Goal: Task Accomplishment & Management: Complete application form

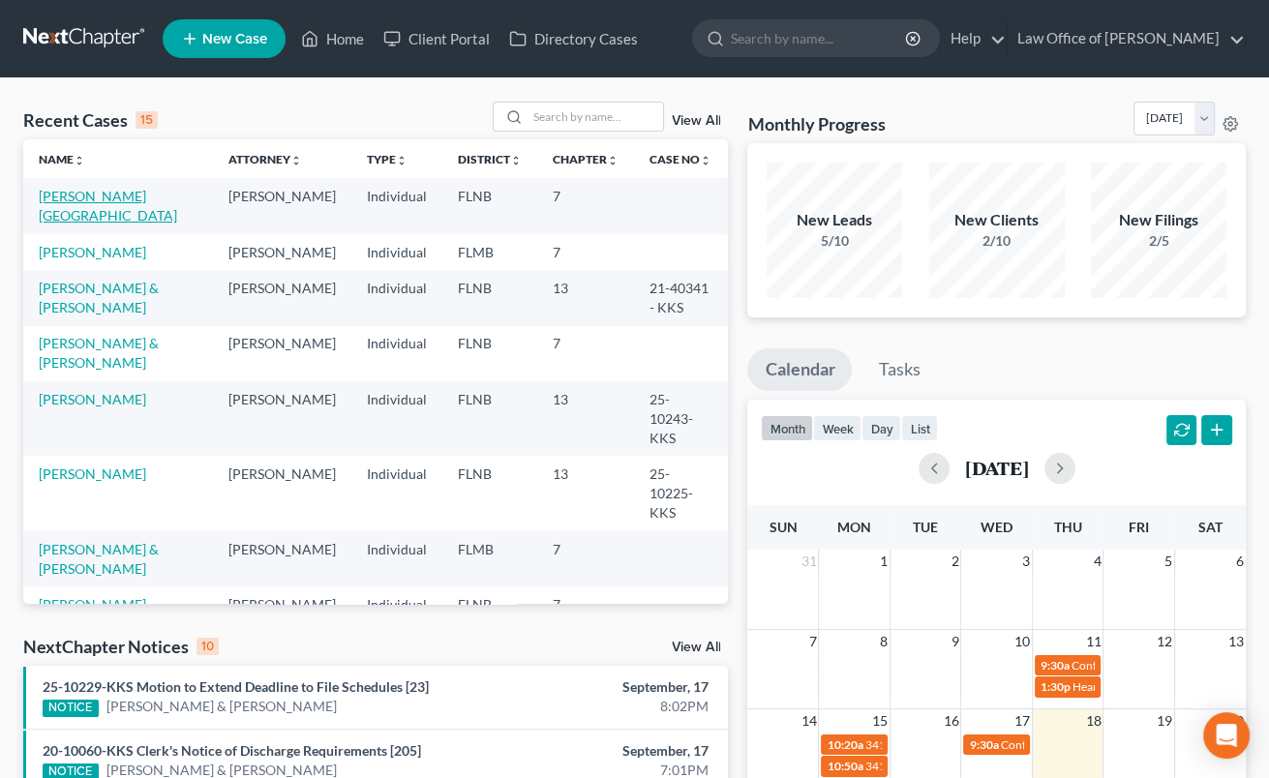
click at [77, 192] on link "[PERSON_NAME][GEOGRAPHIC_DATA]" at bounding box center [108, 206] width 138 height 36
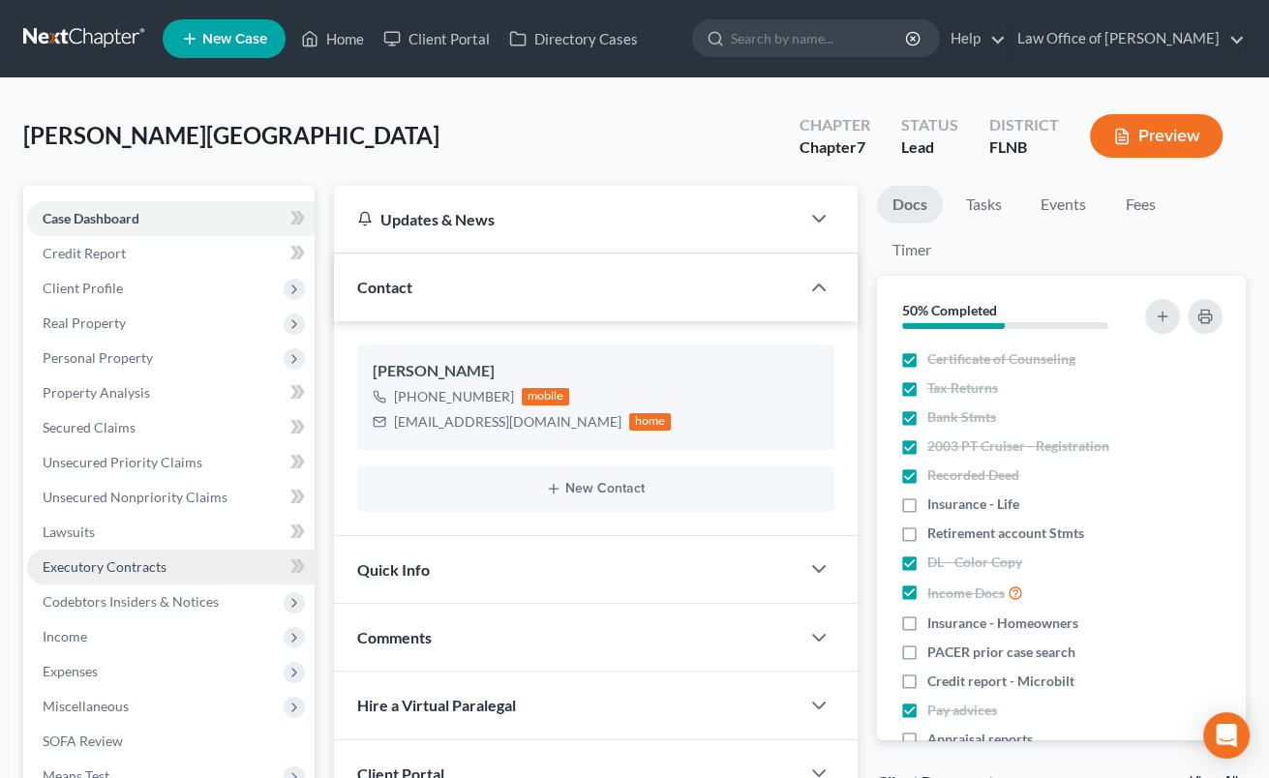
scroll to position [213, 0]
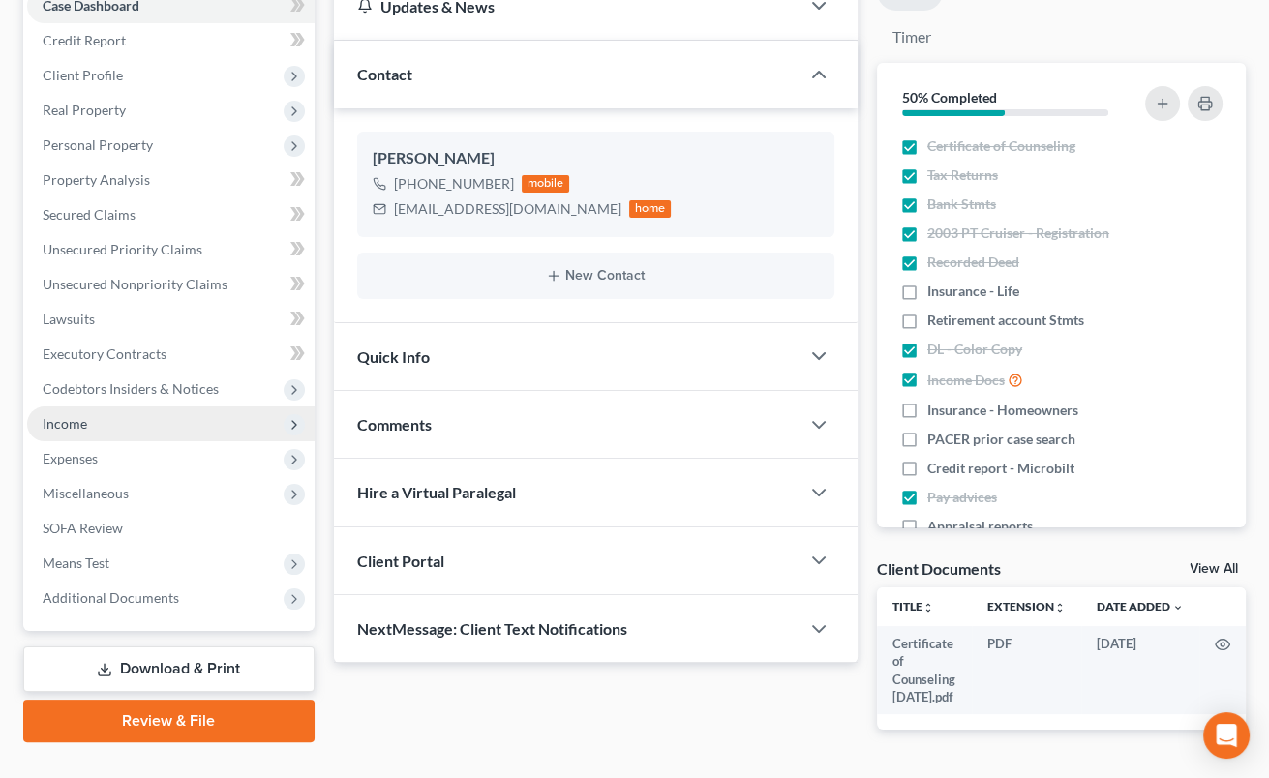
click at [84, 422] on span "Income" at bounding box center [65, 423] width 45 height 16
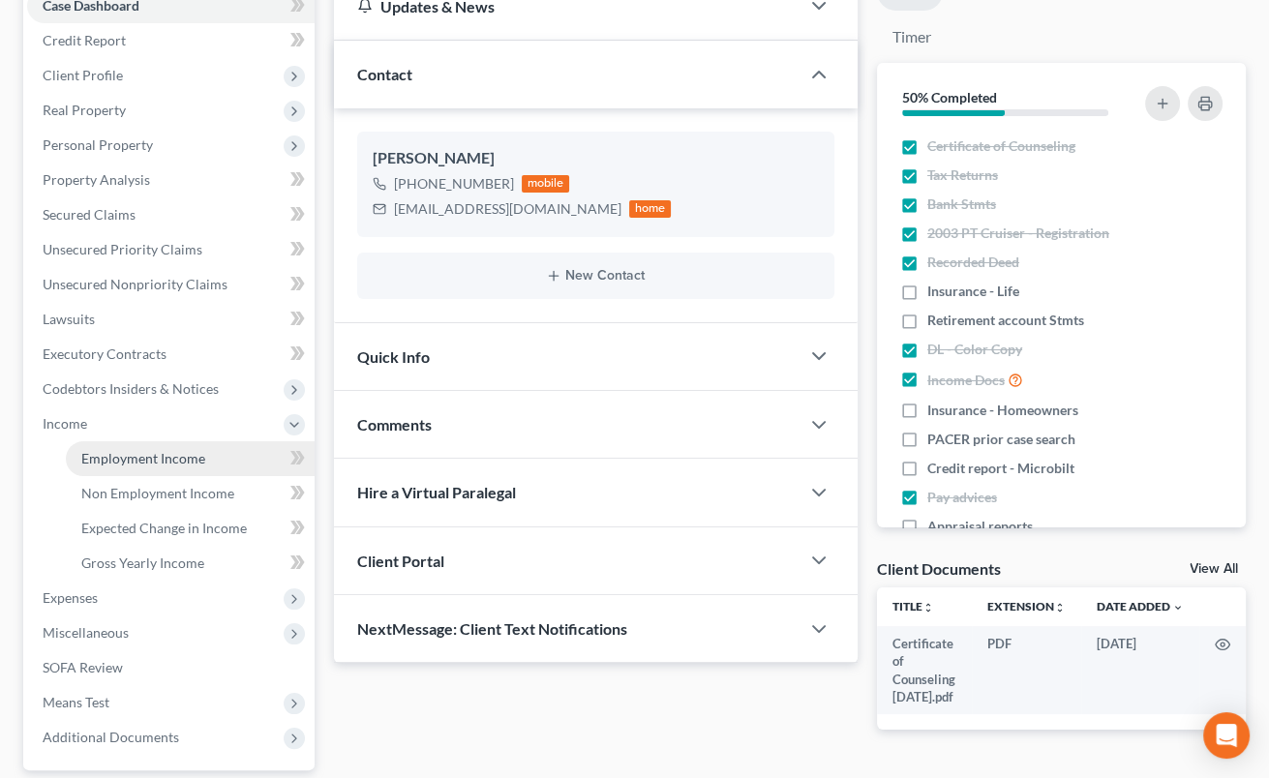
click at [102, 466] on link "Employment Income" at bounding box center [190, 459] width 249 height 35
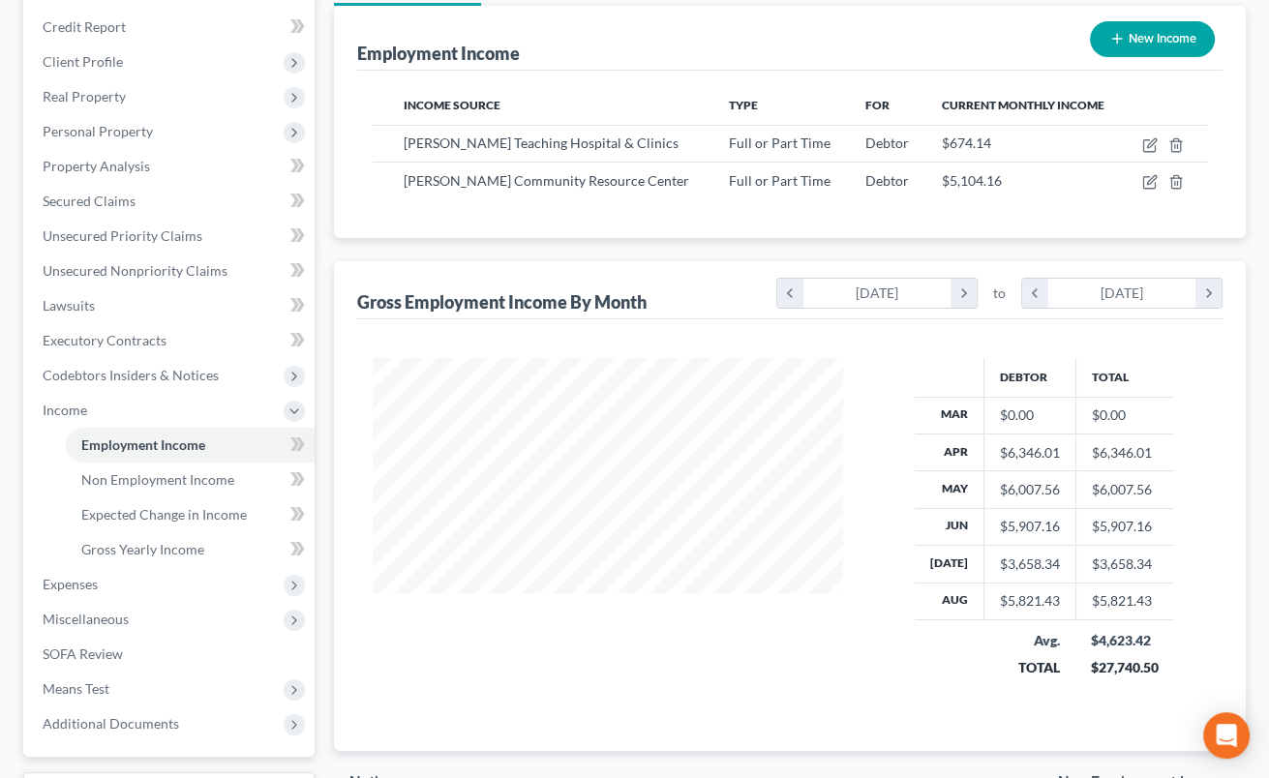
scroll to position [320, 0]
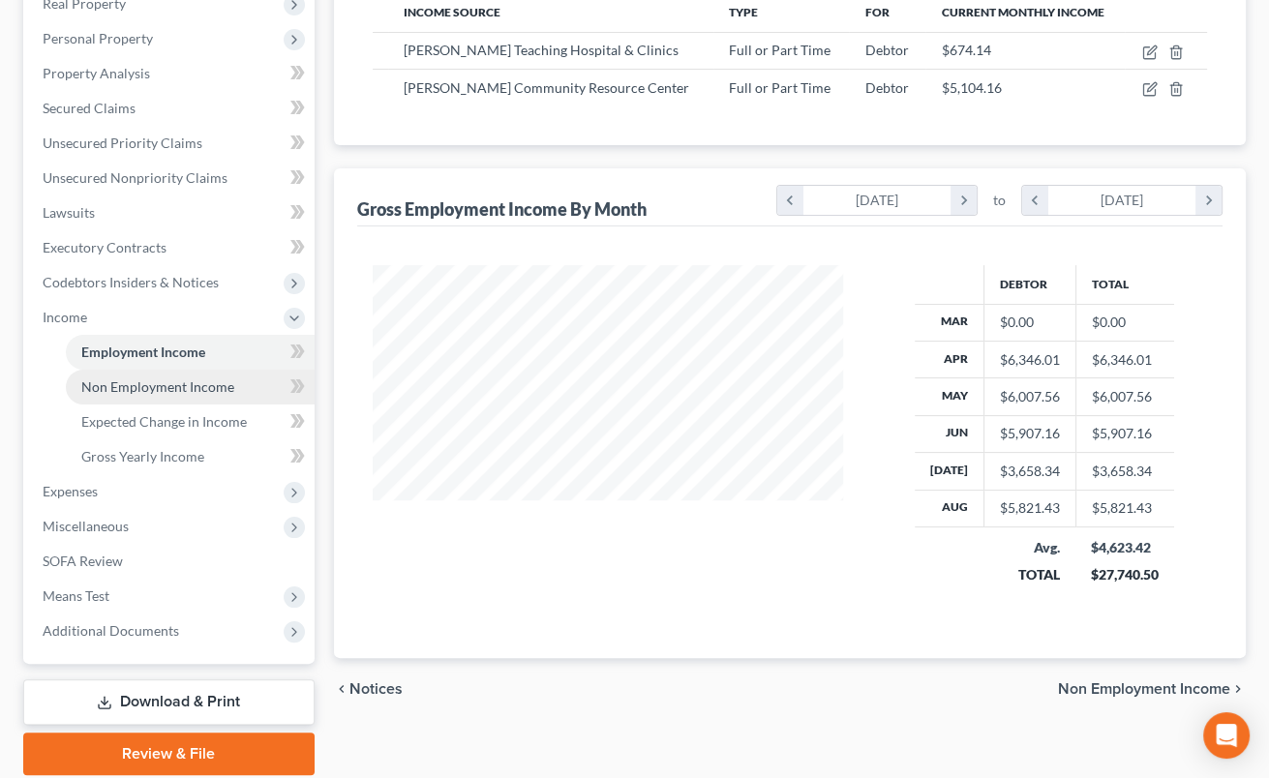
click at [226, 385] on span "Non Employment Income" at bounding box center [157, 387] width 153 height 16
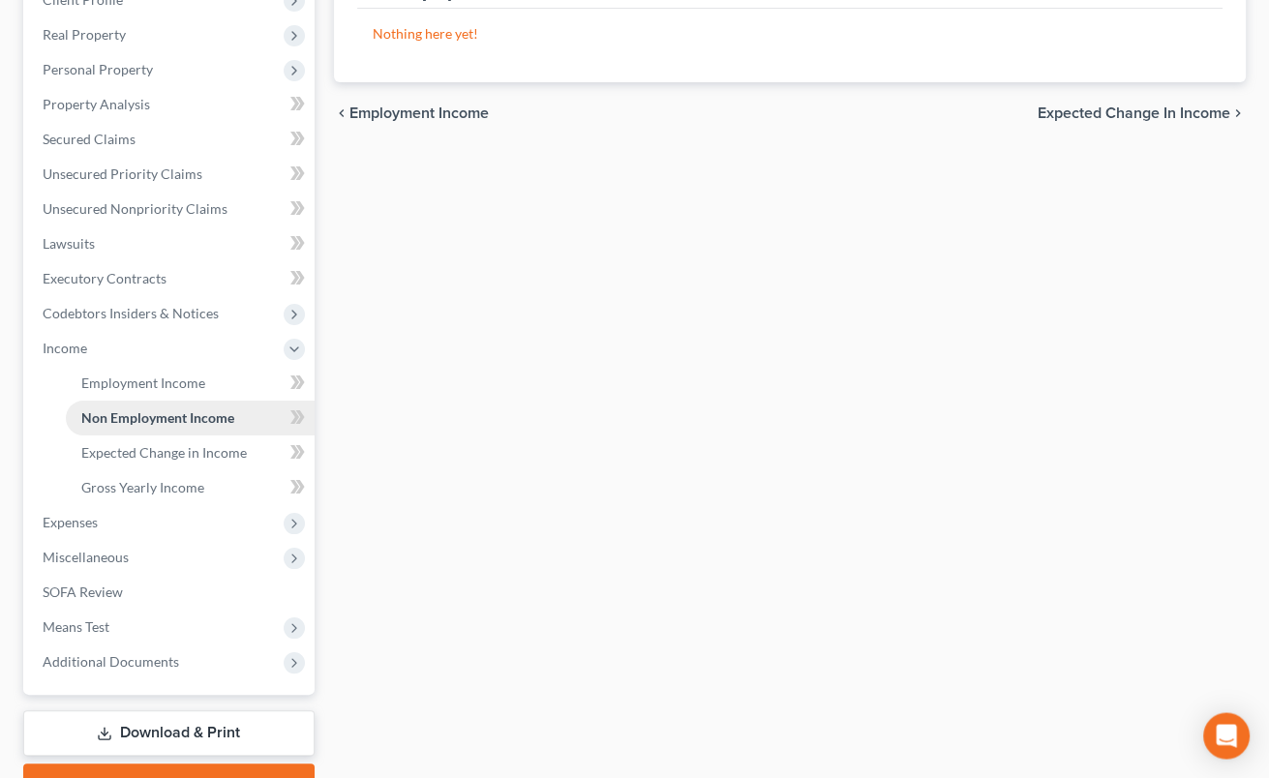
scroll to position [320, 0]
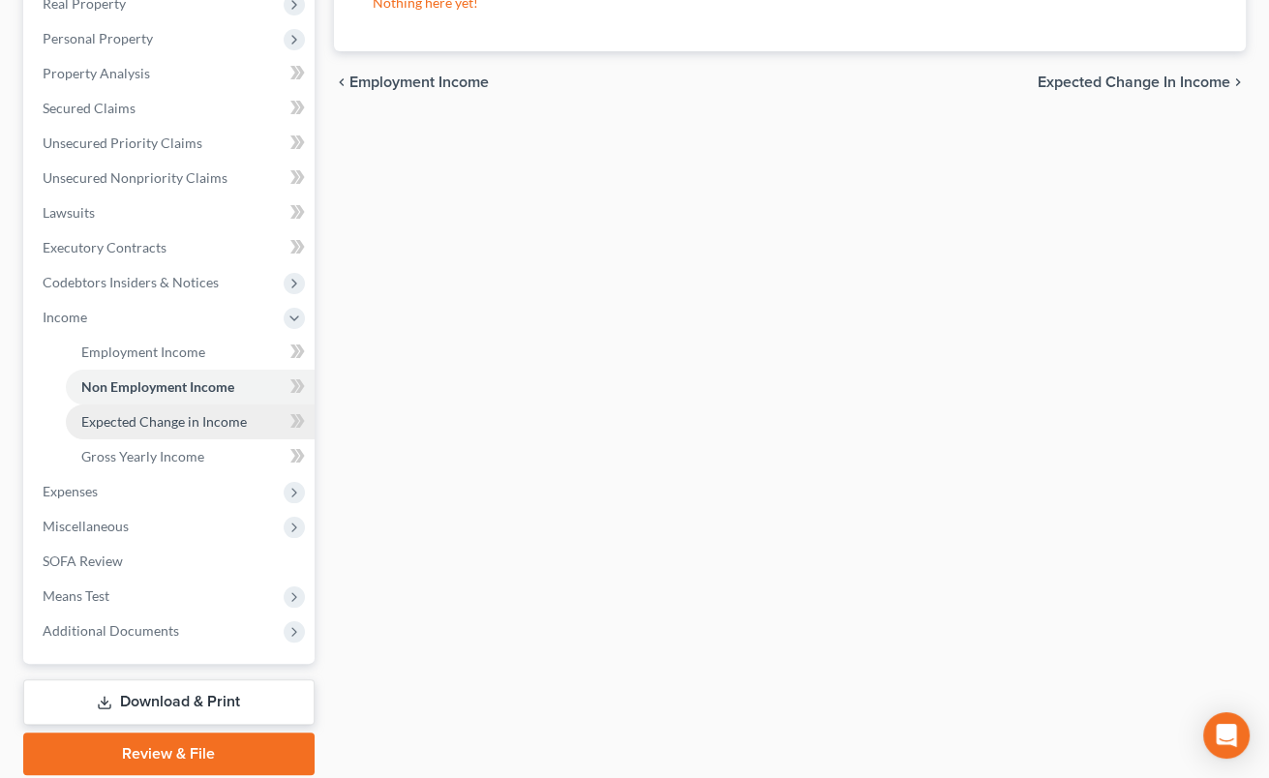
click at [187, 416] on span "Expected Change in Income" at bounding box center [164, 421] width 166 height 16
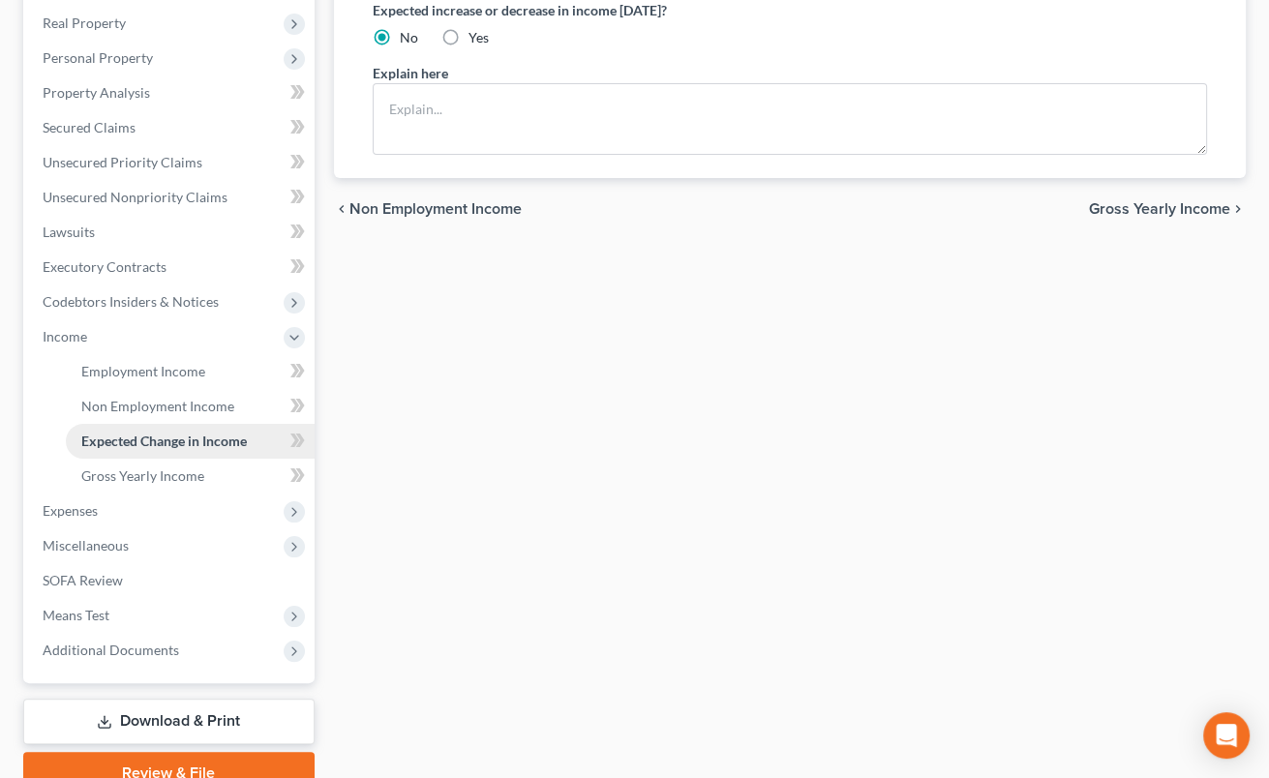
scroll to position [387, 0]
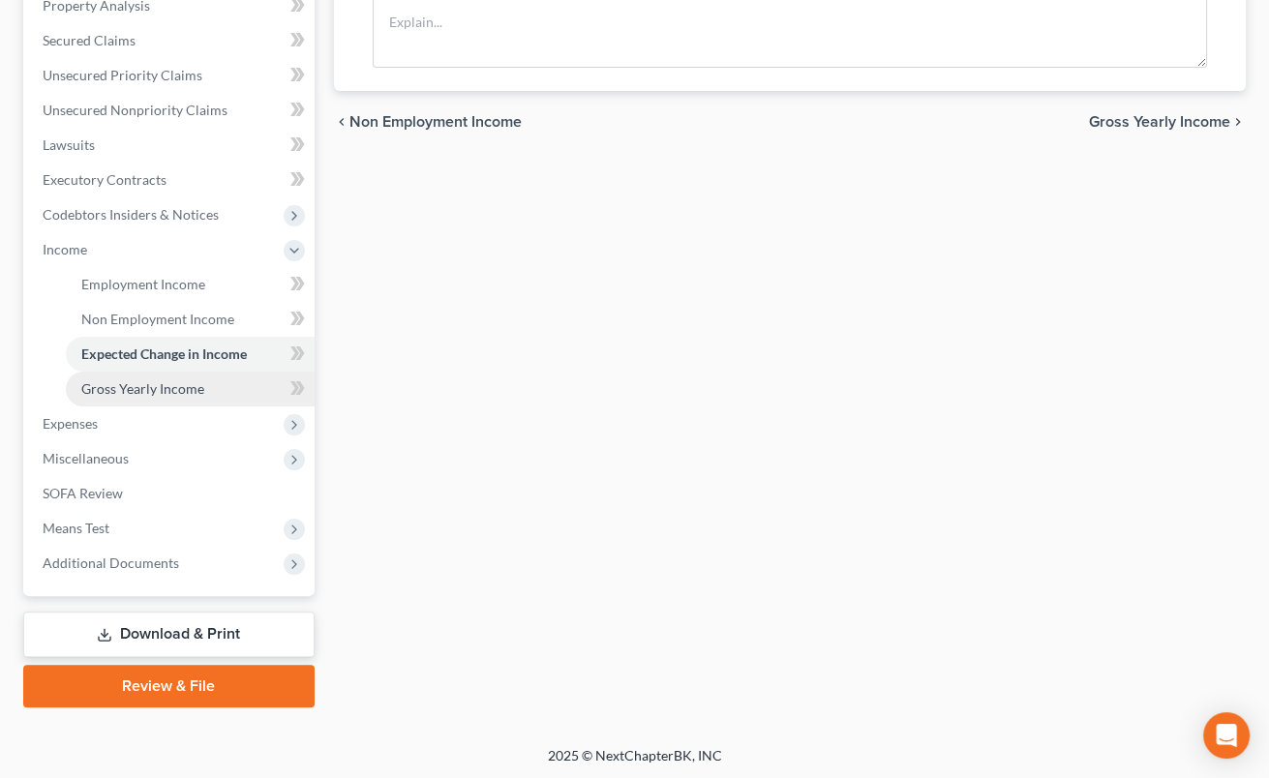
click at [176, 377] on link "Gross Yearly Income" at bounding box center [190, 389] width 249 height 35
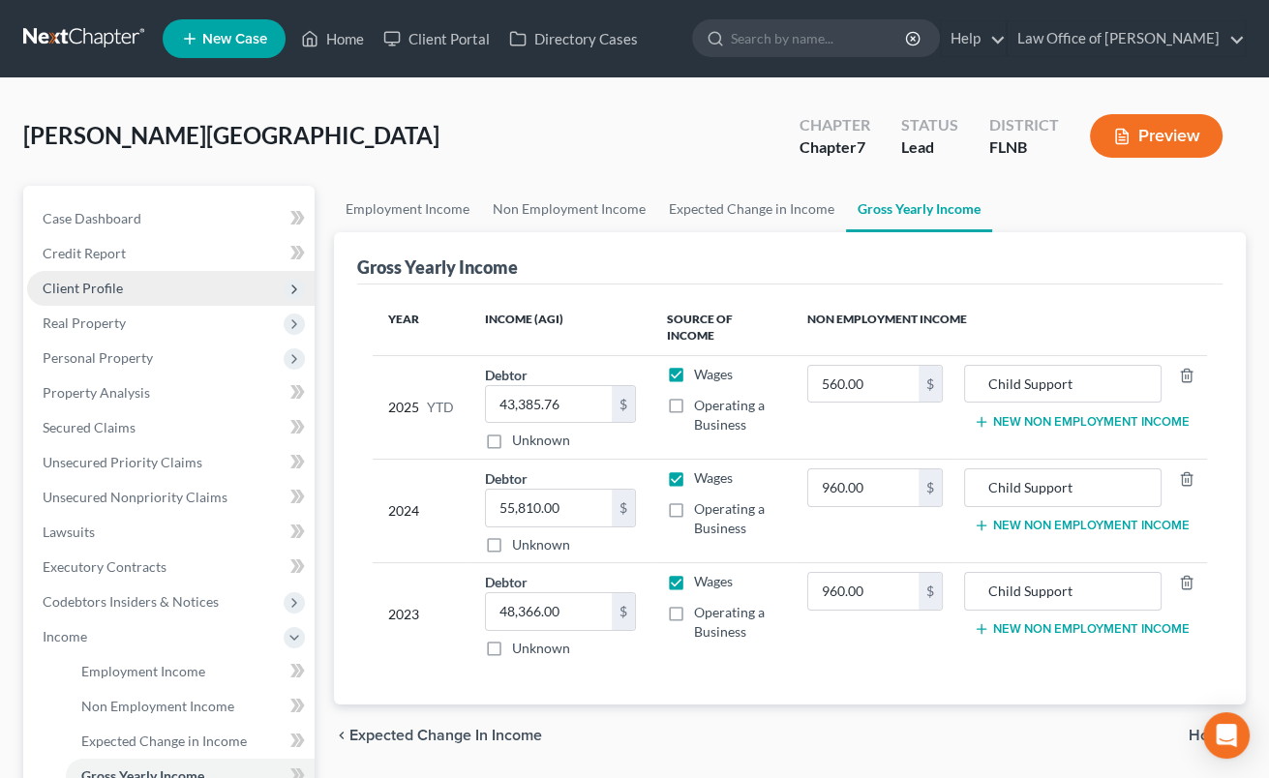
click at [102, 293] on span "Client Profile" at bounding box center [83, 288] width 80 height 16
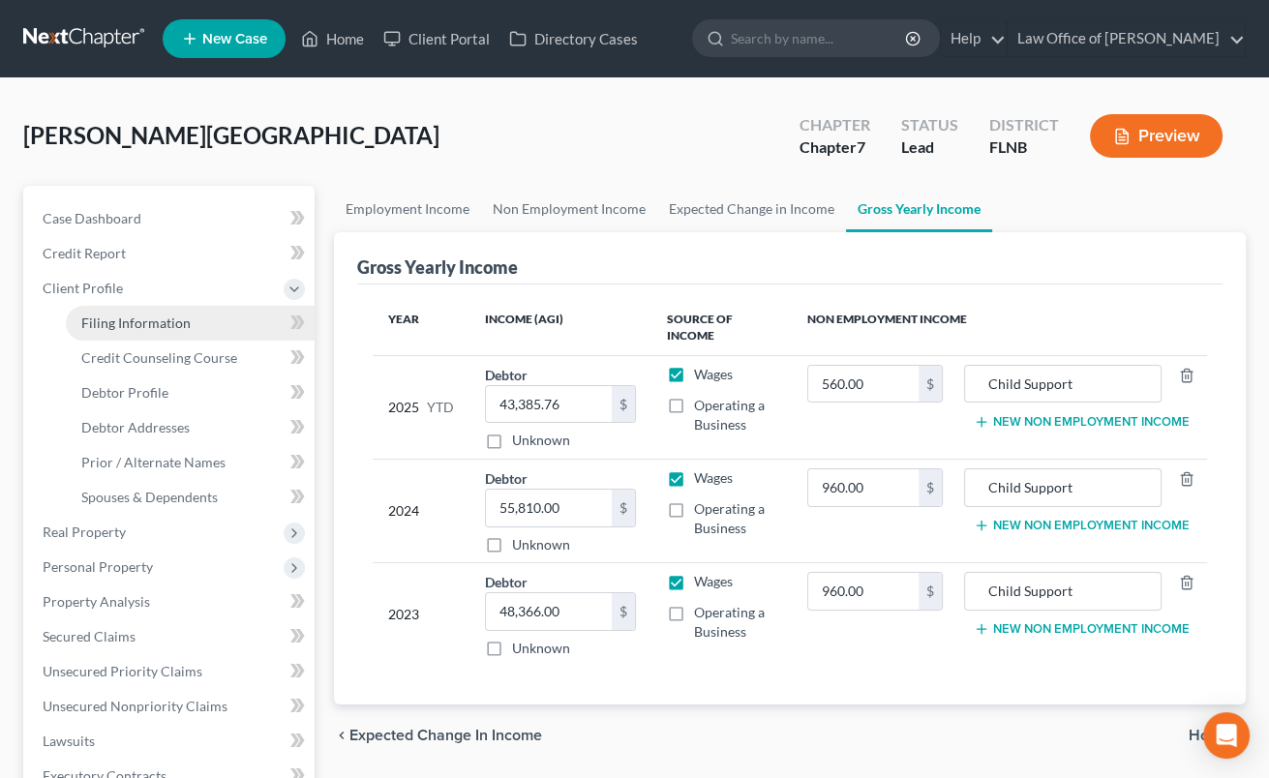
click at [127, 321] on span "Filing Information" at bounding box center [135, 323] width 109 height 16
select select "1"
select select "0"
select select "9"
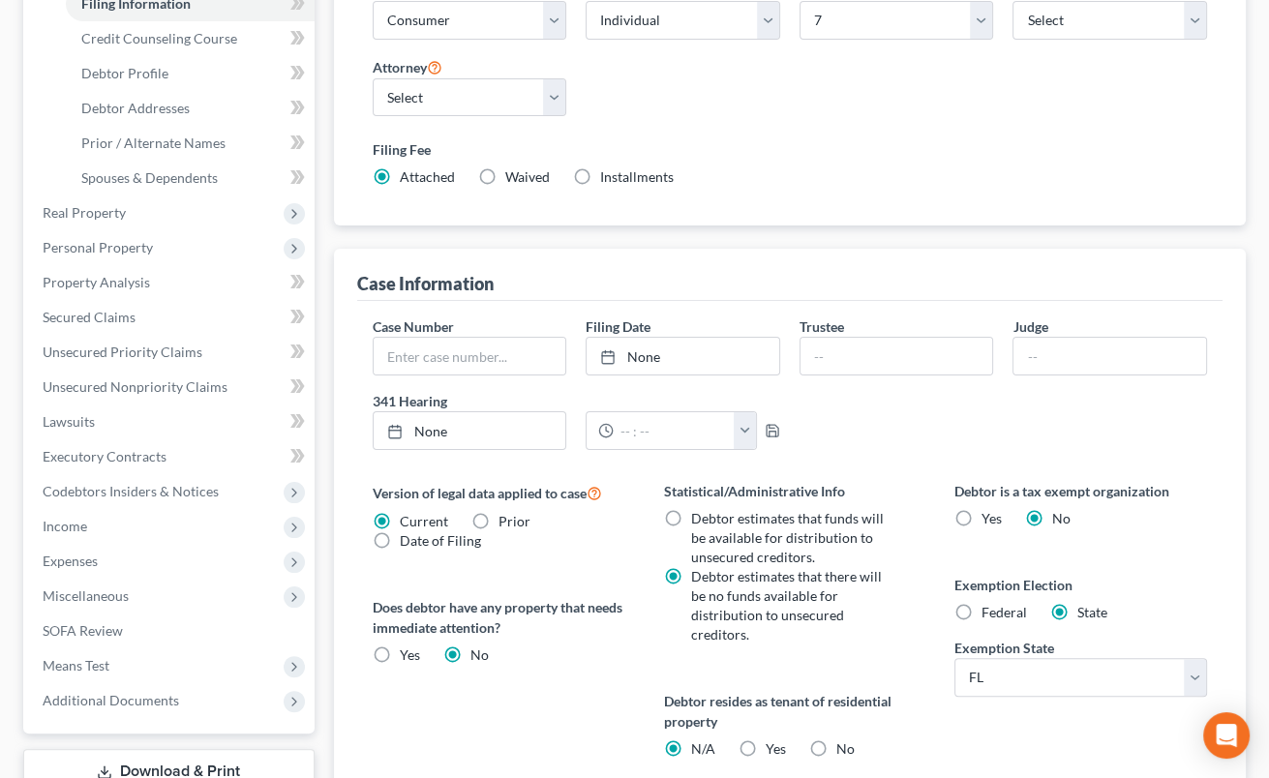
scroll to position [593, 0]
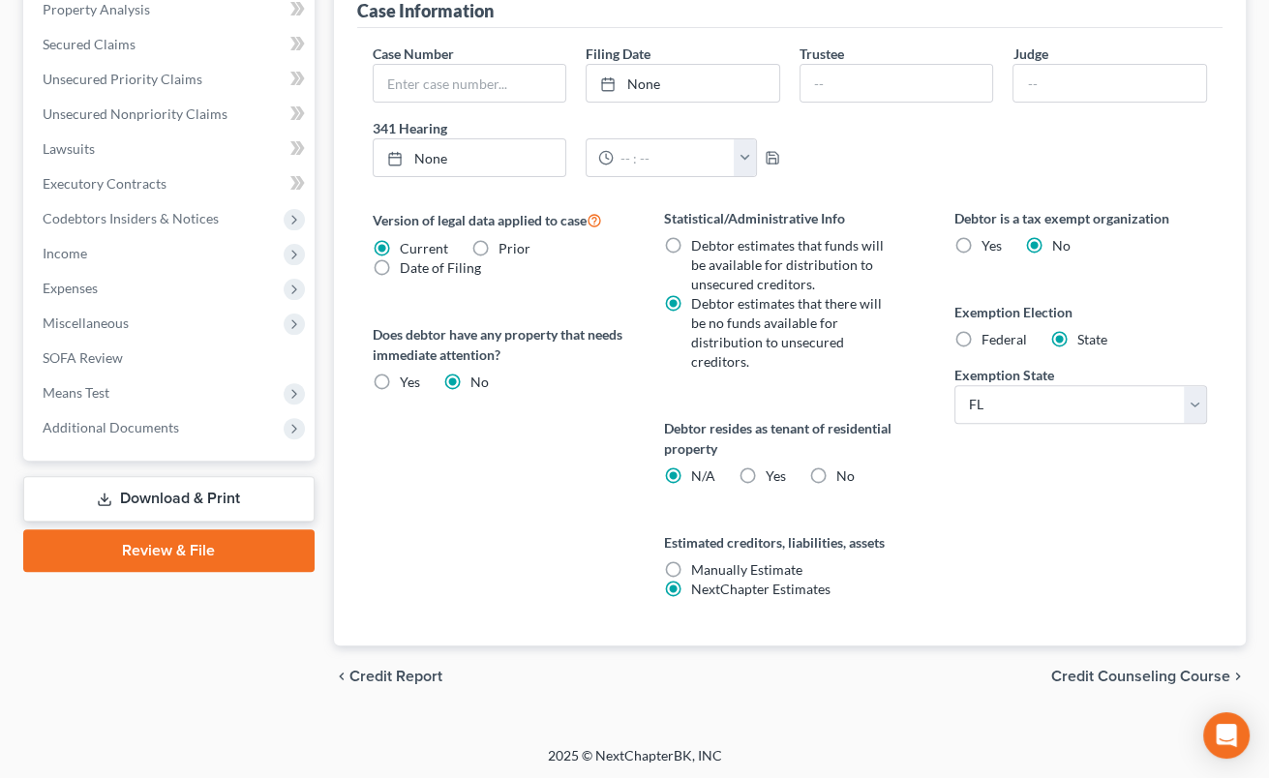
click at [836, 478] on label "No" at bounding box center [845, 476] width 18 height 19
click at [843, 478] on input "No" at bounding box center [849, 473] width 13 height 13
radio input "true"
radio input "false"
click at [1063, 670] on span "Credit Counseling Course" at bounding box center [1141, 676] width 179 height 15
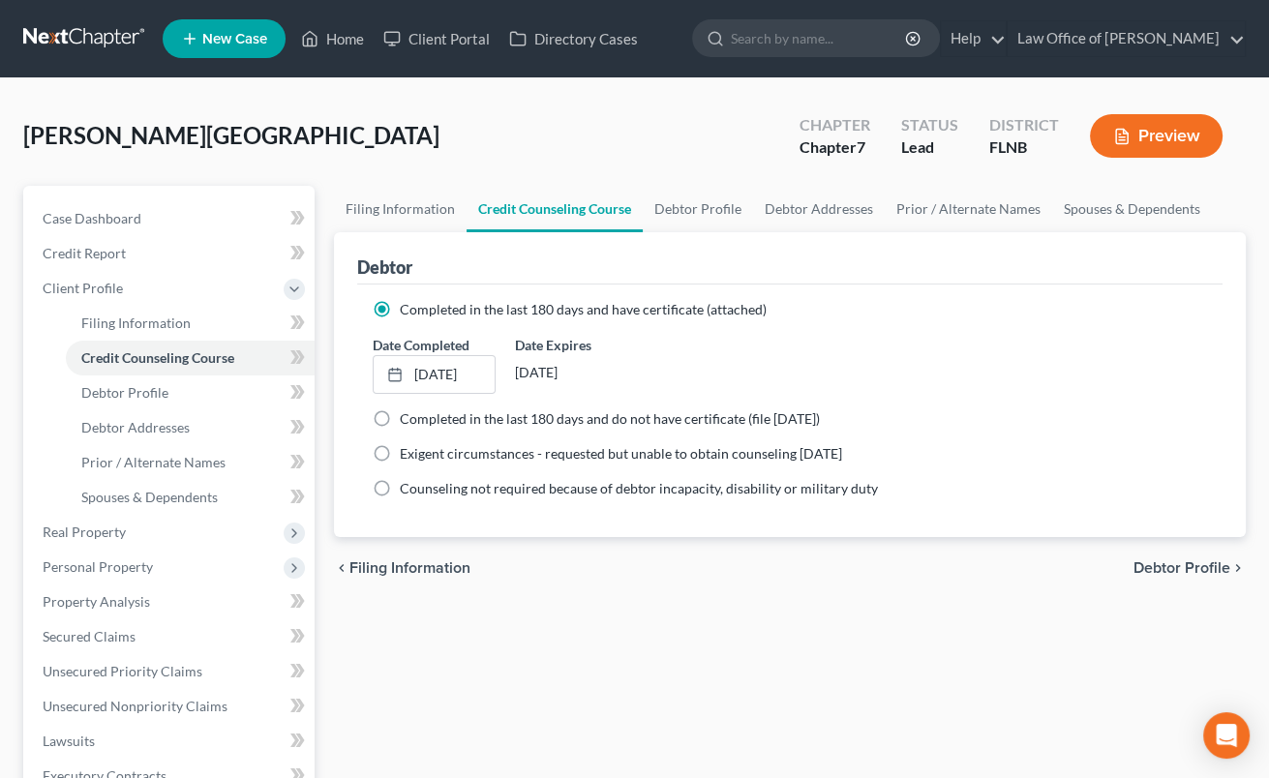
click at [1163, 572] on span "Debtor Profile" at bounding box center [1182, 568] width 97 height 15
select select "0"
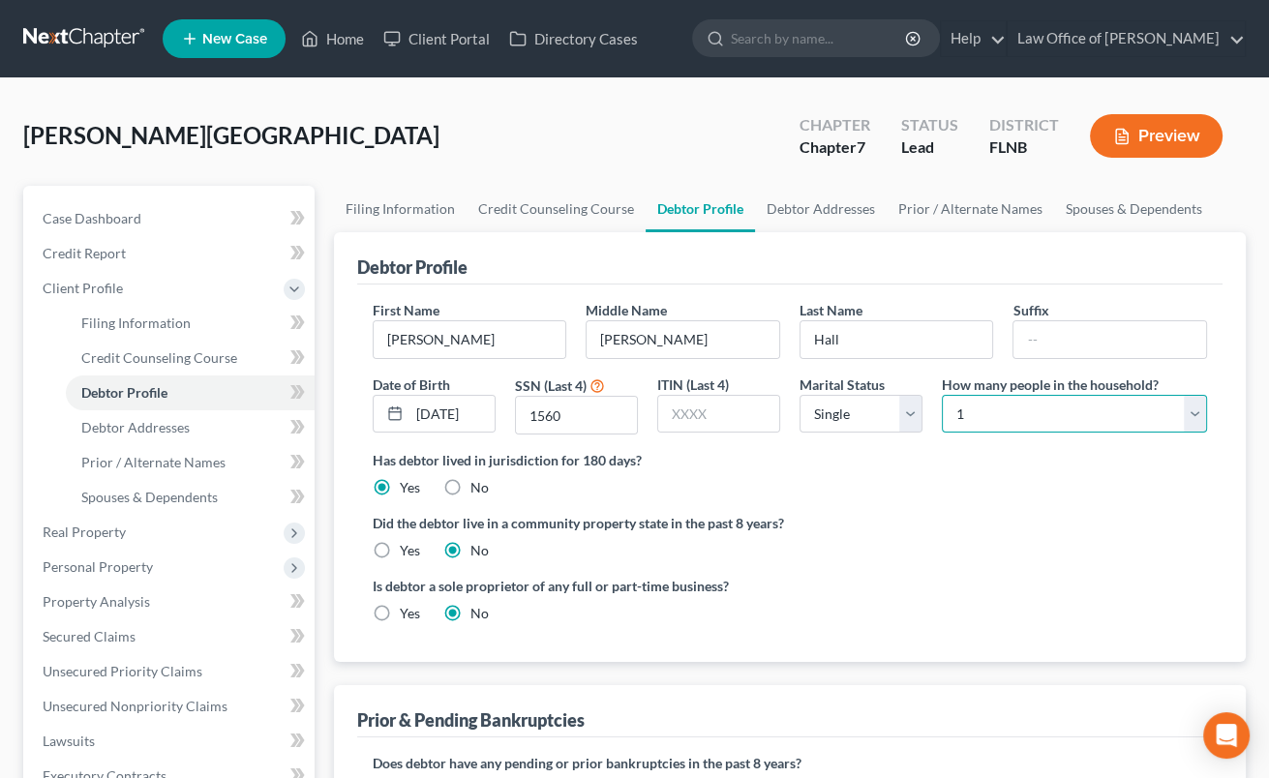
select select "3"
click option "4" at bounding box center [0, 0] width 0 height 0
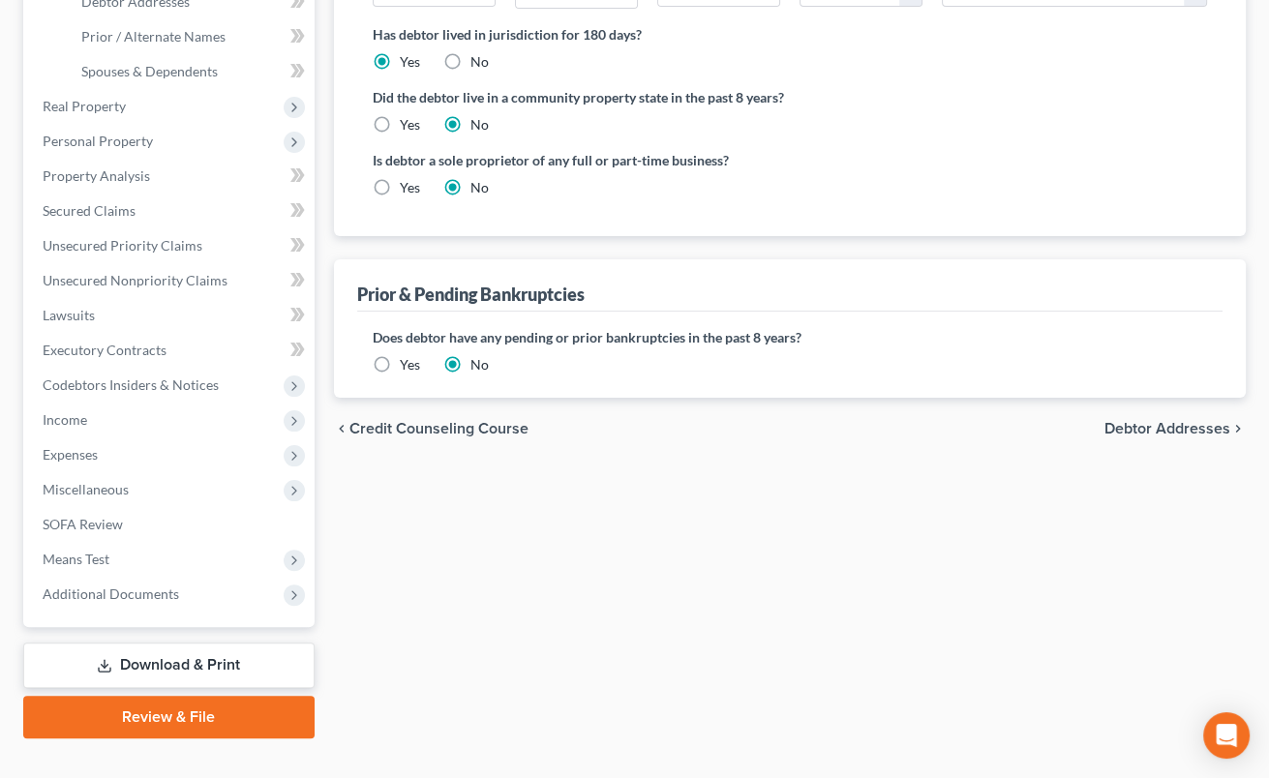
click at [1202, 429] on span "Debtor Addresses" at bounding box center [1168, 428] width 126 height 15
select select "0"
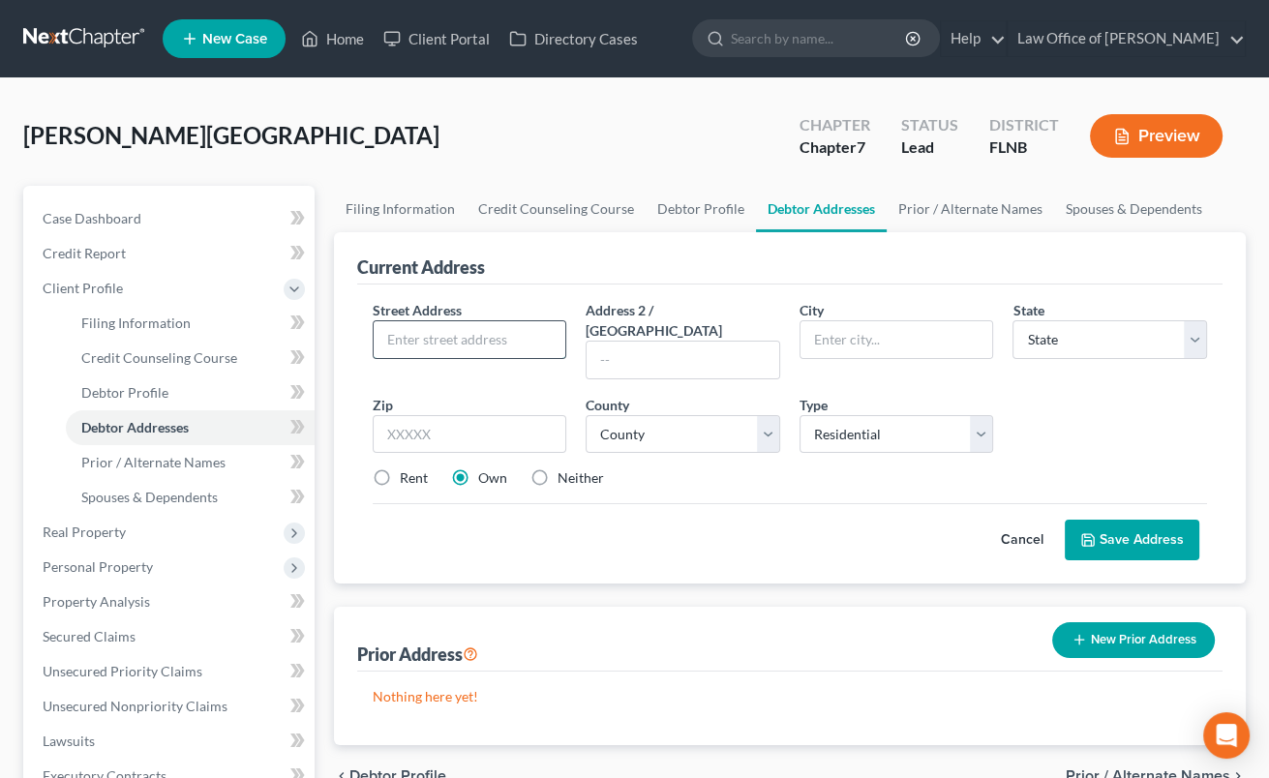
click at [485, 350] on input "text" at bounding box center [470, 339] width 193 height 37
type input "[STREET_ADDRESS]"
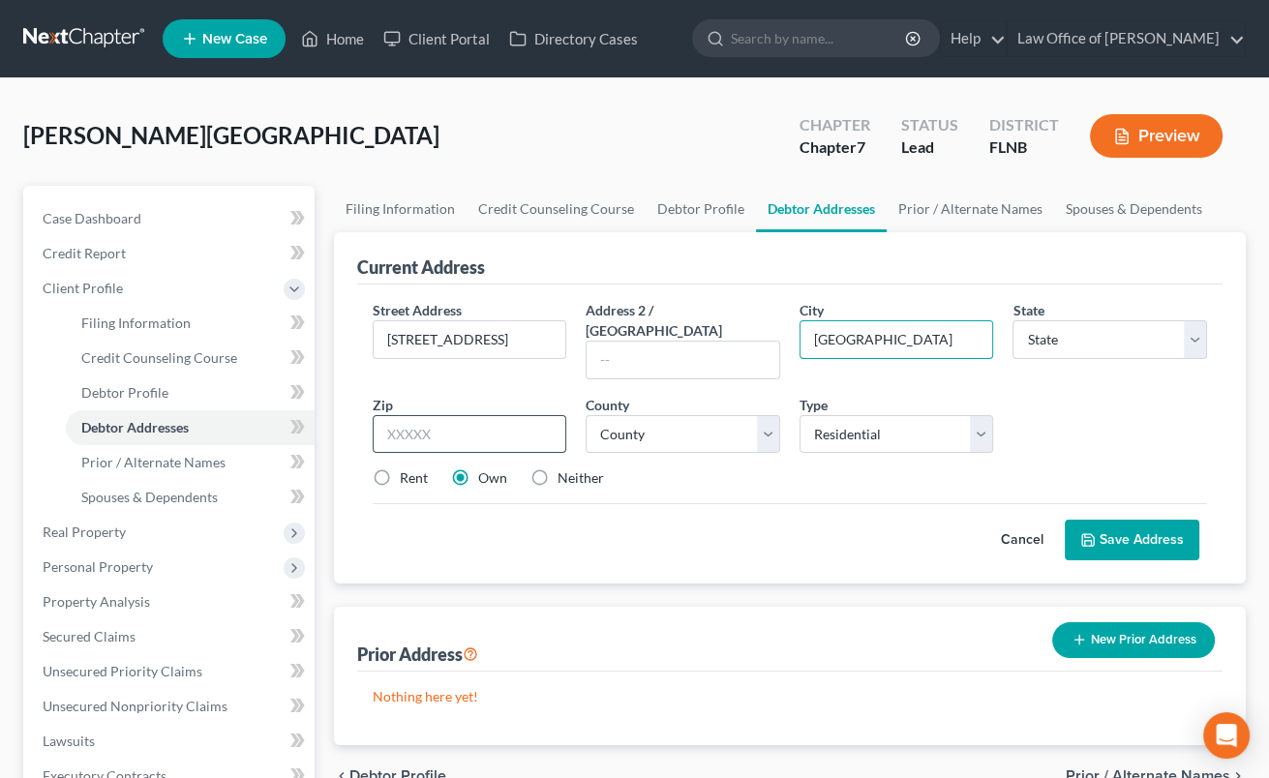
type input "[GEOGRAPHIC_DATA]"
select select "9"
type input "32641-9161"
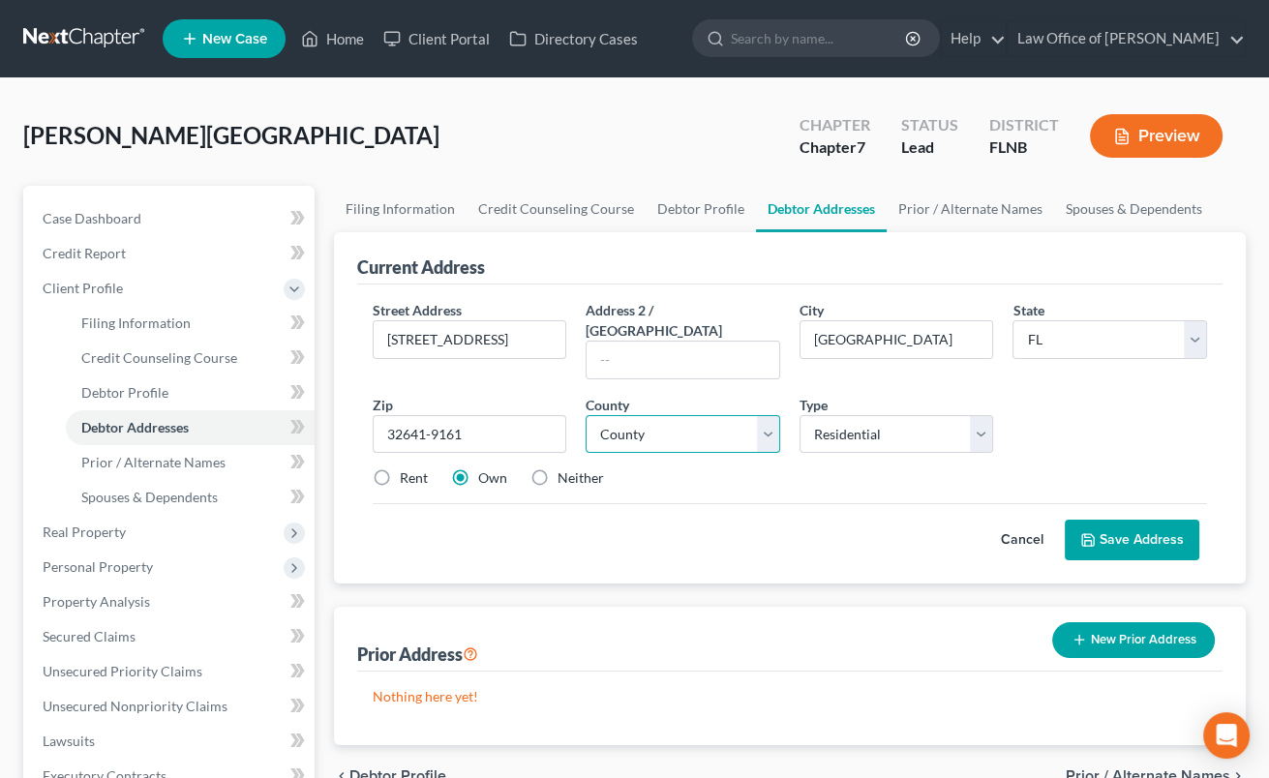
click at [586, 415] on select "County [GEOGRAPHIC_DATA] [GEOGRAPHIC_DATA] [GEOGRAPHIC_DATA] [GEOGRAPHIC_DATA] …" at bounding box center [683, 434] width 195 height 39
select select "0"
click option "[GEOGRAPHIC_DATA]" at bounding box center [0, 0] width 0 height 0
click at [1104, 520] on button "Save Address" at bounding box center [1132, 540] width 135 height 41
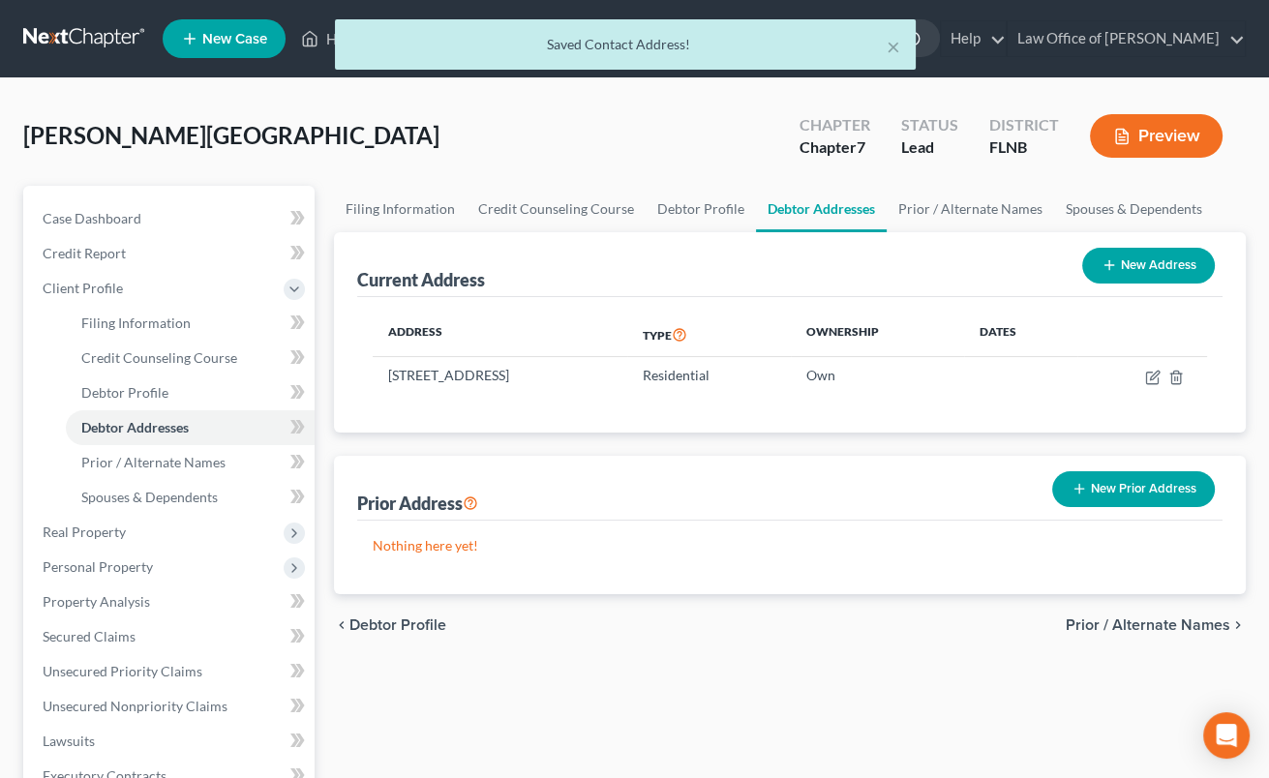
click at [1083, 622] on span "Prior / Alternate Names" at bounding box center [1148, 625] width 165 height 15
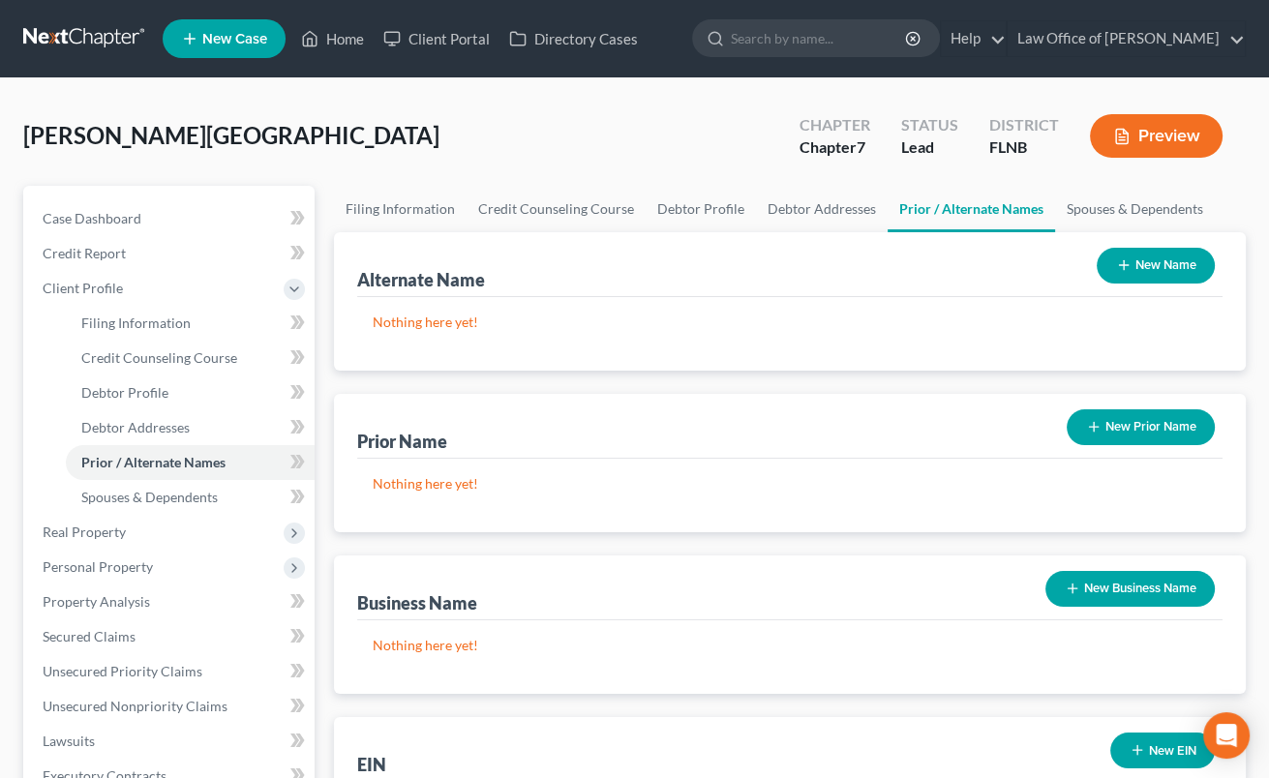
scroll to position [426, 0]
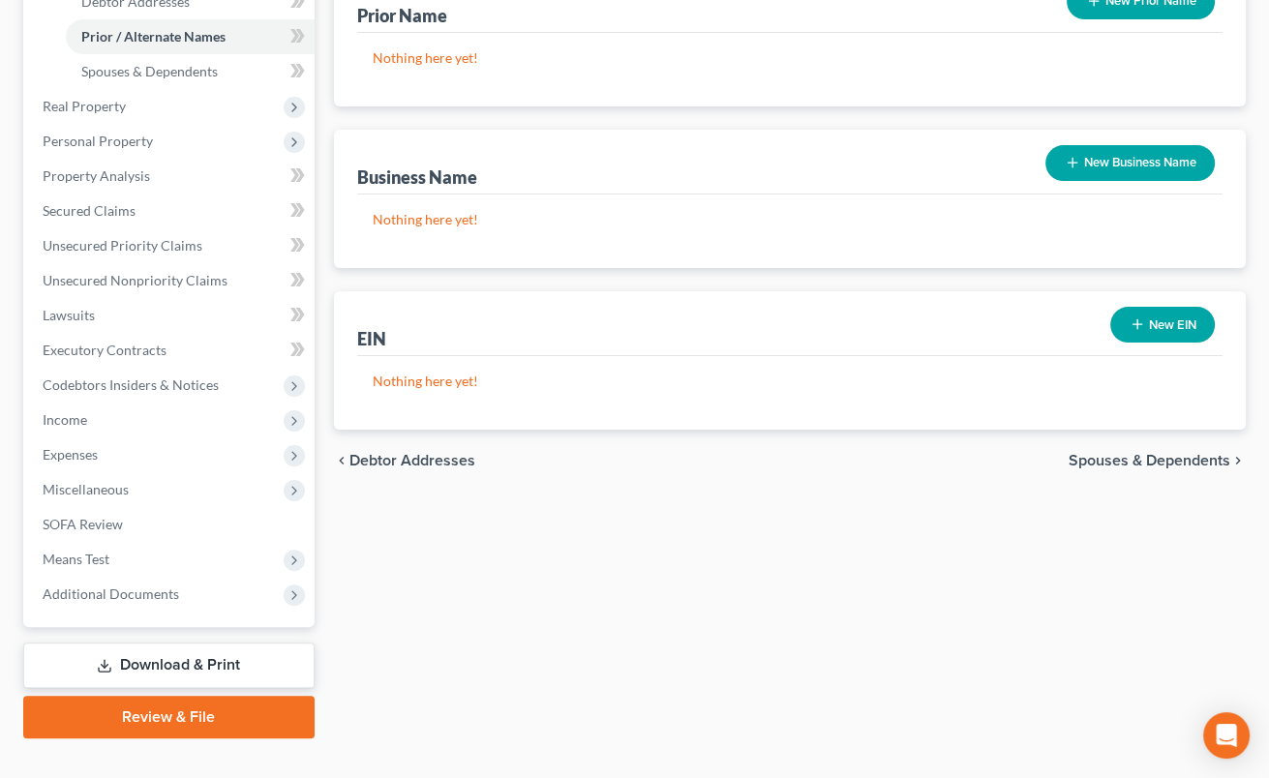
click at [1074, 460] on span "Spouses & Dependents" at bounding box center [1150, 460] width 162 height 15
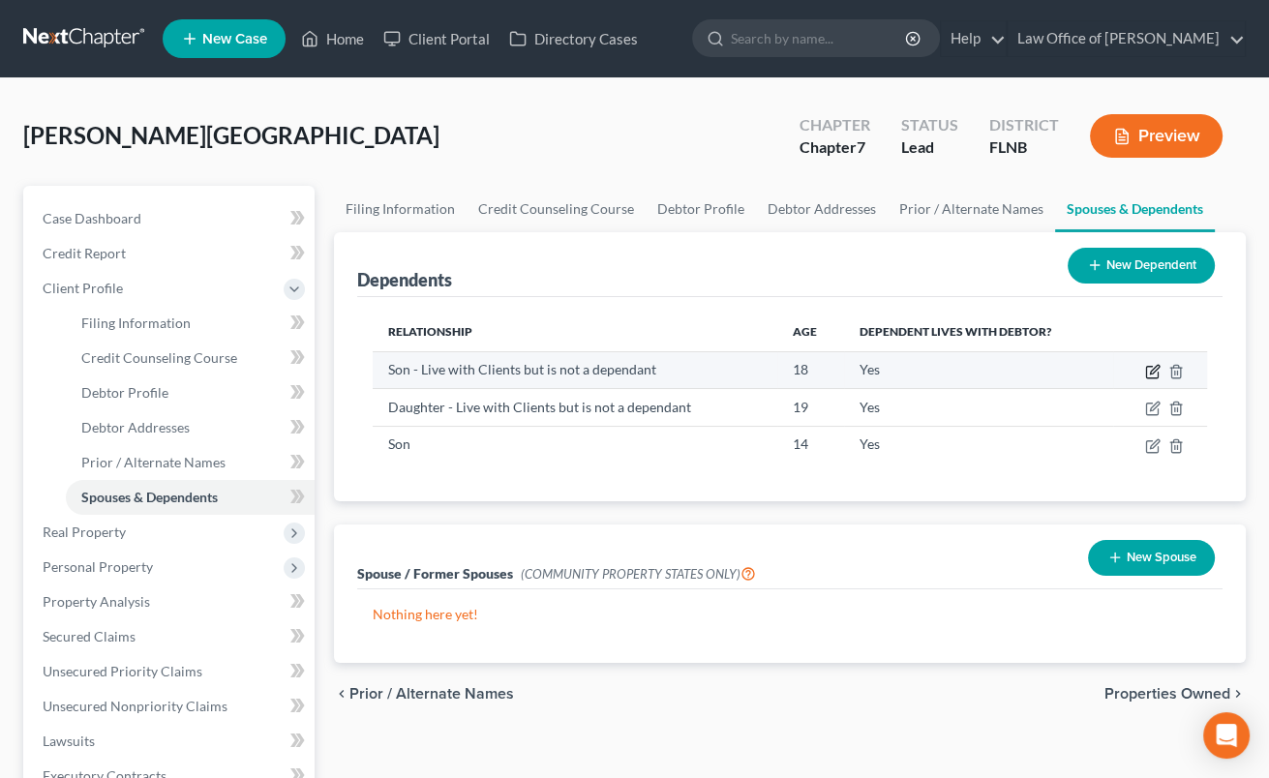
click at [1152, 374] on icon "button" at bounding box center [1152, 371] width 15 height 15
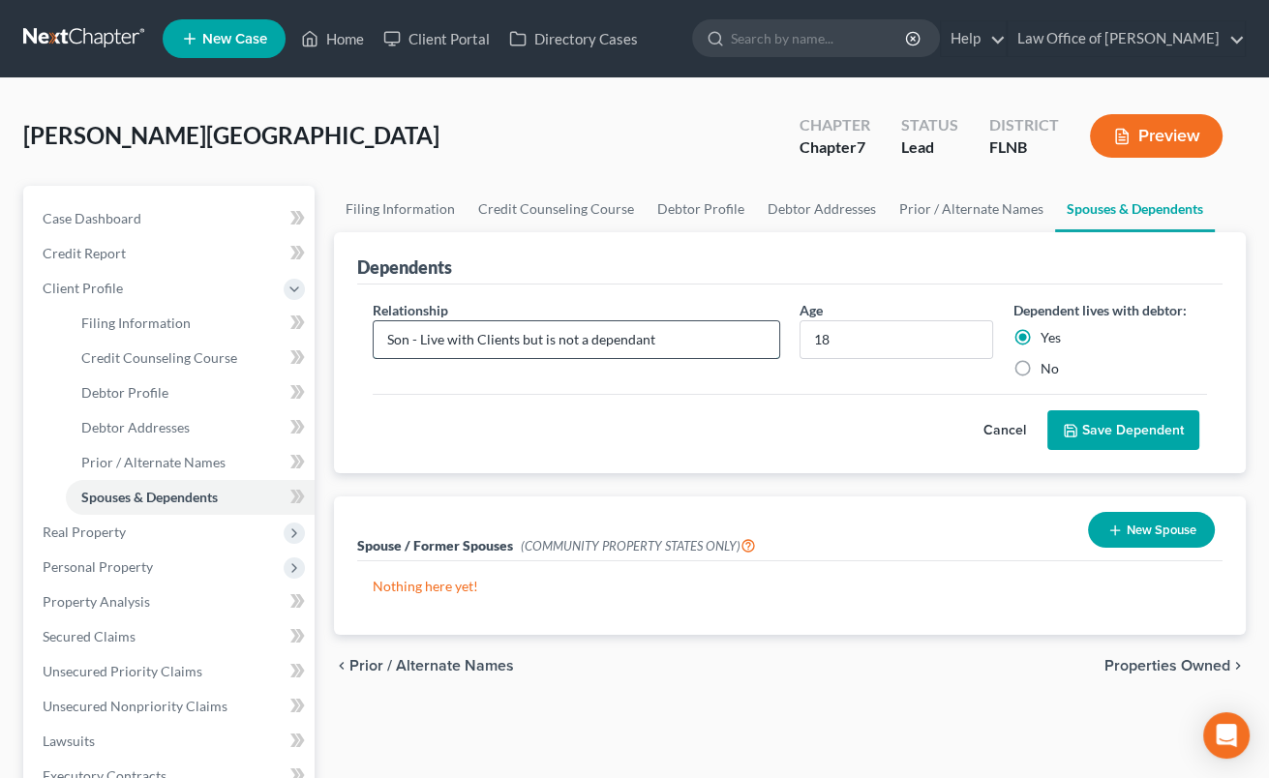
drag, startPoint x: 410, startPoint y: 340, endPoint x: 671, endPoint y: 342, distance: 261.4
click at [671, 342] on input "Son - Live with Clients but is not a dependant" at bounding box center [577, 339] width 406 height 37
drag, startPoint x: 661, startPoint y: 337, endPoint x: 411, endPoint y: 324, distance: 251.1
click at [411, 324] on input "Son - Live with Clients but is not a dependant" at bounding box center [577, 339] width 406 height 37
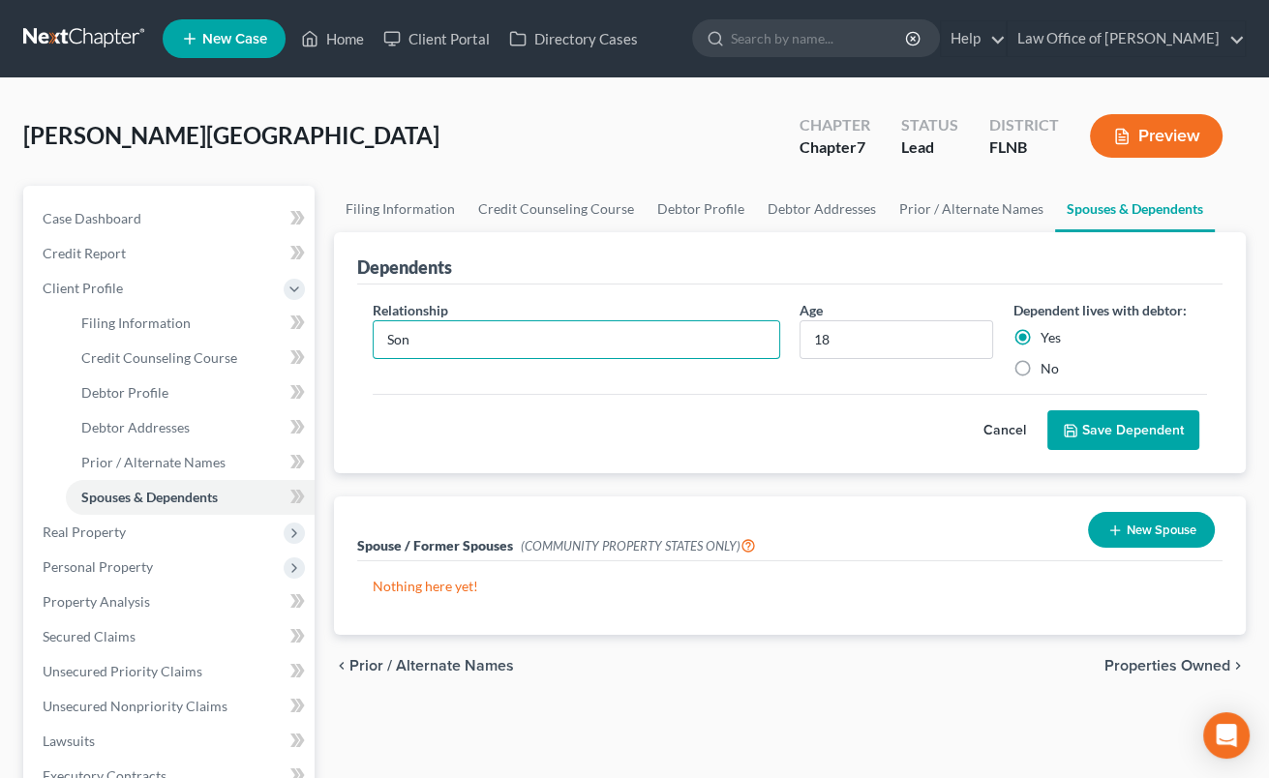
type input "Son"
click at [1115, 442] on button "Save Dependent" at bounding box center [1124, 431] width 152 height 41
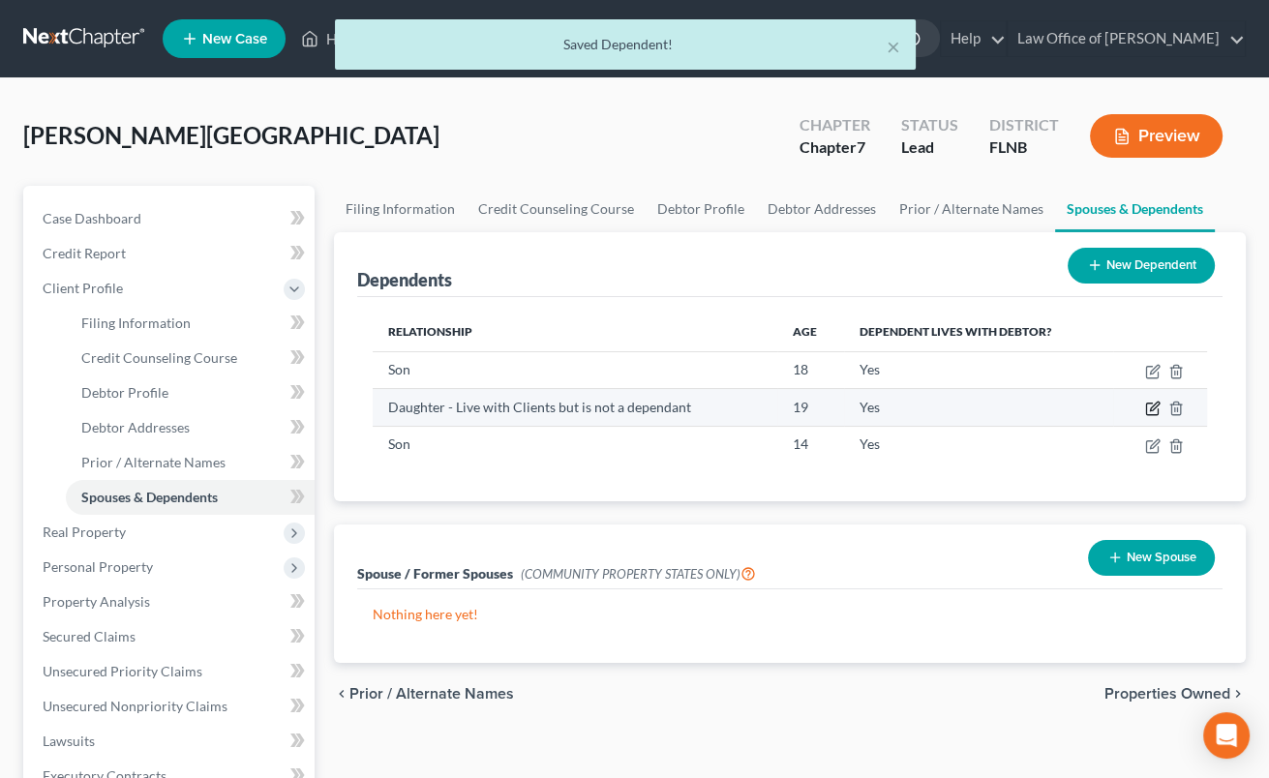
click at [1151, 407] on icon "button" at bounding box center [1152, 408] width 15 height 15
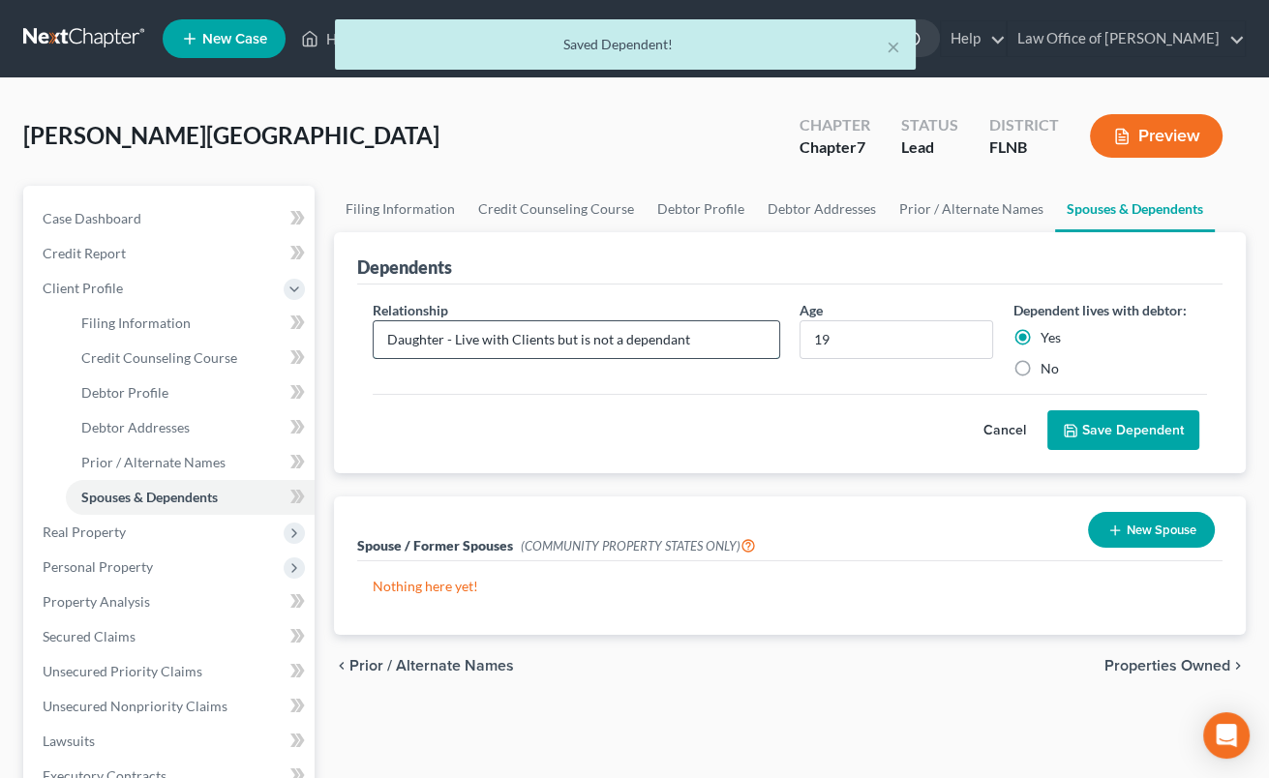
click at [444, 337] on input "Daughter - Live with Clients but is not a dependant" at bounding box center [577, 339] width 406 height 37
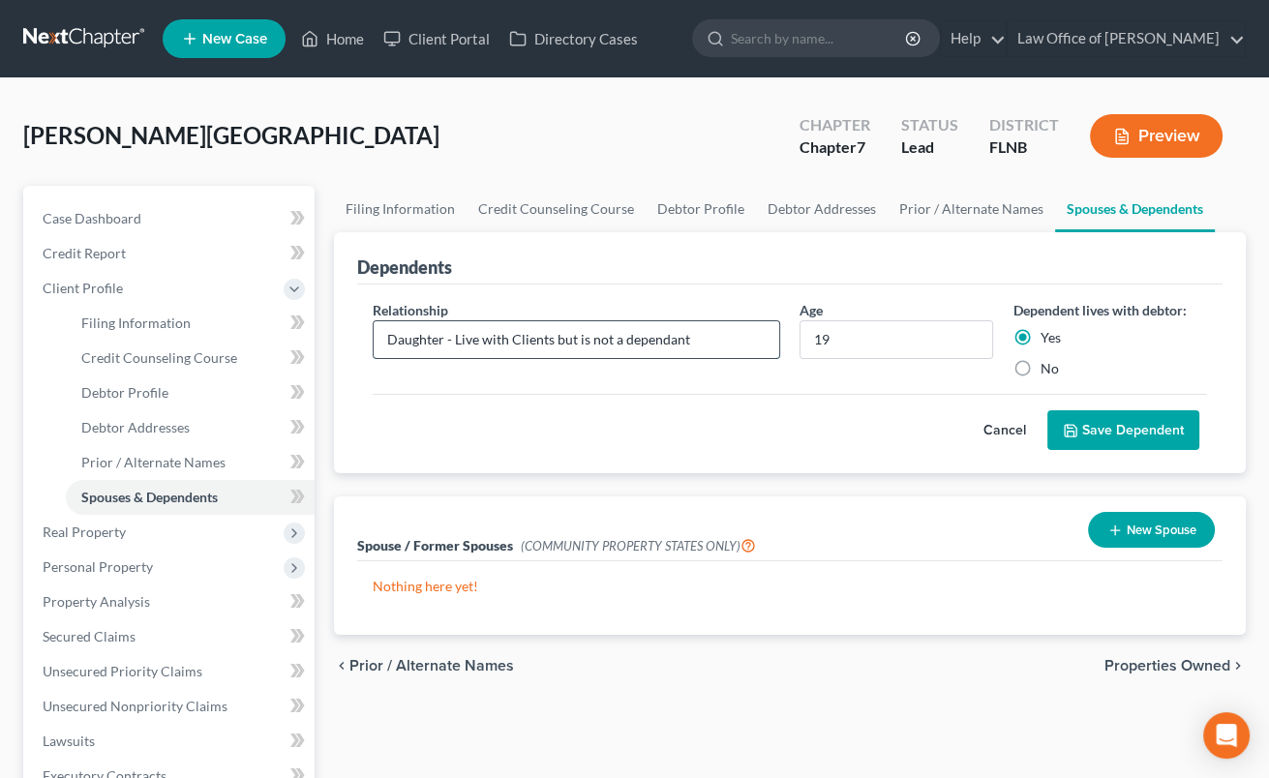
drag, startPoint x: 444, startPoint y: 337, endPoint x: 733, endPoint y: 357, distance: 289.3
click at [733, 357] on input "Daughter - Live with Clients but is not a dependant" at bounding box center [577, 339] width 406 height 37
type input "Daughter"
click at [1103, 419] on button "Save Dependent" at bounding box center [1124, 431] width 152 height 41
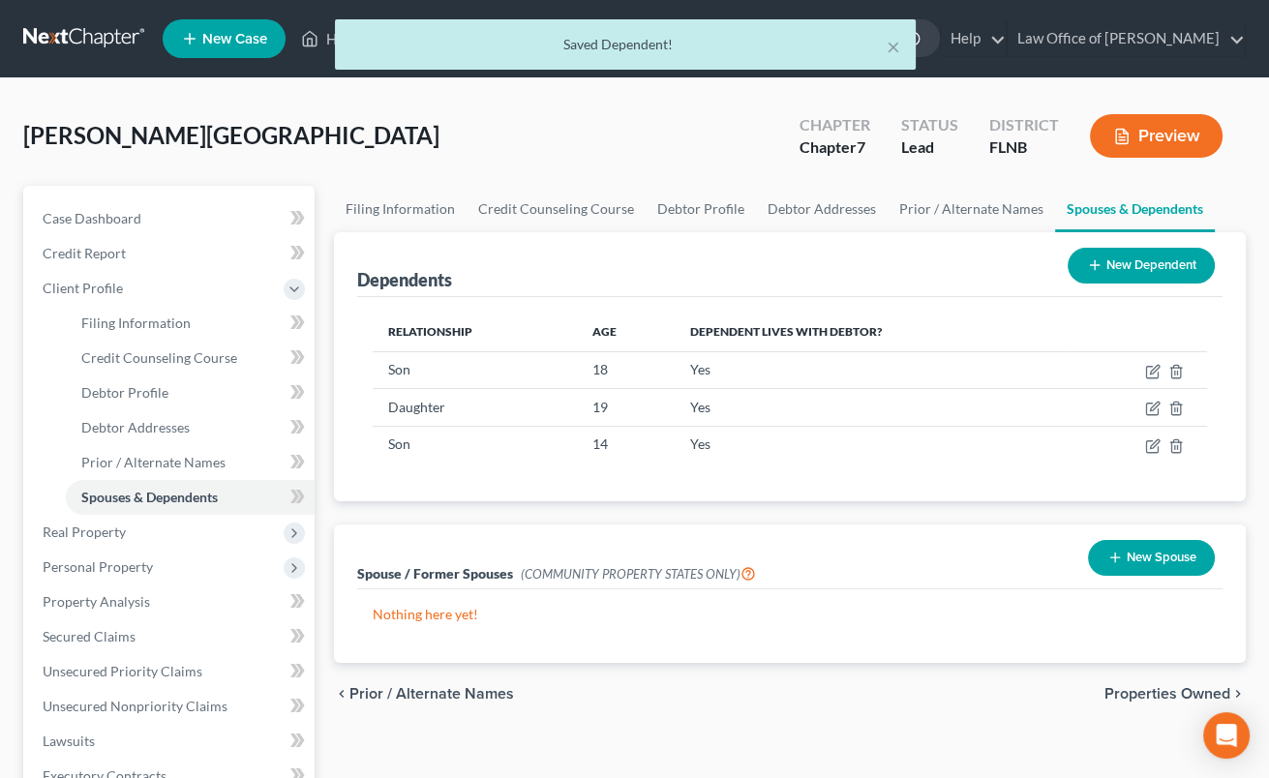
scroll to position [320, 0]
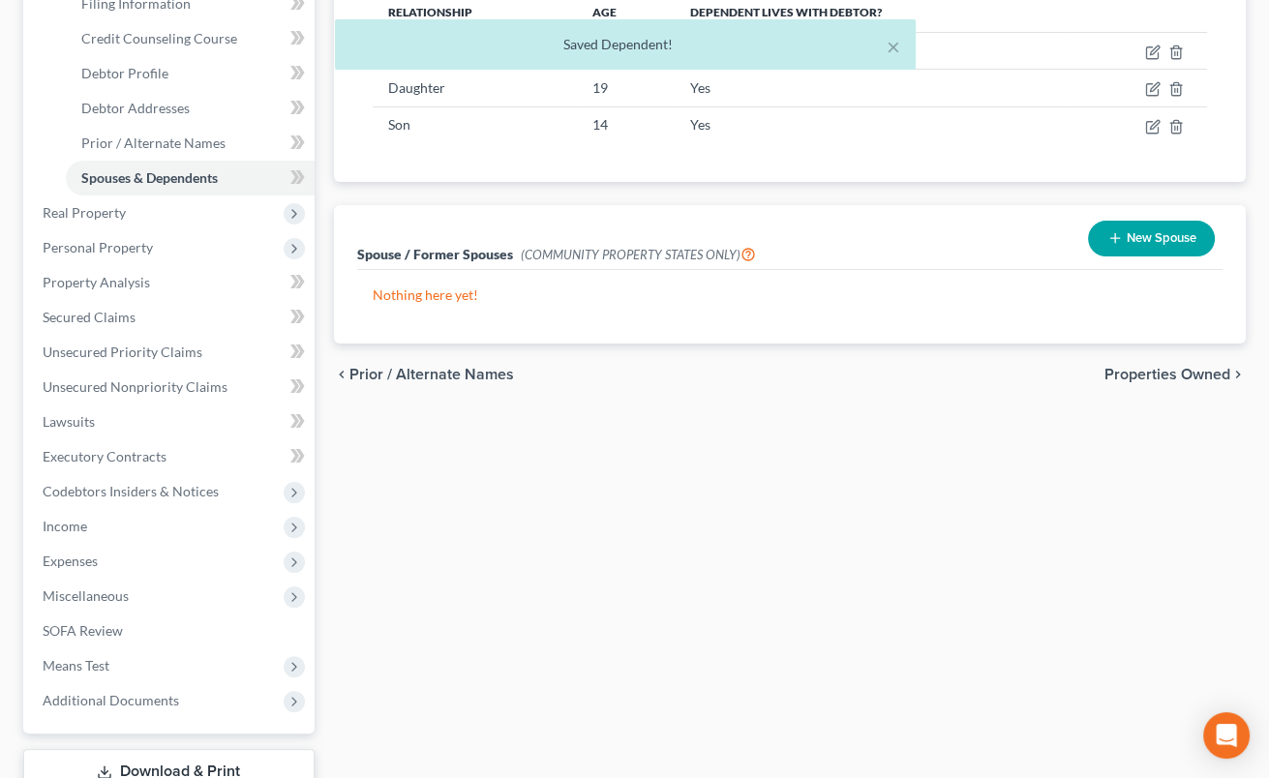
click at [1135, 374] on span "Properties Owned" at bounding box center [1168, 374] width 126 height 15
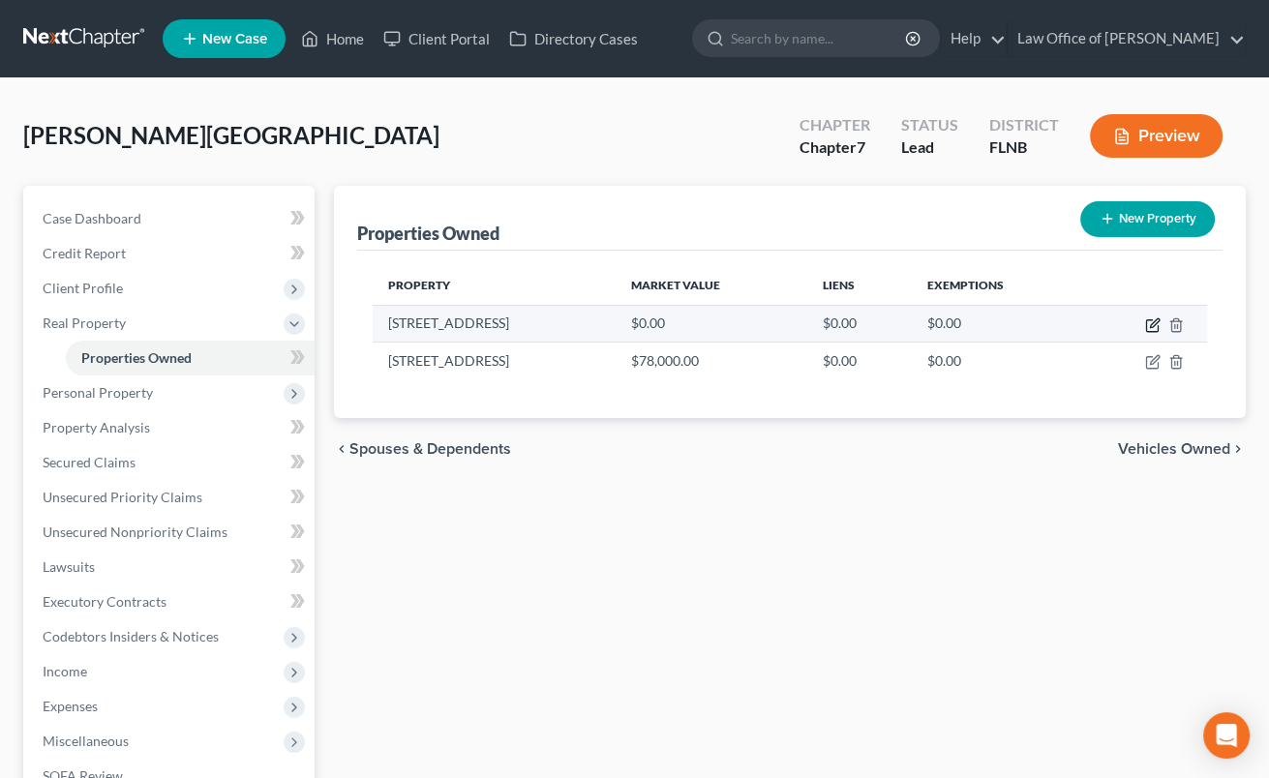
click at [1156, 325] on icon "button" at bounding box center [1152, 325] width 15 height 15
select select "9"
select select "0"
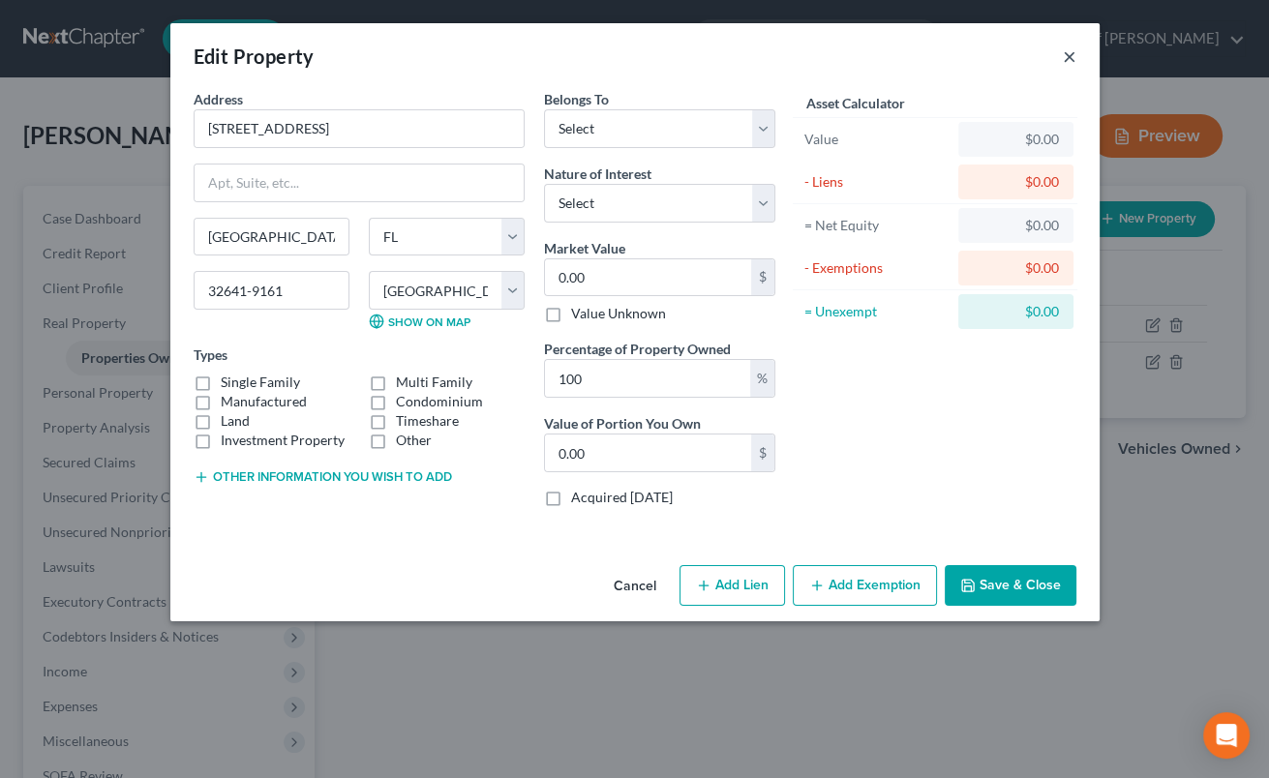
click at [1070, 59] on button "×" at bounding box center [1070, 56] width 14 height 23
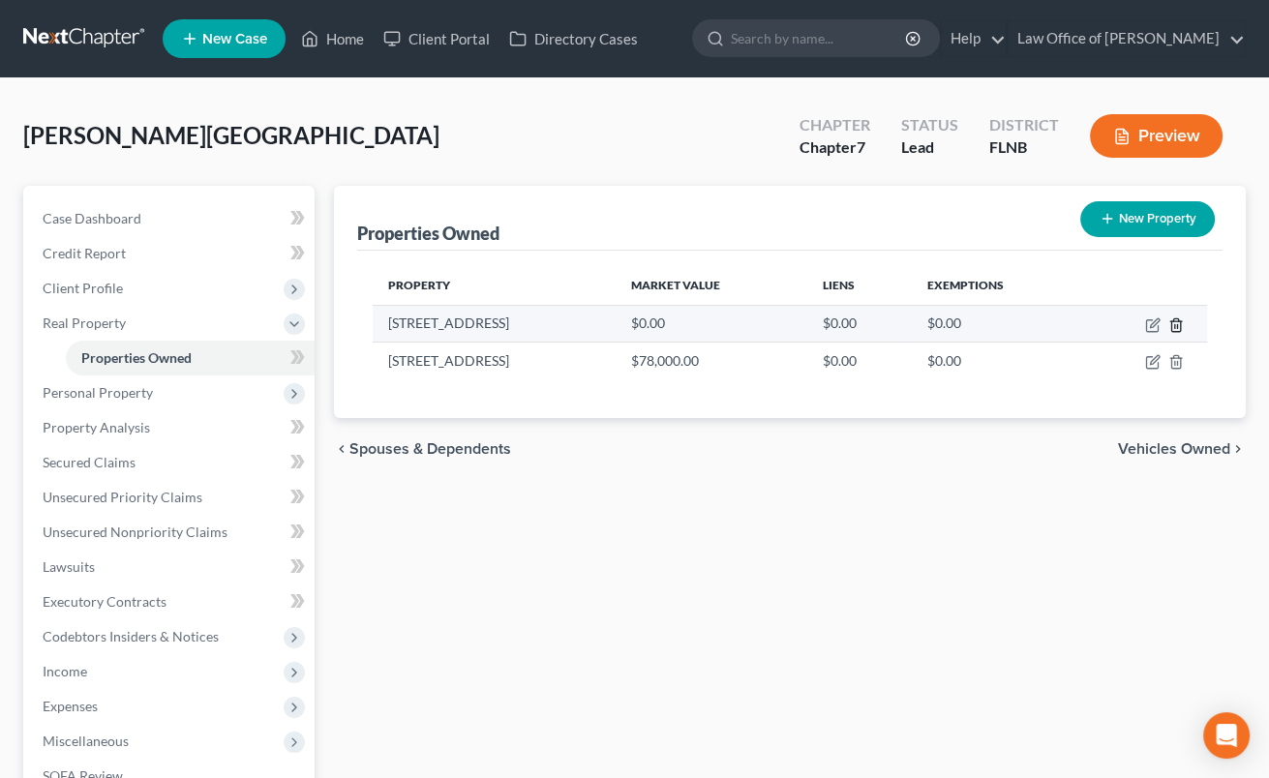
click at [1180, 322] on icon "button" at bounding box center [1176, 325] width 15 height 15
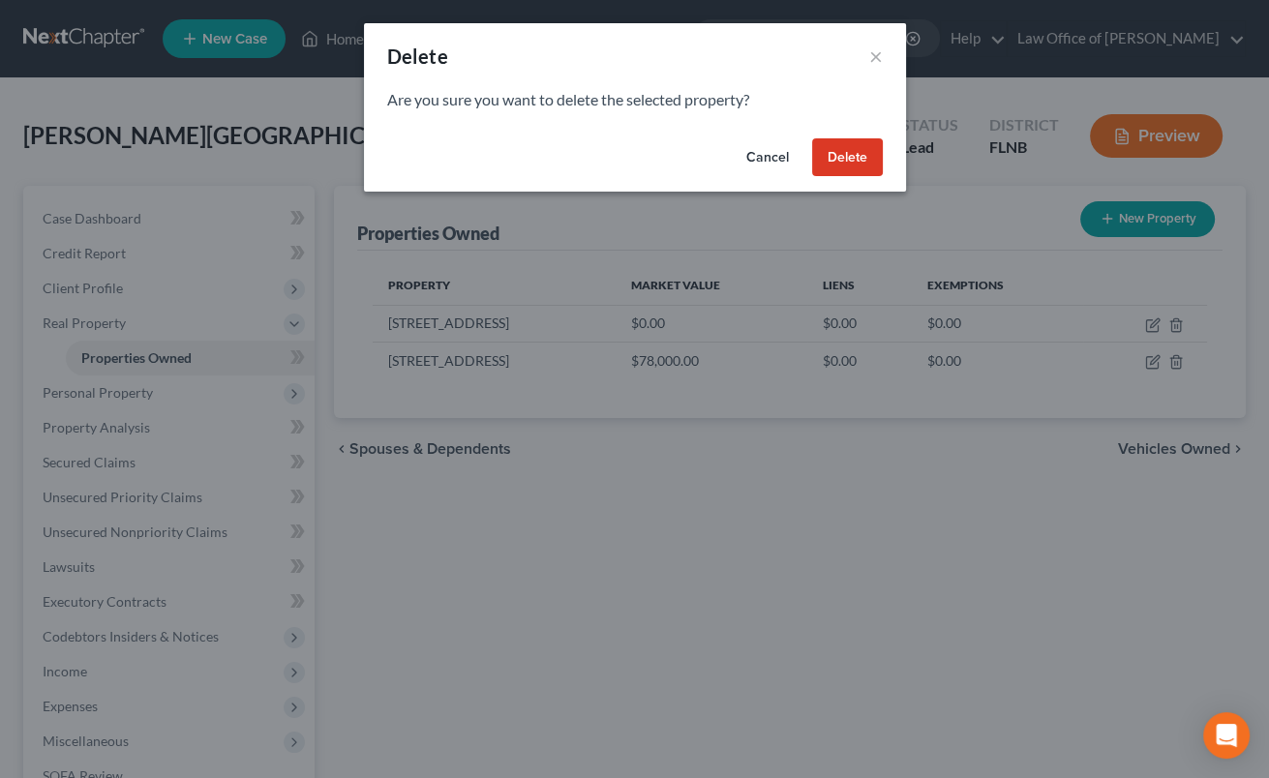
click at [839, 155] on button "Delete" at bounding box center [847, 157] width 71 height 39
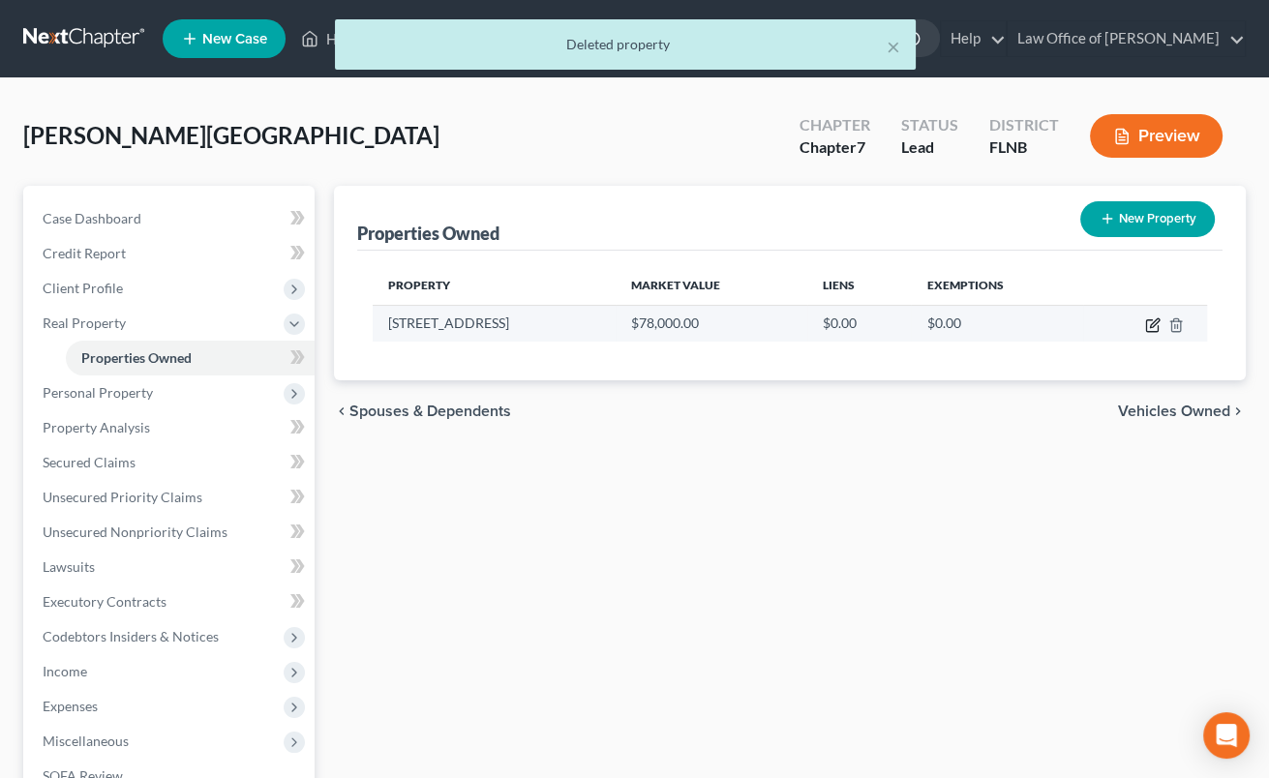
click at [1154, 327] on icon "button" at bounding box center [1152, 325] width 15 height 15
select select "9"
select select "0"
select select "3"
select select "0"
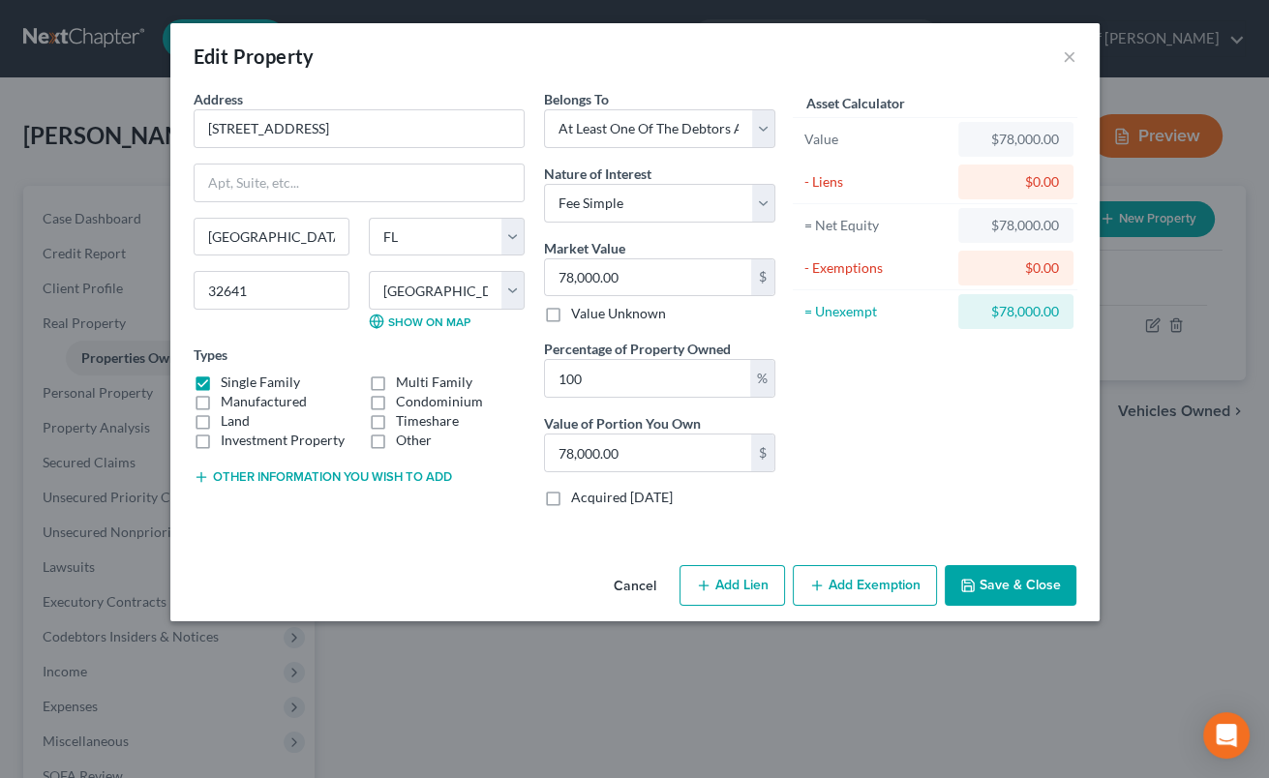
click at [362, 473] on button "Other information you wish to add" at bounding box center [323, 477] width 259 height 15
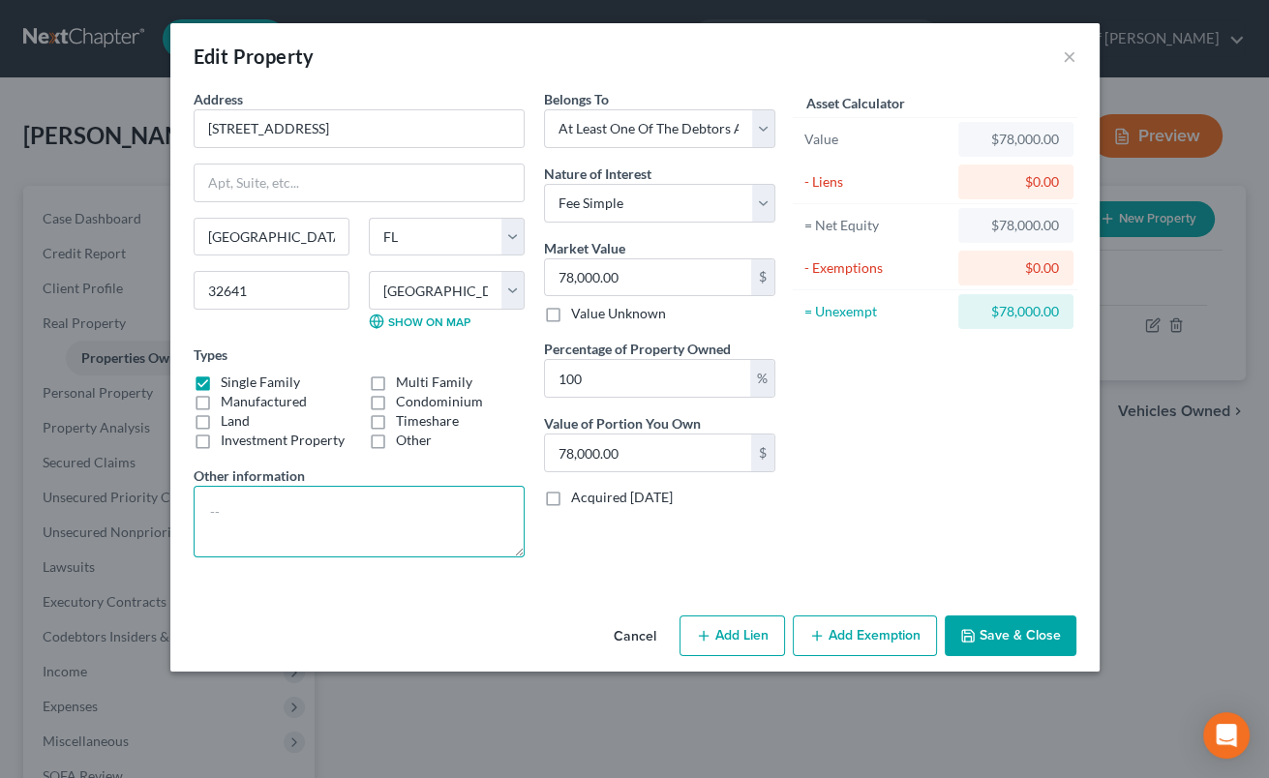
click at [336, 513] on textarea at bounding box center [359, 522] width 331 height 72
paste textarea "Lot 7, [GEOGRAPHIC_DATA], A PLANNED UNIT DEVELOPMENT, according to the Plat the…"
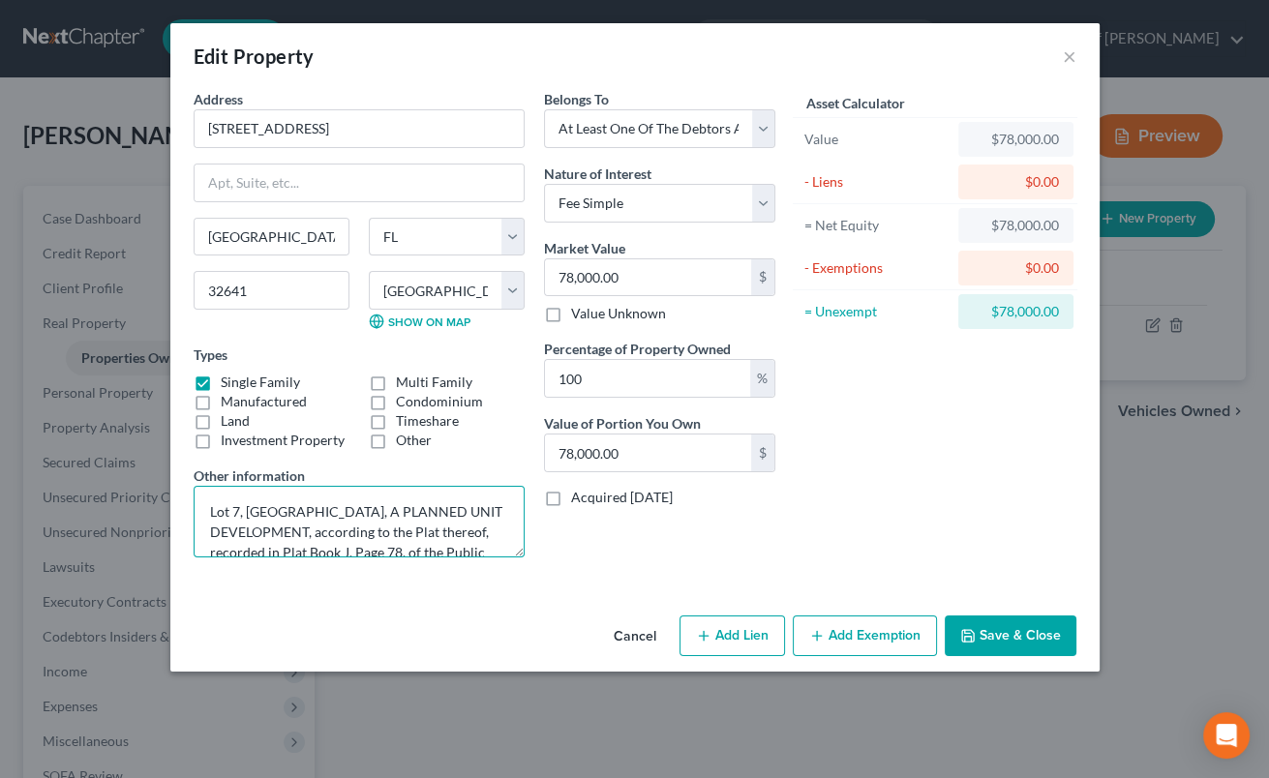
scroll to position [64, 0]
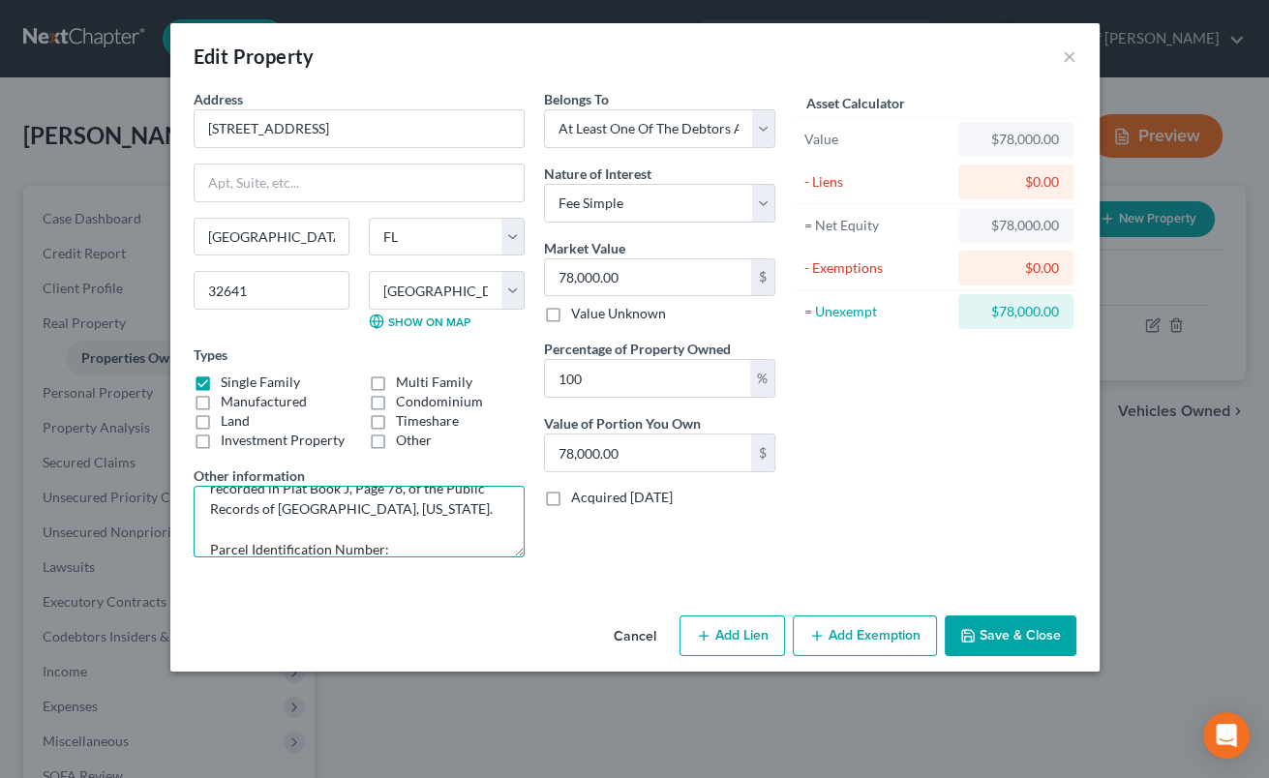
type textarea "Lot 7, [GEOGRAPHIC_DATA], A PLANNED UNIT DEVELOPMENT, according to the Plat the…"
click at [837, 631] on button "Add Exemption" at bounding box center [865, 636] width 144 height 41
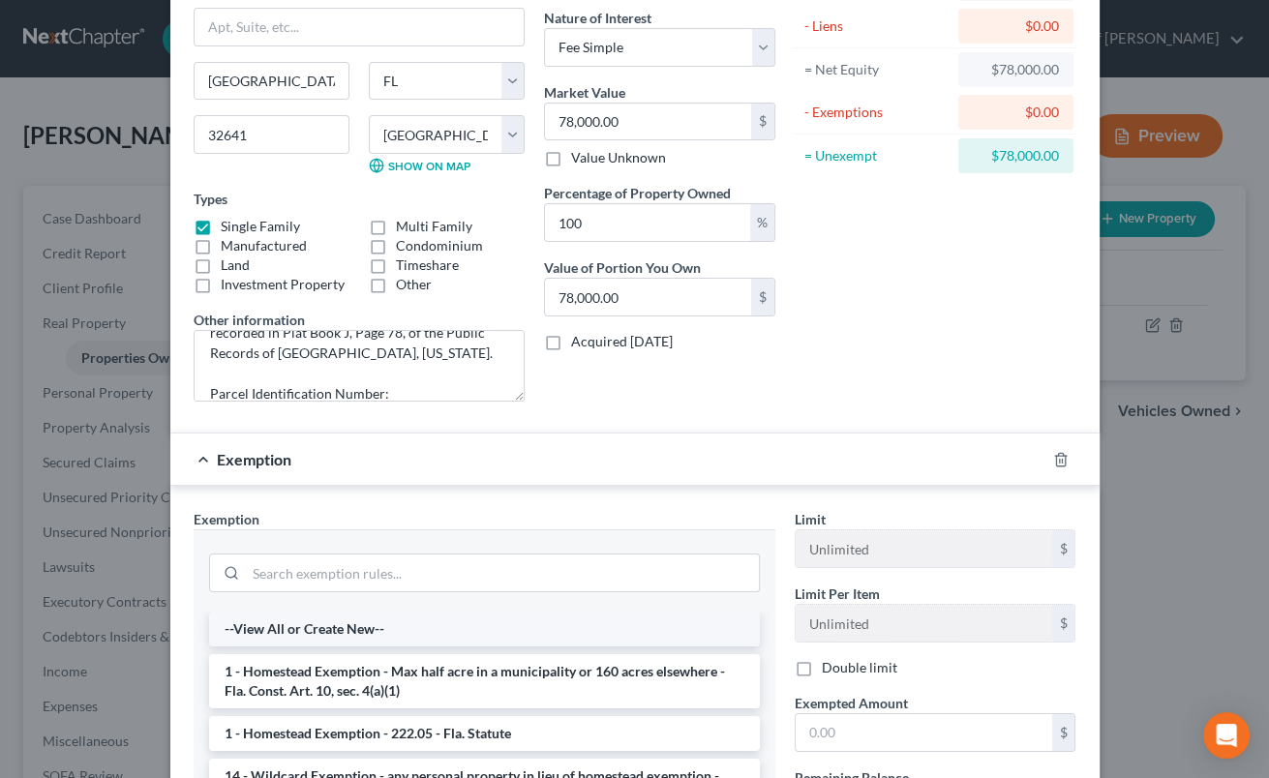
scroll to position [192, 0]
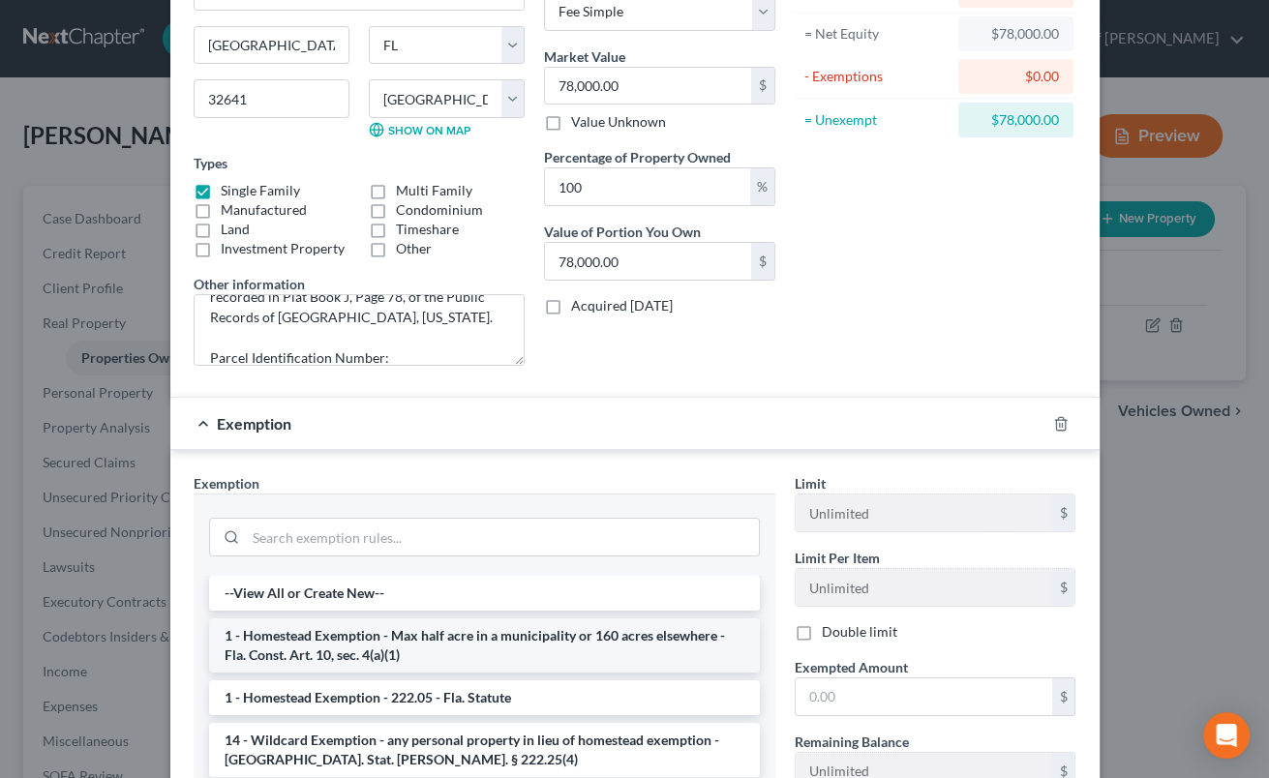
click at [406, 628] on li "1 - Homestead Exemption - Max half acre in a municipality or 160 acres elsewher…" at bounding box center [484, 646] width 551 height 54
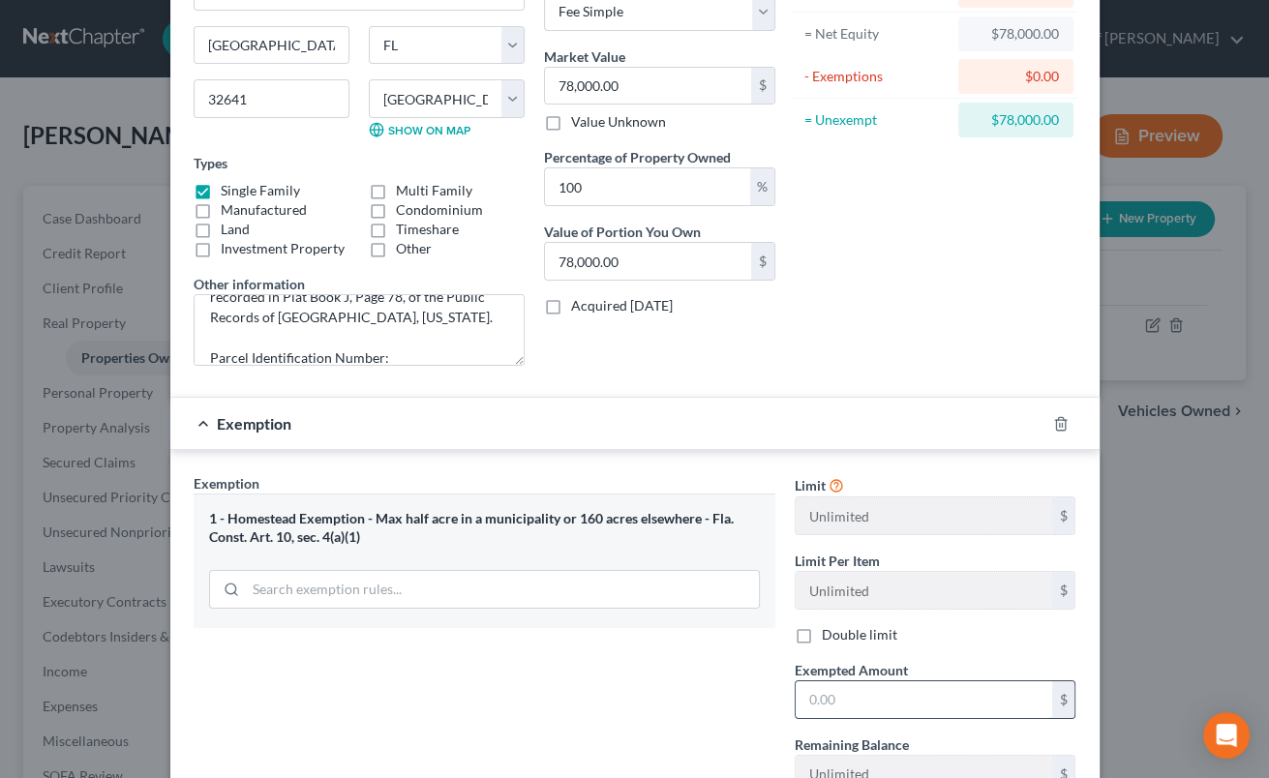
click at [807, 692] on input "text" at bounding box center [924, 700] width 257 height 37
type input "78,000"
click at [751, 395] on form "Address * 2111 [GEOGRAPHIC_DATA] [GEOGRAPHIC_DATA] [US_STATE][GEOGRAPHIC_DATA] …" at bounding box center [635, 361] width 883 height 929
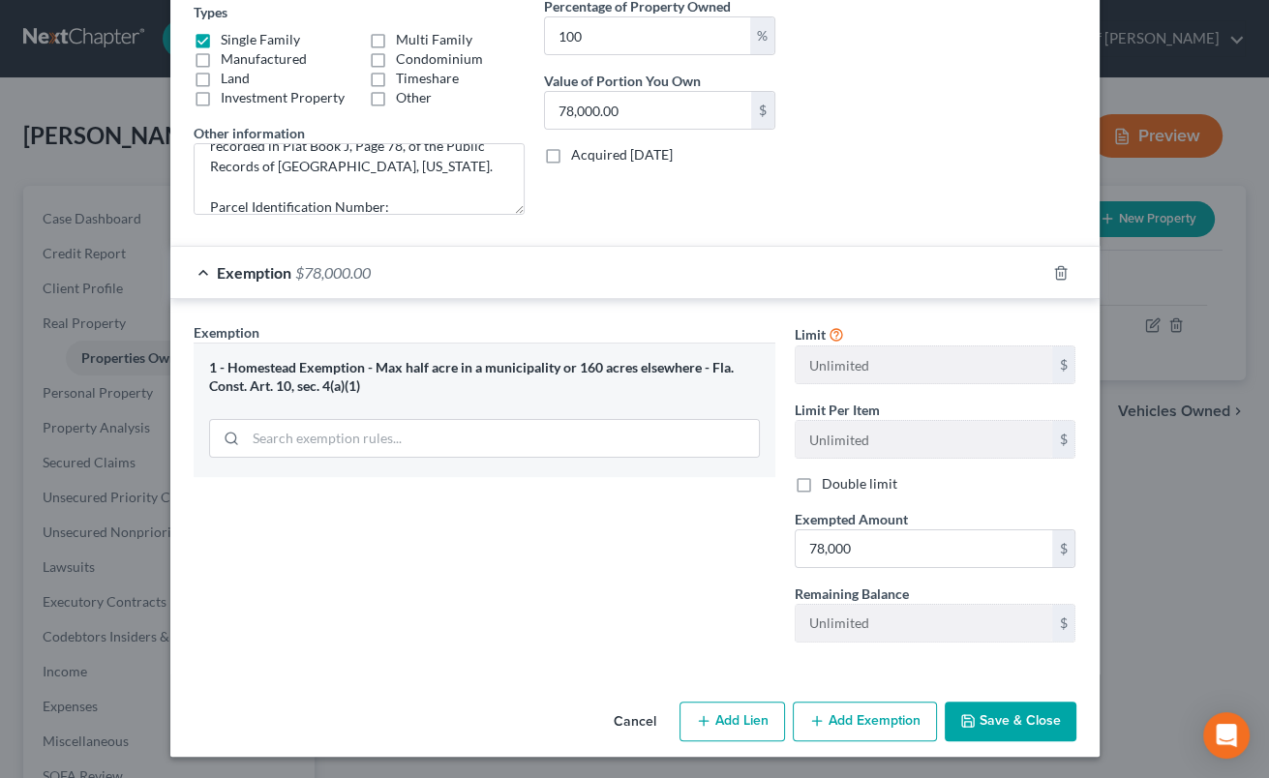
click at [1026, 730] on button "Save & Close" at bounding box center [1011, 722] width 132 height 41
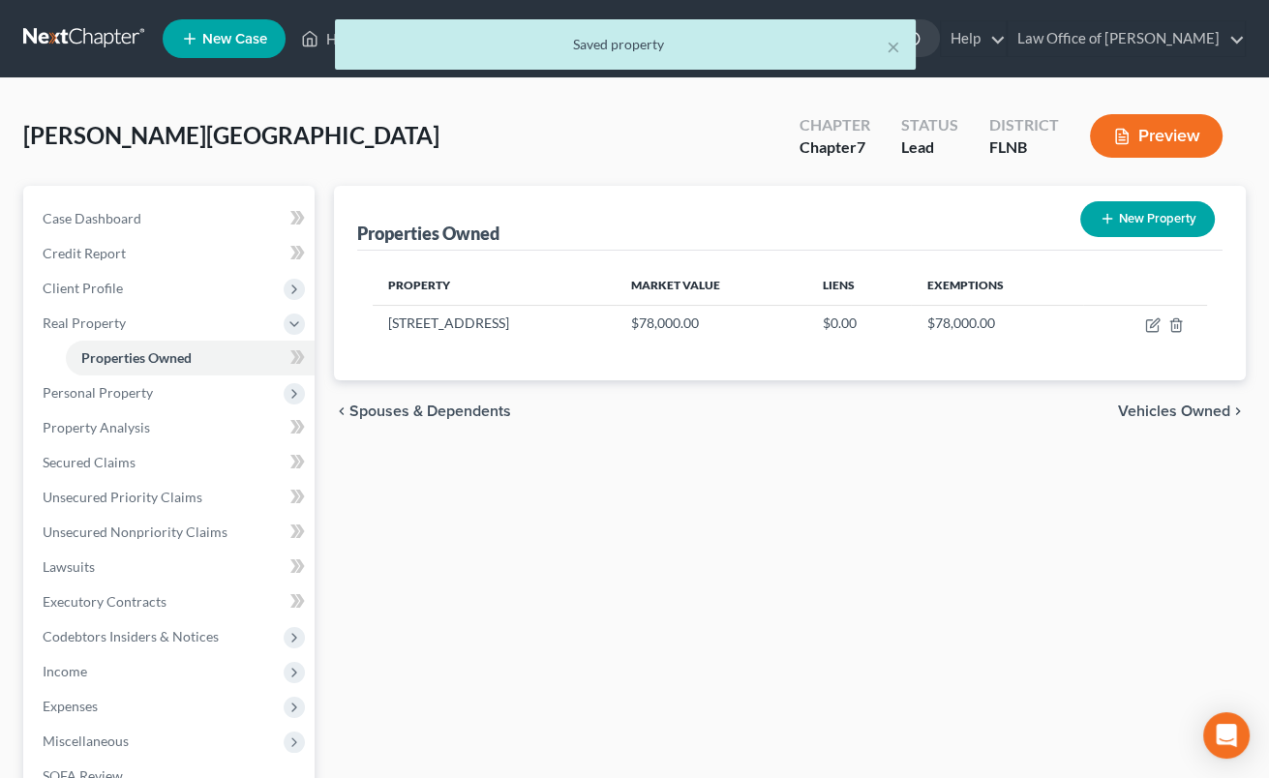
click at [1143, 404] on span "Vehicles Owned" at bounding box center [1174, 411] width 112 height 15
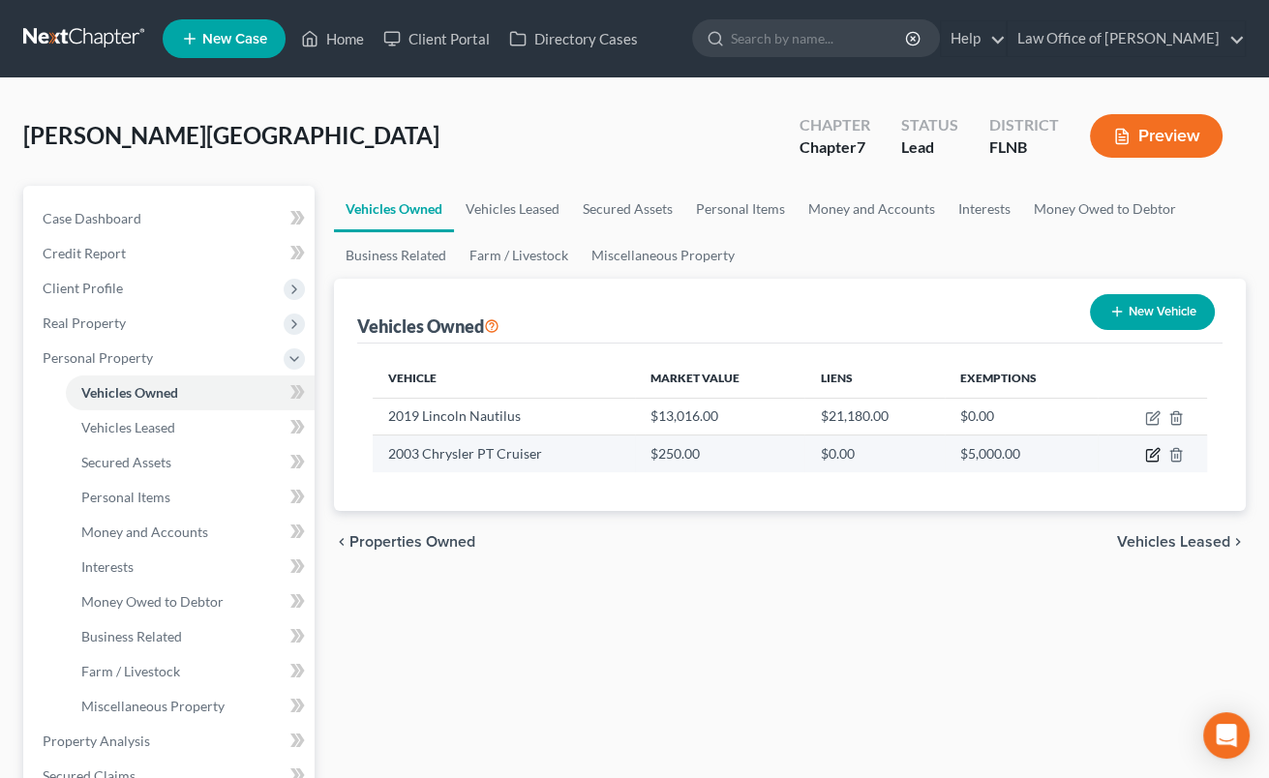
click at [1152, 453] on icon "button" at bounding box center [1154, 453] width 9 height 9
select select "0"
select select "23"
select select "4"
select select "0"
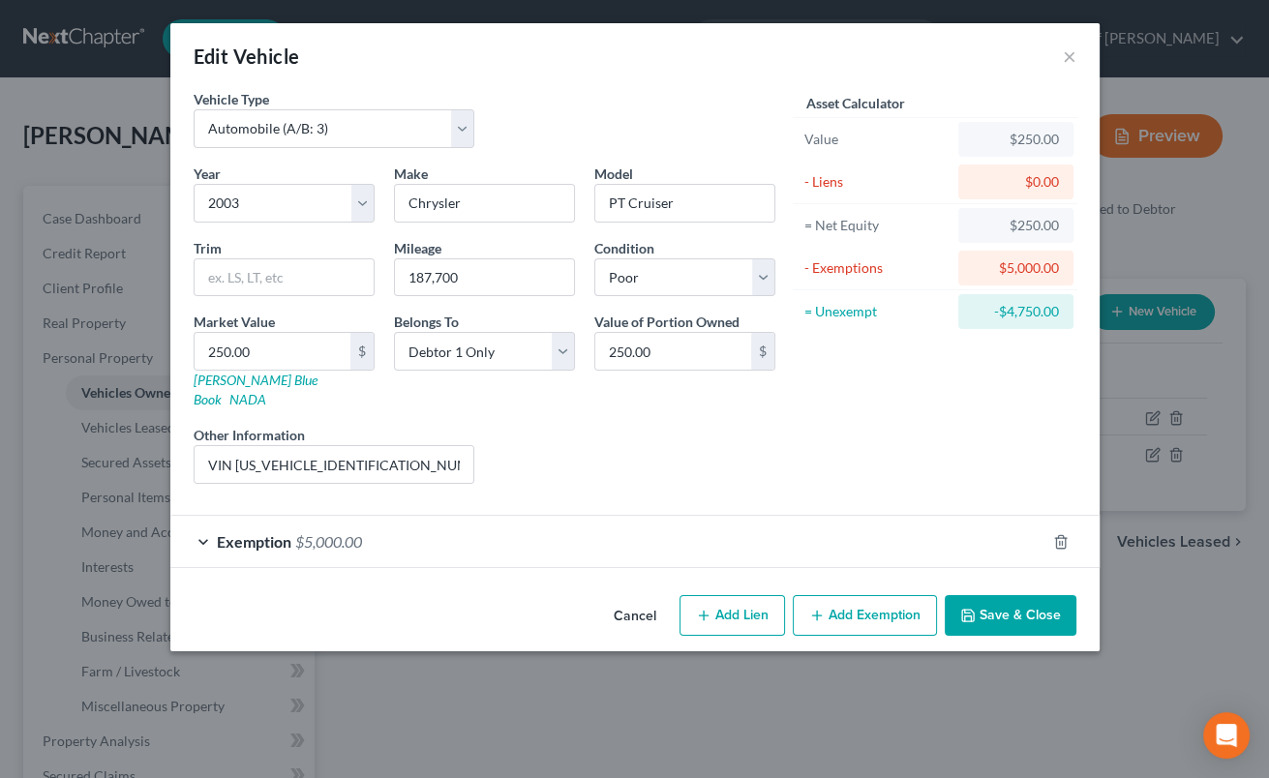
click at [1003, 595] on button "Save & Close" at bounding box center [1011, 615] width 132 height 41
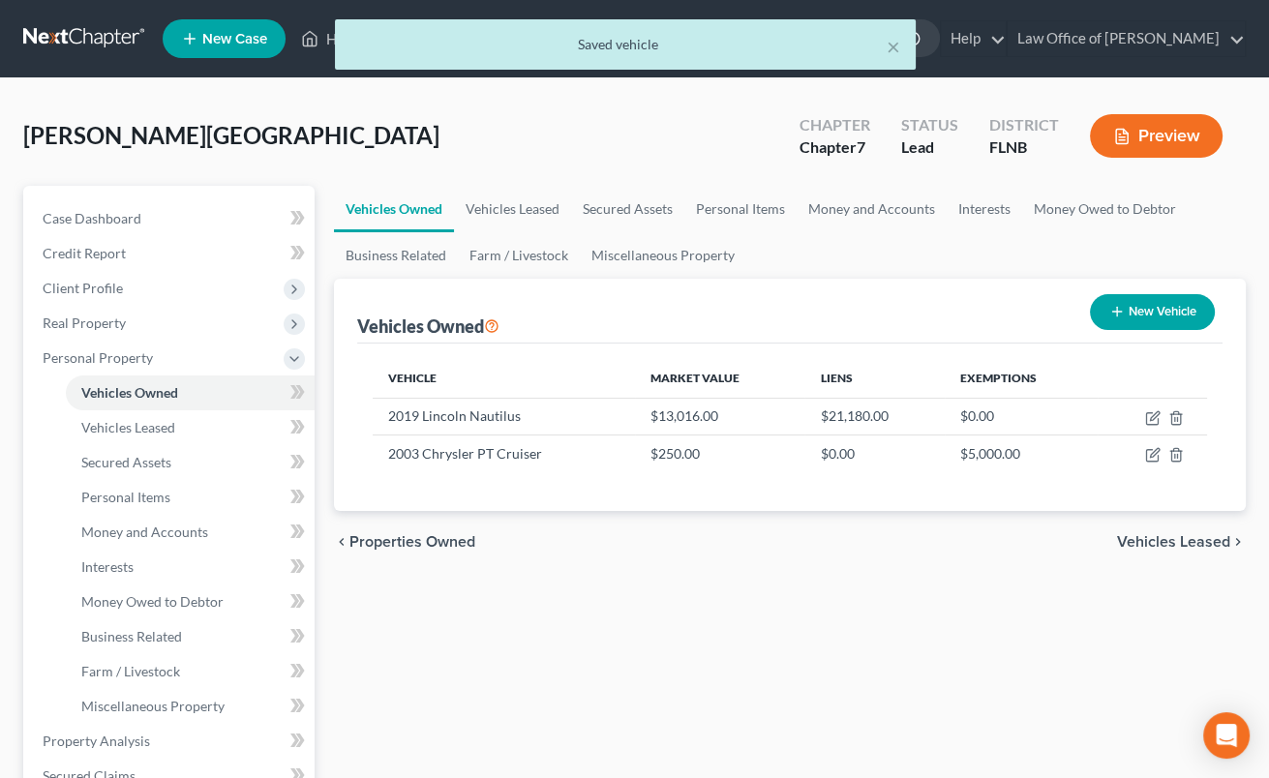
click at [1147, 539] on span "Vehicles Leased" at bounding box center [1173, 541] width 113 height 15
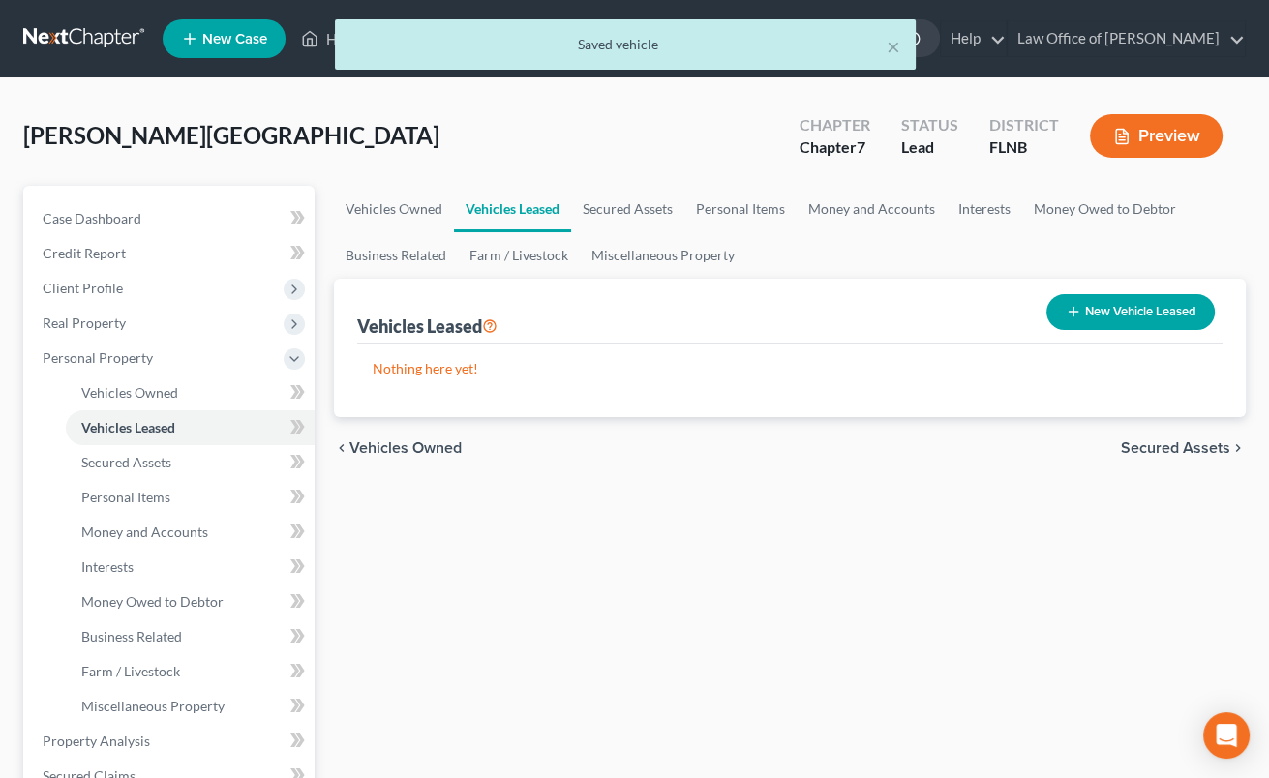
click at [1168, 441] on span "Secured Assets" at bounding box center [1175, 448] width 109 height 15
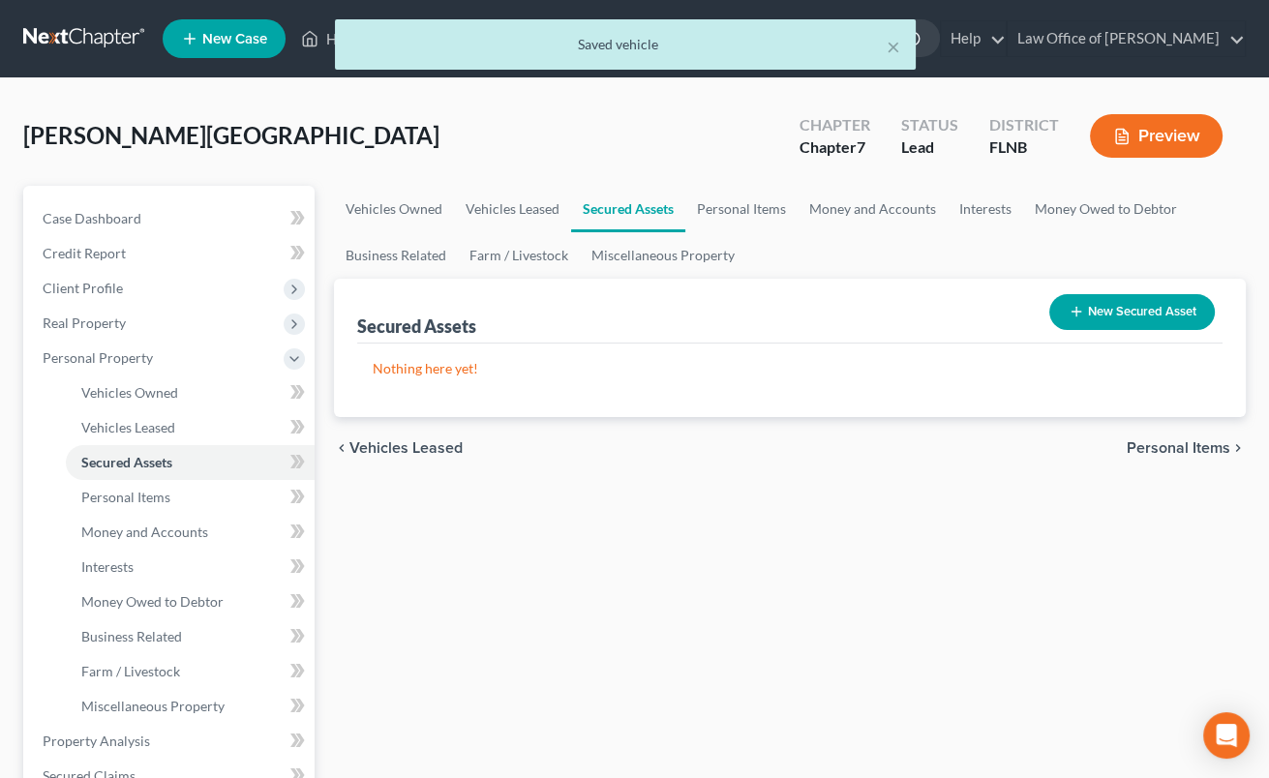
click at [1168, 441] on span "Personal Items" at bounding box center [1179, 448] width 104 height 15
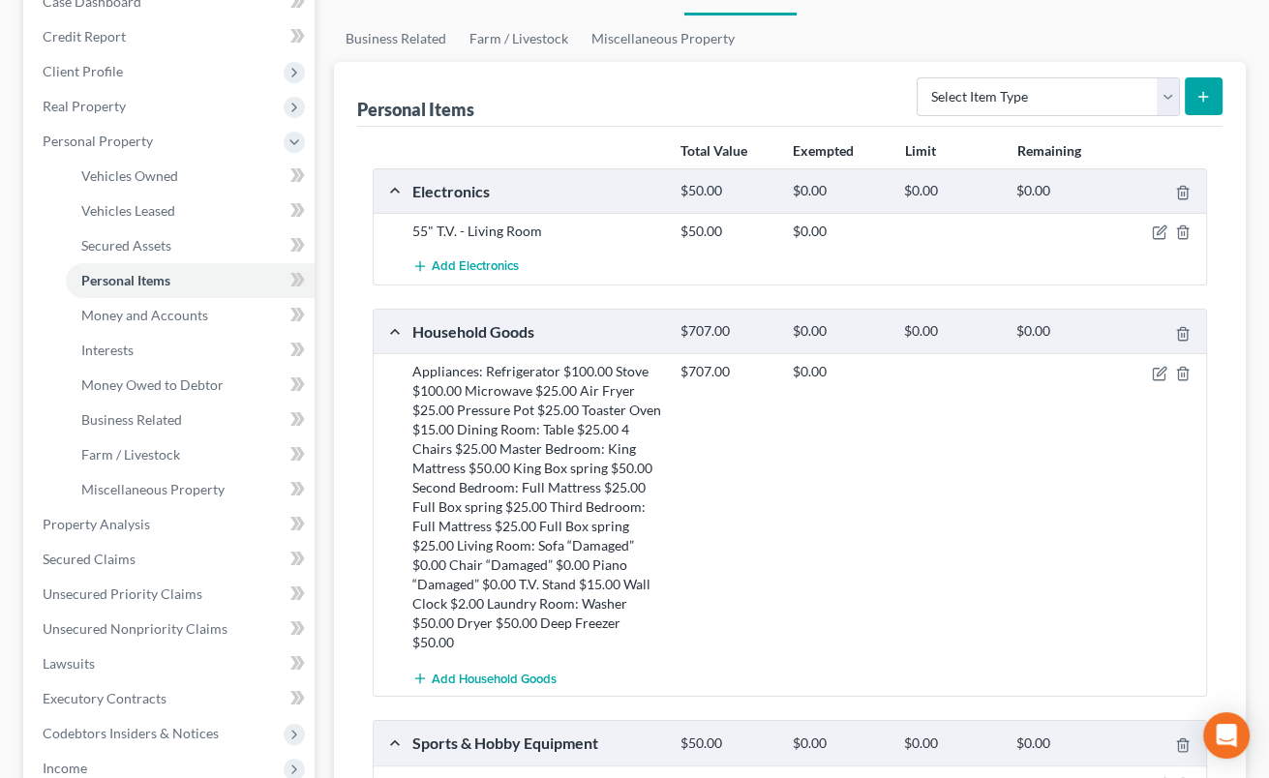
scroll to position [320, 0]
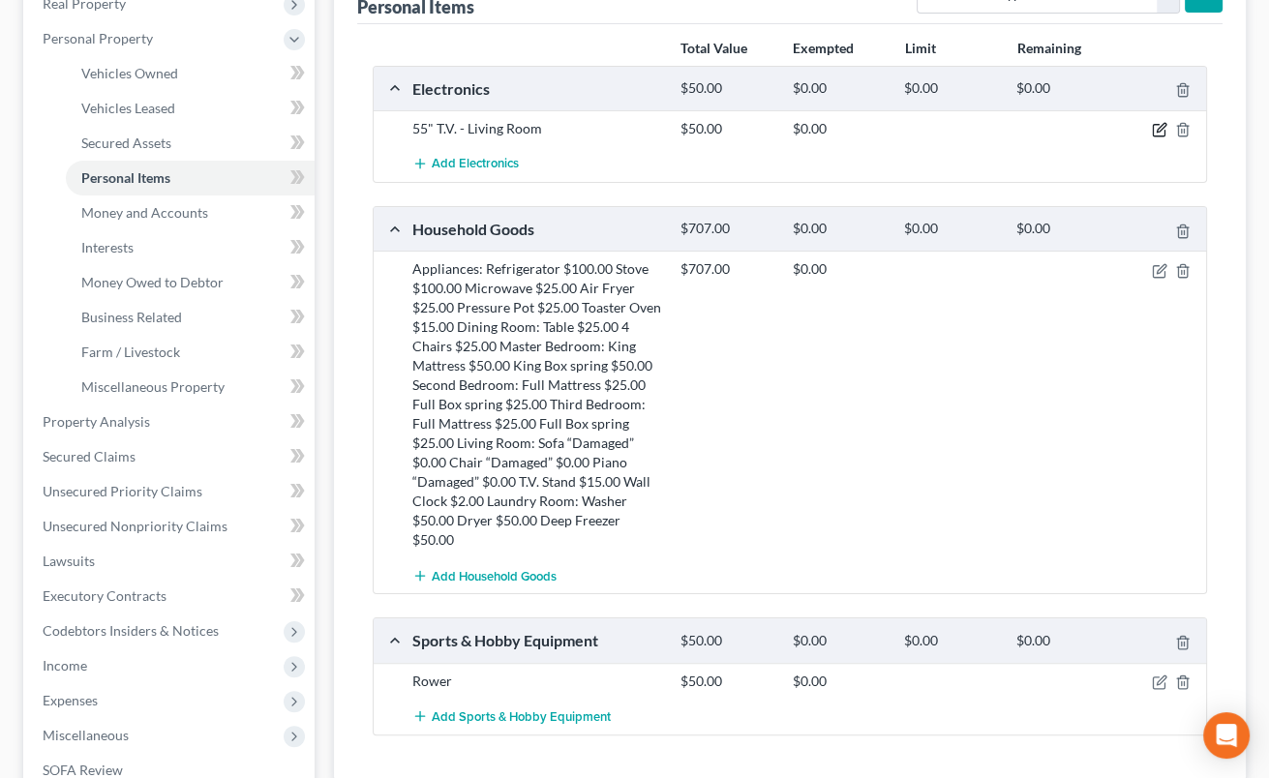
click at [1160, 124] on icon "button" at bounding box center [1159, 129] width 15 height 15
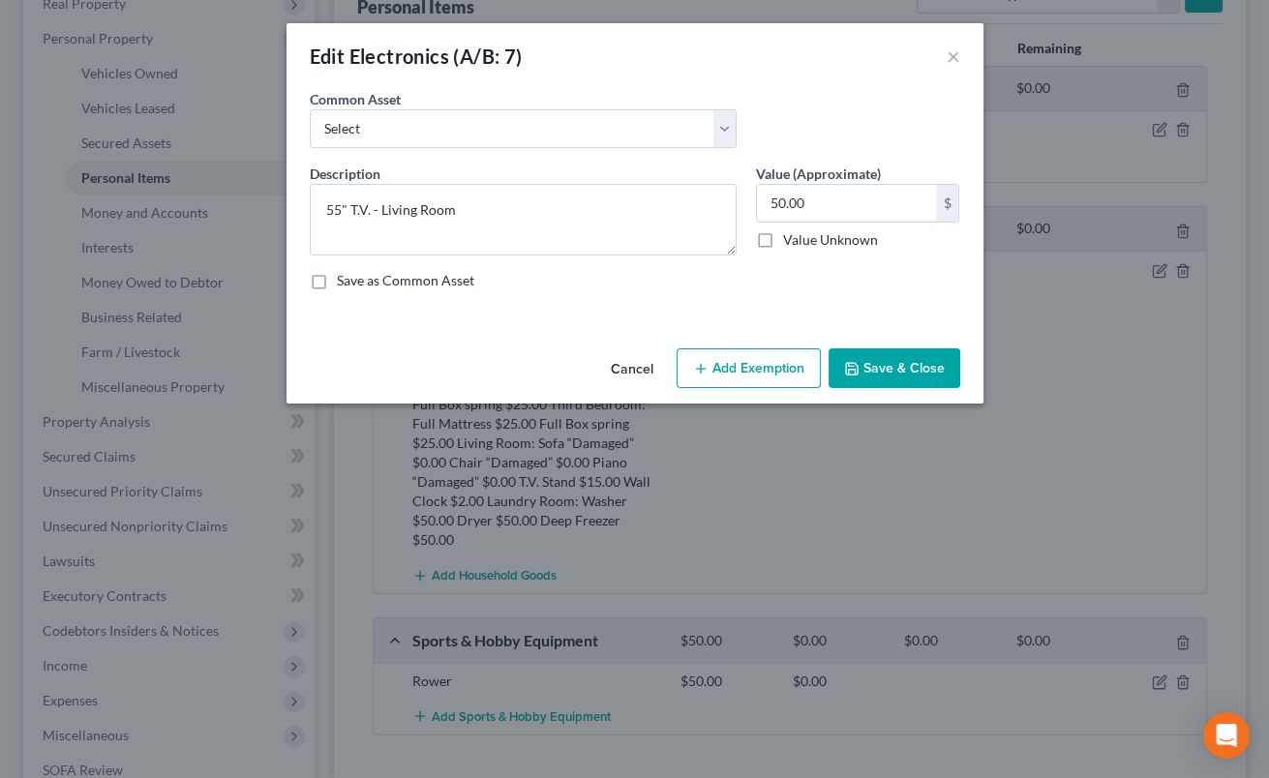
click at [769, 380] on button "Add Exemption" at bounding box center [749, 369] width 144 height 41
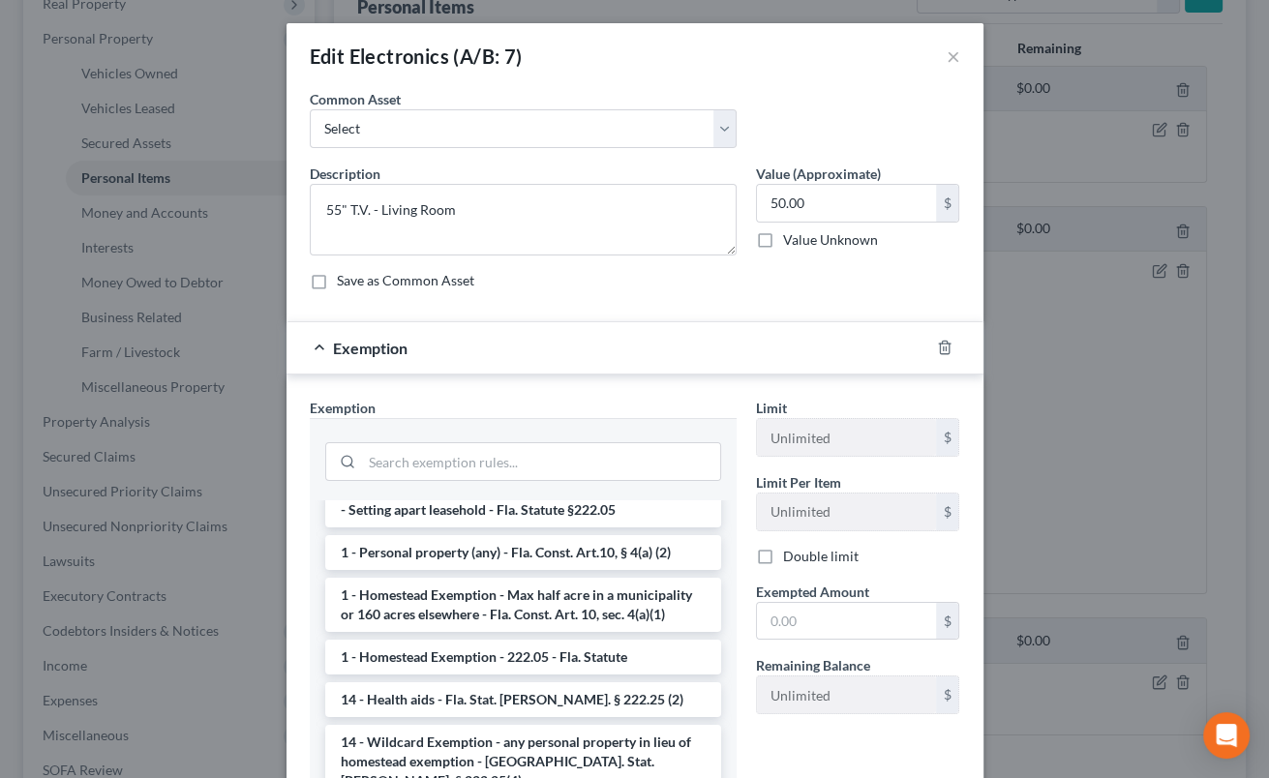
scroll to position [192, 0]
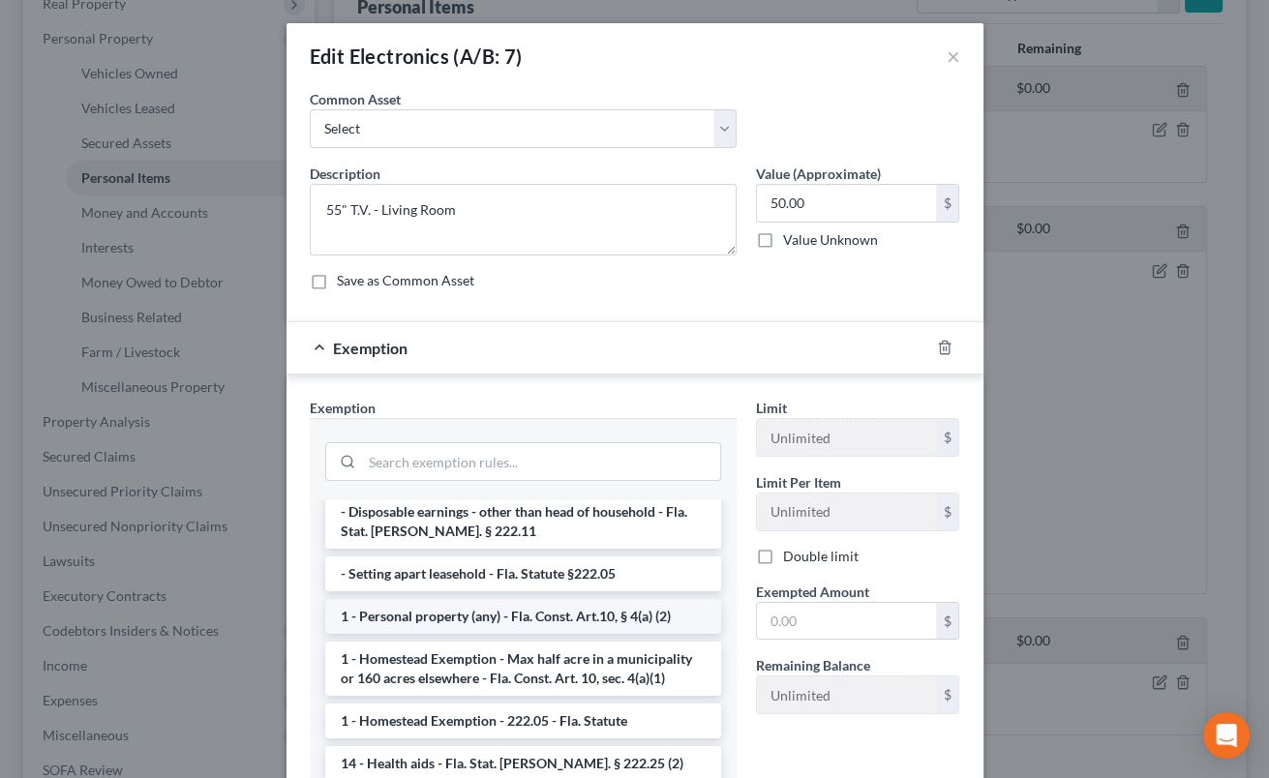
click at [596, 604] on li "1 - Personal property (any) - Fla. Const. Art.10, § 4(a) (2)" at bounding box center [523, 616] width 396 height 35
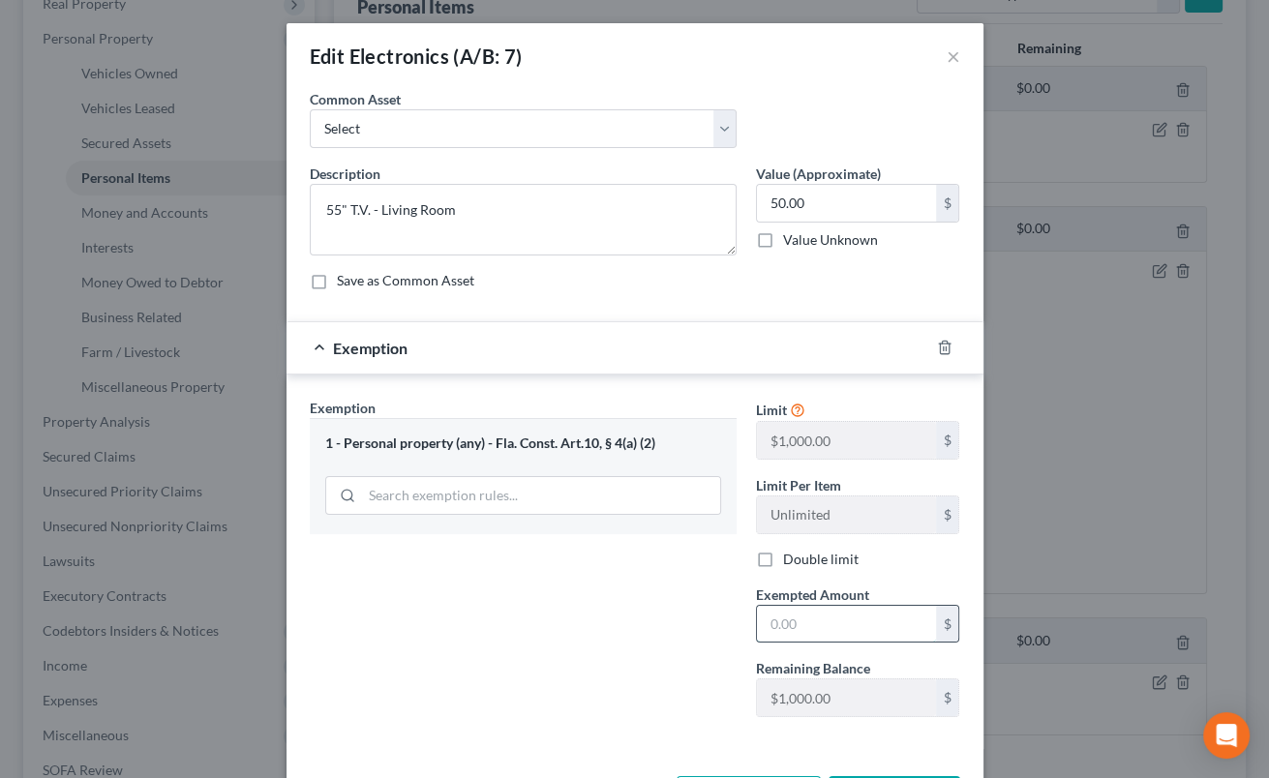
click at [773, 616] on input "text" at bounding box center [846, 624] width 179 height 37
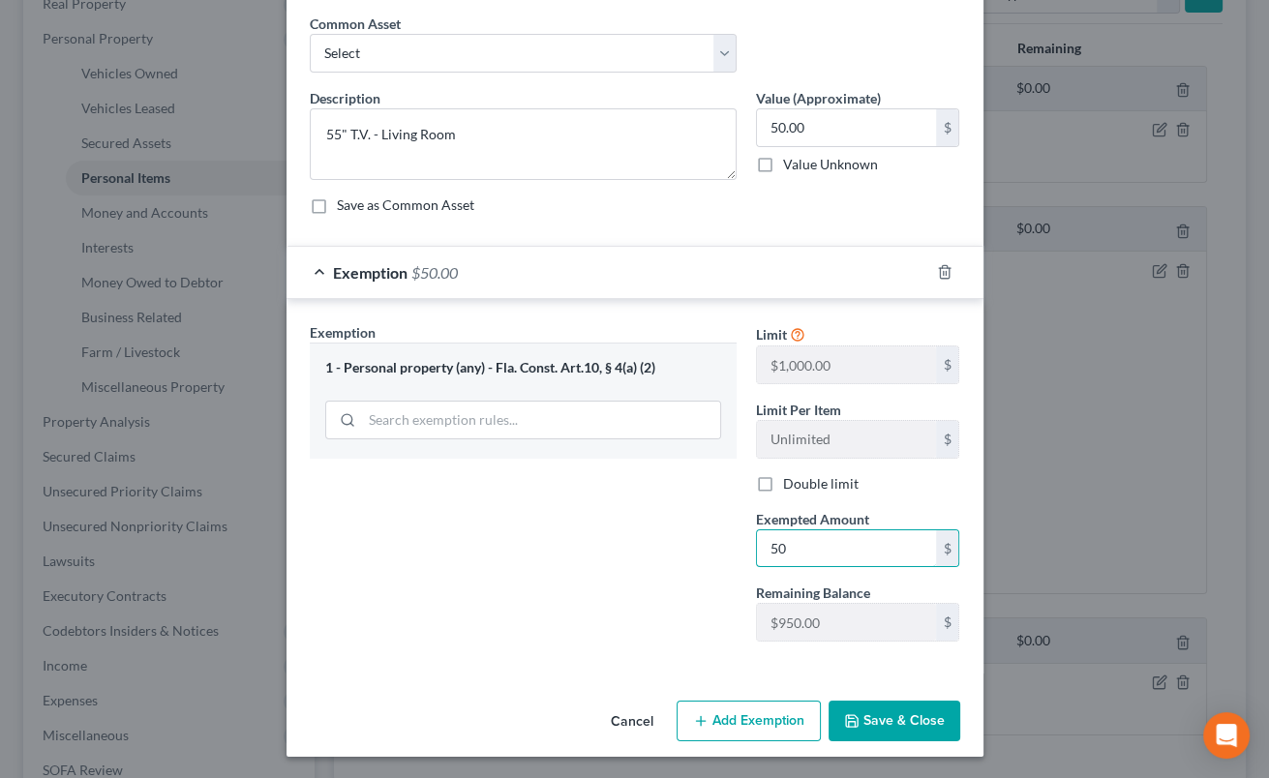
type input "50"
click at [868, 711] on button "Save & Close" at bounding box center [895, 721] width 132 height 41
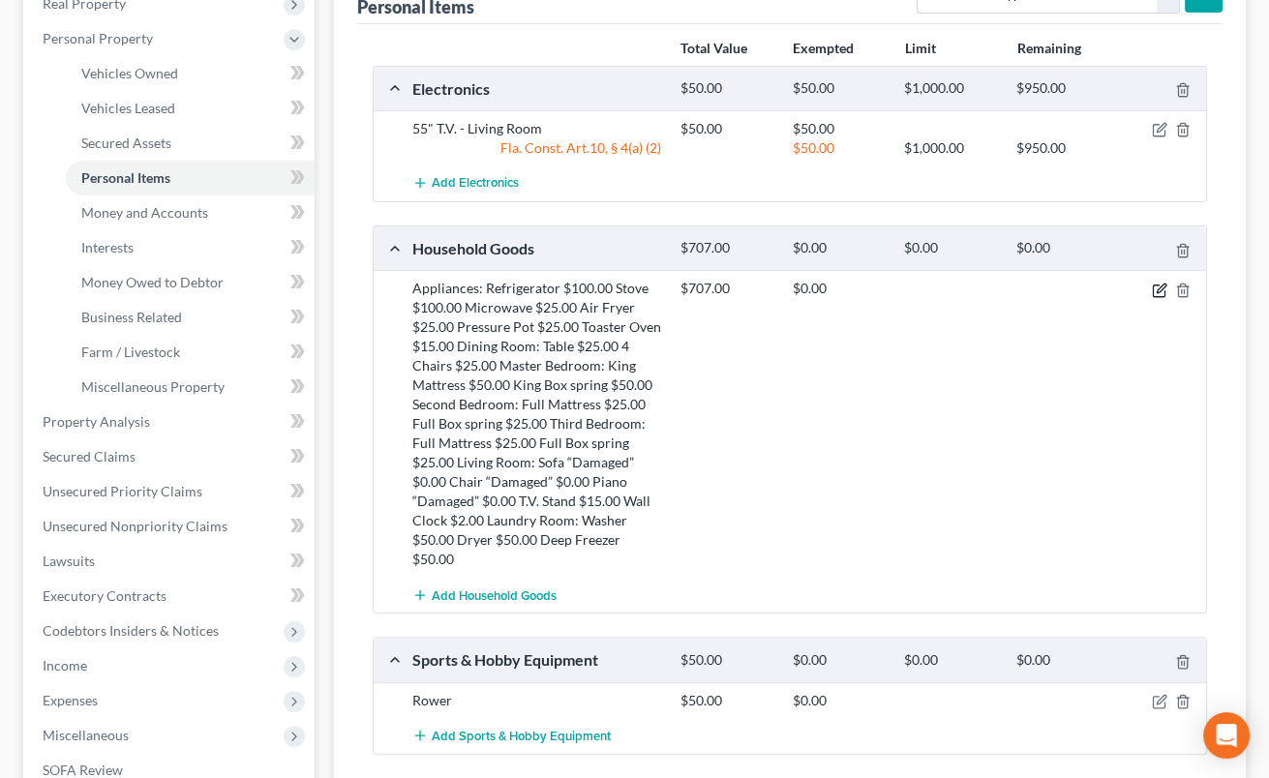
click at [1160, 288] on icon "button" at bounding box center [1159, 290] width 15 height 15
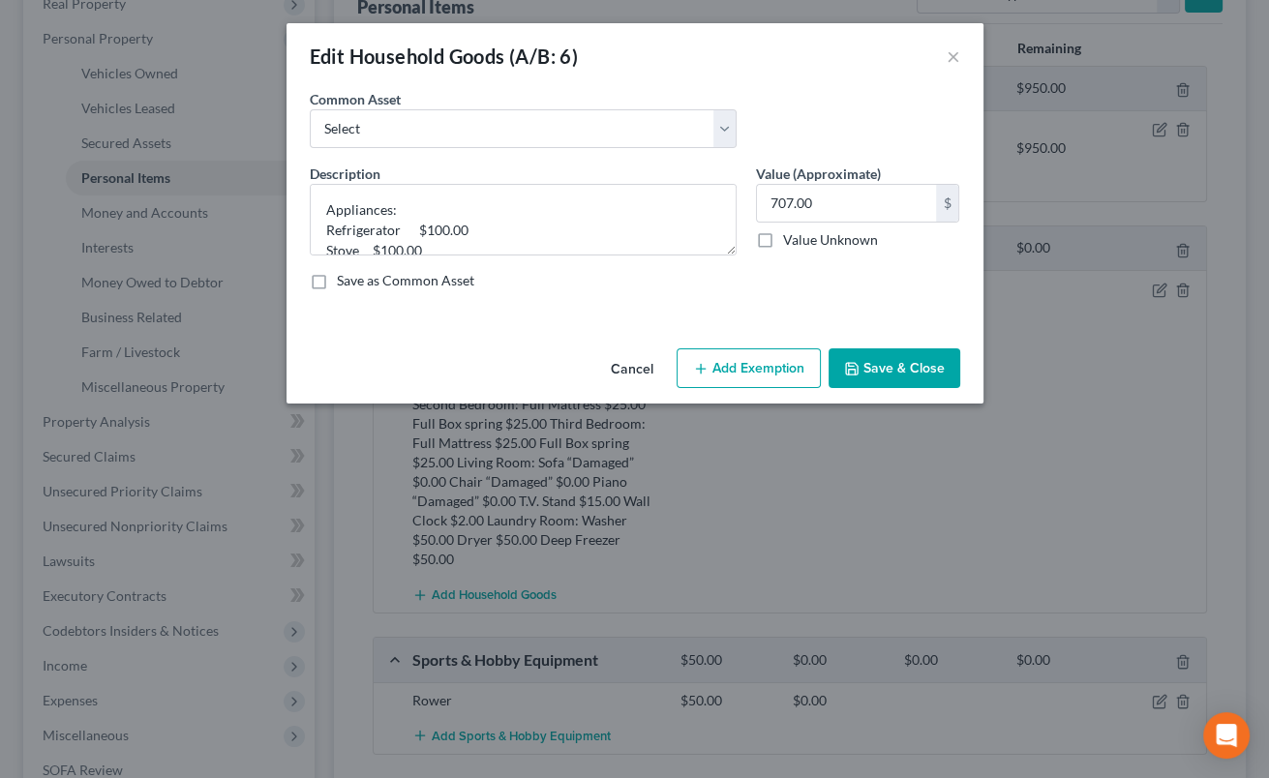
click at [754, 370] on button "Add Exemption" at bounding box center [749, 369] width 144 height 41
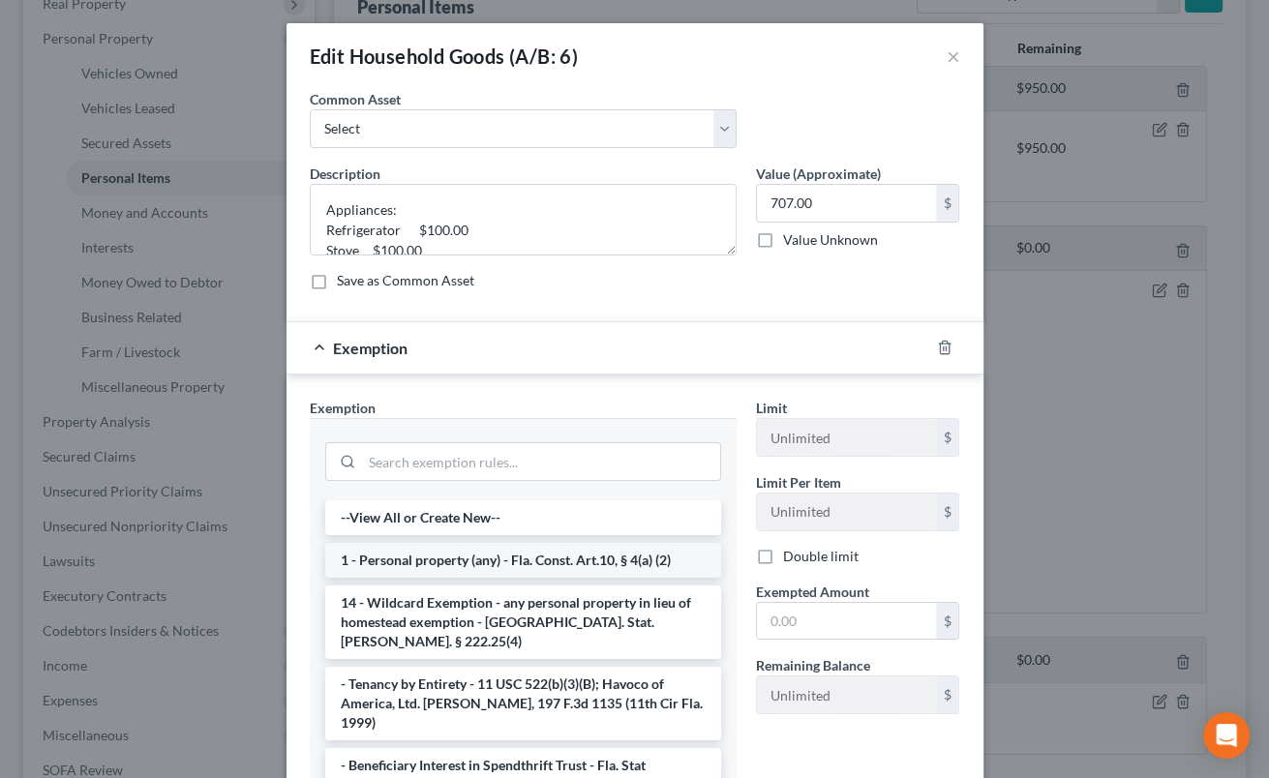
click at [635, 557] on li "1 - Personal property (any) - Fla. Const. Art.10, § 4(a) (2)" at bounding box center [523, 560] width 396 height 35
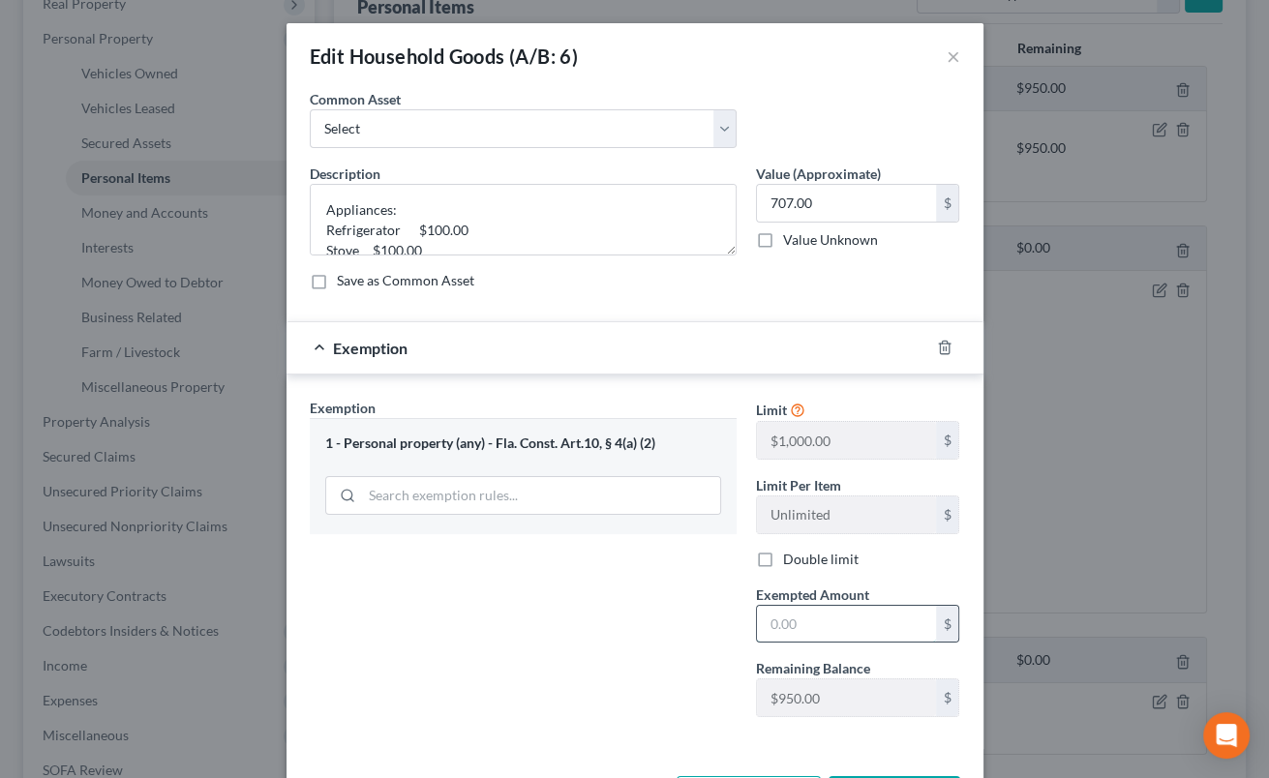
click at [780, 630] on input "text" at bounding box center [846, 624] width 179 height 37
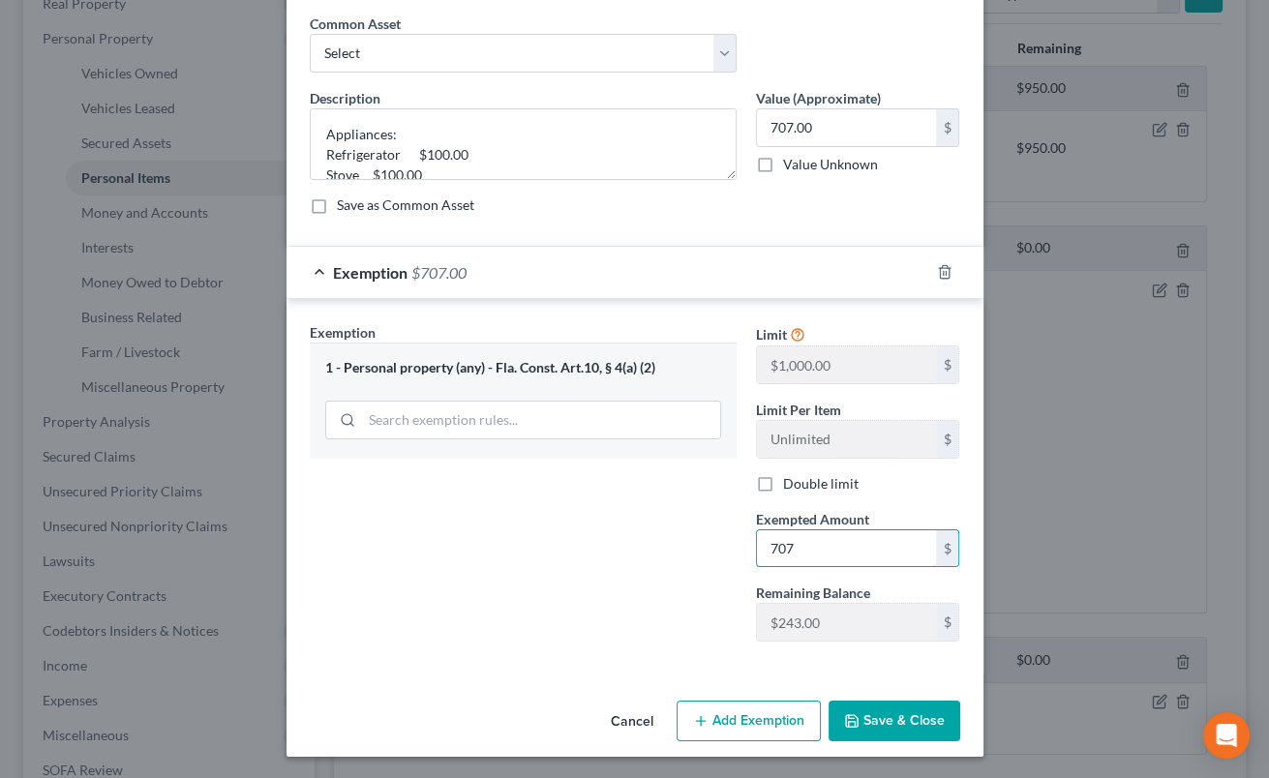
type input "707"
click at [897, 722] on button "Save & Close" at bounding box center [895, 721] width 132 height 41
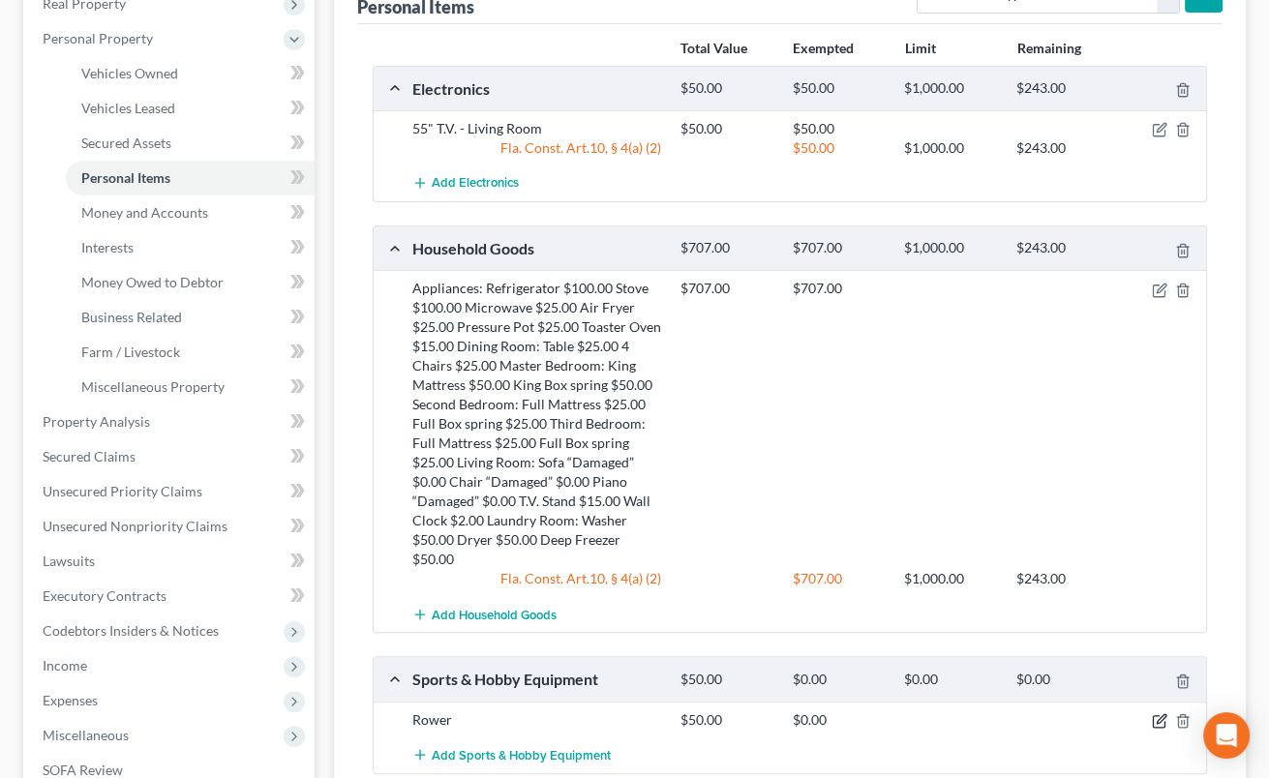
click at [1155, 717] on icon "button" at bounding box center [1159, 721] width 15 height 15
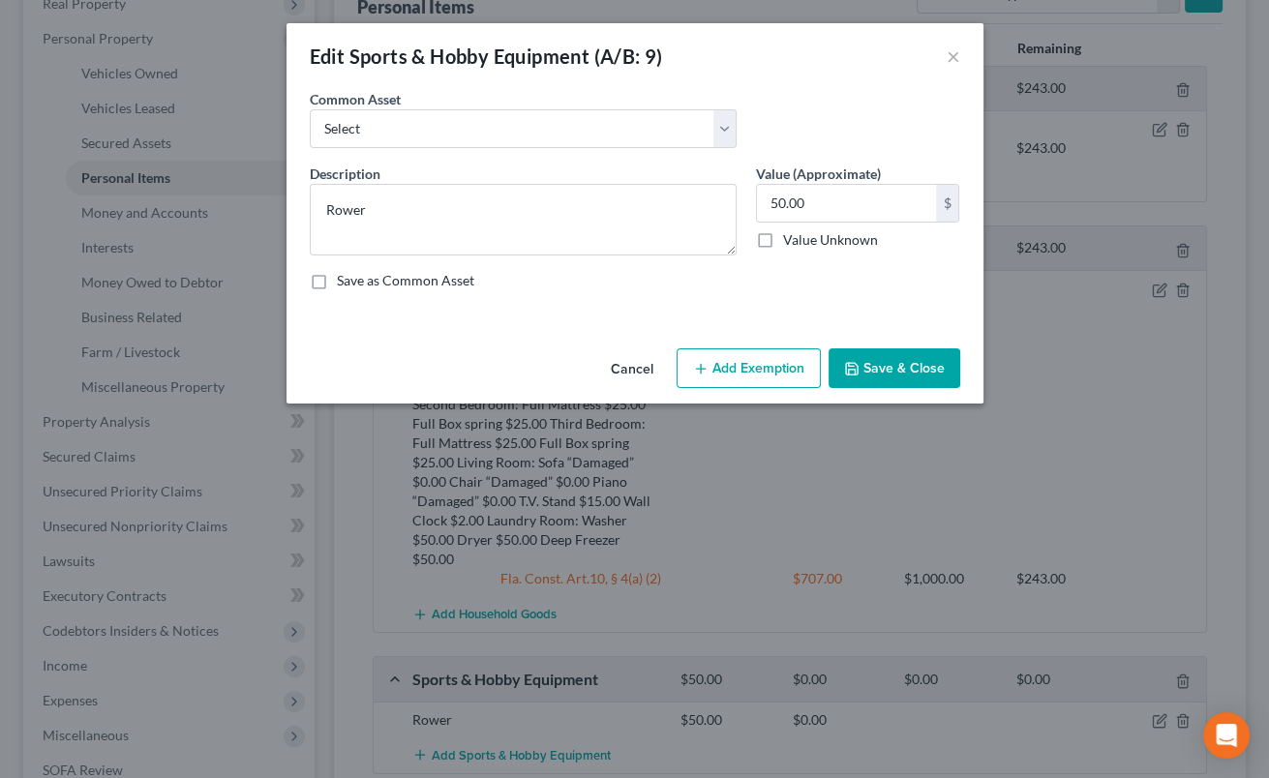
click at [721, 379] on button "Add Exemption" at bounding box center [749, 369] width 144 height 41
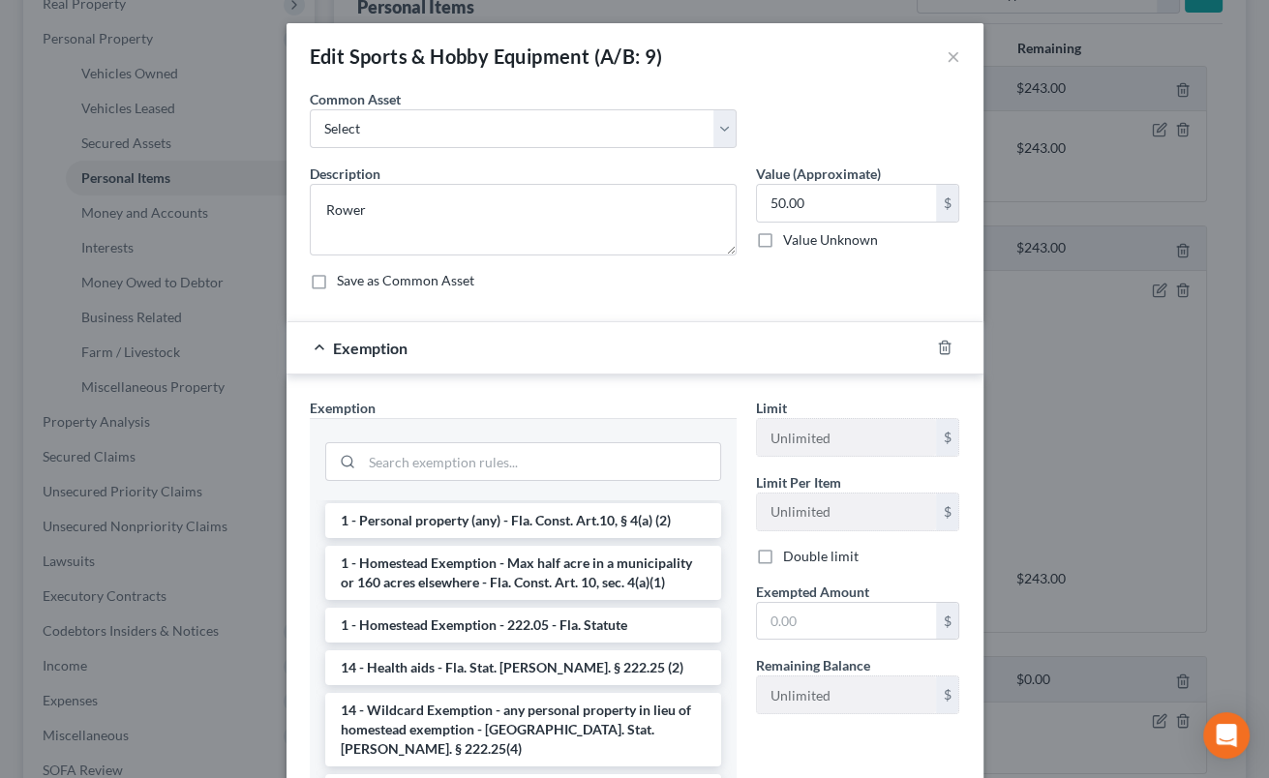
scroll to position [96, 0]
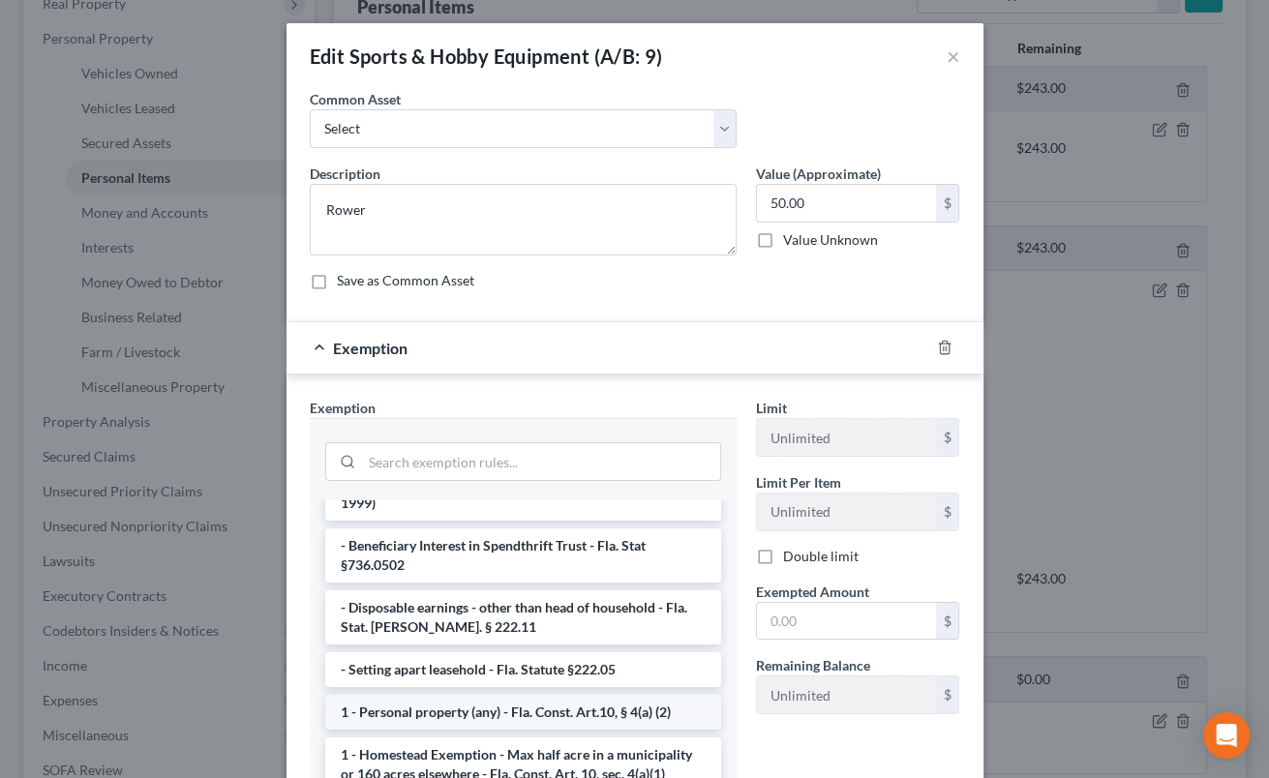
click at [606, 695] on li "1 - Personal property (any) - Fla. Const. Art.10, § 4(a) (2)" at bounding box center [523, 712] width 396 height 35
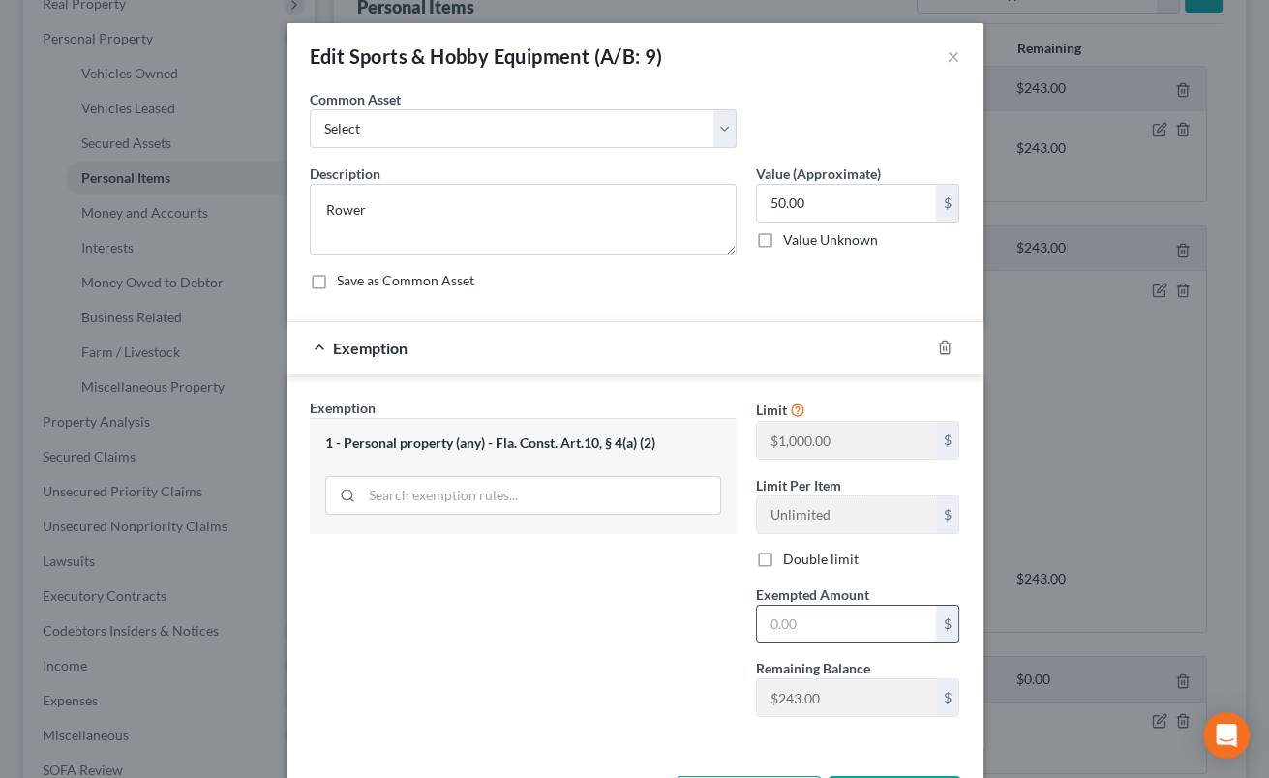
click at [792, 634] on input "text" at bounding box center [846, 624] width 179 height 37
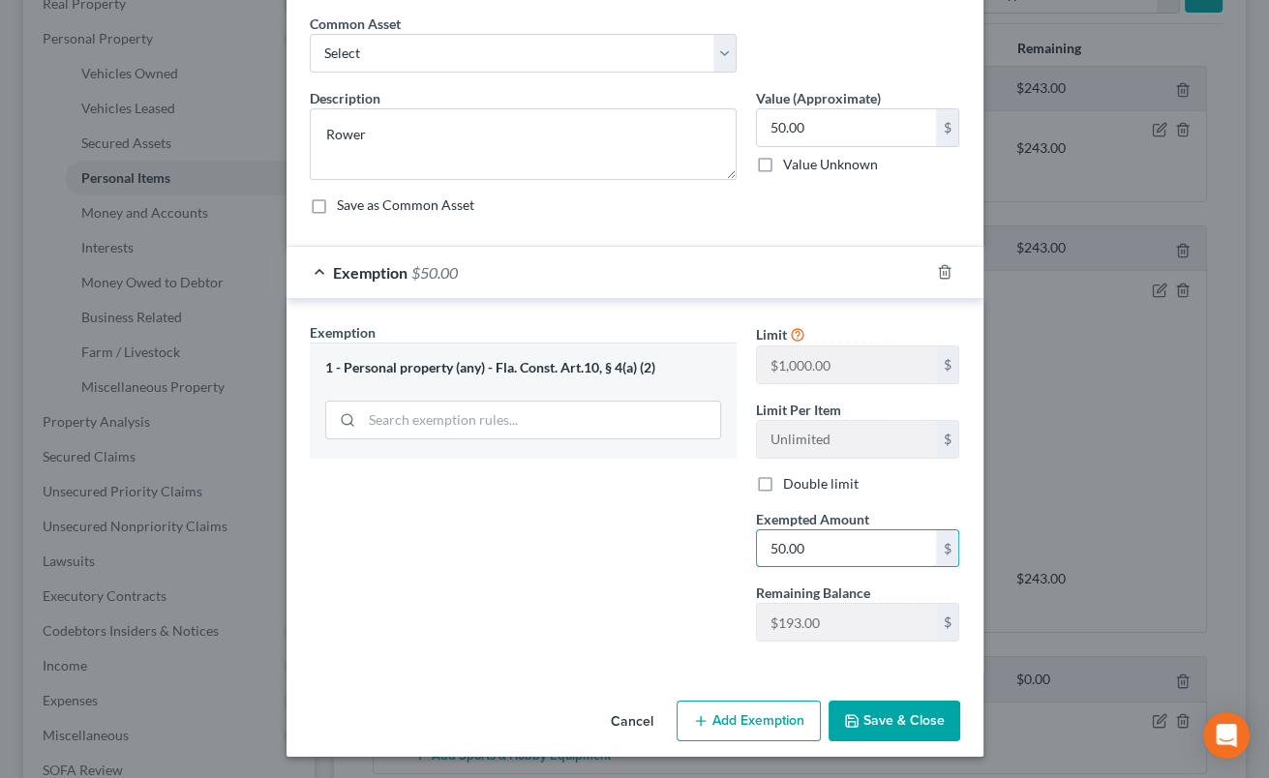
type input "50.00"
click at [888, 721] on button "Save & Close" at bounding box center [895, 721] width 132 height 41
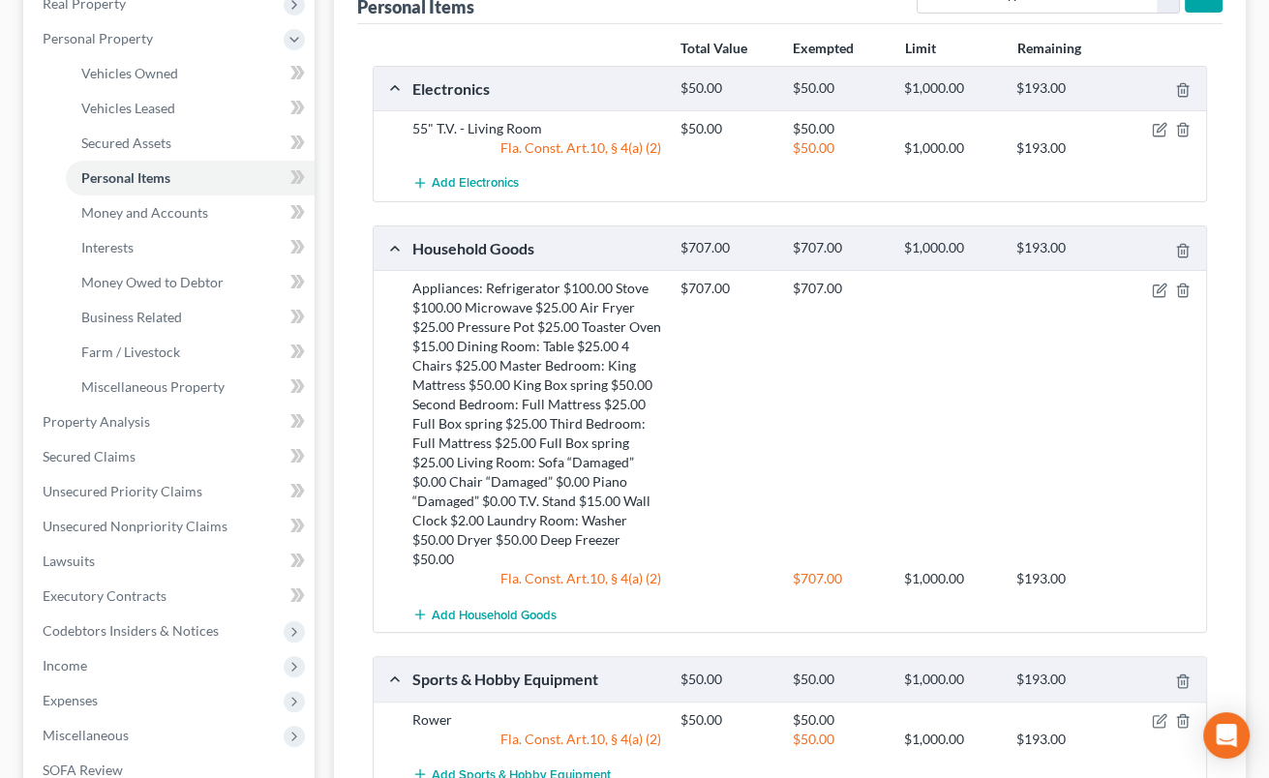
scroll to position [596, 0]
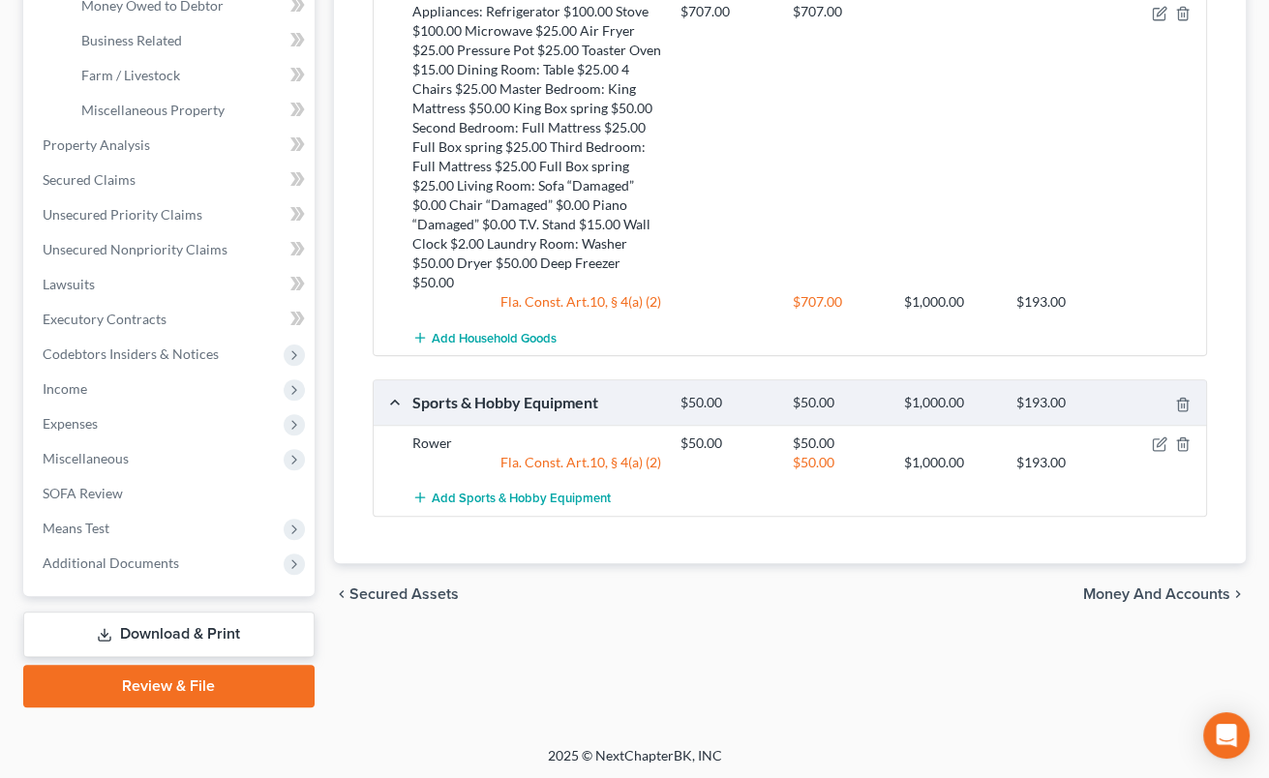
click at [1112, 588] on span "Money and Accounts" at bounding box center [1156, 594] width 147 height 15
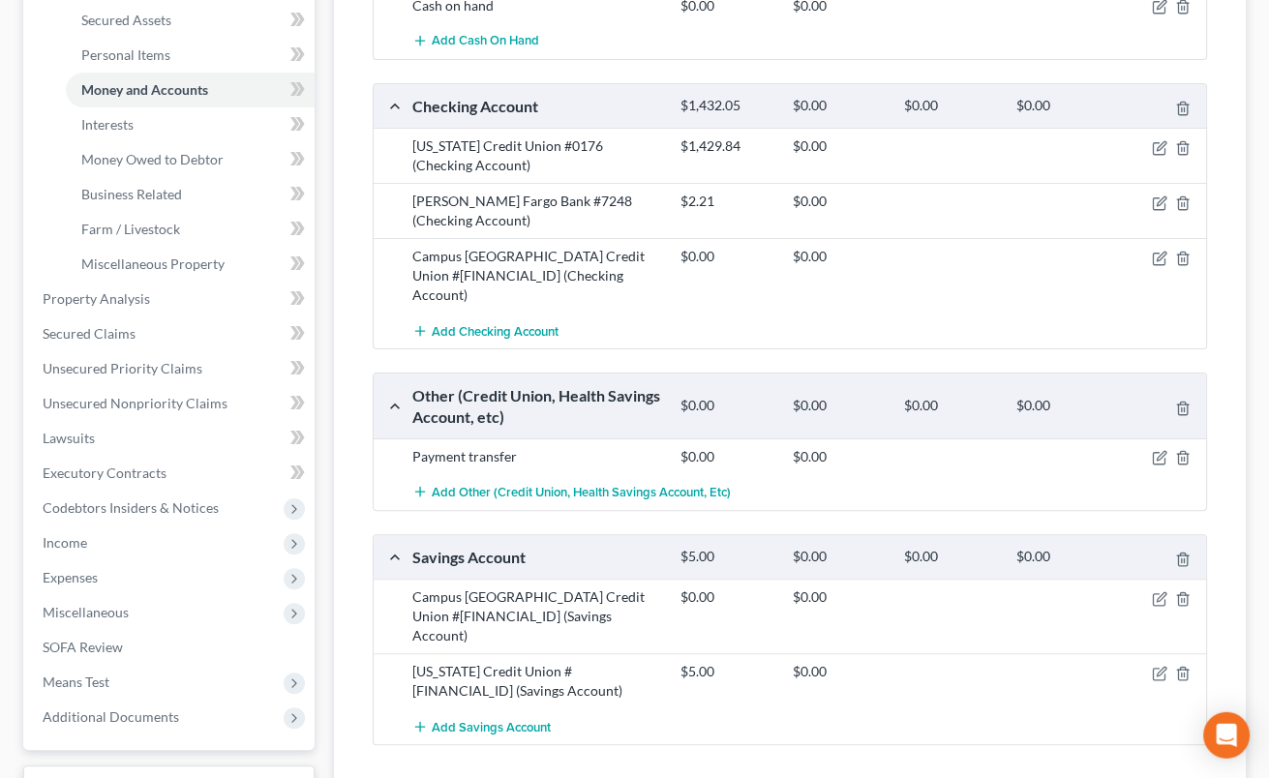
scroll to position [383, 0]
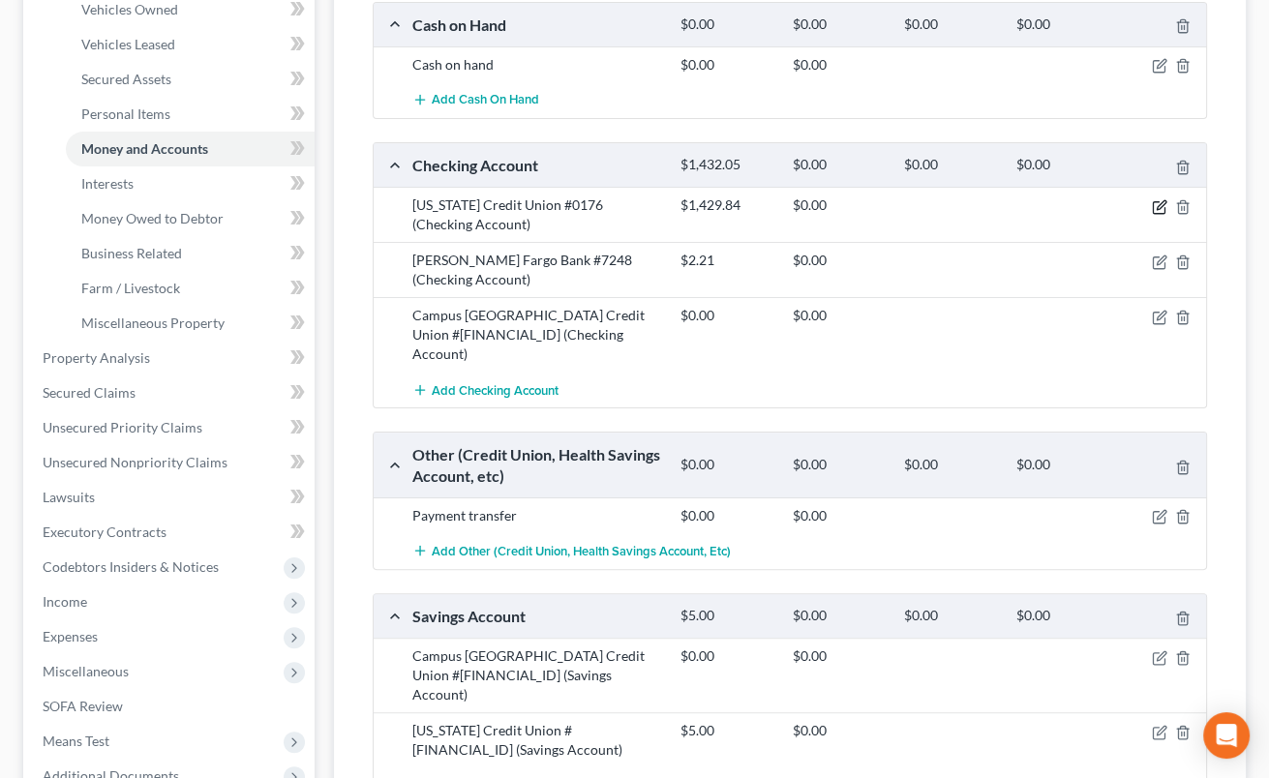
click at [1160, 201] on icon "button" at bounding box center [1159, 206] width 15 height 15
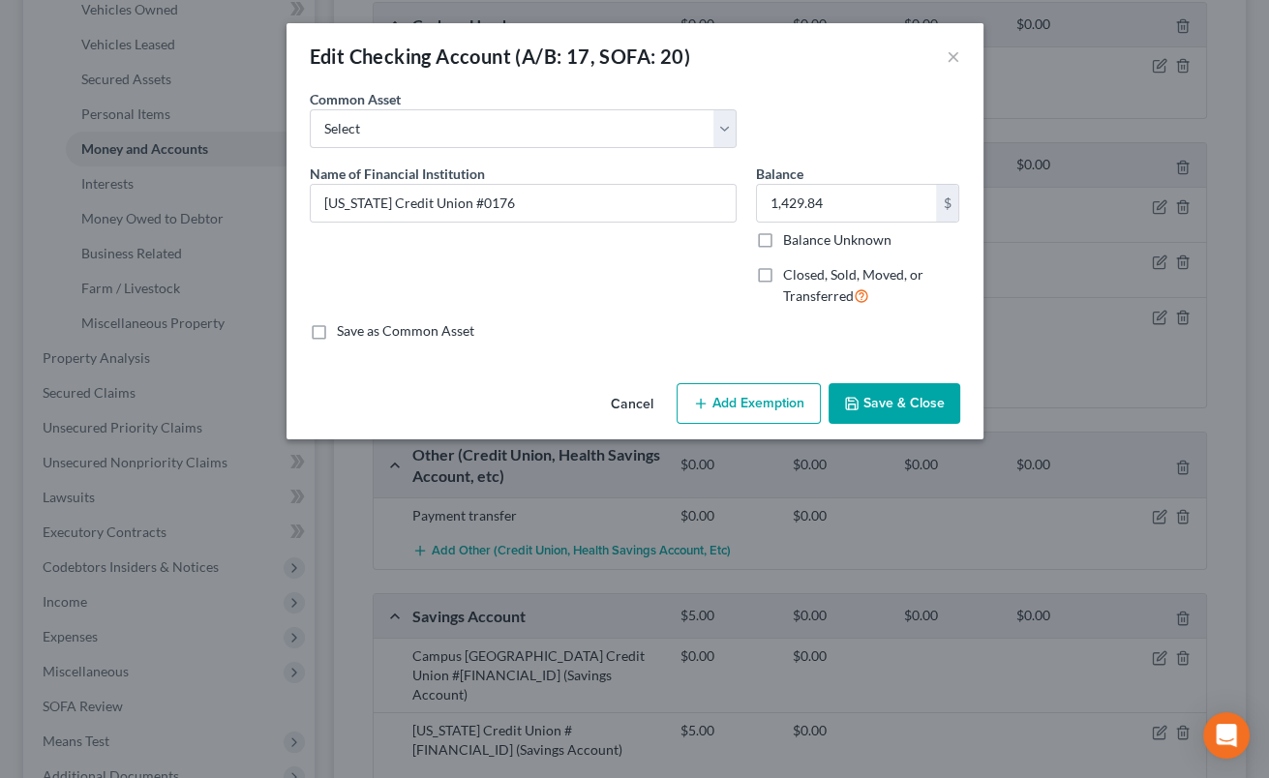
click at [734, 406] on button "Add Exemption" at bounding box center [749, 403] width 144 height 41
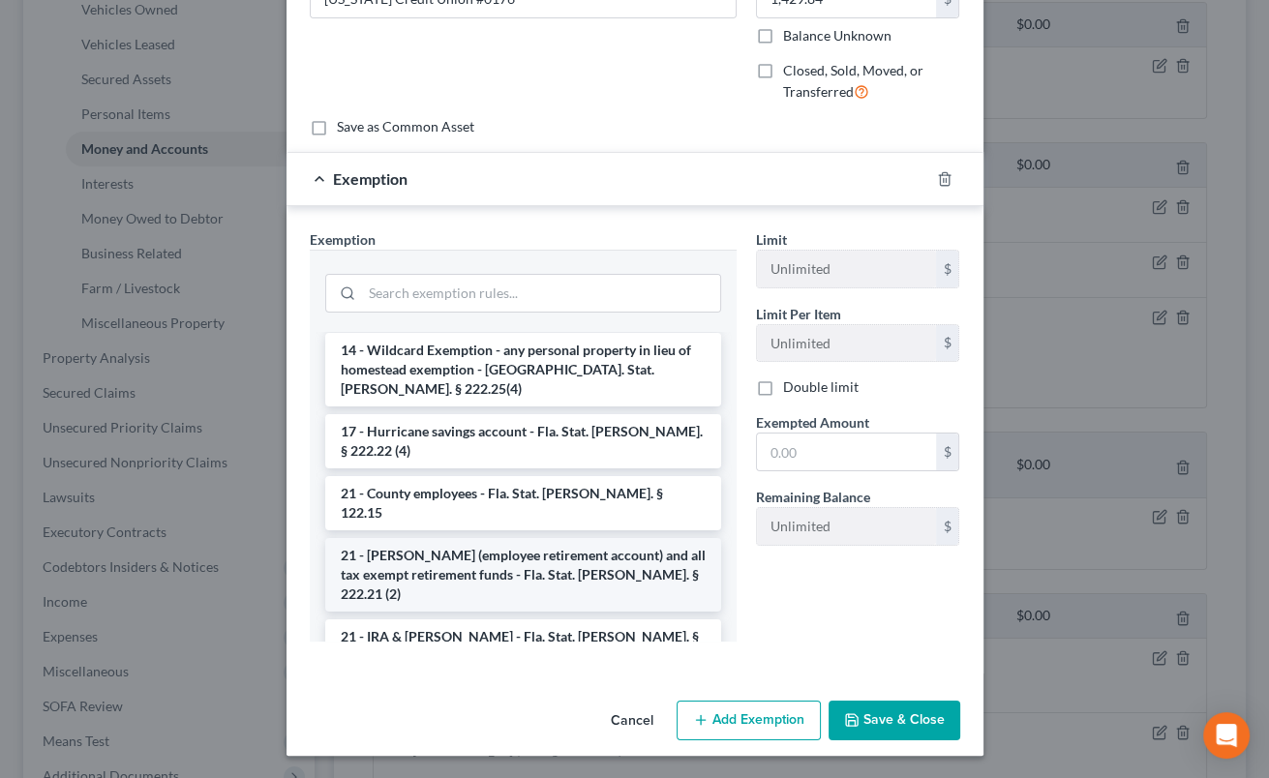
scroll to position [671, 0]
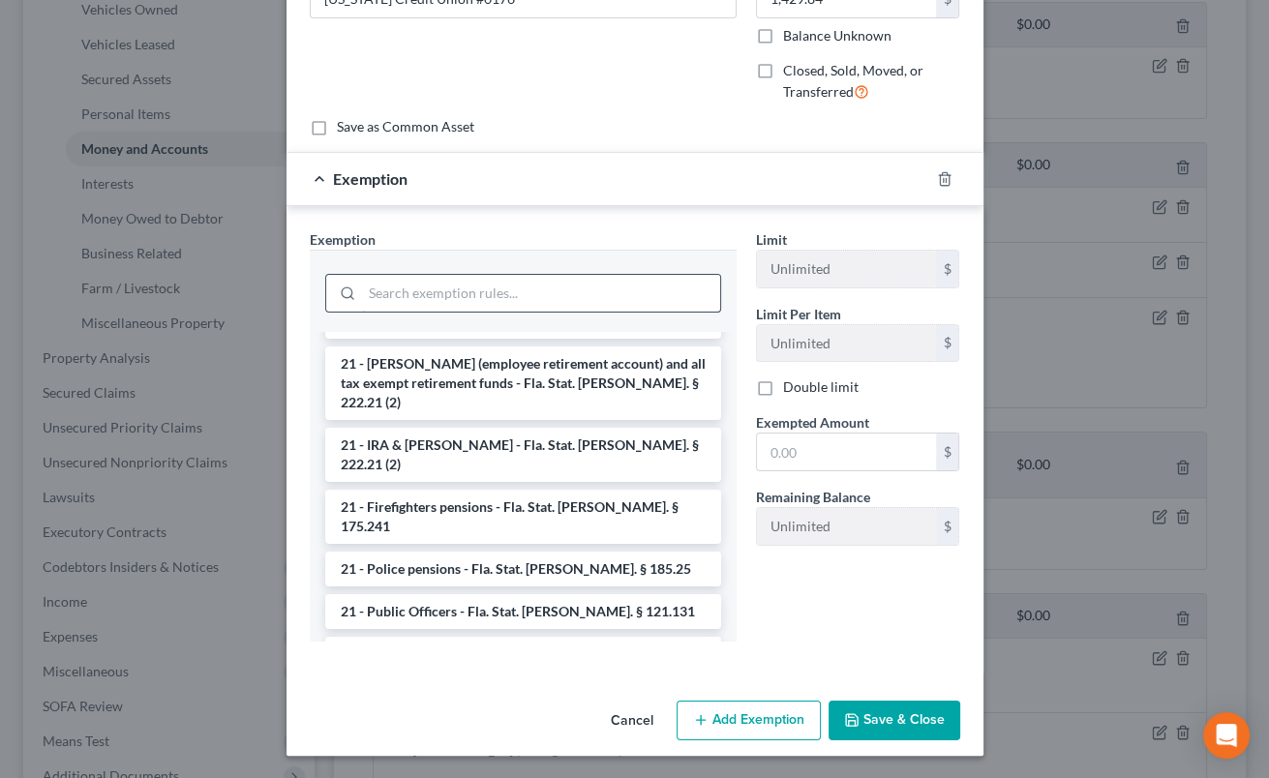
click at [606, 302] on input "search" at bounding box center [541, 293] width 358 height 37
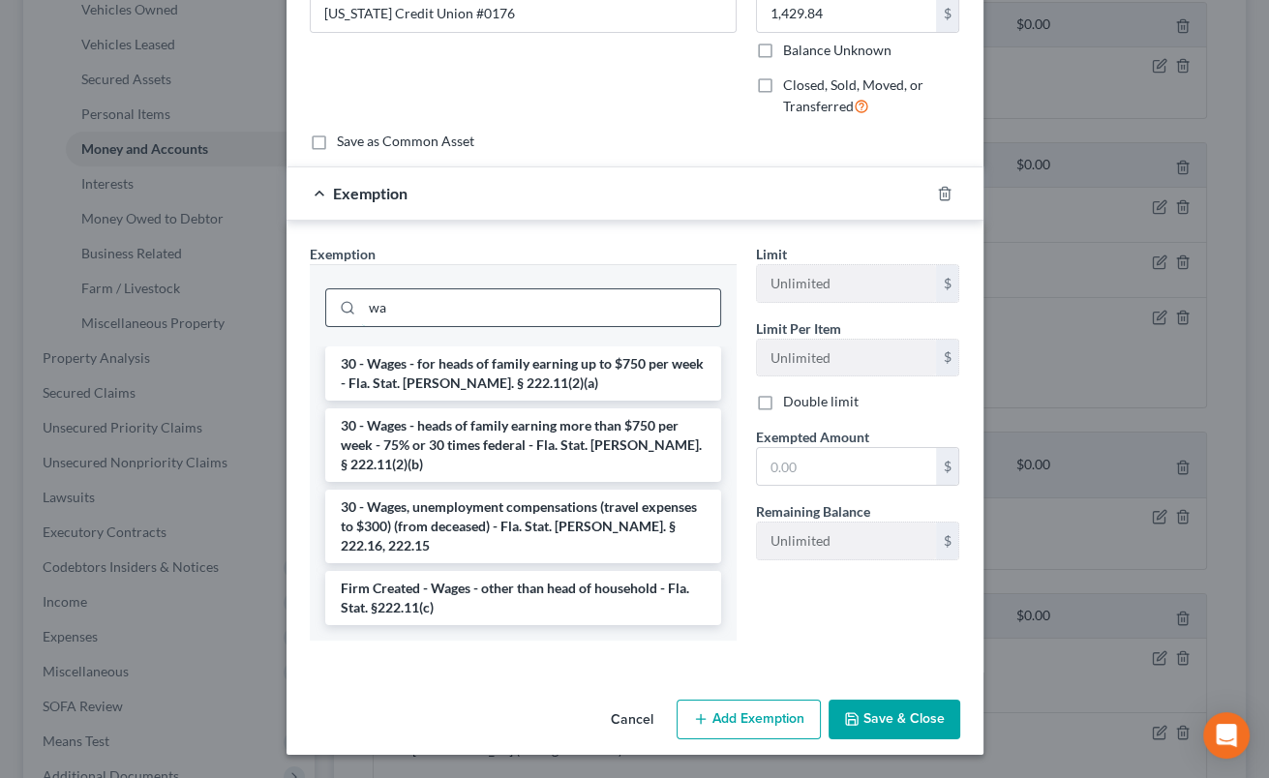
scroll to position [150, 0]
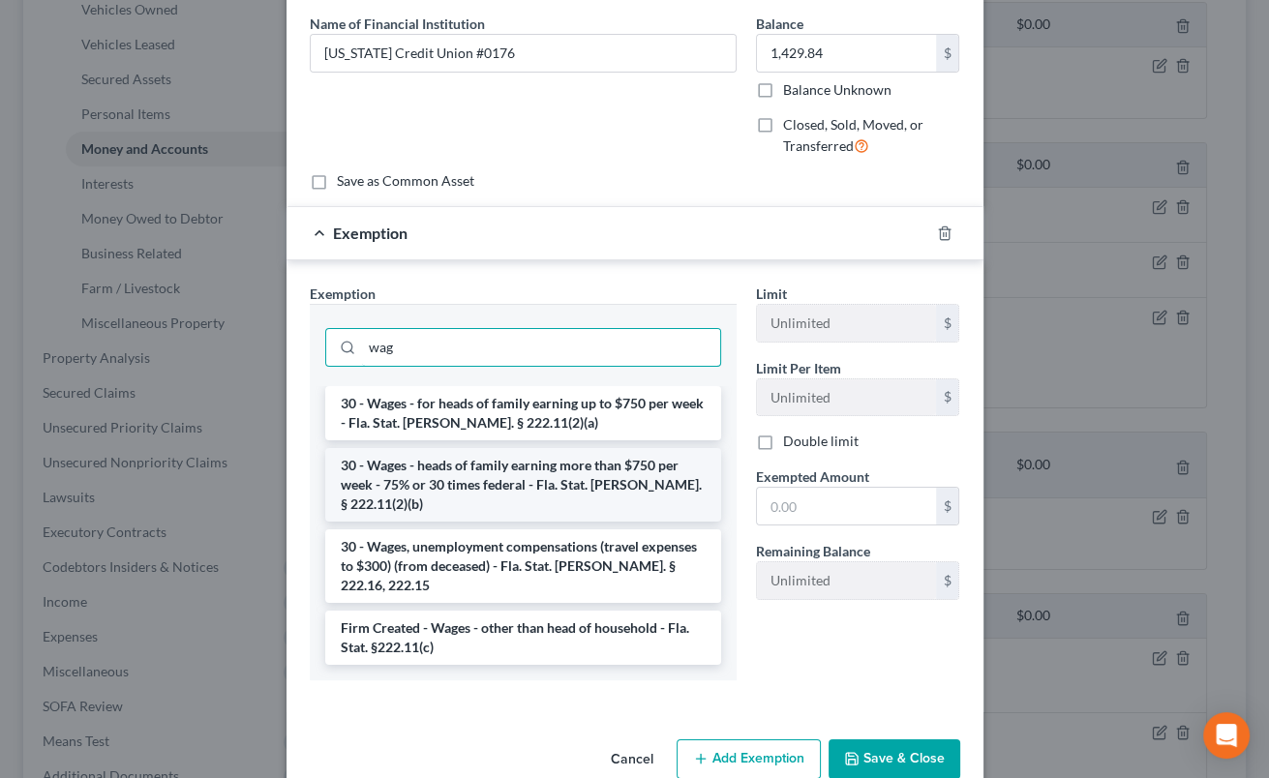
type input "wag"
click at [555, 474] on li "30 - Wages - heads of family earning more than $750 per week - 75% or 30 times …" at bounding box center [523, 485] width 396 height 74
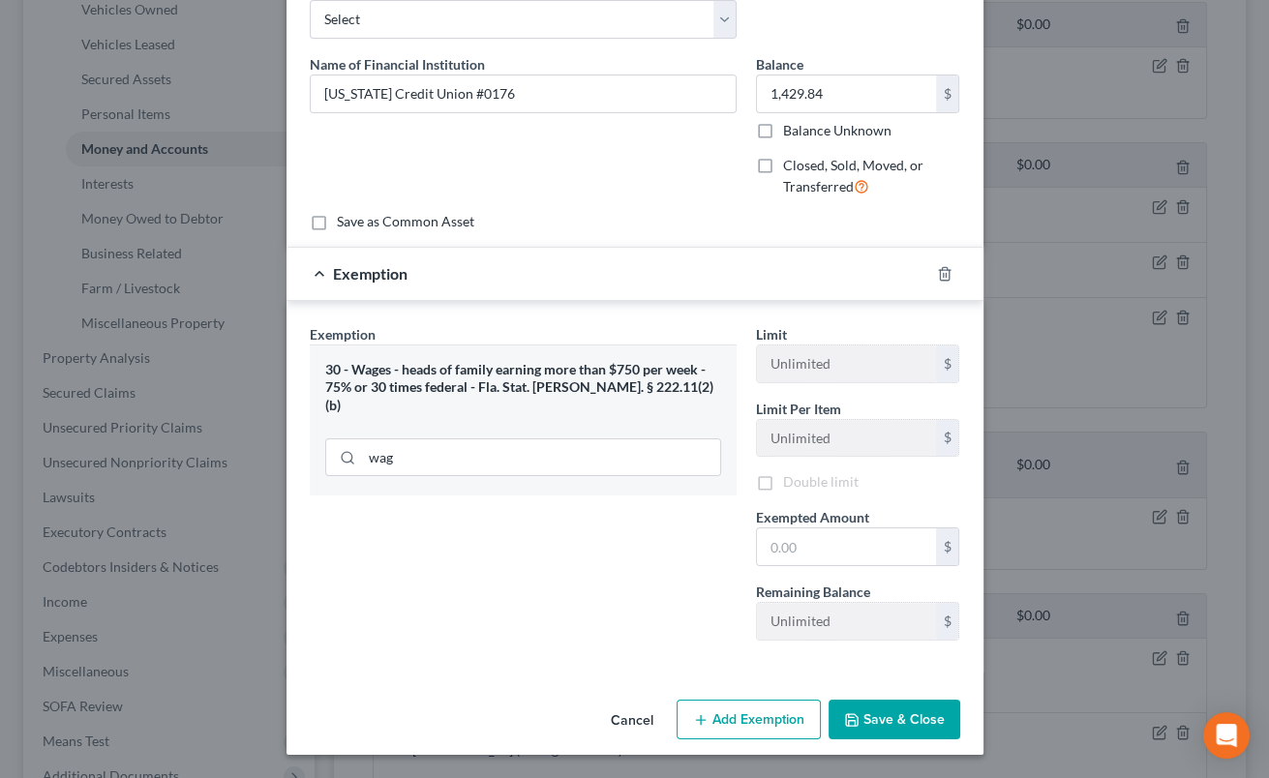
scroll to position [108, 0]
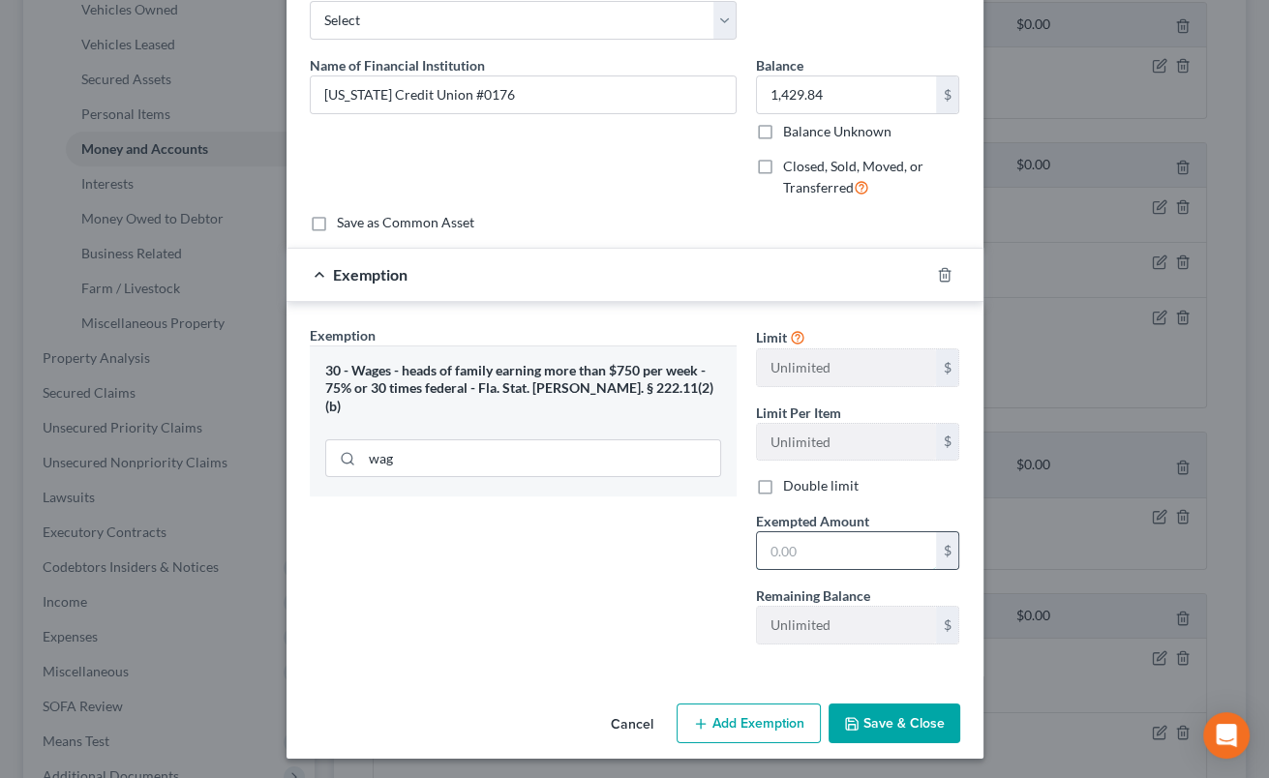
click at [809, 538] on input "text" at bounding box center [846, 551] width 179 height 37
type input "1,429.84"
click at [909, 726] on button "Save & Close" at bounding box center [895, 724] width 132 height 41
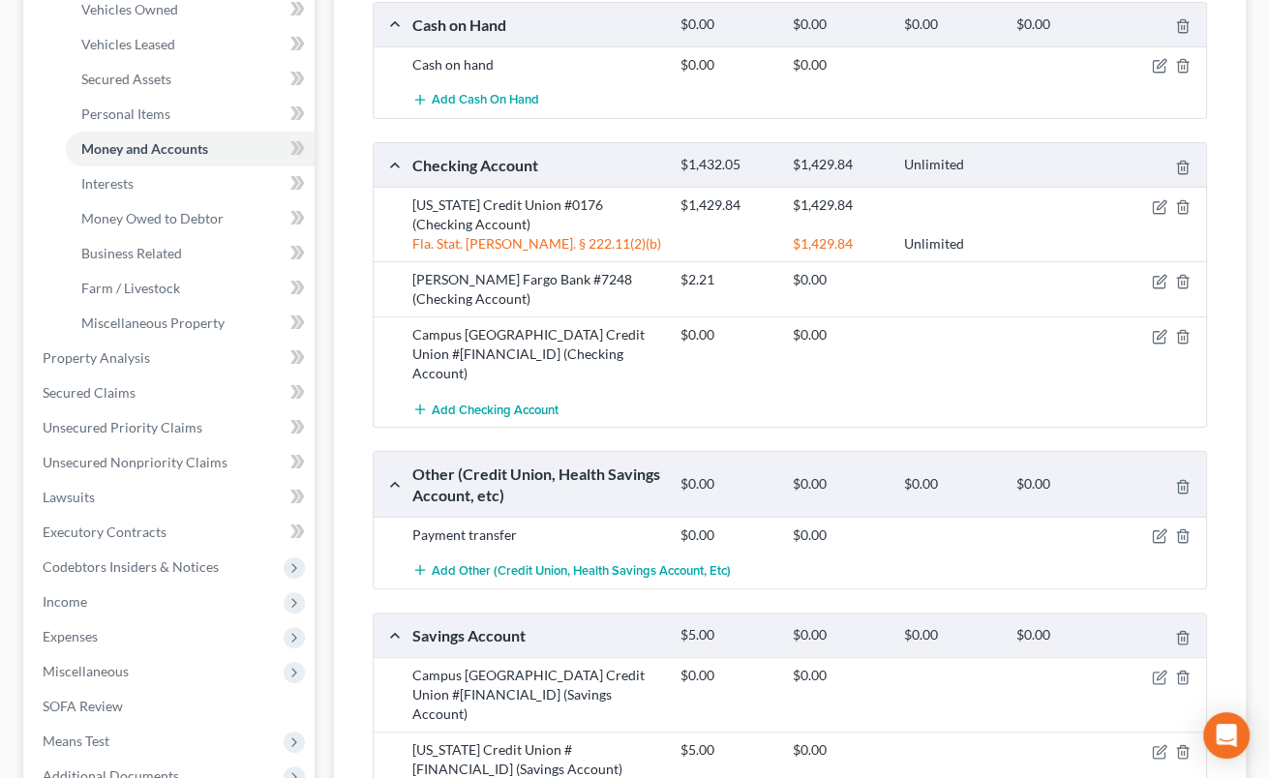
scroll to position [596, 0]
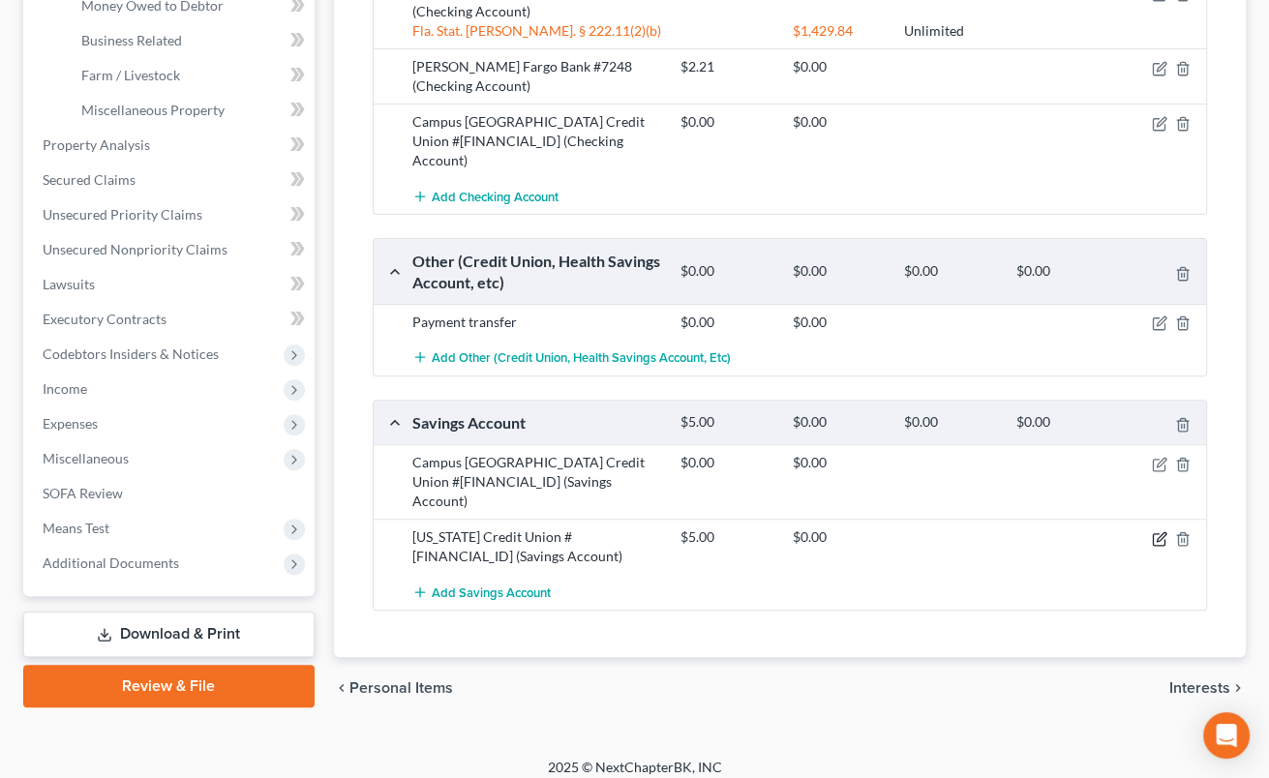
click at [1161, 532] on icon "button" at bounding box center [1159, 539] width 15 height 15
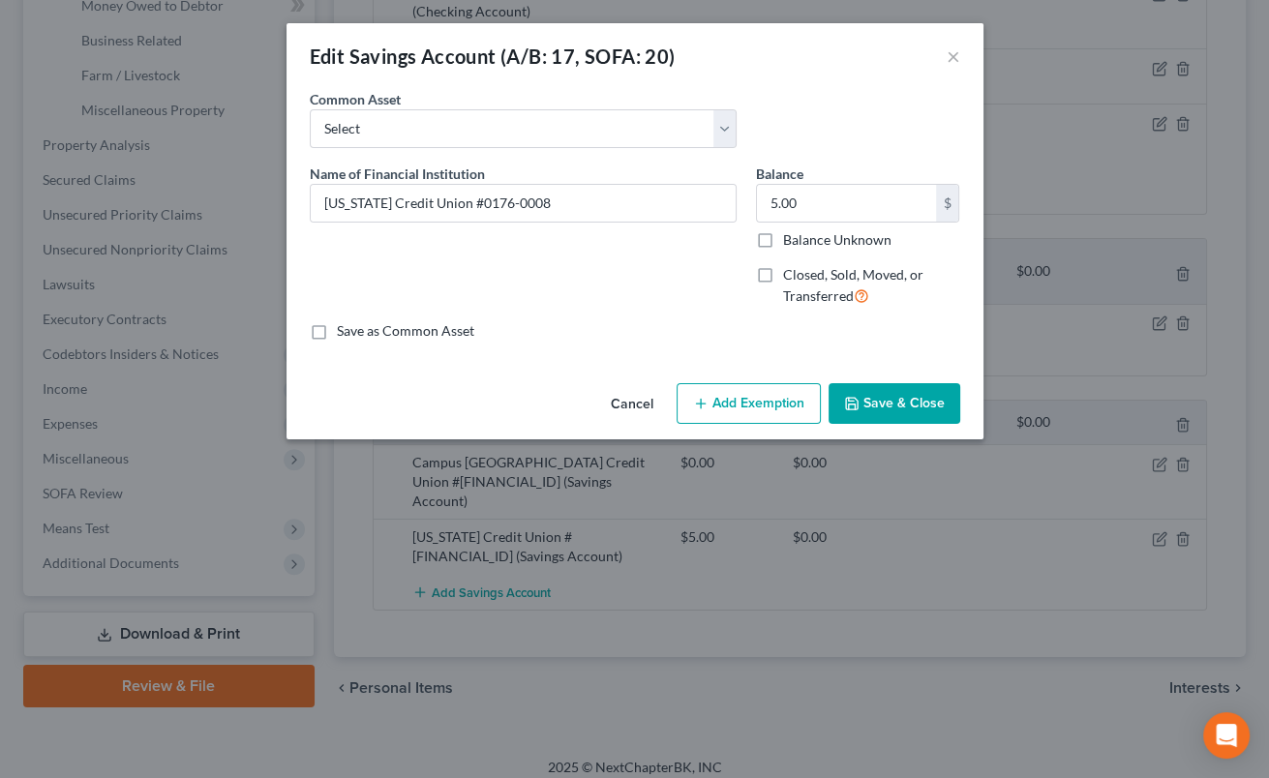
click at [758, 400] on button "Add Exemption" at bounding box center [749, 403] width 144 height 41
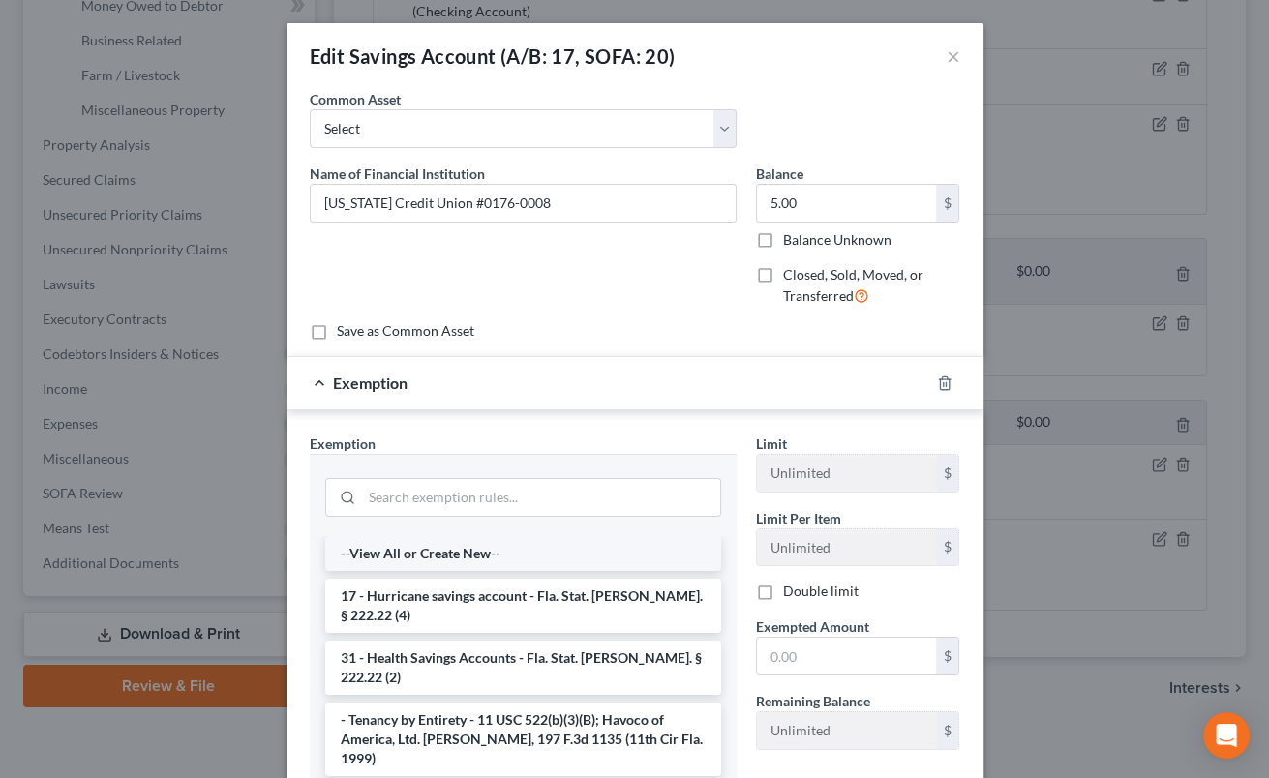
scroll to position [192, 0]
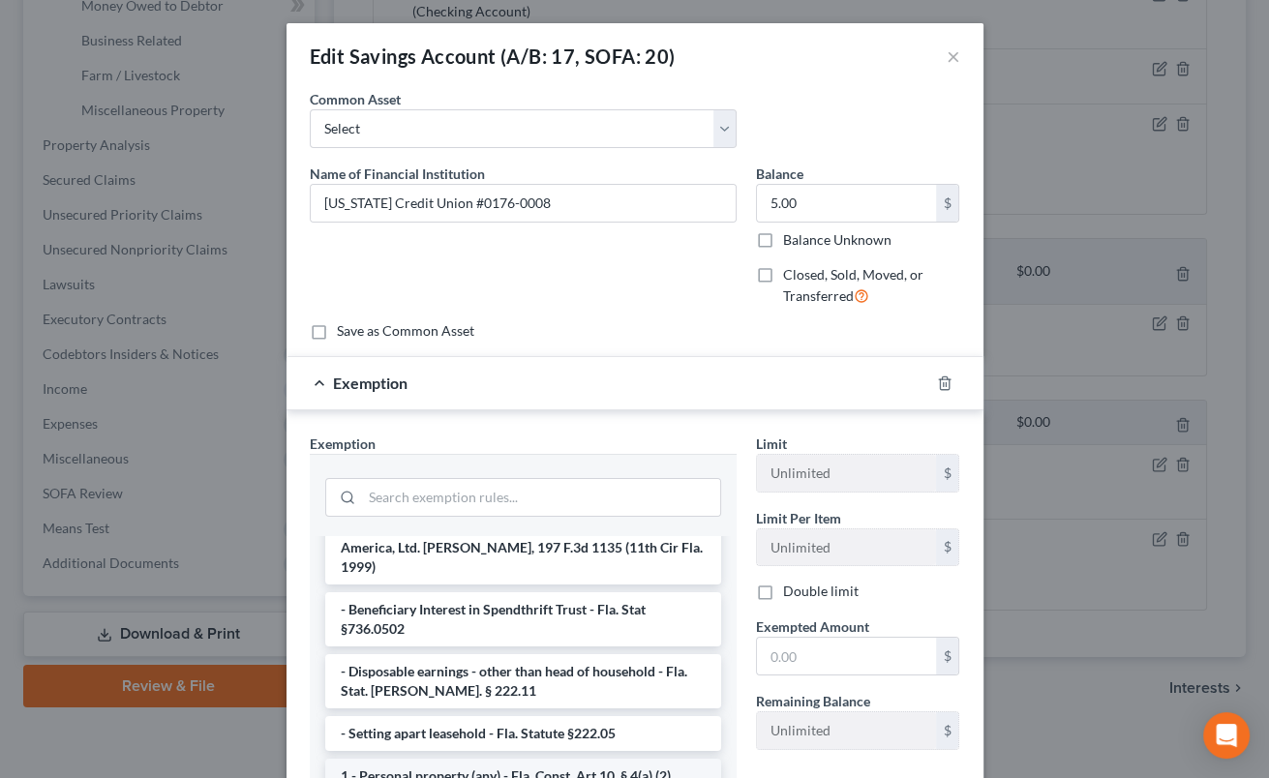
click at [560, 759] on li "1 - Personal property (any) - Fla. Const. Art.10, § 4(a) (2)" at bounding box center [523, 776] width 396 height 35
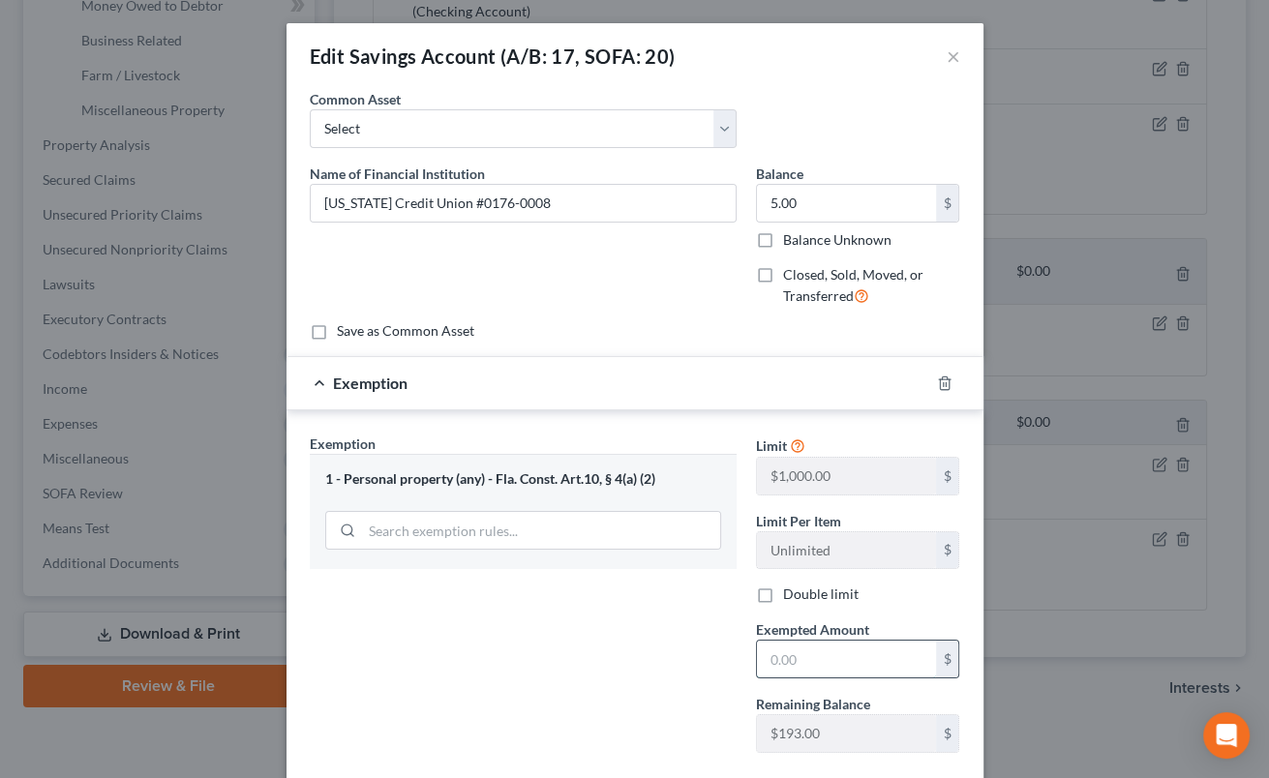
click at [856, 670] on input "text" at bounding box center [846, 659] width 179 height 37
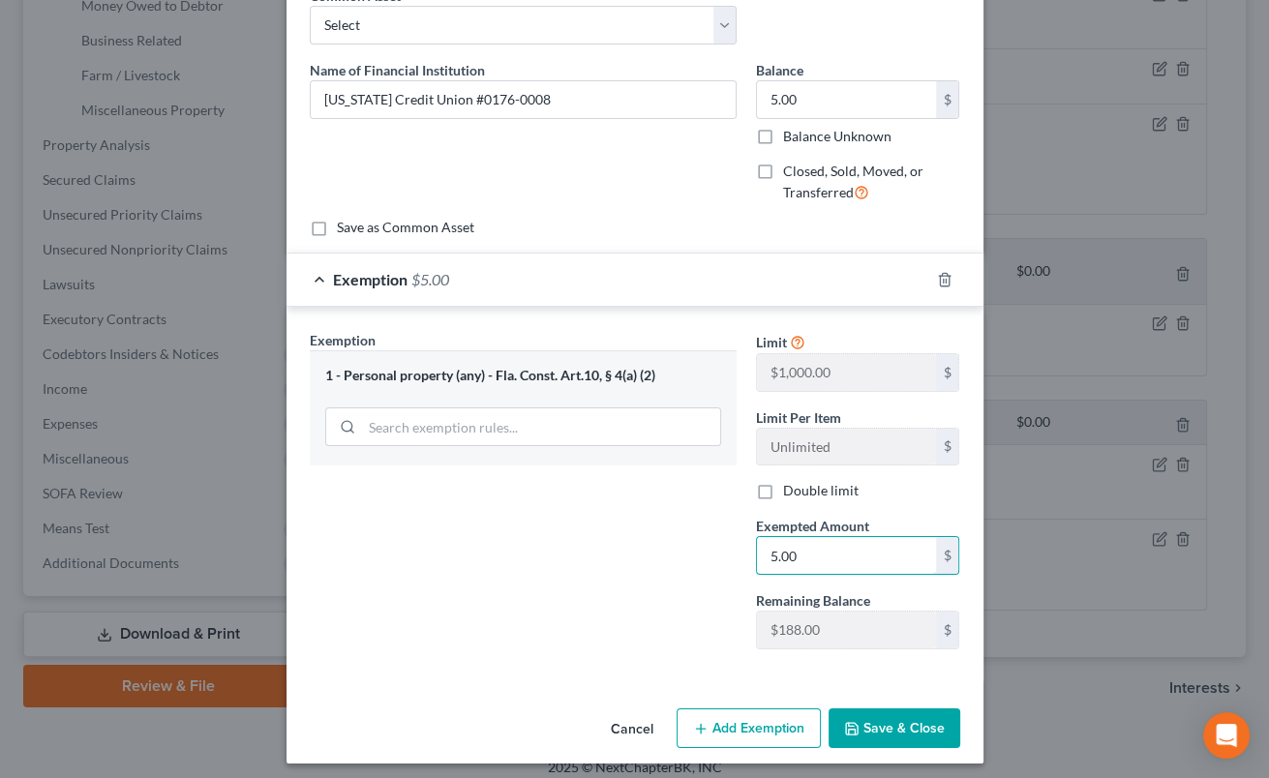
scroll to position [111, 0]
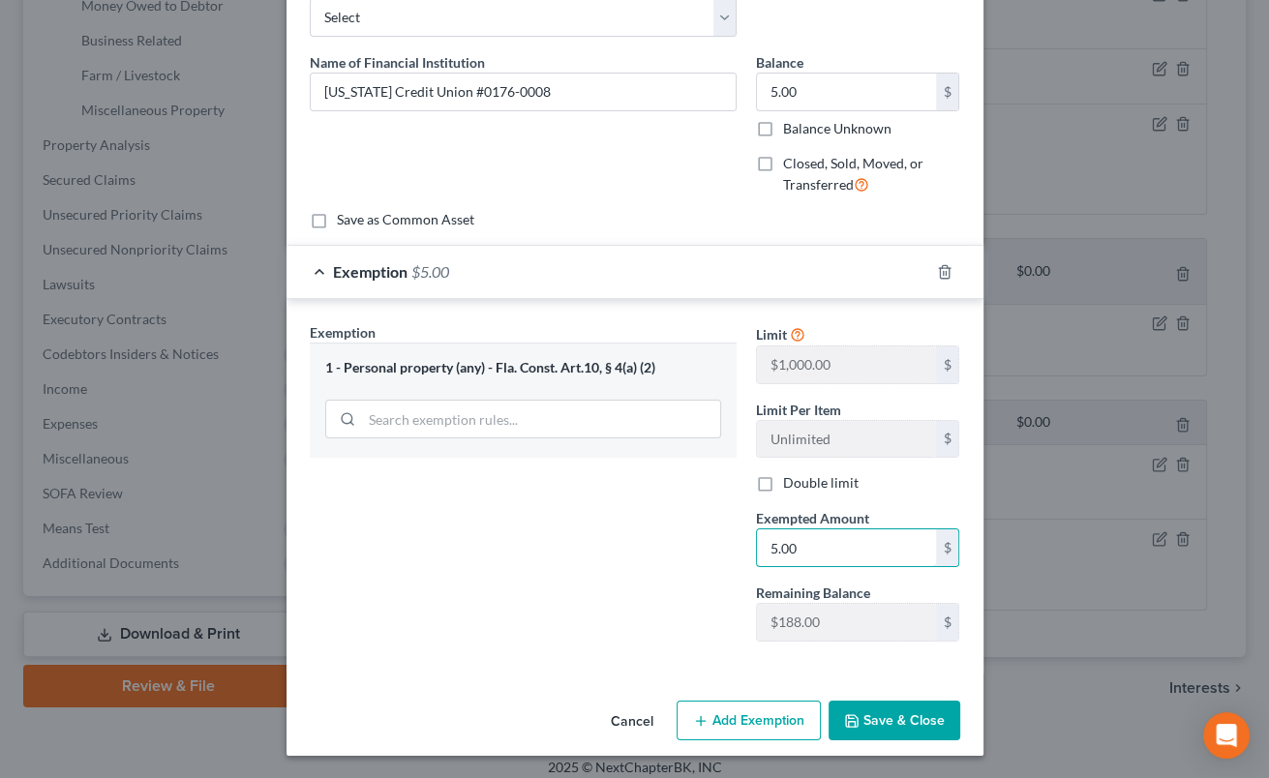
type input "5.00"
click at [860, 717] on icon "button" at bounding box center [851, 721] width 15 height 15
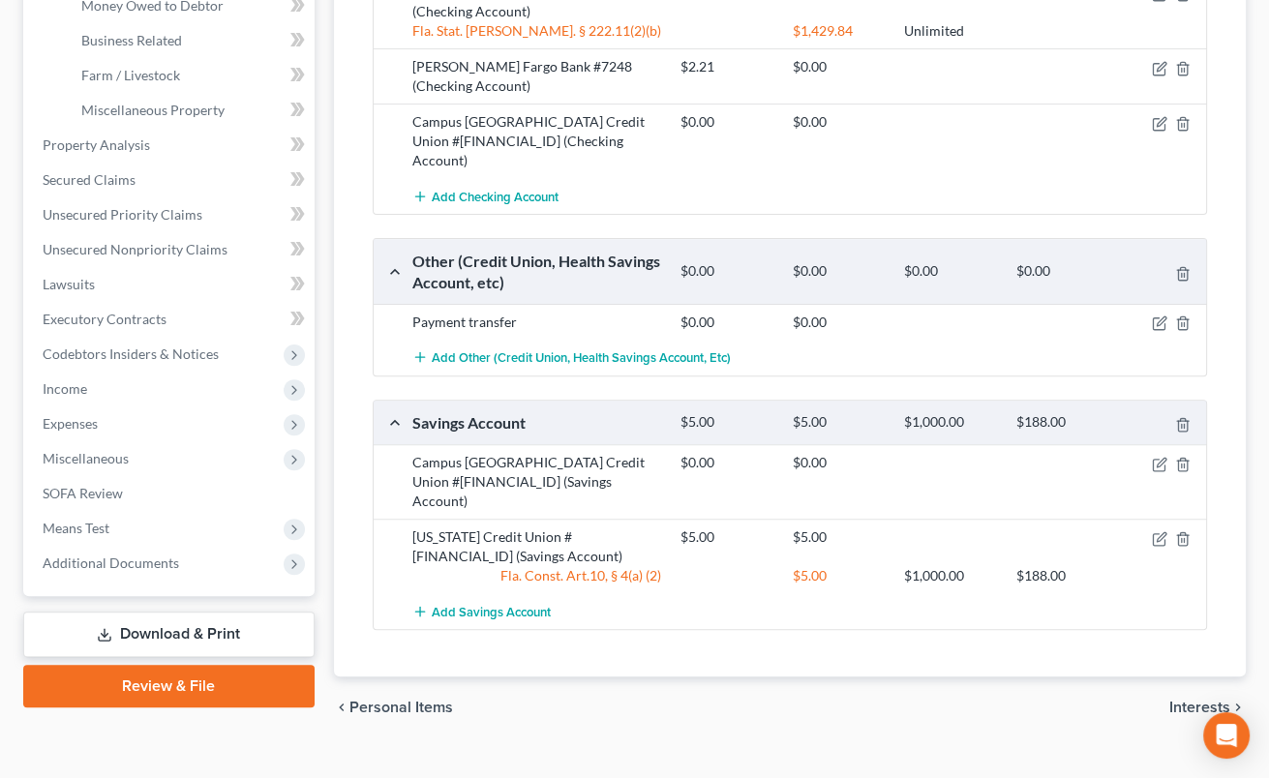
click at [1173, 700] on span "Interests" at bounding box center [1200, 707] width 61 height 15
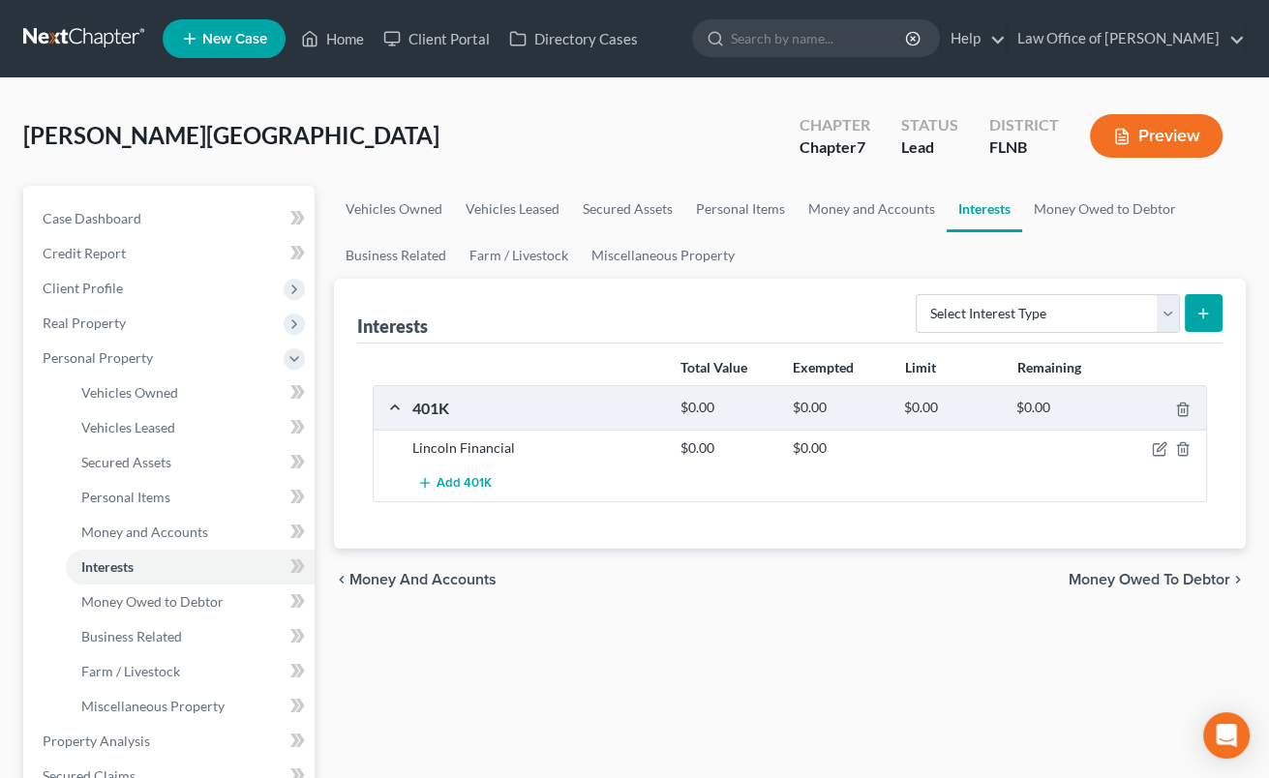
click at [637, 442] on div "Lincoln Financial" at bounding box center [537, 448] width 268 height 19
click at [1165, 449] on icon "button" at bounding box center [1159, 450] width 12 height 12
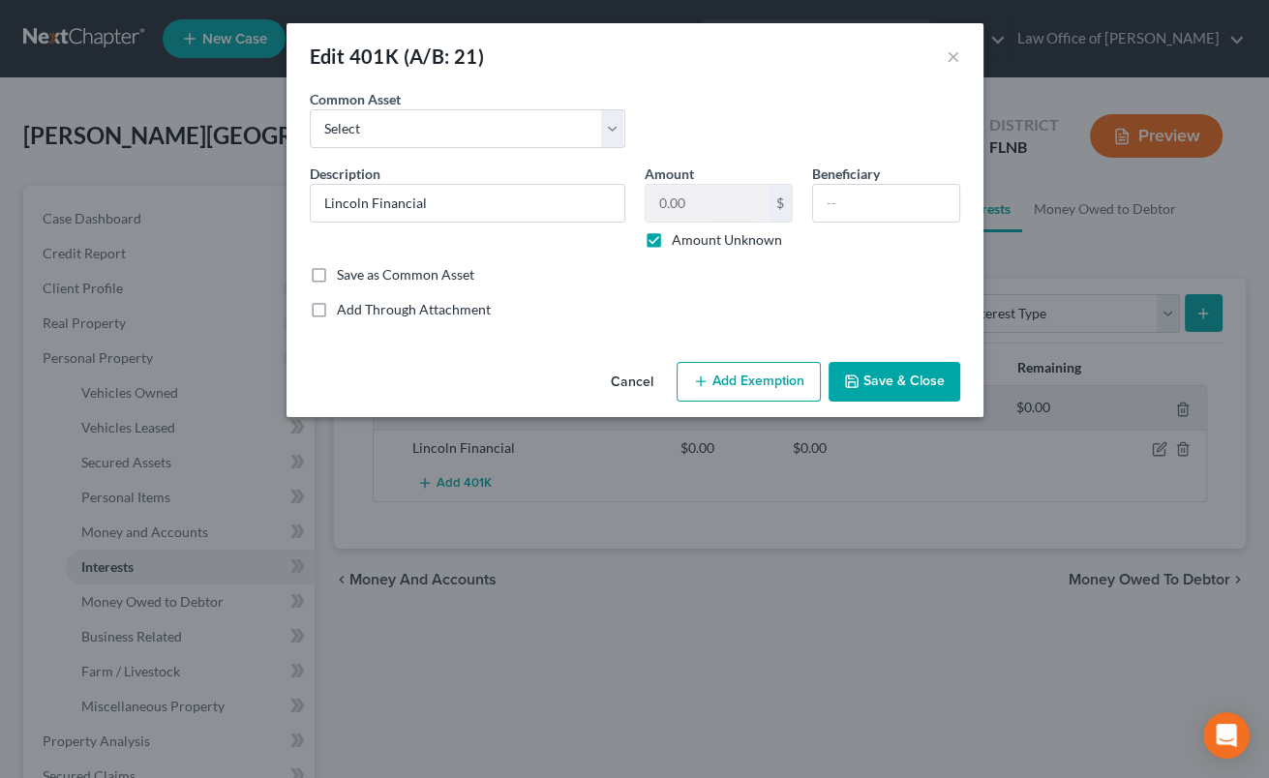
click at [672, 239] on label "Amount Unknown" at bounding box center [727, 239] width 110 height 19
click at [680, 239] on input "Amount Unknown" at bounding box center [686, 236] width 13 height 13
checkbox input "false"
click at [673, 214] on input "0.00" at bounding box center [707, 203] width 123 height 37
type input "1.00"
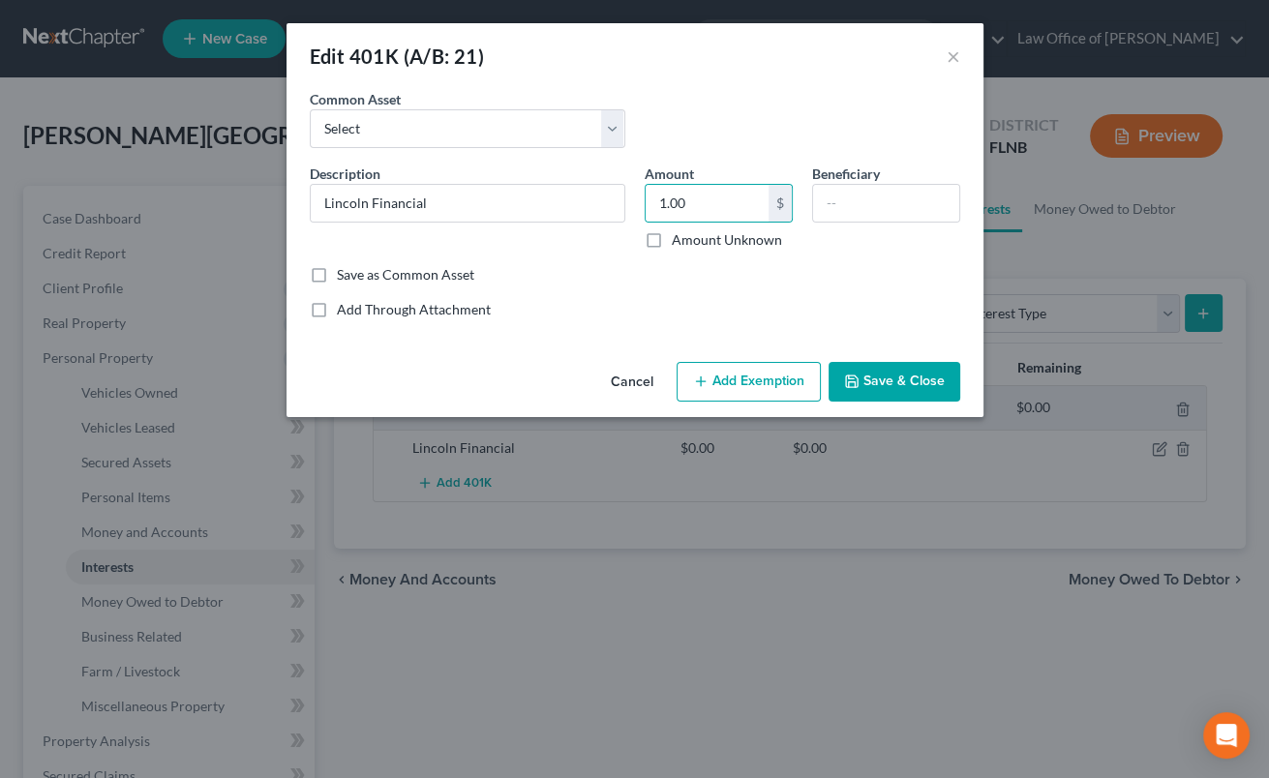
click at [762, 390] on button "Add Exemption" at bounding box center [749, 382] width 144 height 41
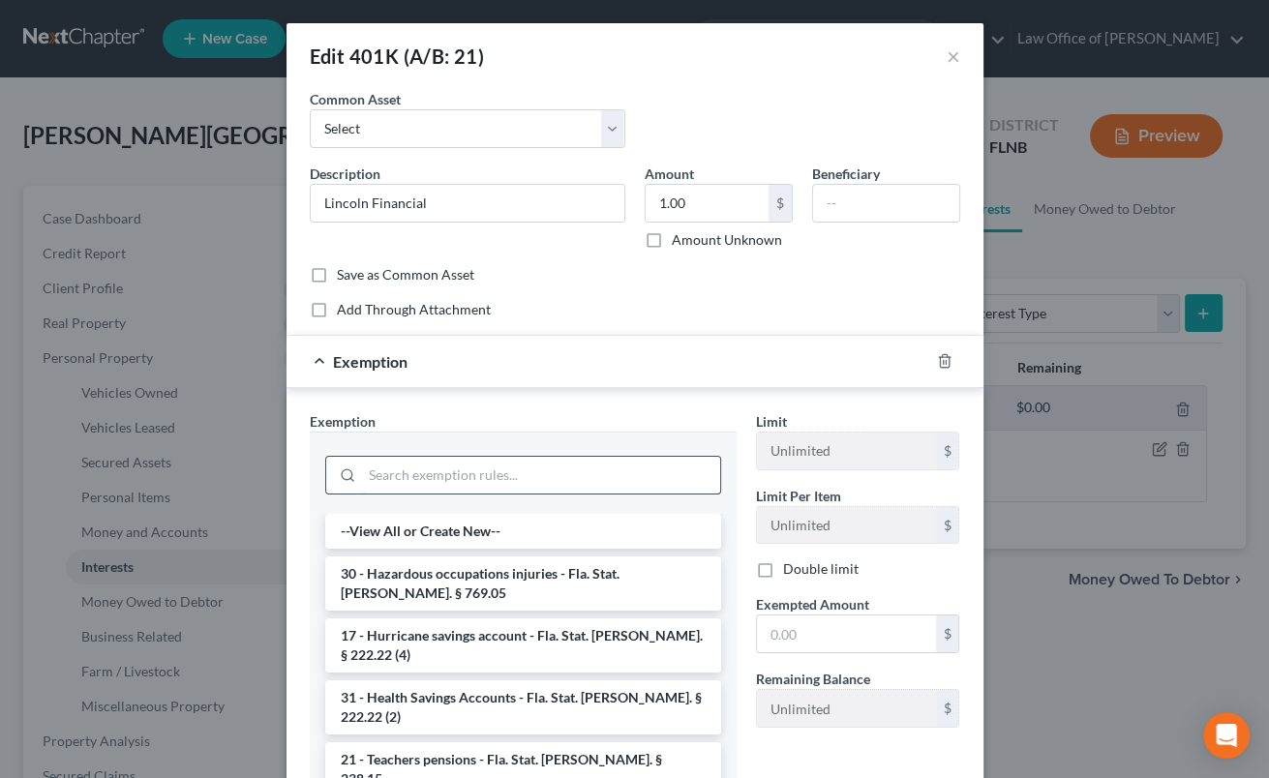
click at [642, 468] on input "search" at bounding box center [541, 475] width 358 height 37
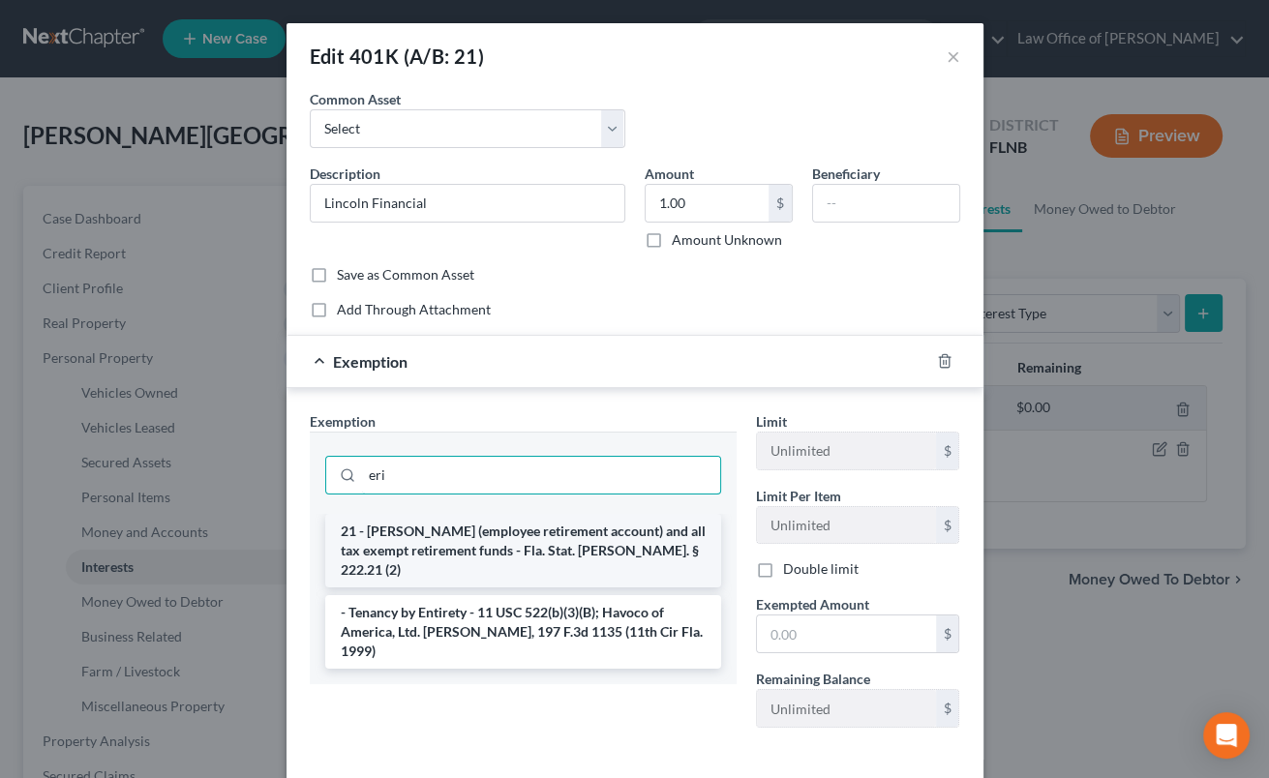
type input "eri"
click at [571, 559] on li "21 - [PERSON_NAME] (employee retirement account) and all tax exempt retirement …" at bounding box center [523, 551] width 396 height 74
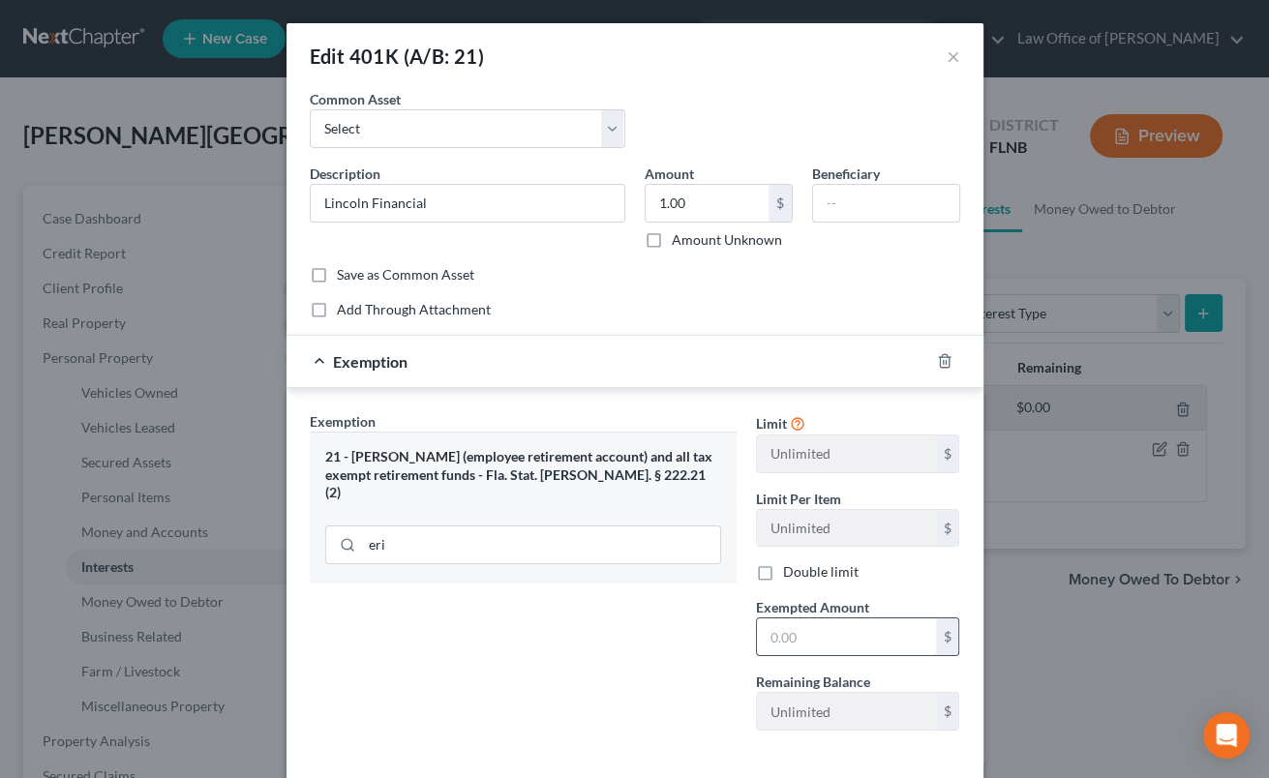
click at [780, 632] on input "text" at bounding box center [846, 637] width 179 height 37
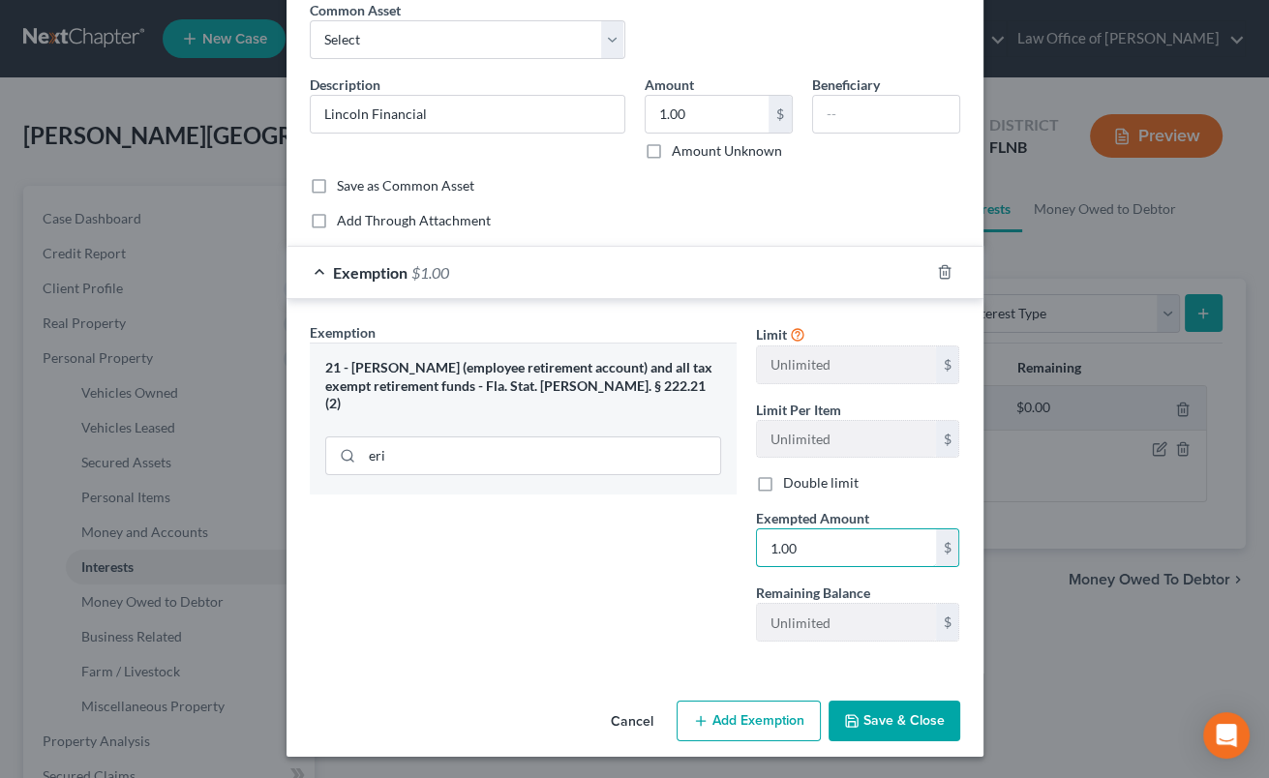
type input "1.00"
click at [880, 712] on button "Save & Close" at bounding box center [895, 721] width 132 height 41
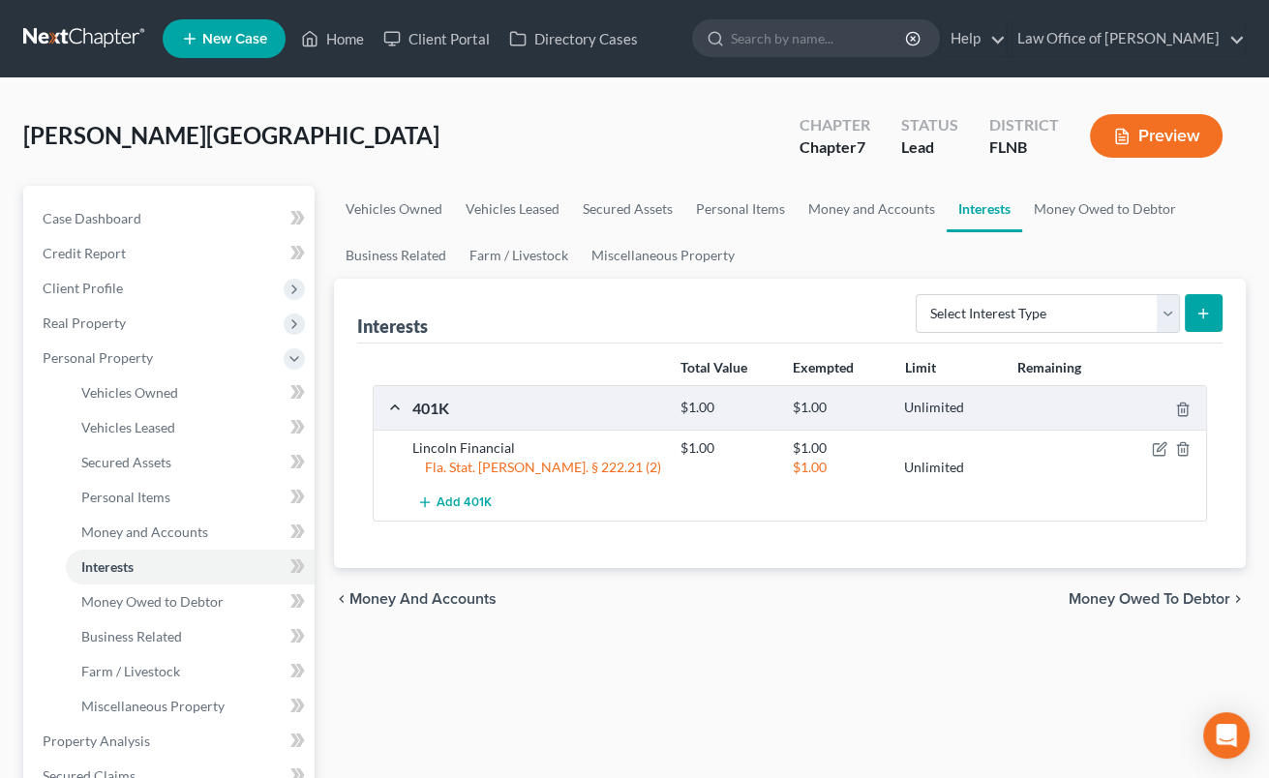
click at [1133, 594] on span "Money Owed to Debtor" at bounding box center [1150, 599] width 162 height 15
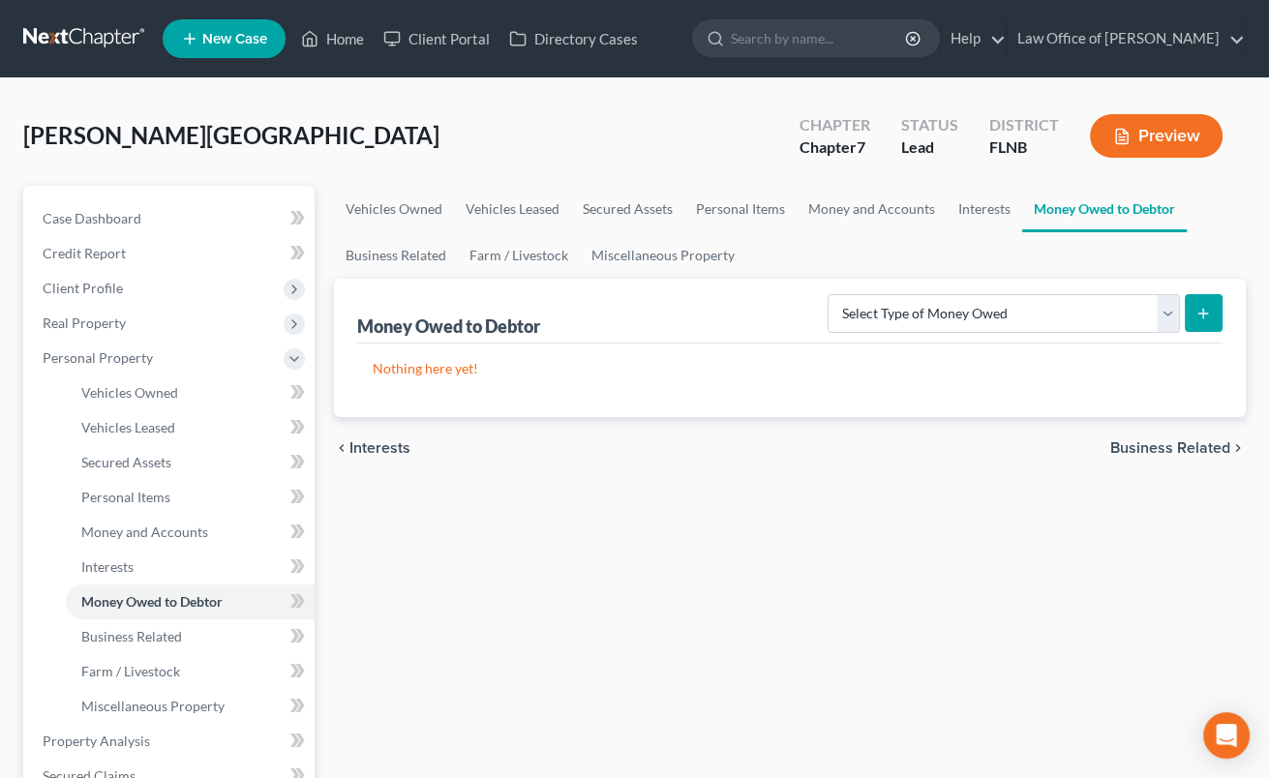
click at [1160, 451] on span "Business Related" at bounding box center [1171, 448] width 120 height 15
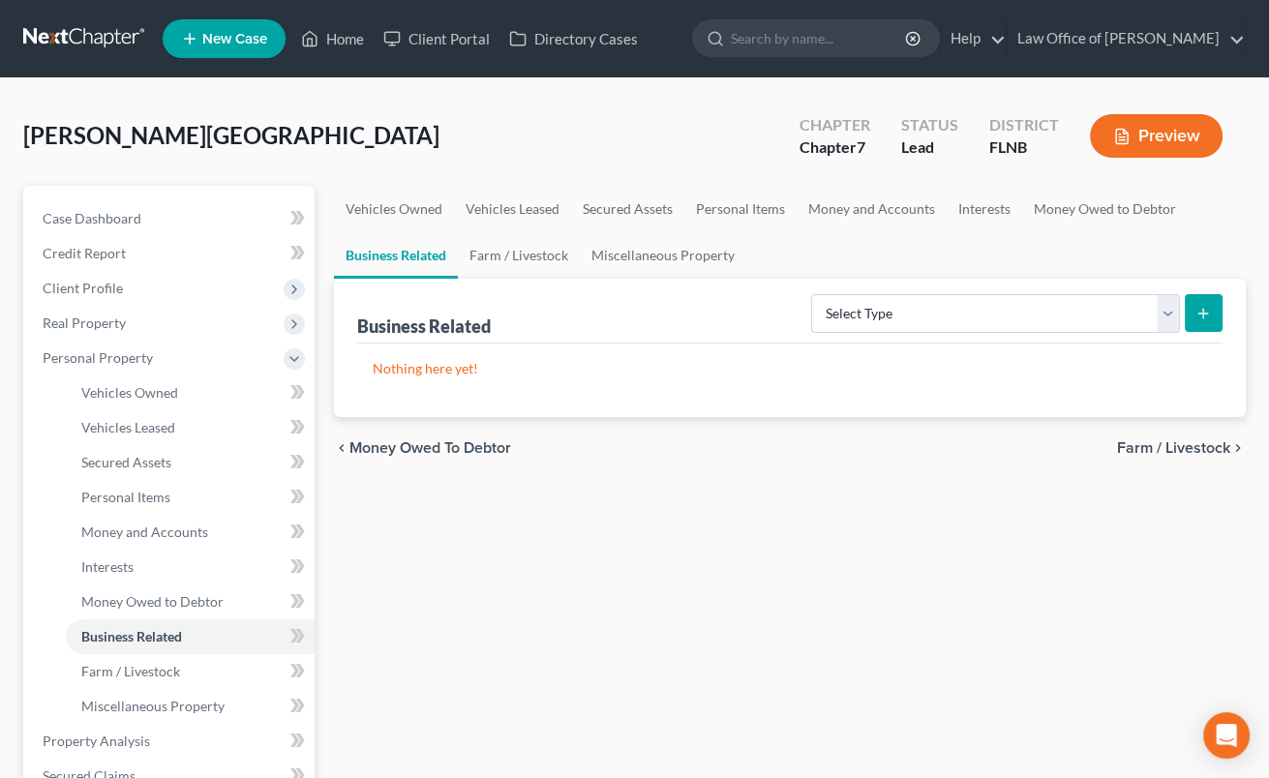
click at [1160, 451] on span "Farm / Livestock" at bounding box center [1173, 448] width 113 height 15
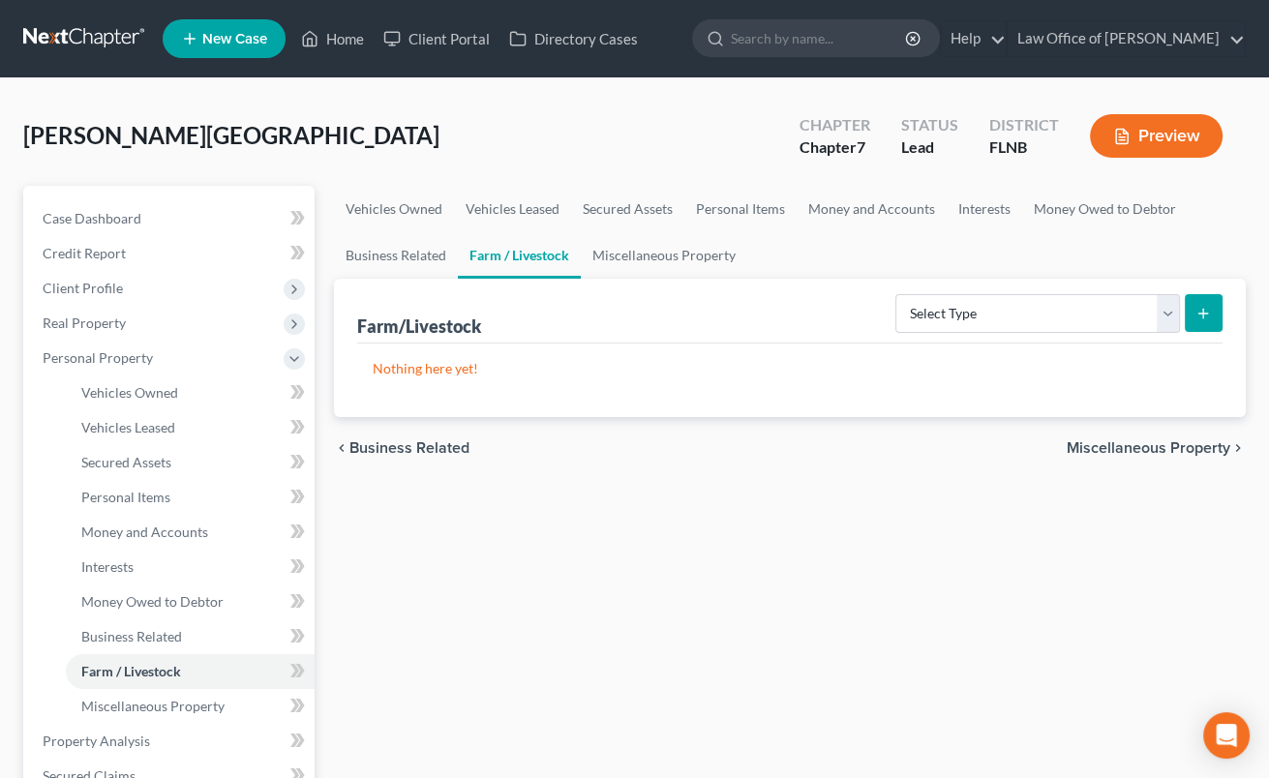
click at [1160, 451] on span "Miscellaneous Property" at bounding box center [1149, 448] width 164 height 15
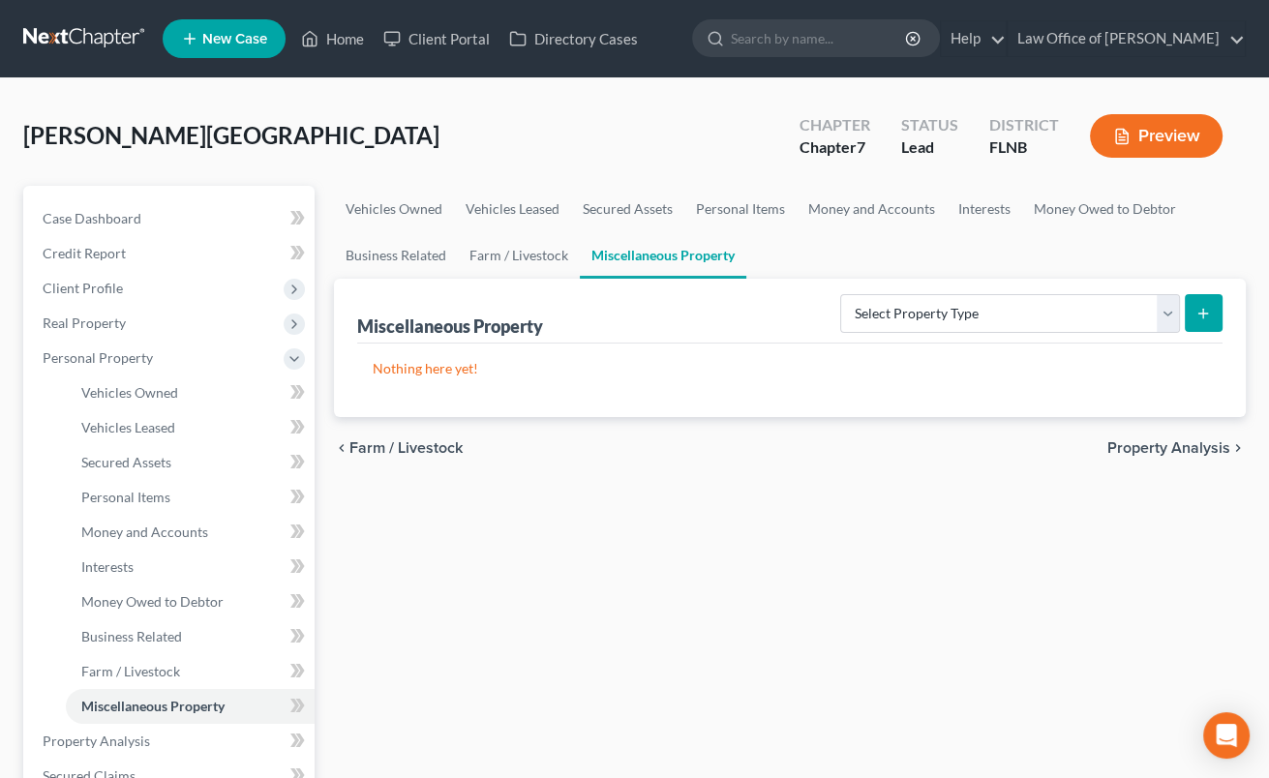
click at [1160, 451] on span "Property Analysis" at bounding box center [1169, 448] width 123 height 15
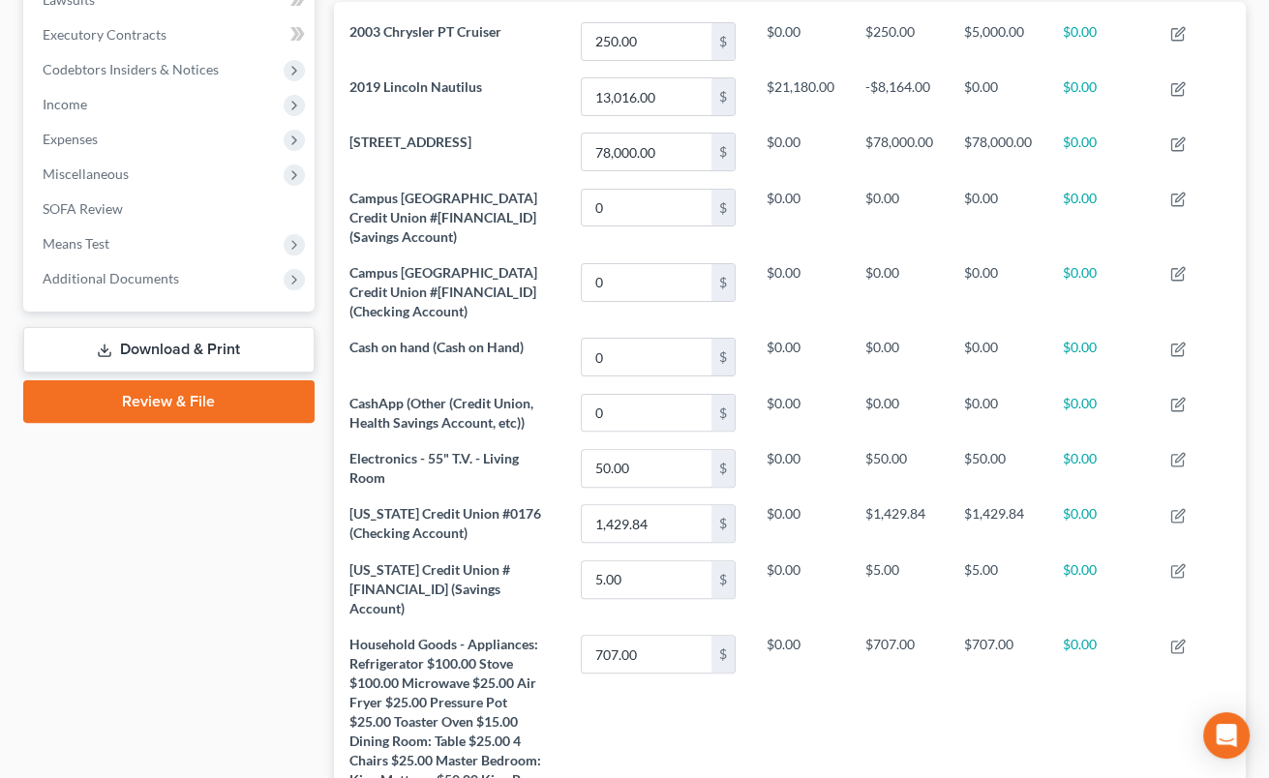
scroll to position [1082, 0]
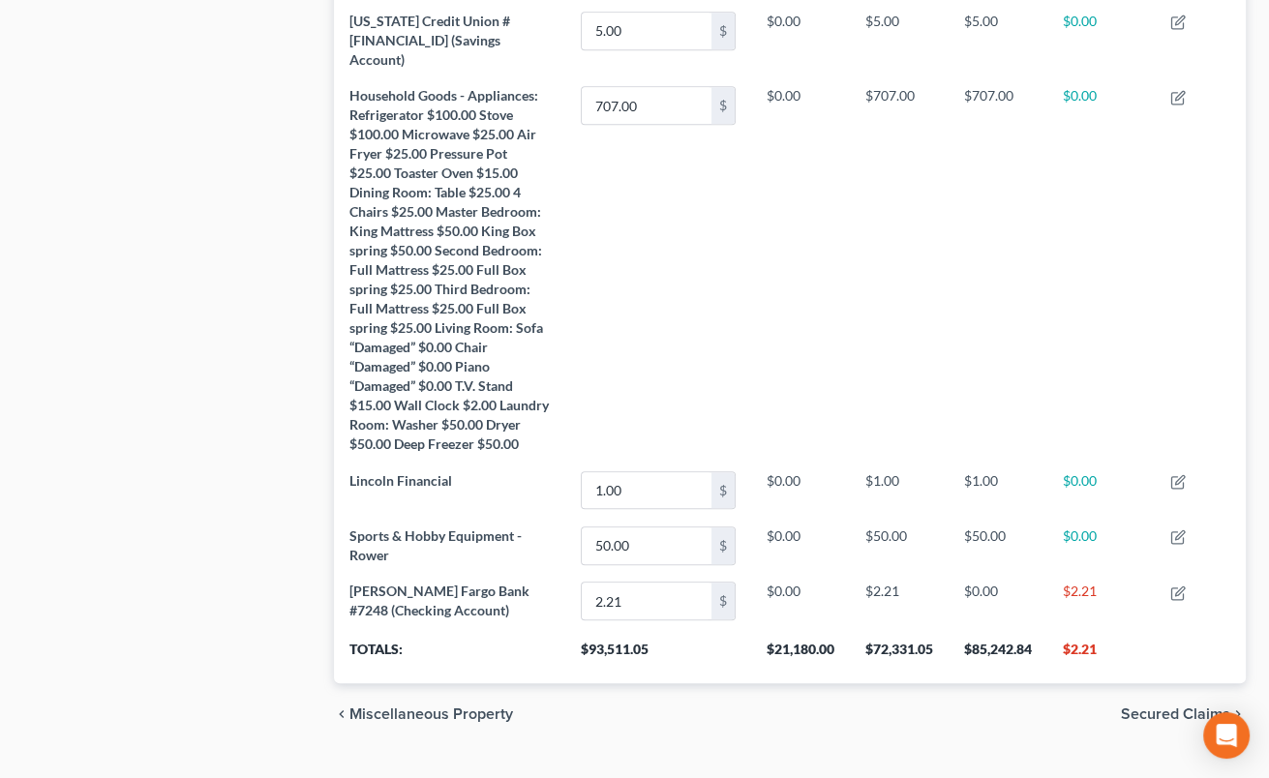
click at [1145, 707] on span "Secured Claims" at bounding box center [1175, 714] width 109 height 15
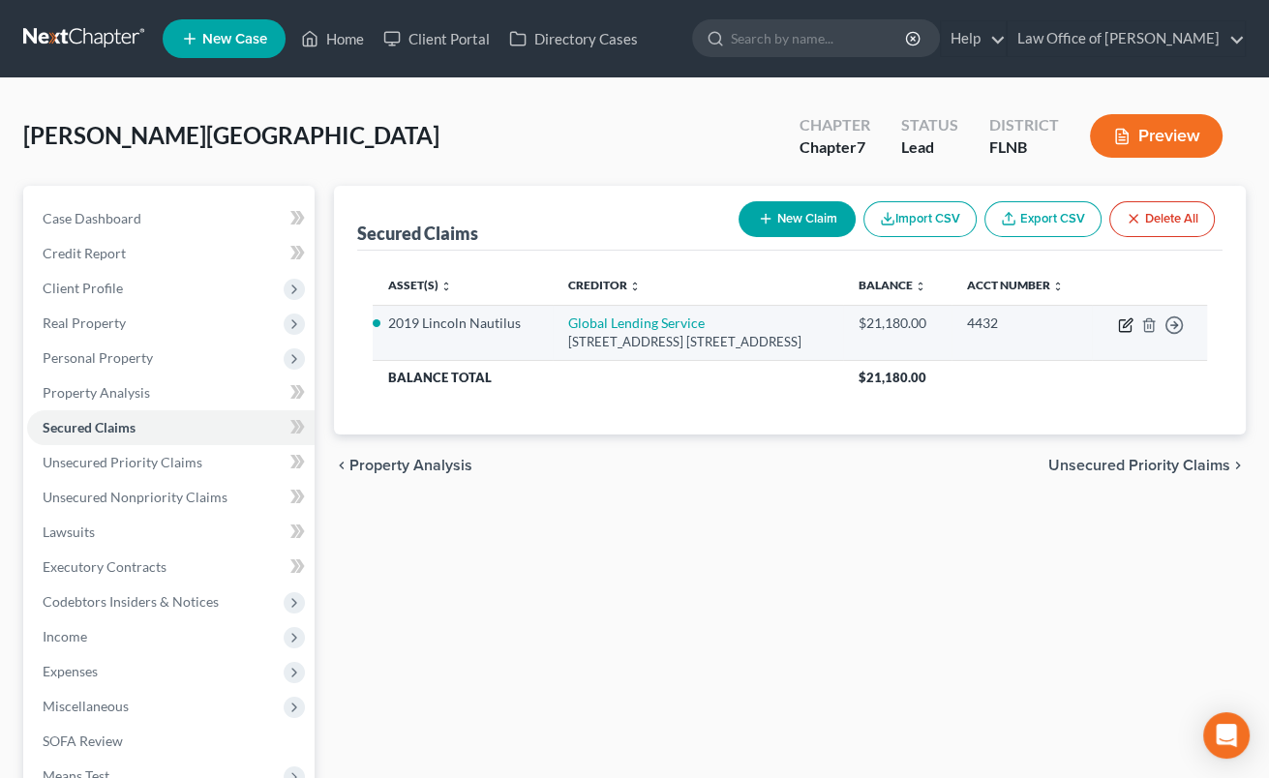
click at [1127, 319] on icon "button" at bounding box center [1125, 325] width 15 height 15
select select "42"
select select "2"
select select "0"
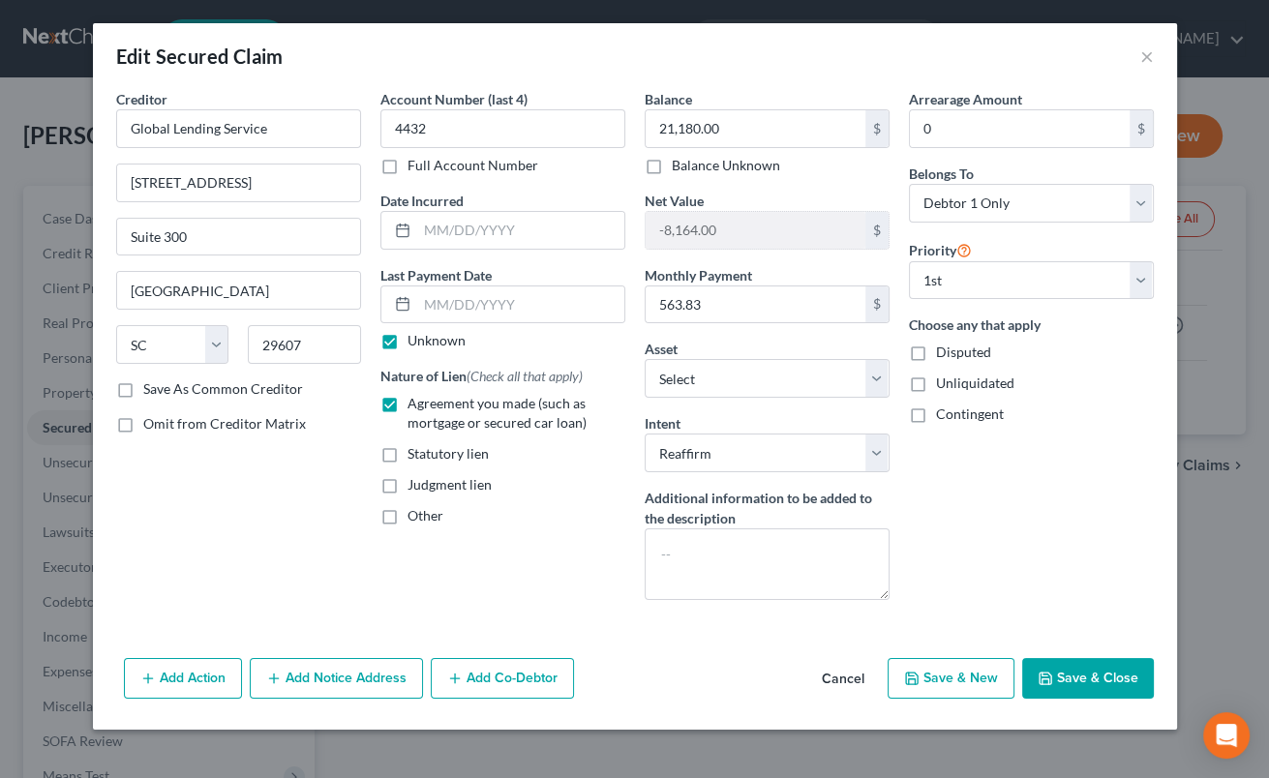
click at [408, 338] on label "Unknown" at bounding box center [437, 340] width 58 height 19
click at [415, 338] on input "Unknown" at bounding box center [421, 337] width 13 height 13
checkbox input "false"
click at [506, 223] on input "text" at bounding box center [520, 230] width 207 height 37
type input "[DATE]"
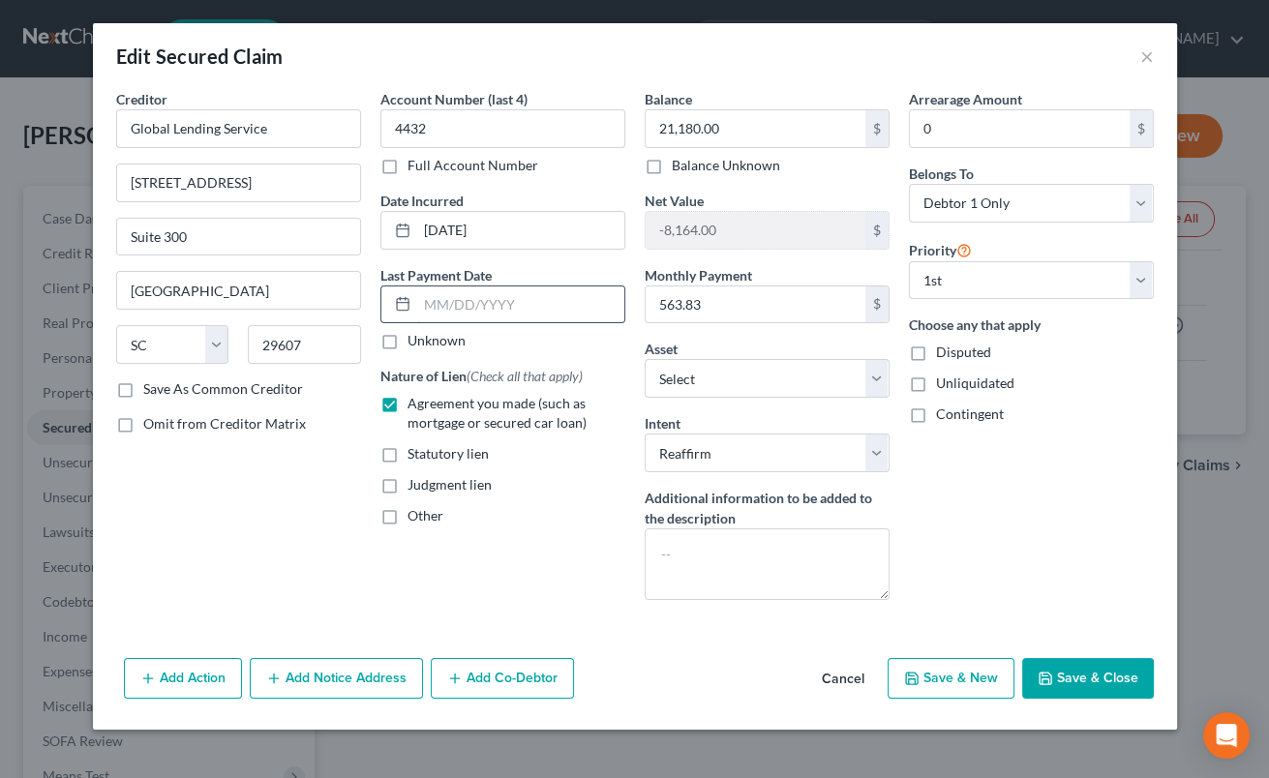
click at [445, 303] on input "text" at bounding box center [520, 305] width 207 height 37
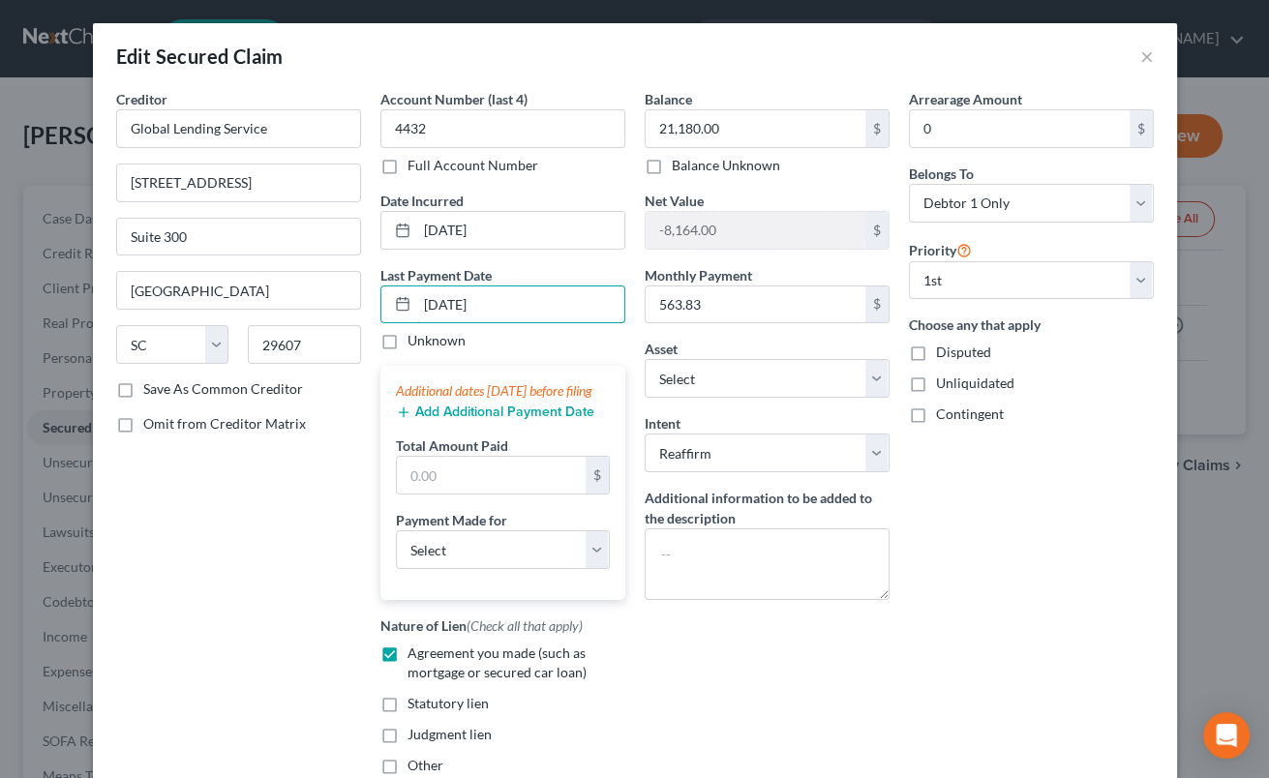
type input "[DATE]"
click at [461, 420] on button "Add Additional Payment Date" at bounding box center [495, 412] width 198 height 15
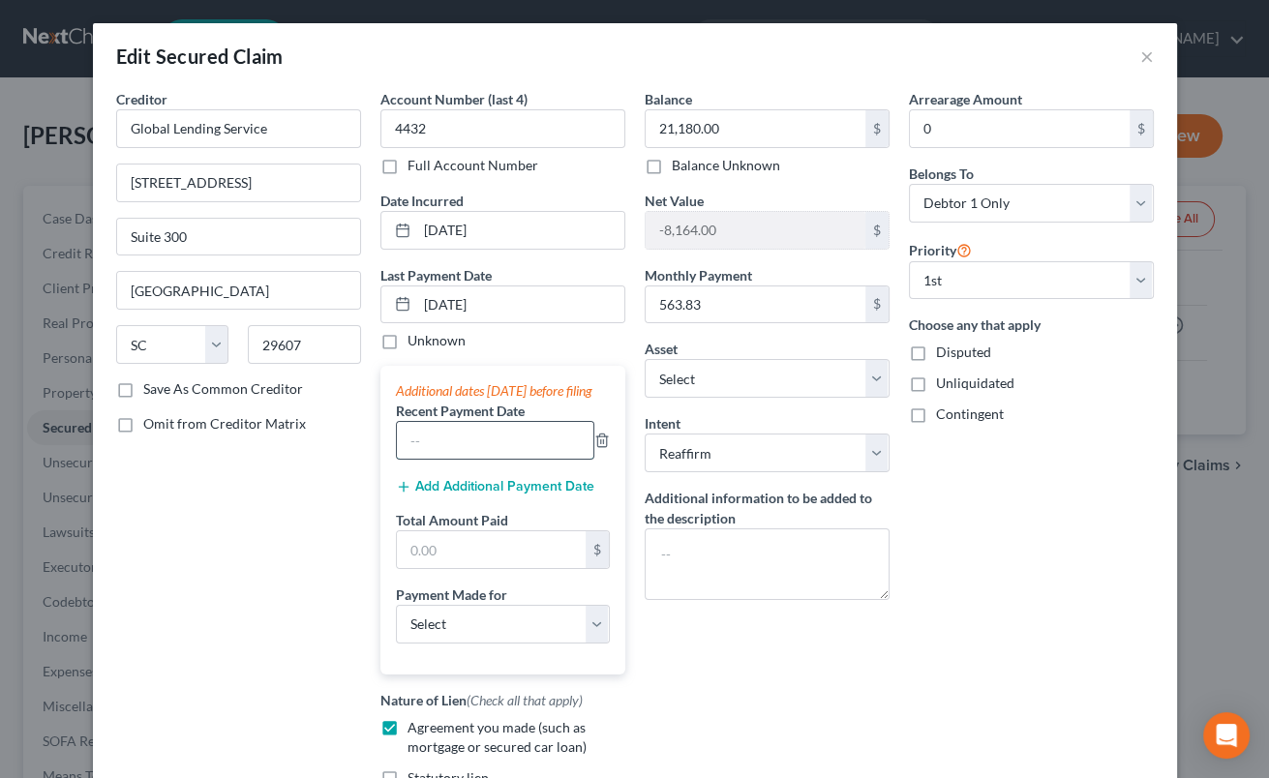
click at [459, 443] on input "text" at bounding box center [495, 440] width 197 height 37
type input "[DATE]"
click at [464, 495] on button "Add Additional Payment Date" at bounding box center [495, 486] width 198 height 15
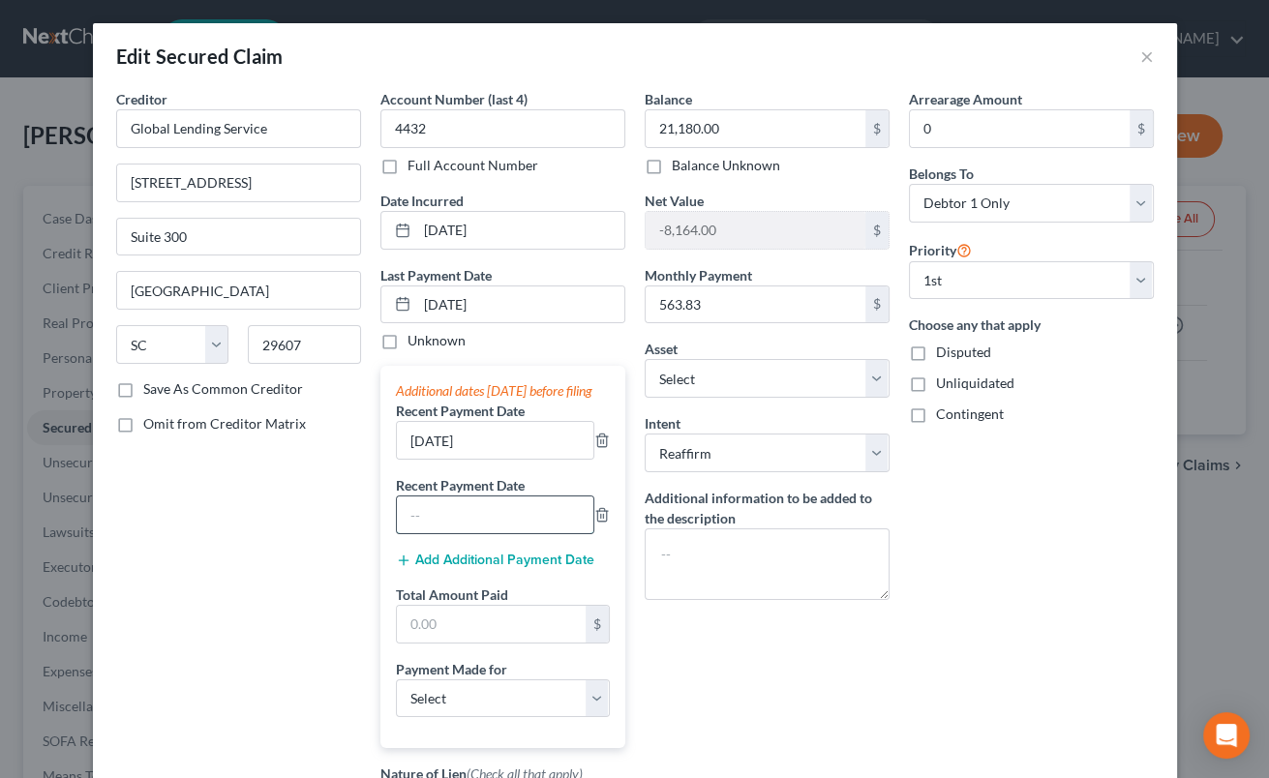
click at [462, 525] on input "text" at bounding box center [495, 515] width 197 height 37
type input "[DATE]"
click at [466, 643] on input "text" at bounding box center [491, 624] width 189 height 37
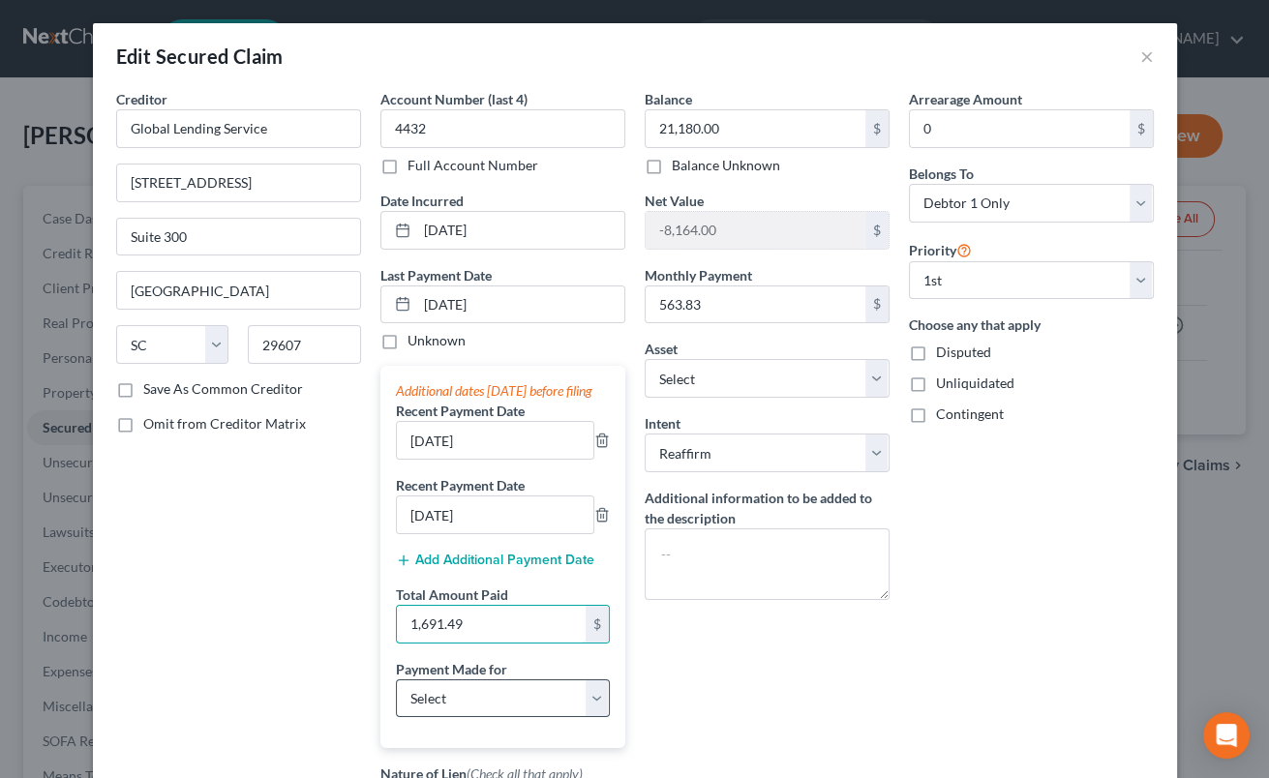
type input "1,691.49"
click at [396, 680] on select "Select Car Credit Card Loan Repayment Mortgage Other Suppliers Or Vendors" at bounding box center [503, 699] width 214 height 39
select select "0"
click option "Car" at bounding box center [0, 0] width 0 height 0
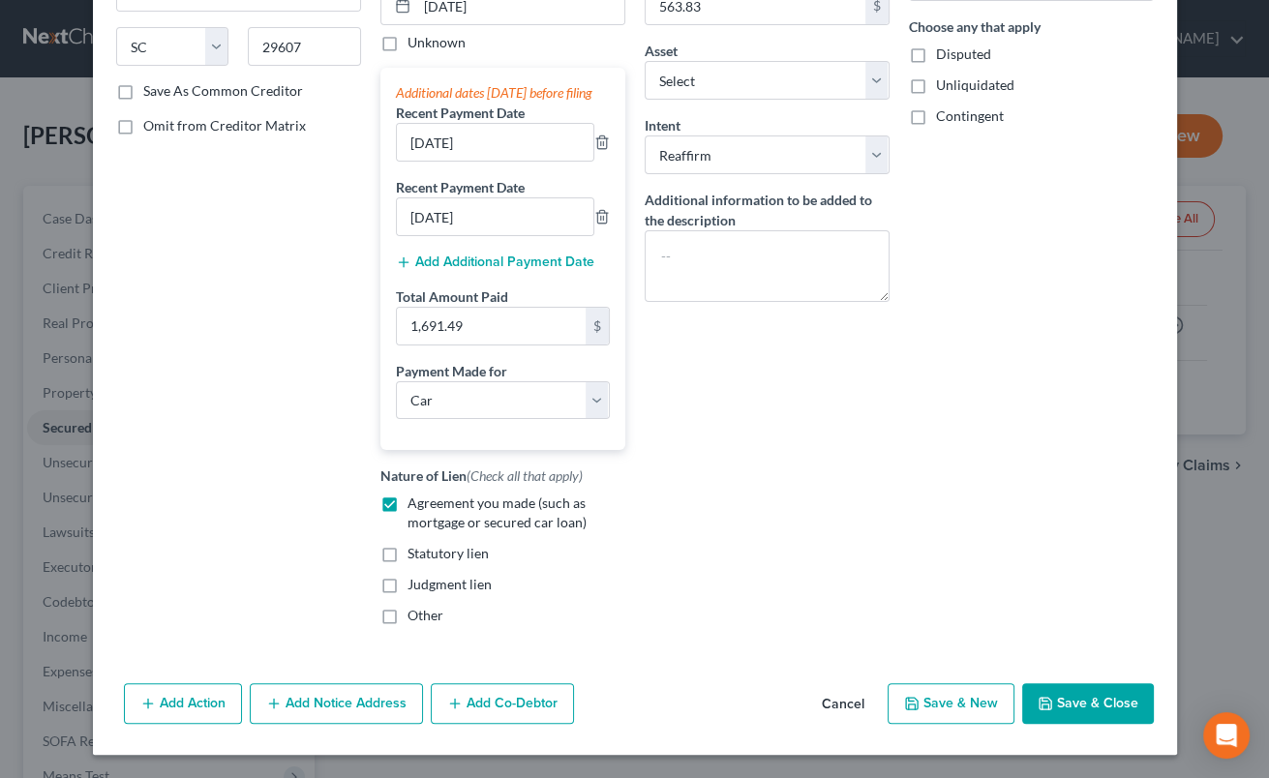
click at [1100, 689] on button "Save & Close" at bounding box center [1088, 704] width 132 height 41
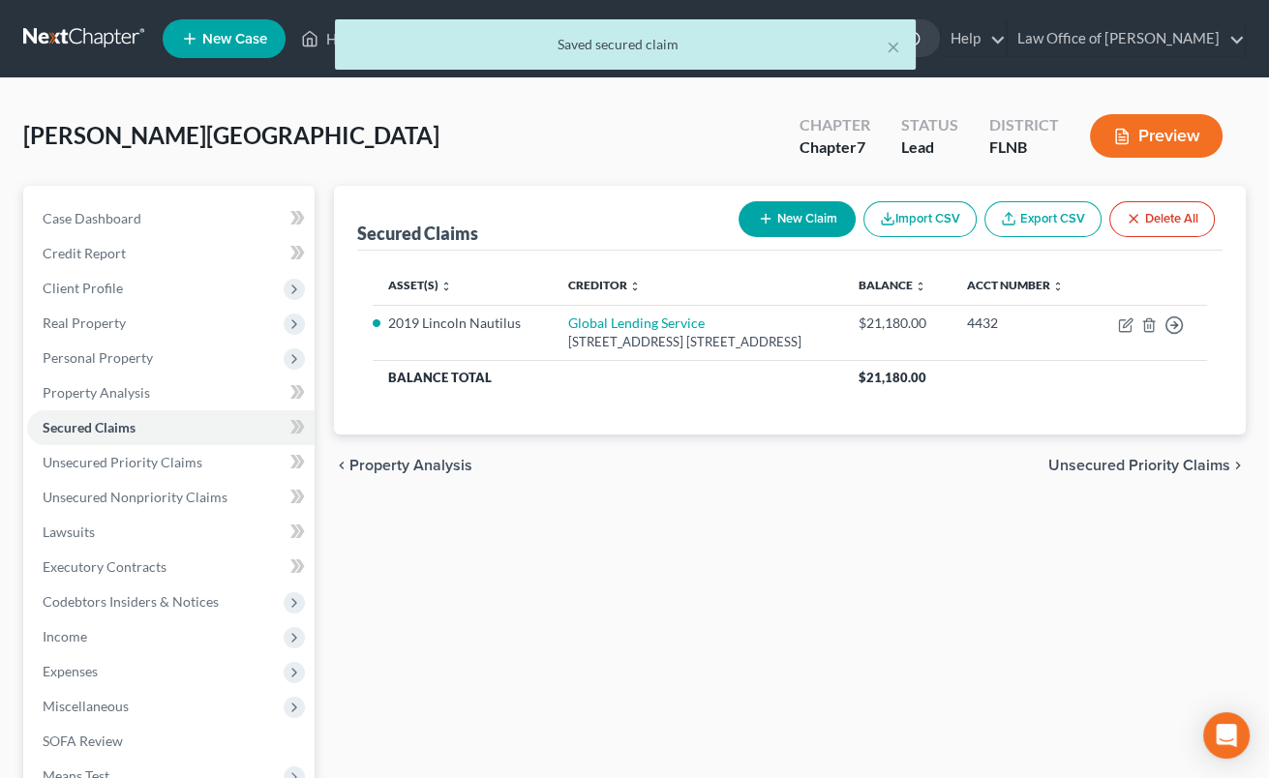
click at [1100, 460] on span "Unsecured Priority Claims" at bounding box center [1140, 465] width 182 height 15
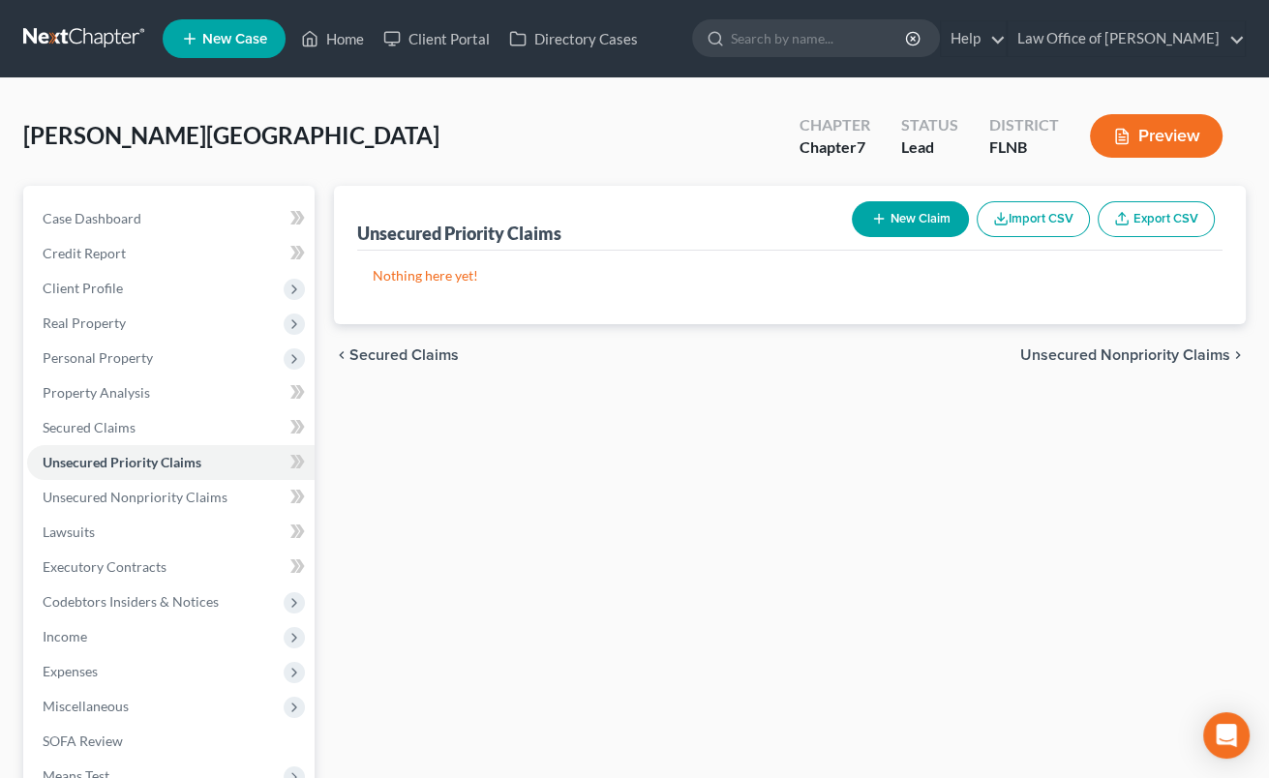
click at [1120, 350] on span "Unsecured Nonpriority Claims" at bounding box center [1126, 355] width 210 height 15
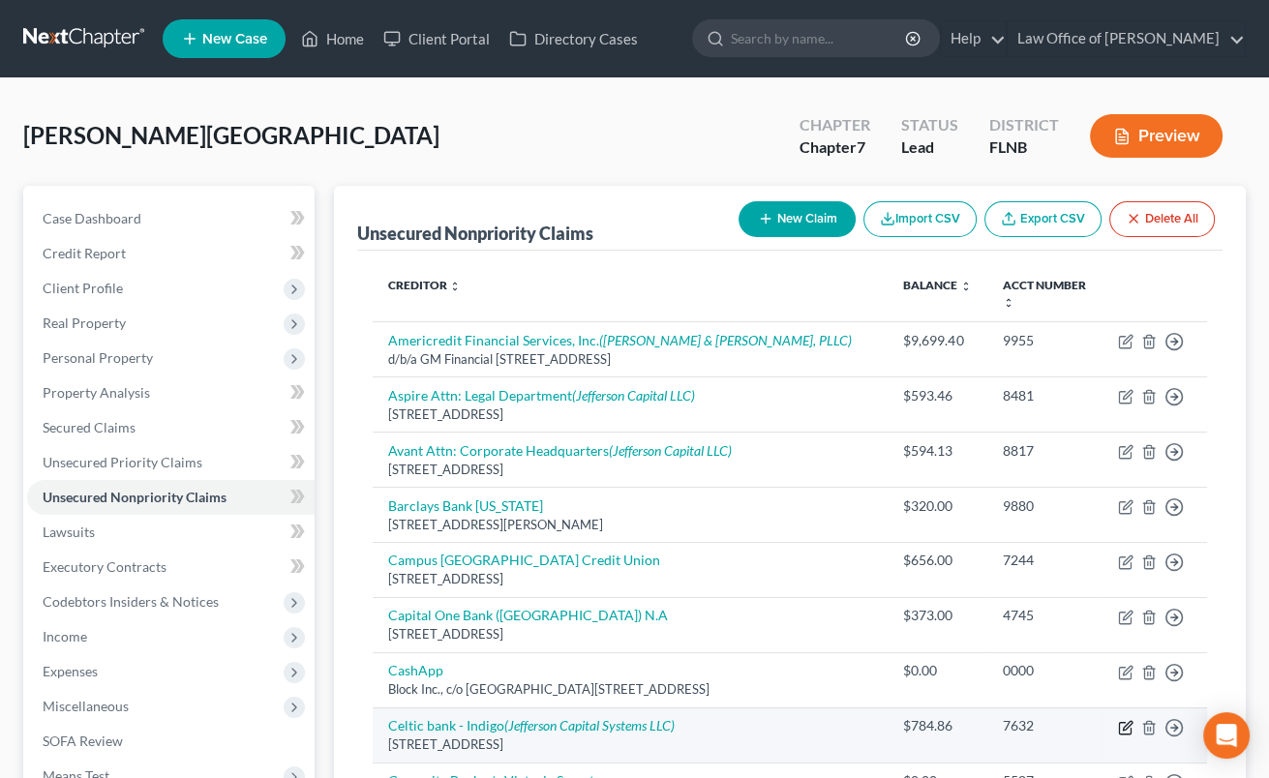
click at [1128, 721] on icon "button" at bounding box center [1127, 725] width 9 height 9
select select "38"
select select "2"
select select "0"
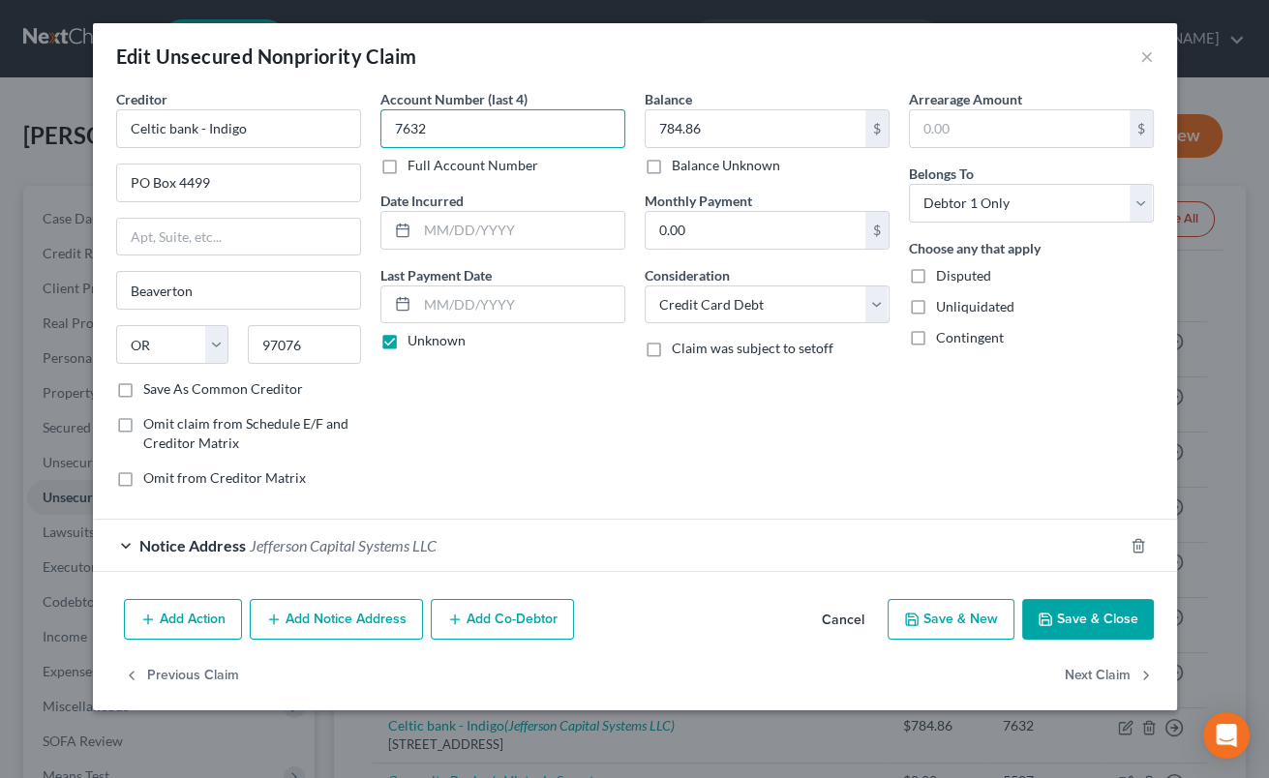
drag, startPoint x: 527, startPoint y: 135, endPoint x: 381, endPoint y: 141, distance: 146.4
click at [381, 141] on input "7632" at bounding box center [503, 128] width 245 height 39
drag, startPoint x: 736, startPoint y: 134, endPoint x: 785, endPoint y: 143, distance: 50.3
click at [785, 143] on input "784.86" at bounding box center [756, 128] width 220 height 37
type input "1,046"
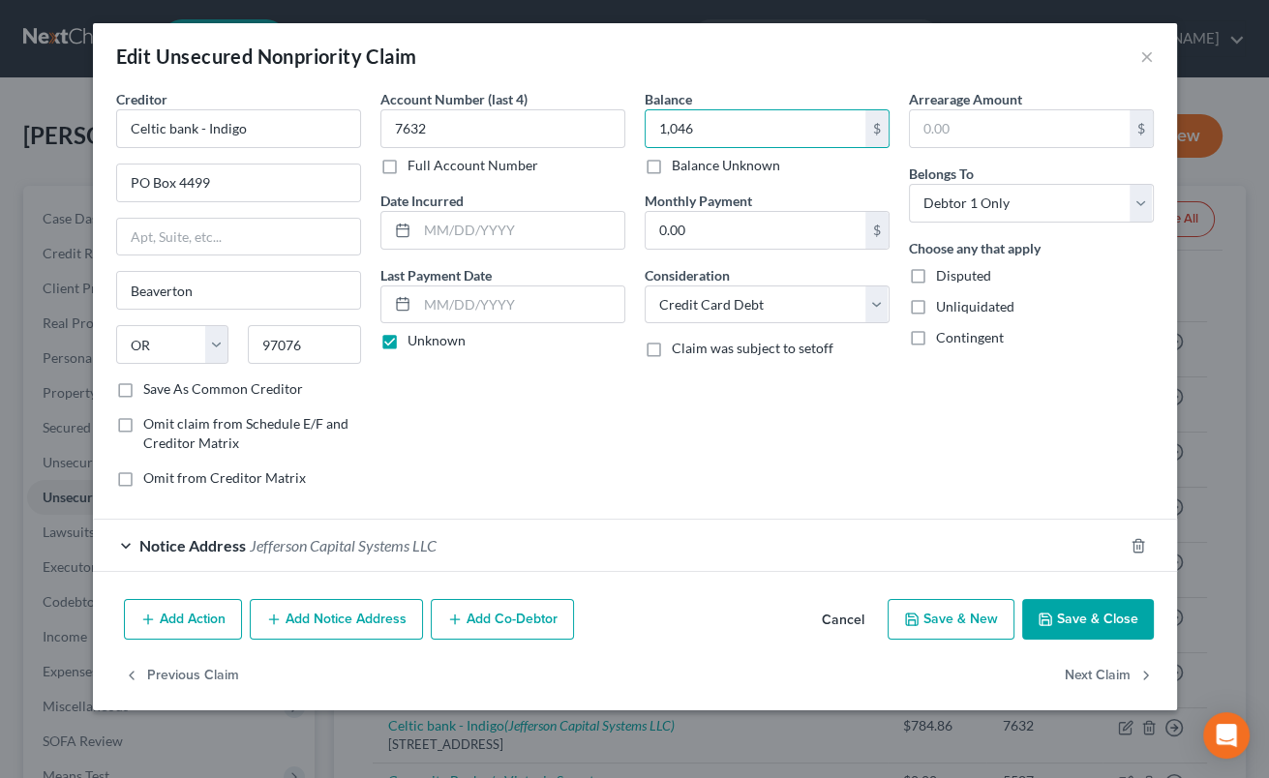
click at [1067, 620] on button "Save & Close" at bounding box center [1088, 619] width 132 height 41
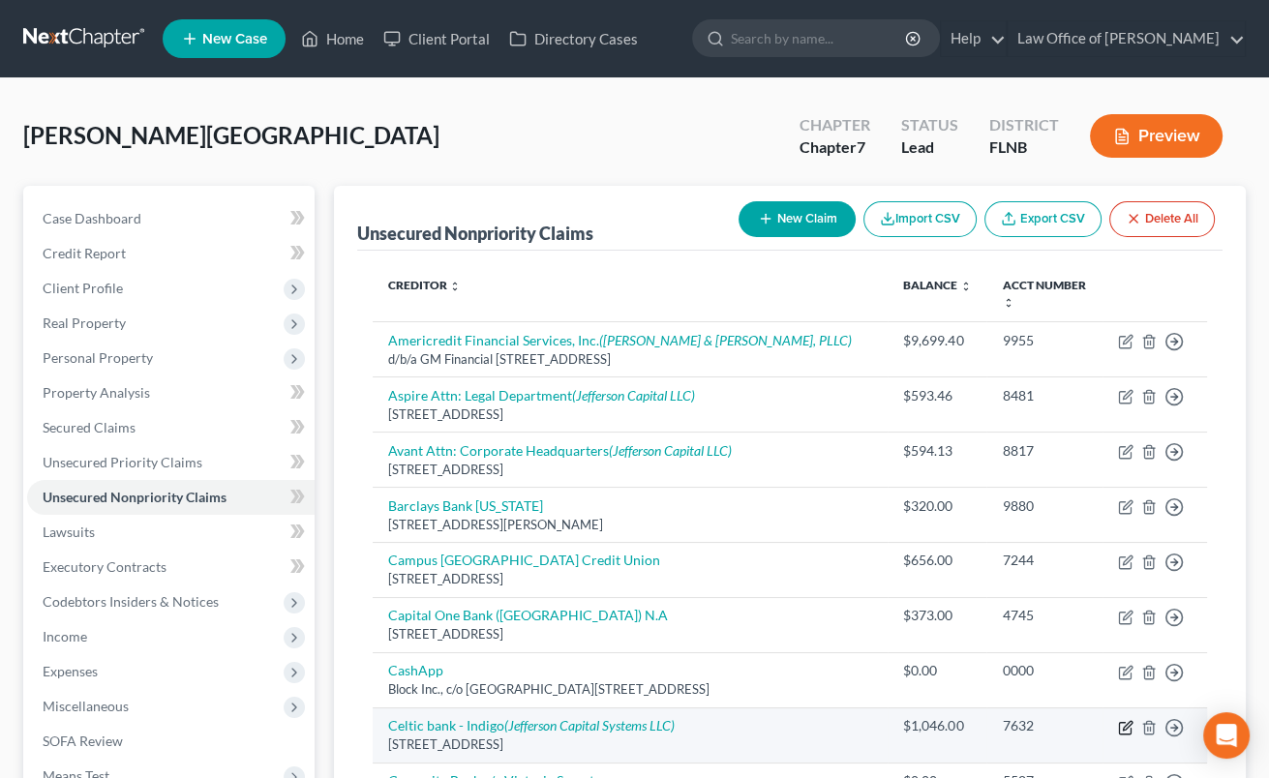
click at [1124, 720] on icon "button" at bounding box center [1125, 727] width 15 height 15
select select "38"
select select "2"
select select "0"
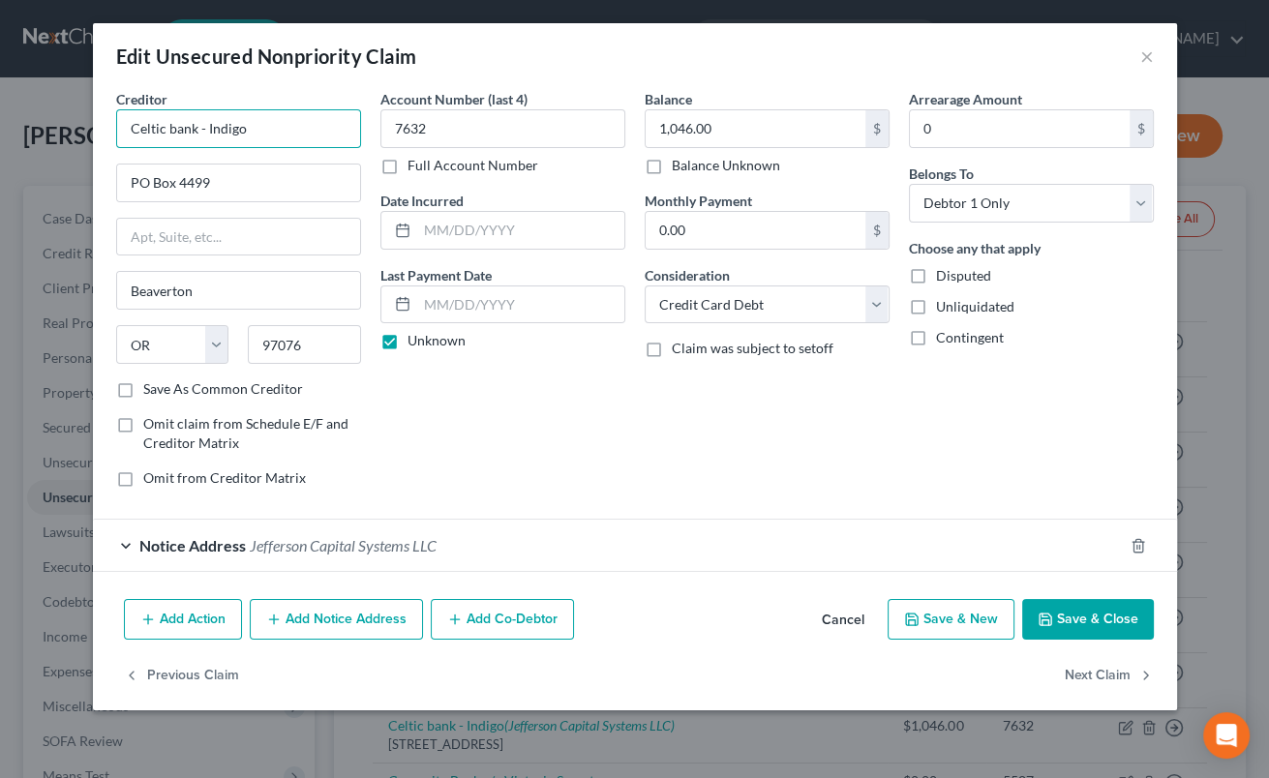
click at [171, 131] on input "Celtic bank - Indigo" at bounding box center [238, 128] width 245 height 39
type input "Celtic Bank - Indigo"
click at [1060, 619] on button "Save & Close" at bounding box center [1088, 619] width 132 height 41
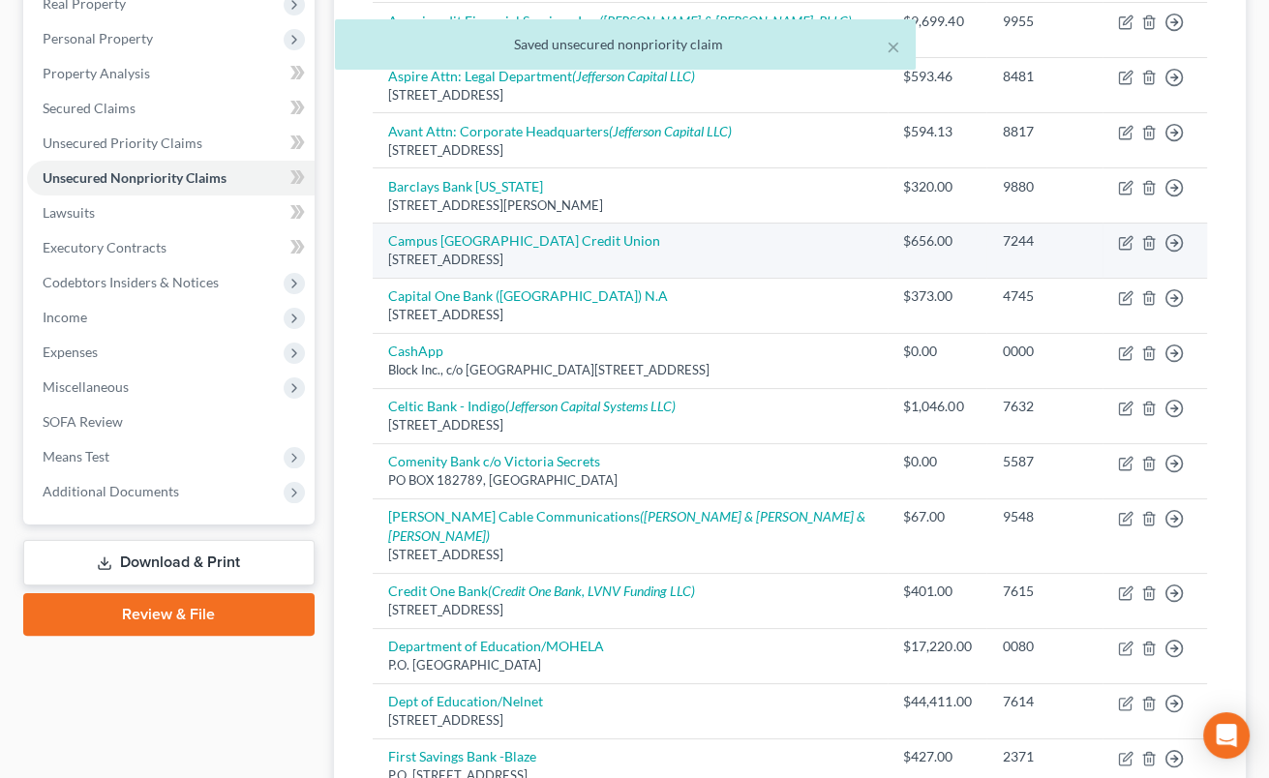
scroll to position [726, 0]
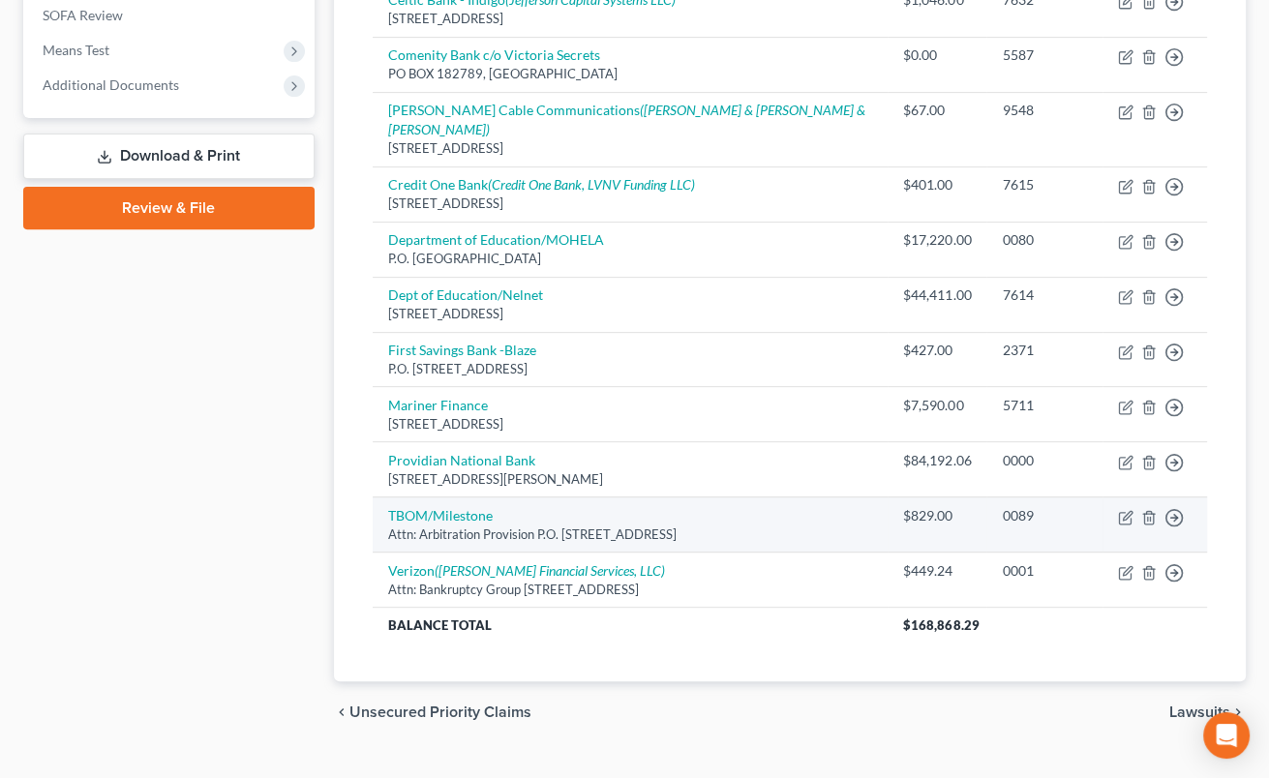
click at [1113, 498] on td "Move to D Move to E Move to G Move to Notice Only" at bounding box center [1155, 525] width 105 height 55
click at [1131, 512] on icon "button" at bounding box center [1125, 518] width 12 height 12
select select "38"
select select "2"
select select "0"
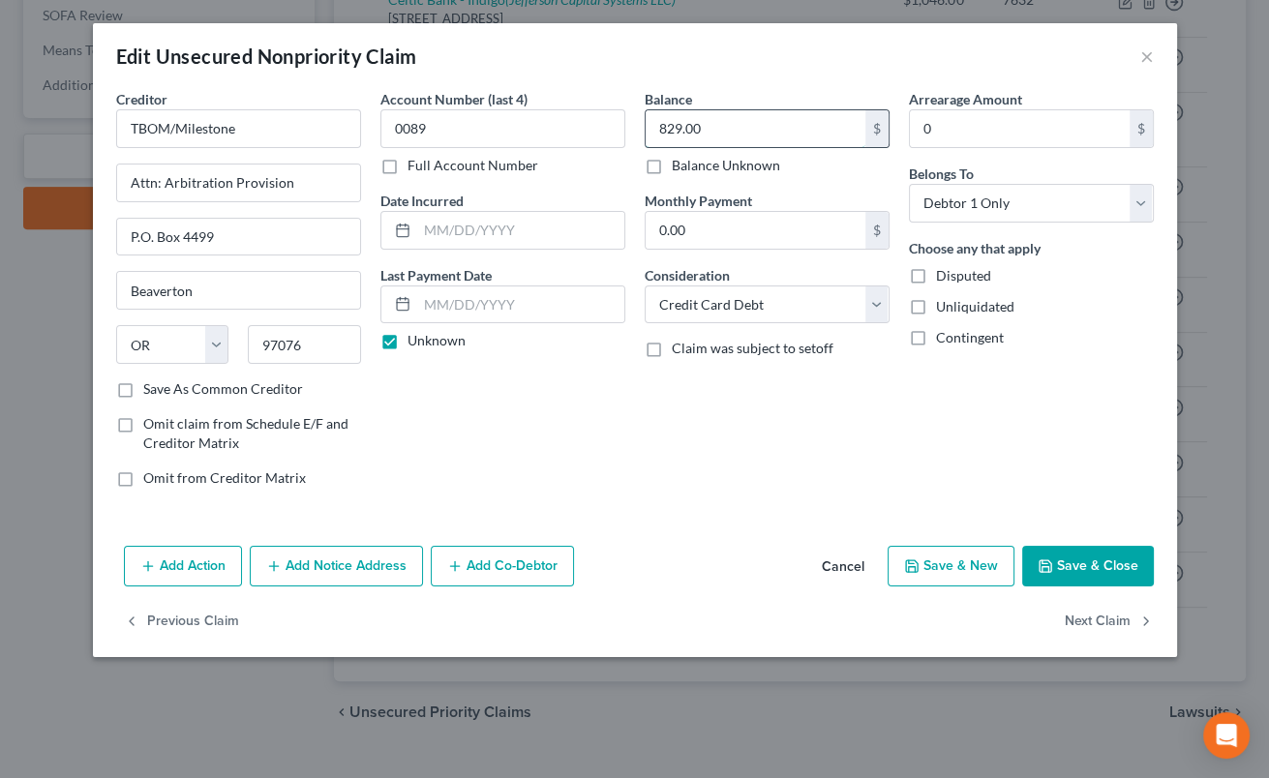
drag, startPoint x: 767, startPoint y: 123, endPoint x: 652, endPoint y: 109, distance: 116.0
click at [652, 110] on input "829.00" at bounding box center [756, 128] width 220 height 37
drag, startPoint x: 659, startPoint y: 121, endPoint x: 773, endPoint y: 138, distance: 114.6
click at [773, 138] on input "829.00" at bounding box center [756, 128] width 220 height 37
type input "982"
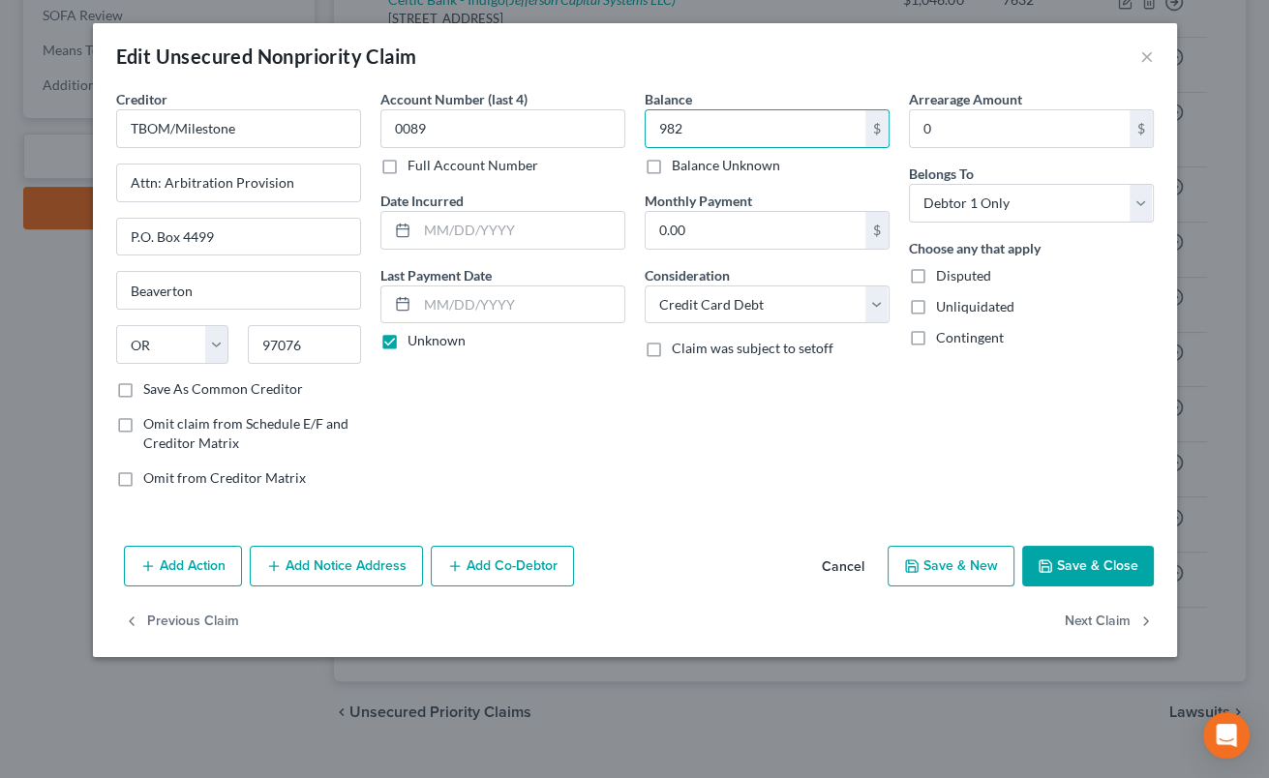
click at [565, 250] on div "Account Number (last 4) 0089 Full Account Number Date Incurred Last Payment Dat…" at bounding box center [503, 296] width 264 height 414
click at [566, 240] on input "text" at bounding box center [520, 230] width 207 height 37
type input "[DATE]"
click at [1067, 558] on button "Save & Close" at bounding box center [1088, 566] width 132 height 41
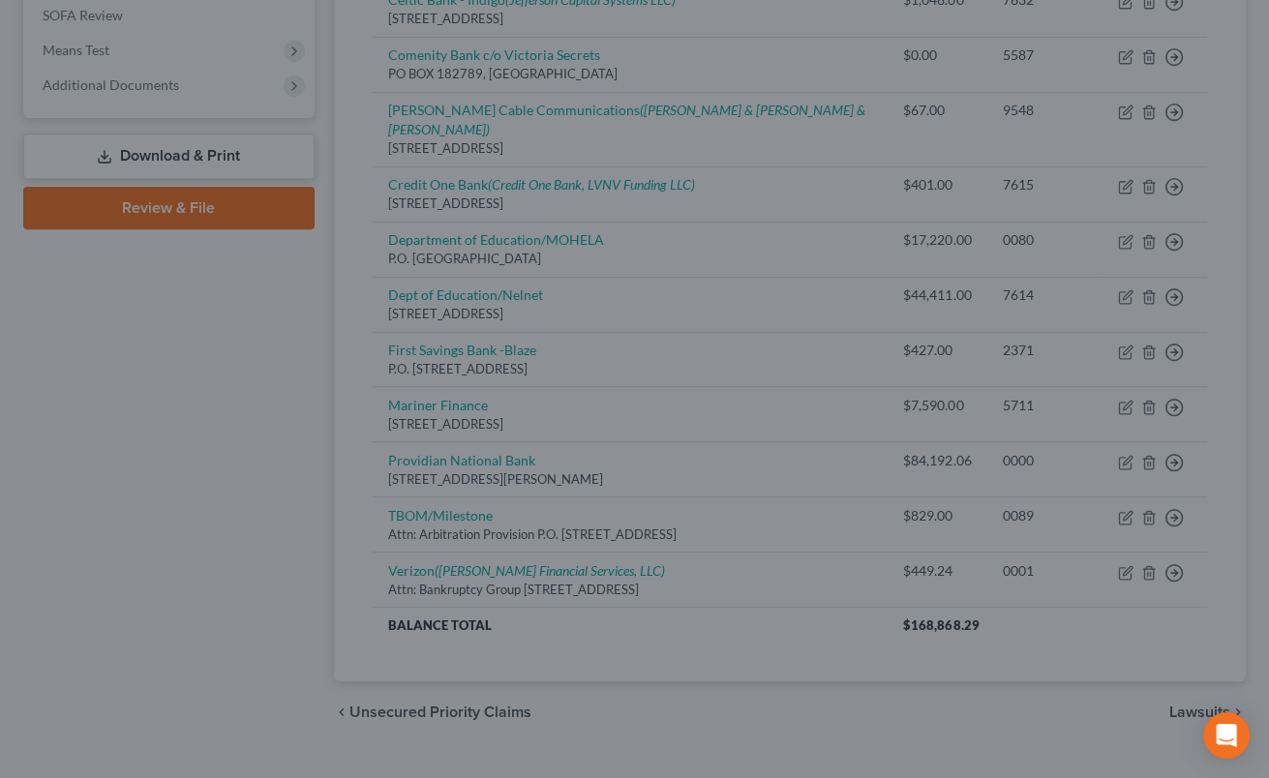
type input "982.00"
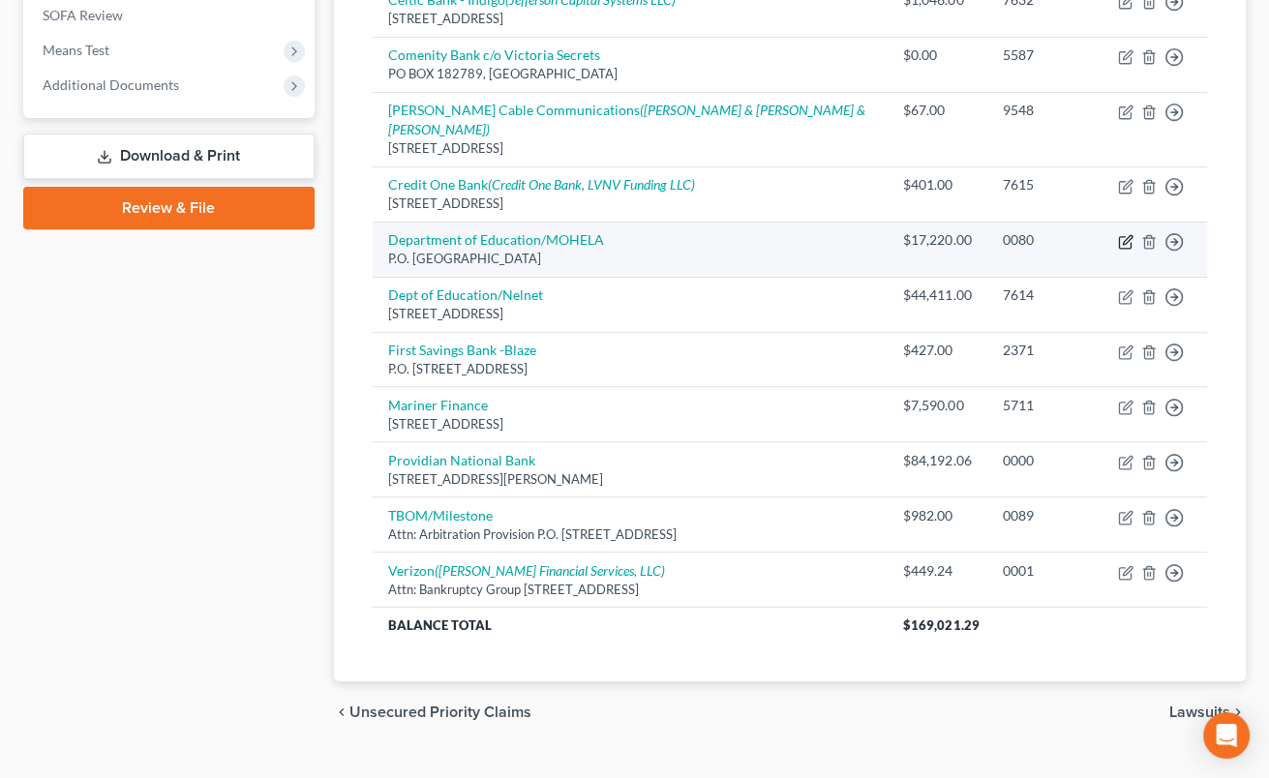
click at [1129, 234] on icon "button" at bounding box center [1125, 241] width 15 height 15
select select "26"
select select "17"
select select "0"
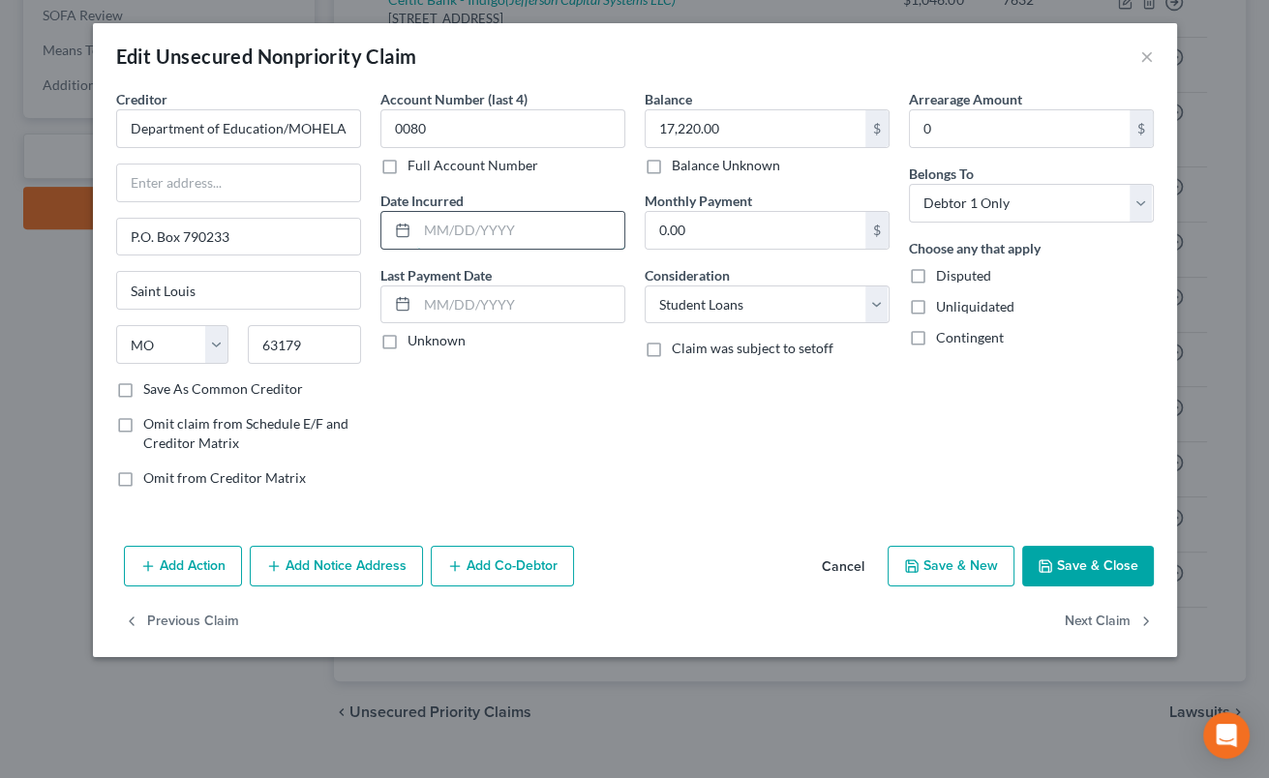
click at [463, 229] on input "text" at bounding box center [520, 230] width 207 height 37
type input "2008"
click at [1110, 570] on button "Save & Close" at bounding box center [1088, 566] width 132 height 41
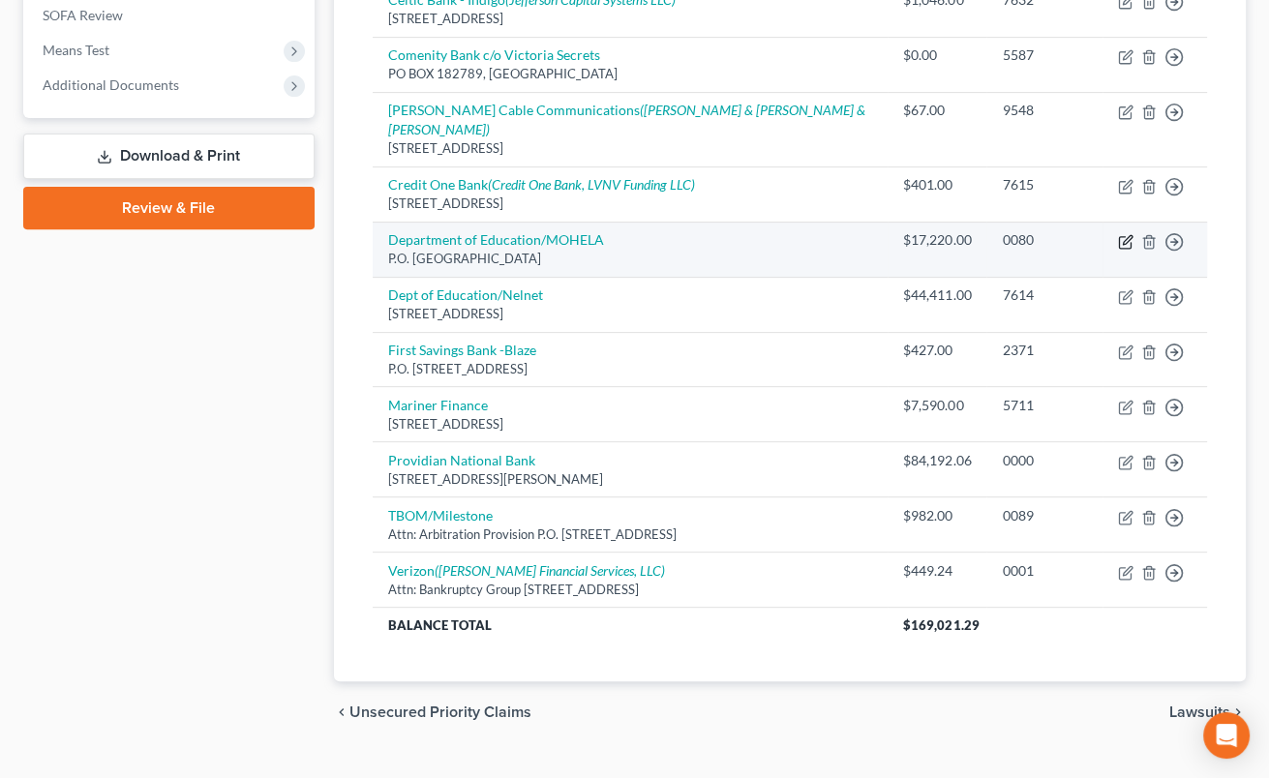
click at [1126, 234] on icon "button" at bounding box center [1125, 241] width 15 height 15
select select "26"
select select "17"
select select "0"
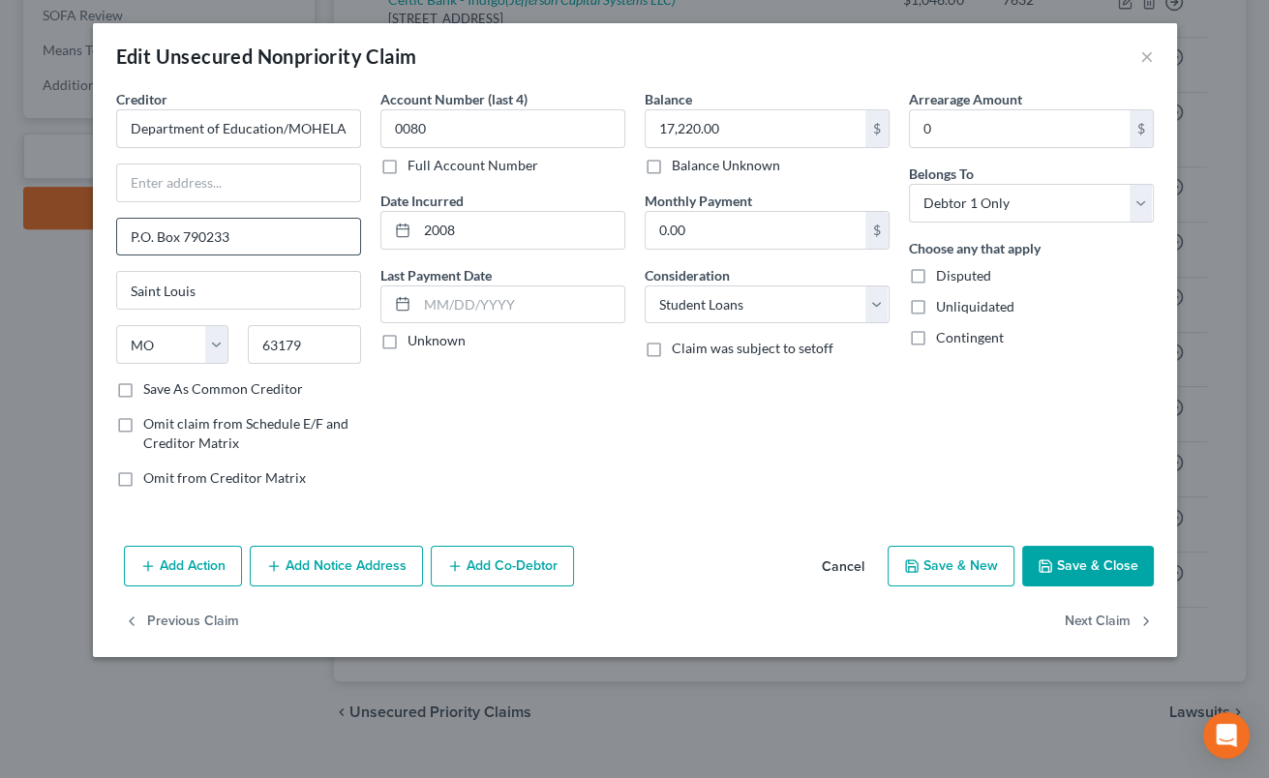
drag, startPoint x: 128, startPoint y: 236, endPoint x: 257, endPoint y: 245, distance: 129.1
click at [257, 245] on input "P.O. Box 790233" at bounding box center [238, 237] width 243 height 37
drag, startPoint x: 257, startPoint y: 245, endPoint x: 96, endPoint y: 240, distance: 160.8
click at [117, 240] on input "P.O. Box 790233" at bounding box center [238, 237] width 243 height 37
click at [144, 186] on input "text" at bounding box center [238, 183] width 243 height 37
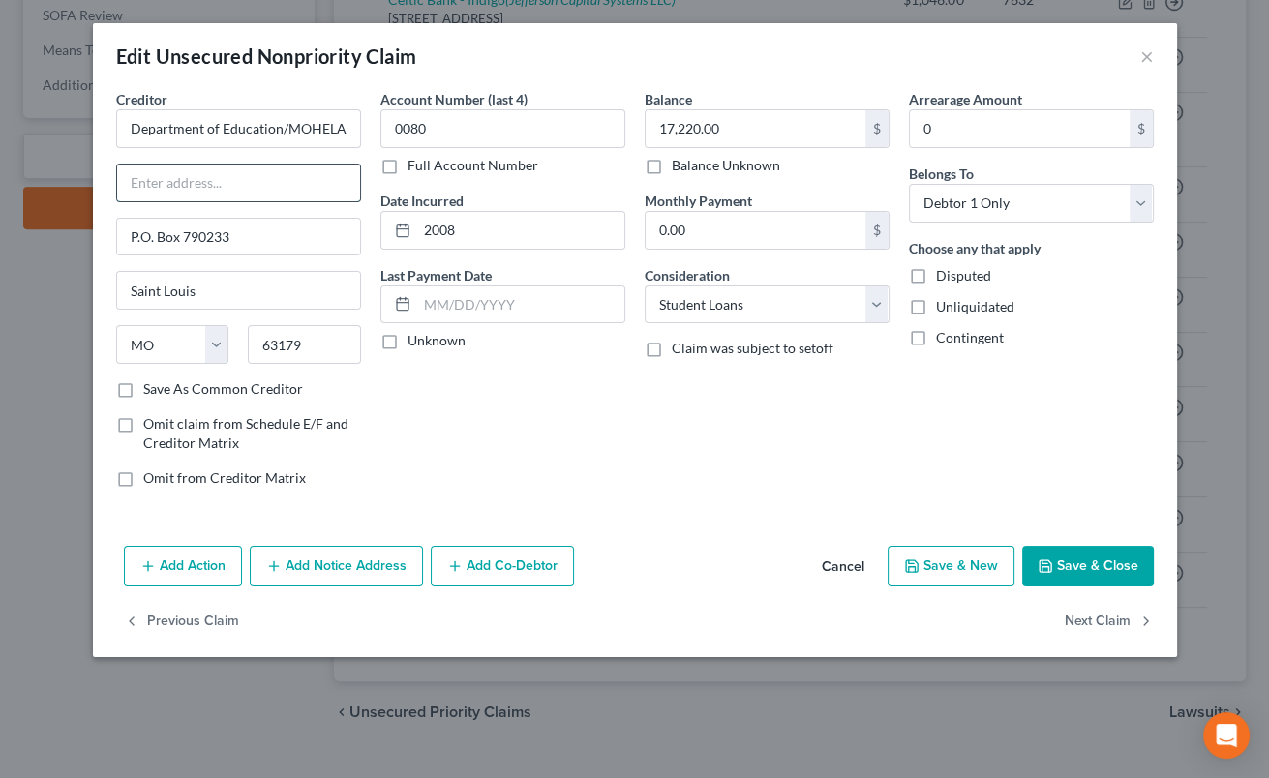
paste input "P.O. Box 790233"
type input "P.O. Box 790233"
click at [1062, 570] on button "Save & Close" at bounding box center [1088, 566] width 132 height 41
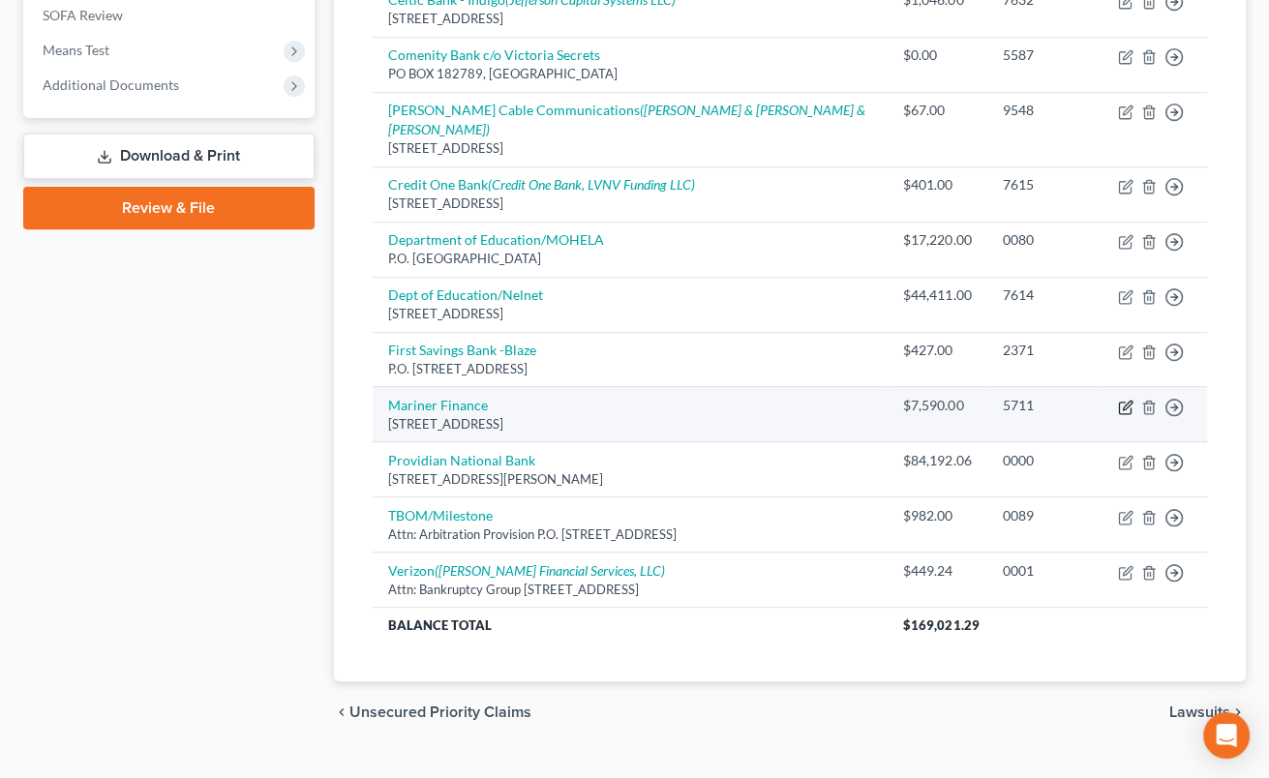
click at [1124, 400] on icon "button" at bounding box center [1125, 407] width 15 height 15
select select "21"
select select "14"
select select "0"
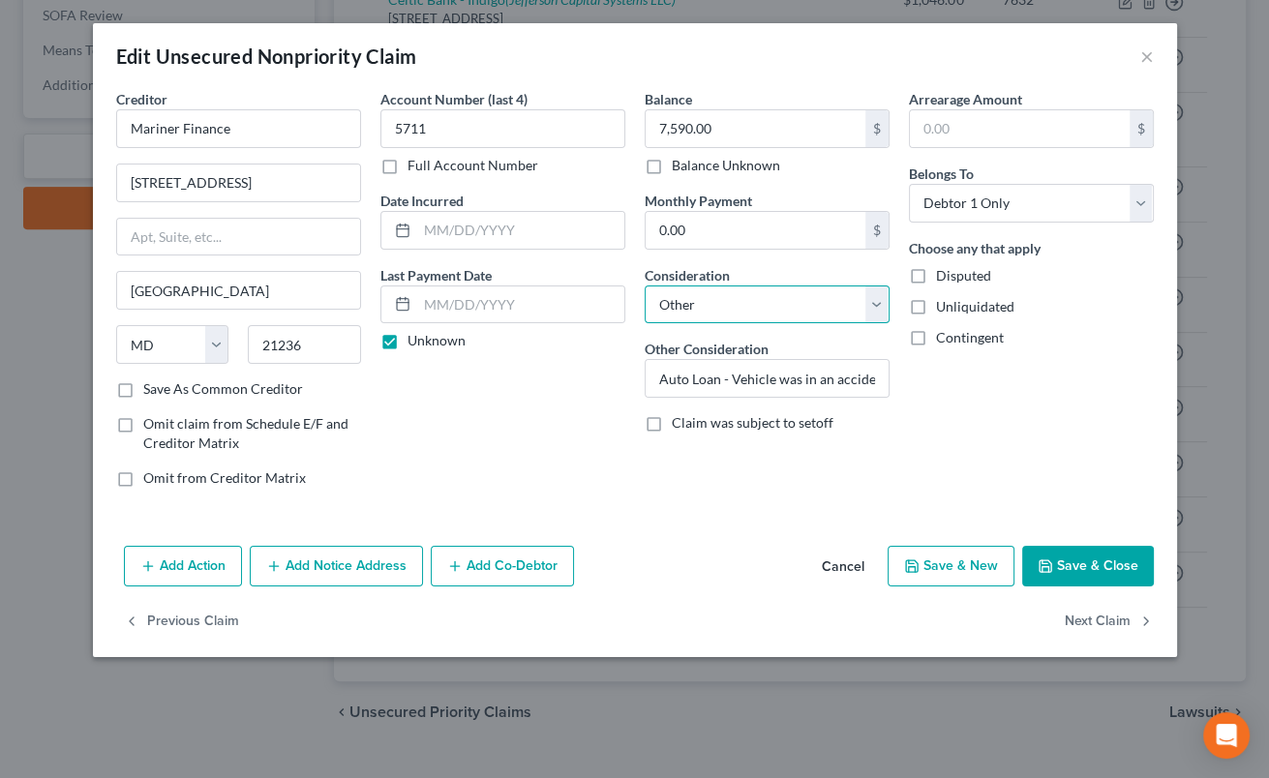
select select "4"
click option "Deficiency Balance" at bounding box center [0, 0] width 0 height 0
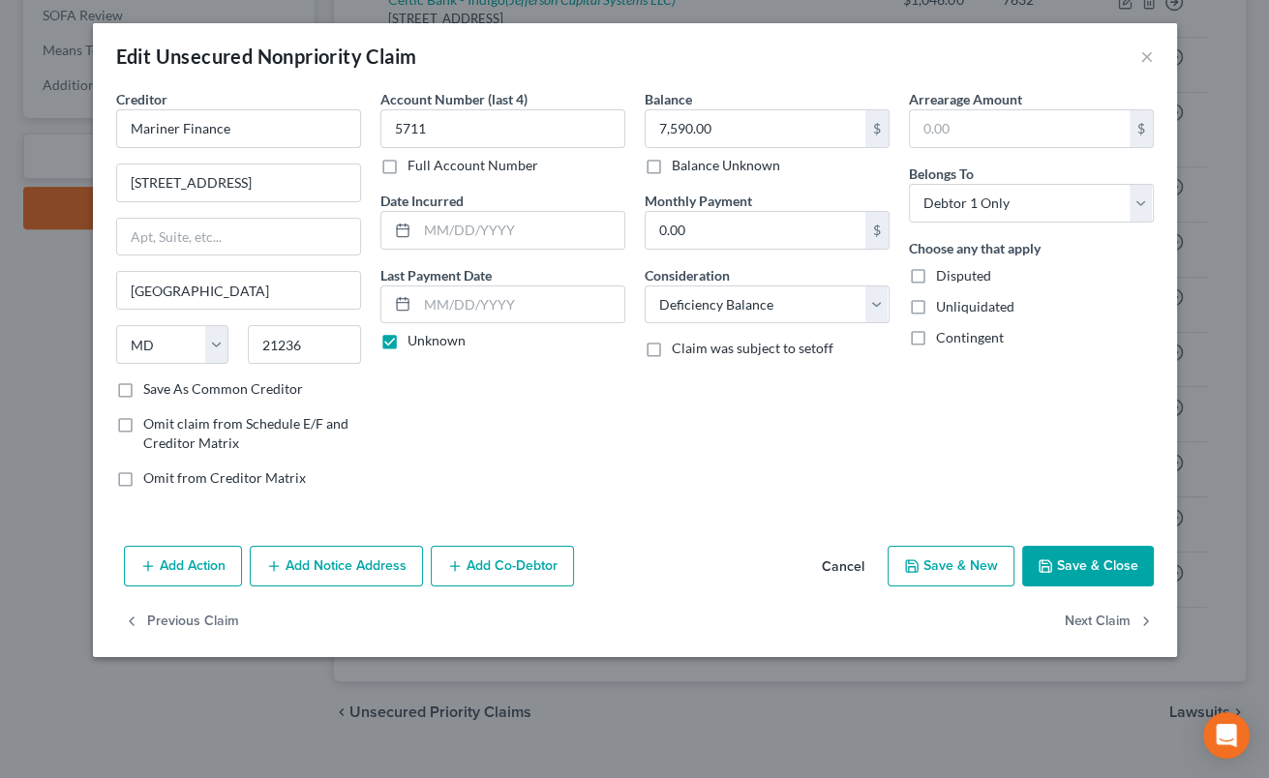
click at [669, 607] on div "Previous Claim Next Claim" at bounding box center [635, 630] width 1084 height 56
click at [1092, 571] on button "Save & Close" at bounding box center [1088, 566] width 132 height 41
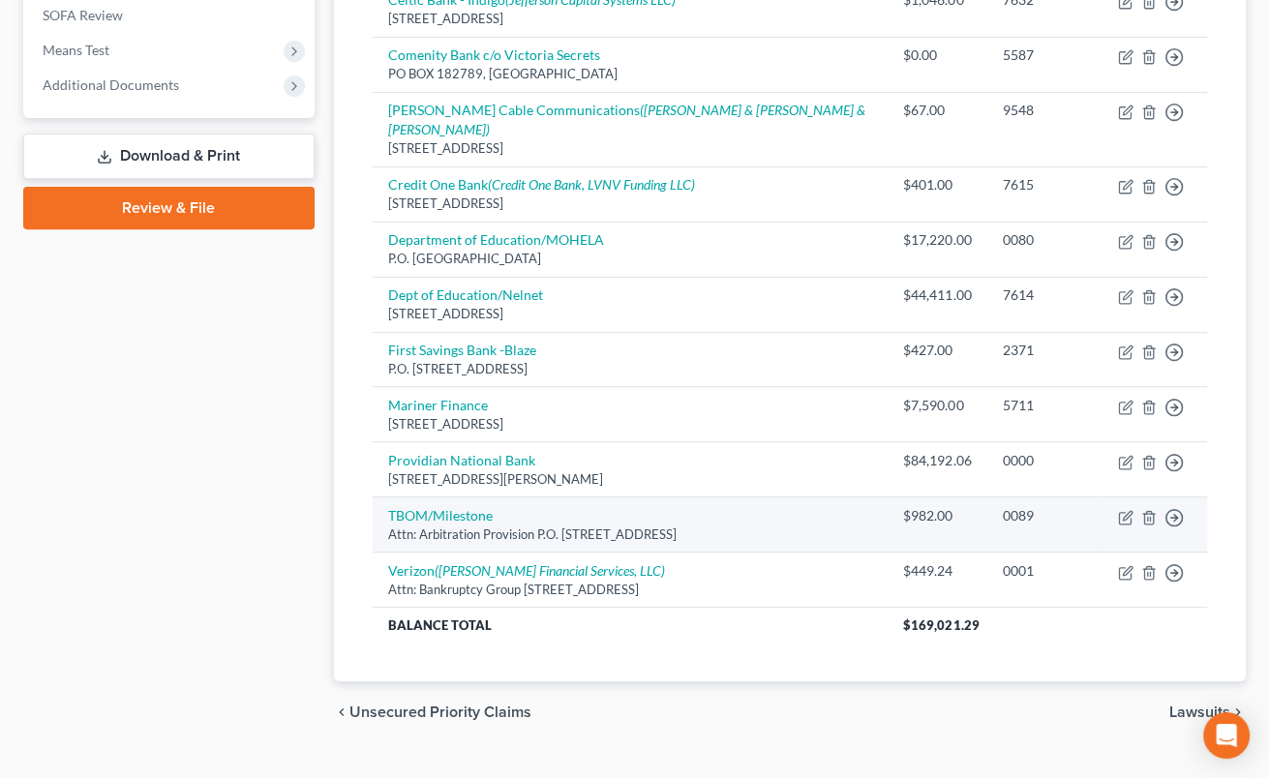
scroll to position [194, 0]
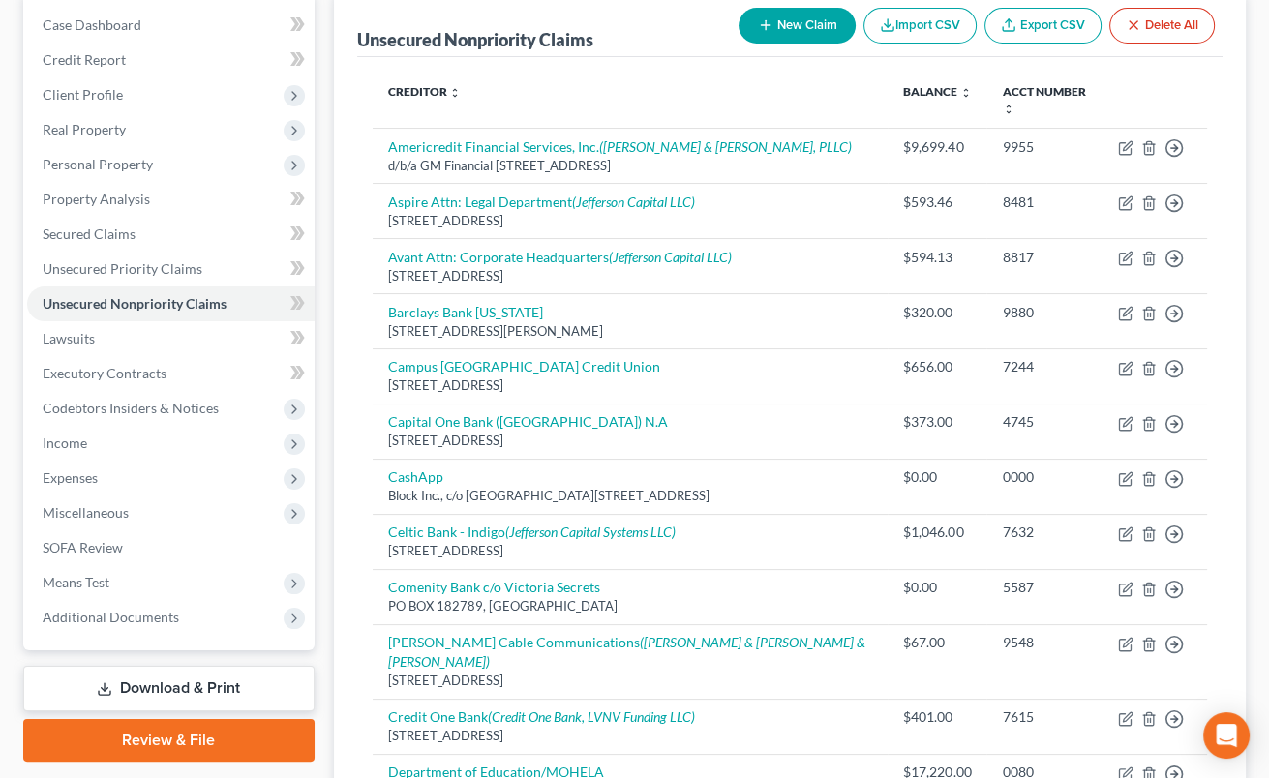
click at [810, 20] on button "New Claim" at bounding box center [797, 26] width 117 height 36
select select "0"
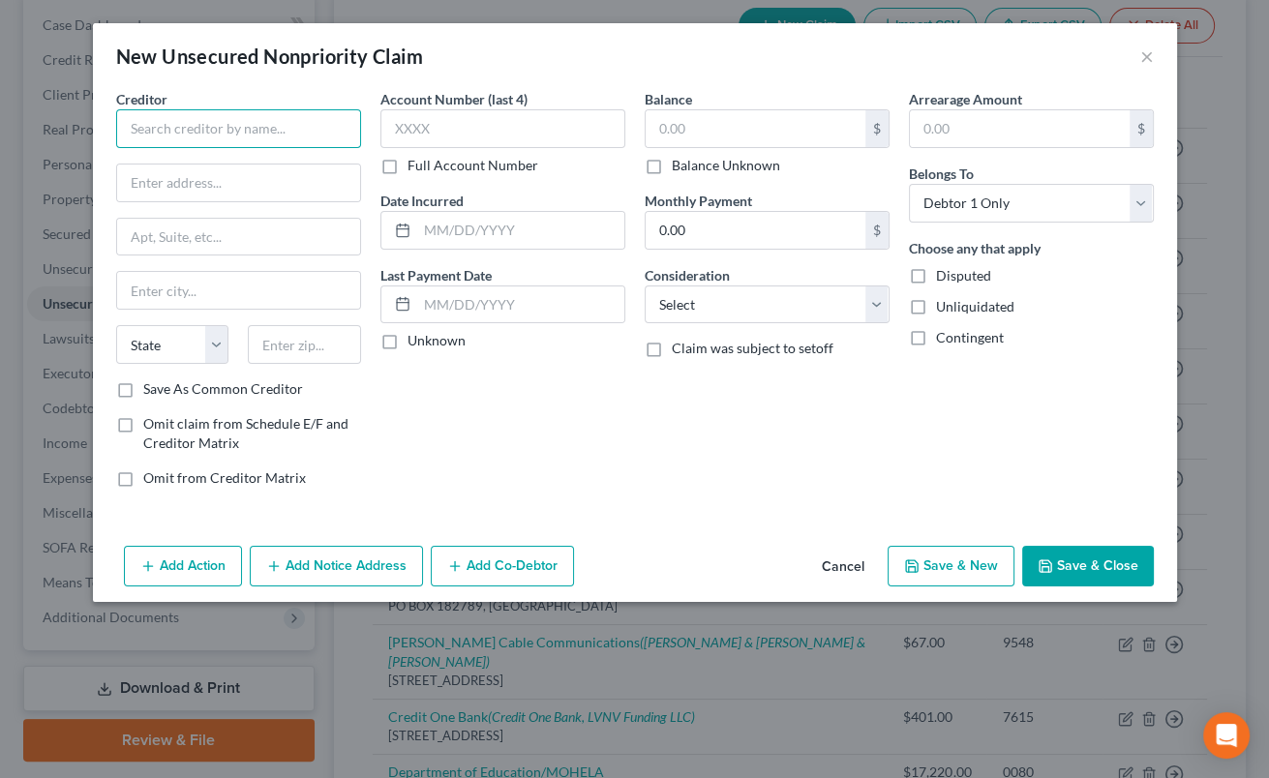
click at [358, 135] on input "text" at bounding box center [238, 128] width 245 height 39
click at [847, 564] on button "Cancel" at bounding box center [844, 567] width 74 height 39
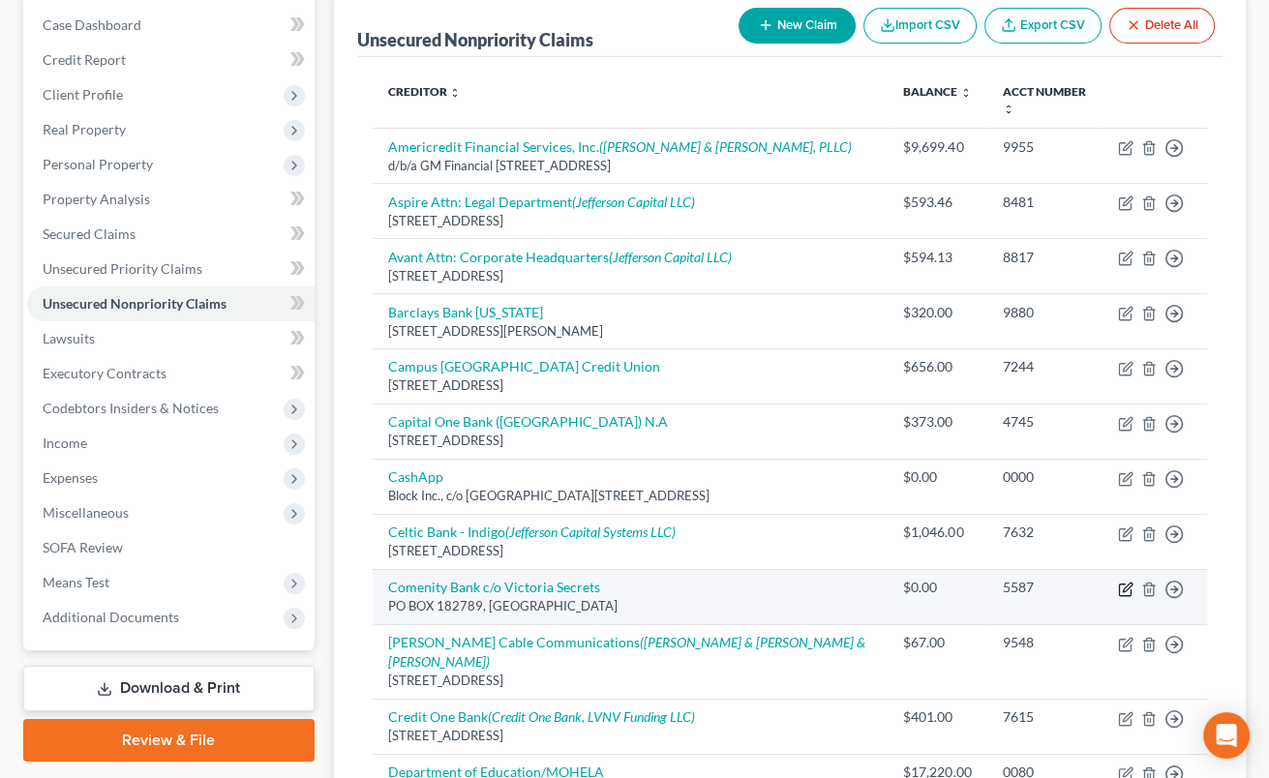
click at [1120, 584] on icon "button" at bounding box center [1125, 590] width 12 height 12
select select "36"
select select "2"
select select "0"
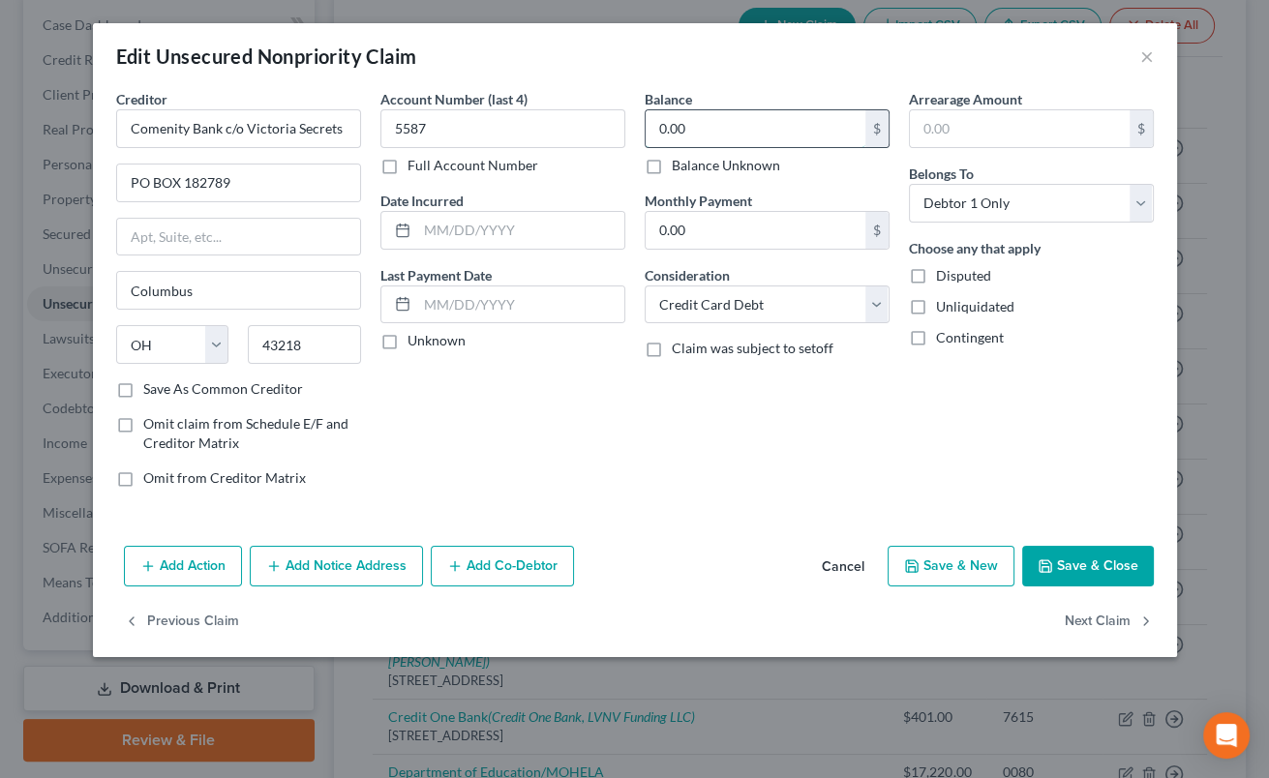
drag, startPoint x: 720, startPoint y: 135, endPoint x: 592, endPoint y: 107, distance: 131.6
click at [646, 110] on input "0.00" at bounding box center [756, 128] width 220 height 37
drag, startPoint x: 650, startPoint y: 127, endPoint x: 747, endPoint y: 140, distance: 98.7
click at [747, 140] on input "0.00" at bounding box center [756, 128] width 220 height 37
type input "247"
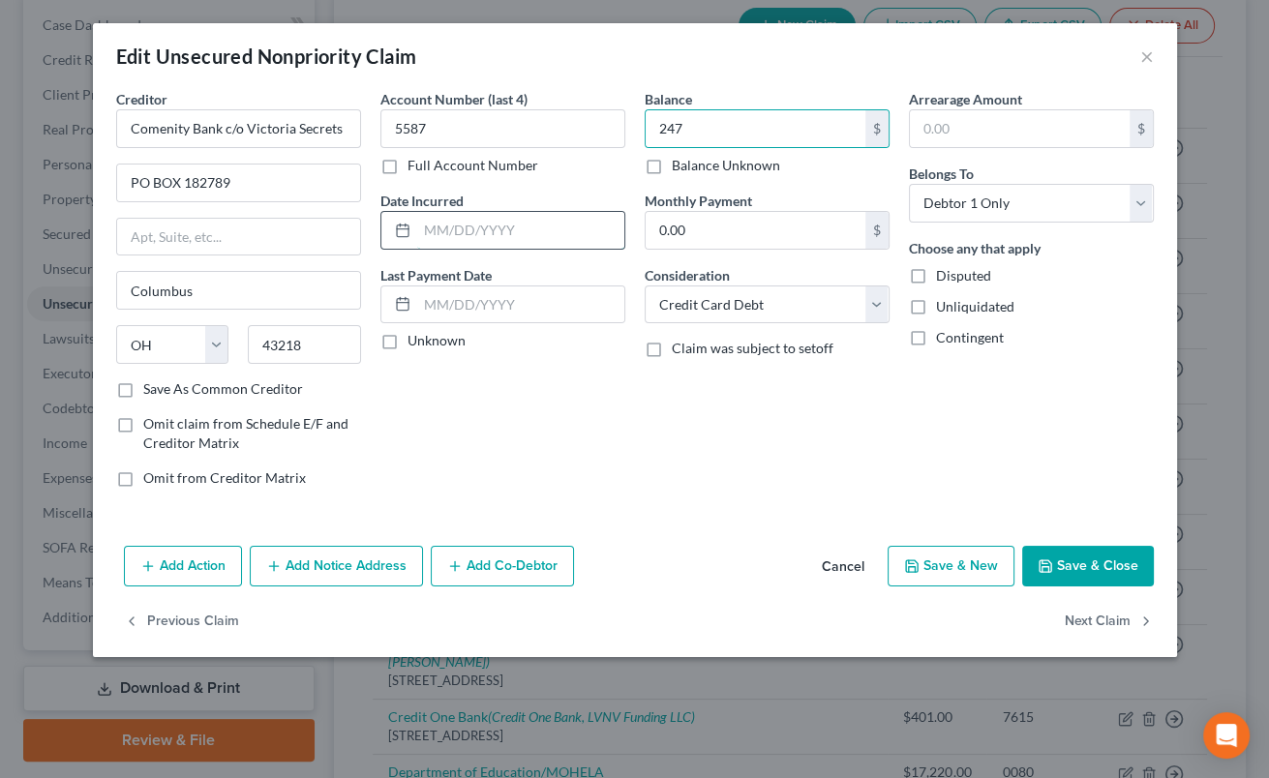
click at [450, 219] on input "text" at bounding box center [520, 230] width 207 height 37
type input "[DATE]"
click at [1083, 556] on button "Save & Close" at bounding box center [1088, 566] width 132 height 41
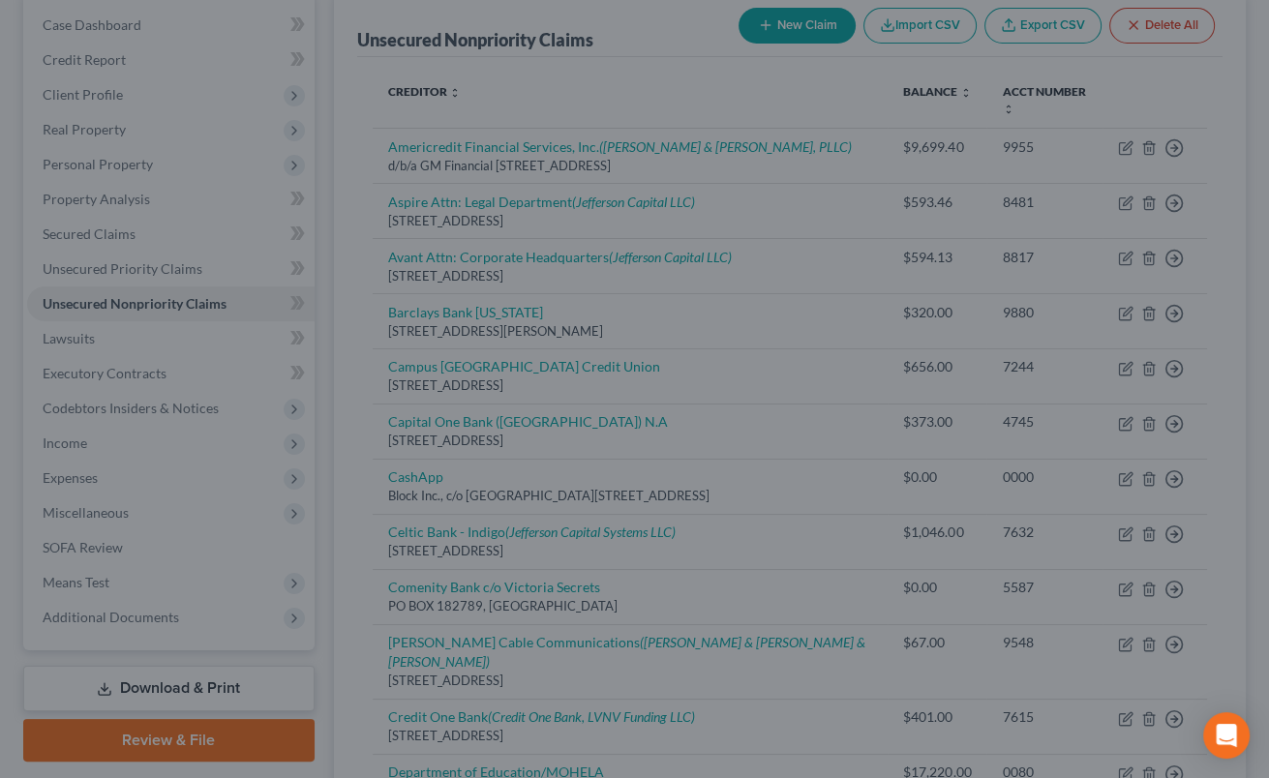
type input "247.00"
type input "0"
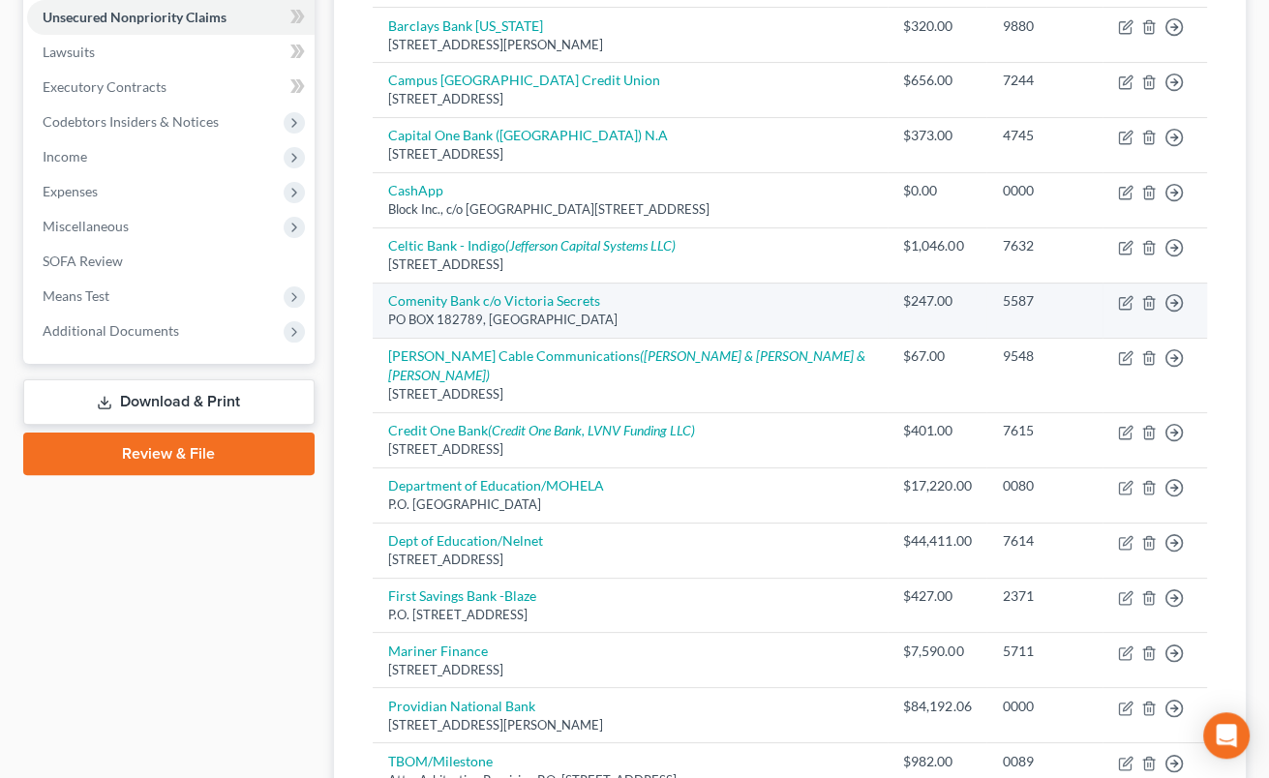
scroll to position [513, 0]
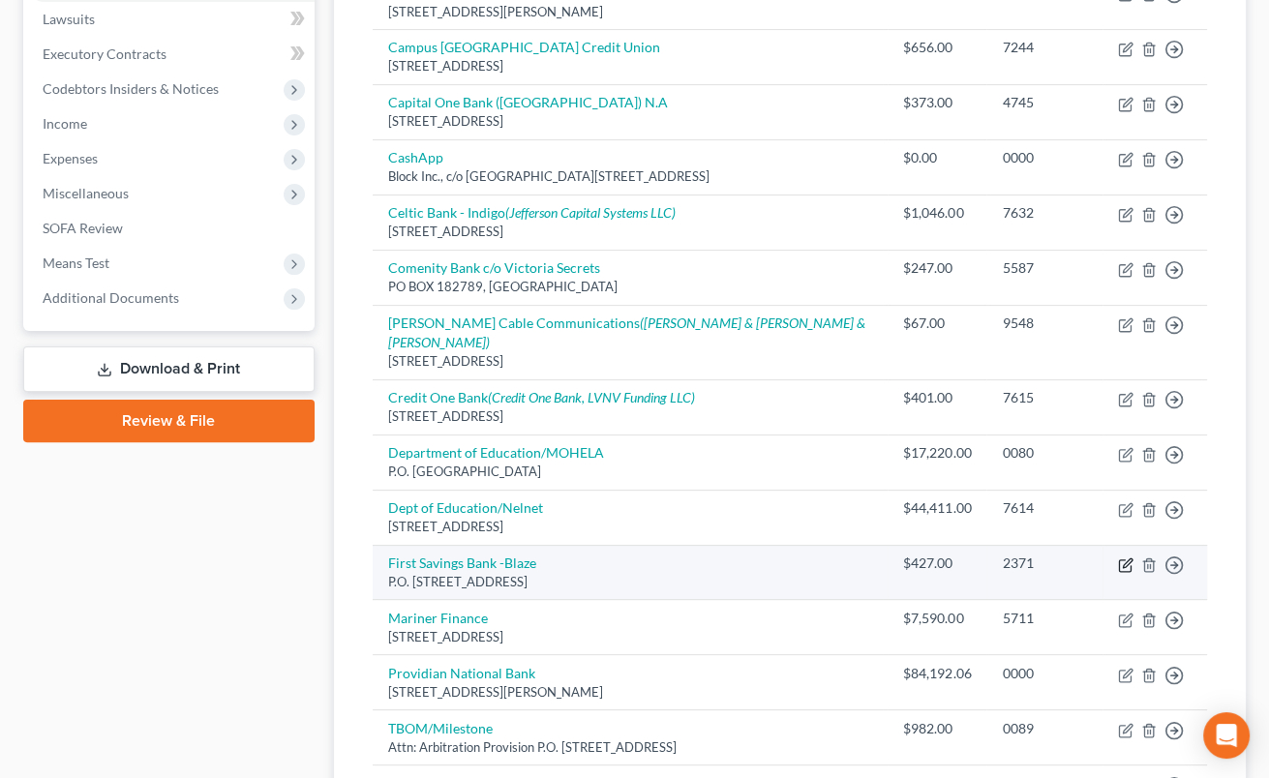
click at [1125, 559] on icon "button" at bounding box center [1127, 563] width 9 height 9
select select "43"
select select "2"
select select "0"
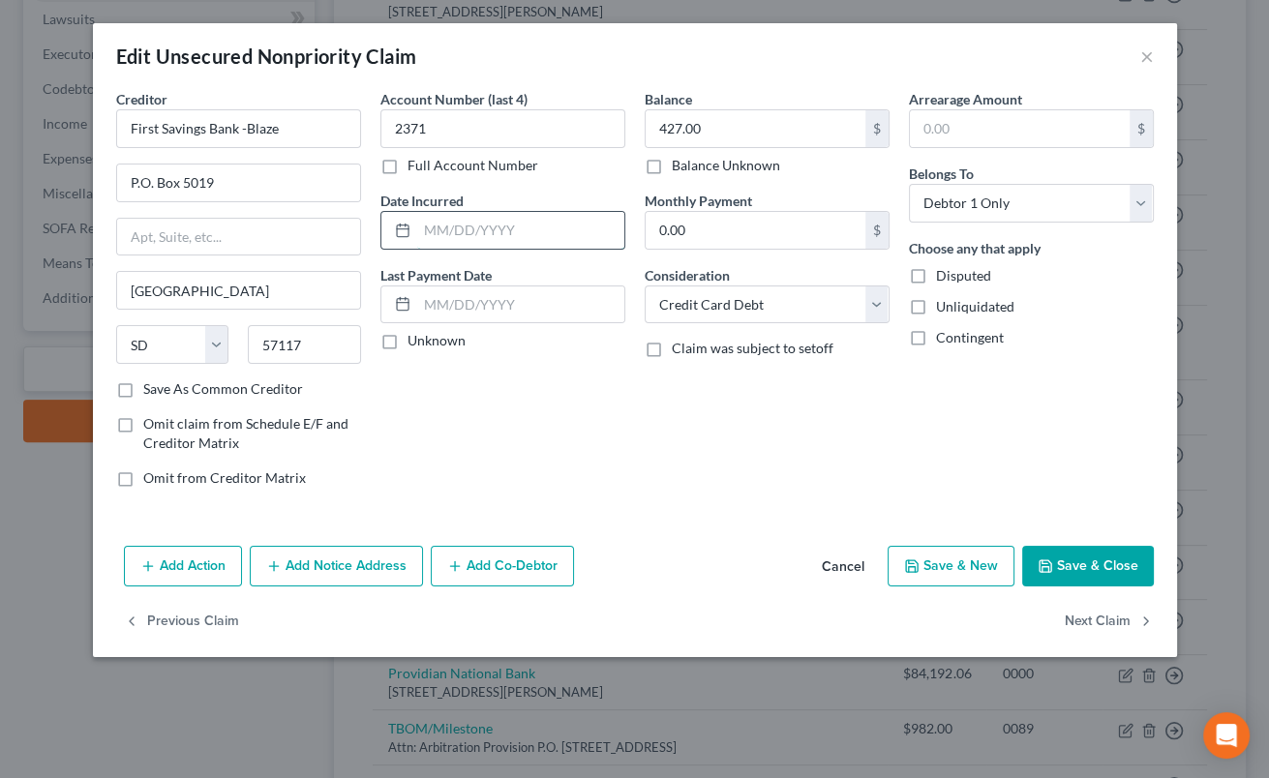
click at [564, 228] on input "text" at bounding box center [520, 230] width 207 height 37
type input "[DATE]"
click at [1071, 583] on button "Save & Close" at bounding box center [1088, 566] width 132 height 41
type input "0"
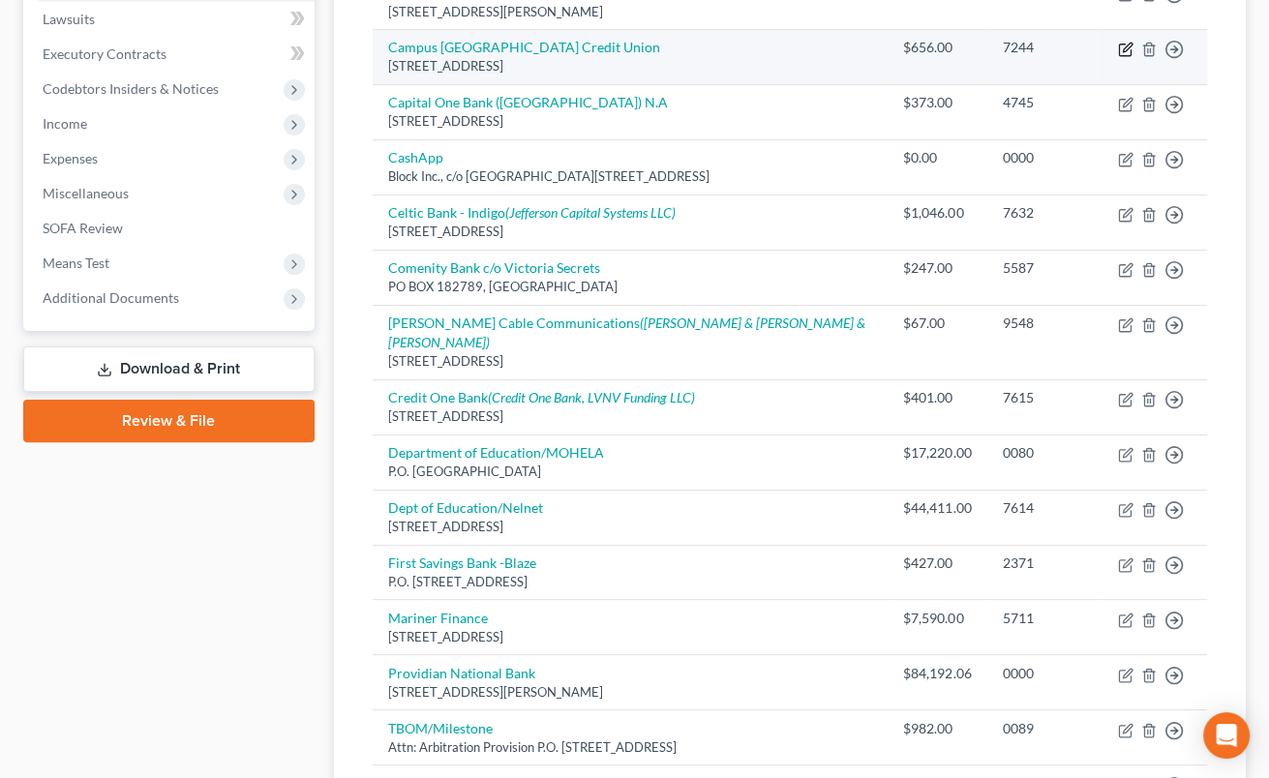
click at [1122, 42] on icon "button" at bounding box center [1125, 49] width 15 height 15
select select "9"
select select "14"
select select "0"
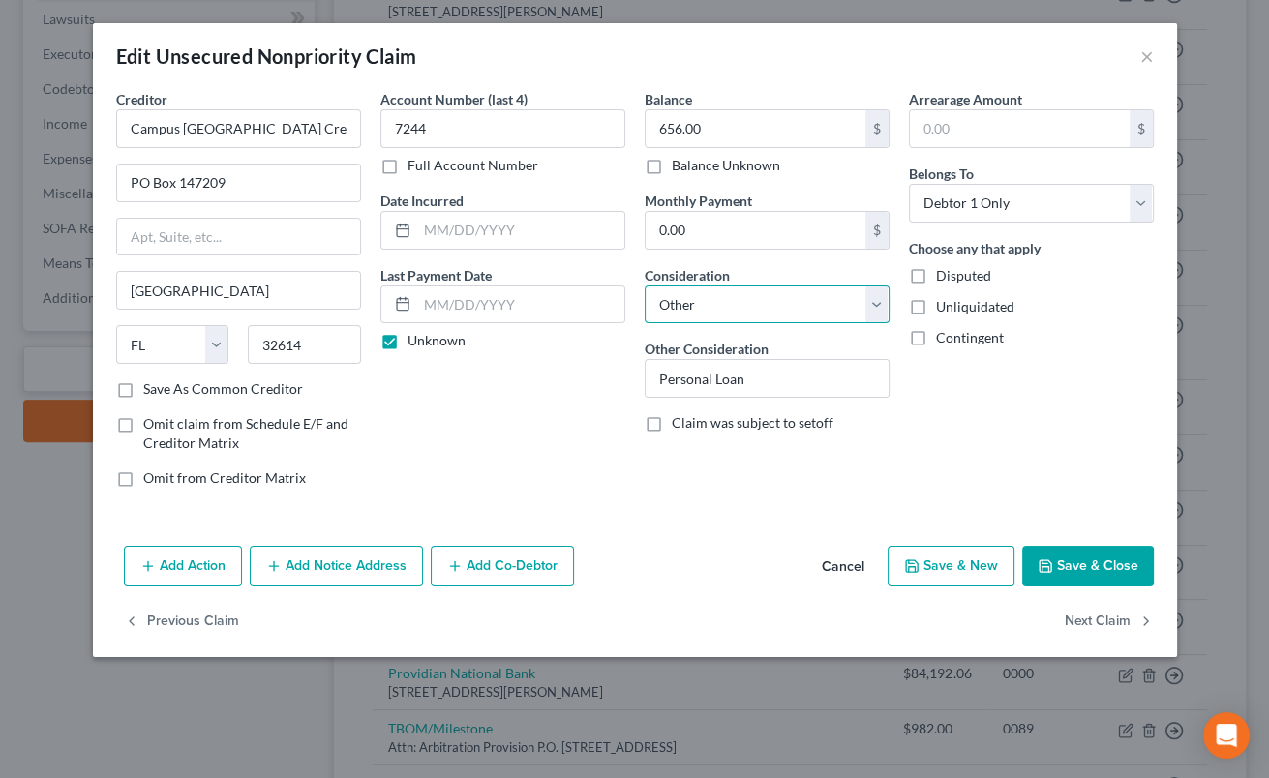
select select "10"
click option "Monies Loaned / Advanced" at bounding box center [0, 0] width 0 height 0
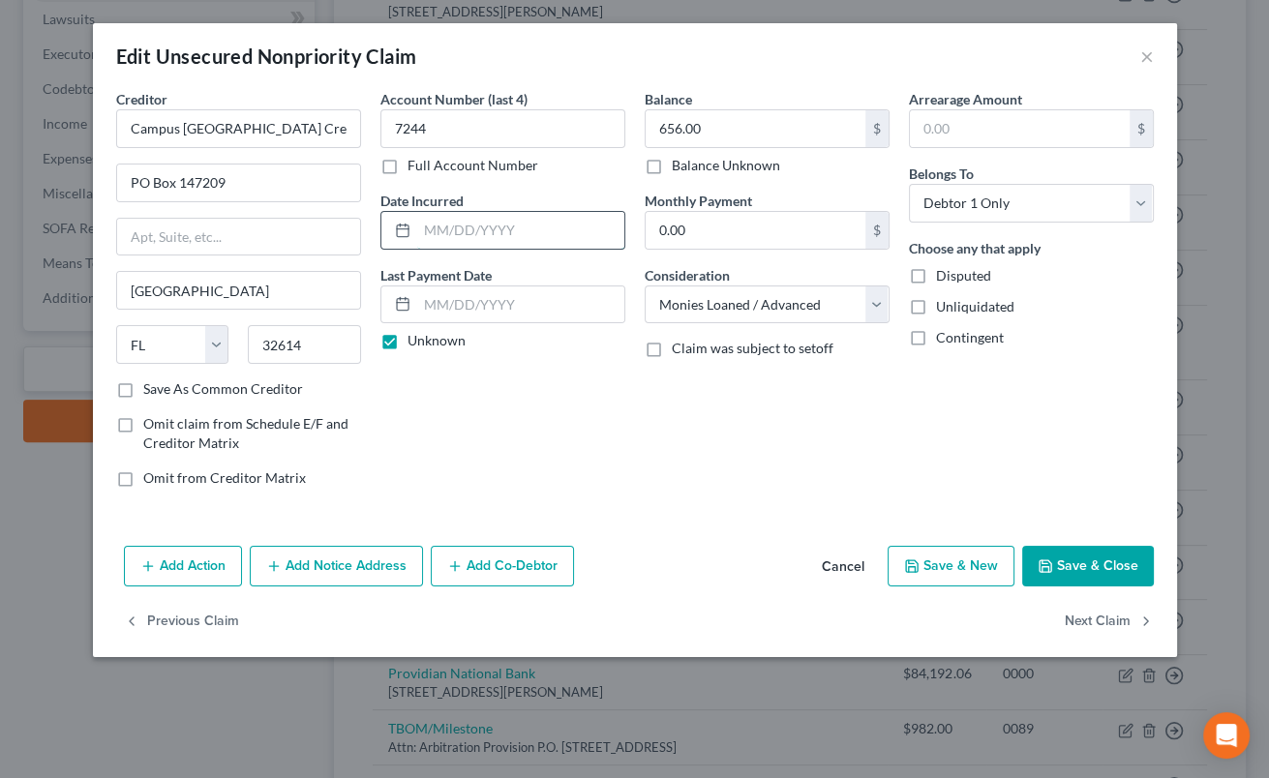
click at [474, 233] on input "text" at bounding box center [520, 230] width 207 height 37
type input "[DATE]"
click at [1091, 562] on button "Save & Close" at bounding box center [1088, 566] width 132 height 41
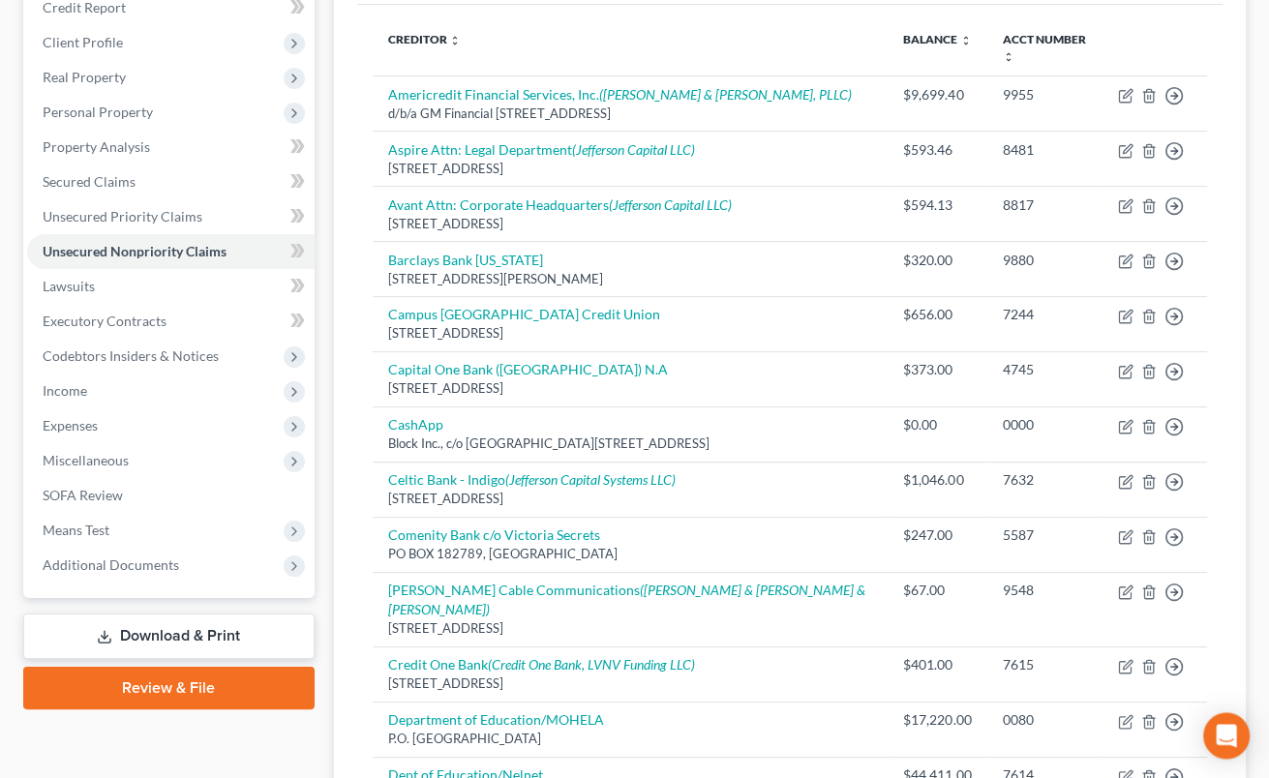
scroll to position [194, 0]
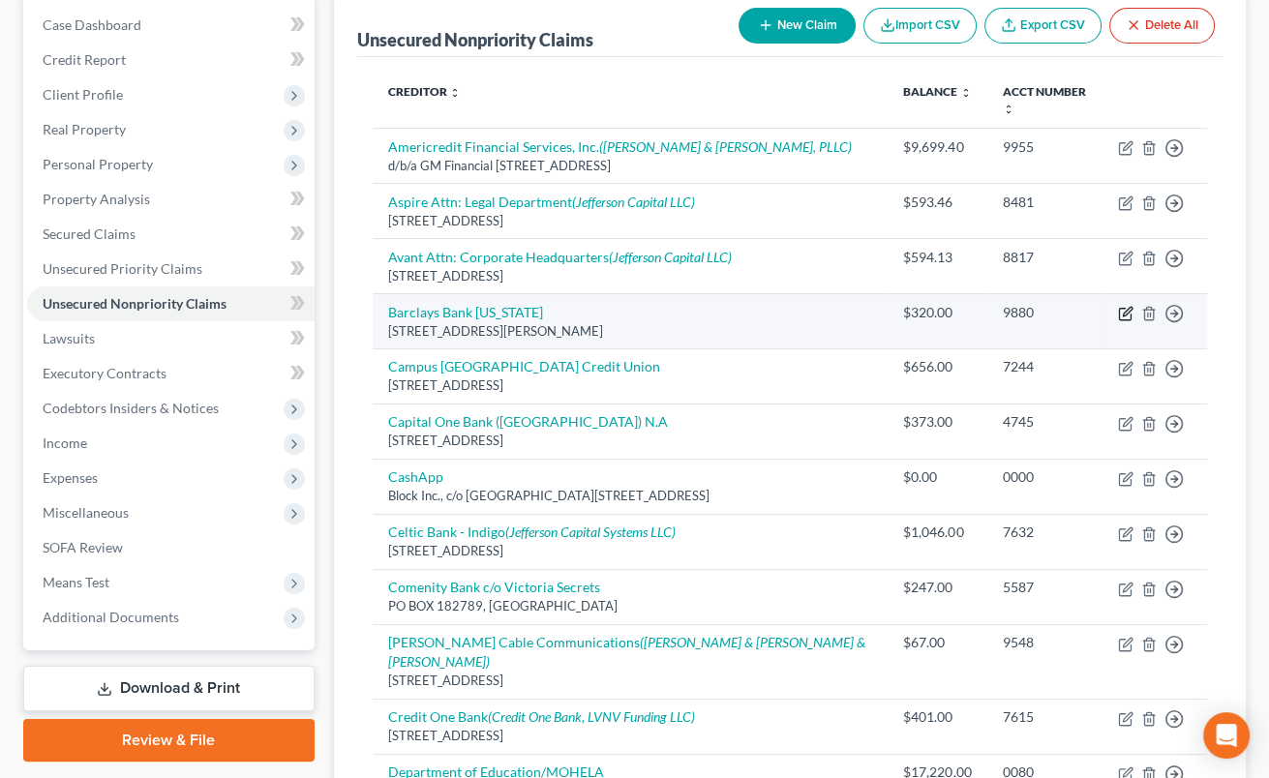
click at [1126, 306] on icon "button" at bounding box center [1125, 313] width 15 height 15
select select "7"
select select "2"
select select "0"
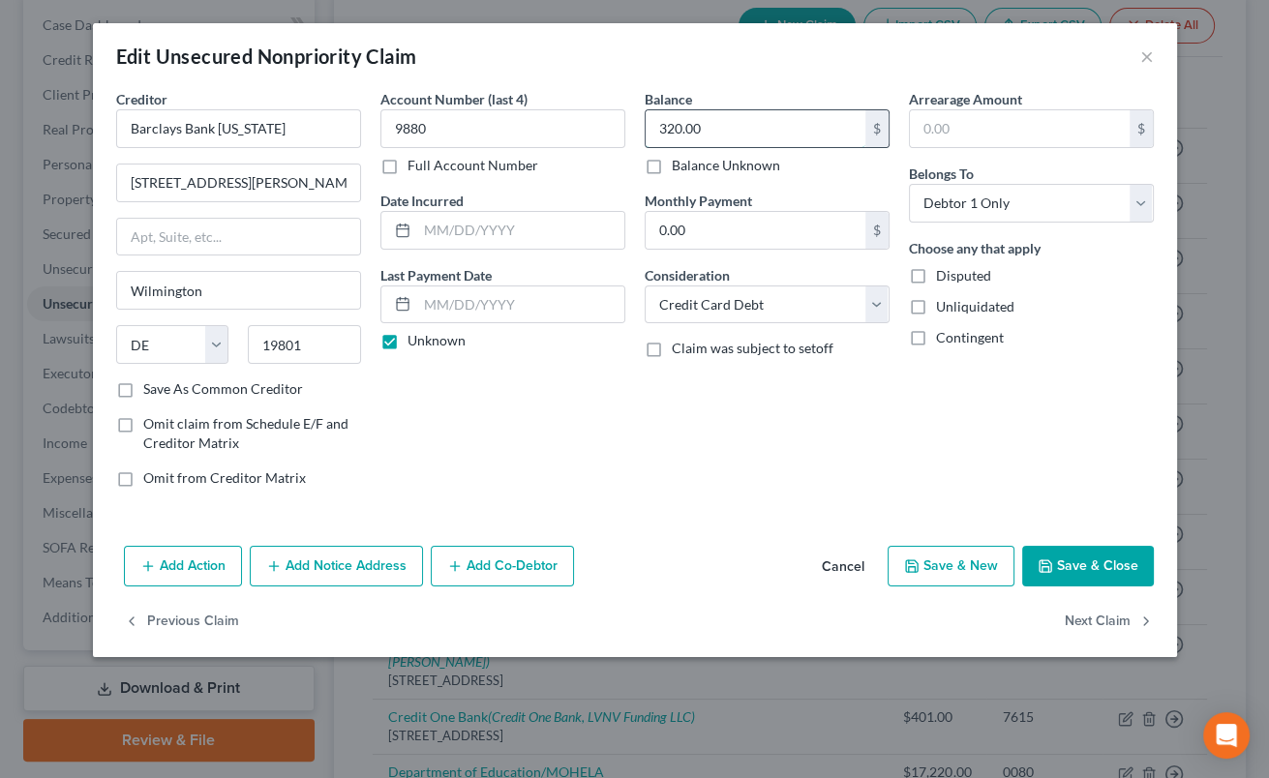
drag, startPoint x: 648, startPoint y: 125, endPoint x: 741, endPoint y: 145, distance: 95.2
click at [741, 145] on input "320.00" at bounding box center [756, 128] width 220 height 37
type input "422.00"
click at [521, 239] on input "text" at bounding box center [520, 230] width 207 height 37
type input "[DATE]"
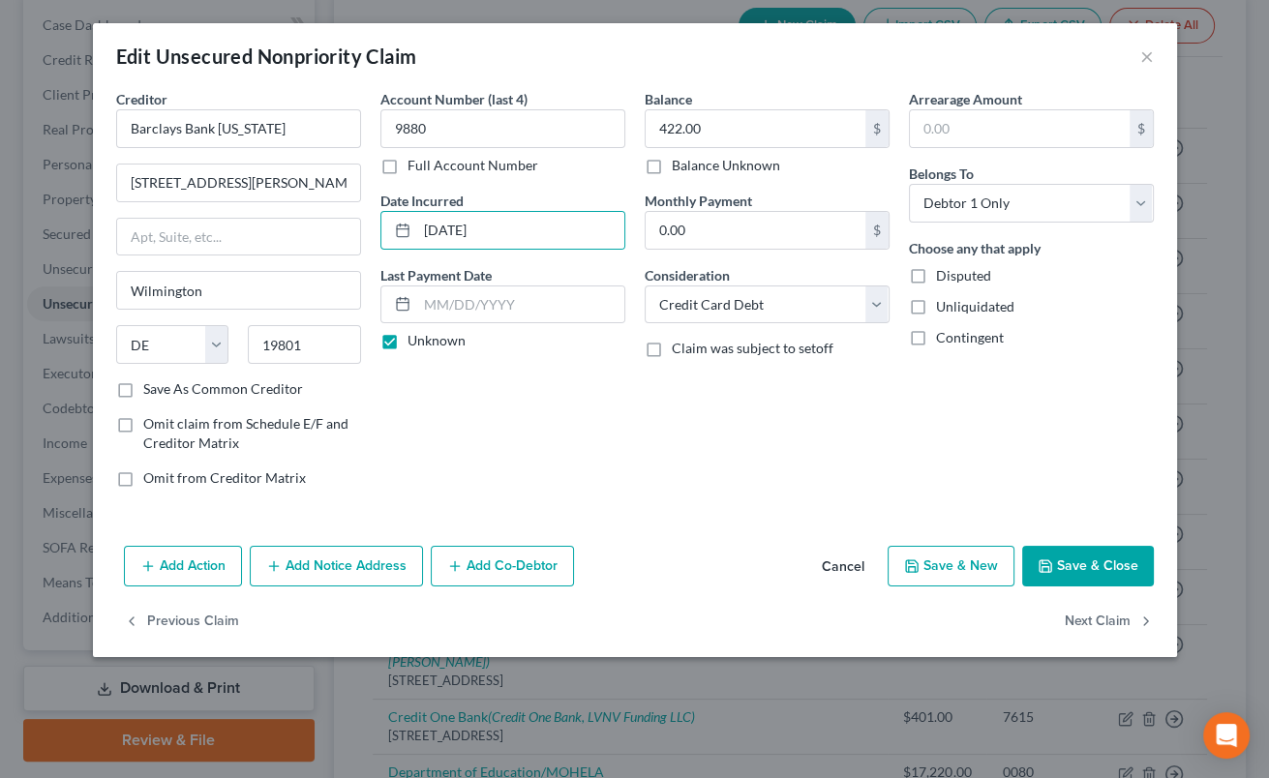
click at [1060, 559] on button "Save & Close" at bounding box center [1088, 566] width 132 height 41
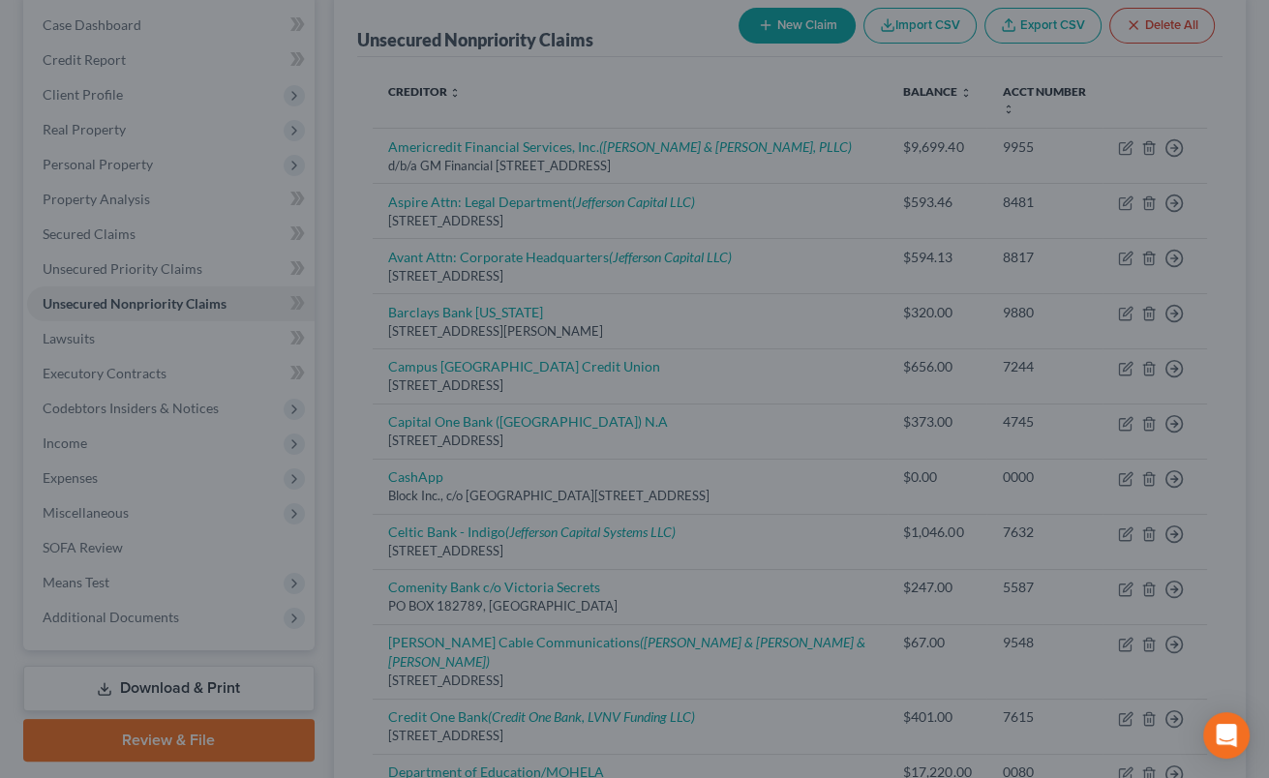
type input "0"
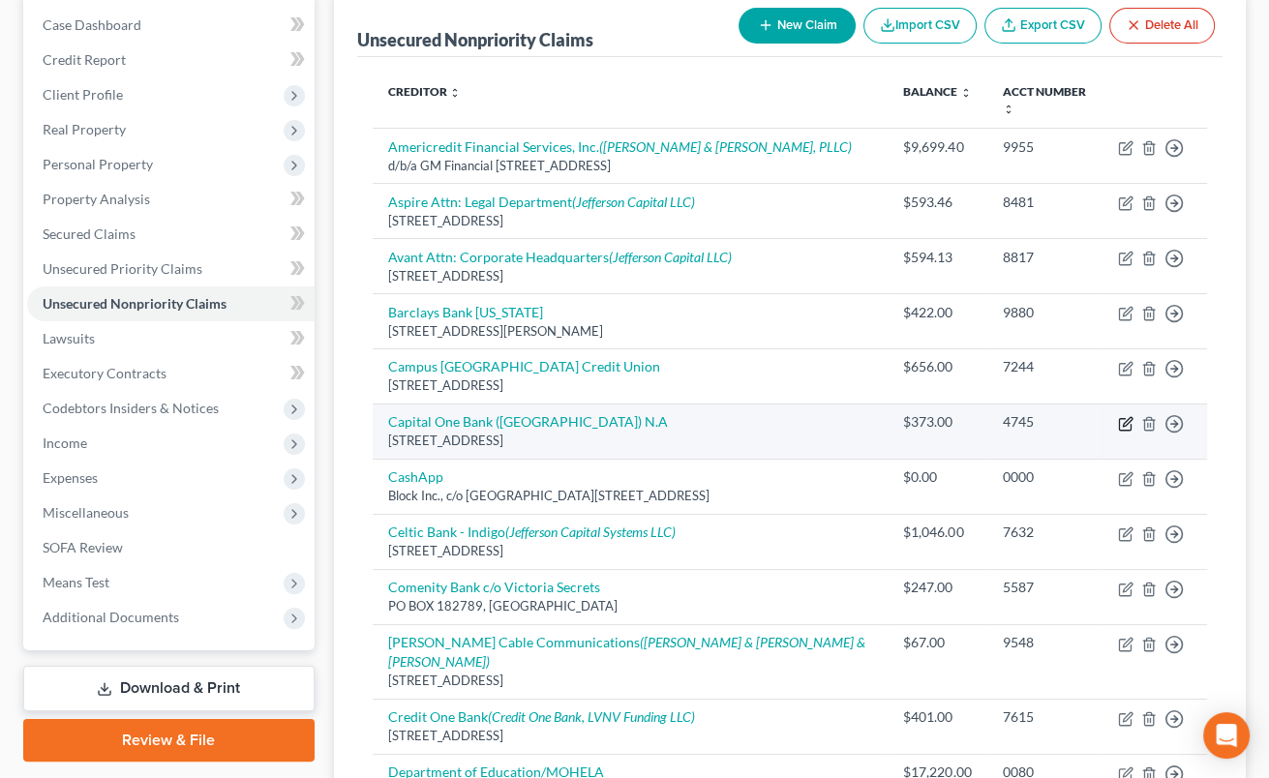
click at [1121, 416] on icon "button" at bounding box center [1125, 423] width 15 height 15
select select "46"
select select "2"
select select "0"
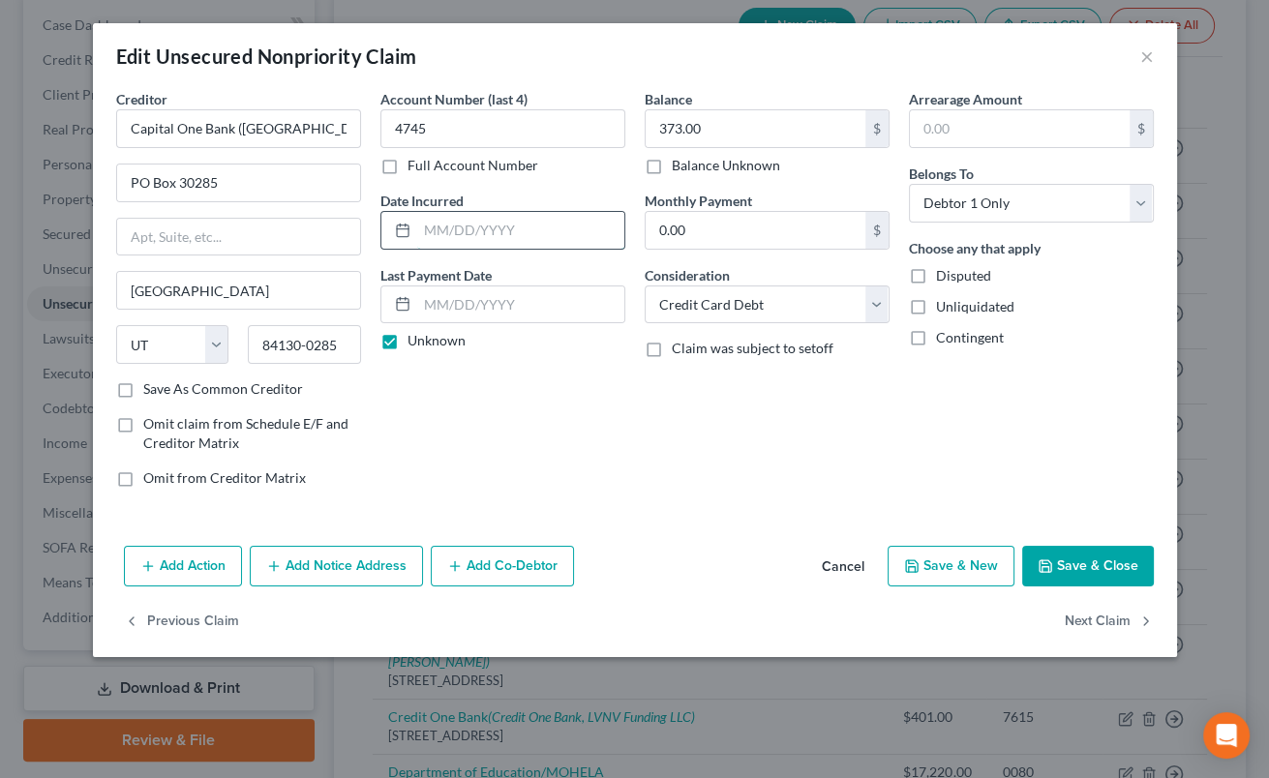
click at [547, 233] on input "text" at bounding box center [520, 230] width 207 height 37
type input "[DATE]"
drag, startPoint x: 774, startPoint y: 112, endPoint x: 728, endPoint y: 141, distance: 54.0
click at [728, 141] on input "373.00" at bounding box center [756, 128] width 220 height 37
click at [1051, 564] on icon "button" at bounding box center [1045, 566] width 15 height 15
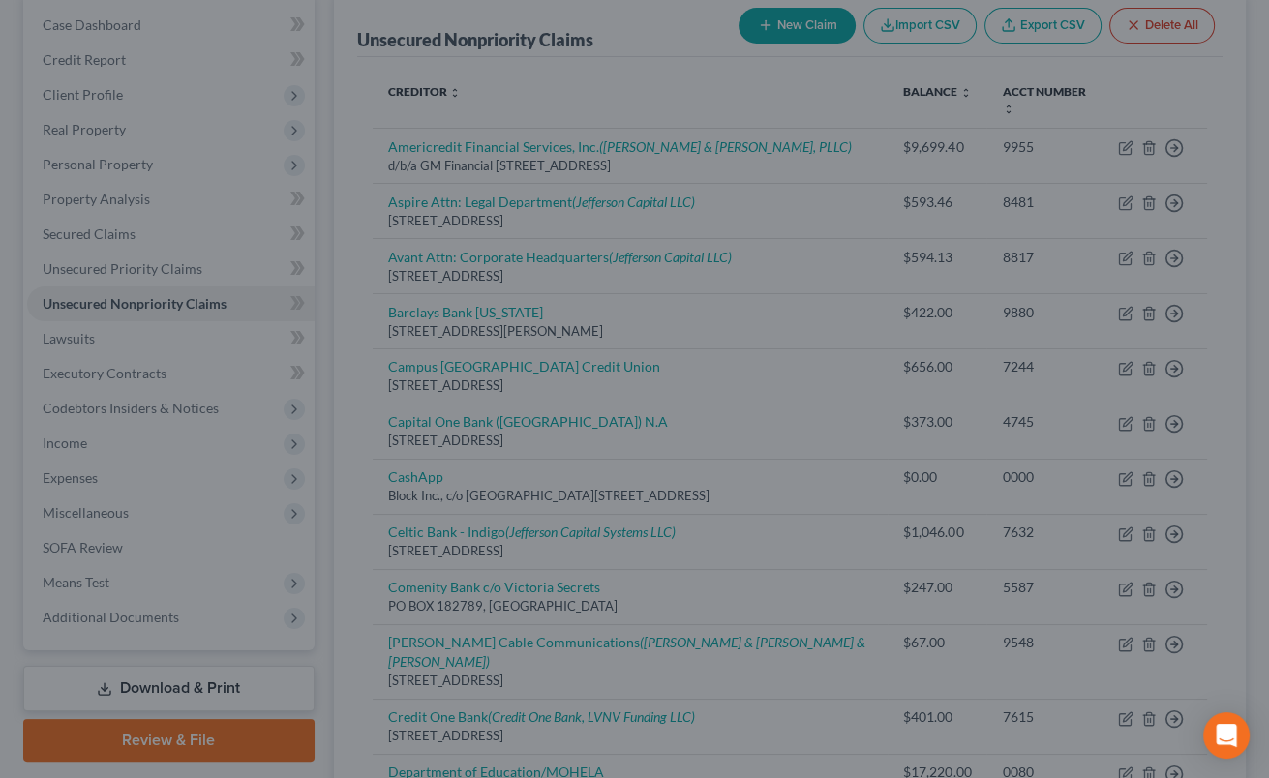
type input "433.00"
type input "0"
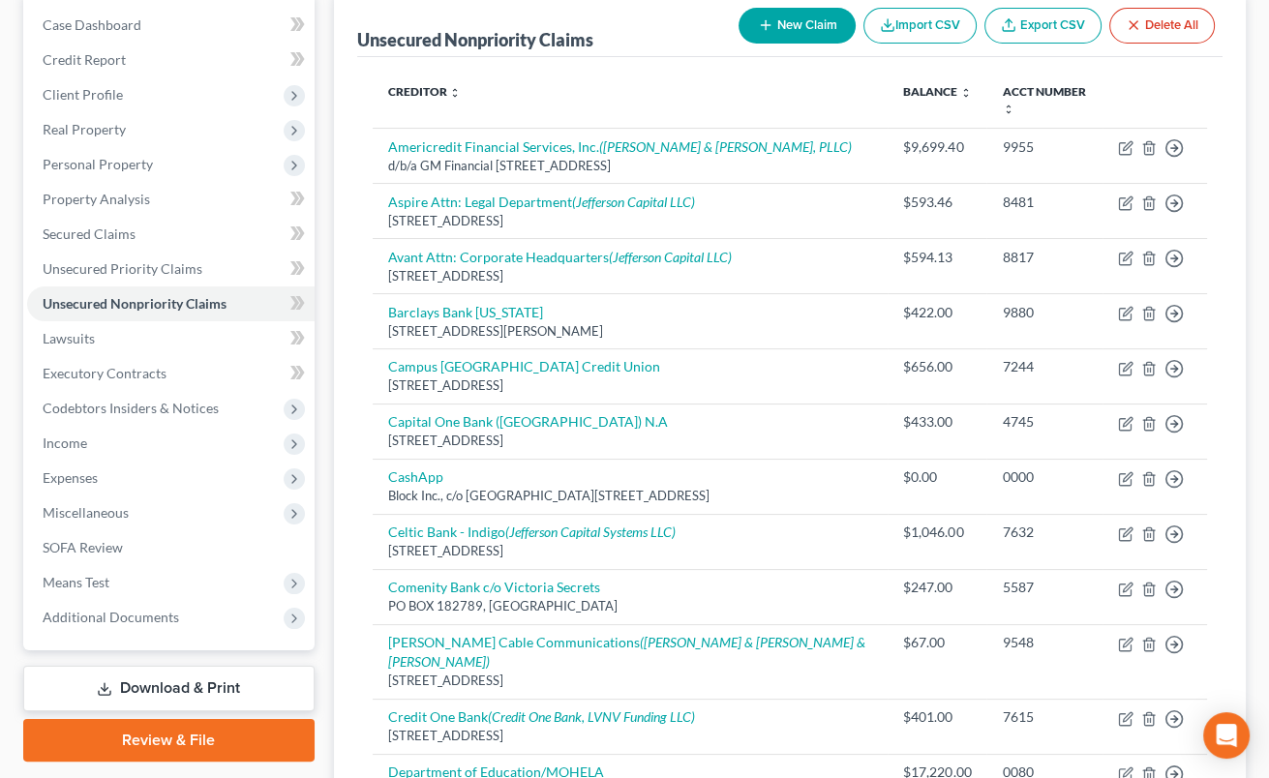
click at [805, 16] on button "New Claim" at bounding box center [797, 26] width 117 height 36
select select "0"
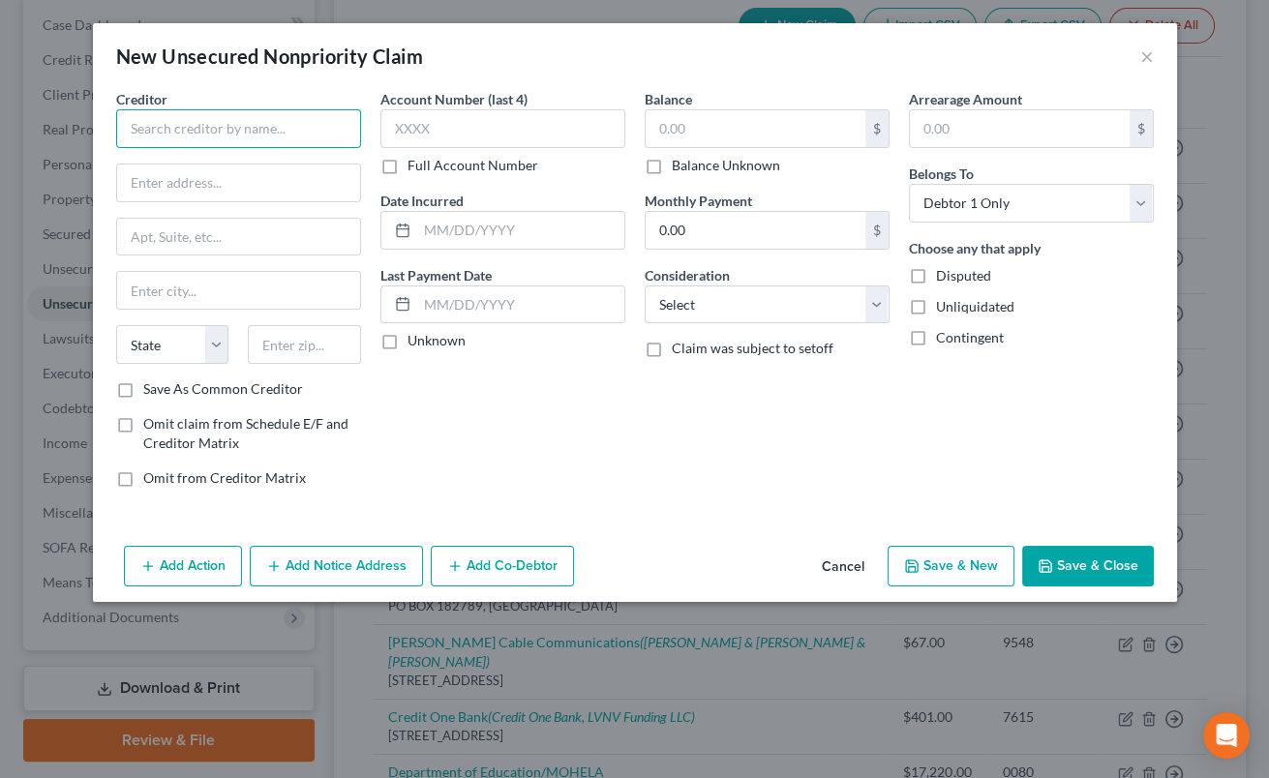
click at [326, 133] on input "text" at bounding box center [238, 128] width 245 height 39
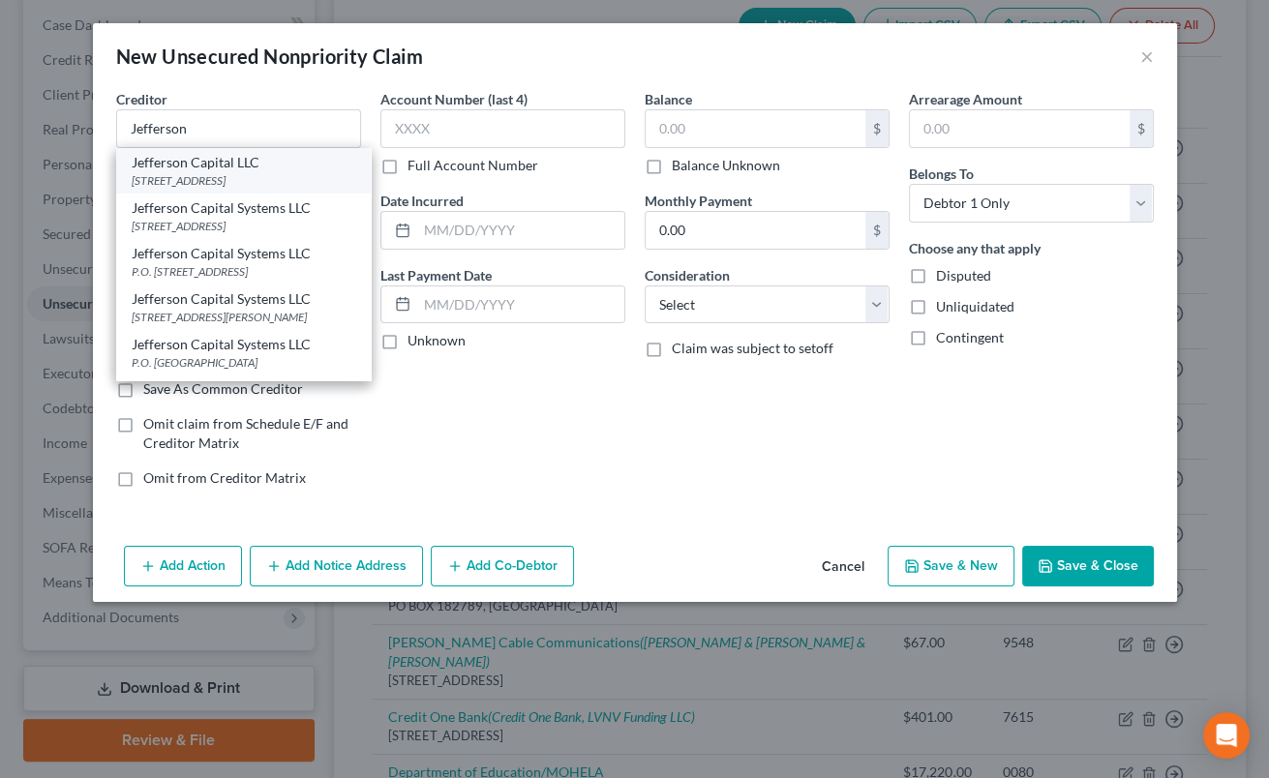
click at [195, 175] on div "[STREET_ADDRESS]" at bounding box center [244, 180] width 224 height 16
type input "Jefferson Capital LLC"
type input "[STREET_ADDRESS]"
type input "Sartell"
select select "24"
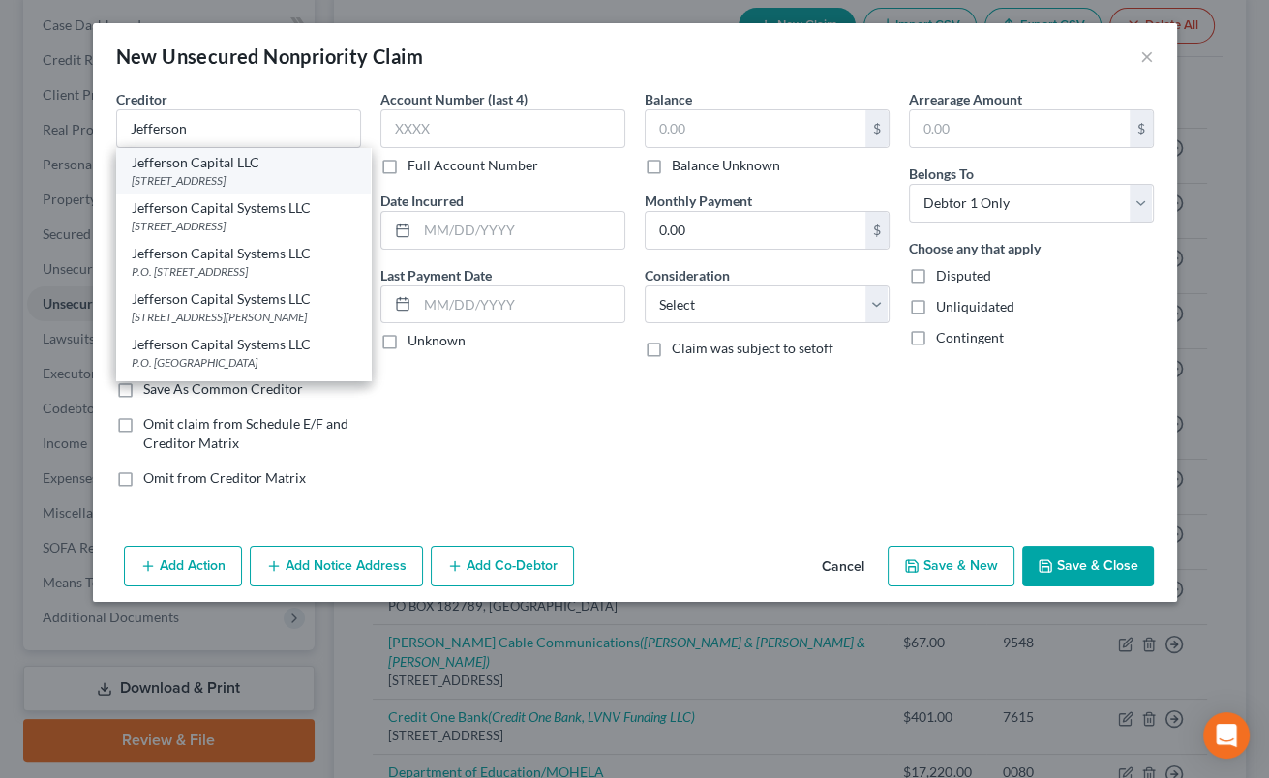
type input "56377"
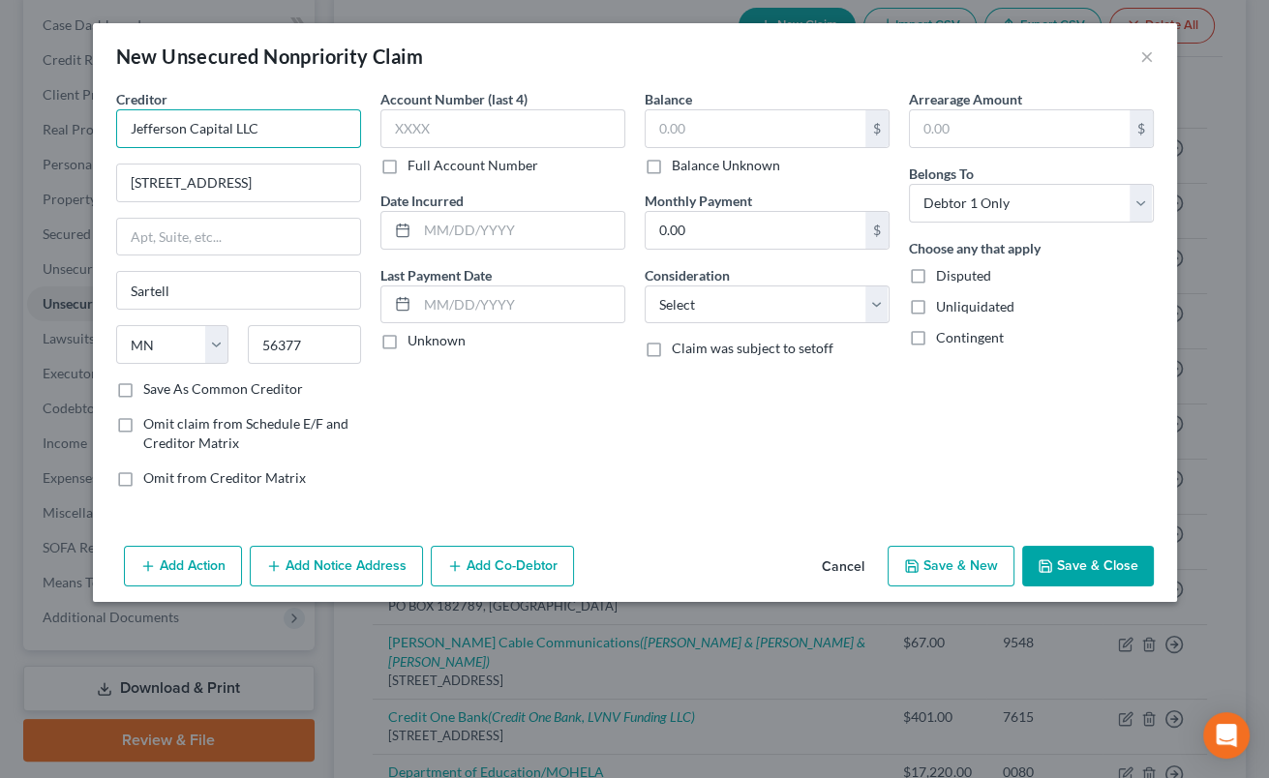
drag, startPoint x: 307, startPoint y: 141, endPoint x: 115, endPoint y: 135, distance: 191.8
click at [116, 135] on input "Jefferson Capital LLC" at bounding box center [238, 128] width 245 height 39
click at [592, 129] on input "text" at bounding box center [503, 128] width 245 height 39
type input "4"
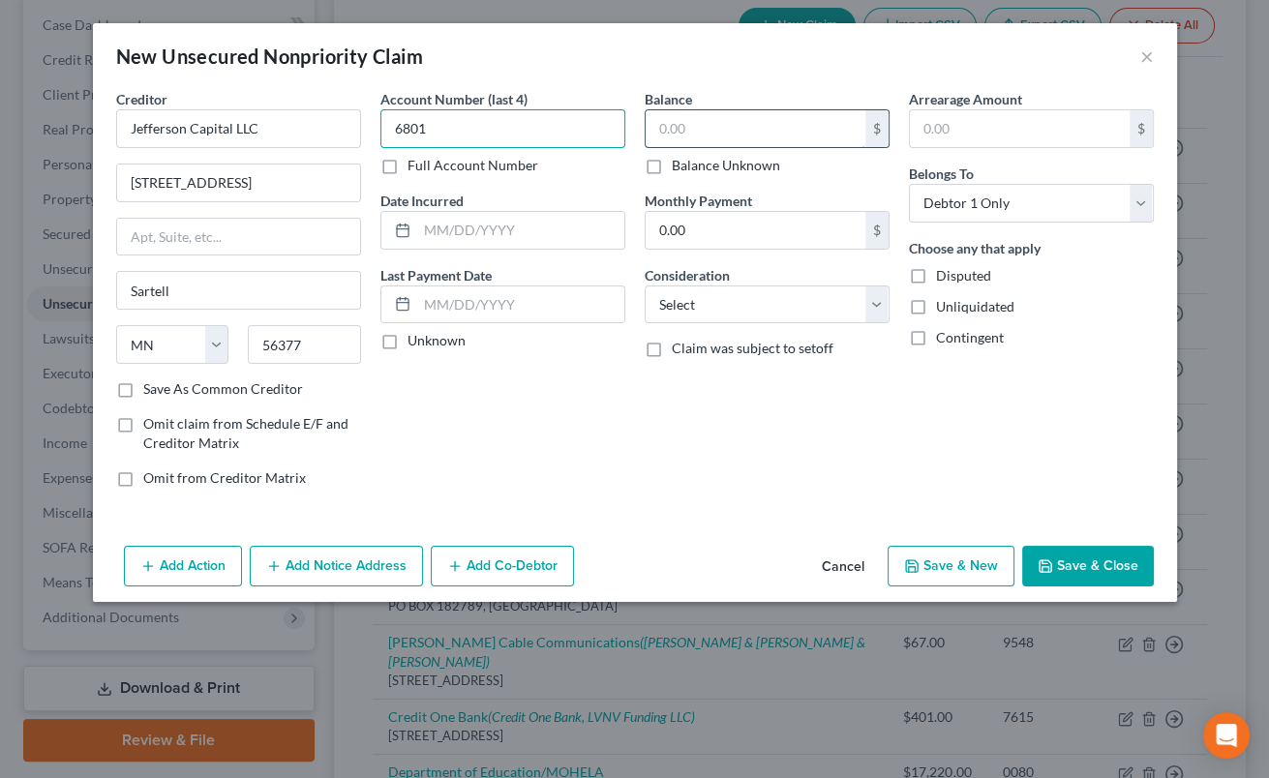
type input "6801"
click at [723, 121] on input "text" at bounding box center [756, 128] width 220 height 37
type input "593"
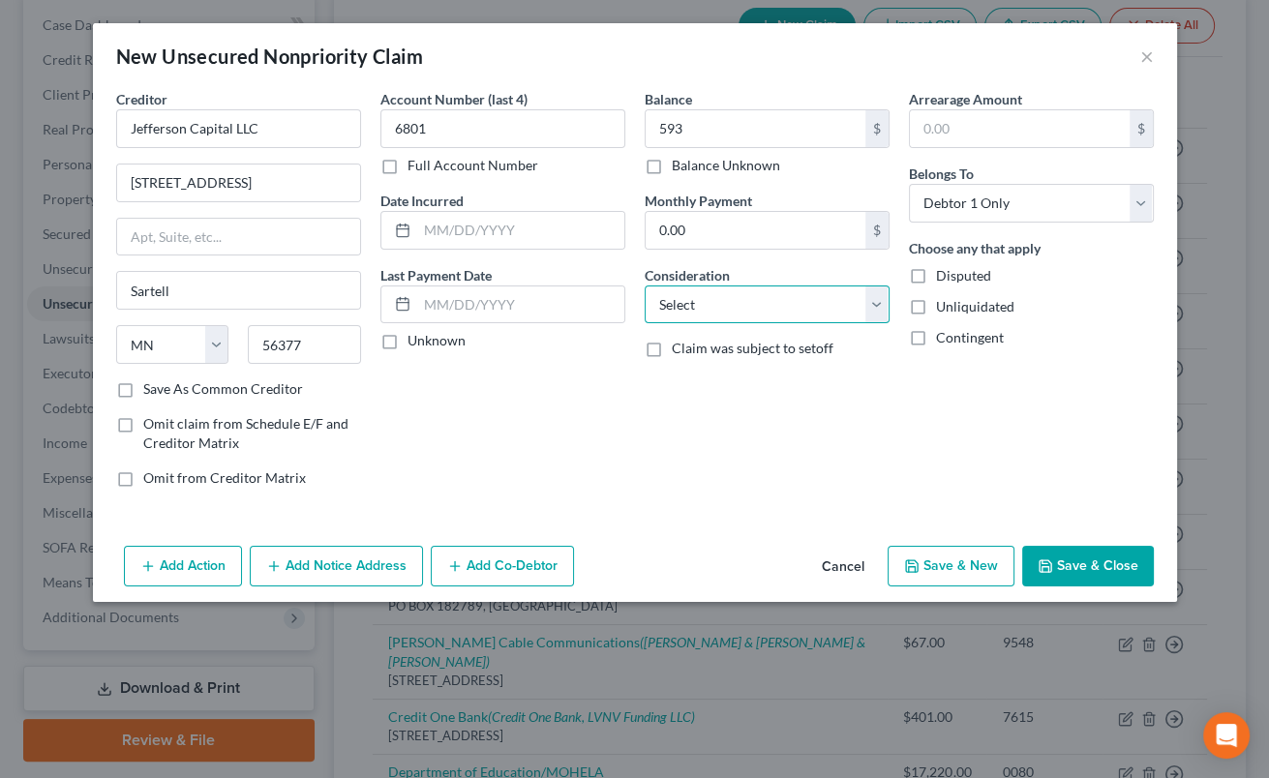
select select "1"
click option "Collection Agency" at bounding box center [0, 0] width 0 height 0
click at [943, 557] on button "Save & New" at bounding box center [951, 566] width 127 height 41
select select "0"
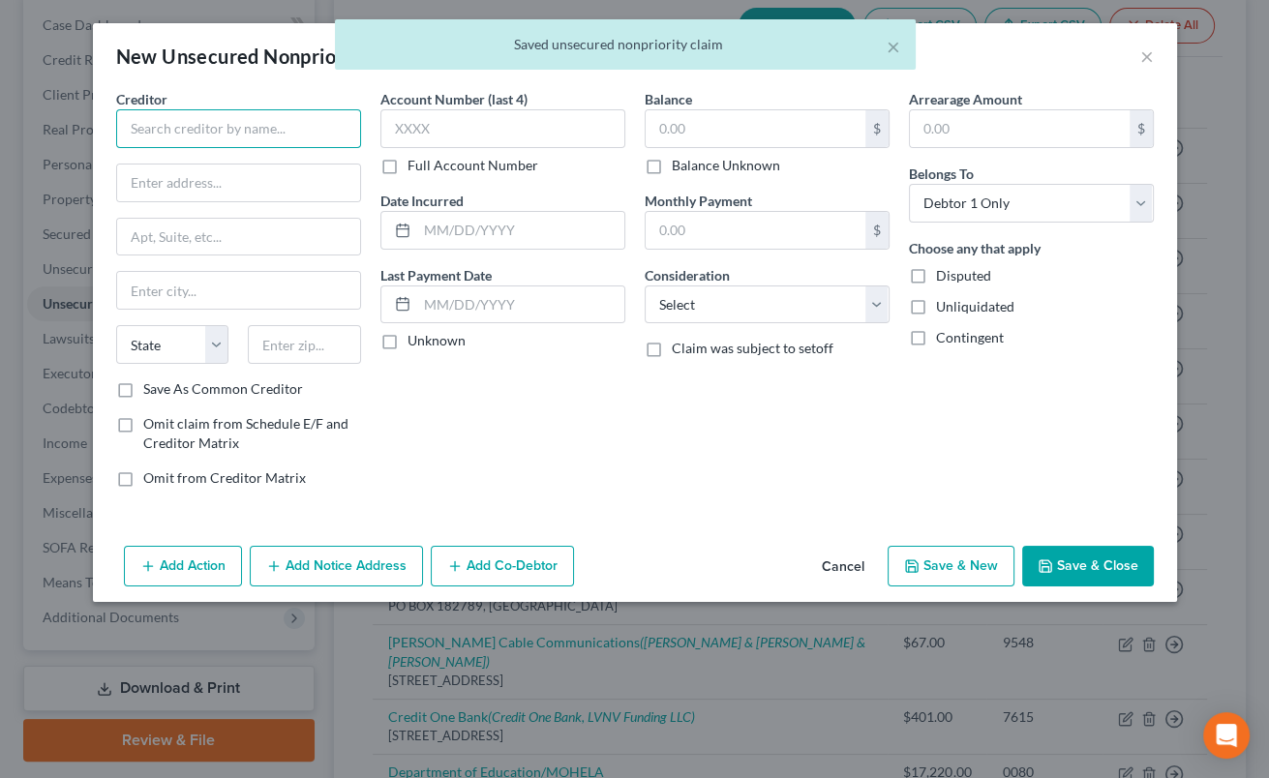
click at [269, 137] on input "text" at bounding box center [238, 128] width 245 height 39
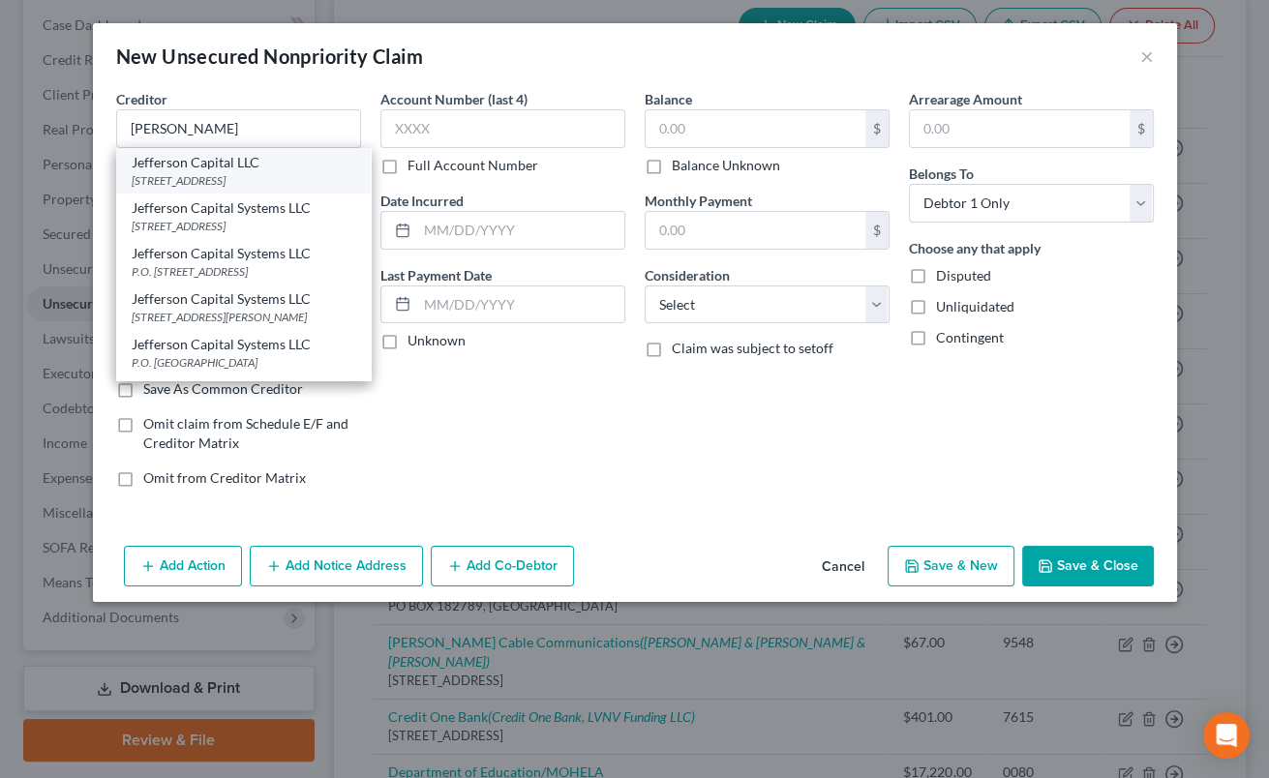
click at [236, 172] on div "[STREET_ADDRESS]" at bounding box center [244, 180] width 224 height 16
type input "Jefferson Capital LLC"
type input "[STREET_ADDRESS]"
type input "Sartell"
select select "24"
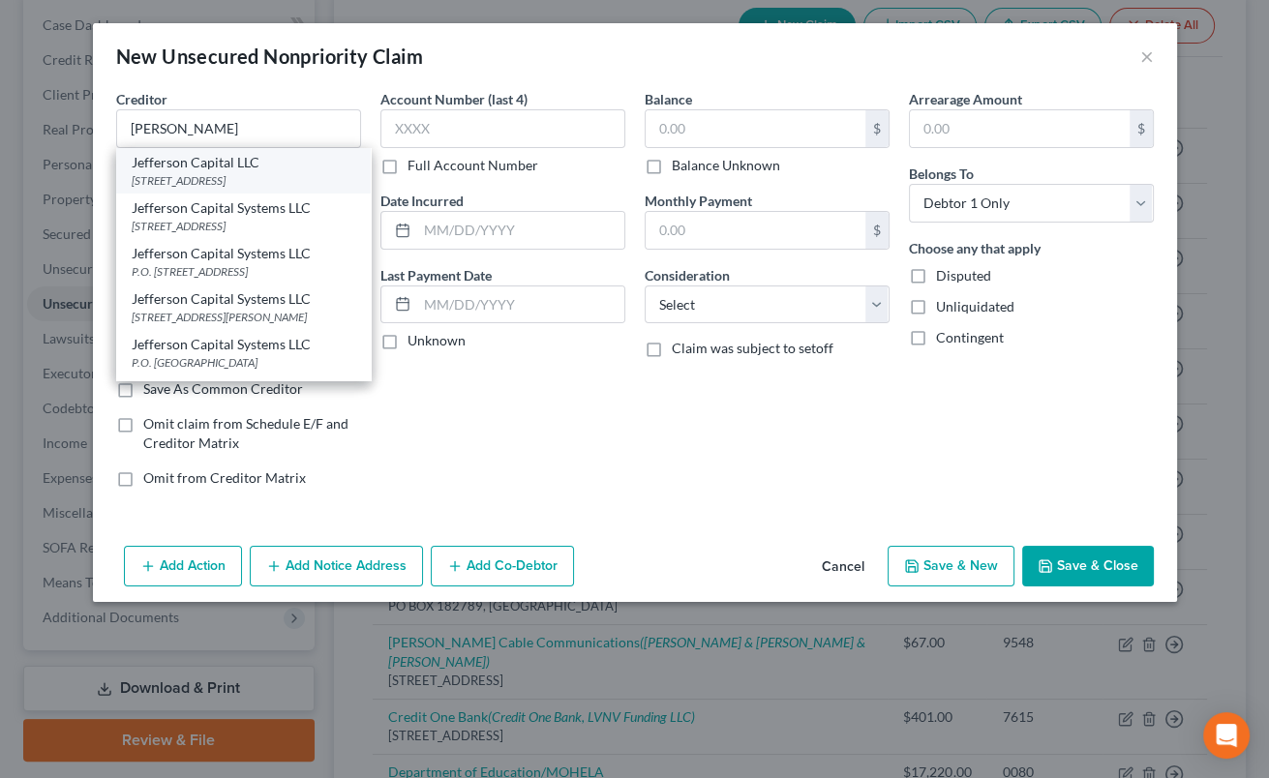
type input "56377"
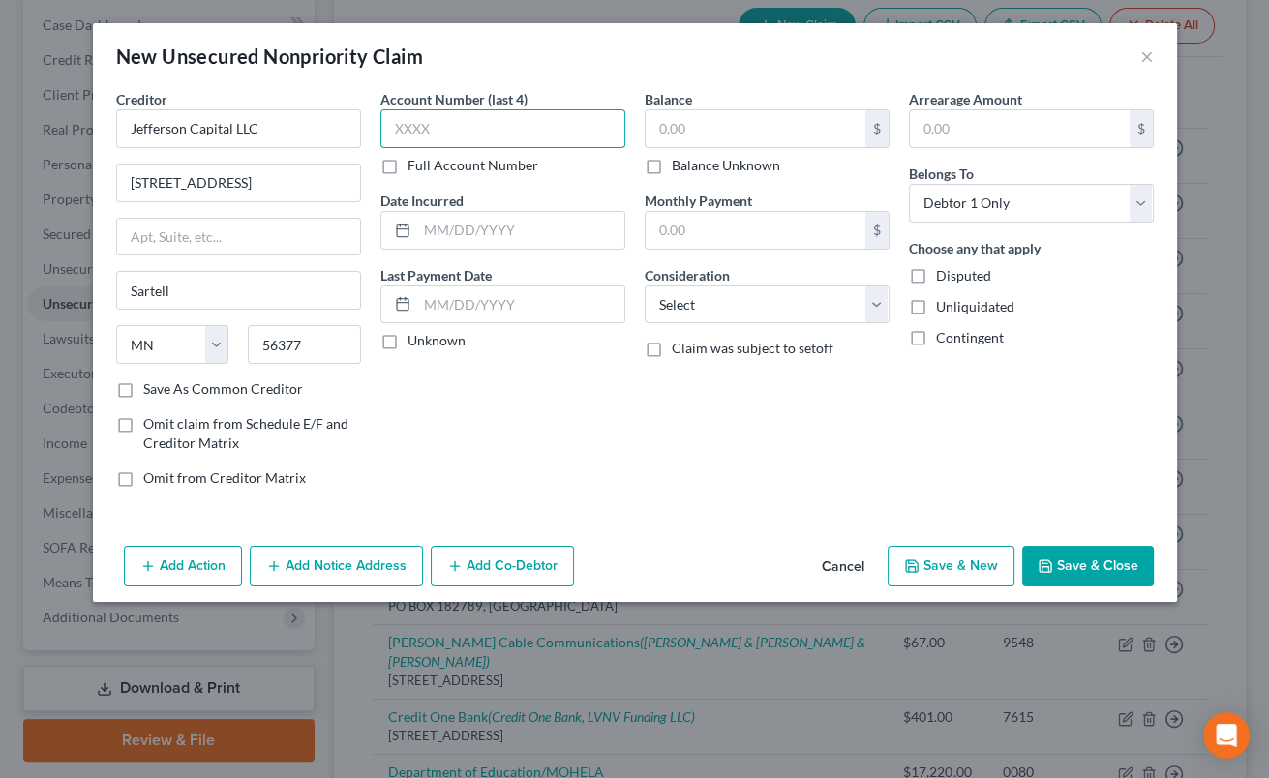
click at [573, 135] on input "text" at bounding box center [503, 128] width 245 height 39
type input "0889"
click at [656, 128] on input "text" at bounding box center [756, 128] width 220 height 37
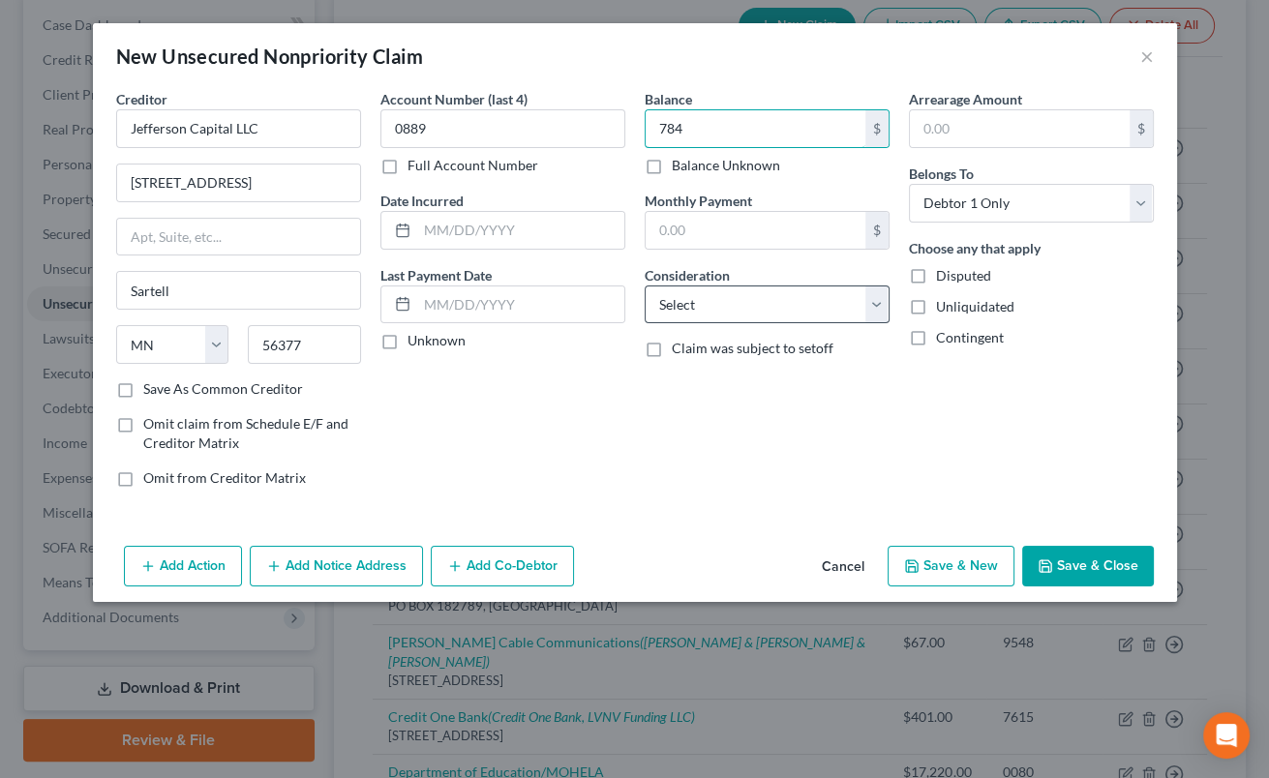
type input "784"
select select "1"
click option "Collection Agency" at bounding box center [0, 0] width 0 height 0
click at [1091, 554] on button "Save & Close" at bounding box center [1088, 566] width 132 height 41
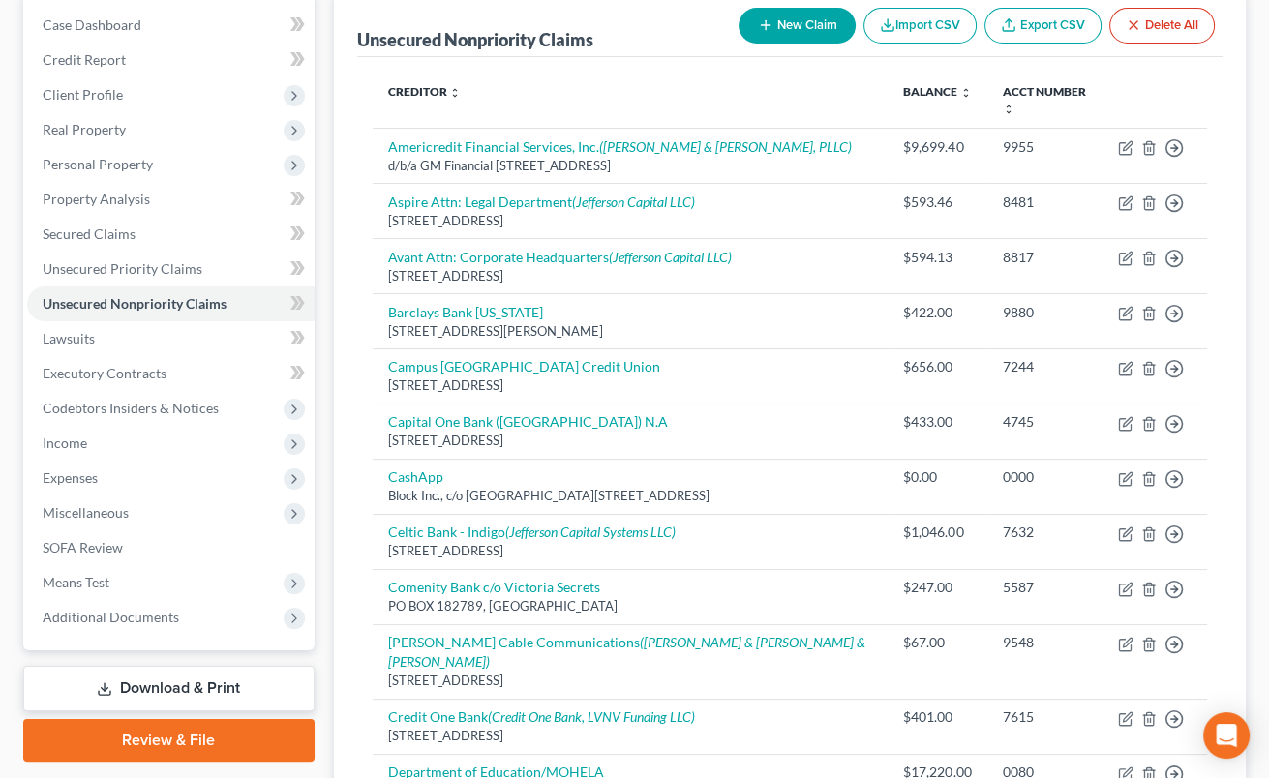
click at [794, 22] on button "New Claim" at bounding box center [797, 26] width 117 height 36
select select "0"
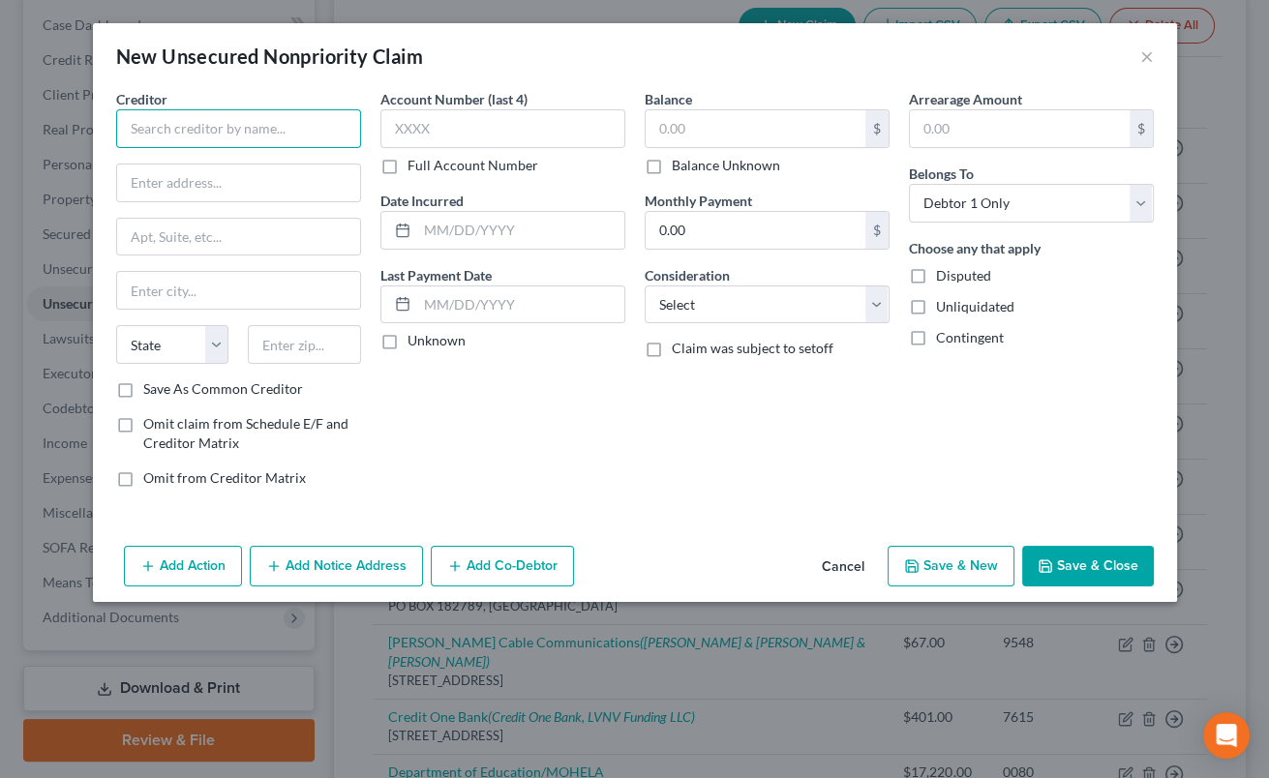
click at [347, 131] on input "text" at bounding box center [238, 128] width 245 height 39
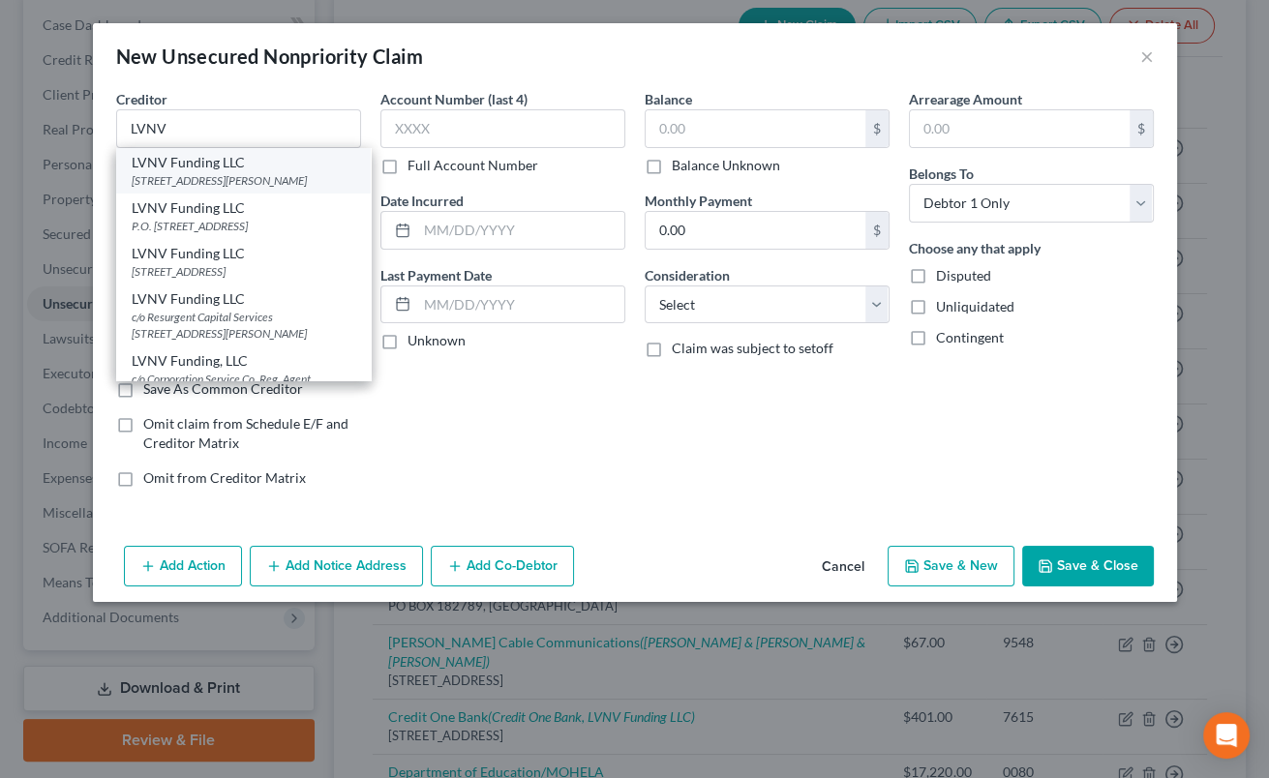
click at [307, 176] on div "[STREET_ADDRESS][PERSON_NAME]" at bounding box center [244, 180] width 224 height 16
type input "LVNV Funding LLC"
type input "[STREET_ADDRESS][PERSON_NAME]"
type input "[GEOGRAPHIC_DATA]"
select select "42"
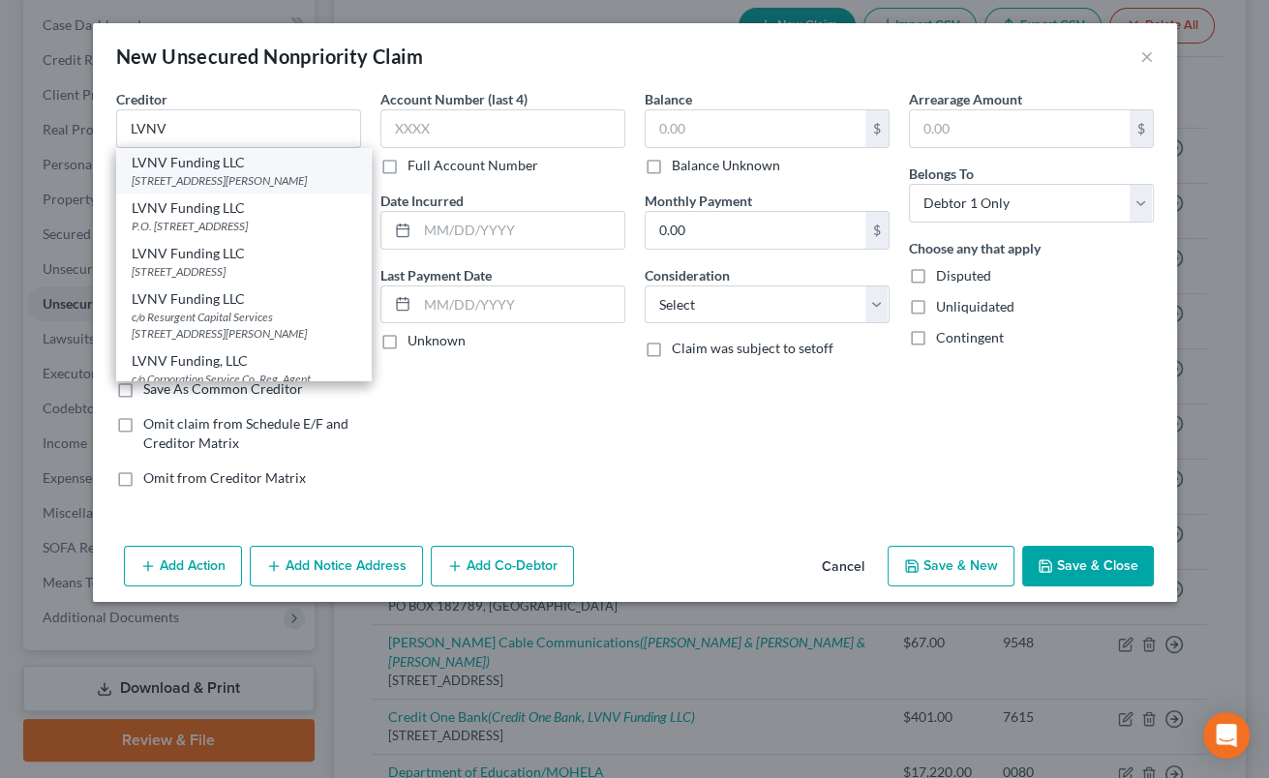
type input "29601"
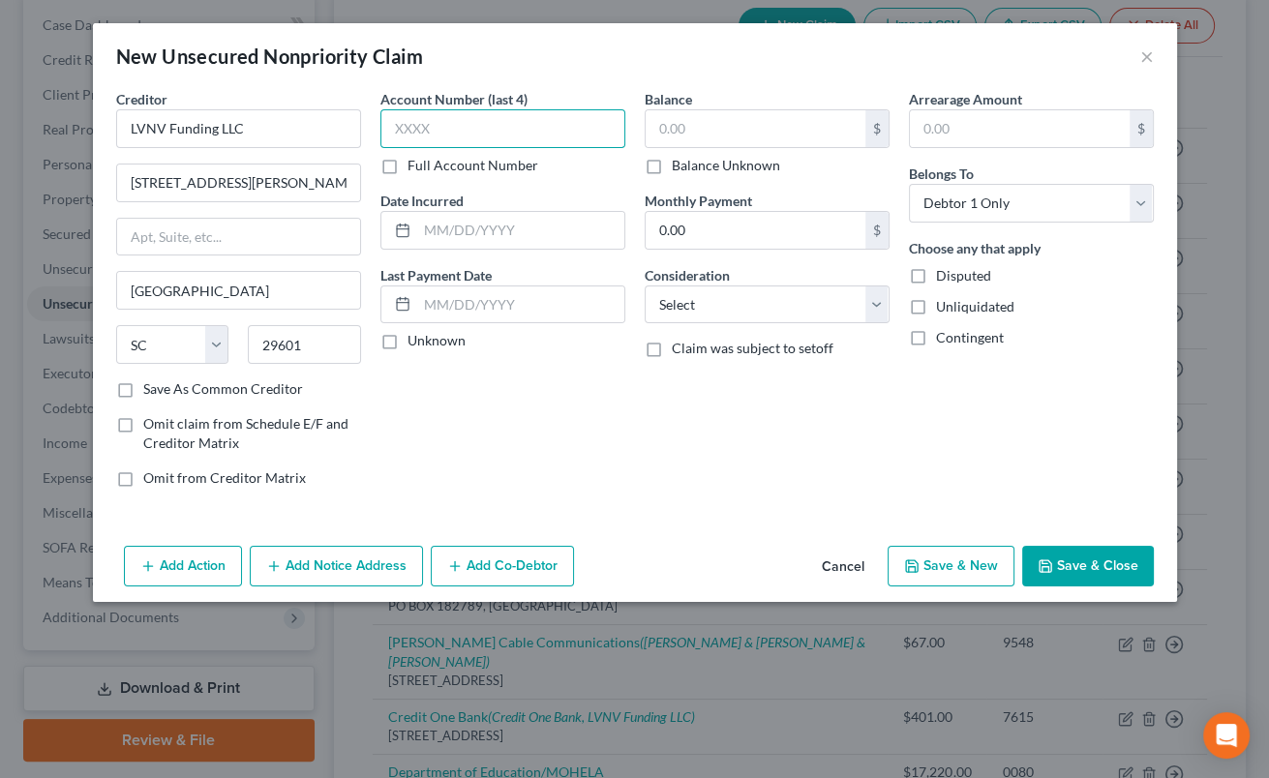
click at [418, 136] on input "text" at bounding box center [503, 128] width 245 height 39
type input "1235"
click at [680, 141] on input "text" at bounding box center [756, 128] width 220 height 37
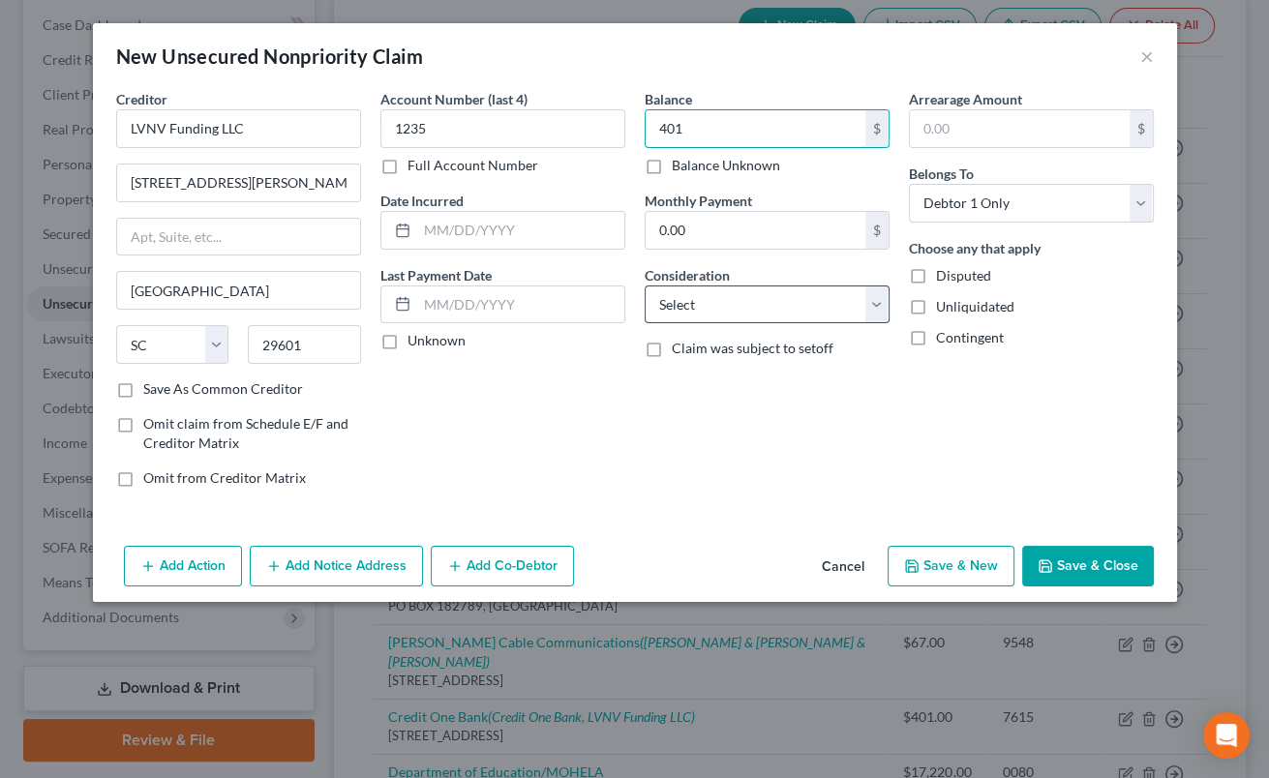
type input "401"
select select "1"
click option "Collection Agency" at bounding box center [0, 0] width 0 height 0
click at [1076, 570] on button "Save & Close" at bounding box center [1088, 566] width 132 height 41
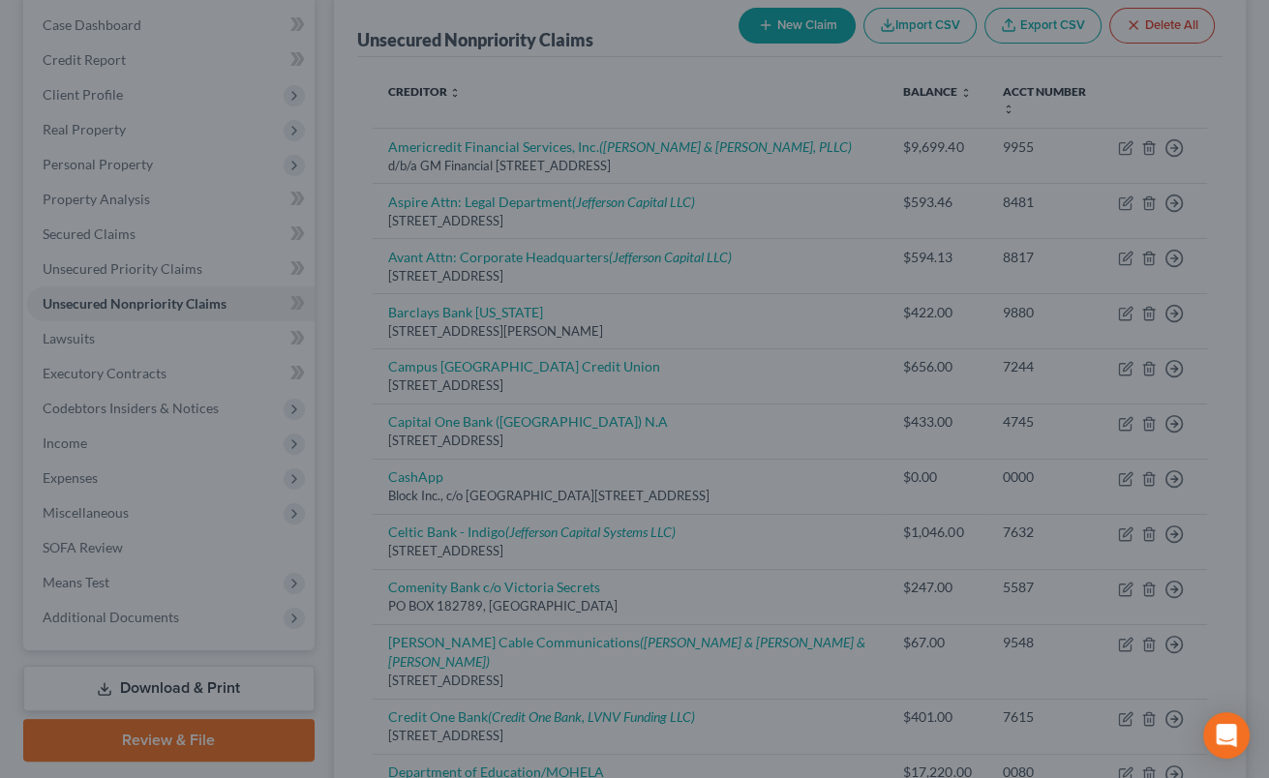
type input "401.00"
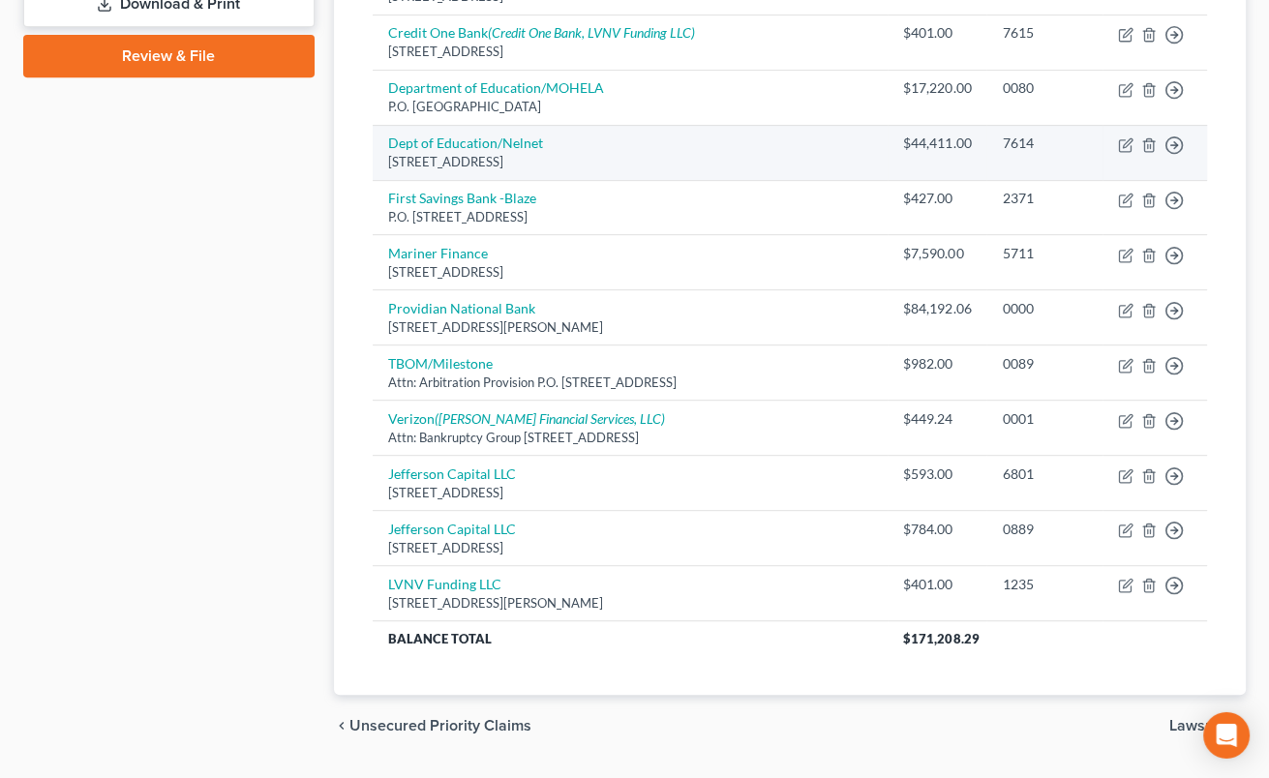
scroll to position [892, 0]
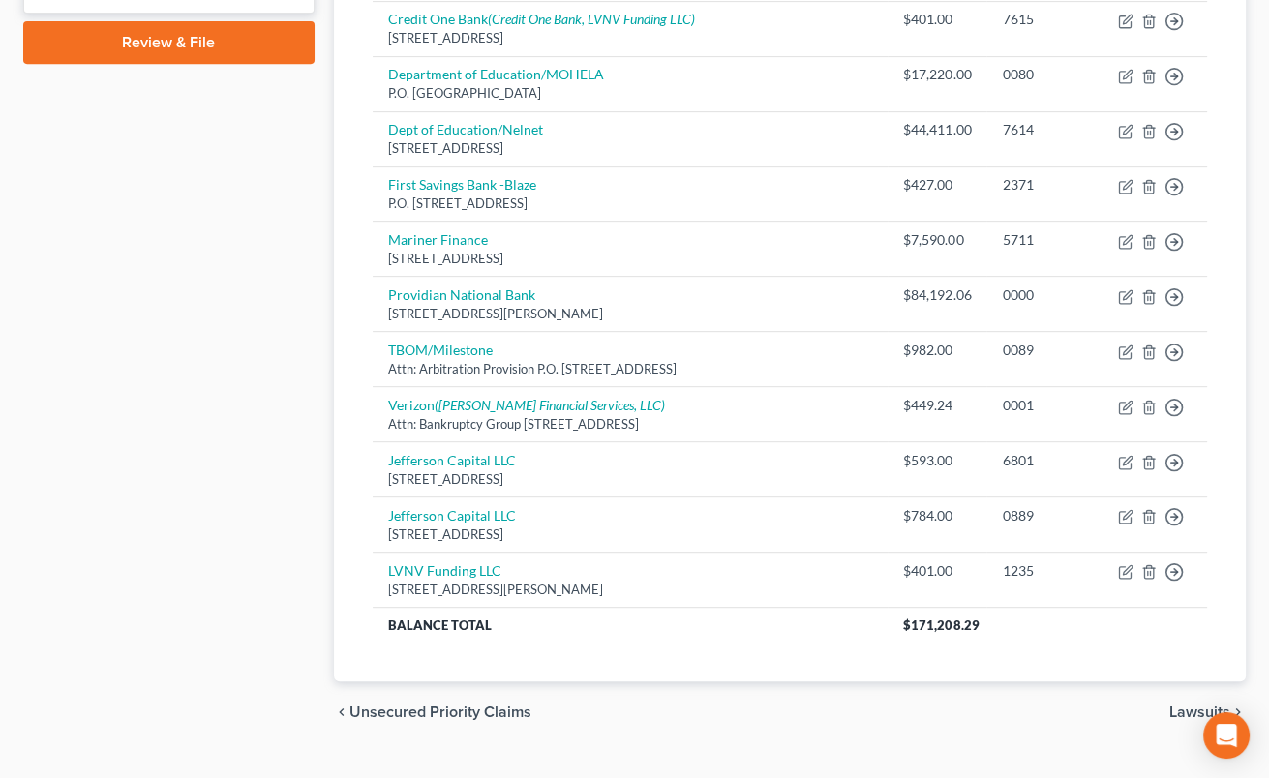
click at [1191, 705] on span "Lawsuits" at bounding box center [1200, 712] width 61 height 15
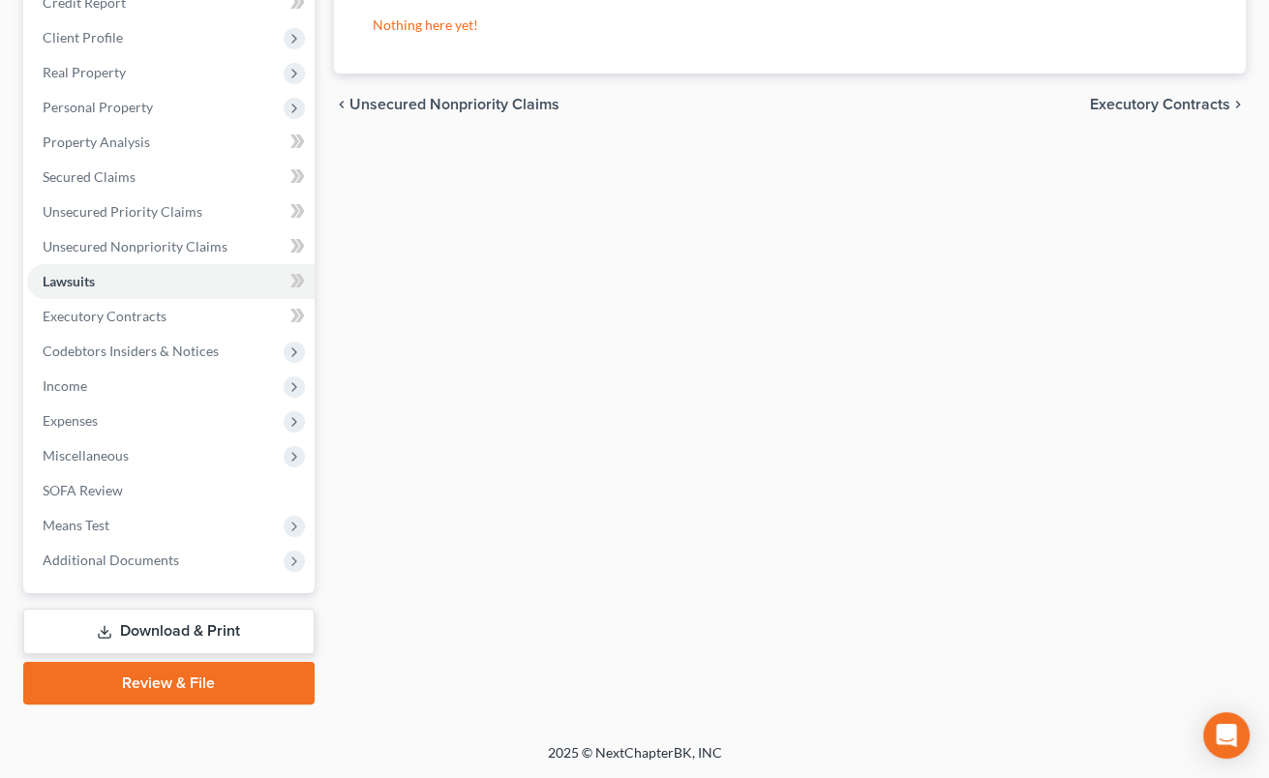
scroll to position [248, 0]
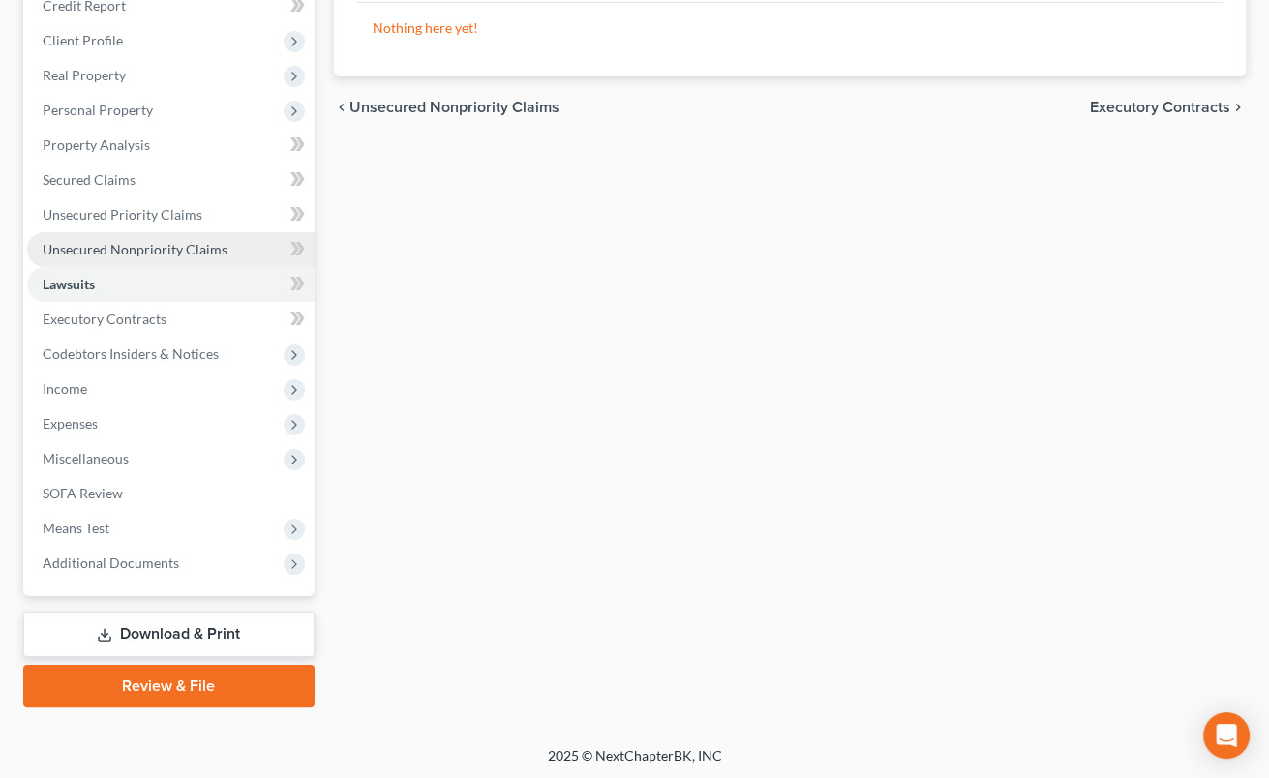
click at [113, 243] on span "Unsecured Nonpriority Claims" at bounding box center [135, 249] width 185 height 16
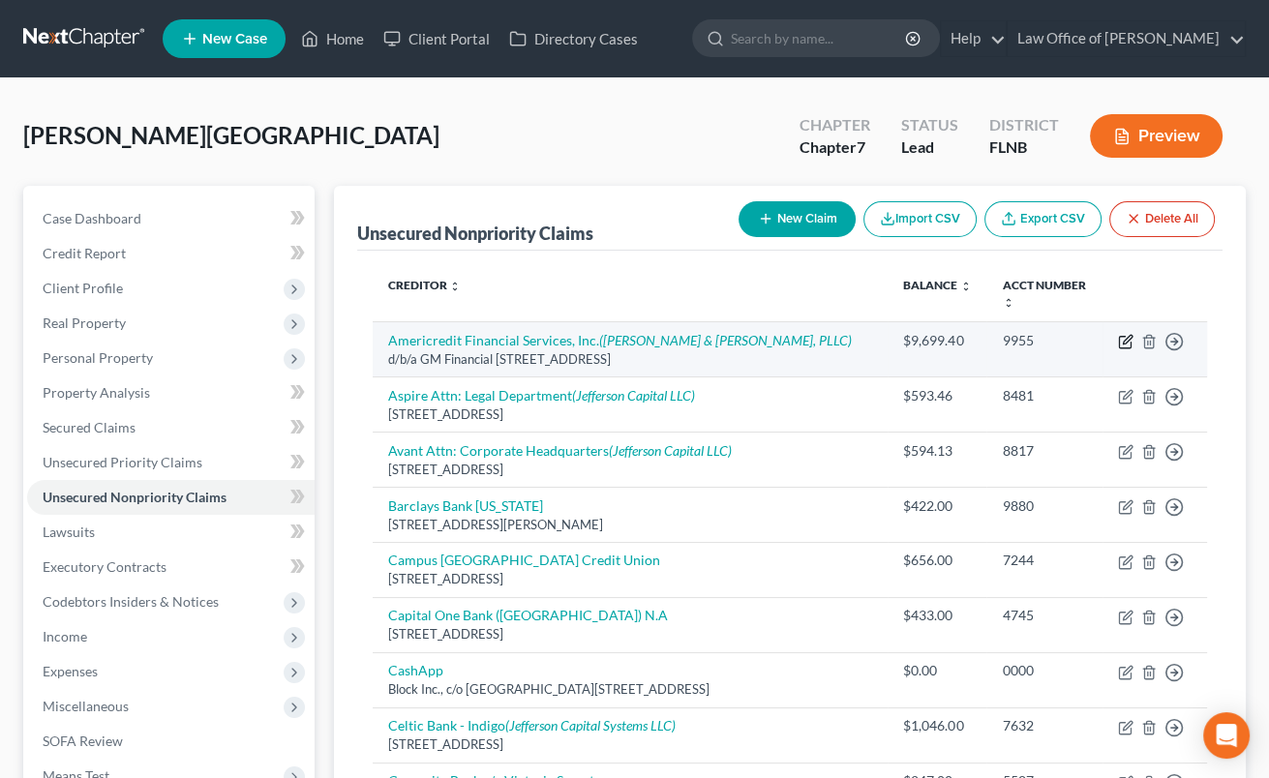
click at [1130, 334] on icon "button" at bounding box center [1125, 341] width 15 height 15
select select "5"
select select "14"
select select "0"
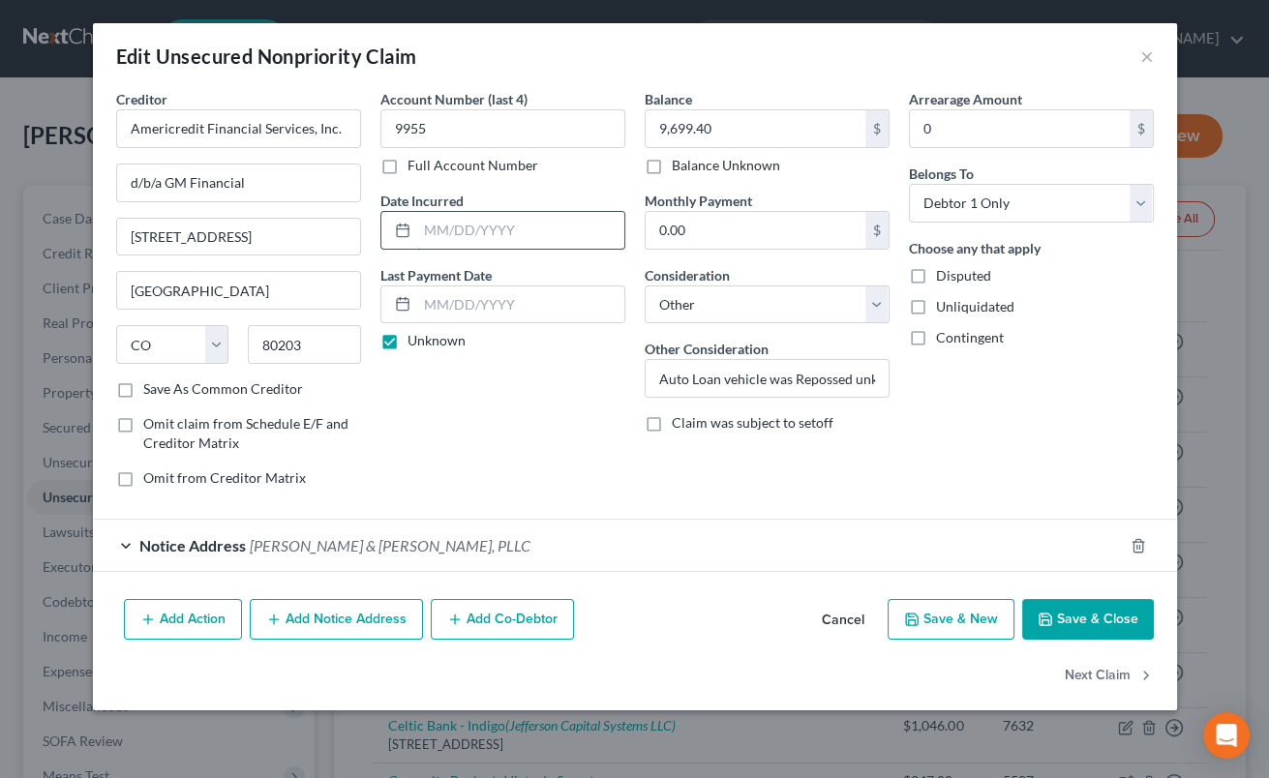
click at [489, 224] on input "text" at bounding box center [520, 230] width 207 height 37
type input "[DATE]"
click at [645, 286] on select "Select Cable / Satellite Services Collection Agency Credit Card Debt Debt Couns…" at bounding box center [767, 305] width 245 height 39
select select "8"
click option "Judgment Liens" at bounding box center [0, 0] width 0 height 0
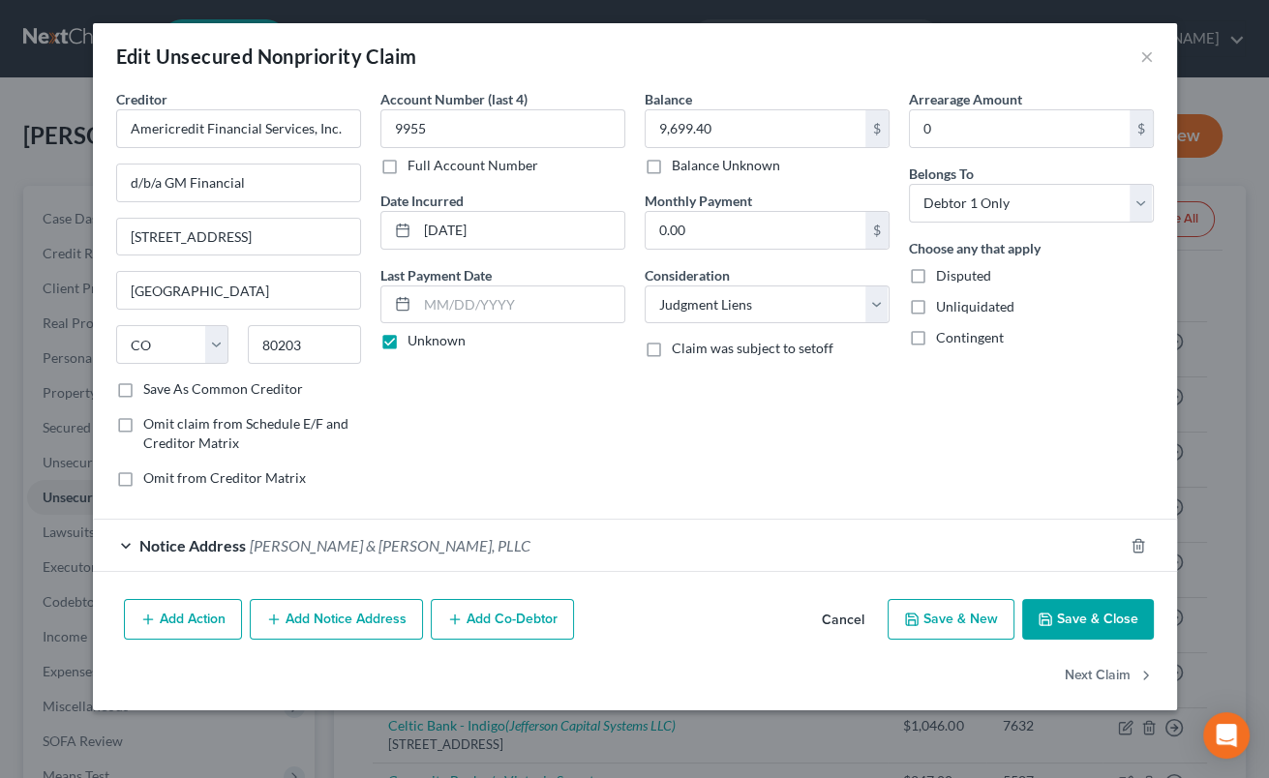
click at [563, 533] on div "Notice Address [PERSON_NAME] & [PERSON_NAME], PLLC" at bounding box center [608, 545] width 1030 height 51
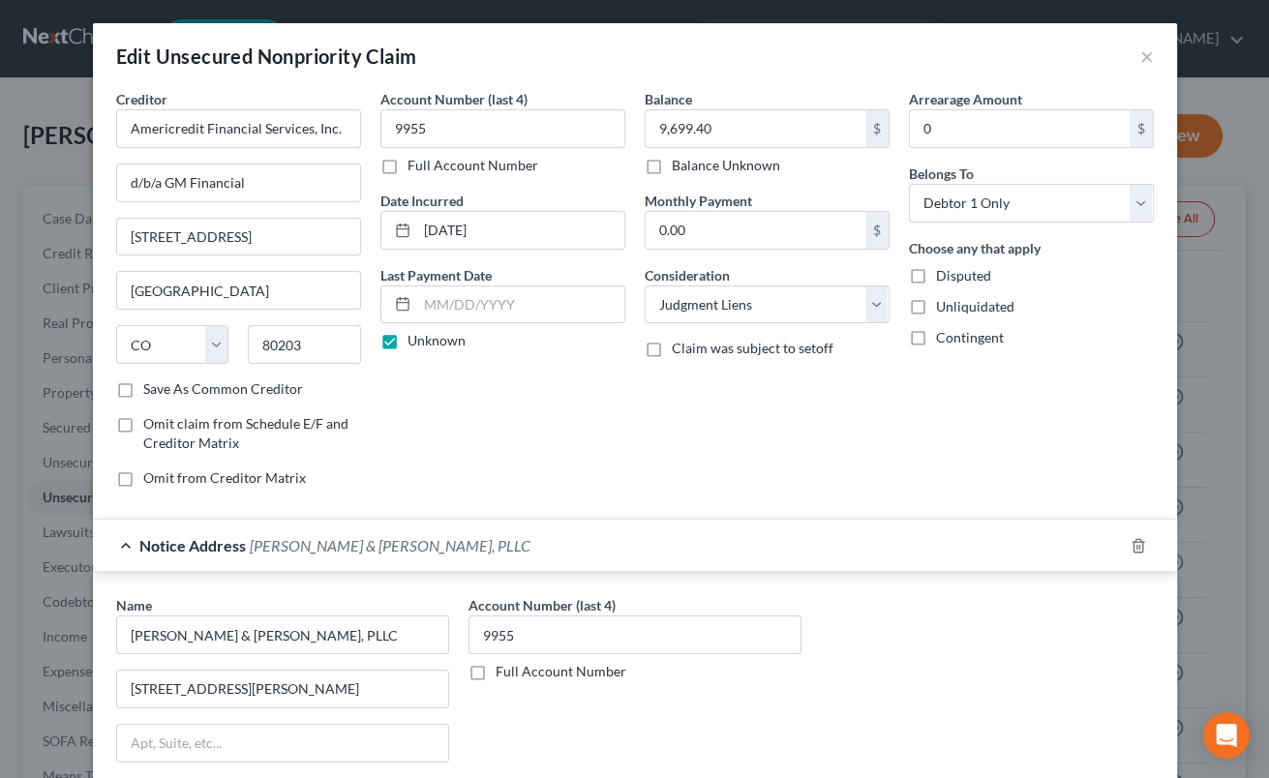
scroll to position [319, 0]
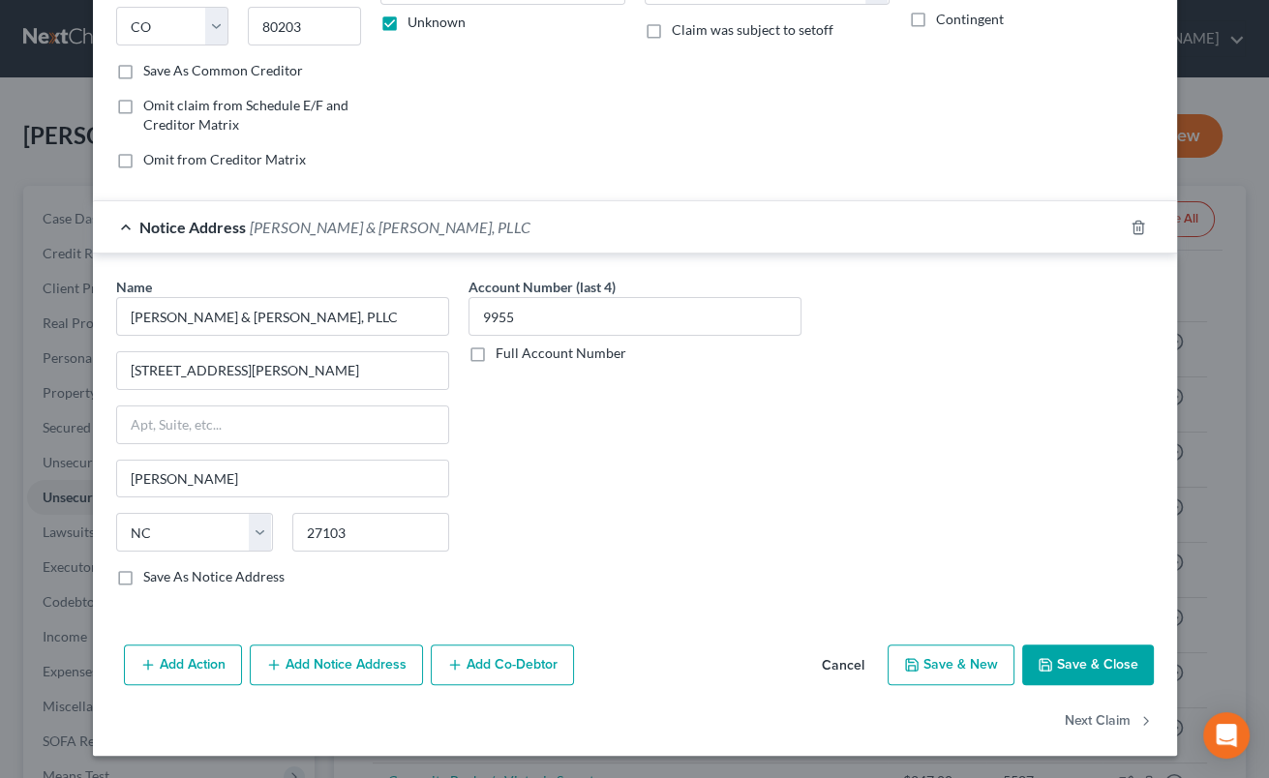
click at [1067, 656] on button "Save & Close" at bounding box center [1088, 665] width 132 height 41
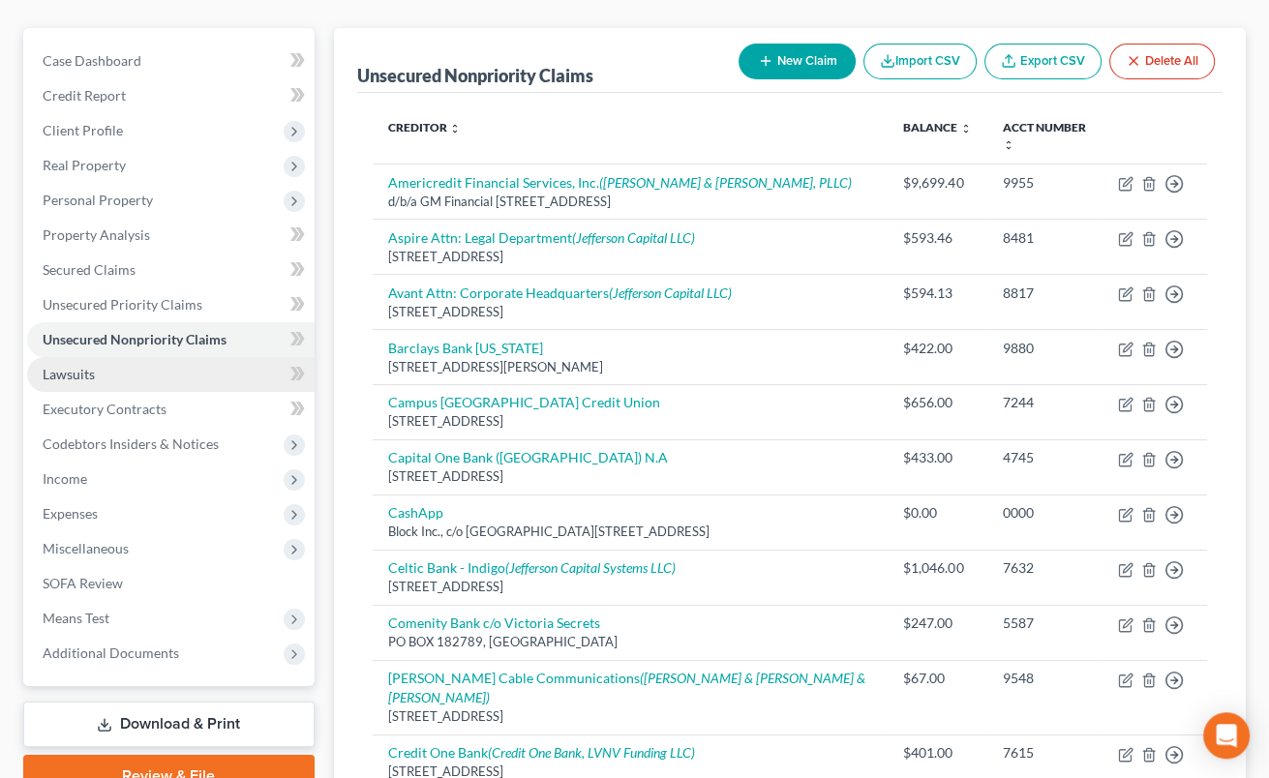
scroll to position [213, 0]
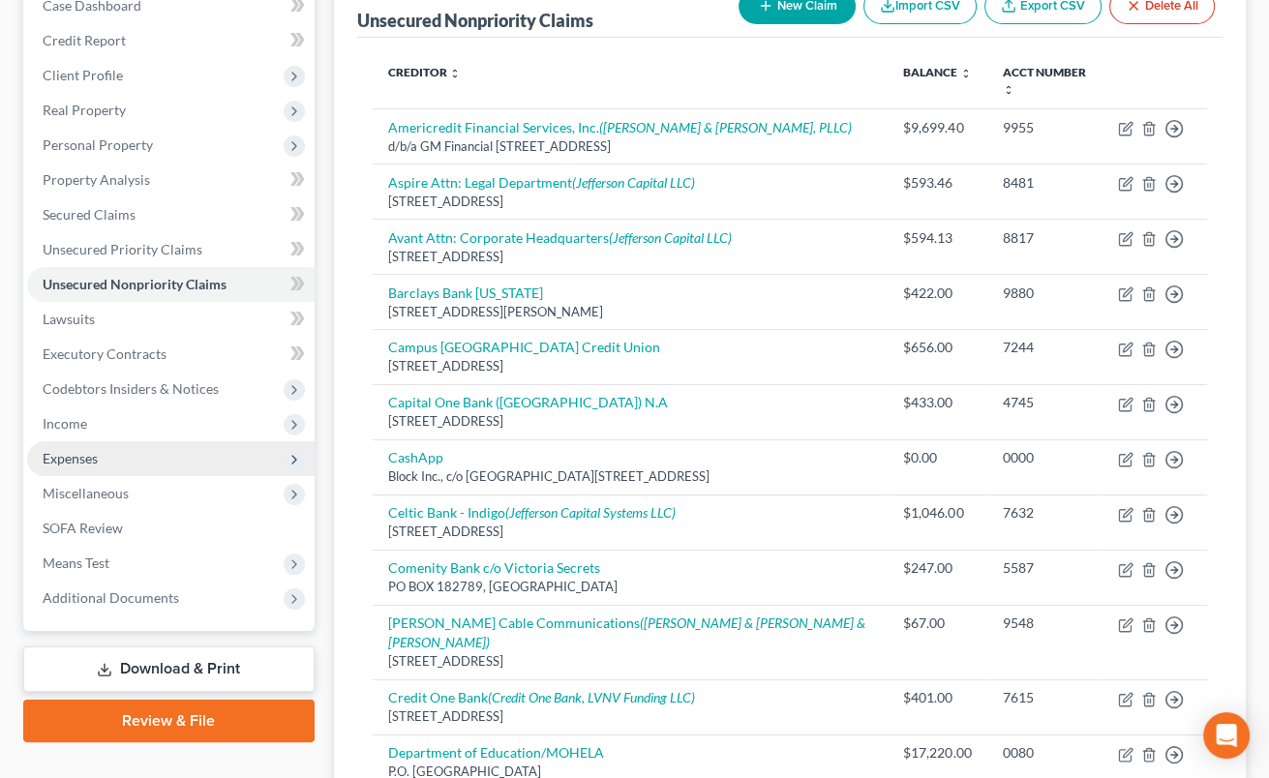
click at [120, 455] on span "Expenses" at bounding box center [171, 459] width 288 height 35
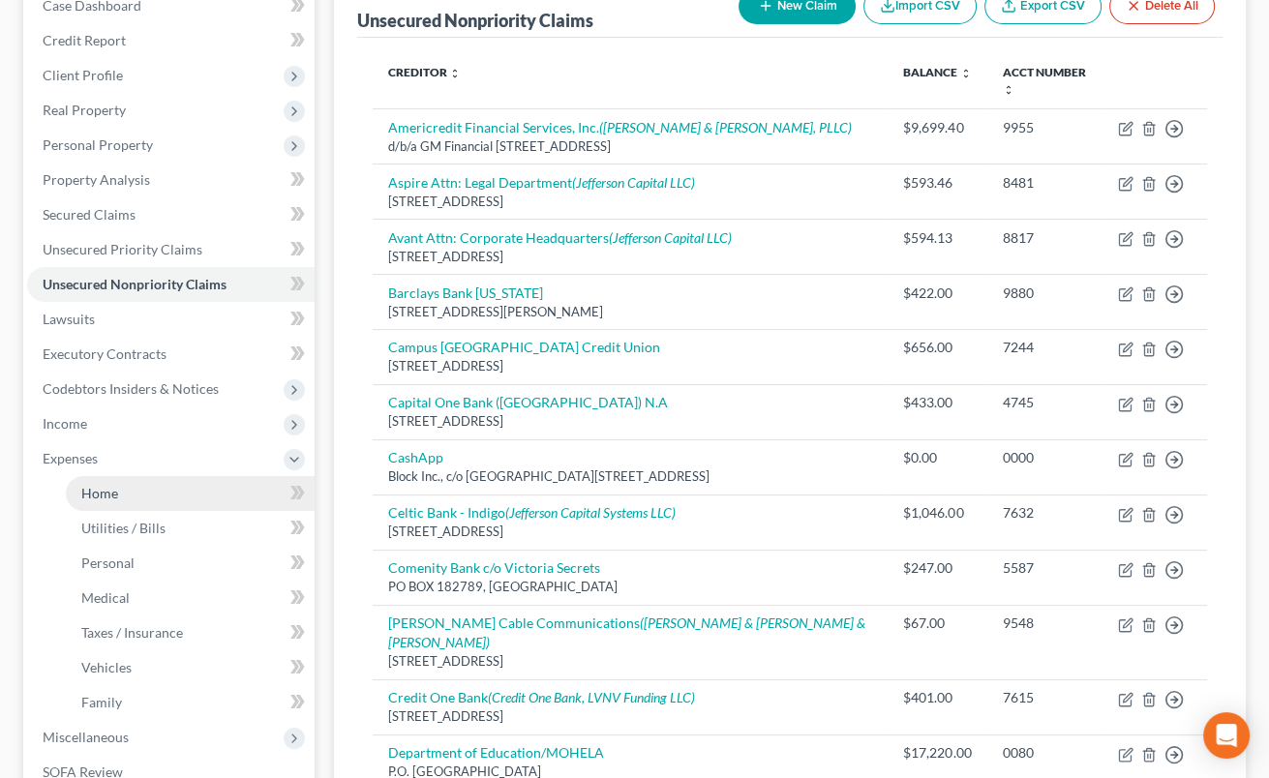
click at [101, 488] on span "Home" at bounding box center [99, 493] width 37 height 16
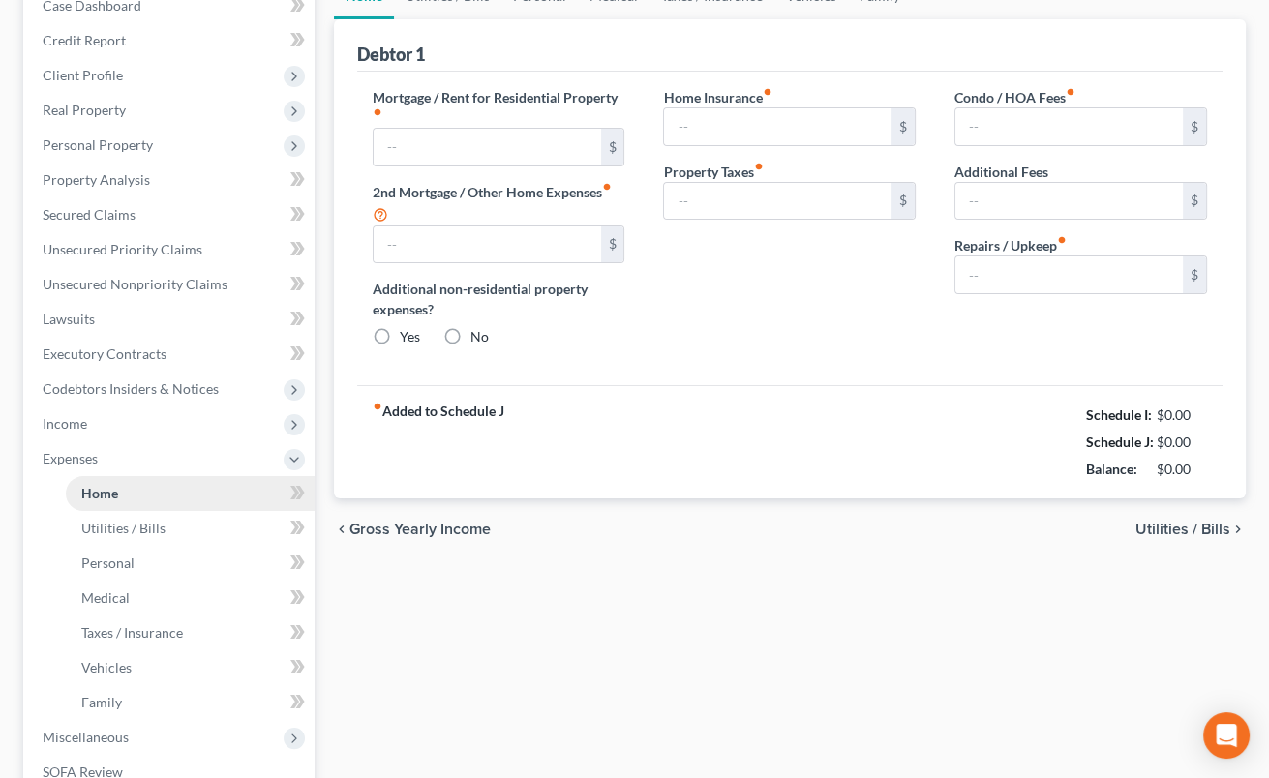
scroll to position [27, 0]
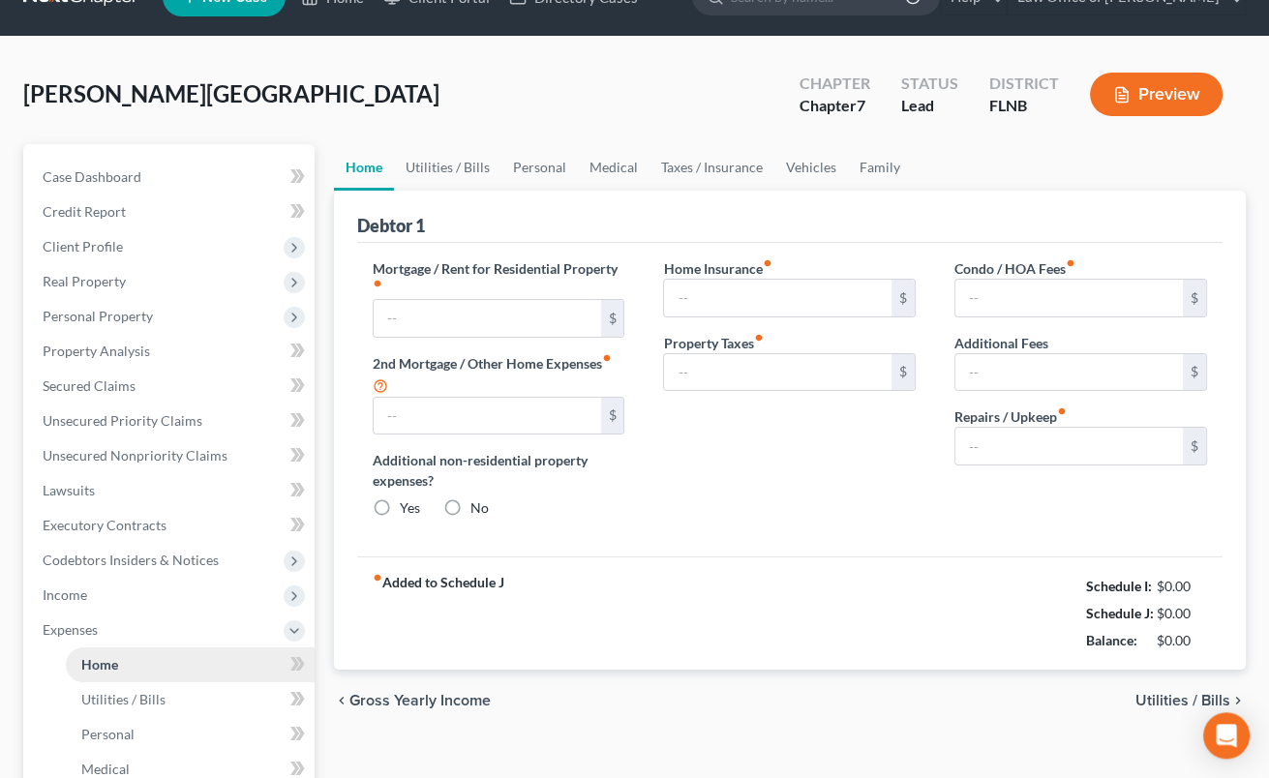
type input "0.00"
radio input "true"
type input "0.00"
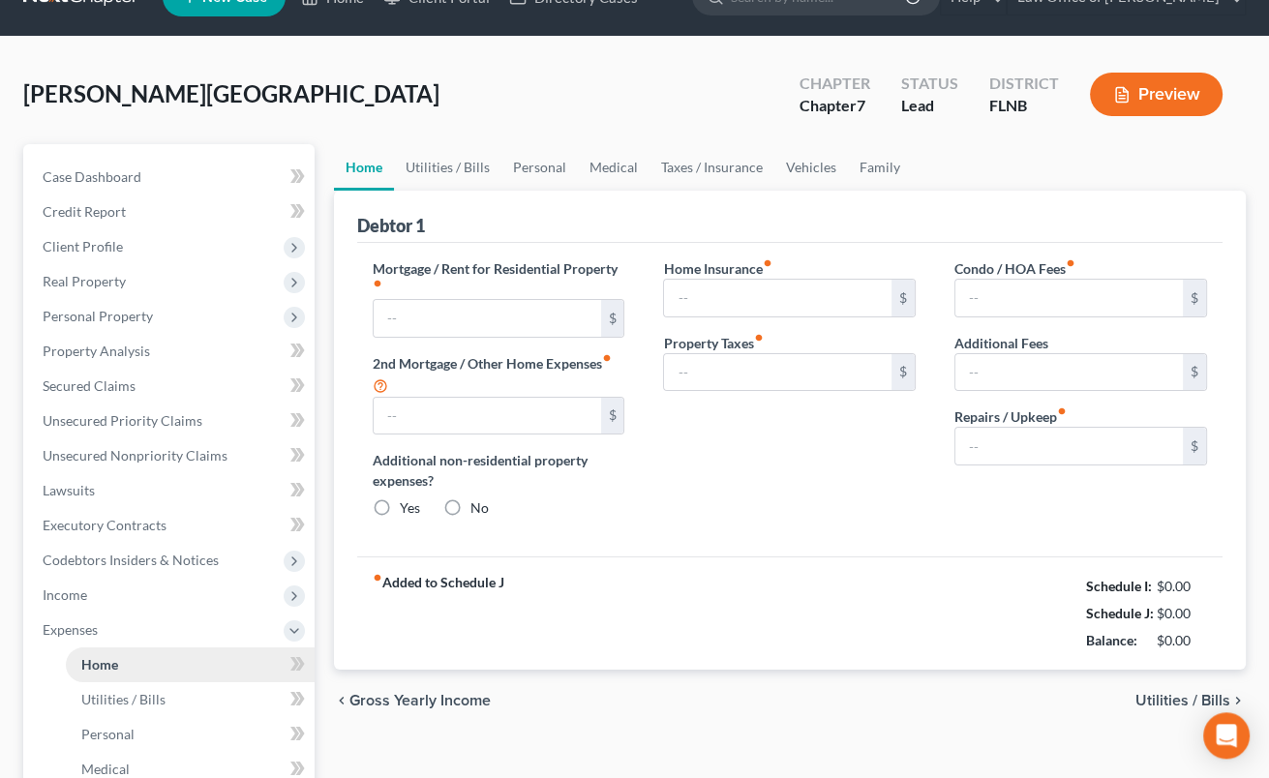
type input "0.00"
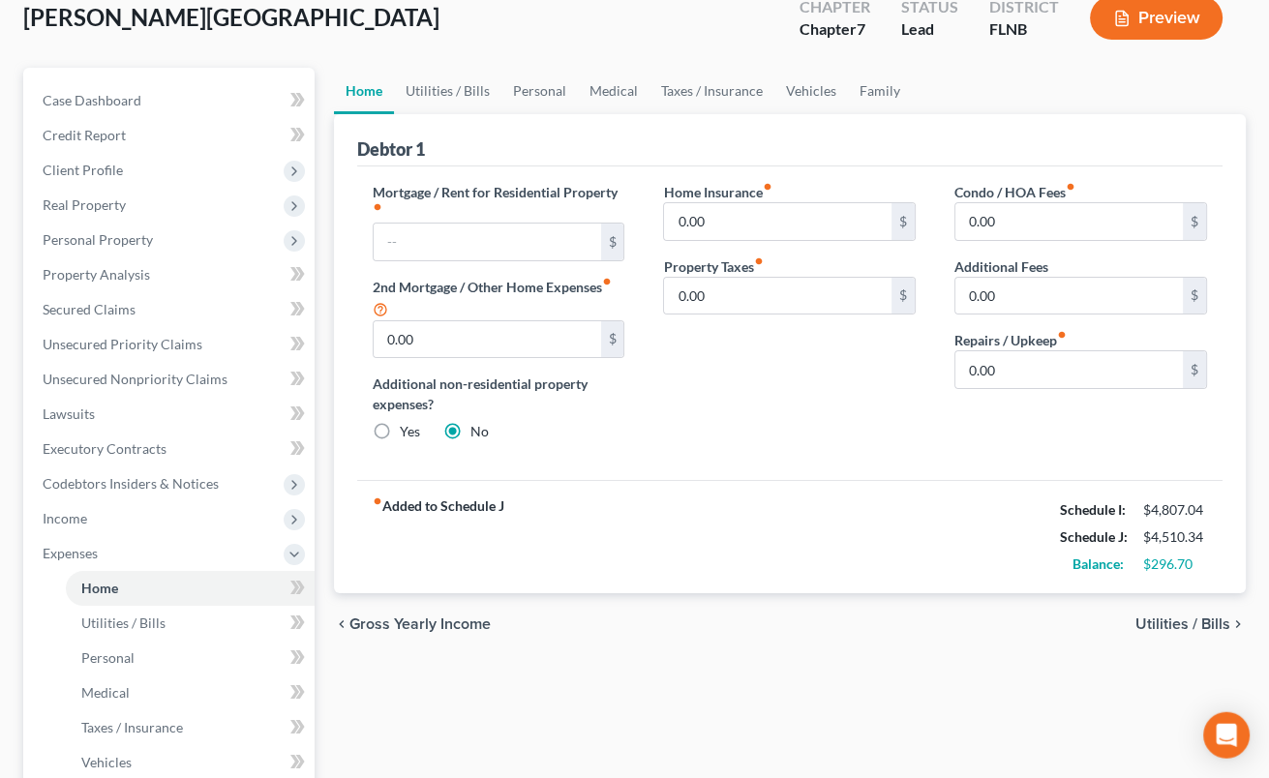
scroll to position [213, 0]
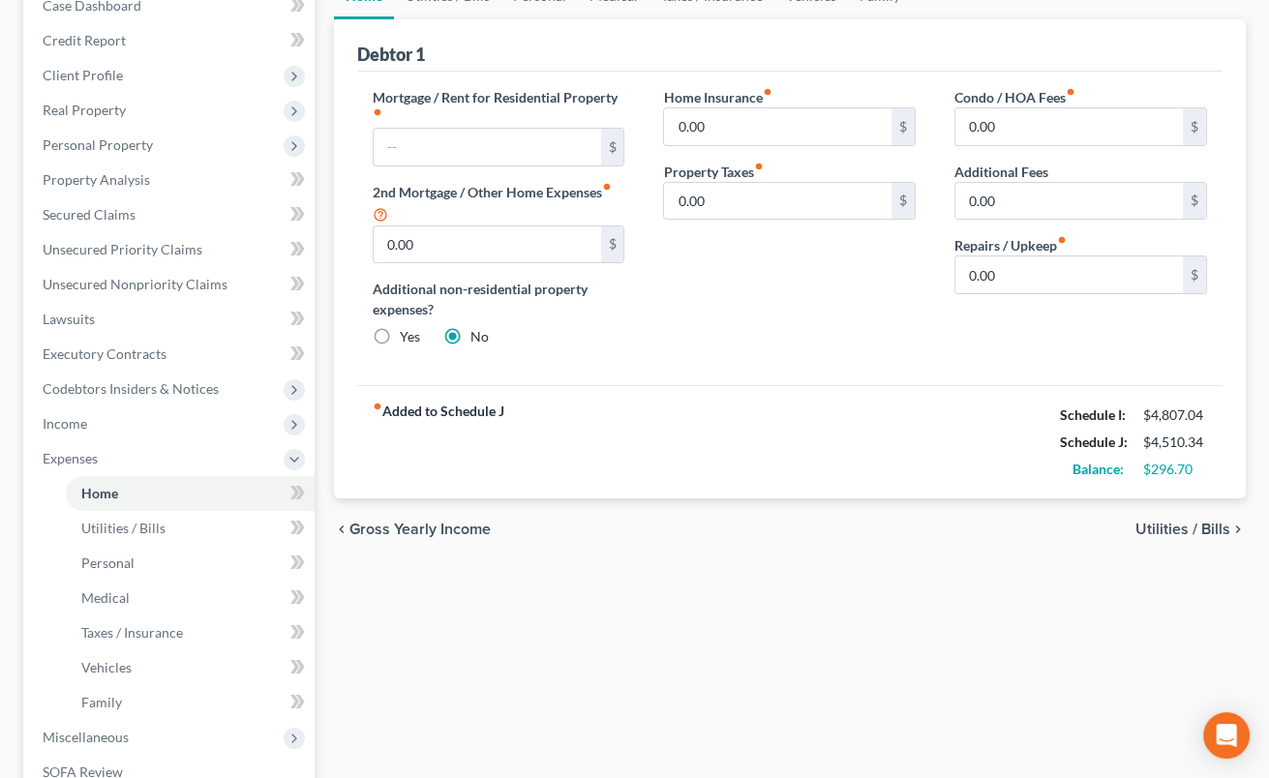
click at [1152, 528] on span "Utilities / Bills" at bounding box center [1183, 529] width 95 height 15
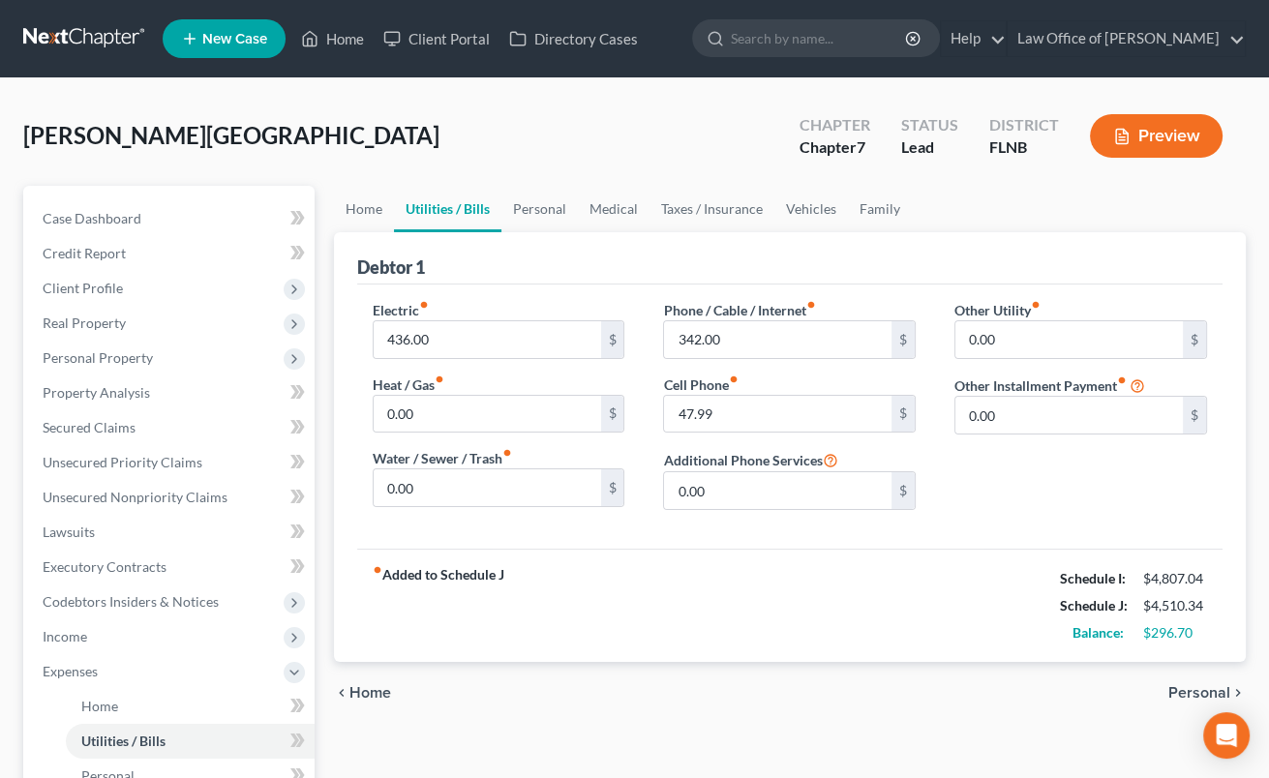
click at [1188, 692] on span "Personal" at bounding box center [1200, 693] width 62 height 15
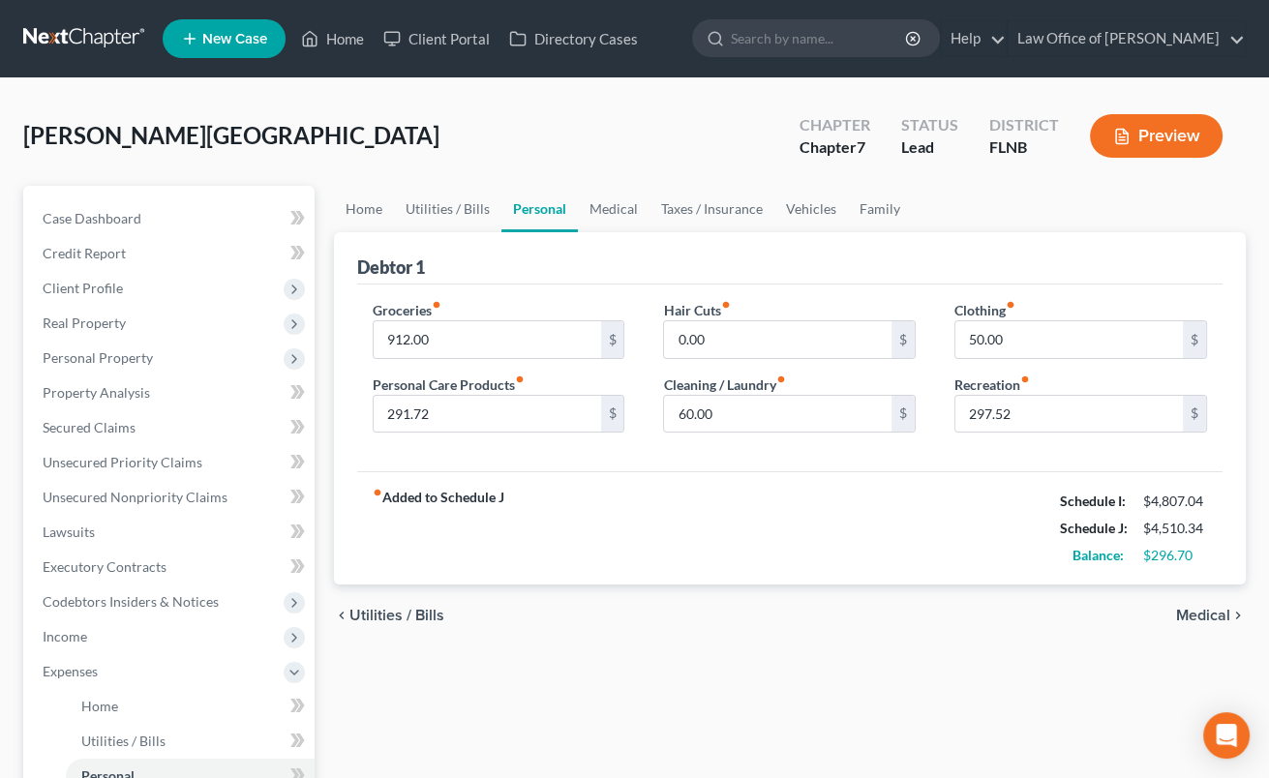
click at [1190, 620] on span "Medical" at bounding box center [1203, 615] width 54 height 15
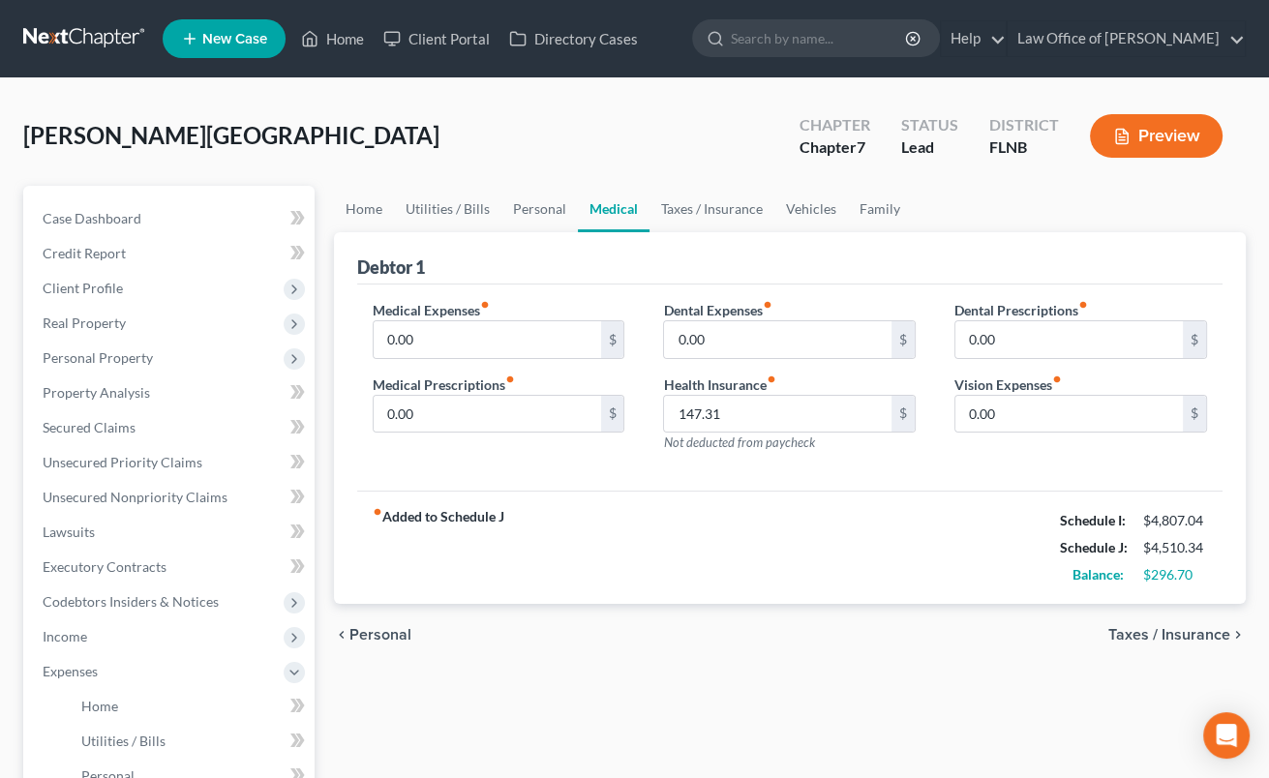
click at [1194, 634] on span "Taxes / Insurance" at bounding box center [1170, 634] width 122 height 15
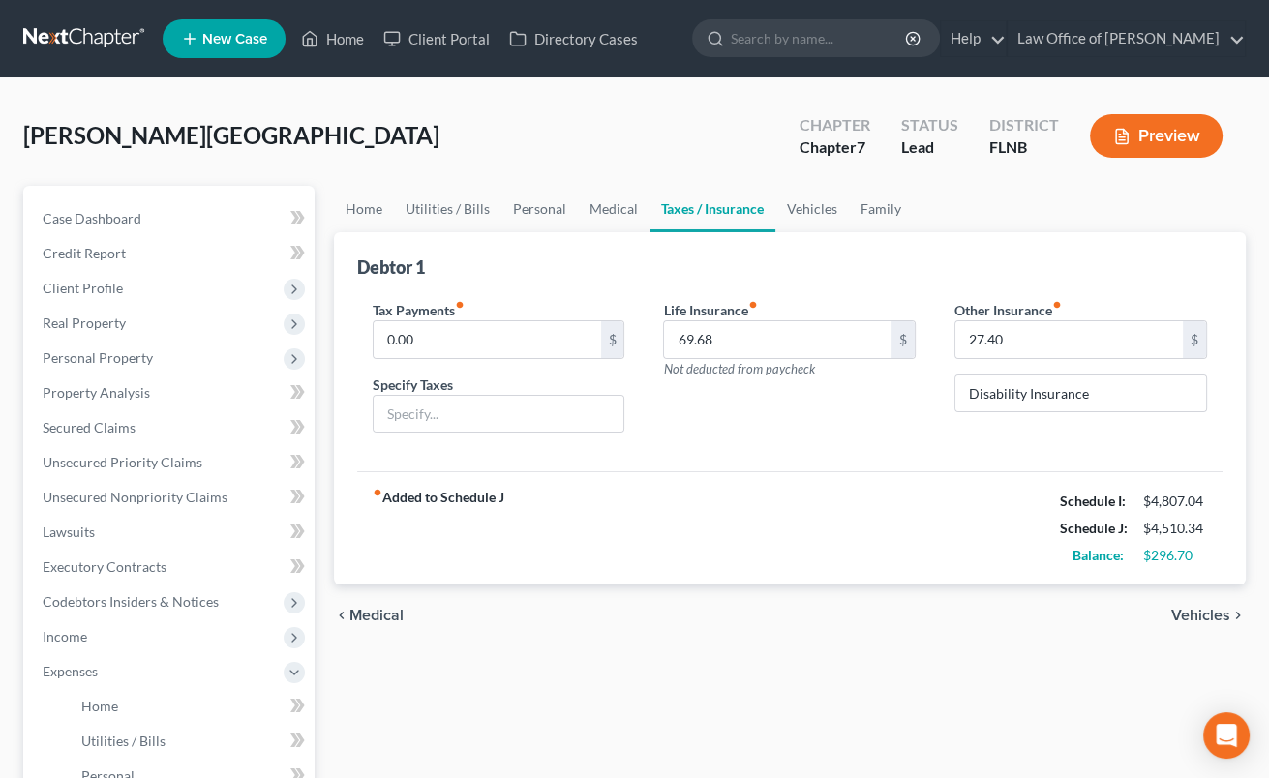
click at [1194, 624] on span "Vehicles" at bounding box center [1201, 615] width 59 height 15
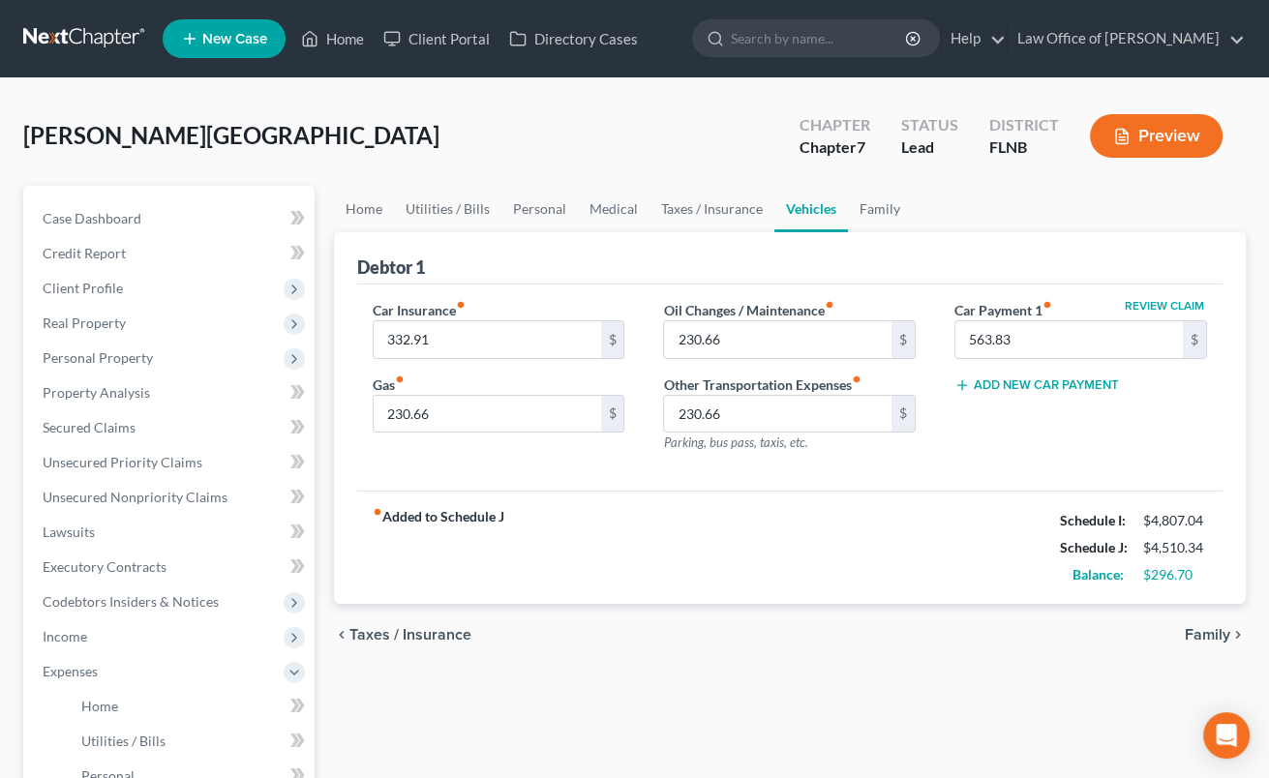
click at [1199, 640] on span "Family" at bounding box center [1208, 634] width 46 height 15
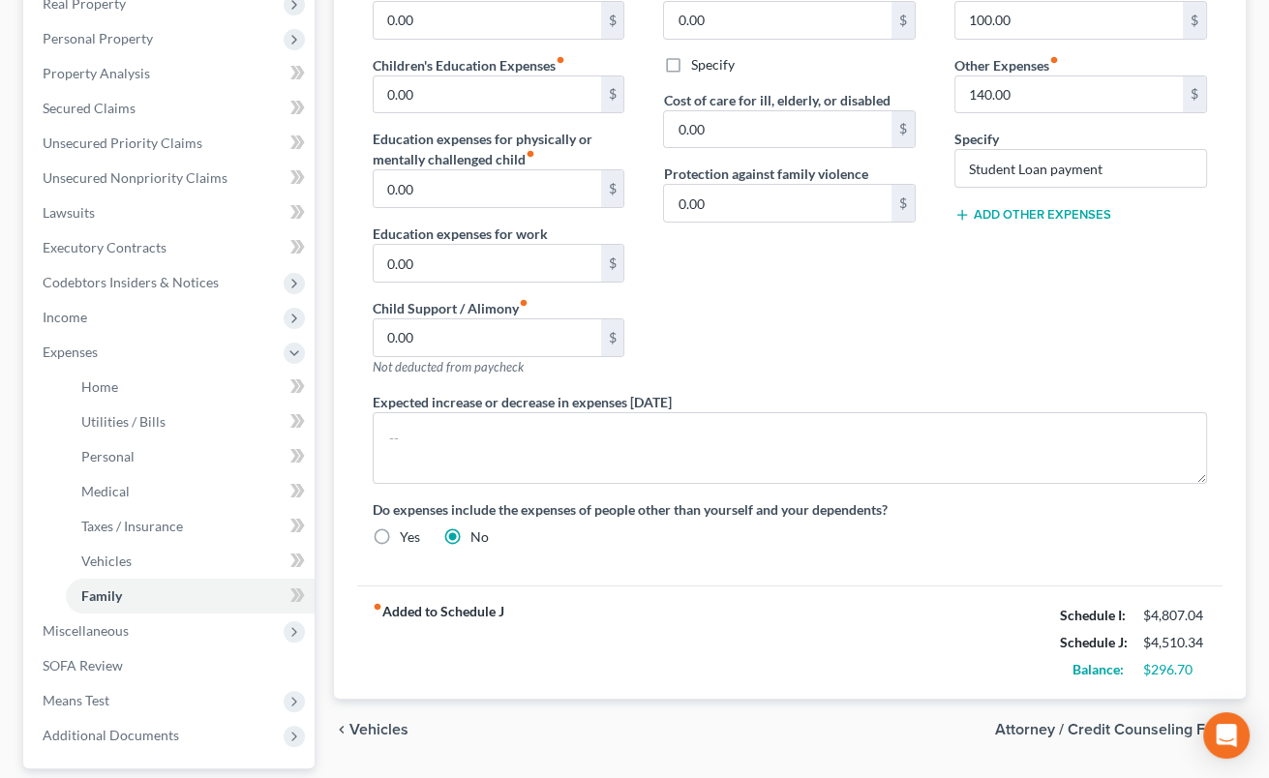
scroll to position [426, 0]
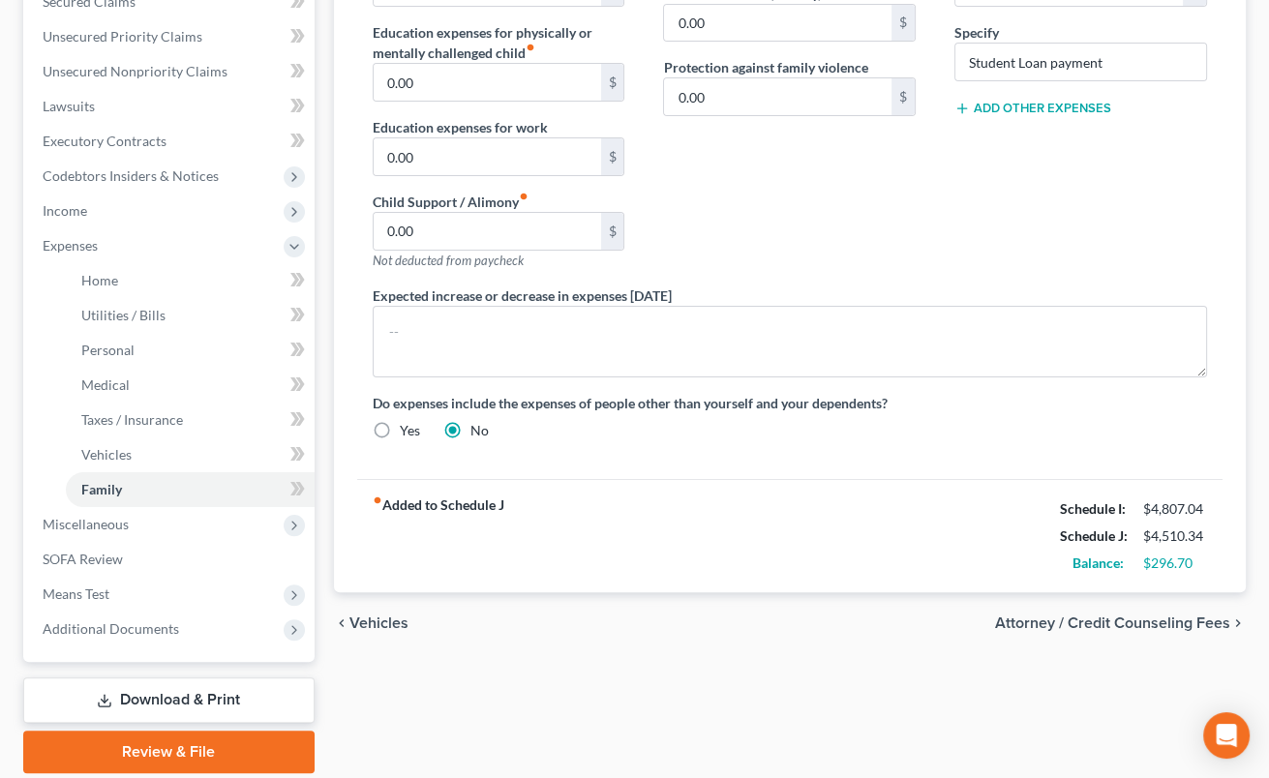
click at [1056, 616] on span "Attorney / Credit Counseling Fees" at bounding box center [1112, 623] width 235 height 15
select select "5"
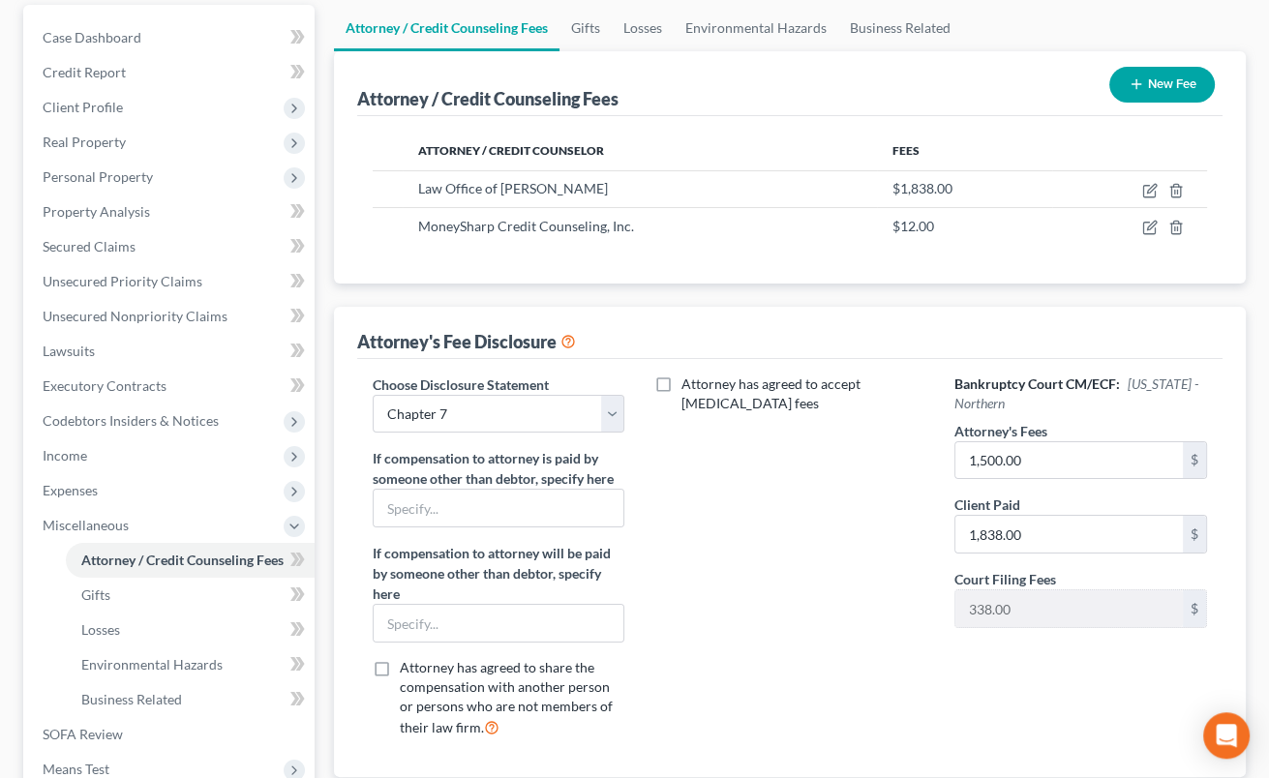
scroll to position [213, 0]
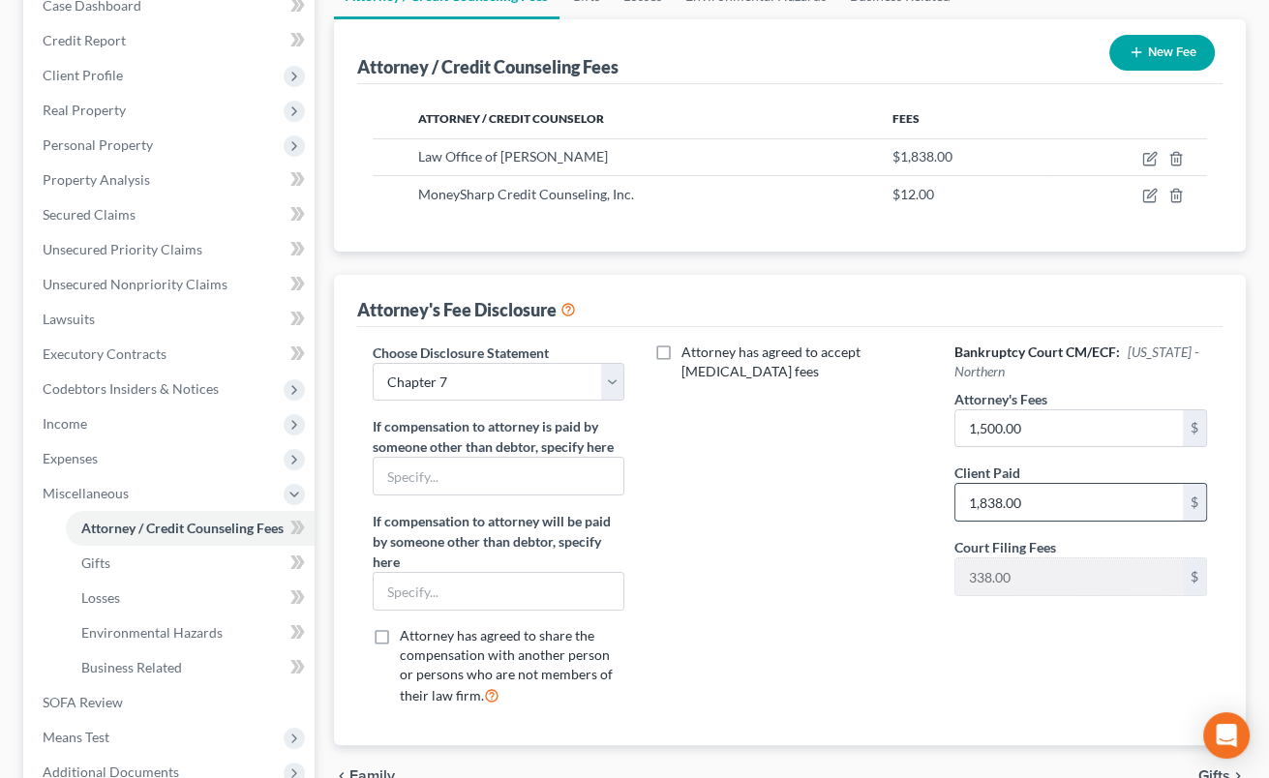
click at [1054, 497] on input "1,838.00" at bounding box center [1070, 502] width 228 height 37
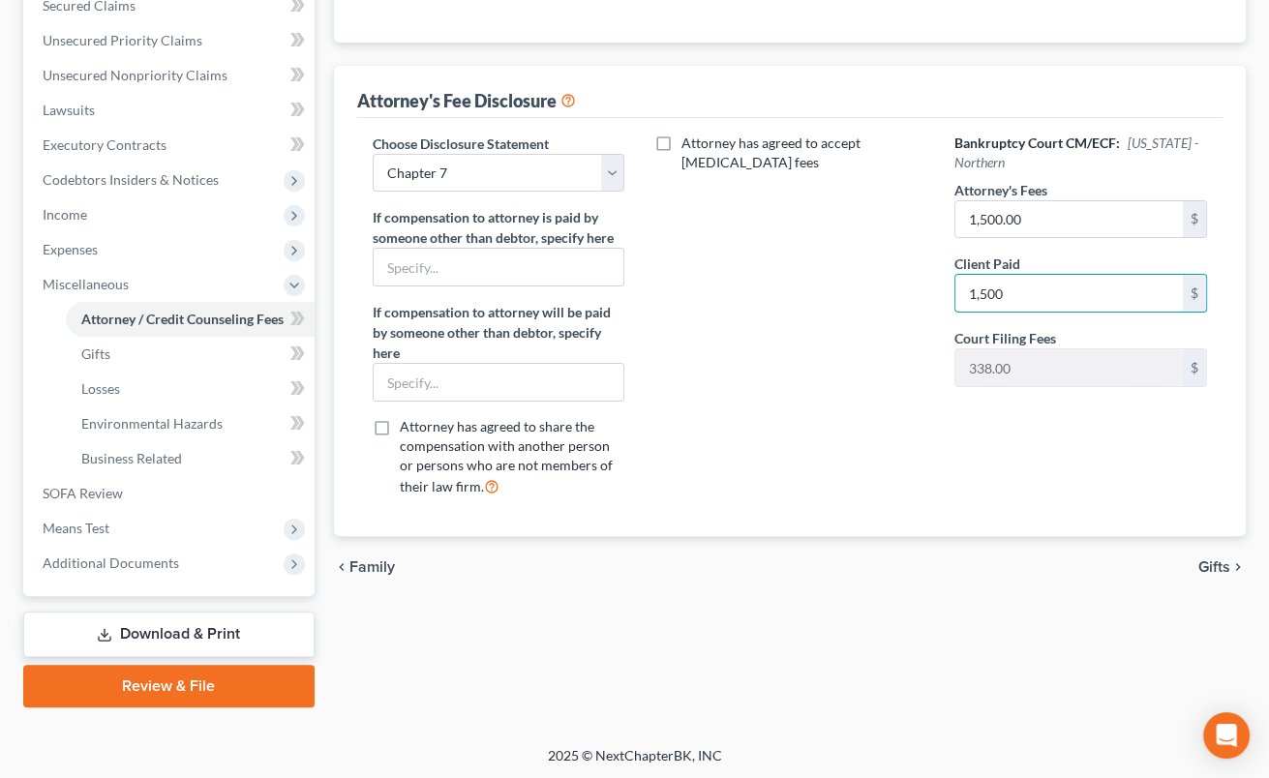
type input "1,500"
click at [1209, 565] on span "Gifts" at bounding box center [1215, 567] width 32 height 15
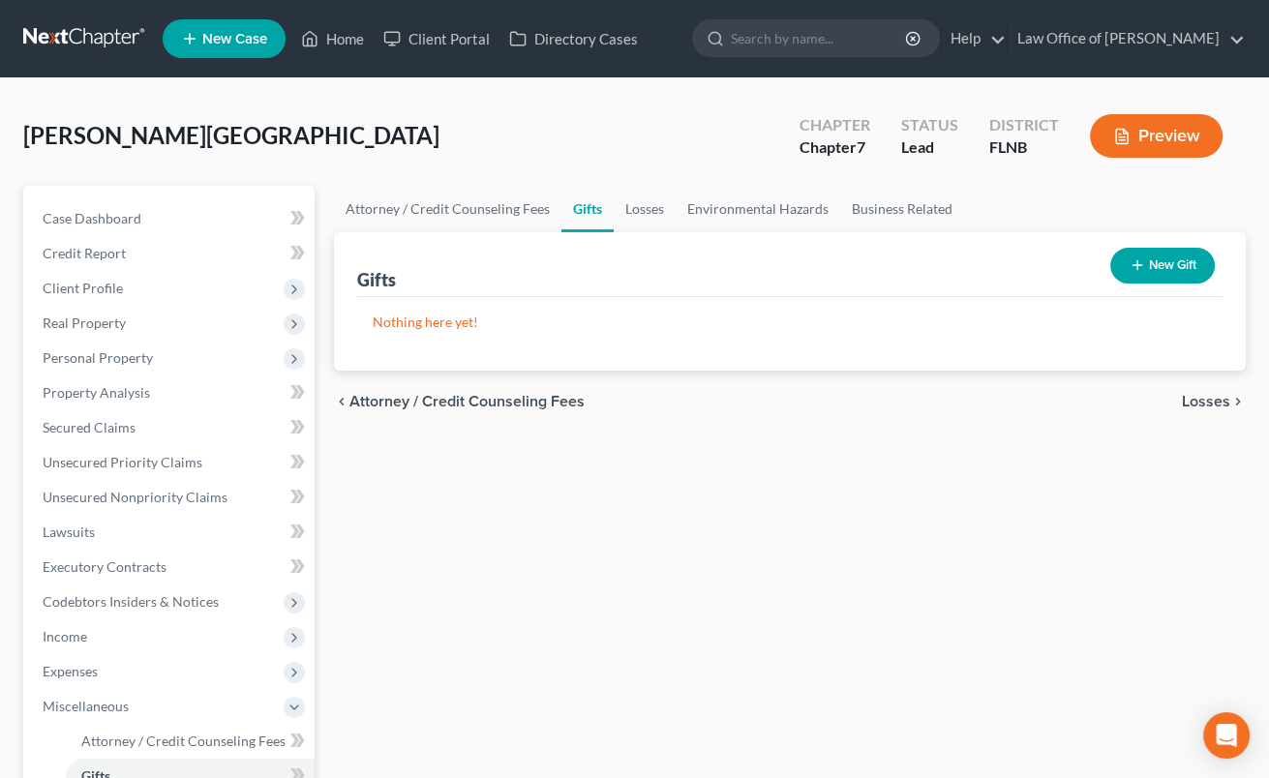
click at [1191, 400] on span "Losses" at bounding box center [1206, 401] width 48 height 15
click at [1191, 400] on span "Environmental Hazards" at bounding box center [1149, 401] width 163 height 15
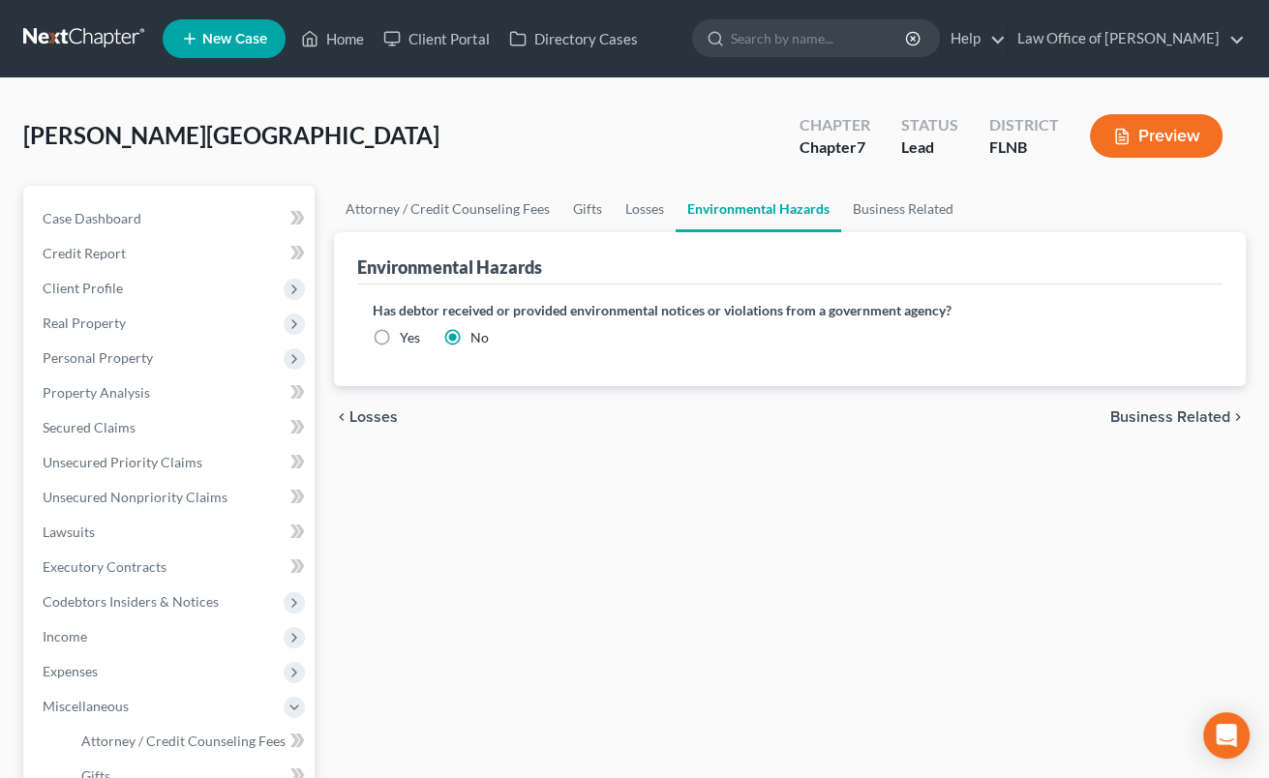
click at [1188, 411] on span "Business Related" at bounding box center [1171, 417] width 120 height 15
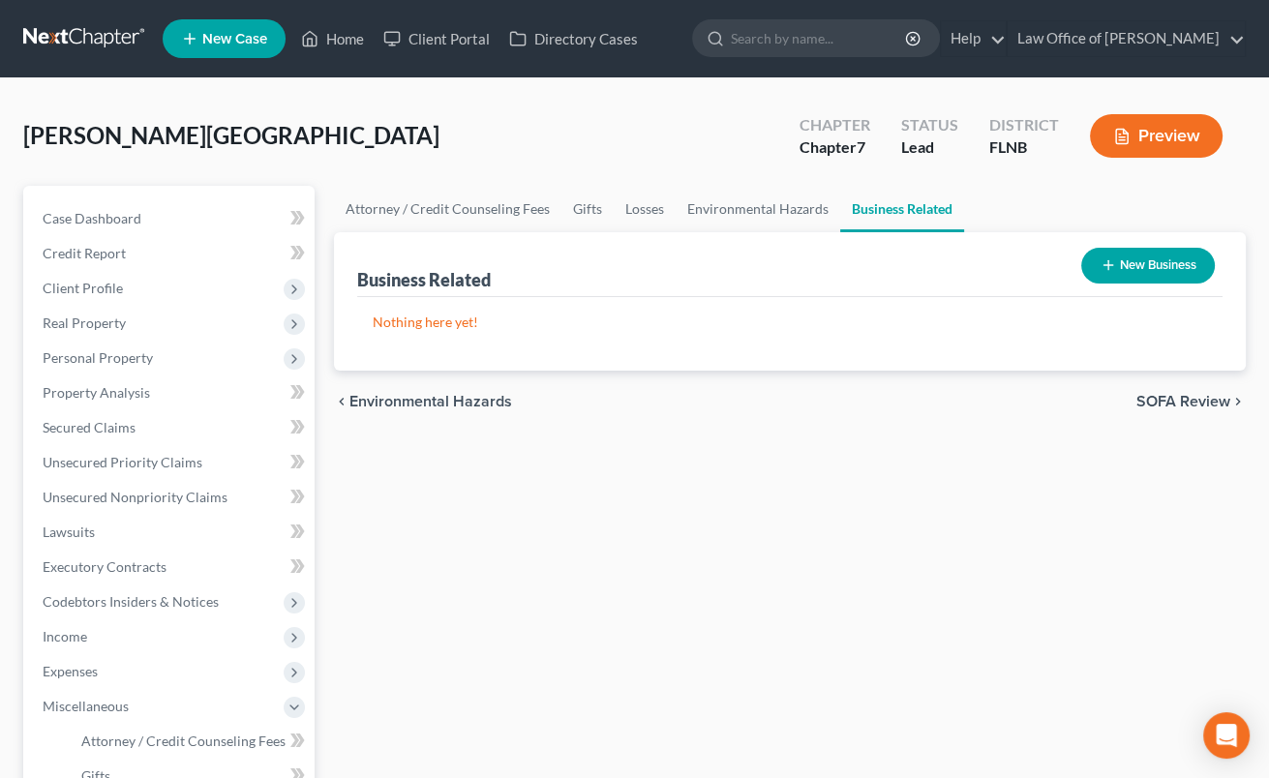
scroll to position [422, 0]
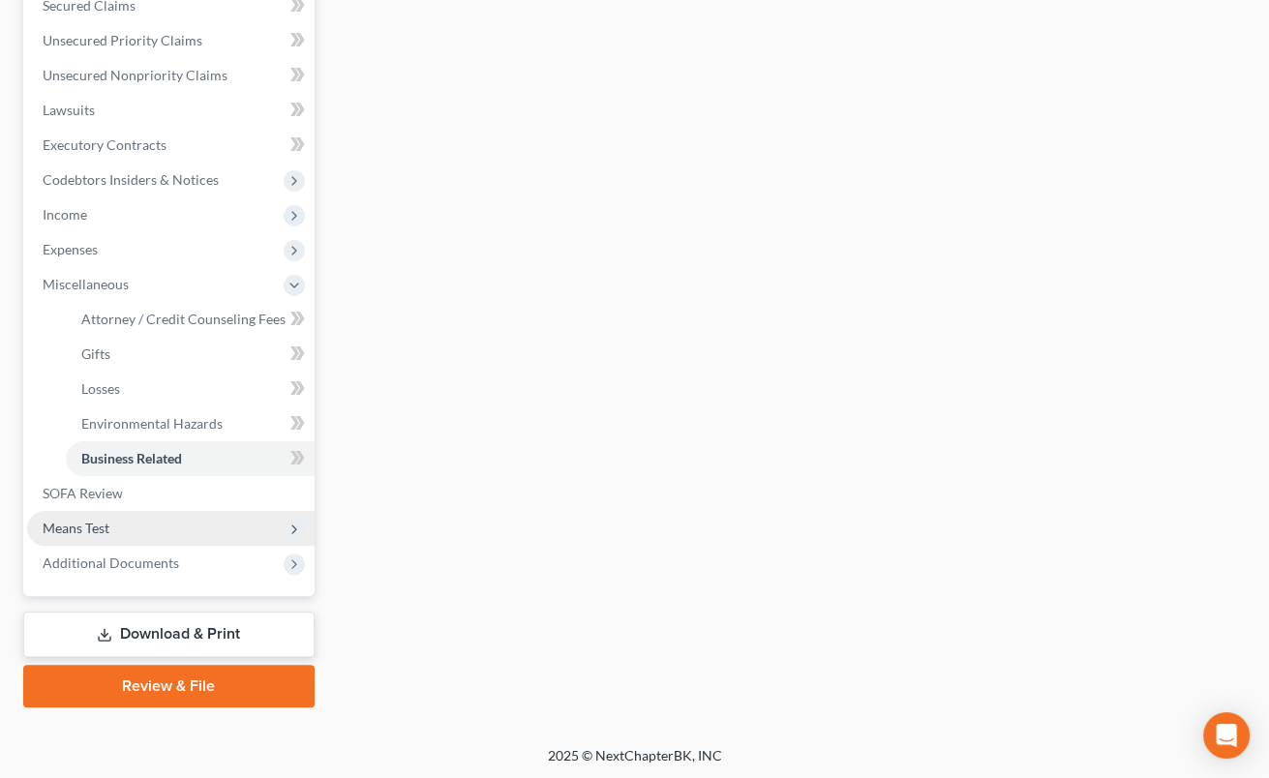
click at [85, 528] on span "Means Test" at bounding box center [76, 528] width 67 height 16
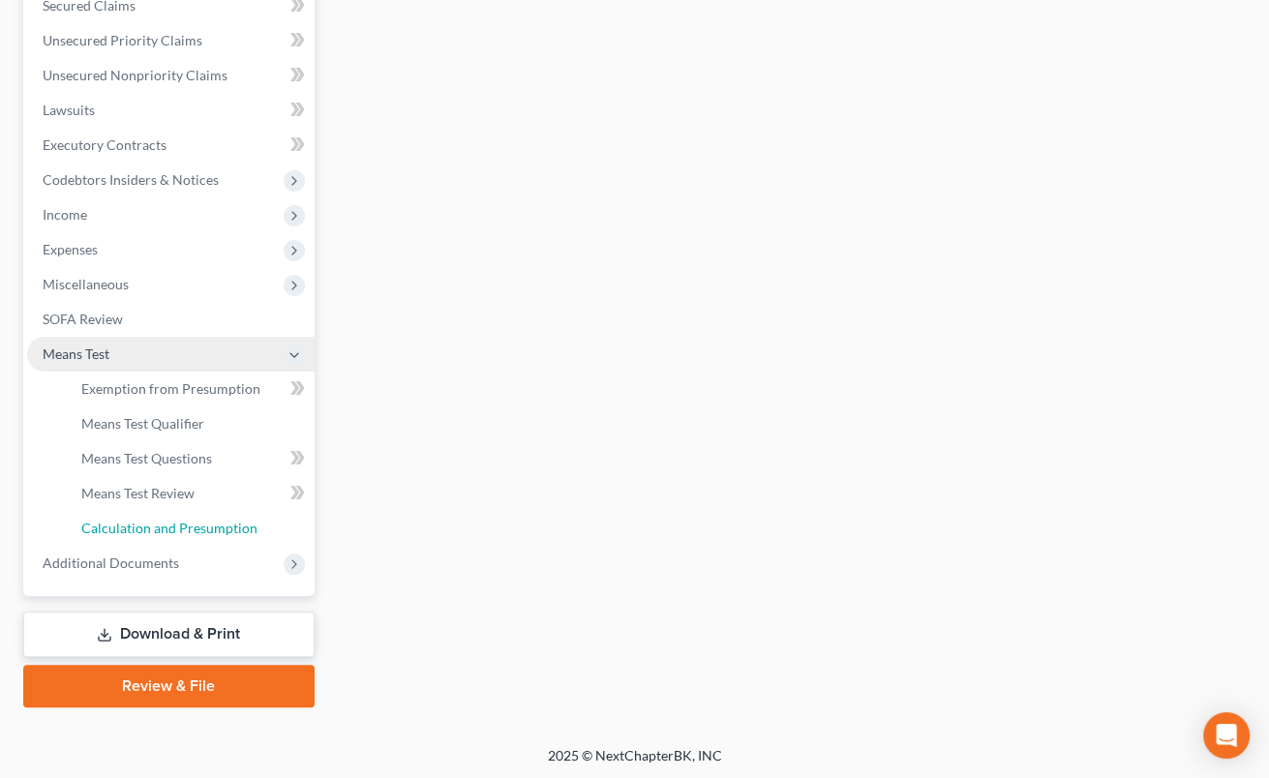
click at [85, 528] on span "Calculation and Presumption" at bounding box center [169, 528] width 176 height 16
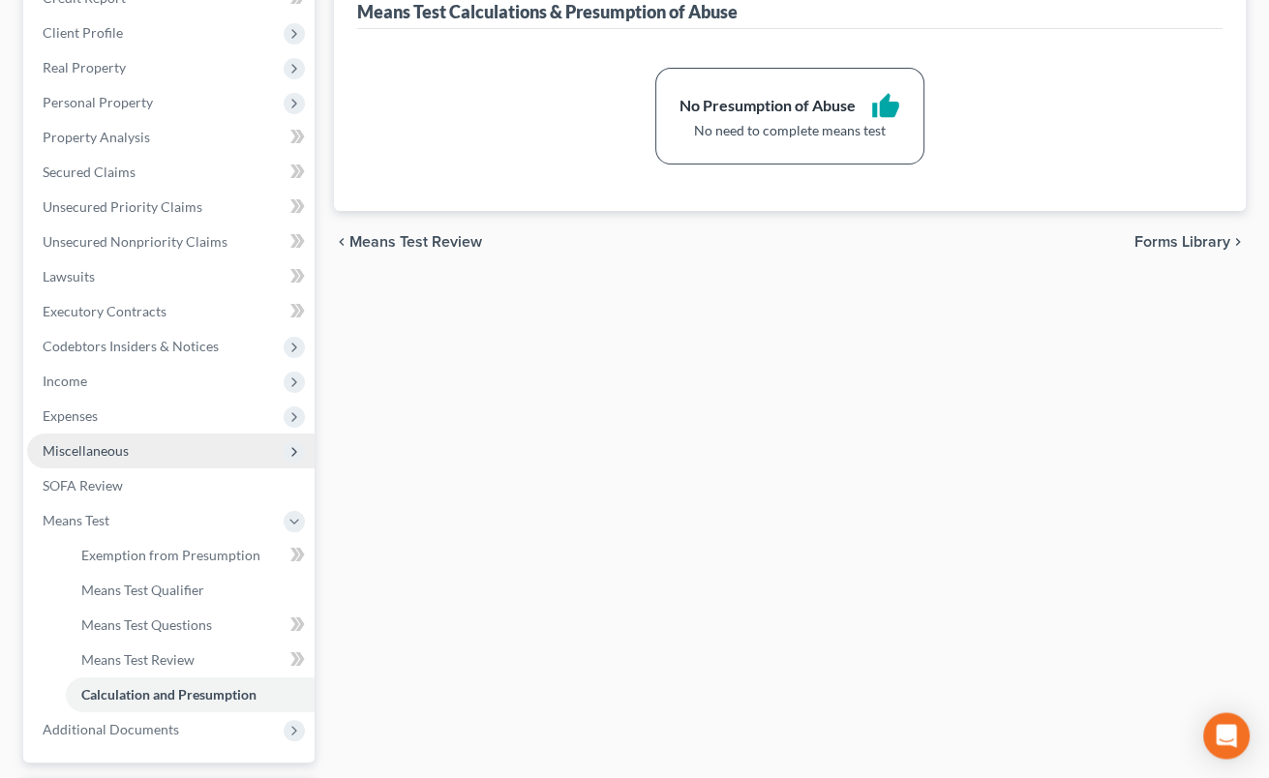
scroll to position [103, 0]
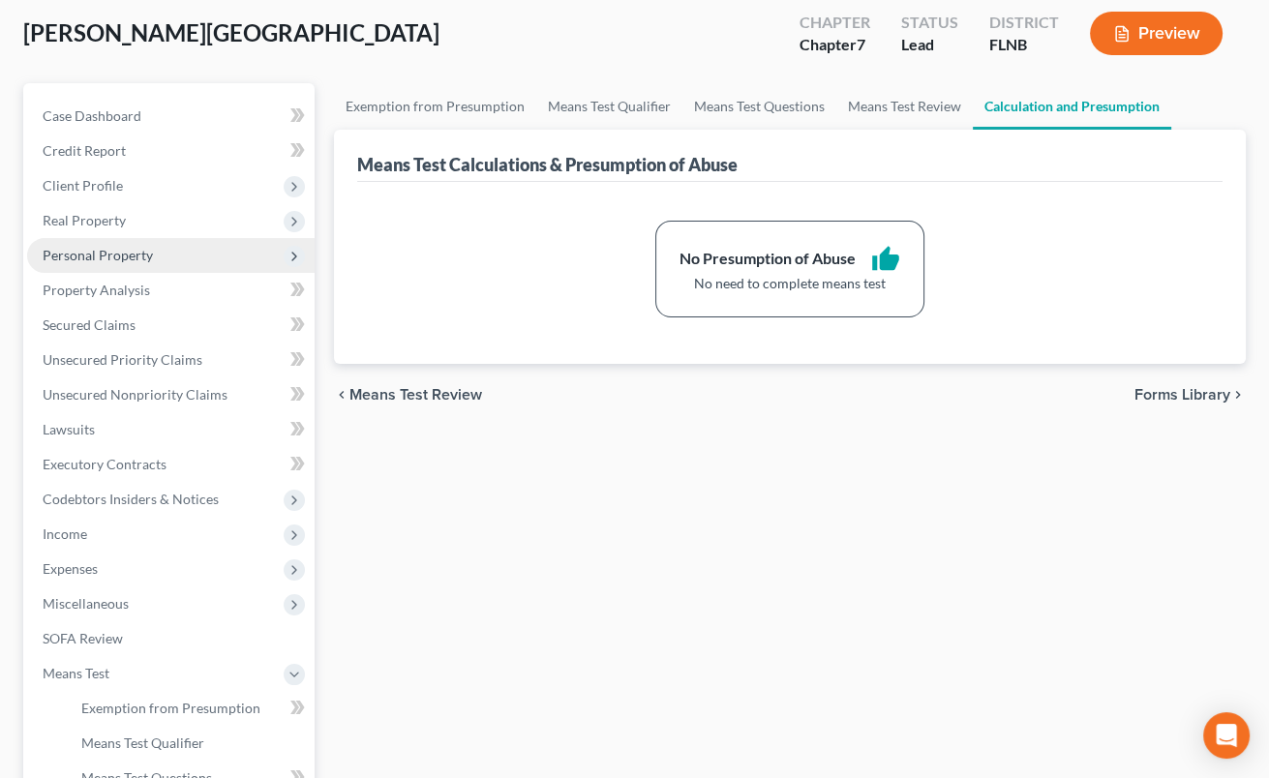
click at [149, 261] on span "Personal Property" at bounding box center [171, 255] width 288 height 35
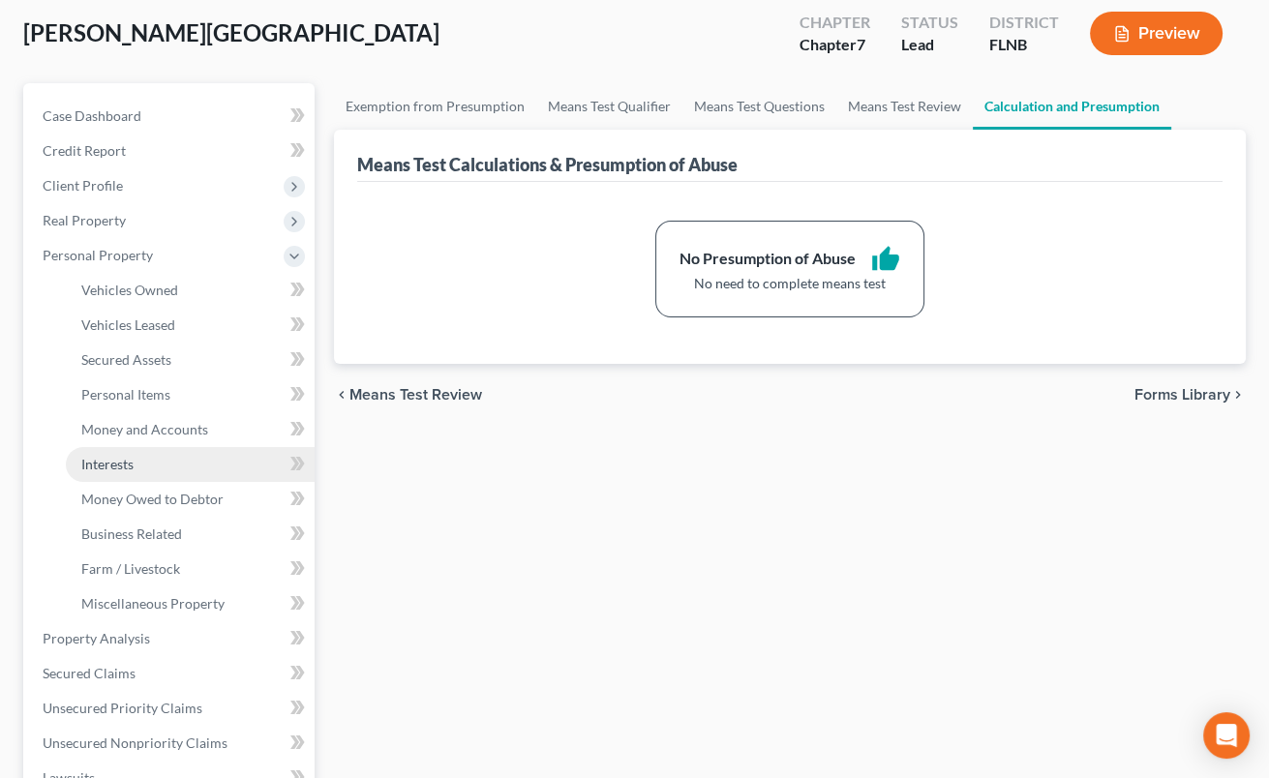
click at [117, 464] on span "Interests" at bounding box center [107, 464] width 52 height 16
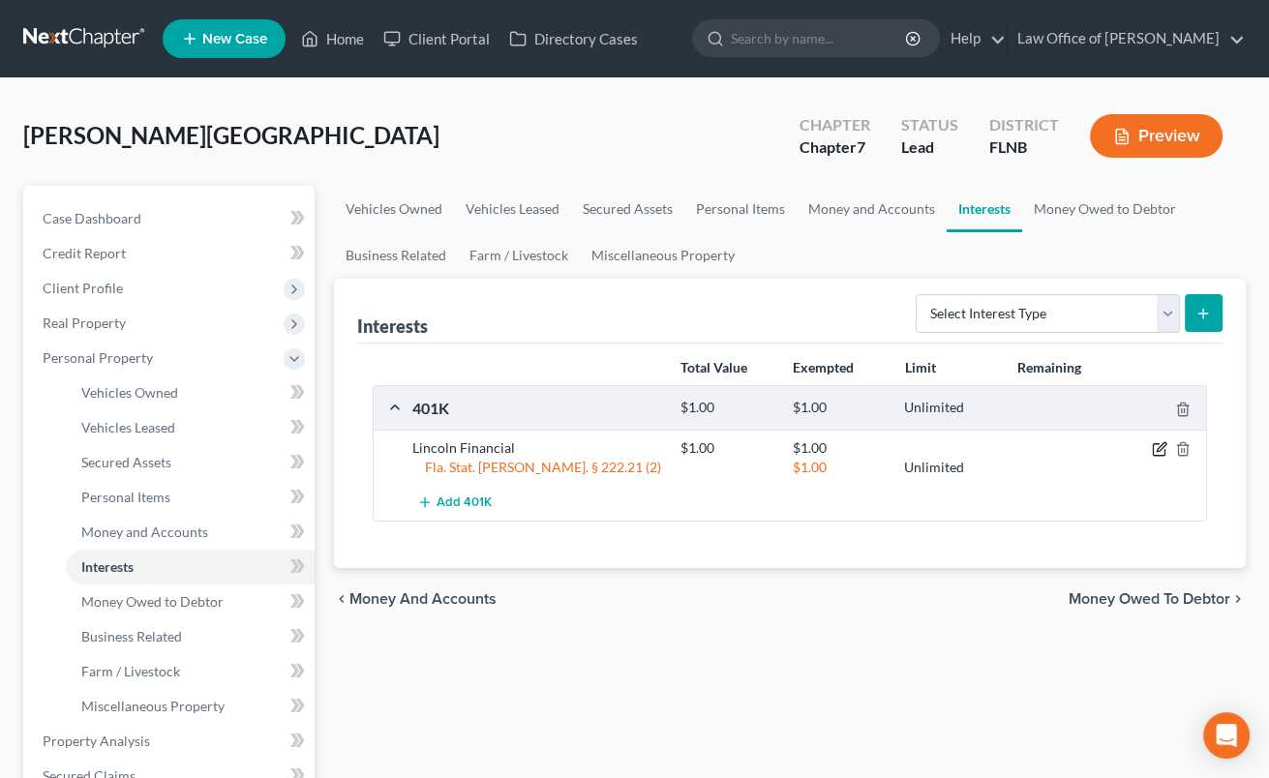
click at [1163, 444] on icon "button" at bounding box center [1159, 449] width 15 height 15
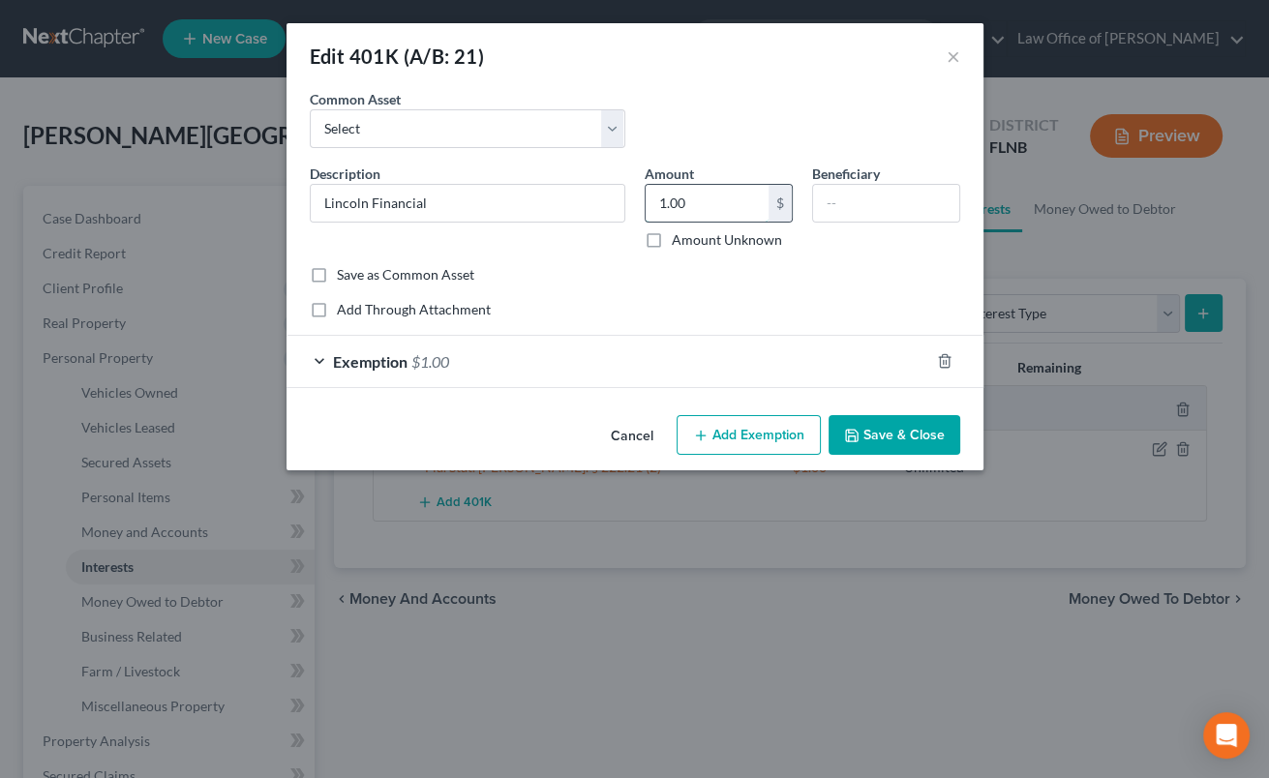
drag, startPoint x: 656, startPoint y: 201, endPoint x: 726, endPoint y: 208, distance: 70.0
click at [726, 208] on input "1.00" at bounding box center [707, 203] width 123 height 37
type input "1,041.54"
click at [717, 368] on div "Exemption $1.00" at bounding box center [608, 361] width 643 height 51
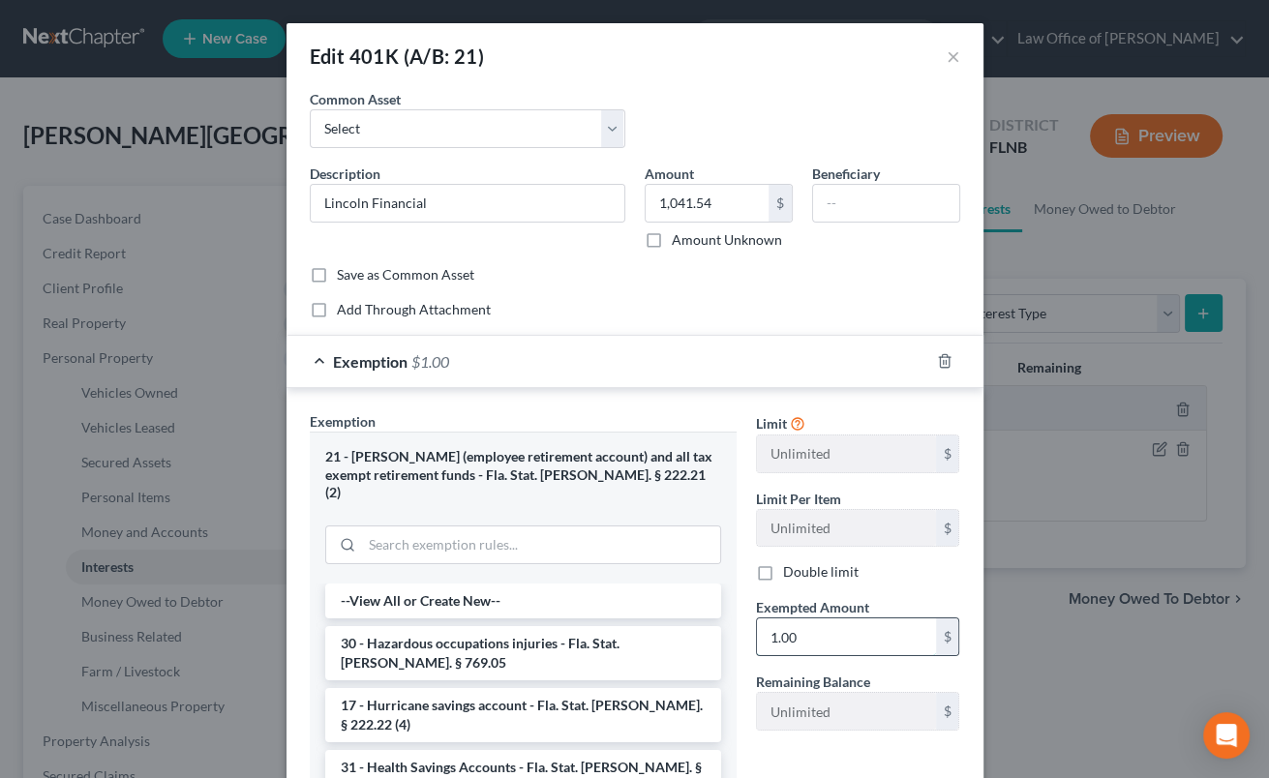
drag, startPoint x: 763, startPoint y: 634, endPoint x: 809, endPoint y: 636, distance: 46.5
click at [809, 636] on input "1.00" at bounding box center [846, 637] width 179 height 37
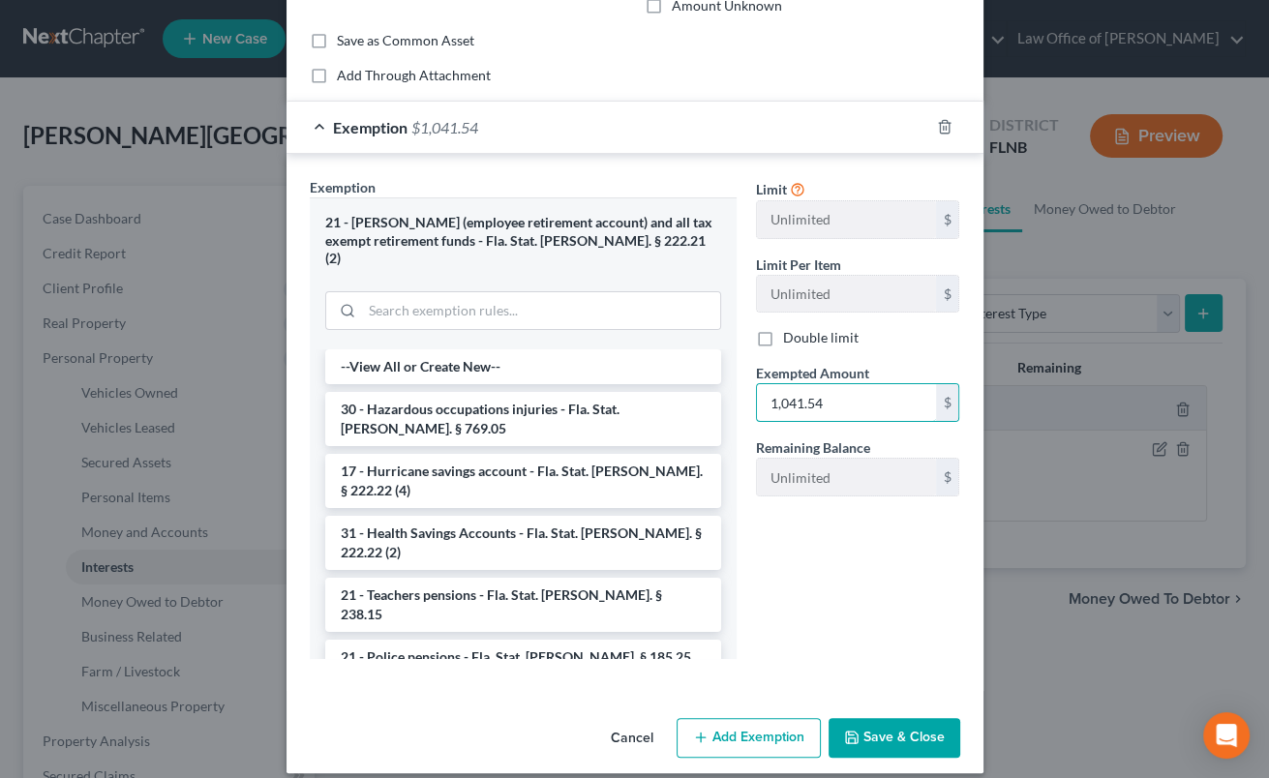
type input "1,041.54"
click at [874, 718] on button "Save & Close" at bounding box center [895, 738] width 132 height 41
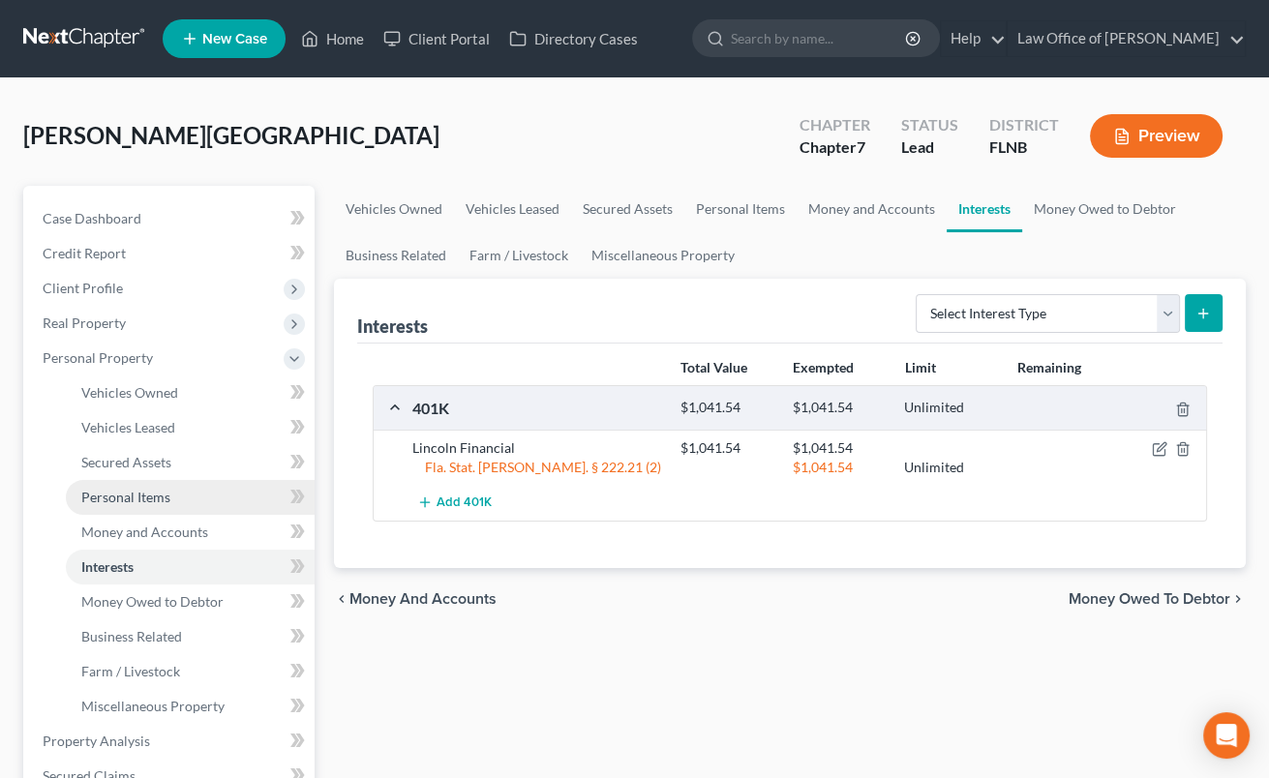
scroll to position [426, 0]
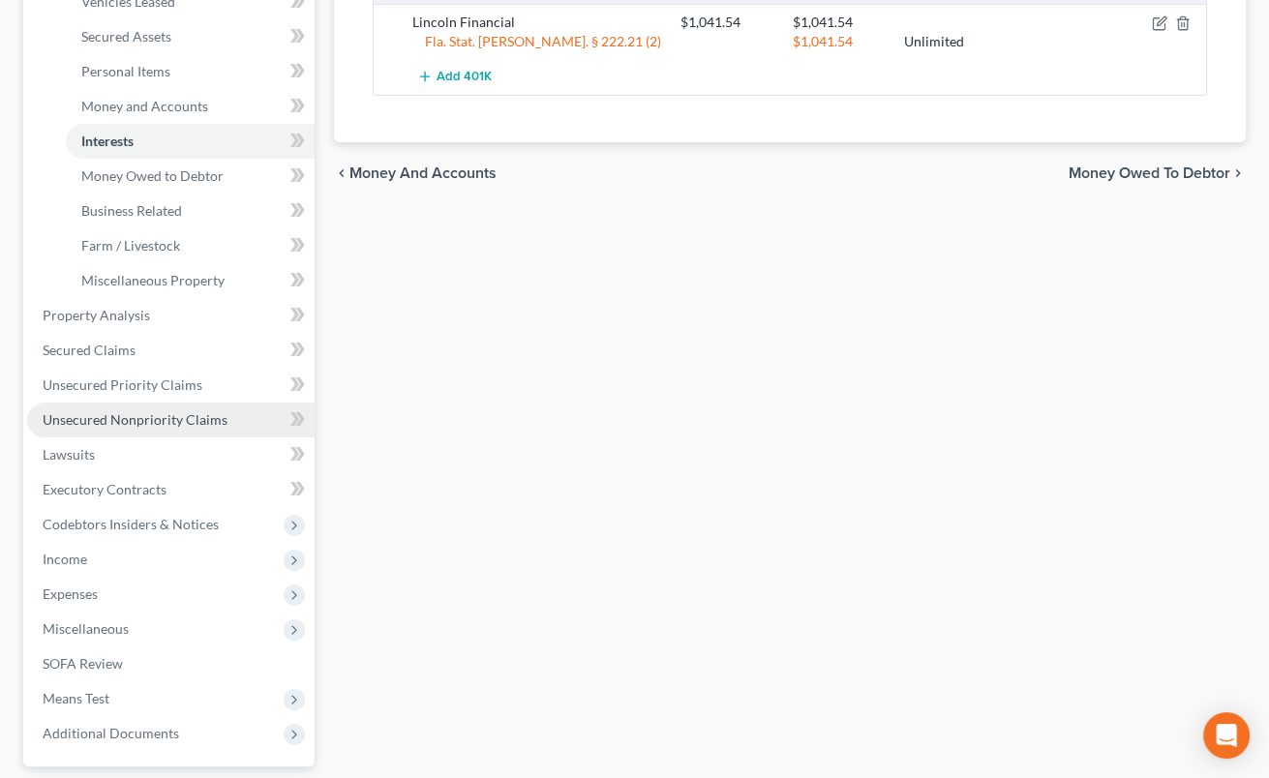
click at [132, 418] on span "Unsecured Nonpriority Claims" at bounding box center [135, 420] width 185 height 16
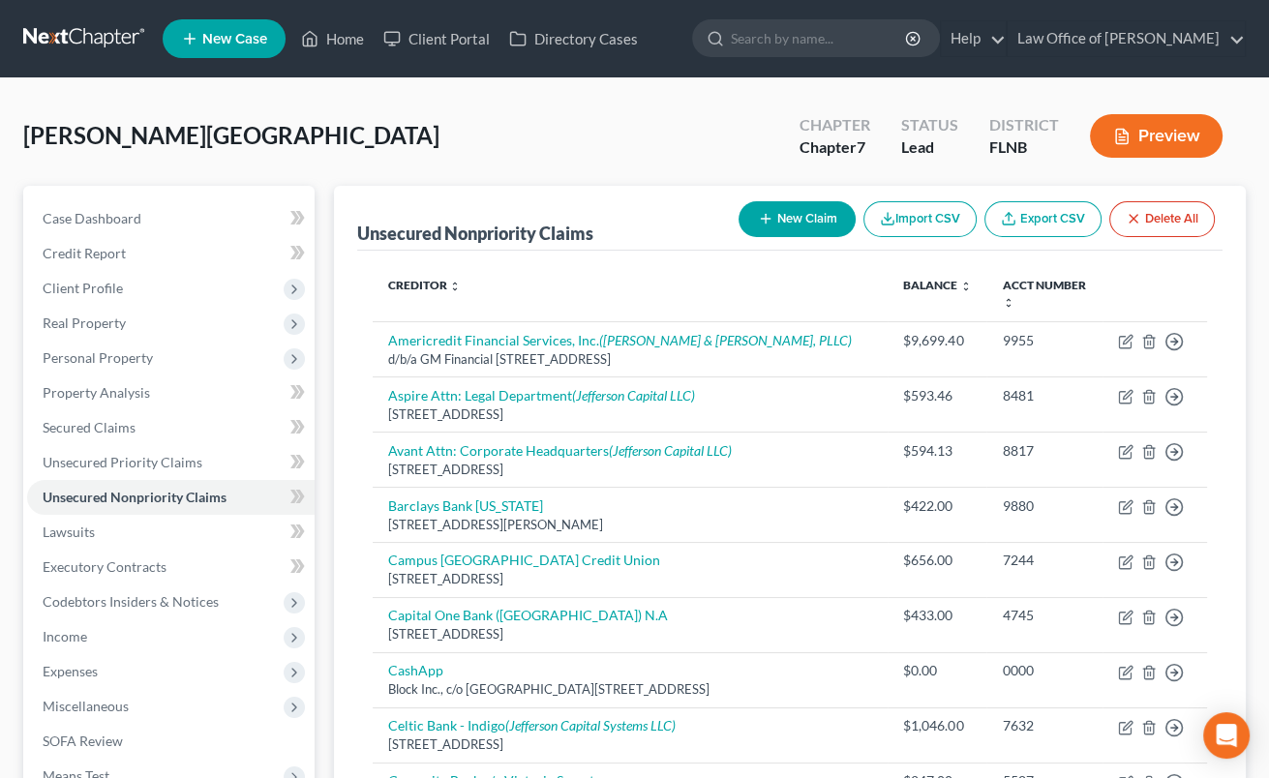
click at [805, 220] on button "New Claim" at bounding box center [797, 219] width 117 height 36
select select "0"
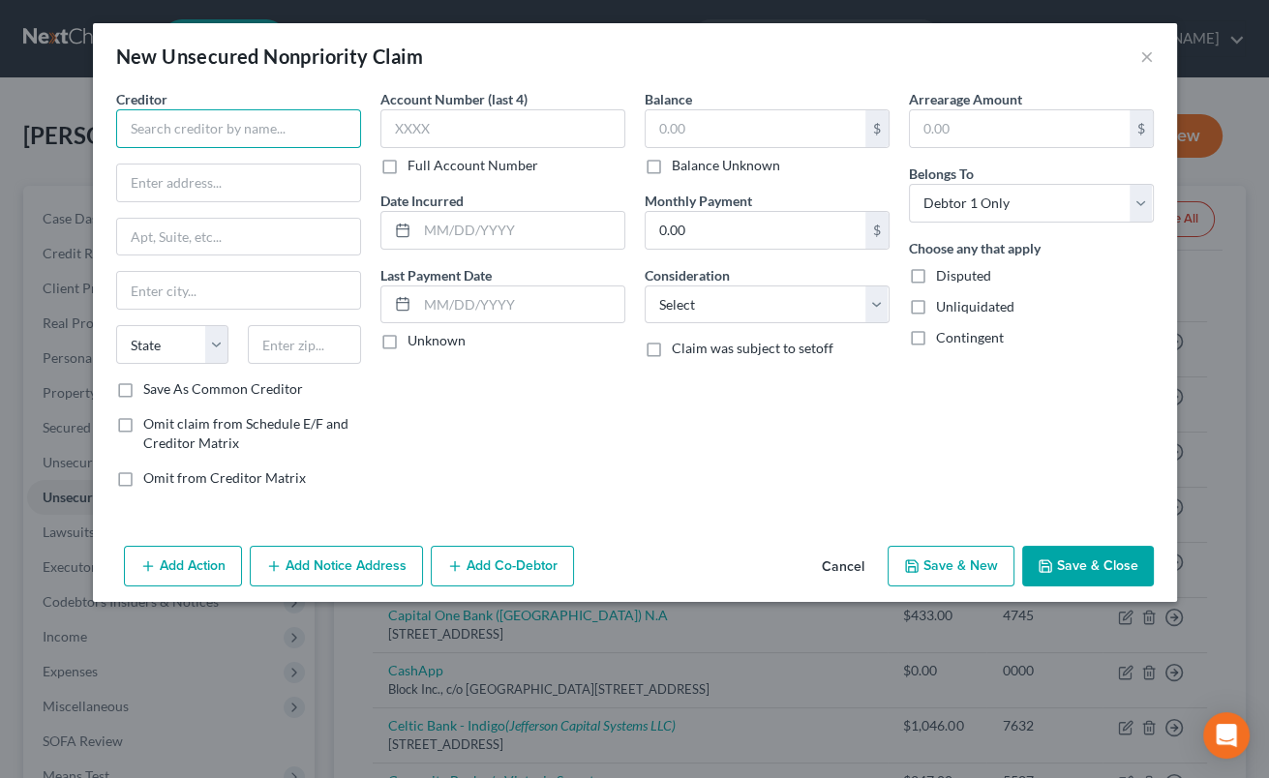
click at [228, 134] on input "text" at bounding box center [238, 128] width 245 height 39
type input "[PERSON_NAME] Teaching Hospital and Clinics, Inc."
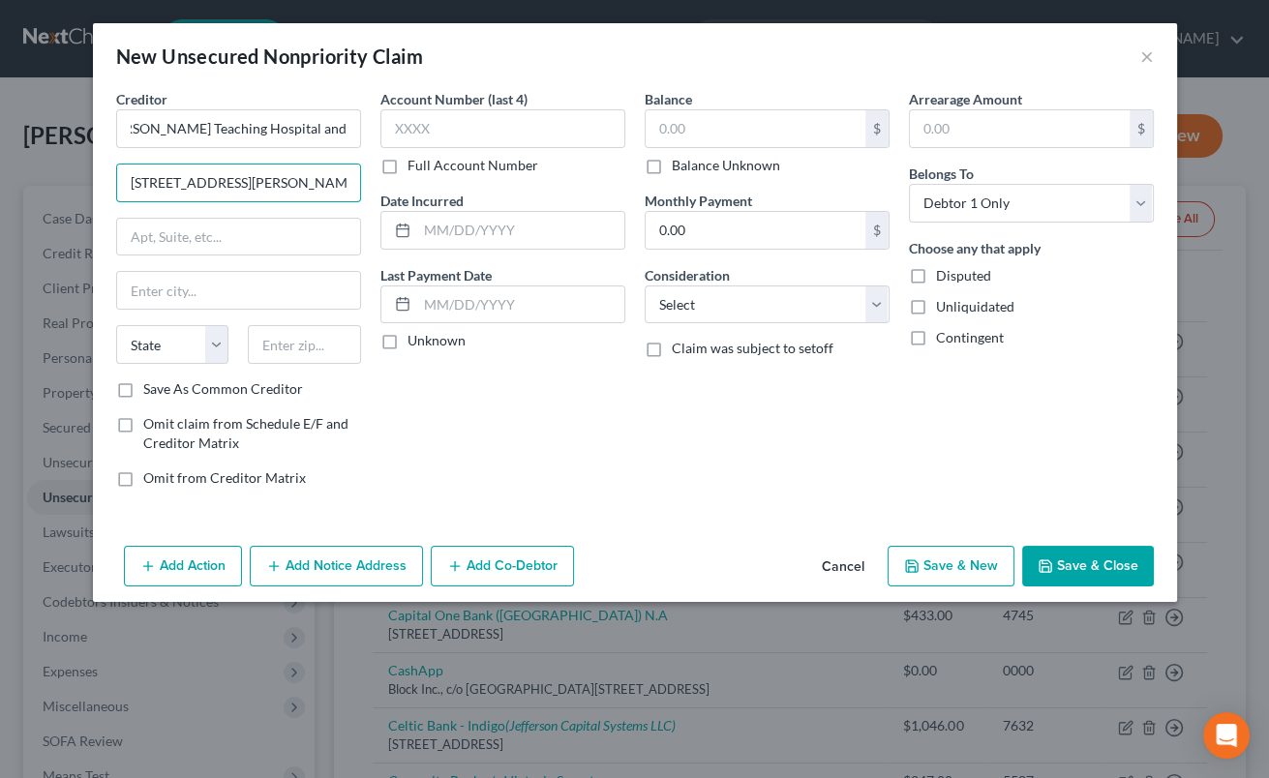
type input "[STREET_ADDRESS][PERSON_NAME]"
type input "32610"
type input "[GEOGRAPHIC_DATA]"
select select "9"
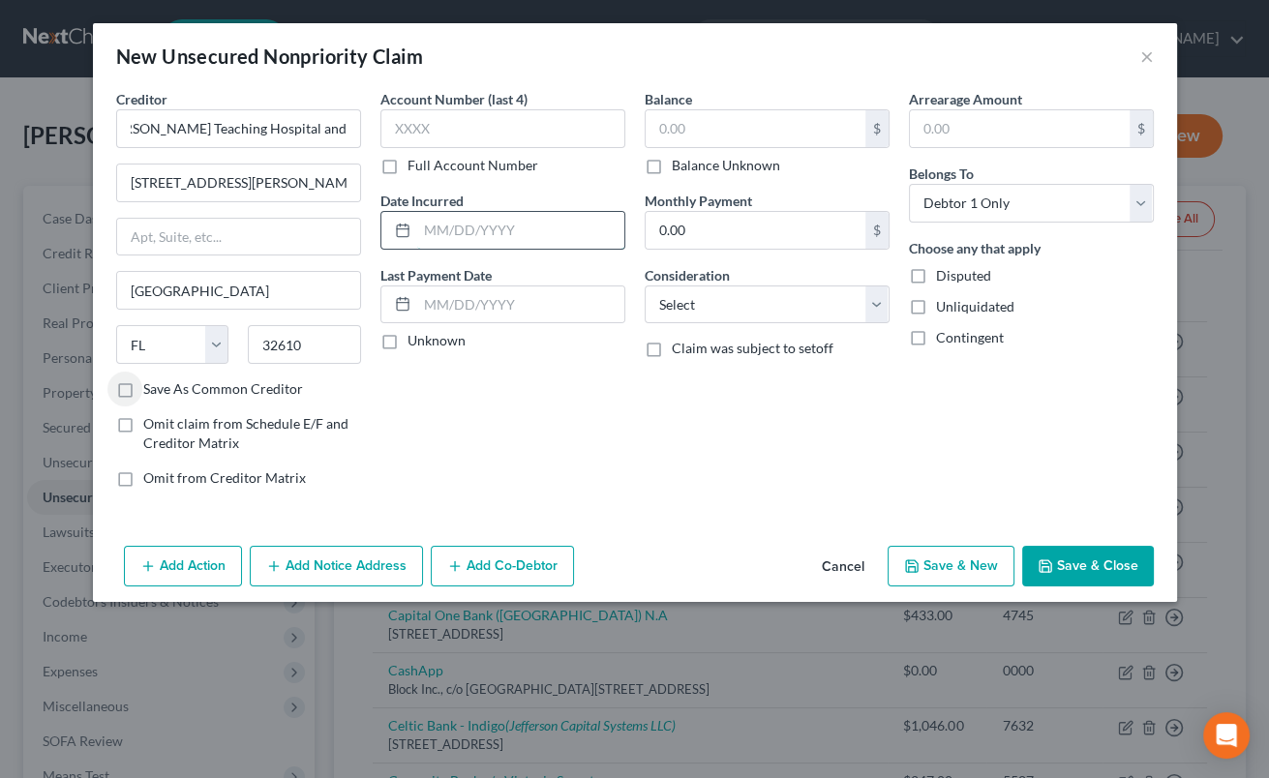
click at [453, 225] on input "text" at bounding box center [520, 230] width 207 height 37
type input "[DATE]"
click at [645, 286] on select "Select Cable / Satellite Services Collection Agency Credit Card Debt Debt Couns…" at bounding box center [767, 305] width 245 height 39
select select "9"
click option "Medical Services" at bounding box center [0, 0] width 0 height 0
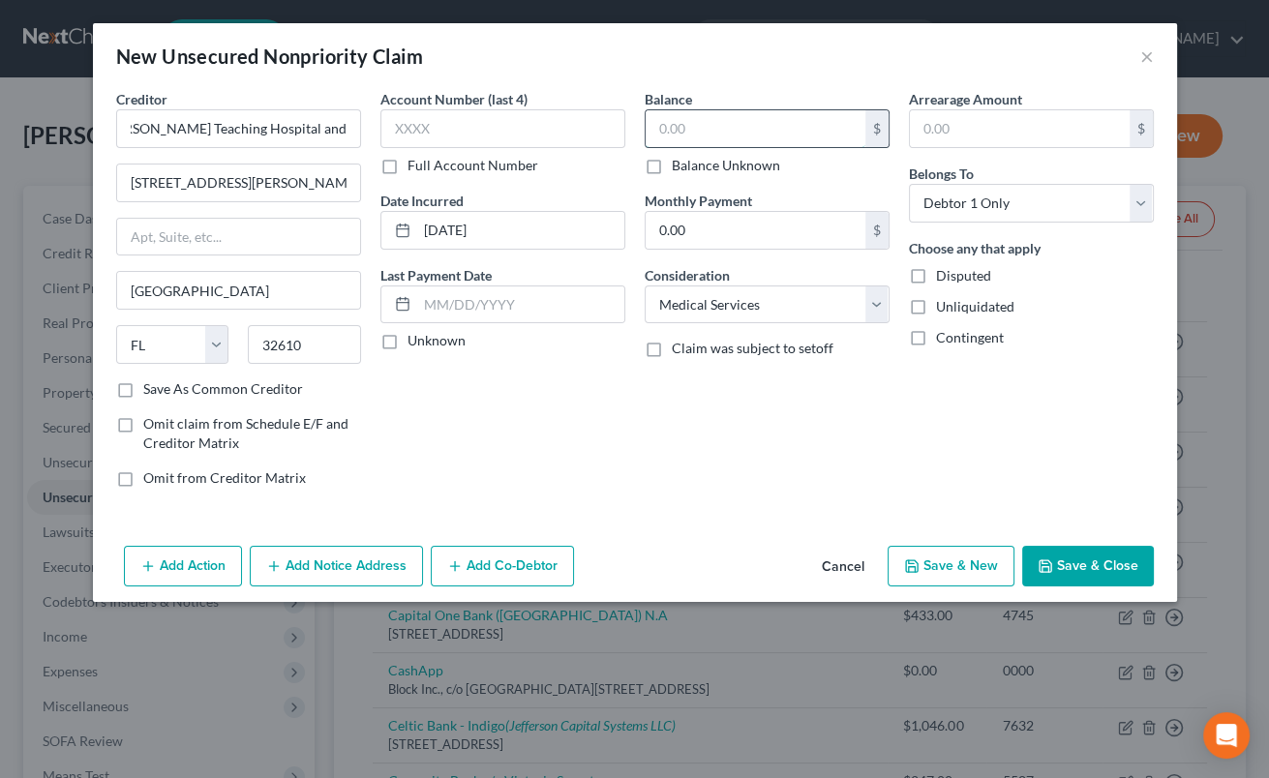
click at [723, 136] on input "text" at bounding box center [756, 128] width 220 height 37
type input "2,089.20"
click at [325, 569] on button "Add Notice Address" at bounding box center [336, 566] width 173 height 41
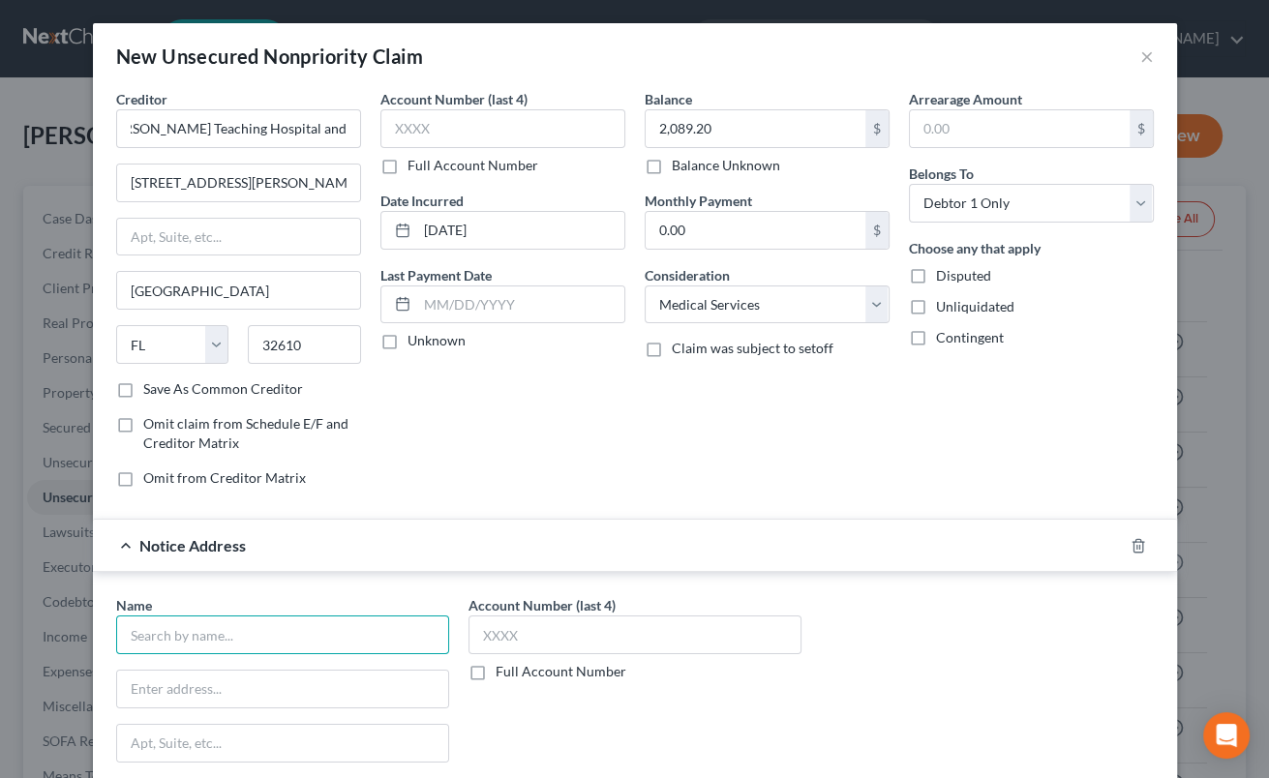
click at [267, 631] on input "text" at bounding box center [282, 635] width 333 height 39
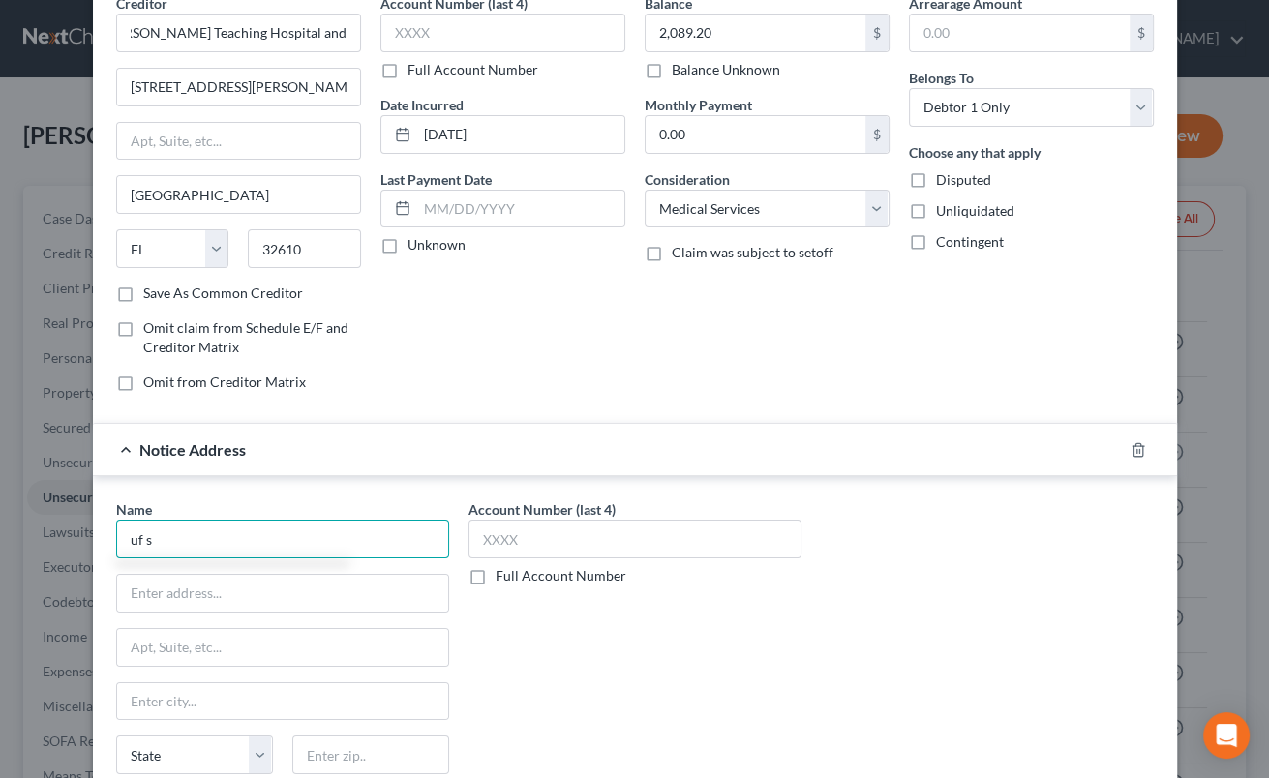
scroll to position [262, 0]
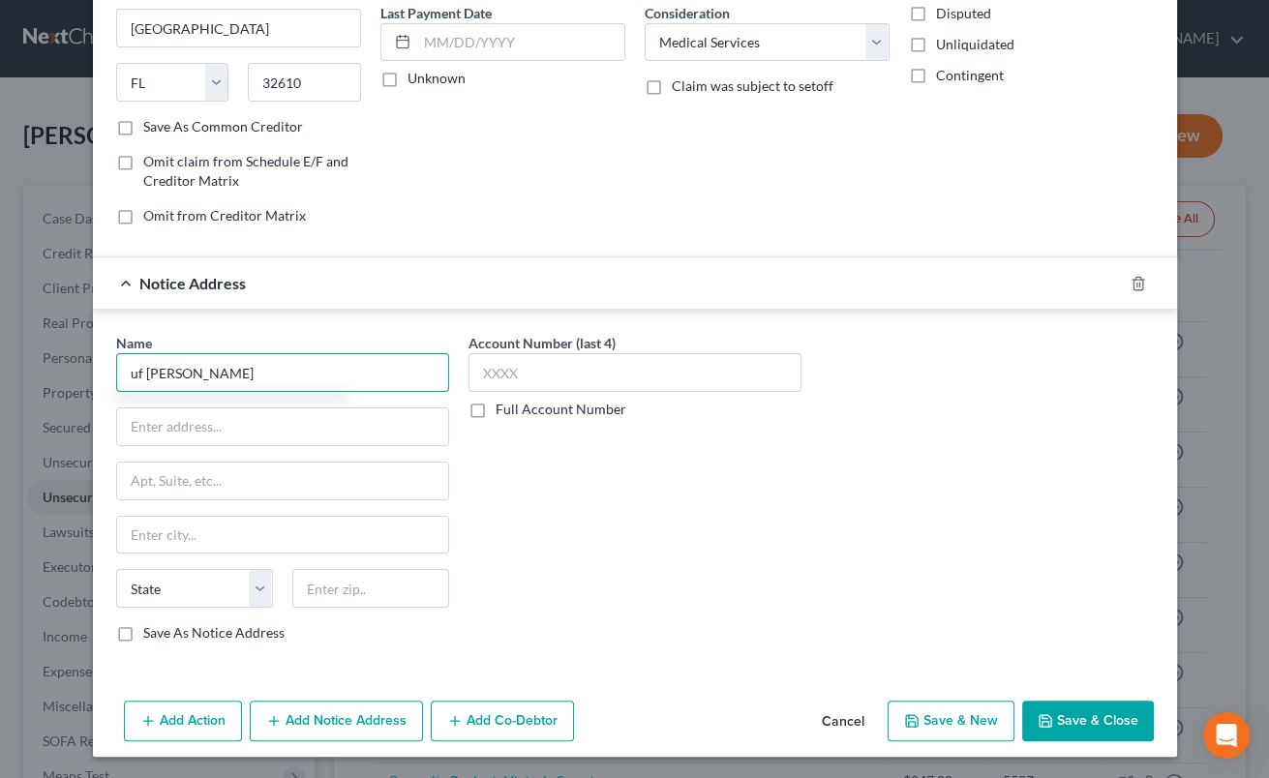
drag, startPoint x: 208, startPoint y: 378, endPoint x: 113, endPoint y: 365, distance: 95.7
click at [116, 365] on input "uf [PERSON_NAME]" at bounding box center [282, 372] width 333 height 39
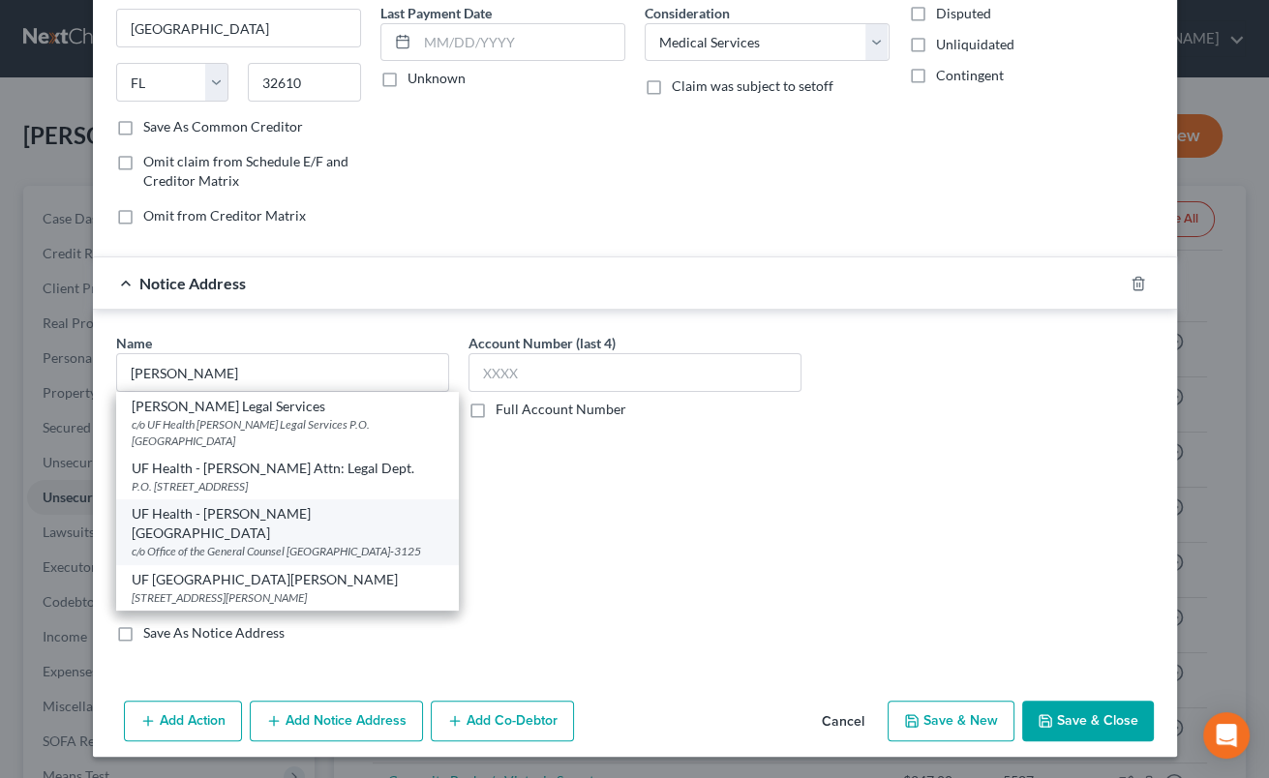
click at [191, 517] on div "UF Health - [PERSON_NAME][GEOGRAPHIC_DATA]" at bounding box center [288, 523] width 312 height 39
type input "UF Health - [PERSON_NAME][GEOGRAPHIC_DATA]"
type input "c/o Office of the General Counsel"
type input "PO Box 113125"
type input "[GEOGRAPHIC_DATA]"
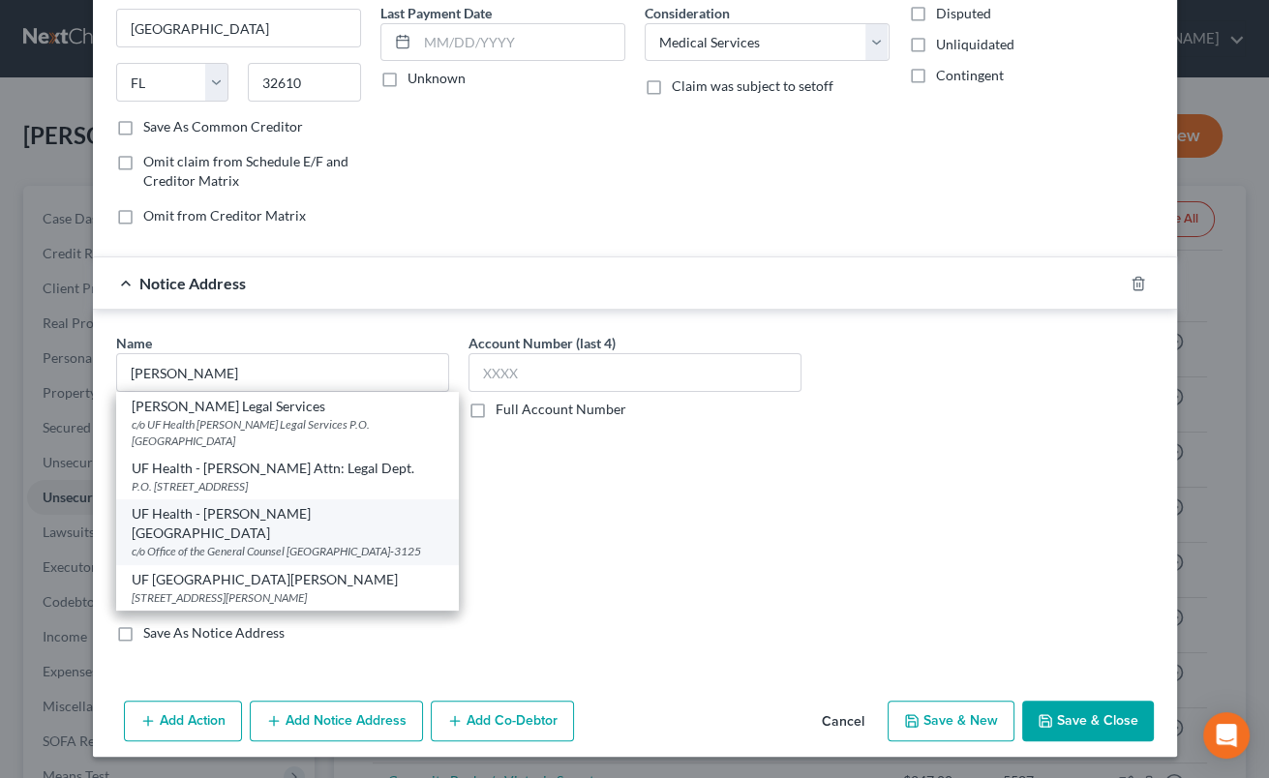
select select "9"
type input "32611-3125"
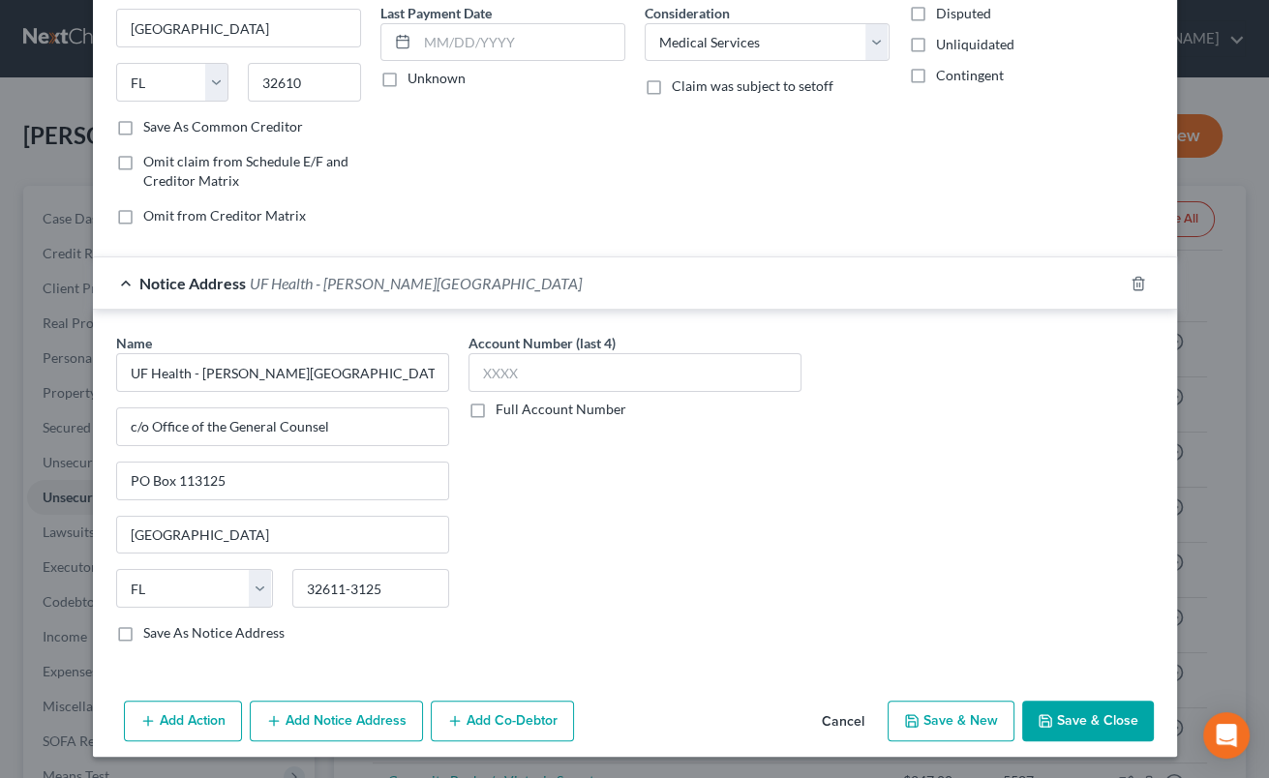
click at [1053, 714] on icon "button" at bounding box center [1045, 721] width 15 height 15
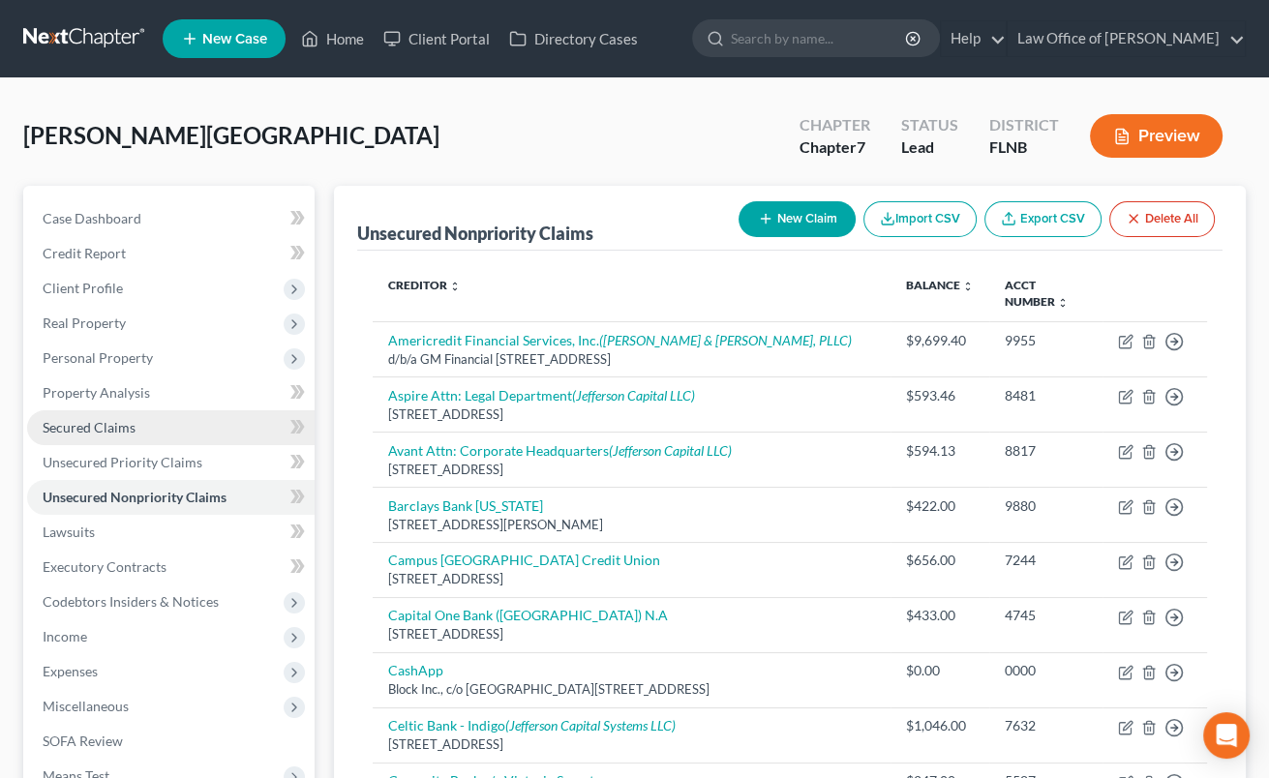
click at [99, 423] on span "Secured Claims" at bounding box center [89, 427] width 93 height 16
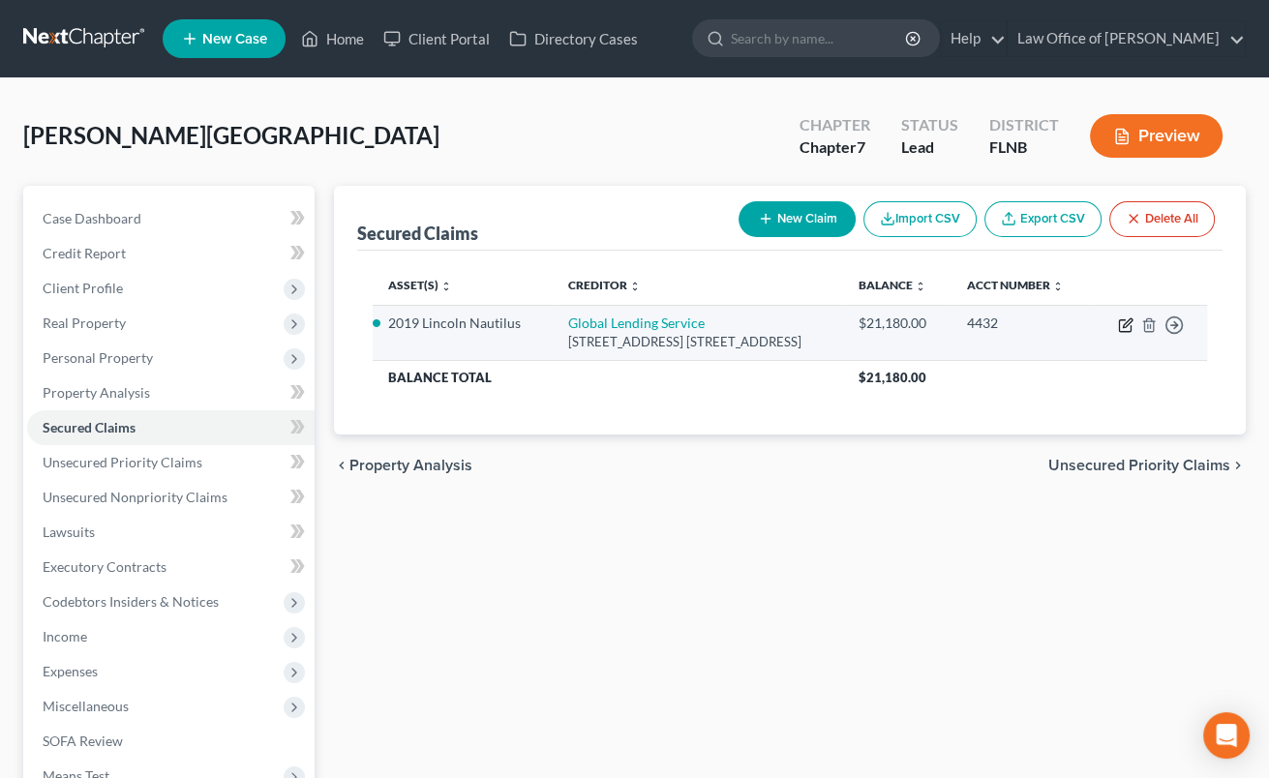
click at [1128, 319] on icon "button" at bounding box center [1125, 325] width 15 height 15
select select "42"
select select "0"
select select "9"
select select "2"
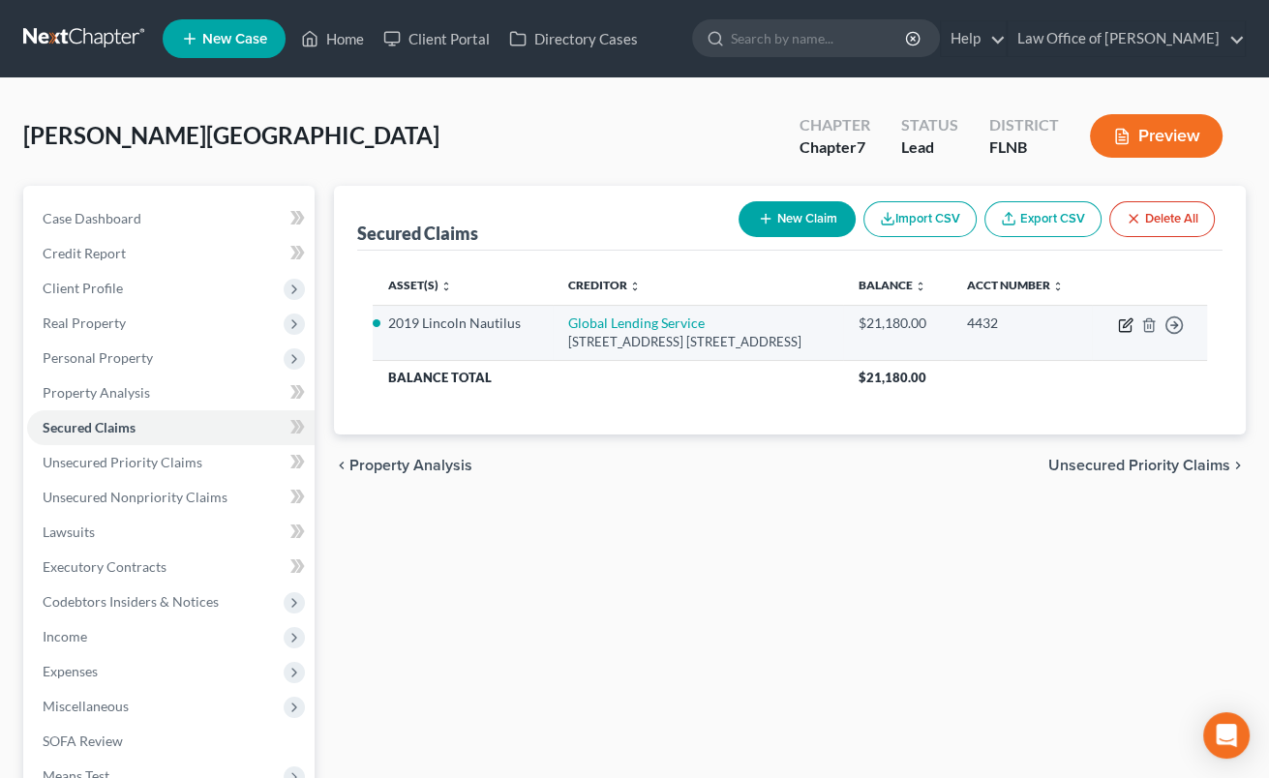
select select "0"
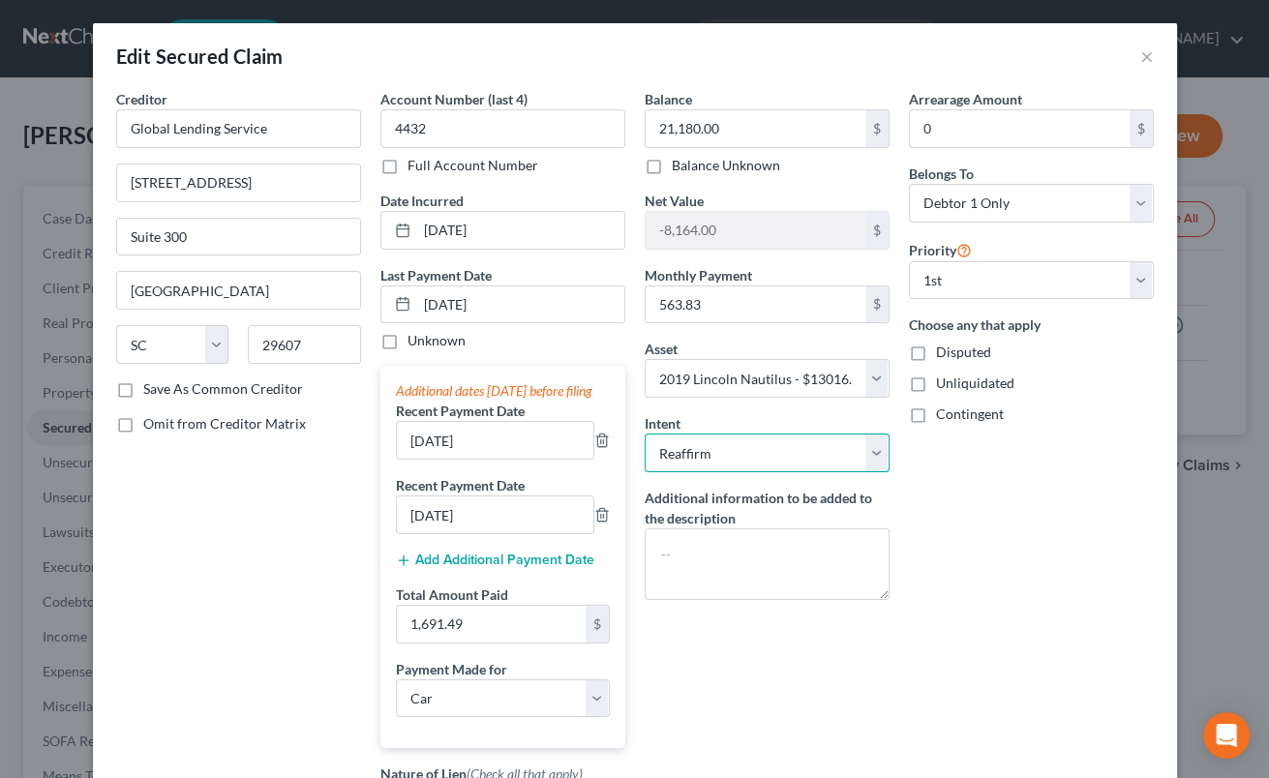
select select "0"
click option "Surrender" at bounding box center [0, 0] width 0 height 0
click at [439, 459] on input "[DATE]" at bounding box center [495, 440] width 197 height 37
click at [433, 459] on input "[DATE]" at bounding box center [495, 440] width 197 height 37
drag, startPoint x: 407, startPoint y: 466, endPoint x: 492, endPoint y: 461, distance: 85.3
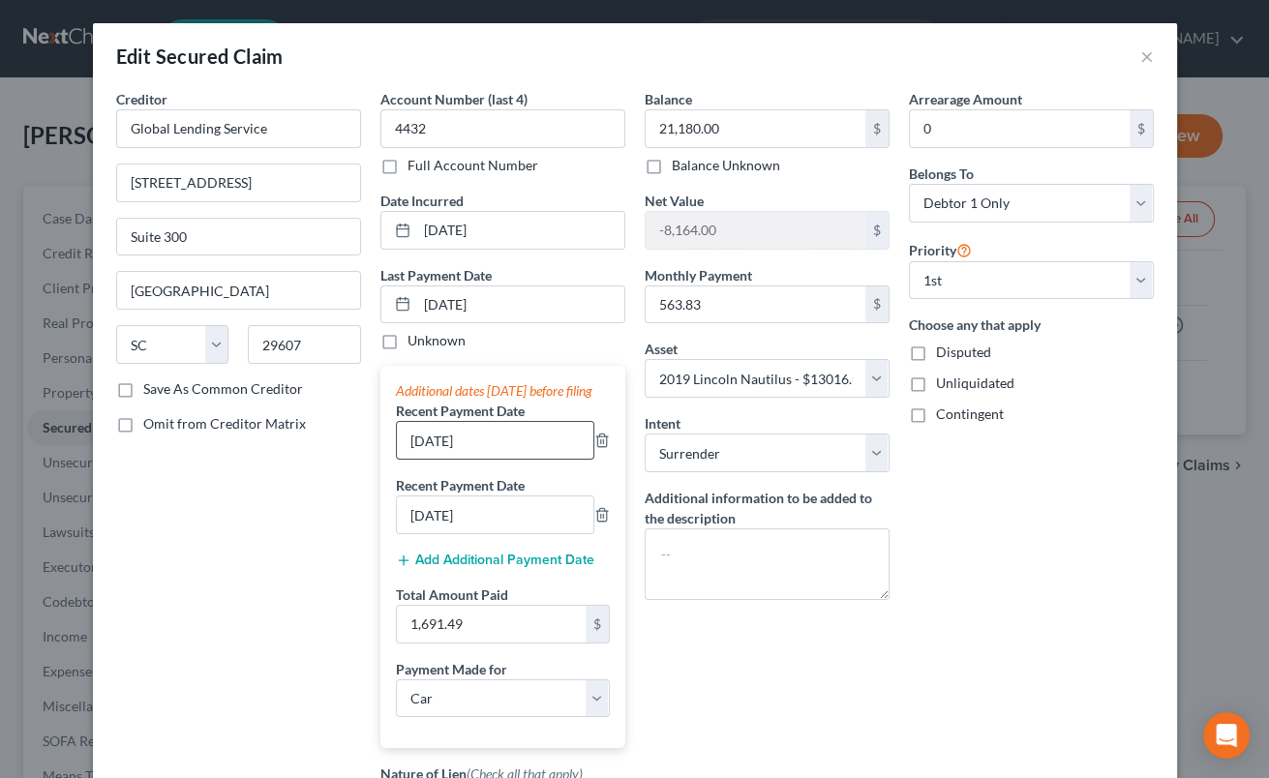
click at [492, 459] on input "[DATE]" at bounding box center [495, 440] width 197 height 37
type input "[DATE]"
drag, startPoint x: 420, startPoint y: 304, endPoint x: 538, endPoint y: 312, distance: 118.4
click at [538, 312] on input "[DATE]" at bounding box center [520, 305] width 207 height 37
paste input "8/16"
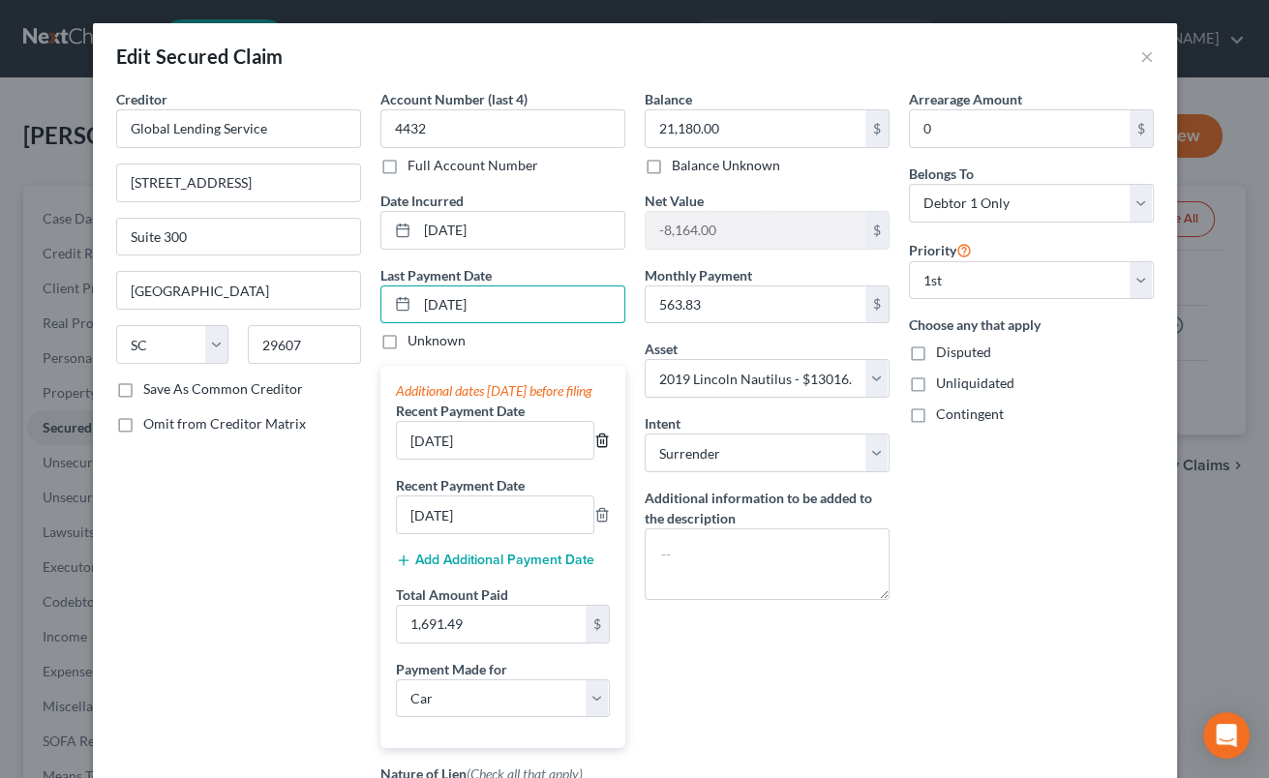
type input "[DATE]"
click at [597, 447] on icon "button" at bounding box center [601, 441] width 9 height 13
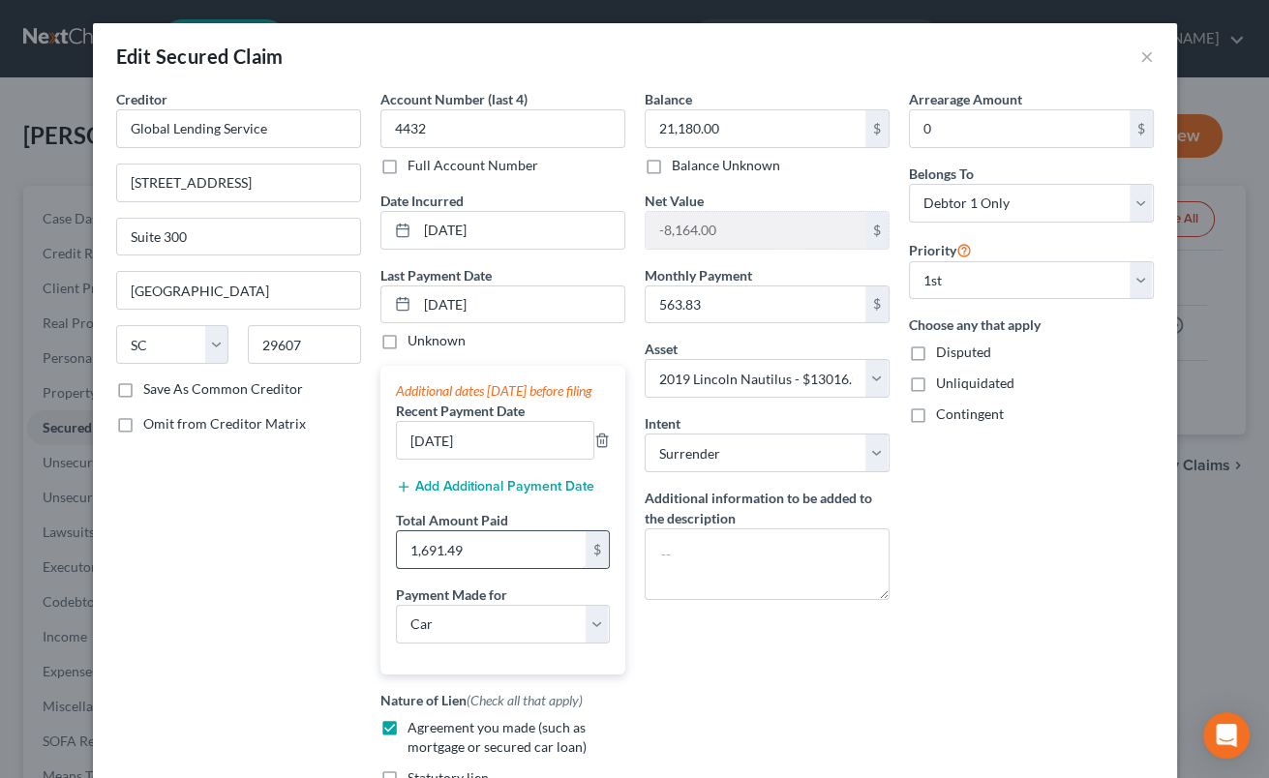
drag, startPoint x: 410, startPoint y: 567, endPoint x: 510, endPoint y: 567, distance: 100.7
click at [510, 567] on input "1,691.49" at bounding box center [491, 550] width 189 height 37
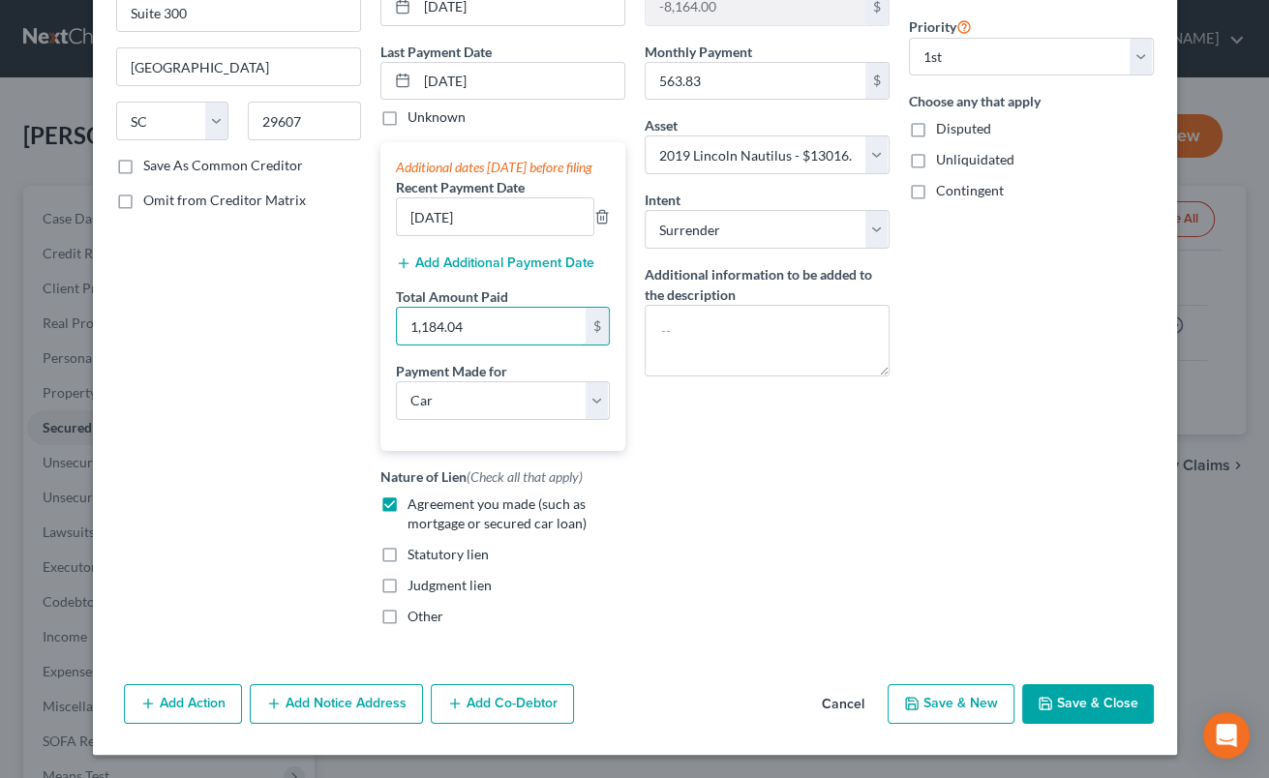
type input "1,184.04"
click at [1051, 703] on icon "button" at bounding box center [1045, 703] width 15 height 15
select select
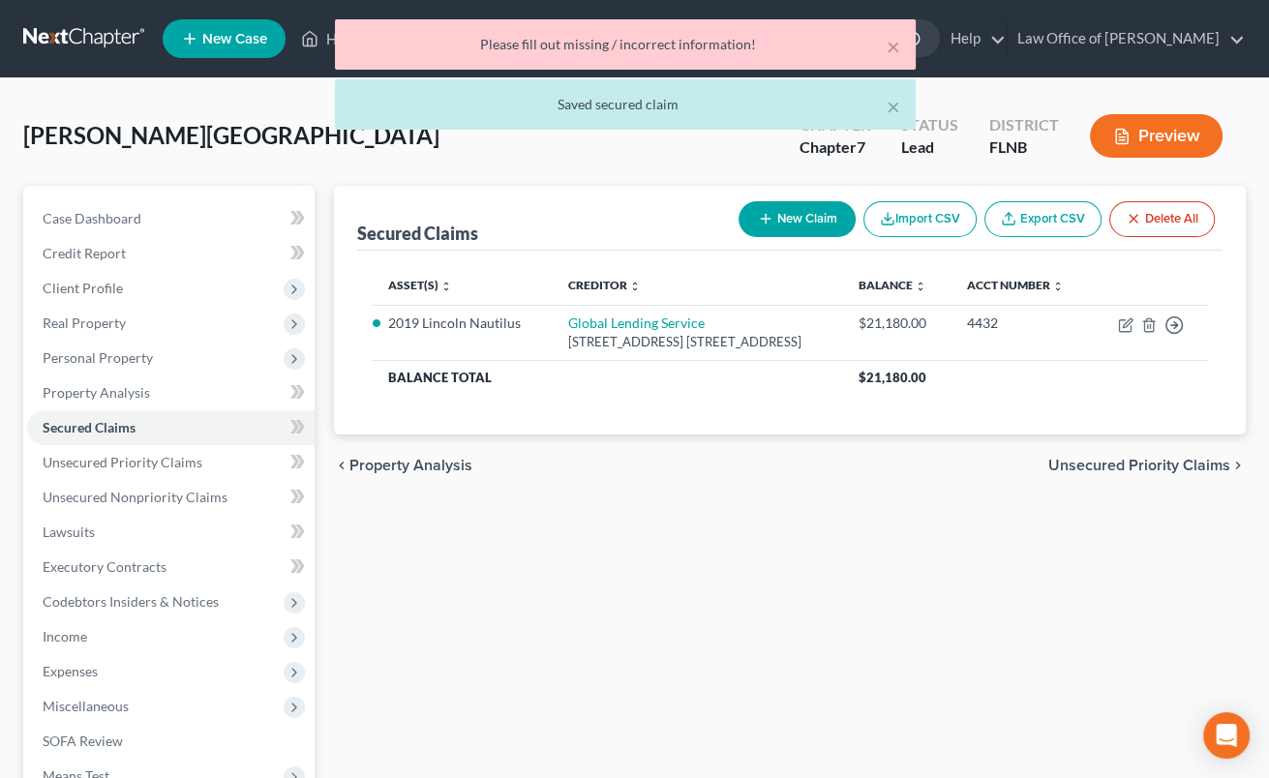
click at [895, 652] on div "Secured Claims New Claim Import CSV Export CSV Delete All Asset(s) expand_more …" at bounding box center [789, 571] width 931 height 770
click at [614, 41] on div "Please fill out missing / incorrect information!" at bounding box center [626, 44] width 550 height 19
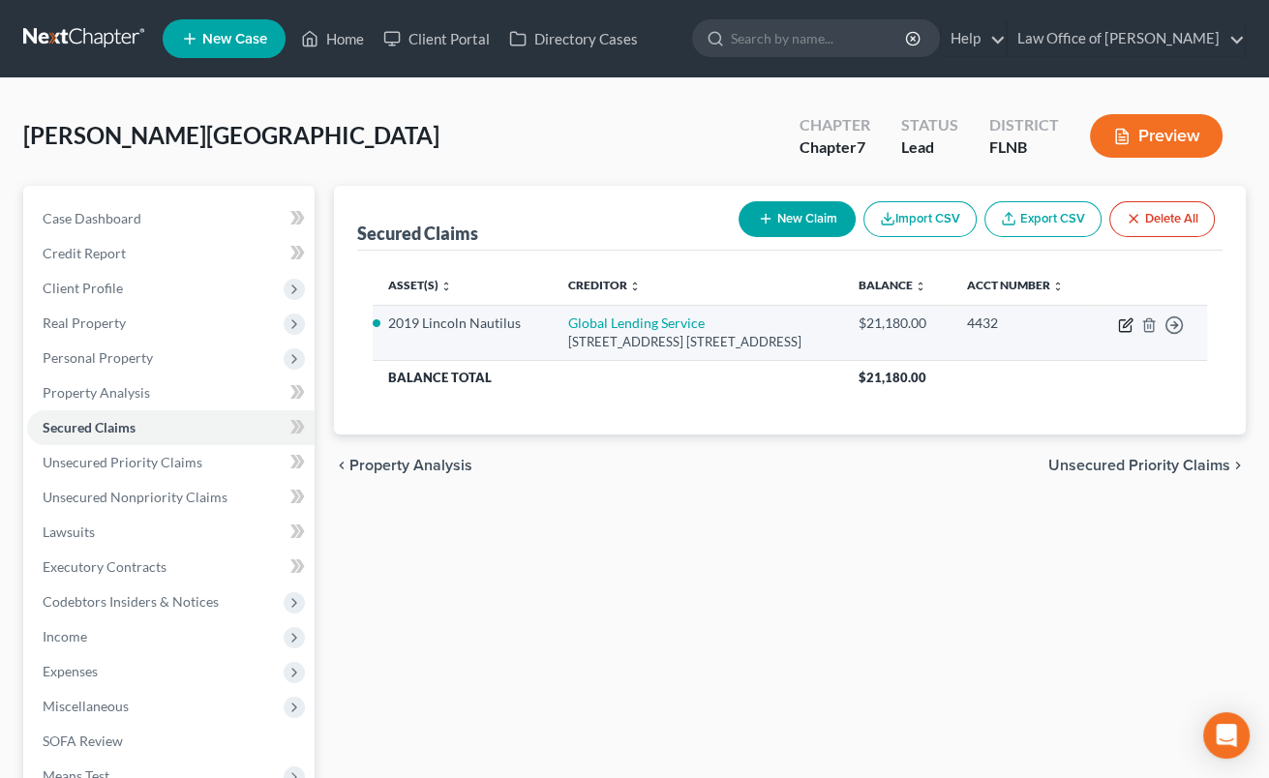
click at [1126, 331] on icon "button" at bounding box center [1125, 326] width 12 height 12
select select "42"
select select "0"
select select "9"
select select "0"
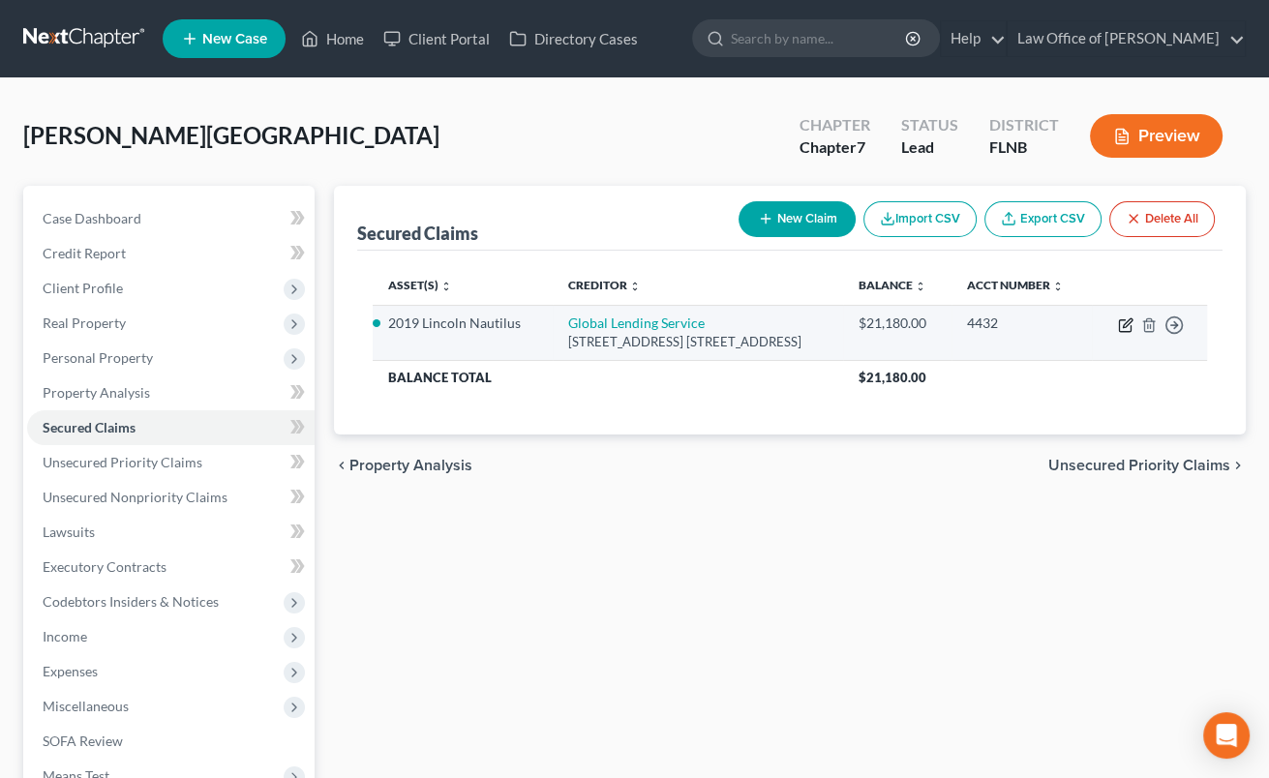
select select "0"
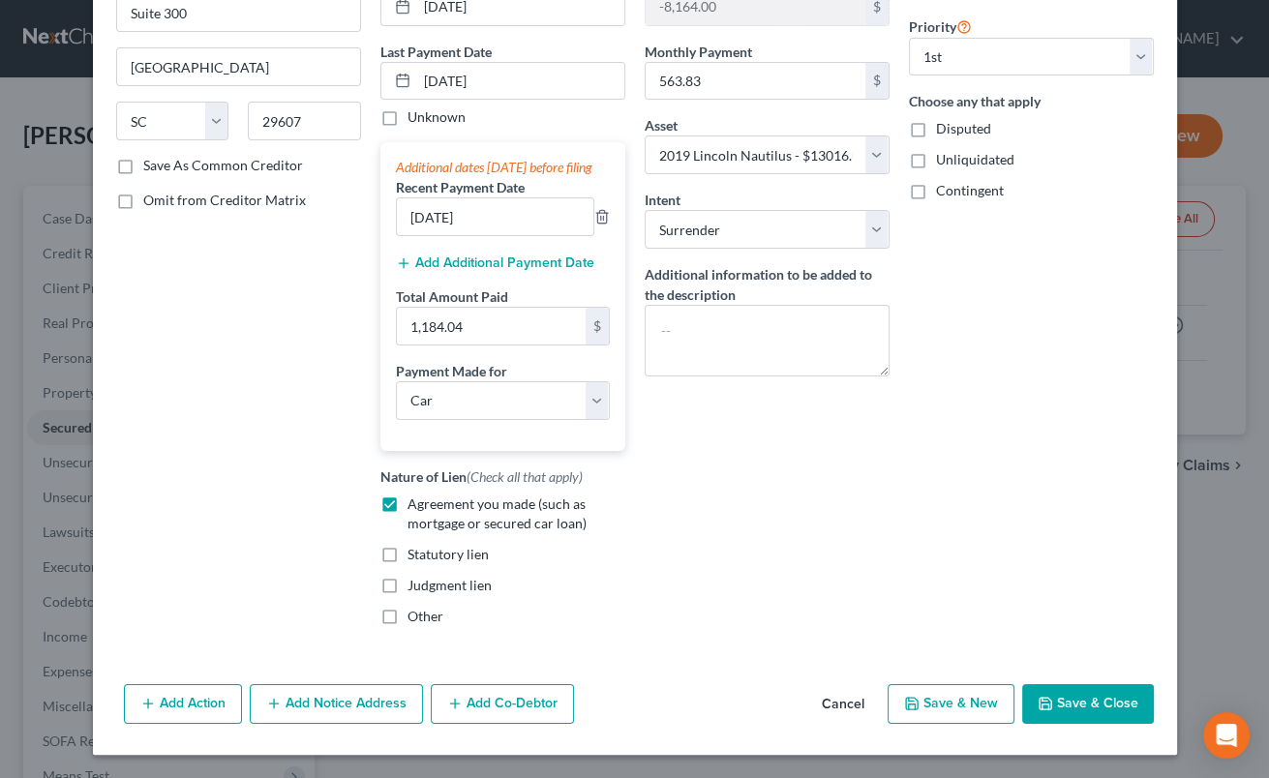
click at [1083, 708] on button "Save & Close" at bounding box center [1088, 705] width 132 height 41
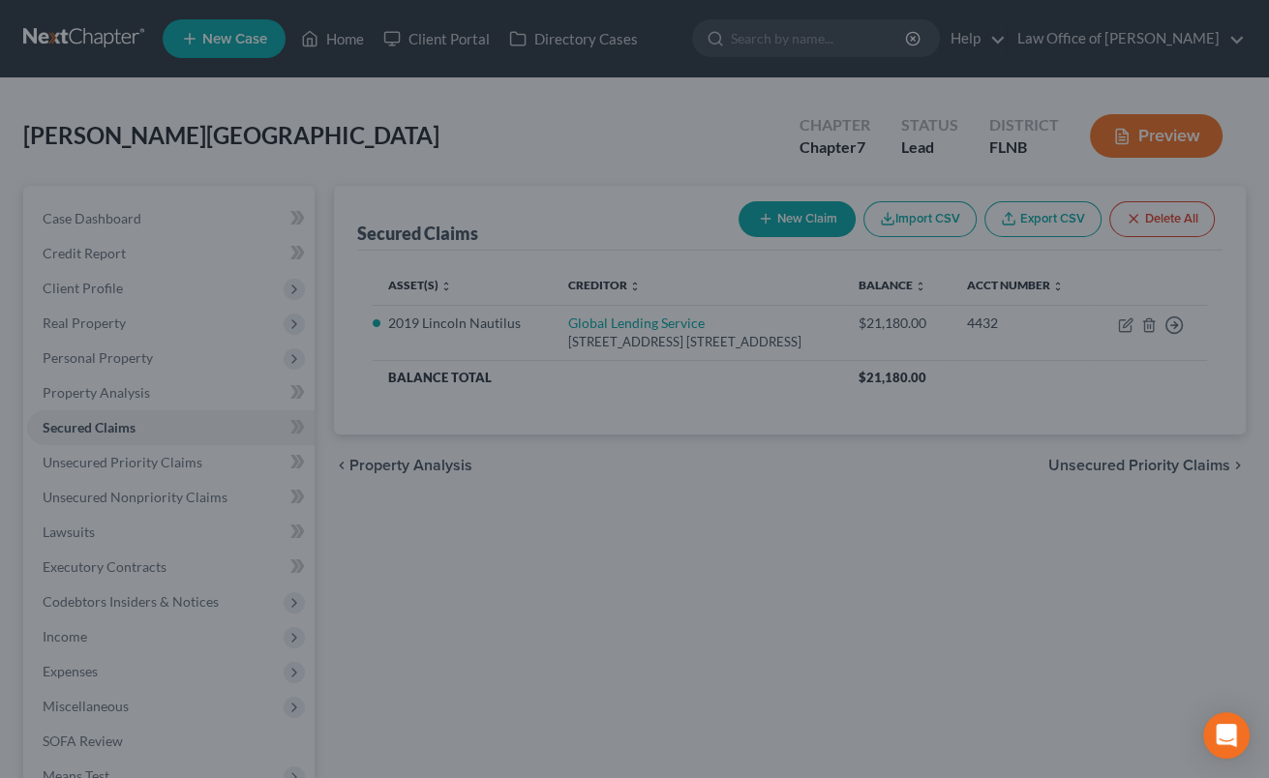
select select "9"
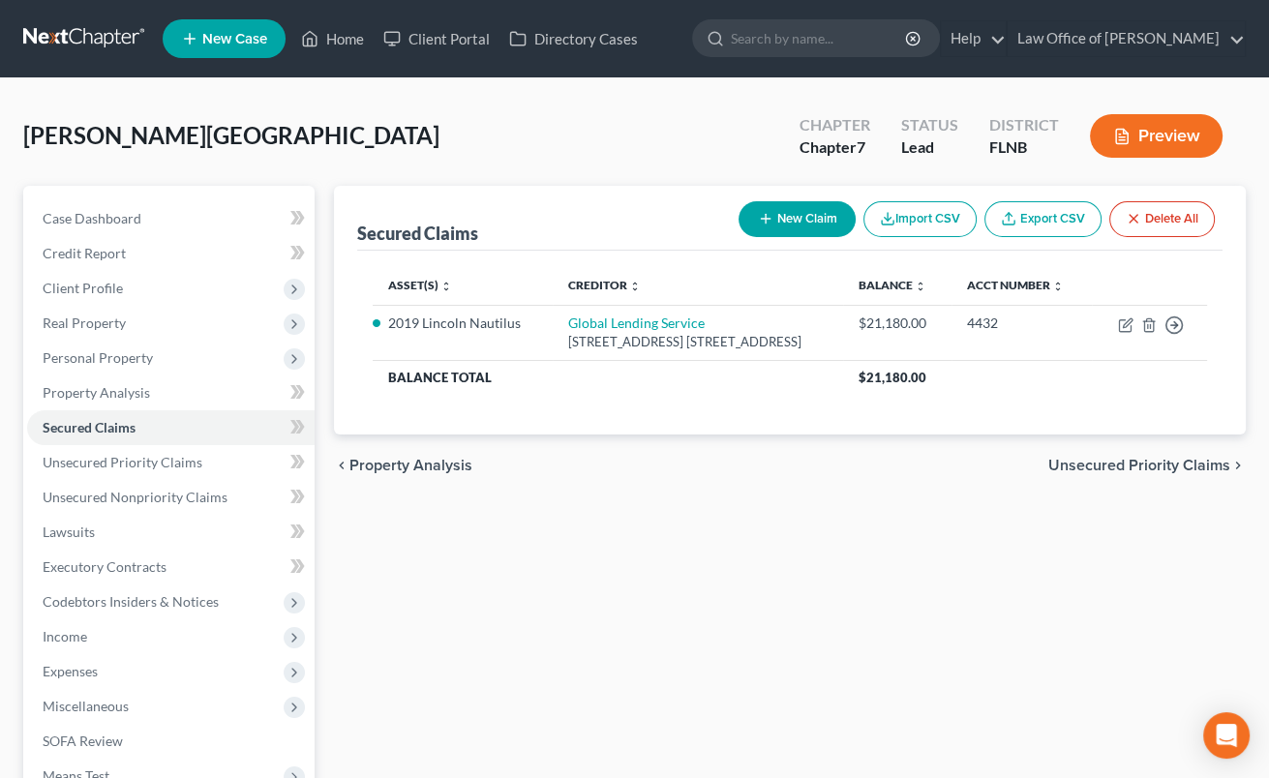
click at [792, 209] on button "New Claim" at bounding box center [797, 219] width 117 height 36
select select "0"
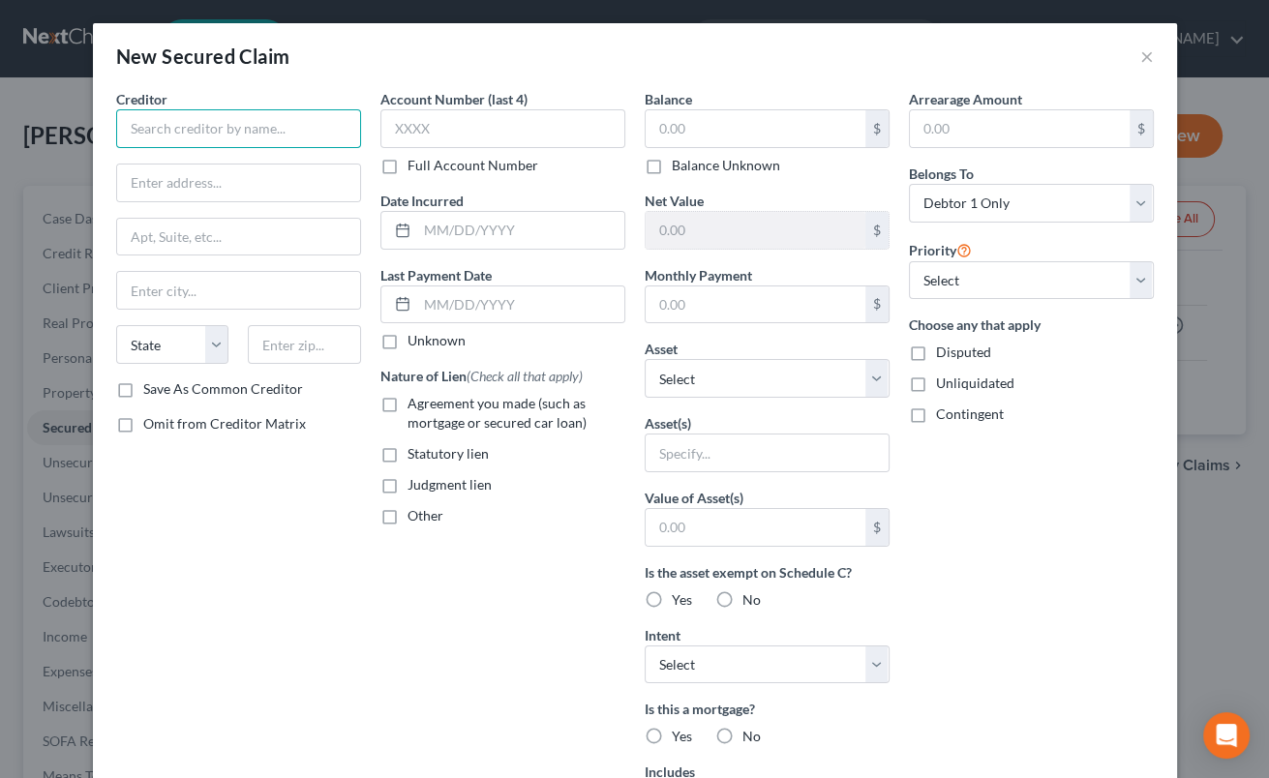
click at [337, 142] on input "text" at bounding box center [238, 128] width 245 height 39
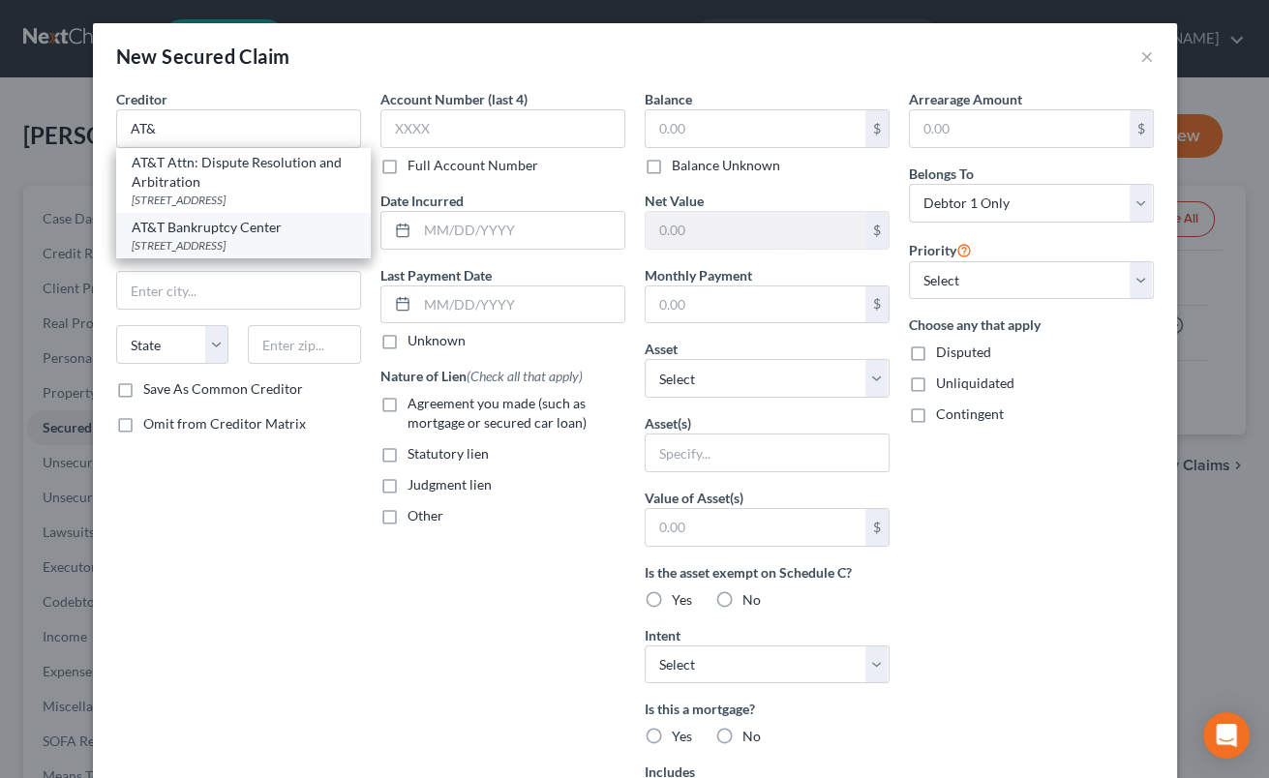
click at [295, 242] on div "[STREET_ADDRESS]" at bounding box center [244, 245] width 224 height 16
type input "AT&T Bankruptcy Center"
type input "[STREET_ADDRESS]"
type input "7th Floor"
type input "[PERSON_NAME]"
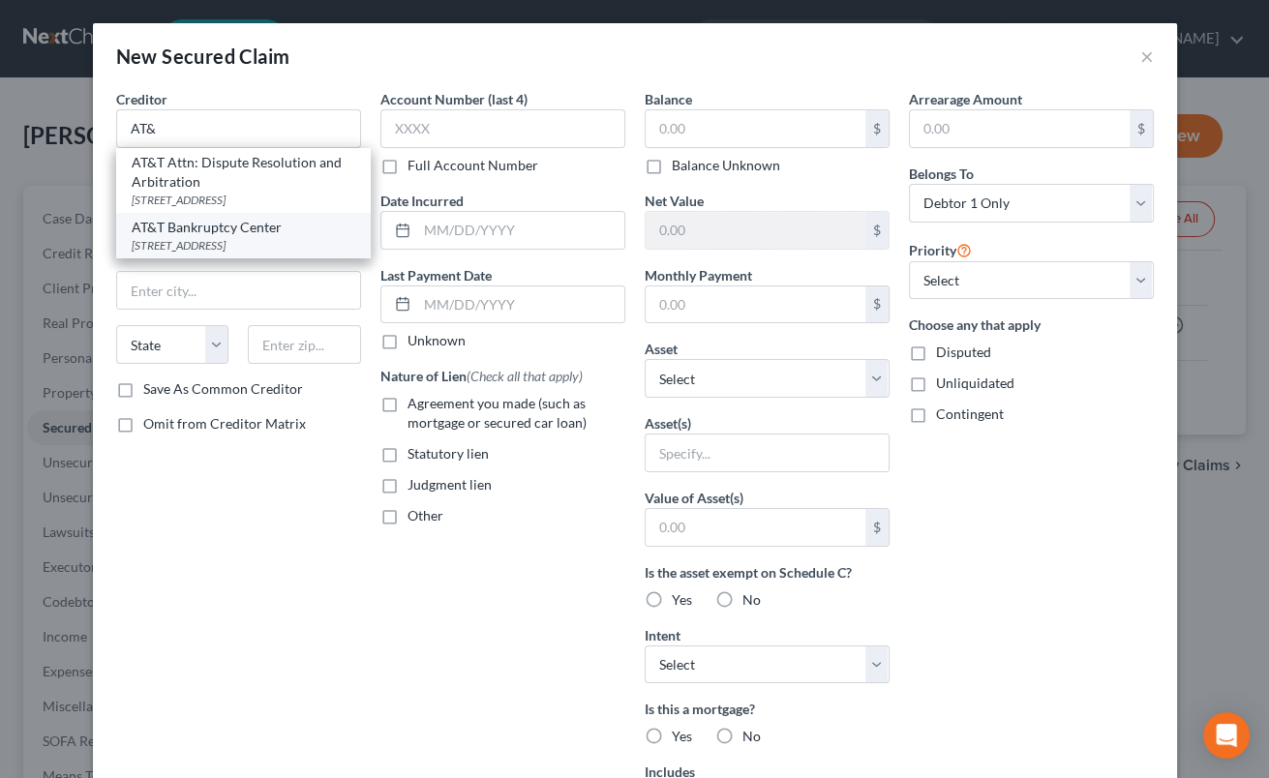
select select "45"
type input "75082"
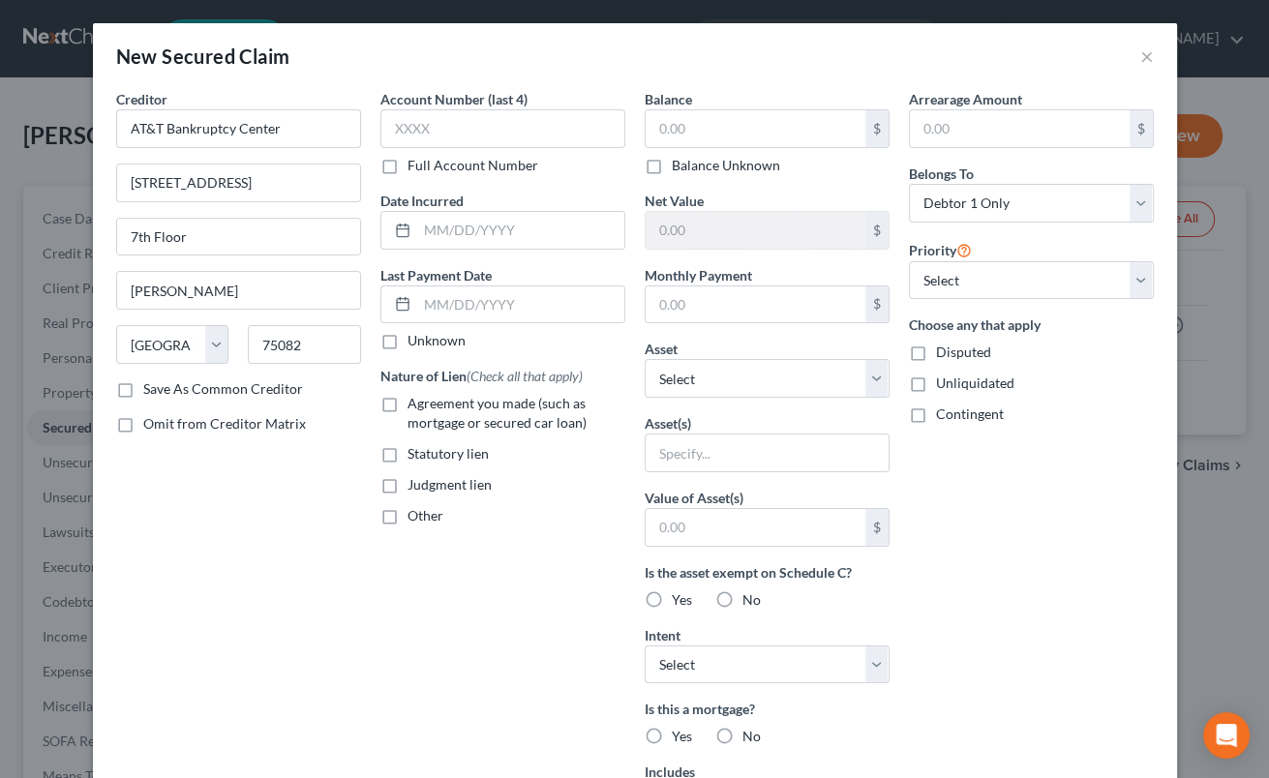
click at [408, 400] on label "Agreement you made (such as mortgage or secured car loan)" at bounding box center [517, 413] width 218 height 39
click at [415, 400] on input "Agreement you made (such as mortgage or secured car loan)" at bounding box center [421, 400] width 13 height 13
checkbox input "true"
click at [664, 131] on input "text" at bounding box center [756, 128] width 220 height 37
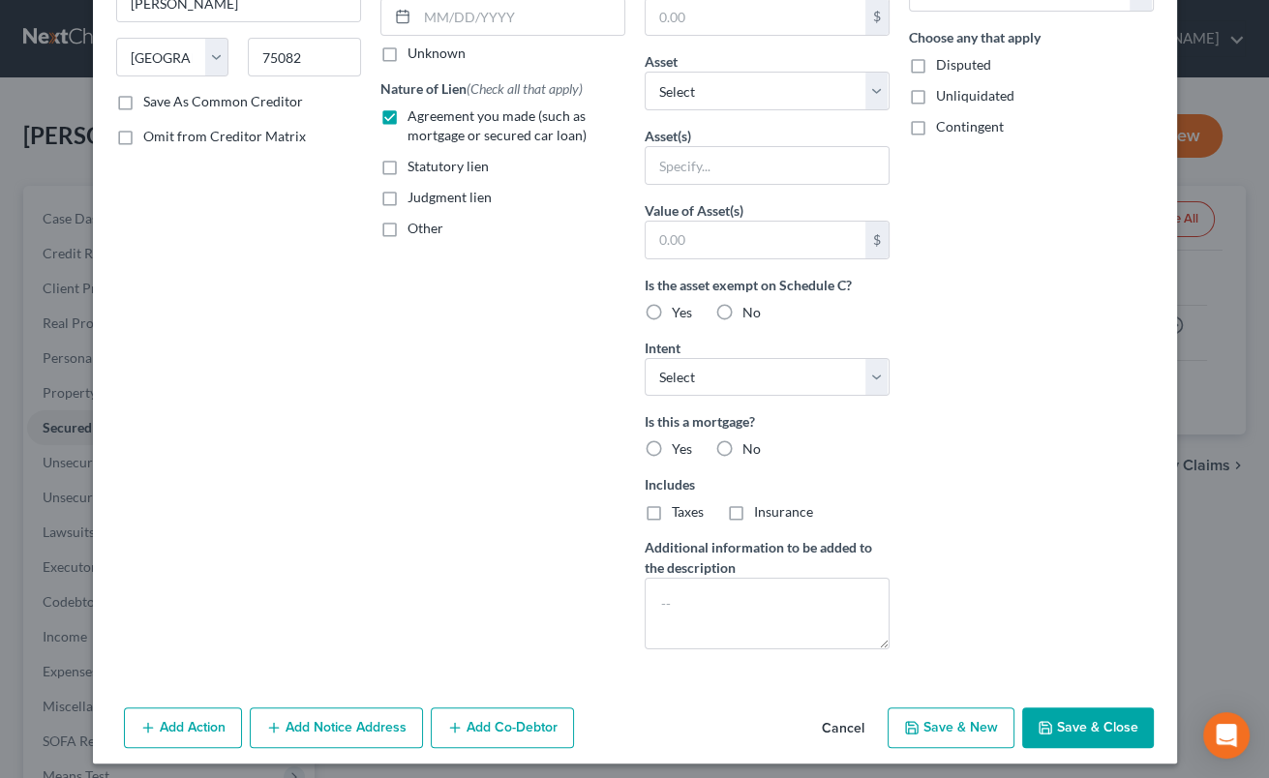
type input "368.78"
click at [1078, 724] on button "Save & Close" at bounding box center [1088, 728] width 132 height 41
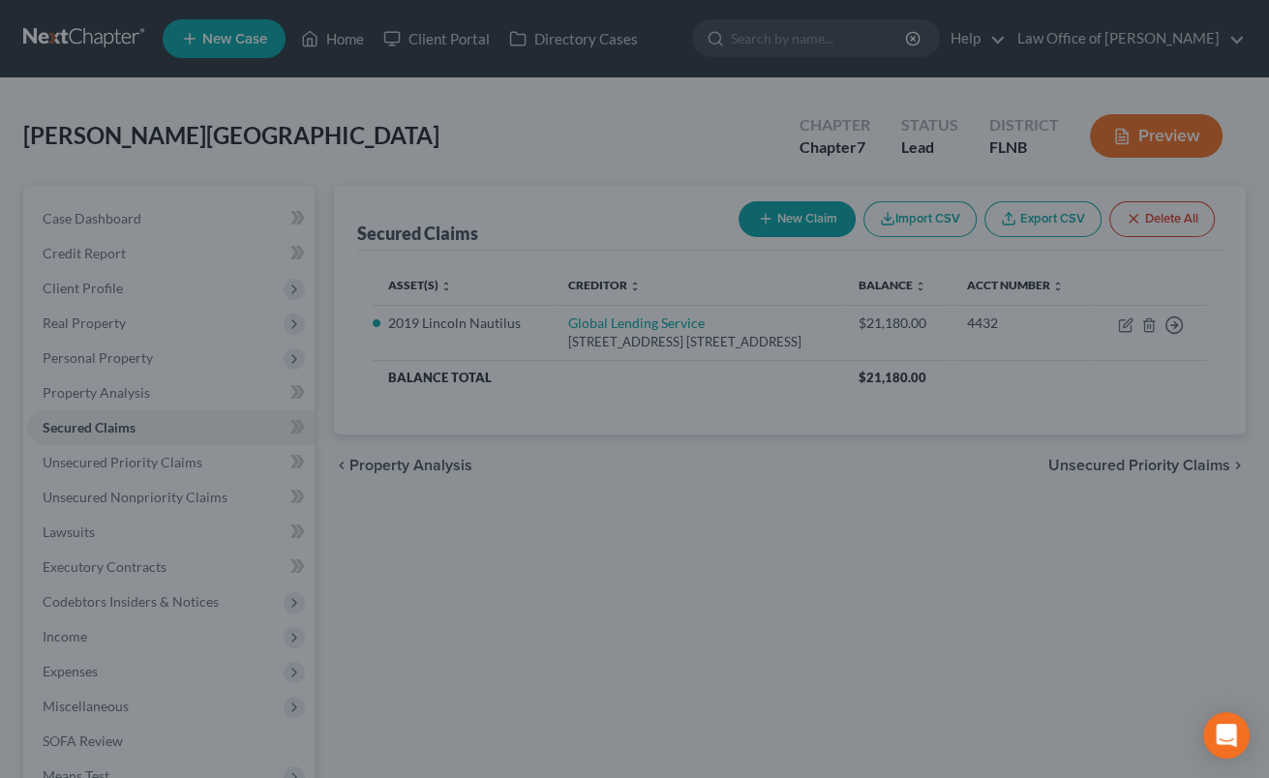
scroll to position [84, 0]
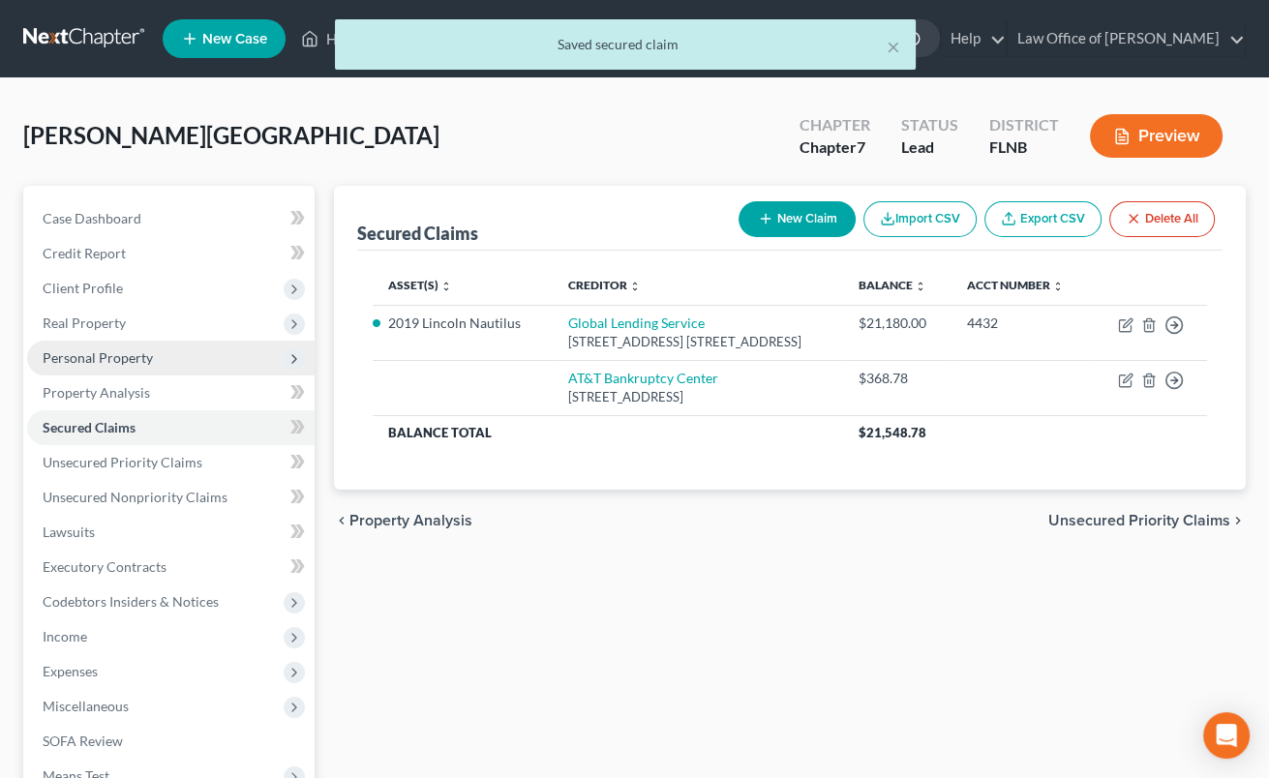
click at [83, 356] on span "Personal Property" at bounding box center [98, 358] width 110 height 16
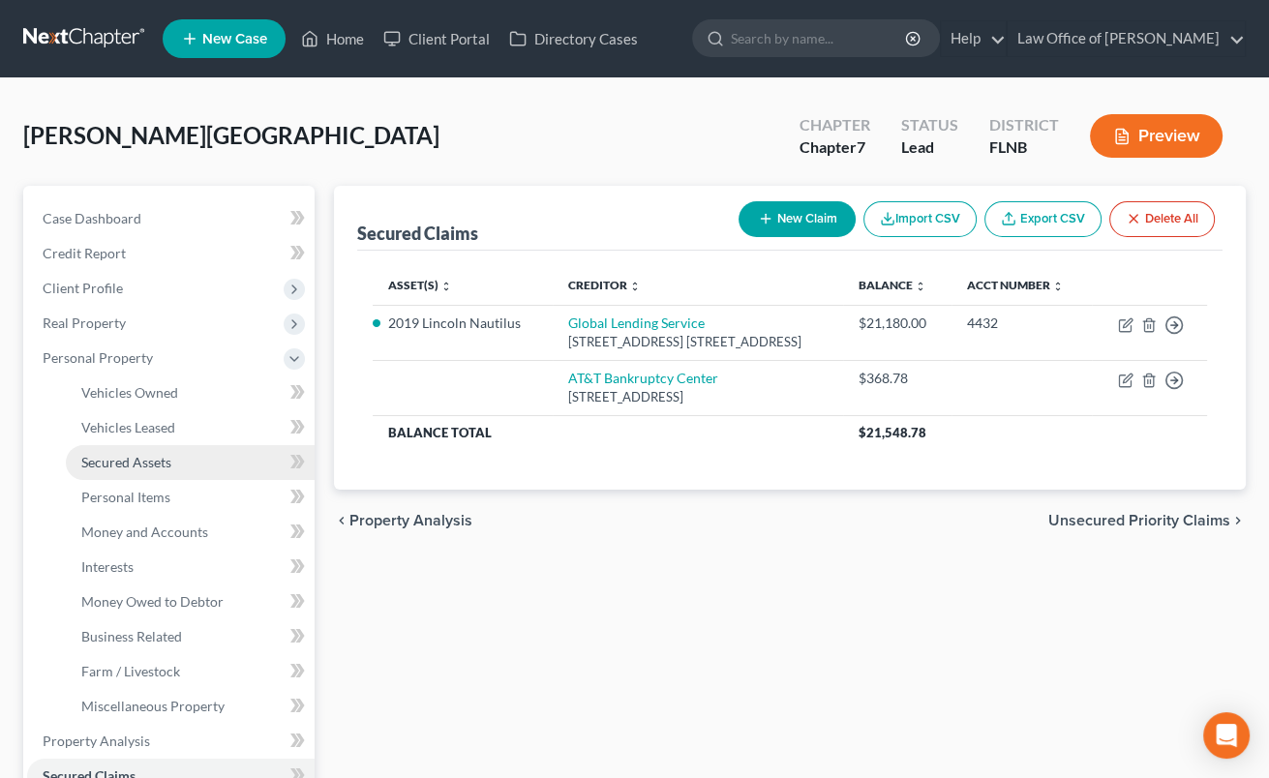
click at [126, 466] on span "Secured Assets" at bounding box center [126, 462] width 90 height 16
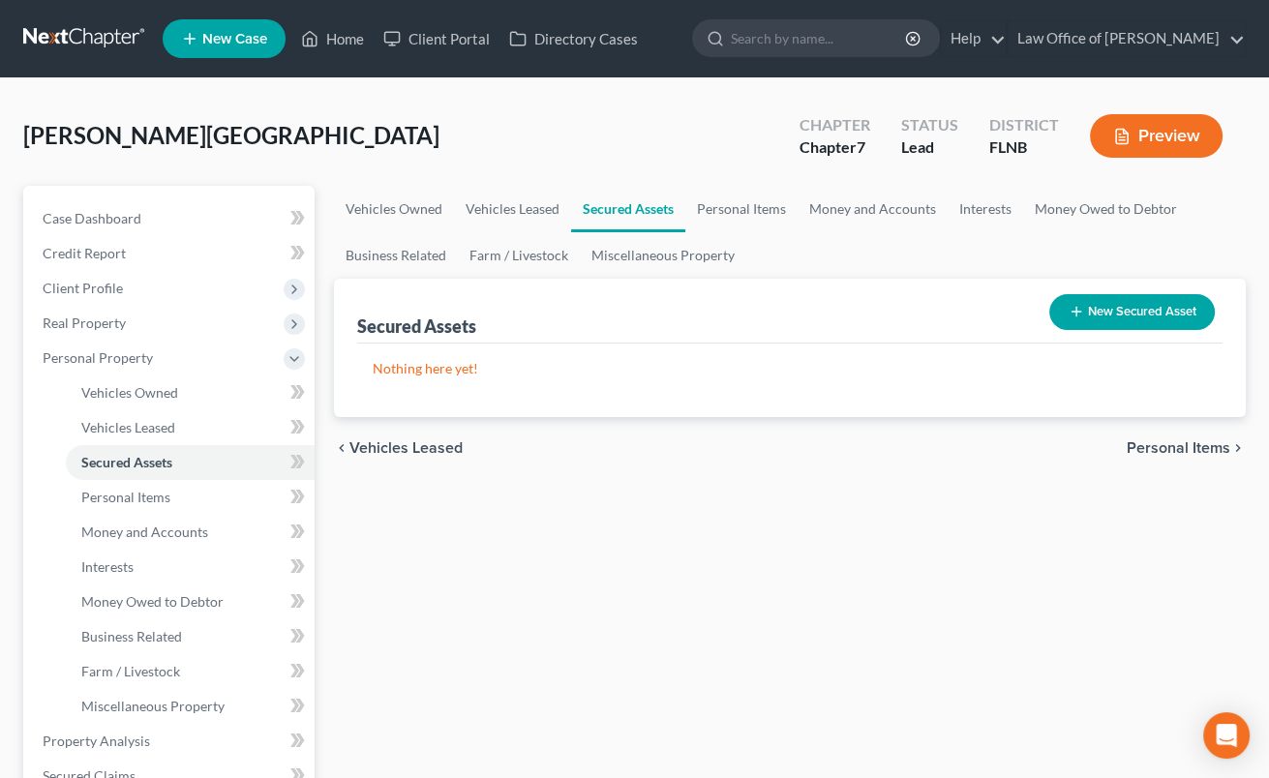
click at [1063, 319] on button "New Secured Asset" at bounding box center [1133, 312] width 166 height 36
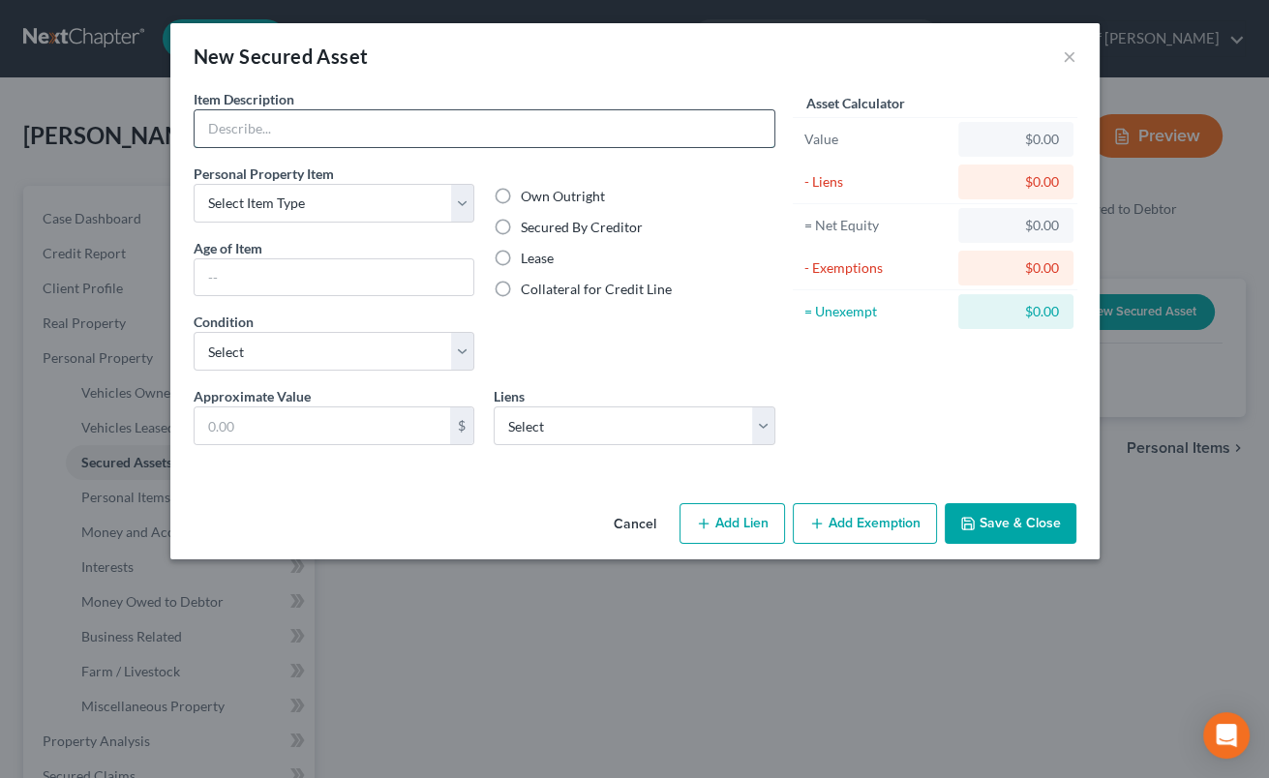
click at [684, 136] on input "text" at bounding box center [485, 128] width 580 height 37
type input "iPhone 15"
select select "electronics"
click option "Electronics (A/B: 7)" at bounding box center [0, 0] width 0 height 0
click at [521, 226] on label "Secured By Creditor" at bounding box center [582, 227] width 122 height 19
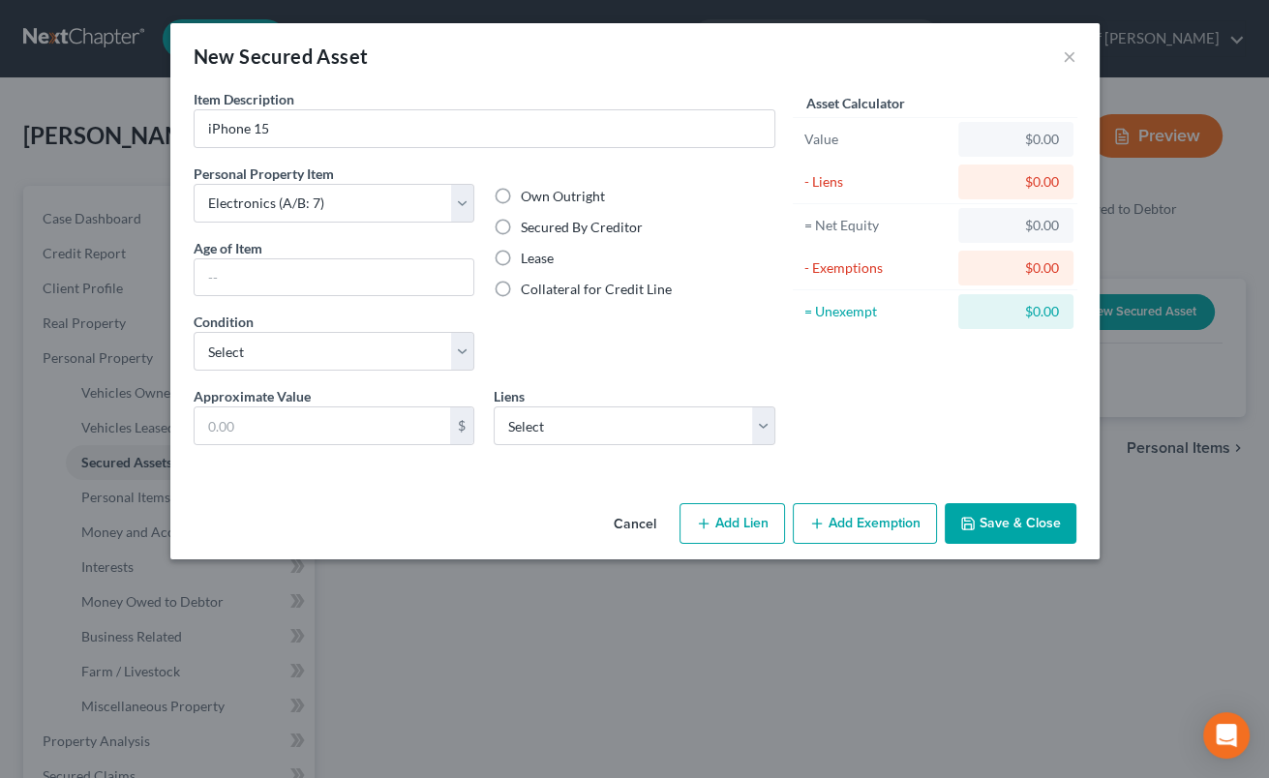
click at [529, 226] on input "Secured By Creditor" at bounding box center [535, 224] width 13 height 13
radio input "true"
select select "3"
click option "Fair" at bounding box center [0, 0] width 0 height 0
click at [494, 407] on select "Select AT&T Bankruptcy Center - $368.78" at bounding box center [635, 426] width 282 height 39
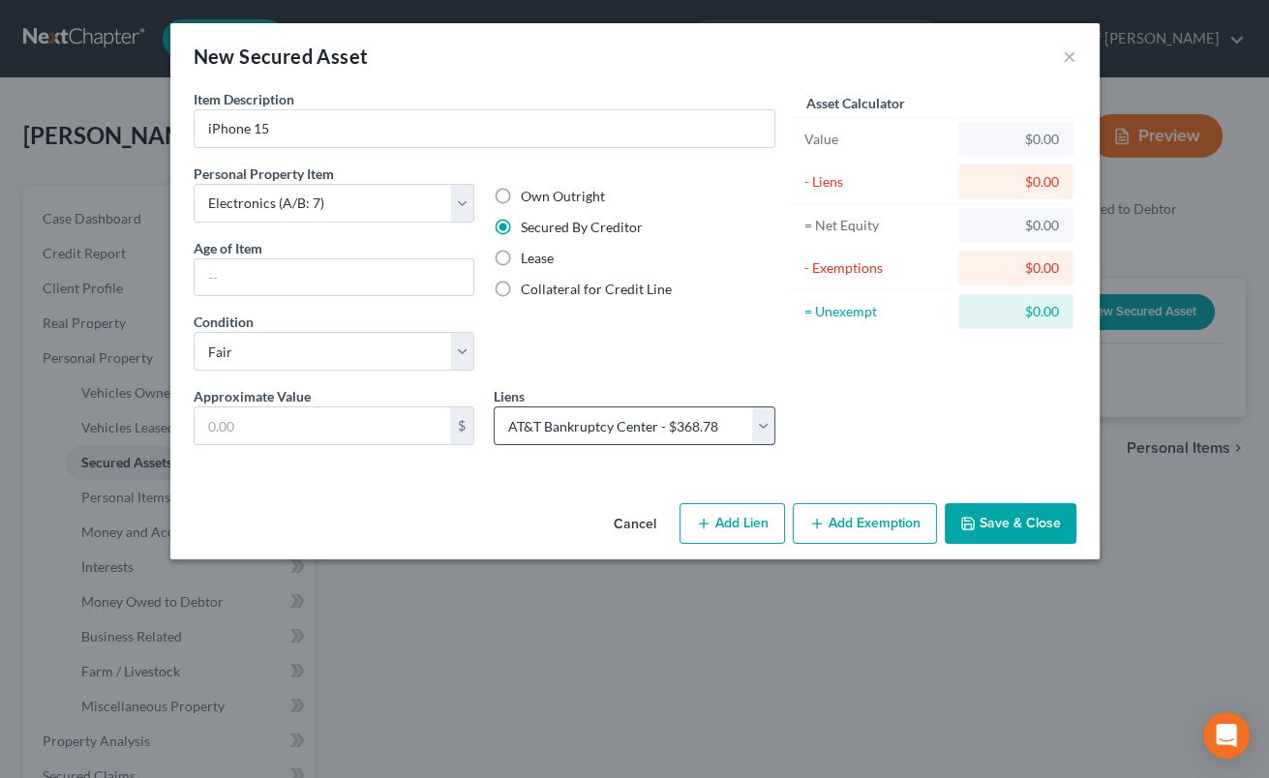
select select "45"
select select "0"
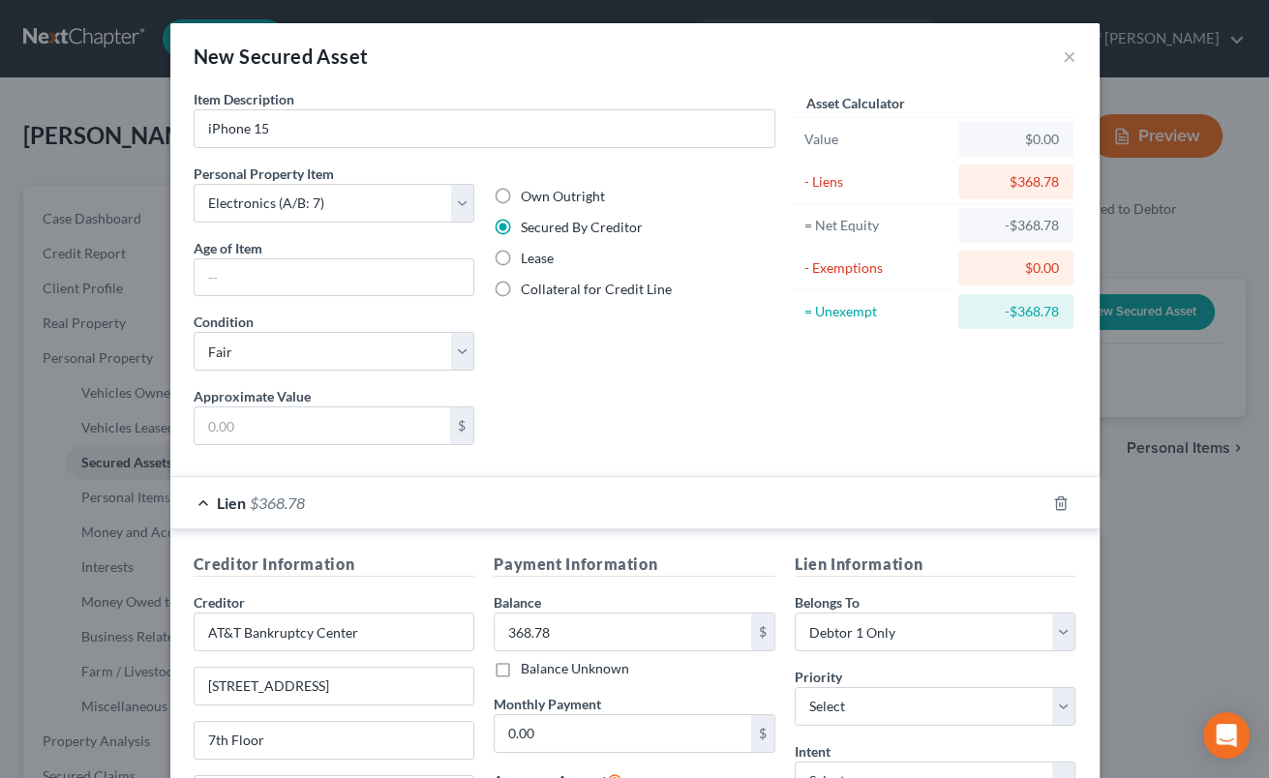
scroll to position [259, 0]
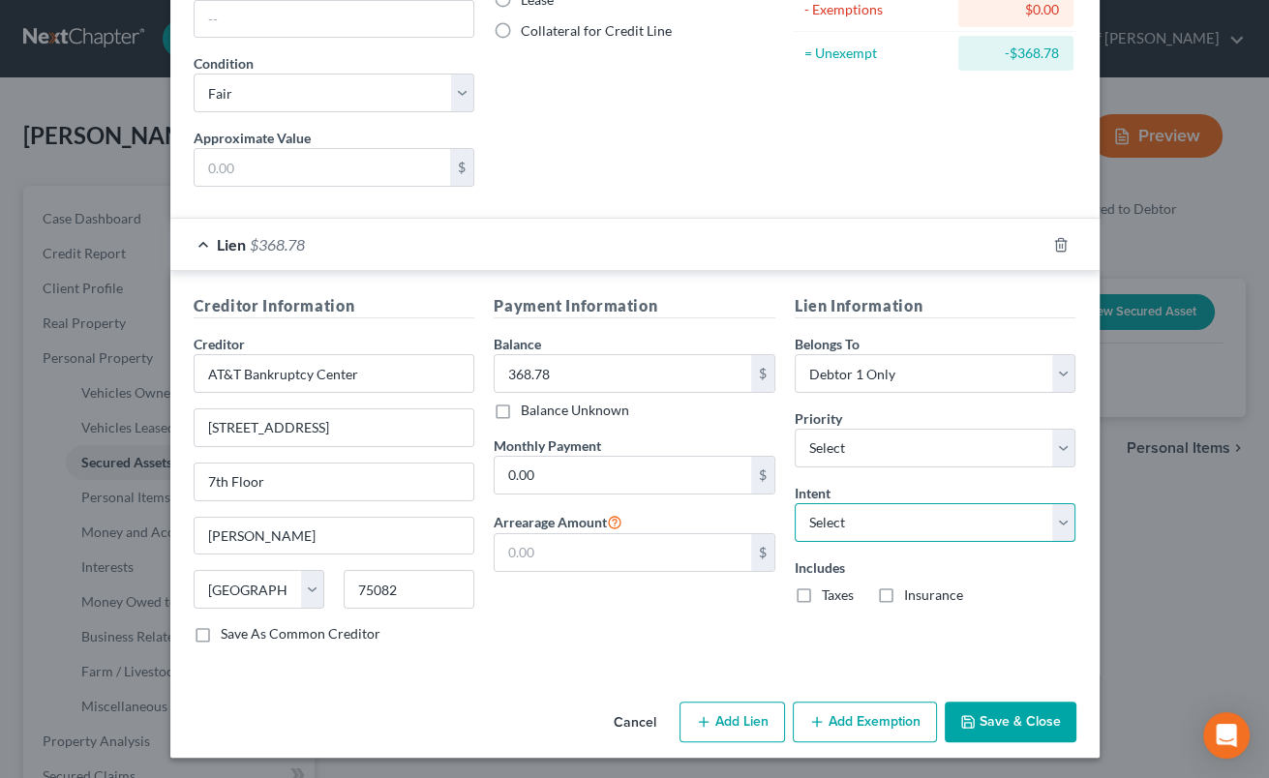
click at [795, 503] on select "Select Surrender Redeem Reaffirm Avoid Other" at bounding box center [936, 522] width 282 height 39
select select "2"
click option "Reaffirm" at bounding box center [0, 0] width 0 height 0
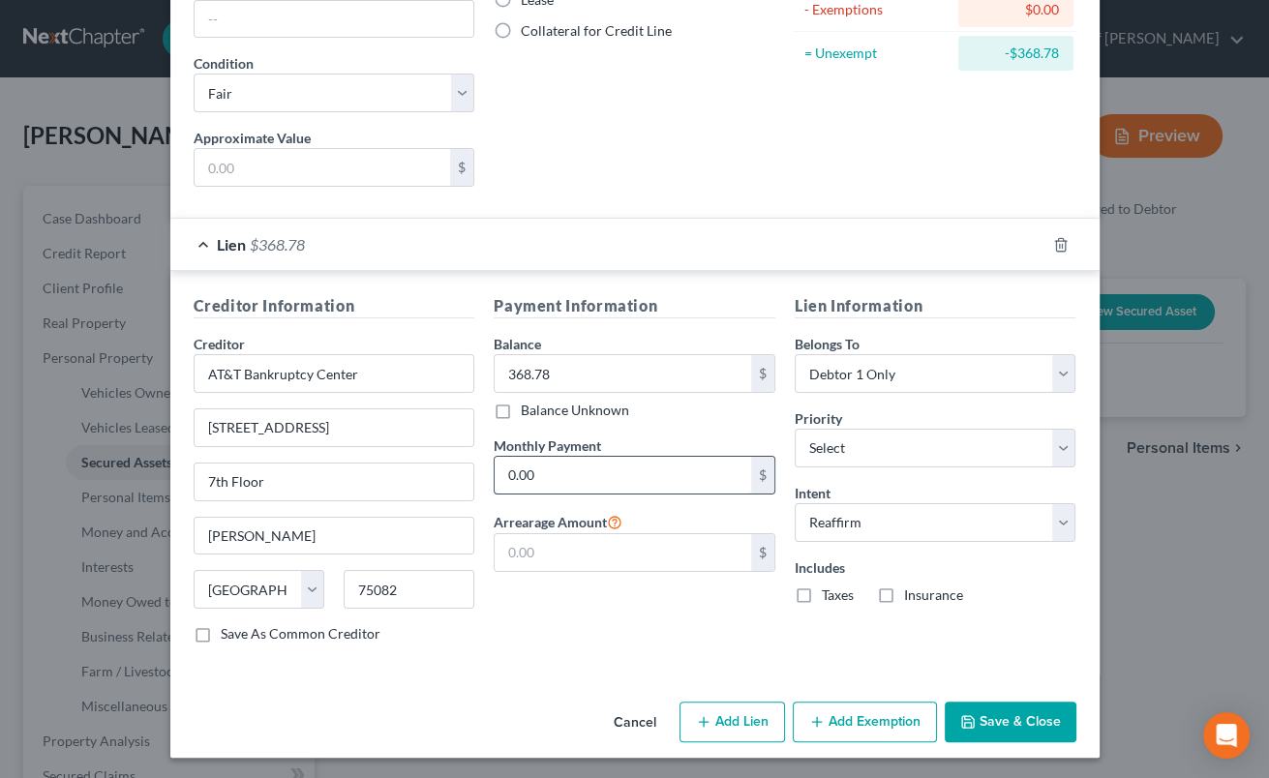
click at [684, 477] on input "0.00" at bounding box center [623, 475] width 257 height 37
click at [986, 717] on button "Save & Close" at bounding box center [1011, 722] width 132 height 41
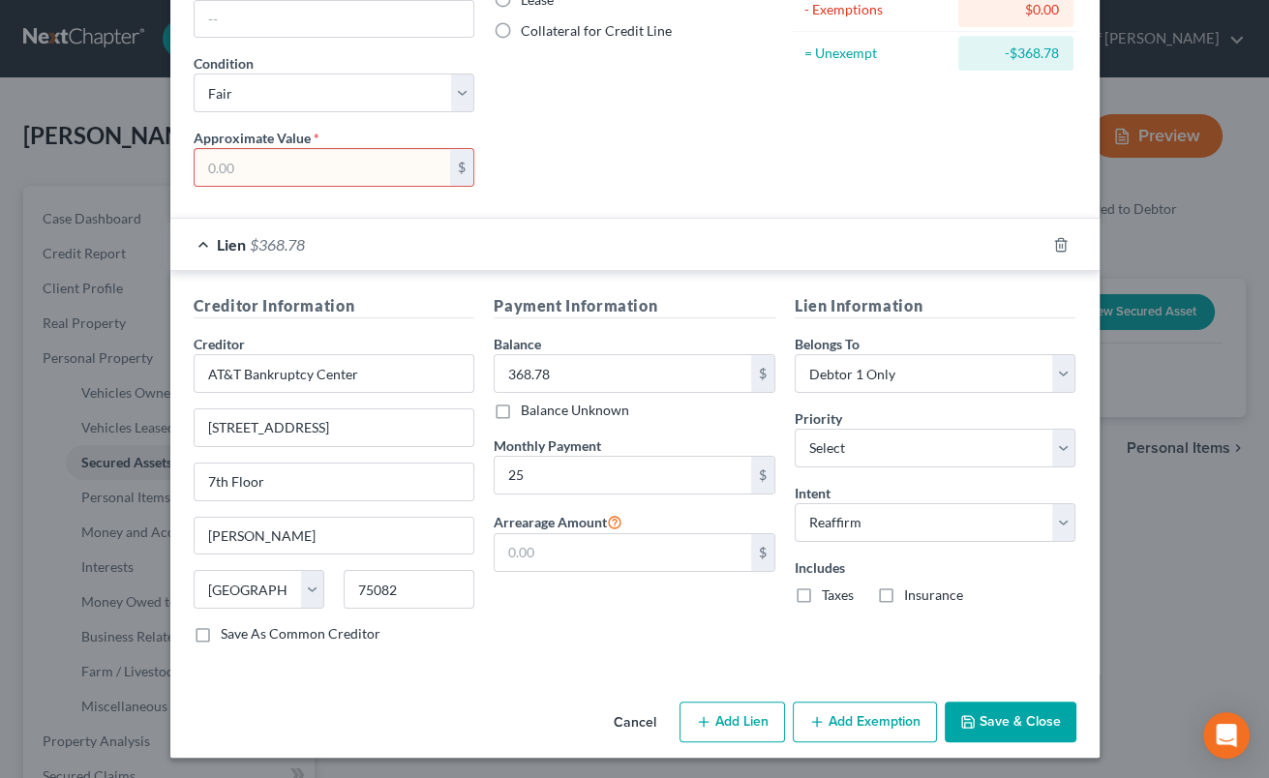
click at [333, 171] on input "text" at bounding box center [323, 167] width 257 height 37
click at [1004, 711] on button "Save & Close" at bounding box center [1011, 722] width 132 height 41
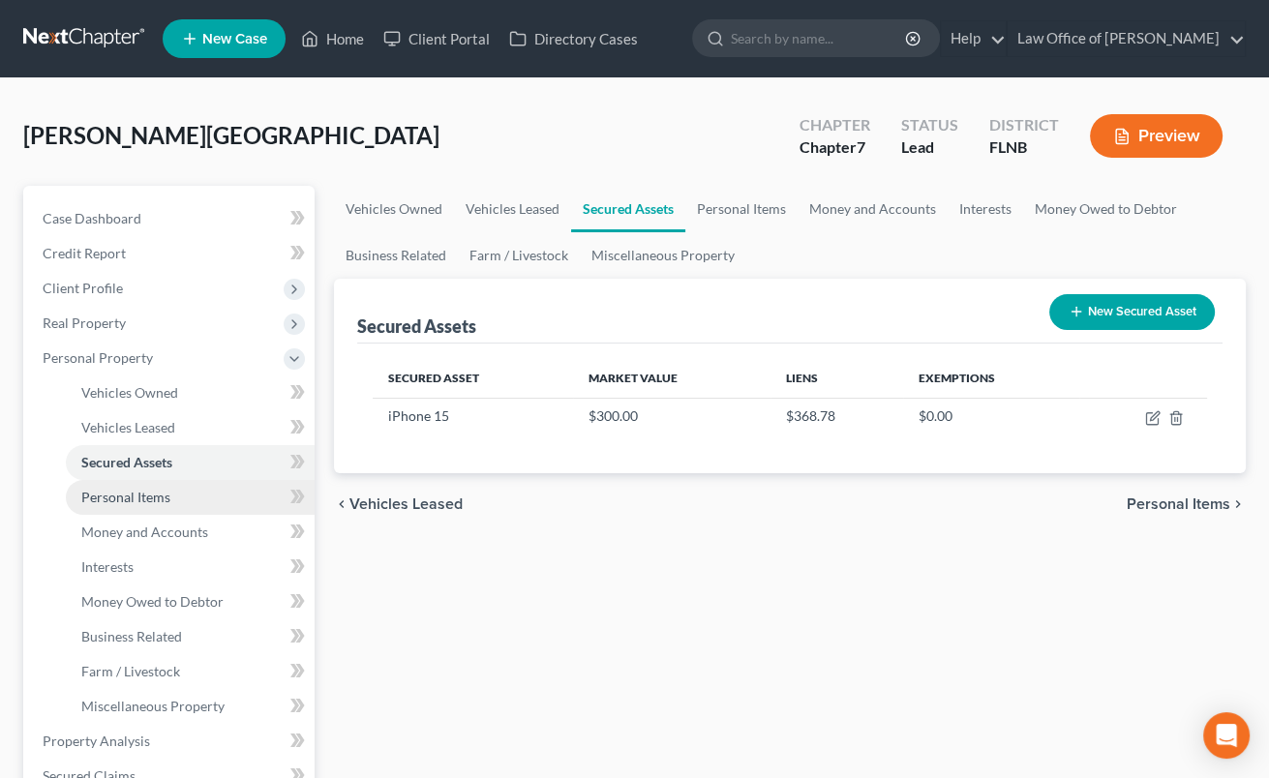
click at [153, 497] on span "Personal Items" at bounding box center [125, 497] width 89 height 16
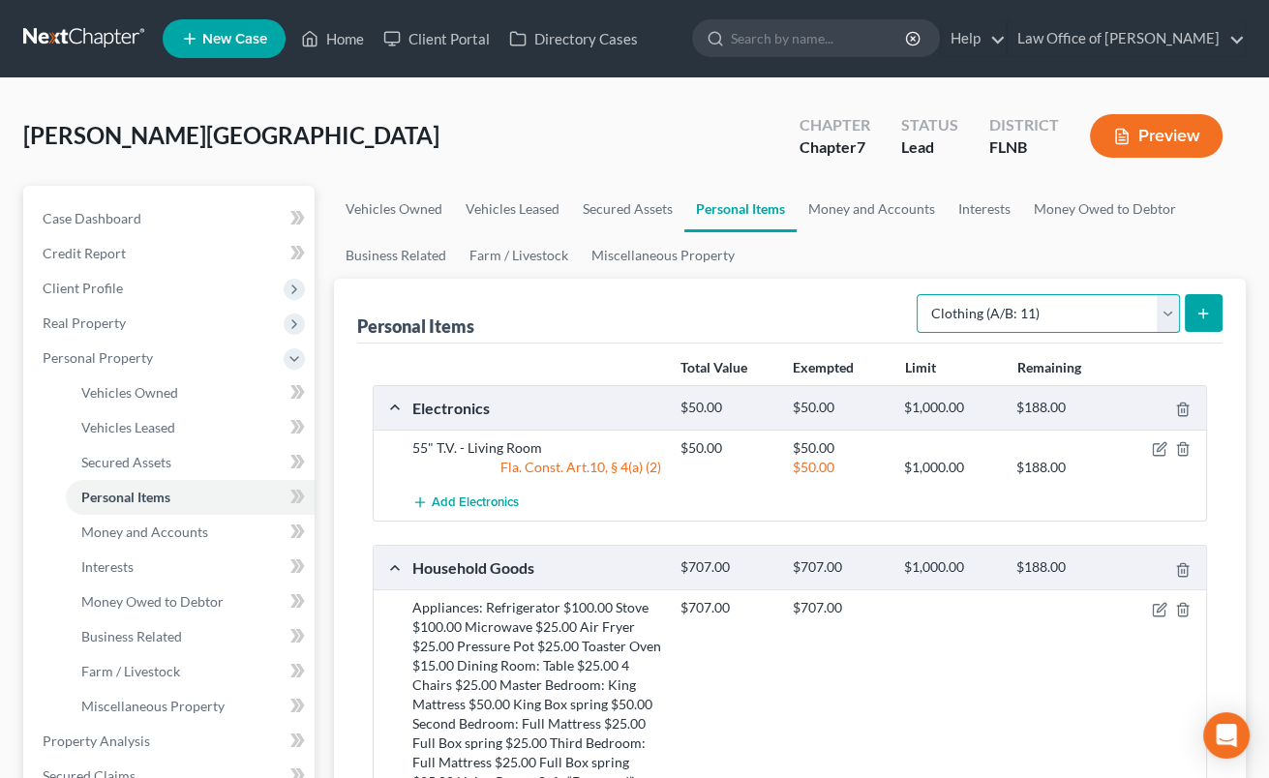
click option "Clothing (A/B: 11)" at bounding box center [0, 0] width 0 height 0
click at [1204, 317] on icon "submit" at bounding box center [1203, 313] width 15 height 15
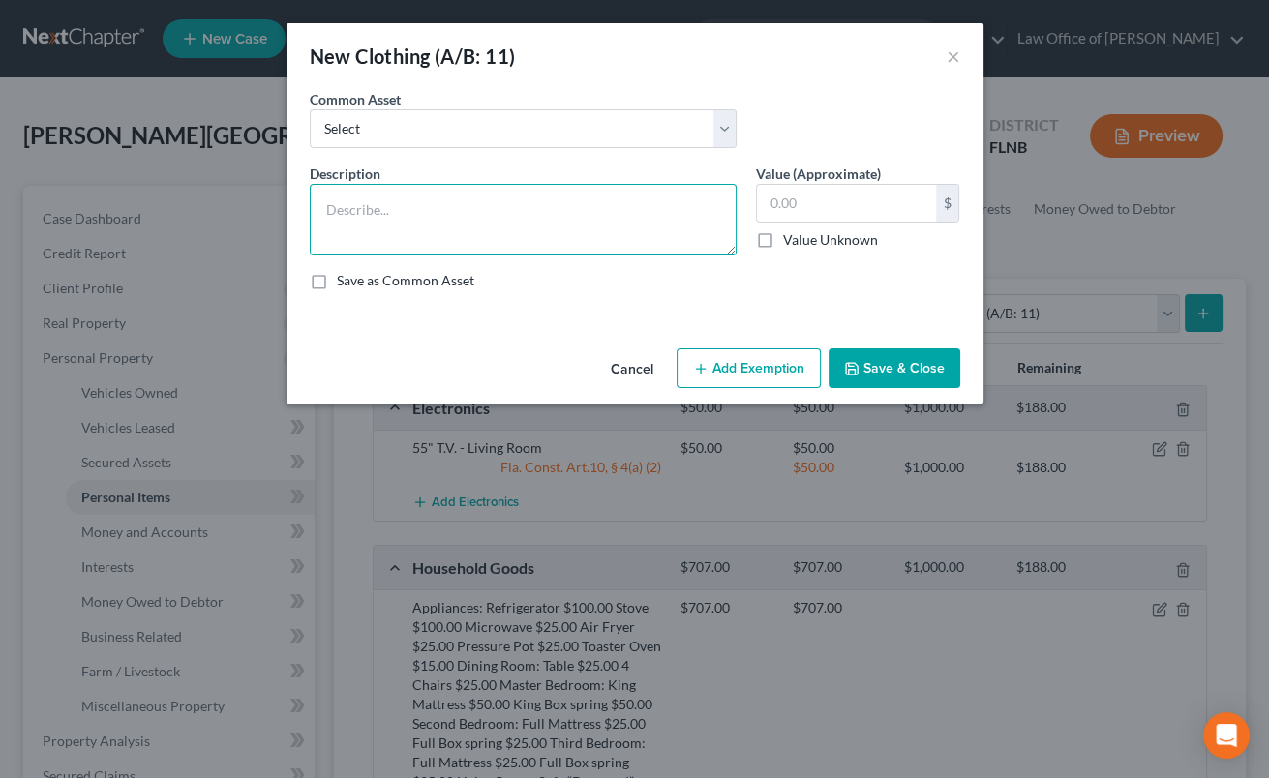
click at [541, 224] on textarea at bounding box center [523, 220] width 427 height 72
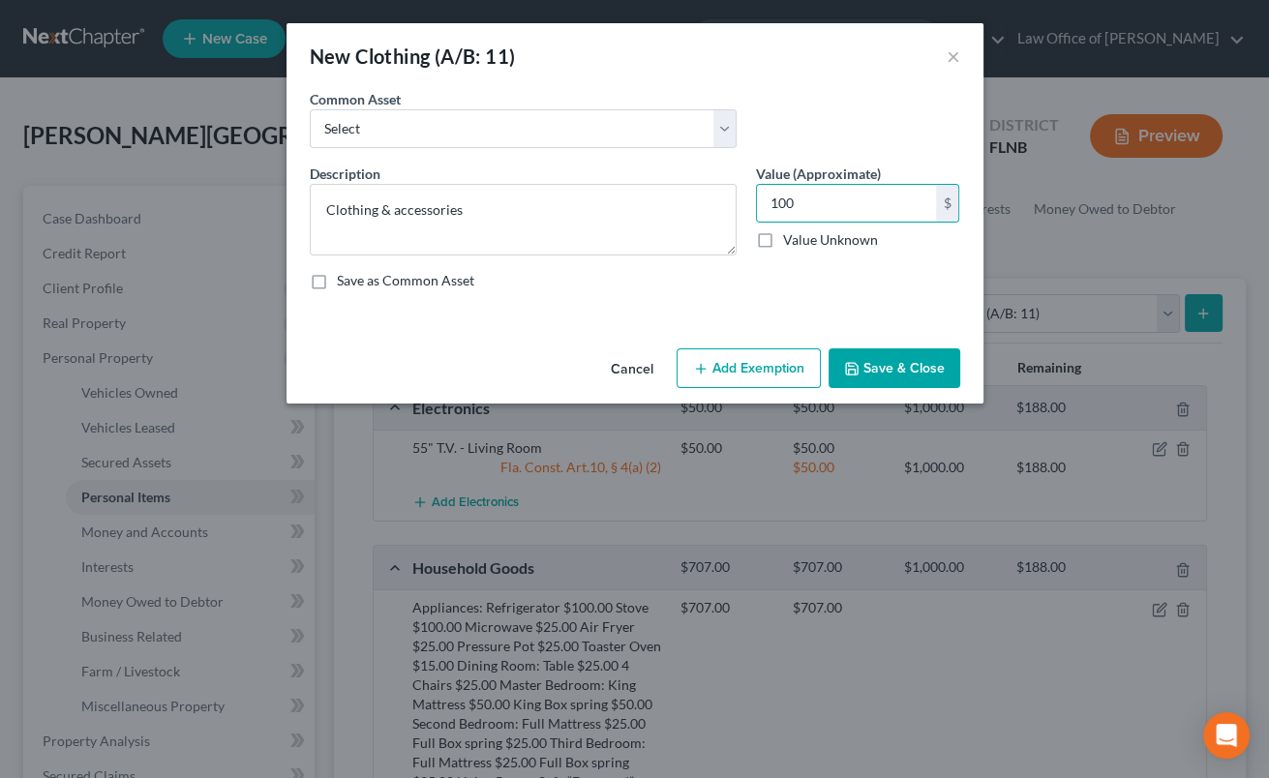
click at [715, 370] on button "Add Exemption" at bounding box center [749, 369] width 144 height 41
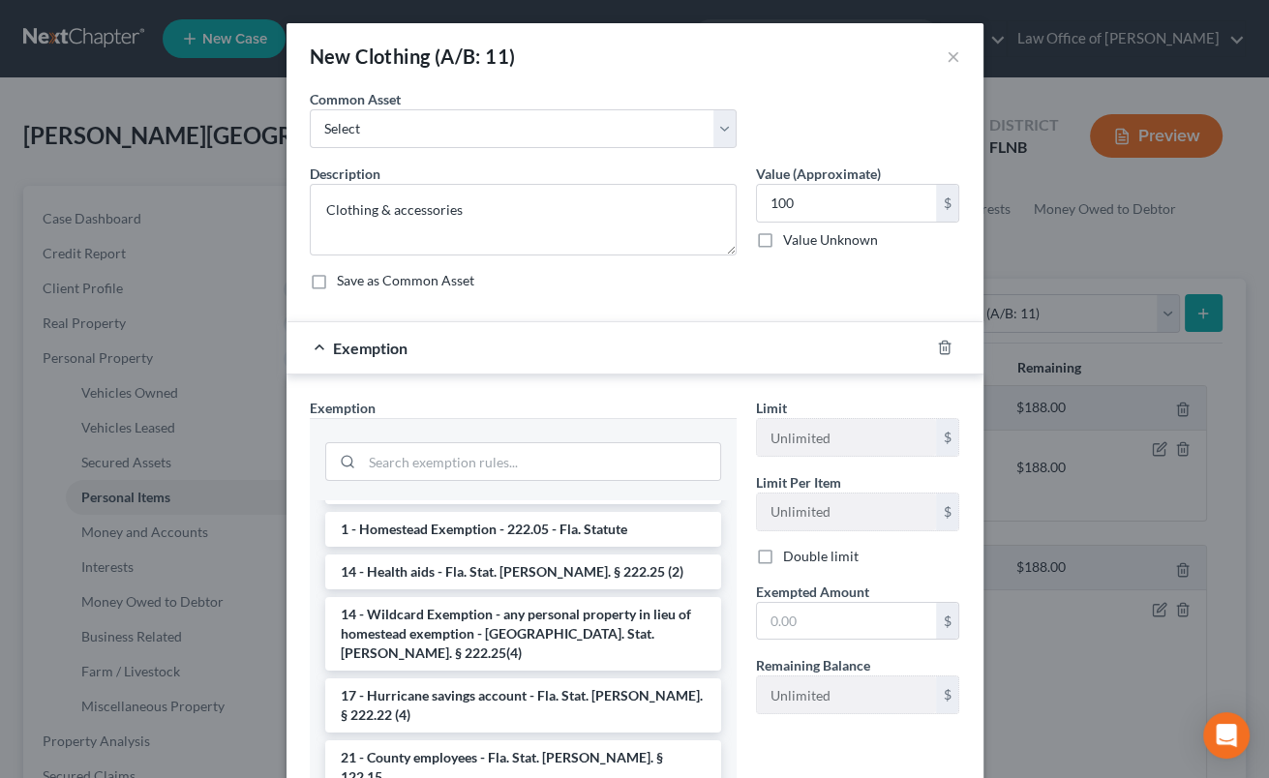
scroll to position [575, 0]
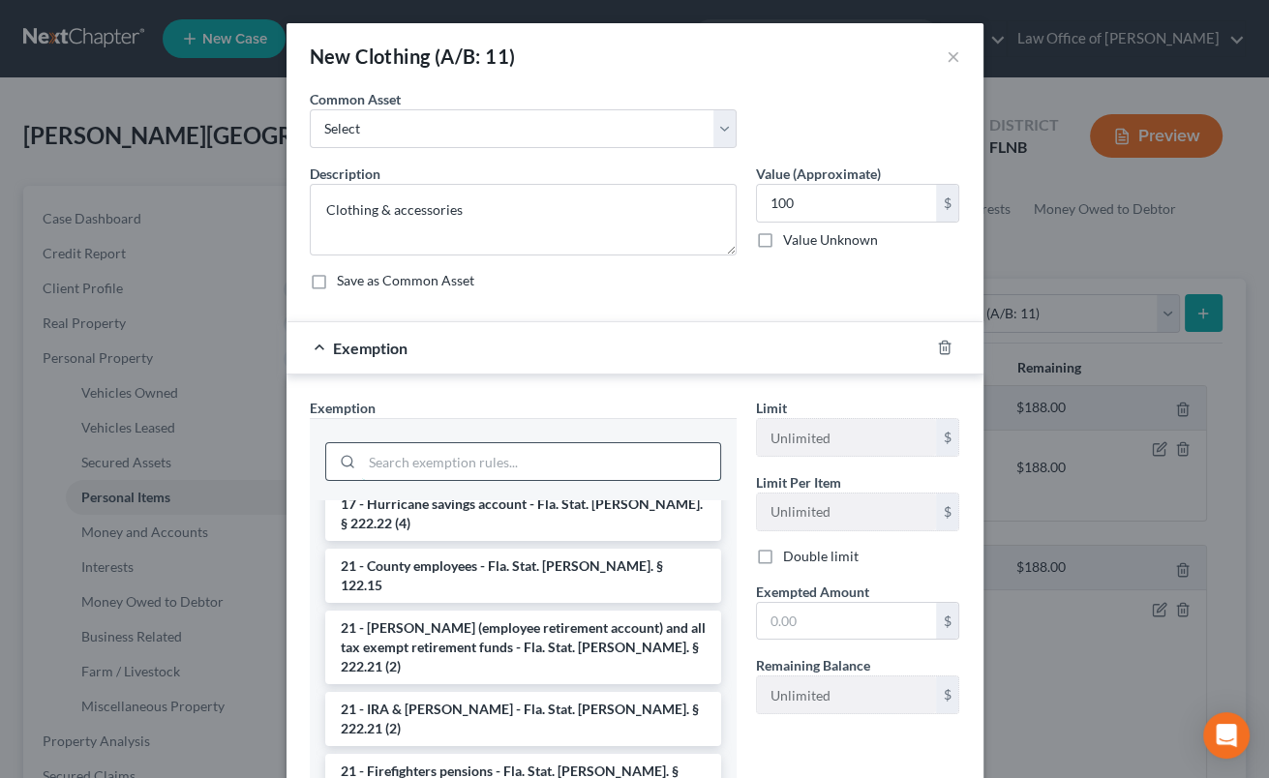
click at [582, 474] on input "search" at bounding box center [541, 461] width 358 height 37
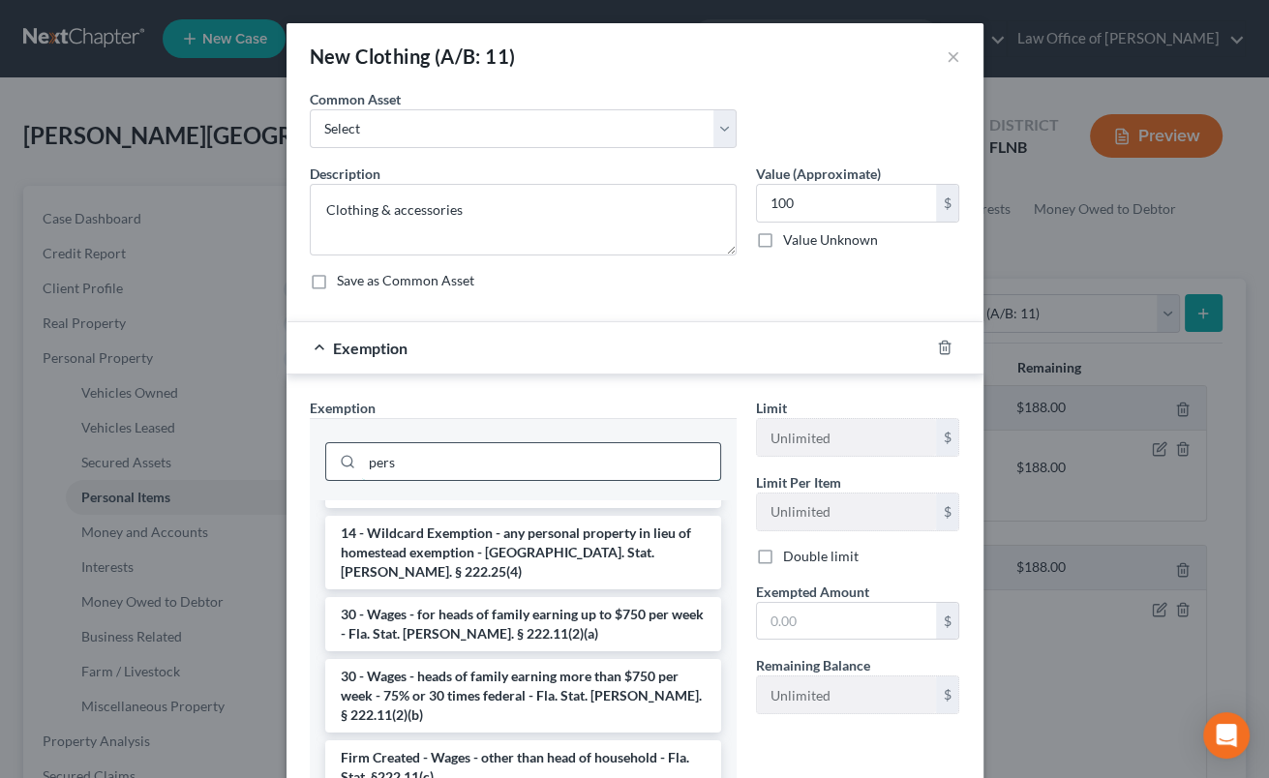
scroll to position [31, 0]
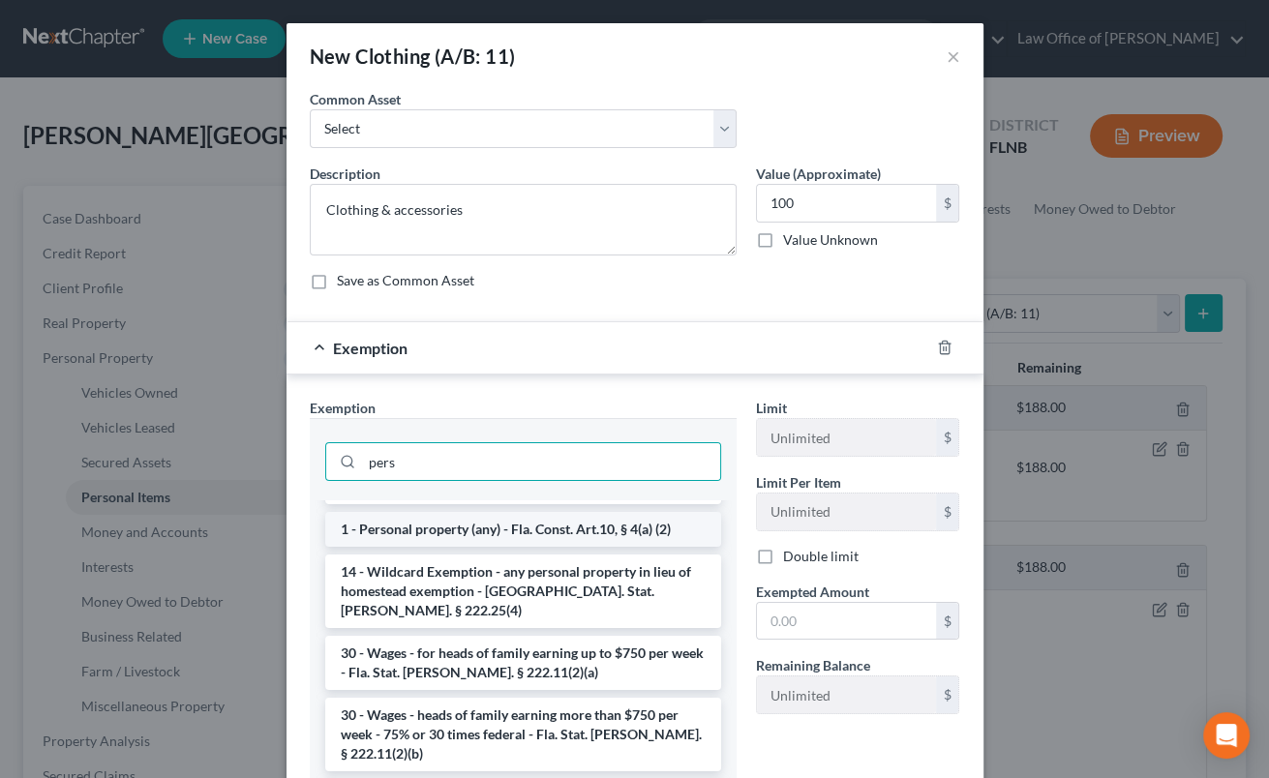
click at [585, 542] on li "1 - Personal property (any) - Fla. Const. Art.10, § 4(a) (2)" at bounding box center [523, 529] width 396 height 35
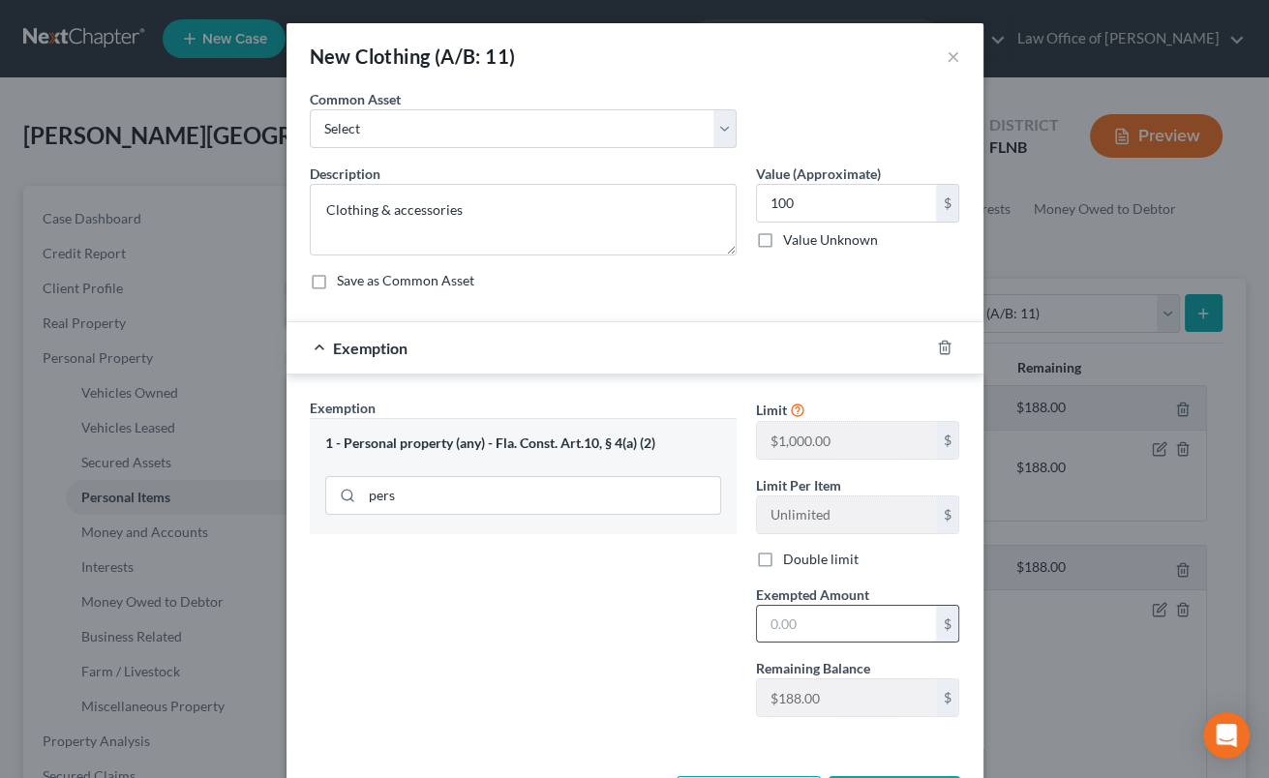
click at [800, 640] on input "text" at bounding box center [846, 624] width 179 height 37
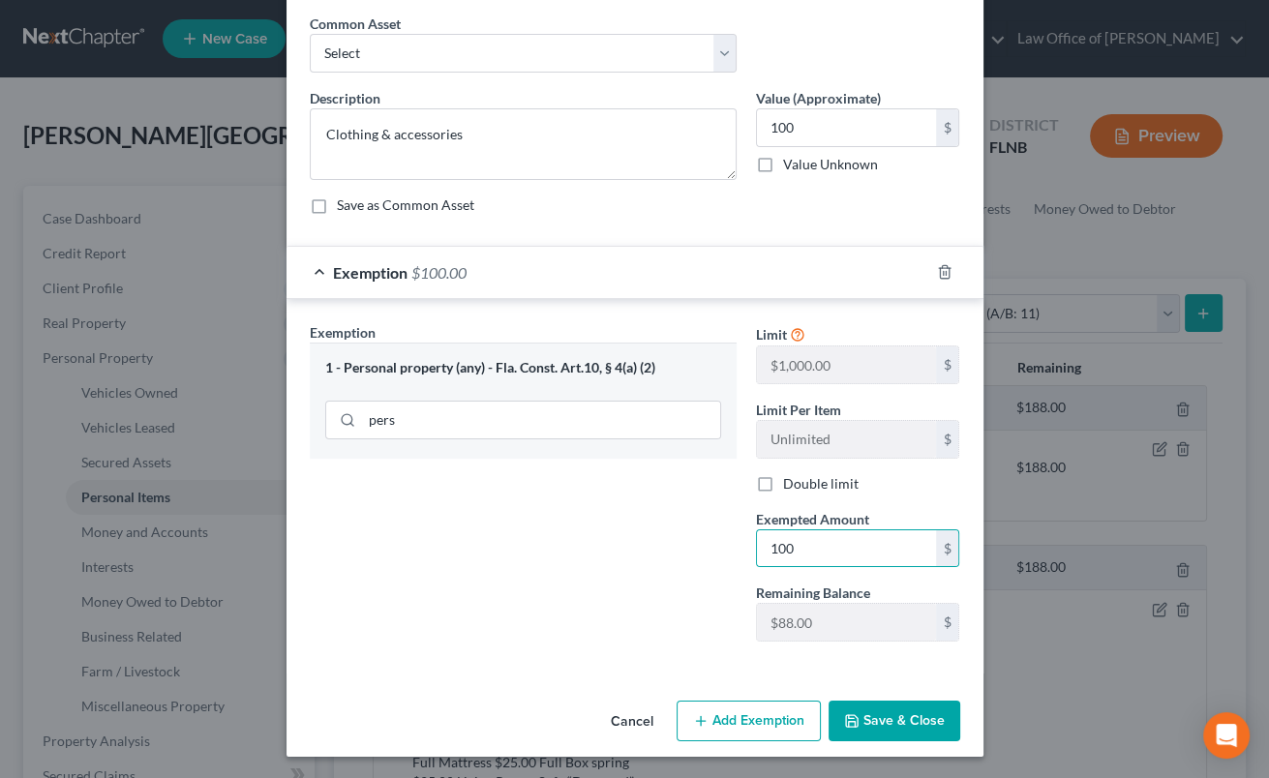
click at [875, 718] on button "Save & Close" at bounding box center [895, 721] width 132 height 41
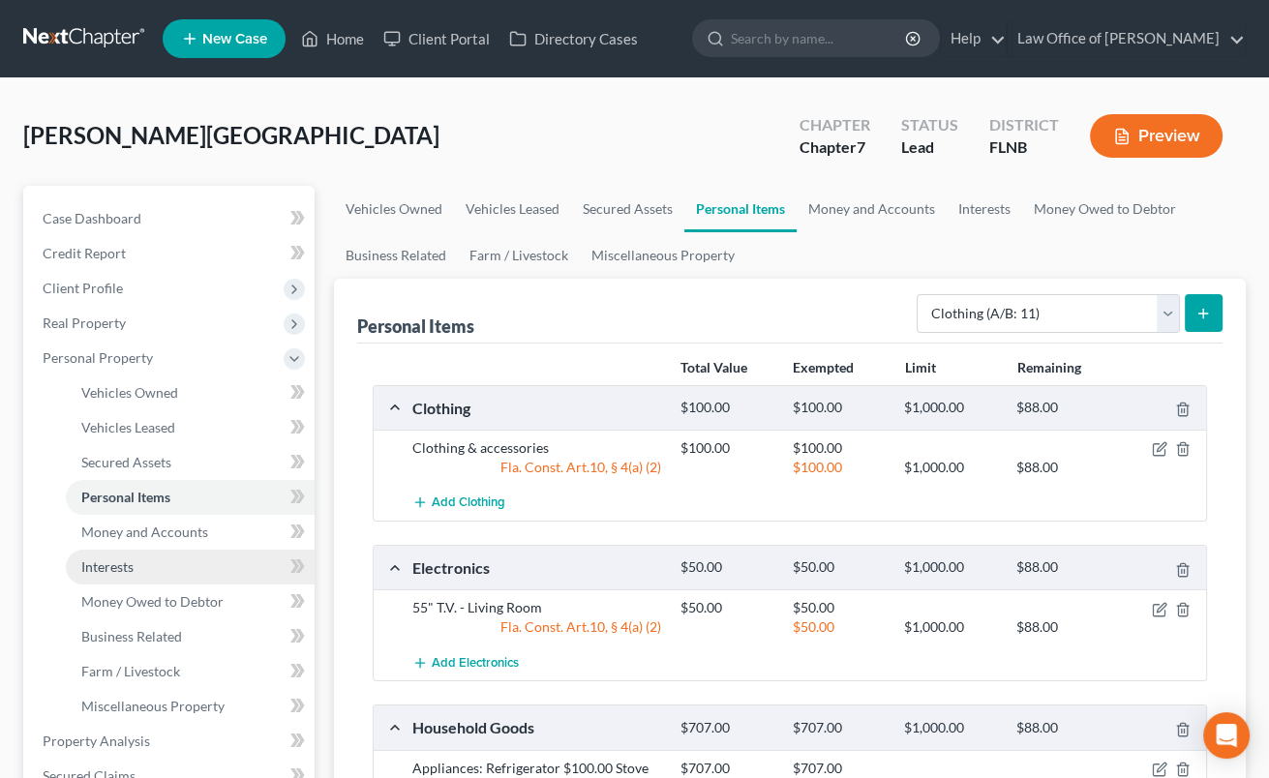
click at [84, 564] on span "Interests" at bounding box center [107, 567] width 52 height 16
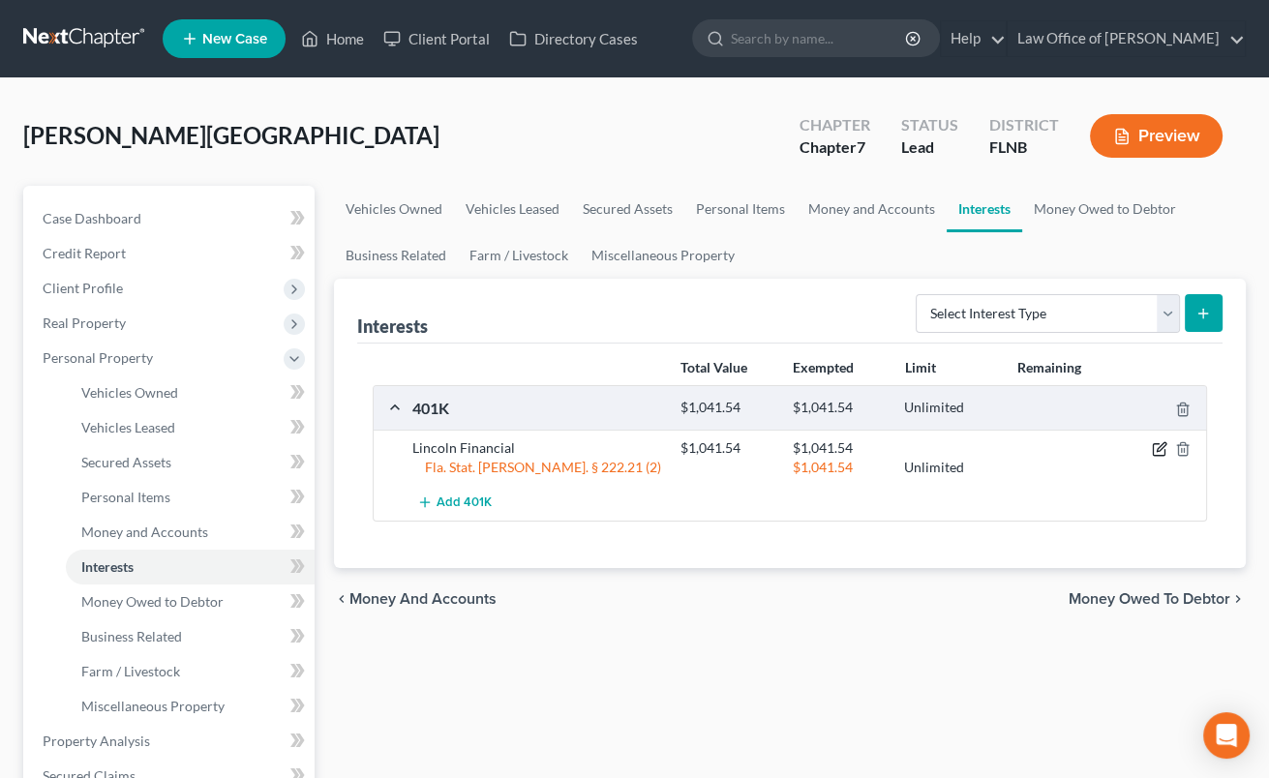
click at [1156, 445] on icon "button" at bounding box center [1159, 449] width 15 height 15
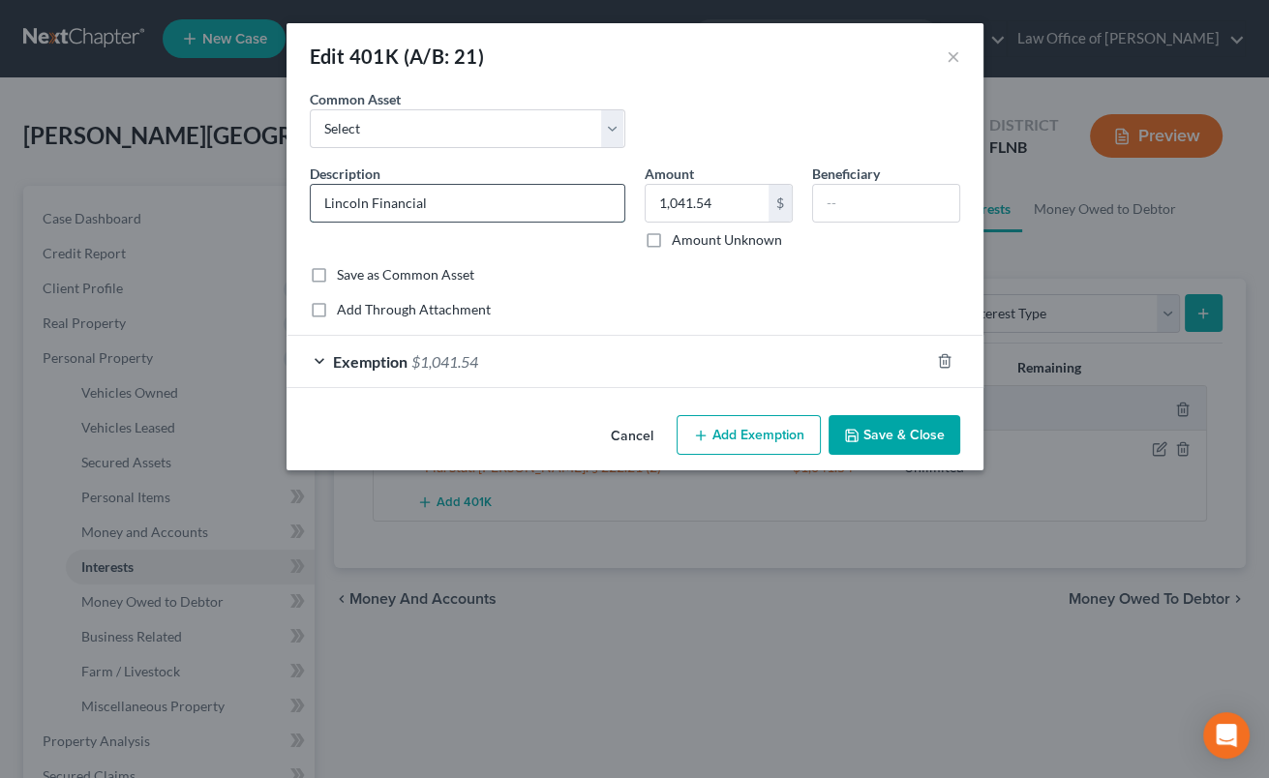
click at [509, 212] on input "Lincoln Financial" at bounding box center [468, 203] width 314 height 37
click at [397, 363] on span "Exemption" at bounding box center [370, 361] width 75 height 18
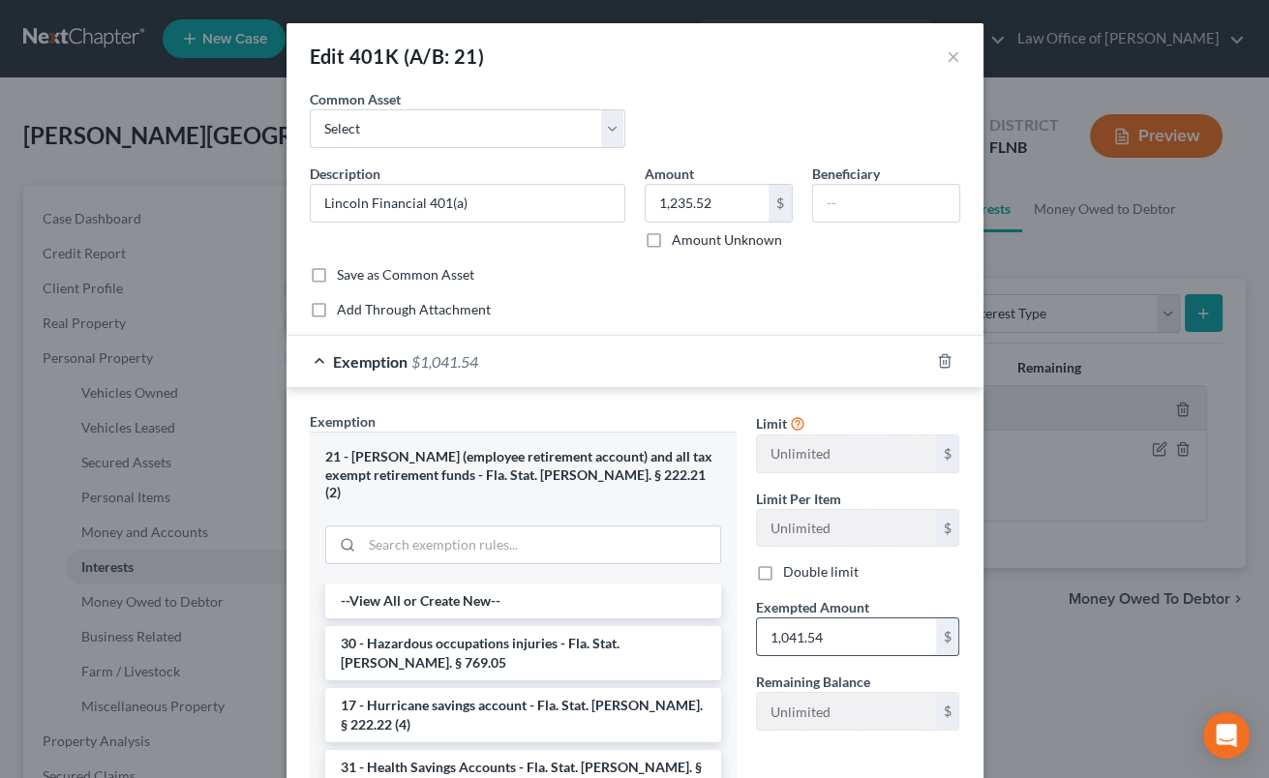
drag, startPoint x: 768, startPoint y: 630, endPoint x: 856, endPoint y: 635, distance: 88.2
click at [856, 635] on input "1,041.54" at bounding box center [846, 637] width 179 height 37
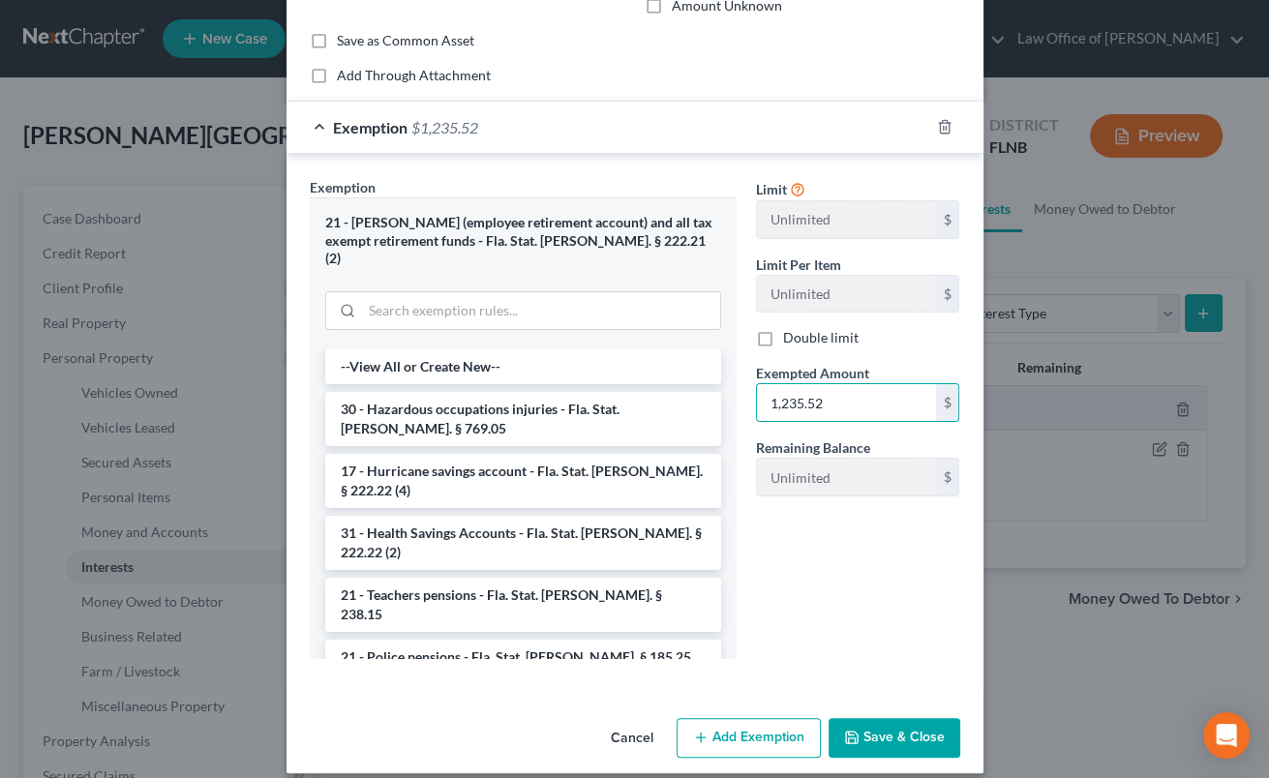
click at [881, 719] on button "Save & Close" at bounding box center [895, 738] width 132 height 41
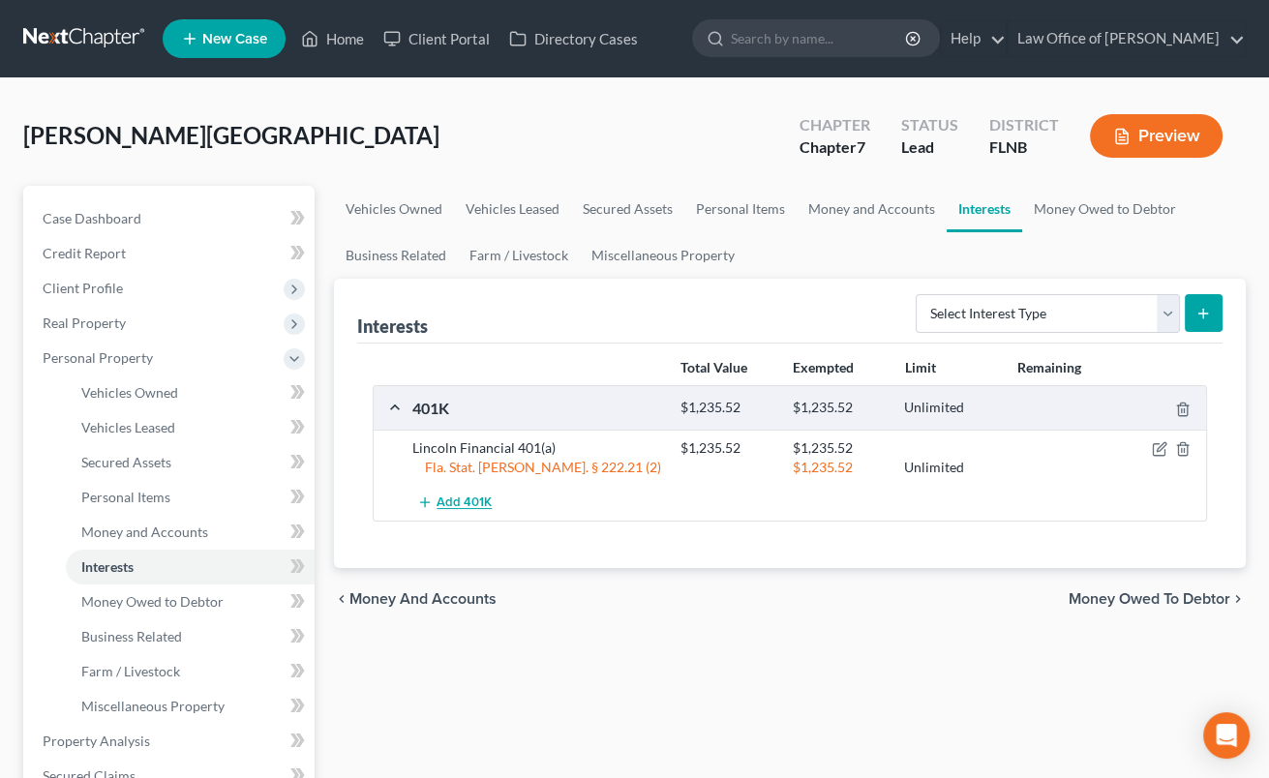
click at [449, 496] on span "Add 401K" at bounding box center [464, 503] width 55 height 15
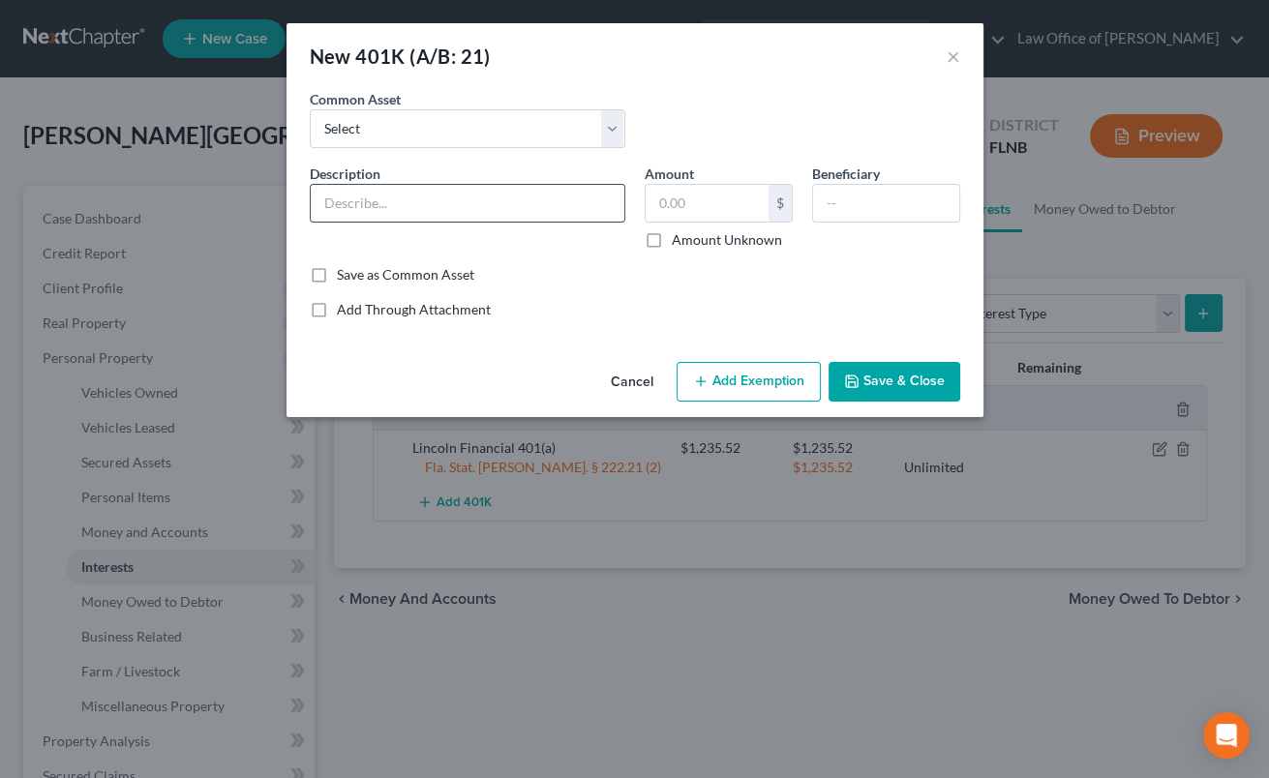
click at [419, 197] on input "text" at bounding box center [468, 203] width 314 height 37
drag, startPoint x: 723, startPoint y: 196, endPoint x: 660, endPoint y: 187, distance: 63.5
click at [660, 187] on input "1,436.88" at bounding box center [707, 203] width 123 height 37
click at [777, 370] on button "Add Exemption" at bounding box center [749, 382] width 144 height 41
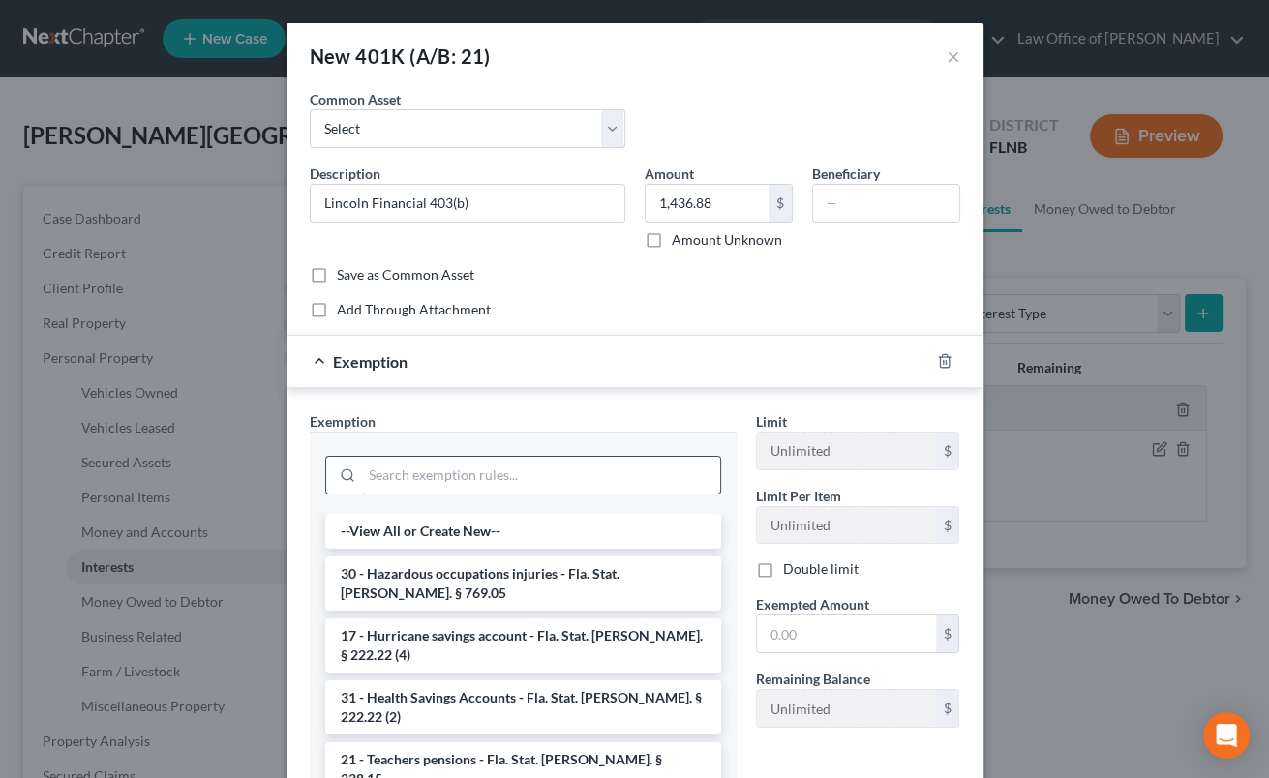
click at [596, 469] on input "search" at bounding box center [541, 475] width 358 height 37
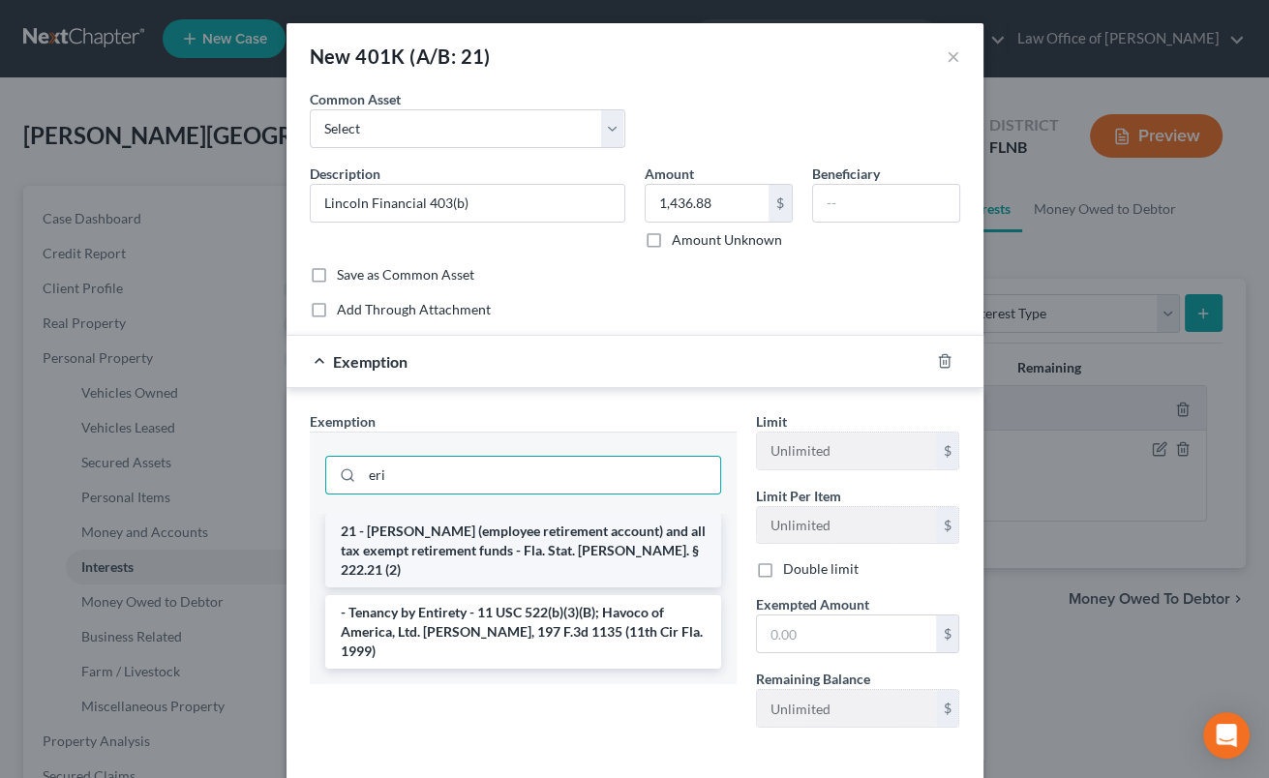
click at [557, 547] on li "21 - [PERSON_NAME] (employee retirement account) and all tax exempt retirement …" at bounding box center [523, 551] width 396 height 74
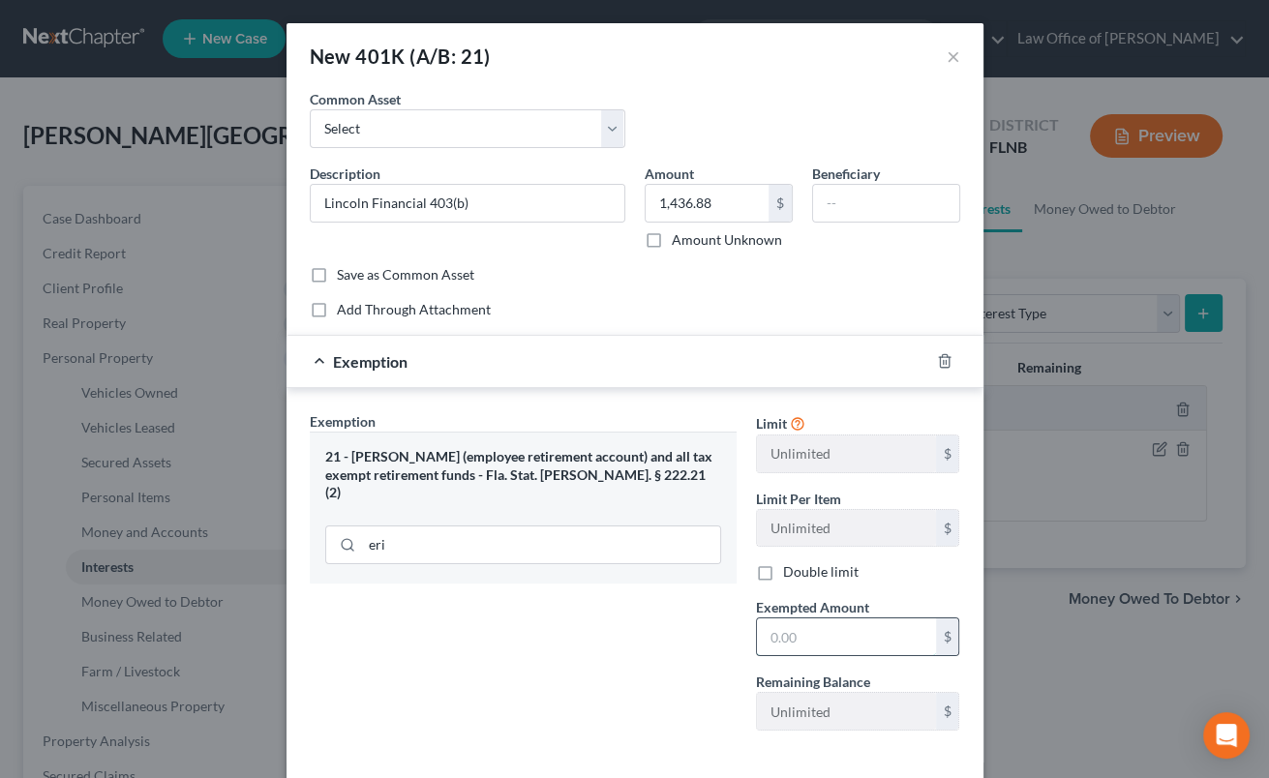
click at [776, 645] on input "text" at bounding box center [846, 637] width 179 height 37
paste input "1,436.88"
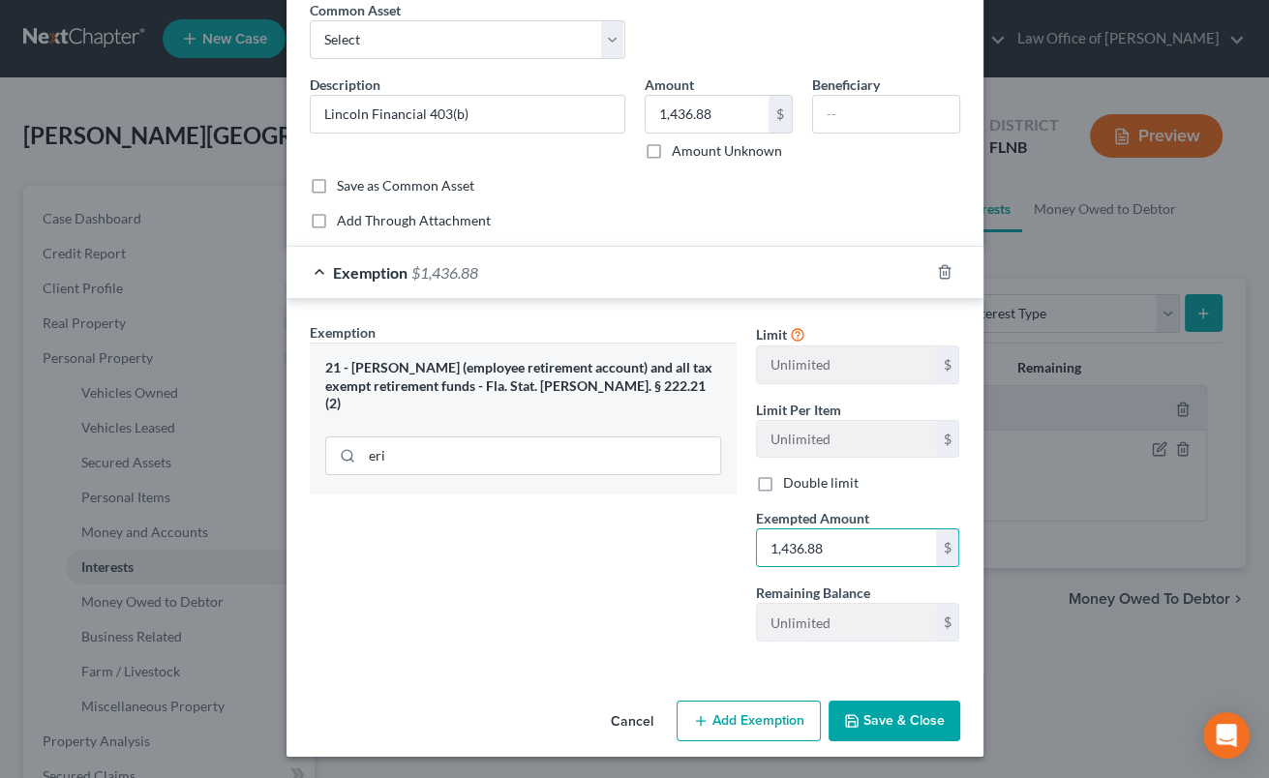
click at [888, 712] on button "Save & Close" at bounding box center [895, 721] width 132 height 41
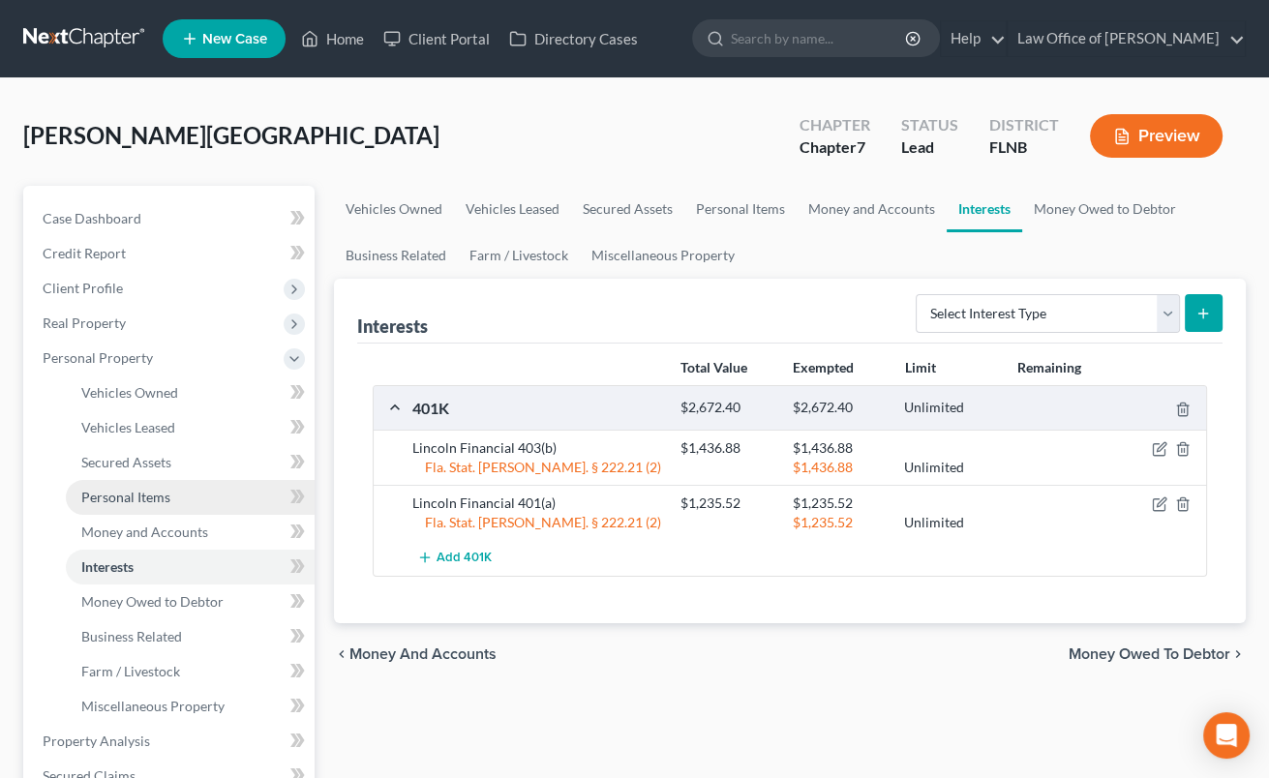
scroll to position [426, 0]
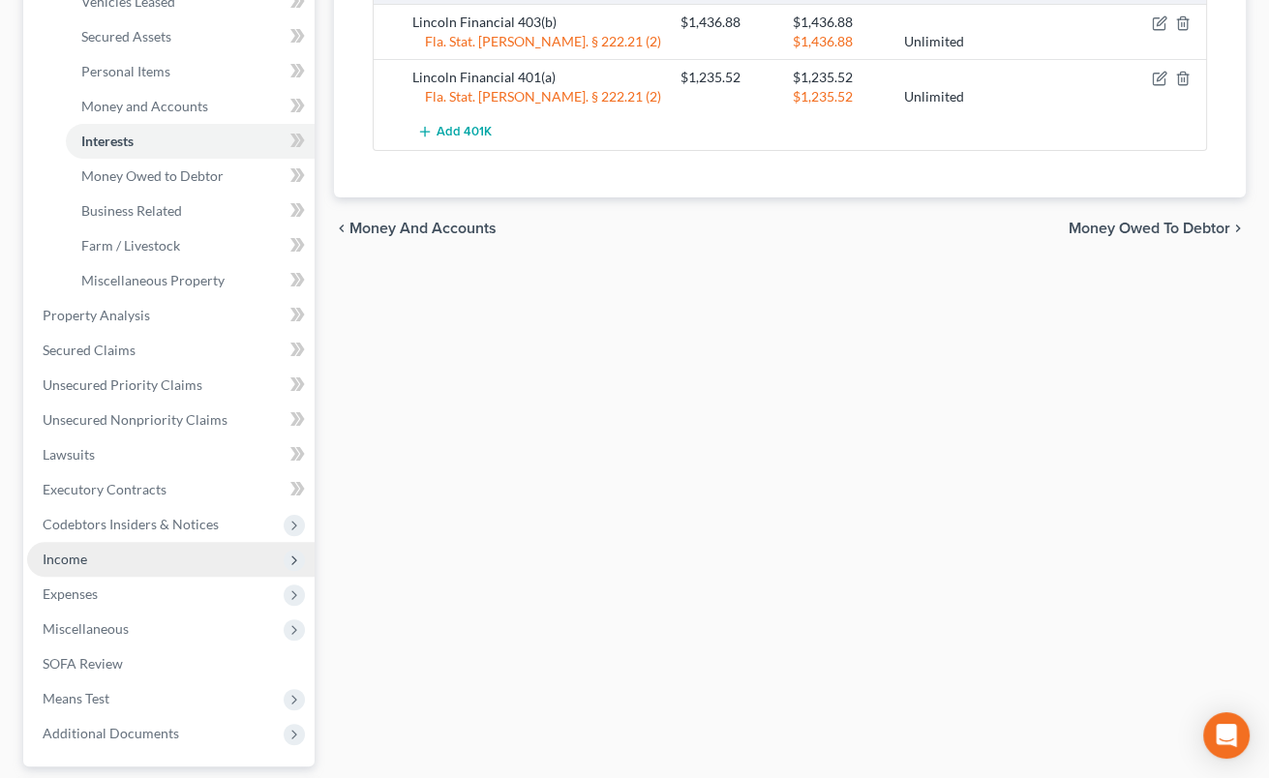
click at [75, 562] on span "Income" at bounding box center [65, 559] width 45 height 16
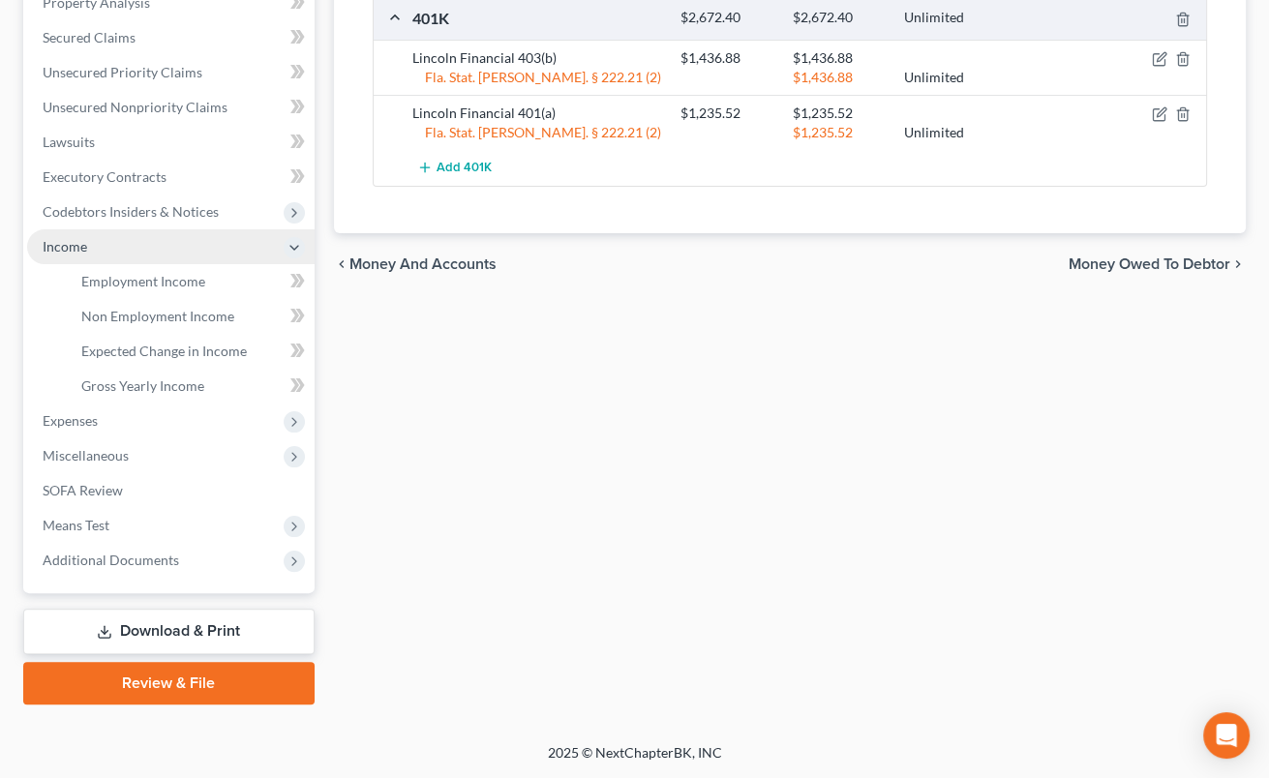
scroll to position [387, 0]
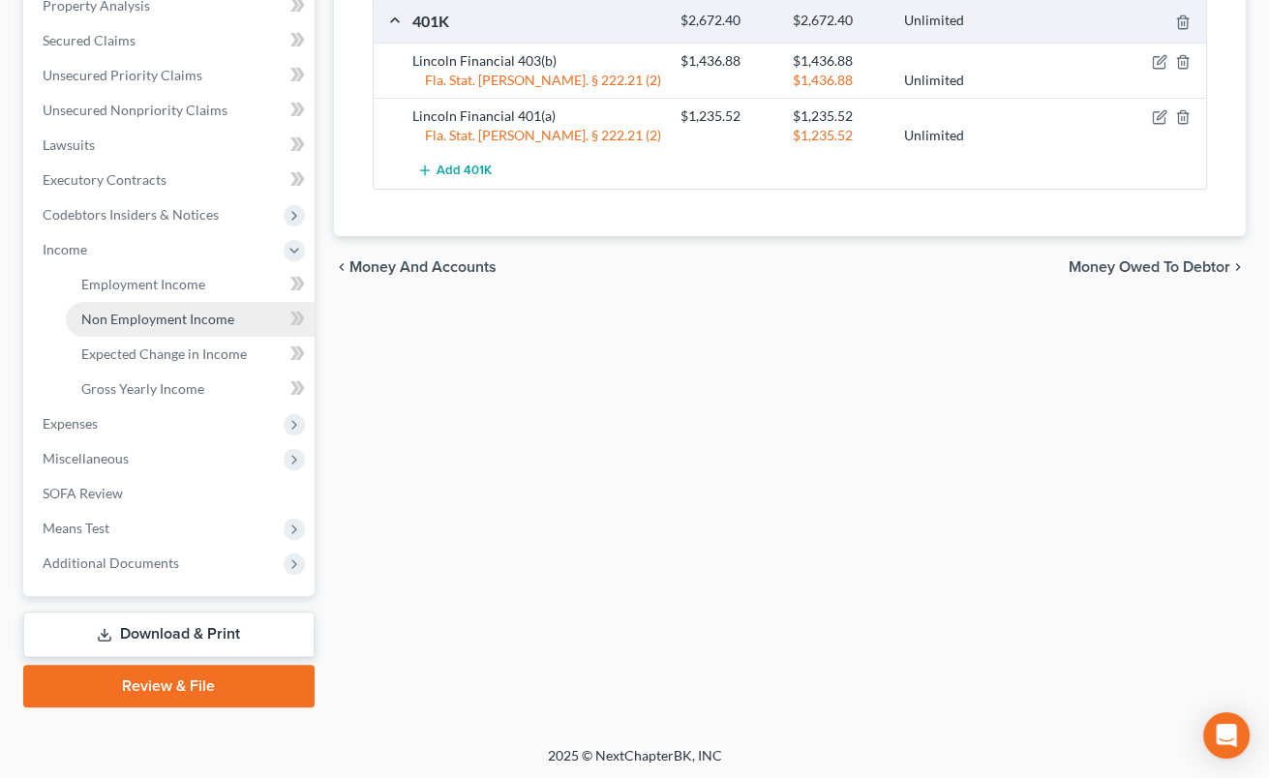
click at [153, 318] on span "Non Employment Income" at bounding box center [157, 319] width 153 height 16
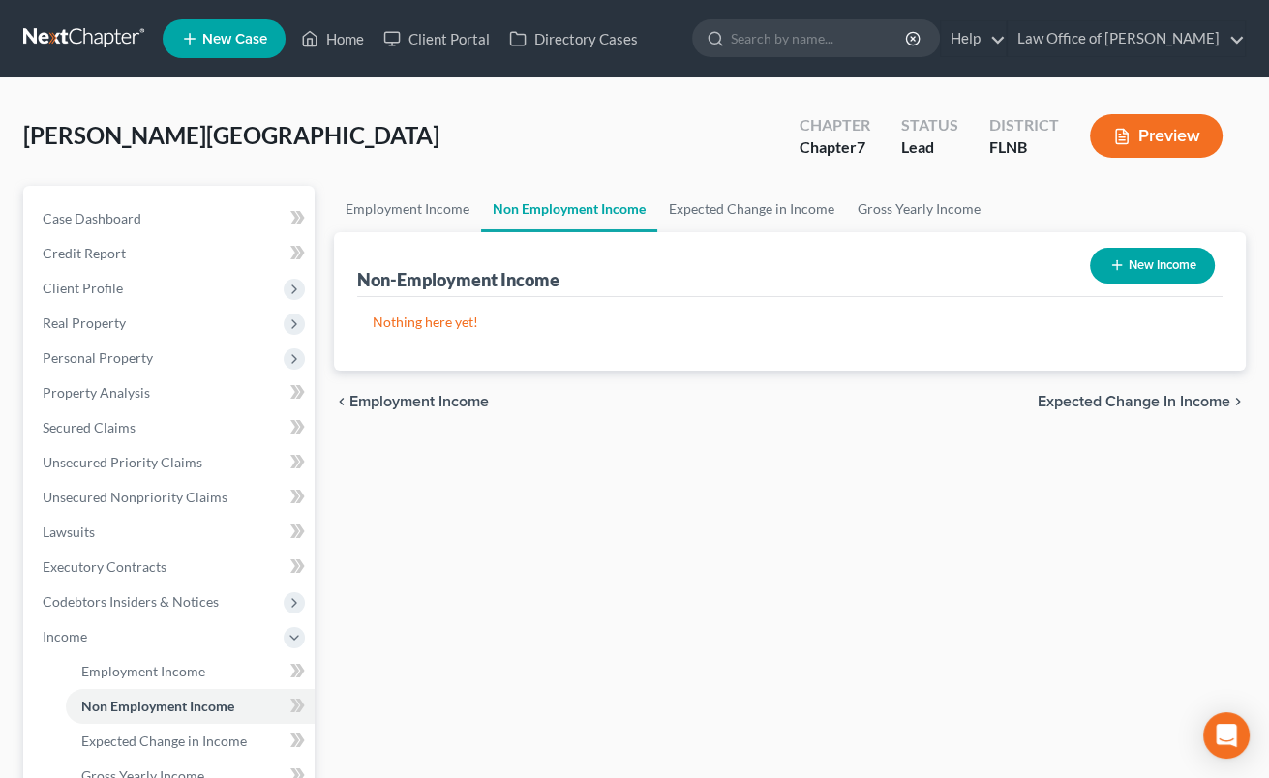
click at [1166, 261] on button "New Income" at bounding box center [1152, 266] width 125 height 36
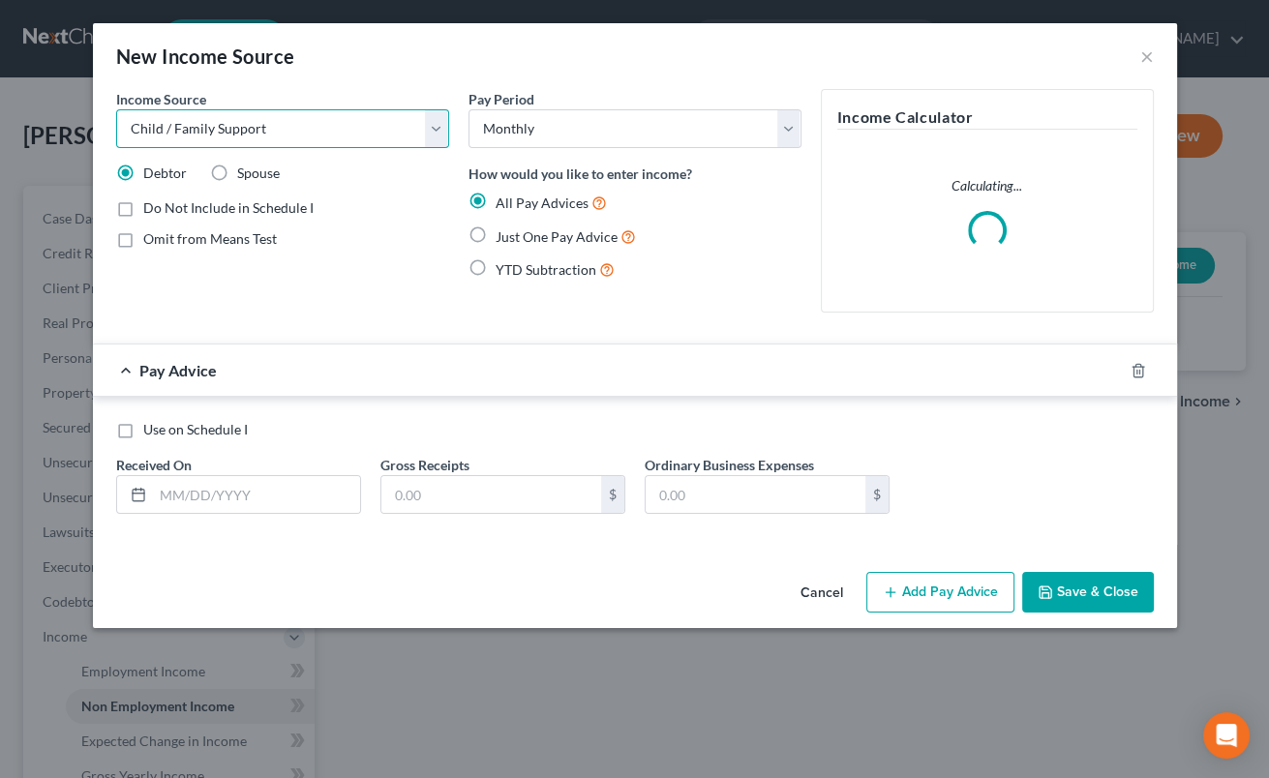
click option "Child / Family Support" at bounding box center [0, 0] width 0 height 0
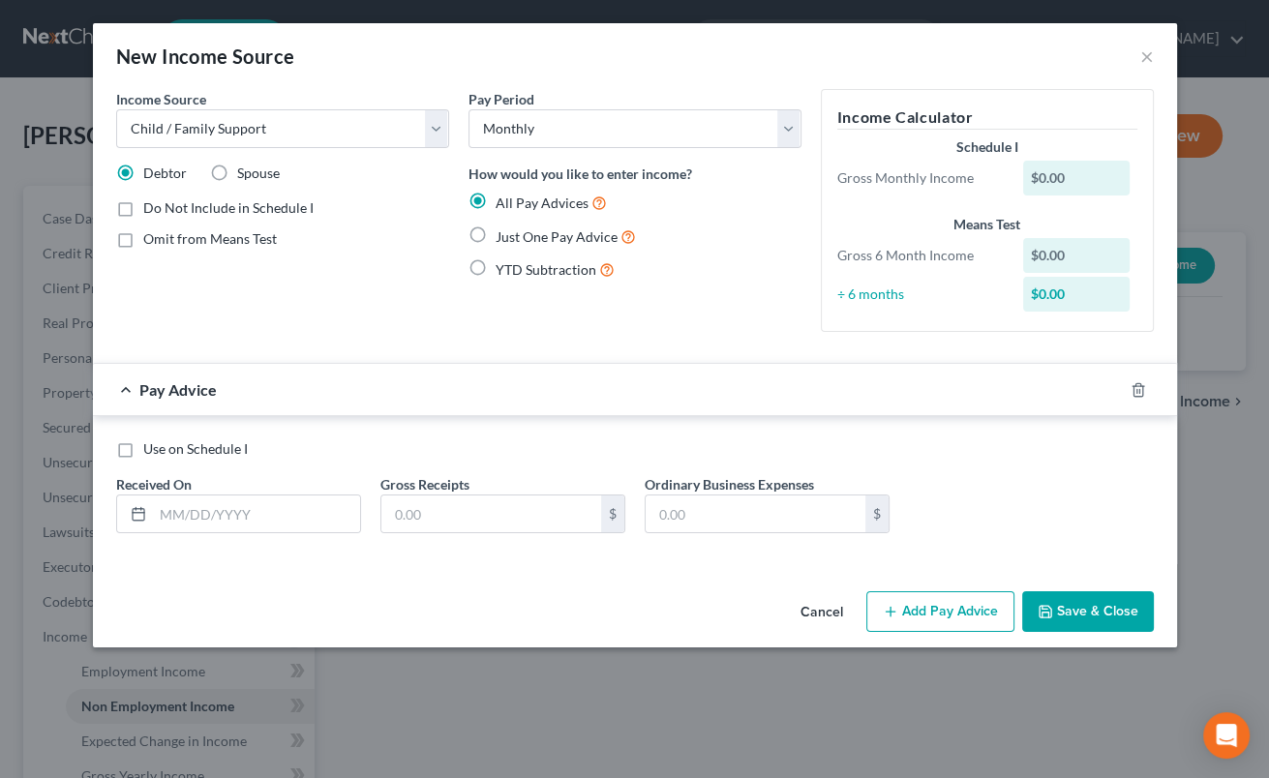
click at [496, 230] on label "Just One Pay Advice" at bounding box center [566, 237] width 140 height 22
click at [503, 230] on input "Just One Pay Advice" at bounding box center [509, 232] width 13 height 13
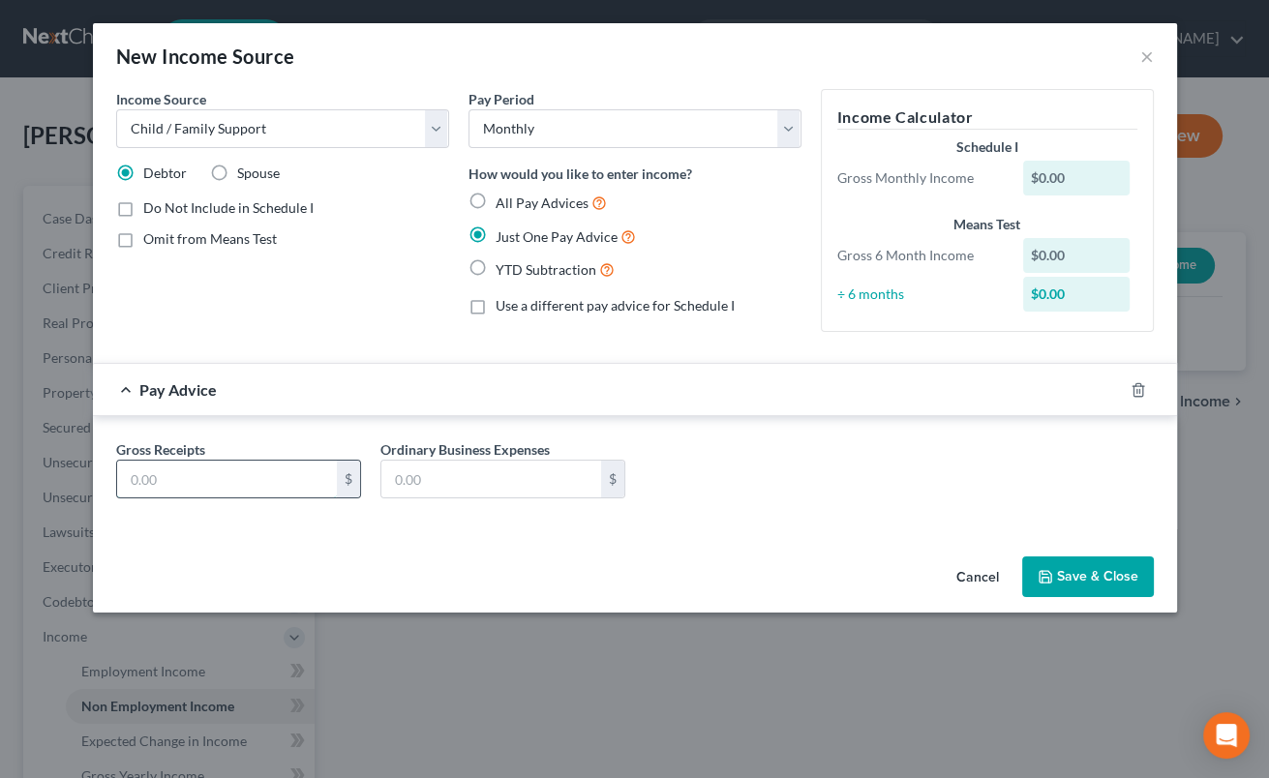
click at [174, 490] on input "text" at bounding box center [227, 479] width 220 height 37
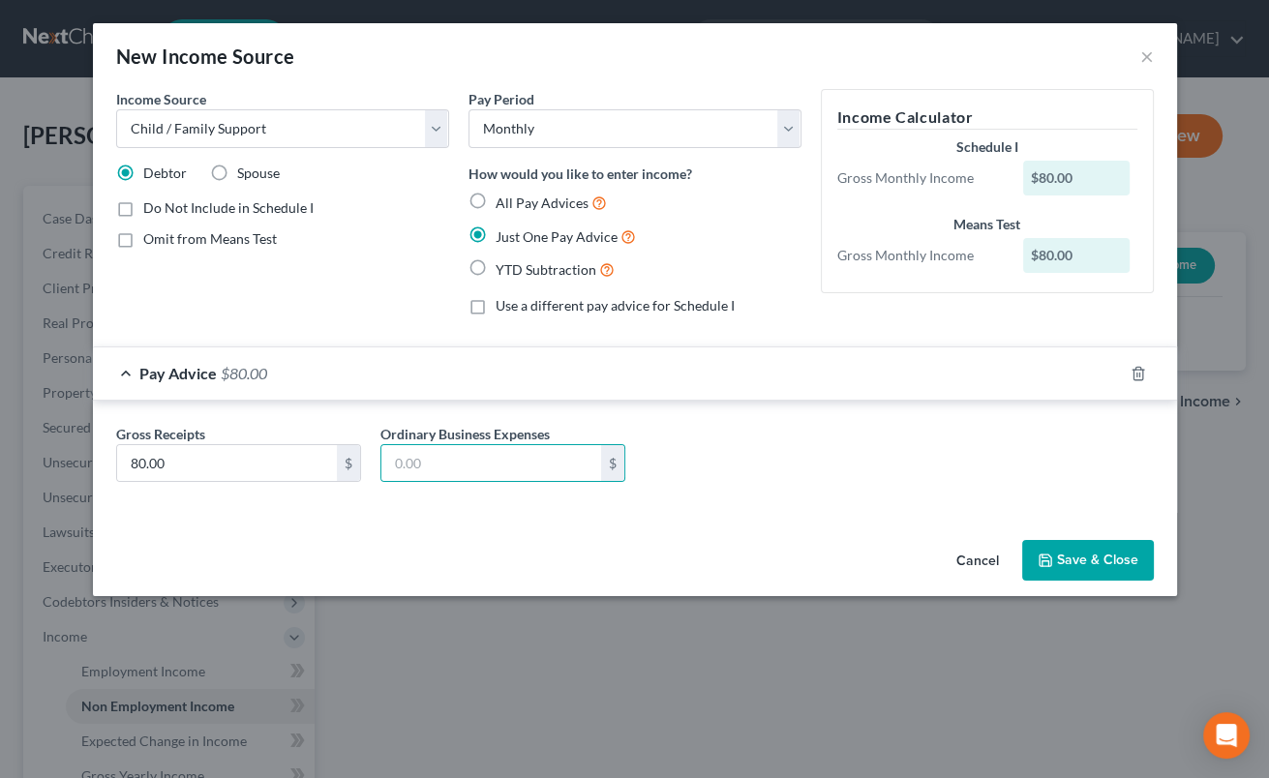
click at [1068, 559] on button "Save & Close" at bounding box center [1088, 560] width 132 height 41
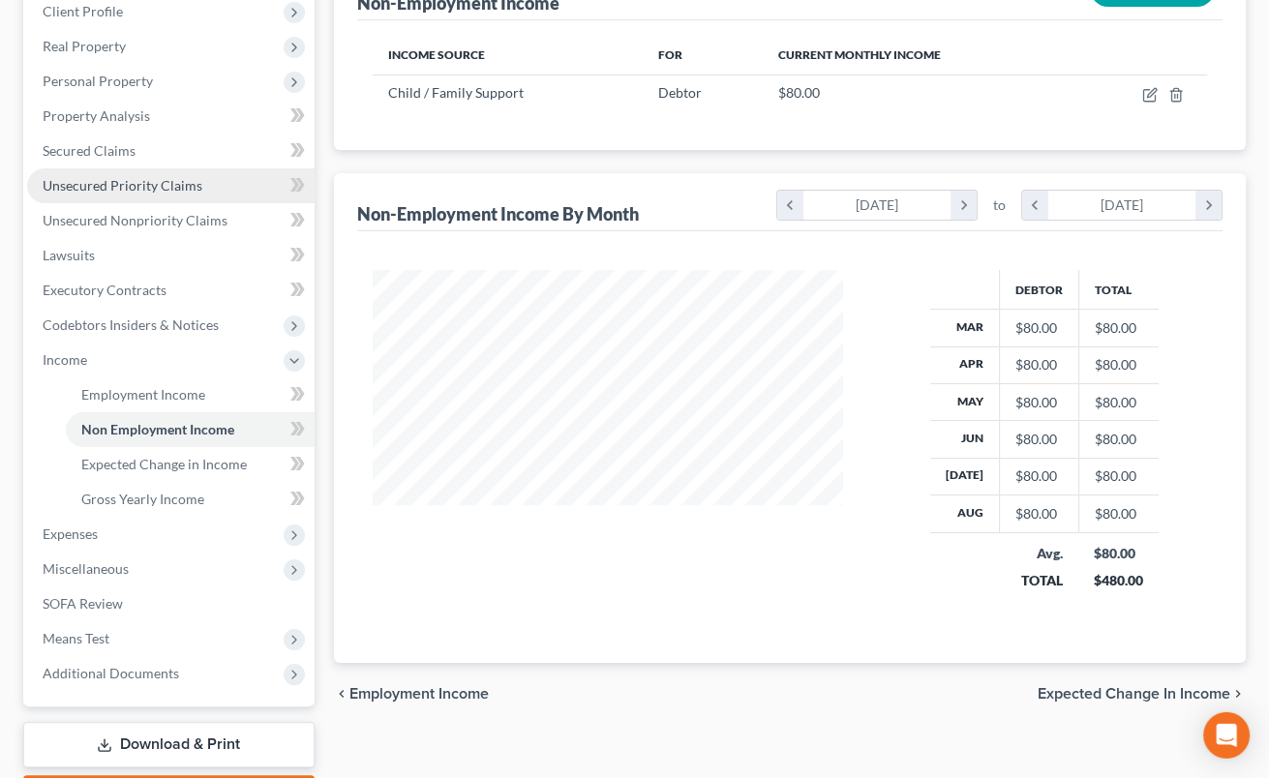
scroll to position [320, 0]
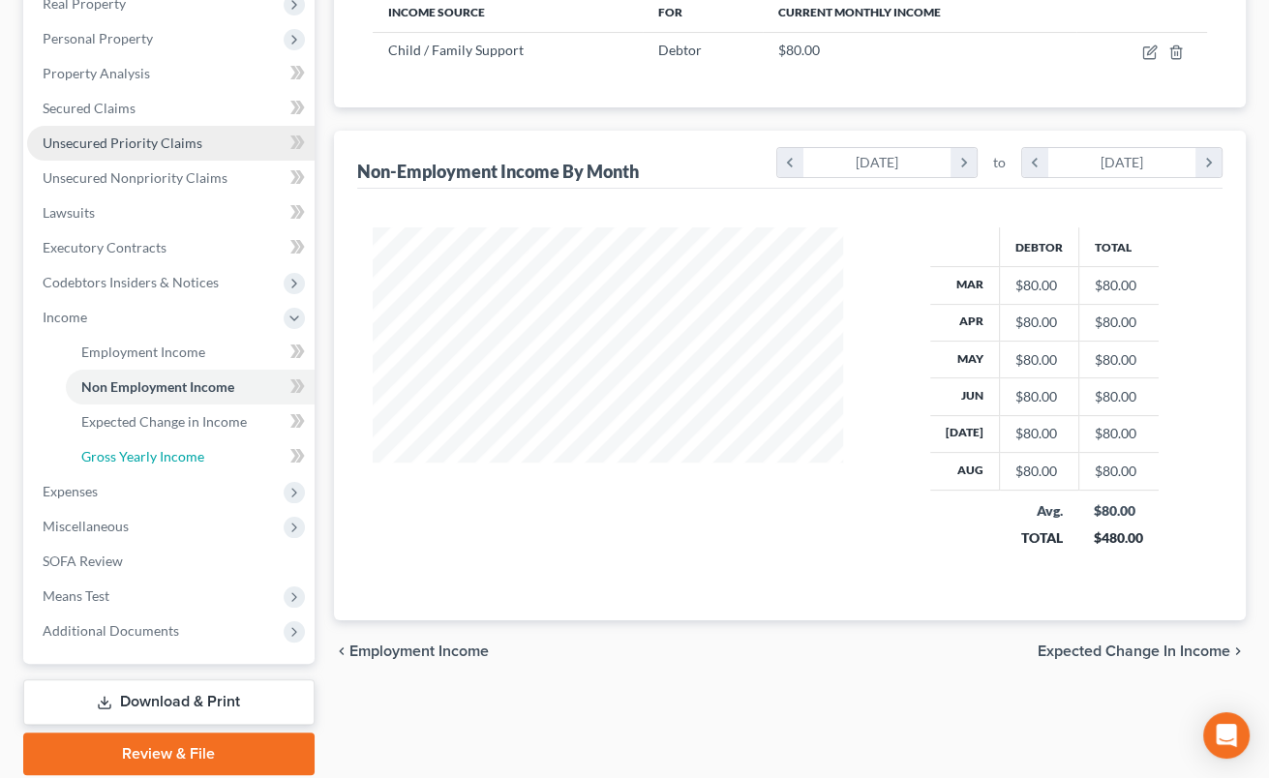
click at [134, 455] on span "Gross Yearly Income" at bounding box center [142, 456] width 123 height 16
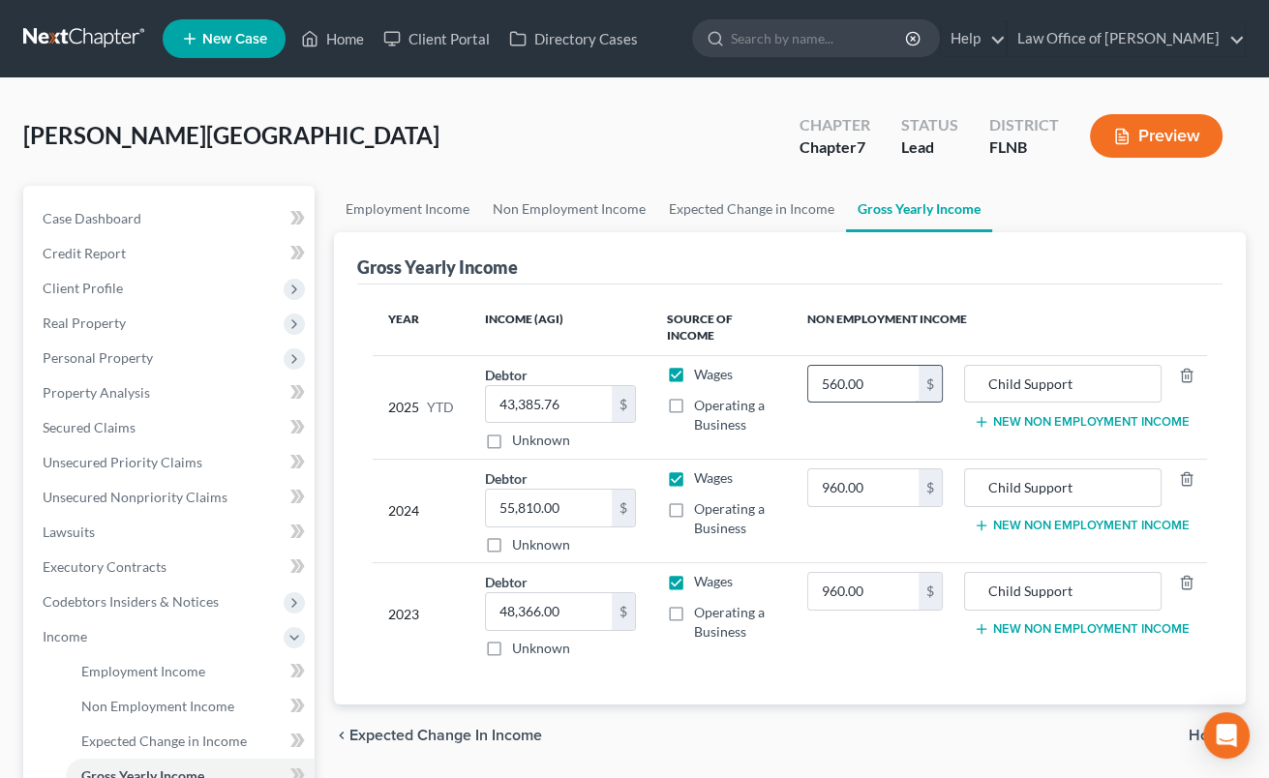
click at [811, 381] on input "560.00" at bounding box center [863, 384] width 110 height 37
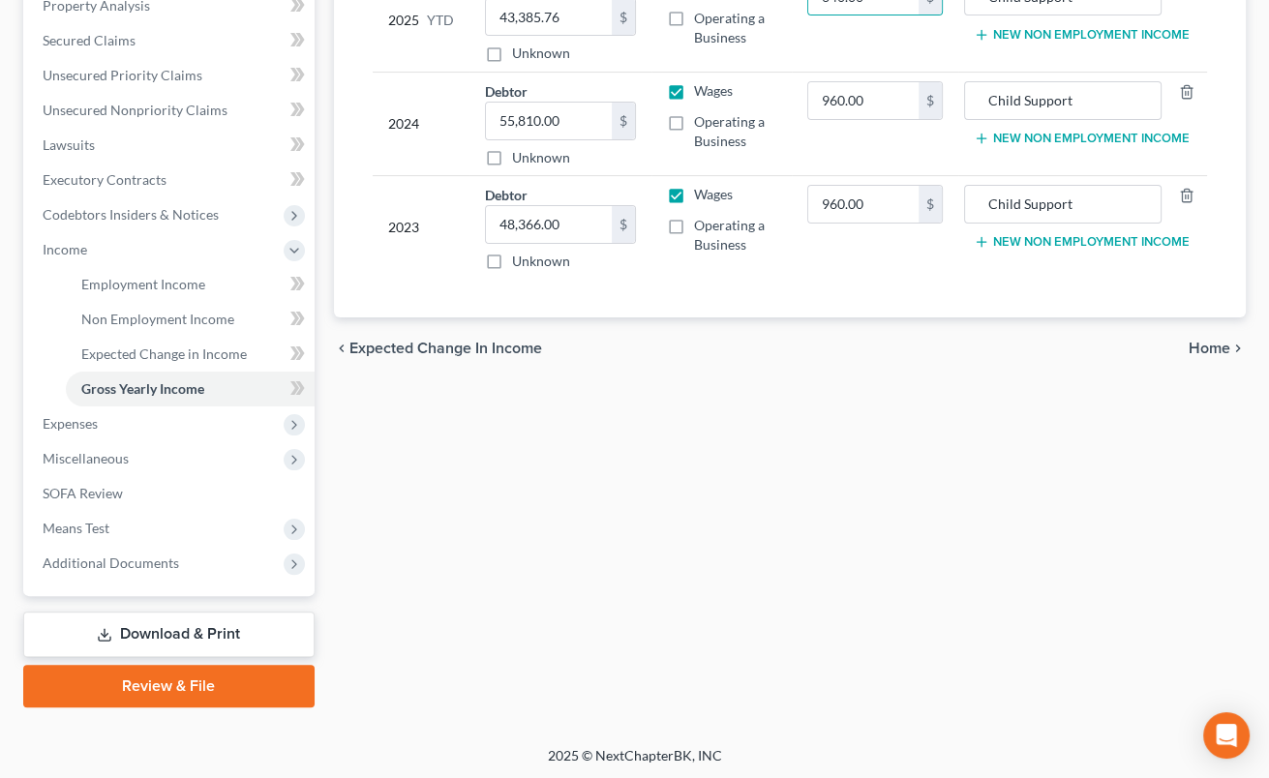
click at [1211, 346] on span "Home" at bounding box center [1210, 348] width 42 height 15
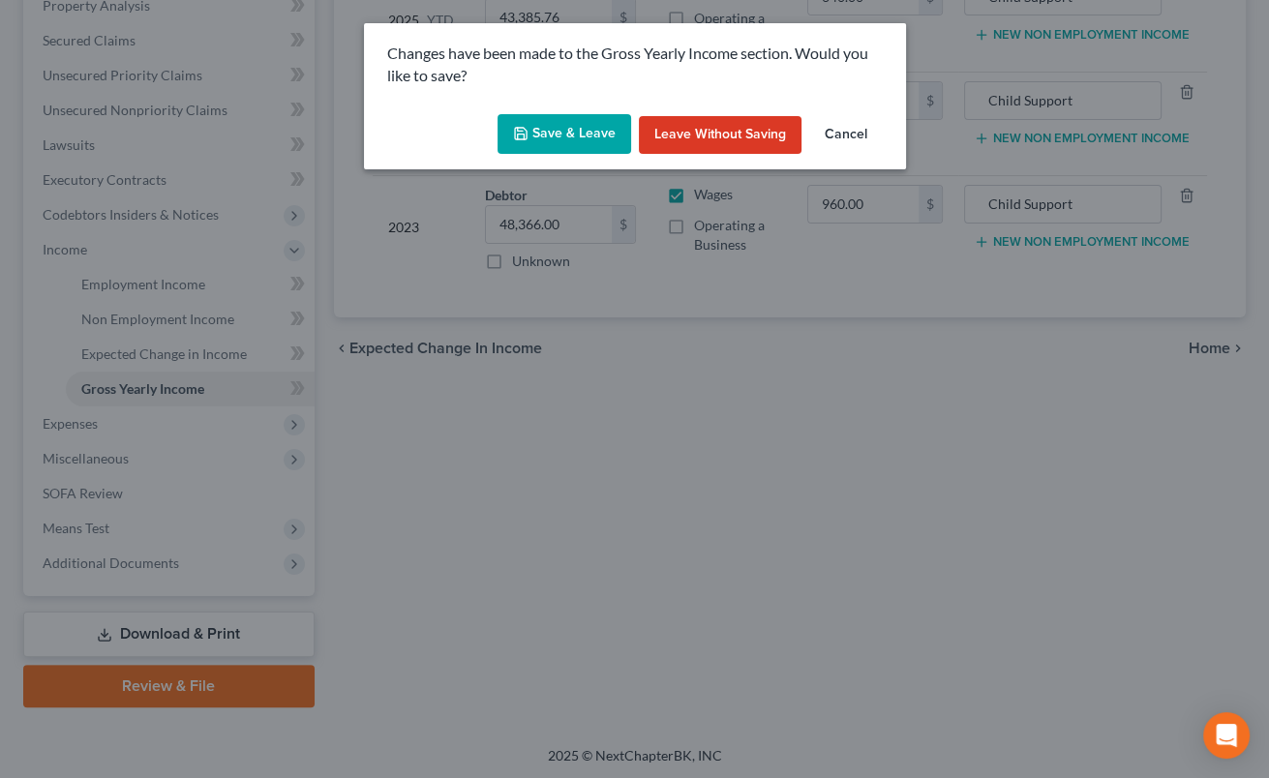
click at [572, 135] on button "Save & Leave" at bounding box center [565, 134] width 134 height 41
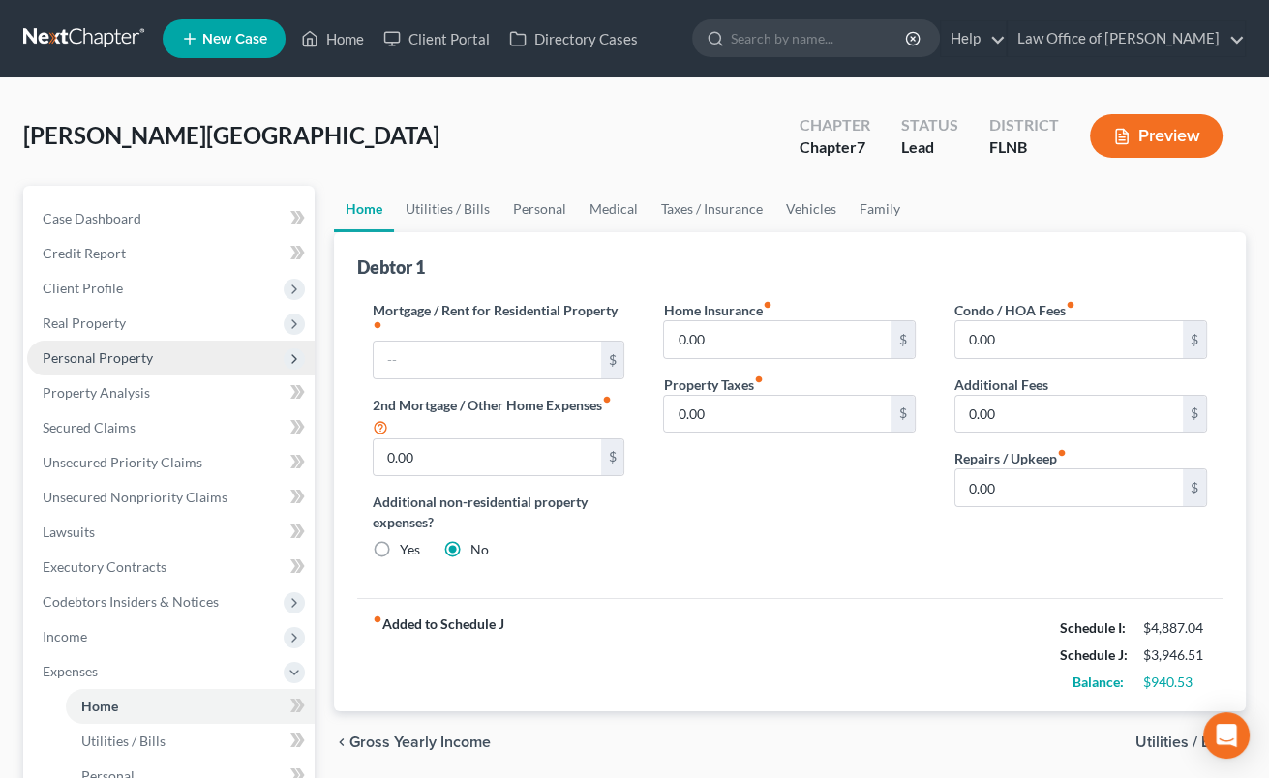
click at [151, 355] on span "Personal Property" at bounding box center [171, 358] width 288 height 35
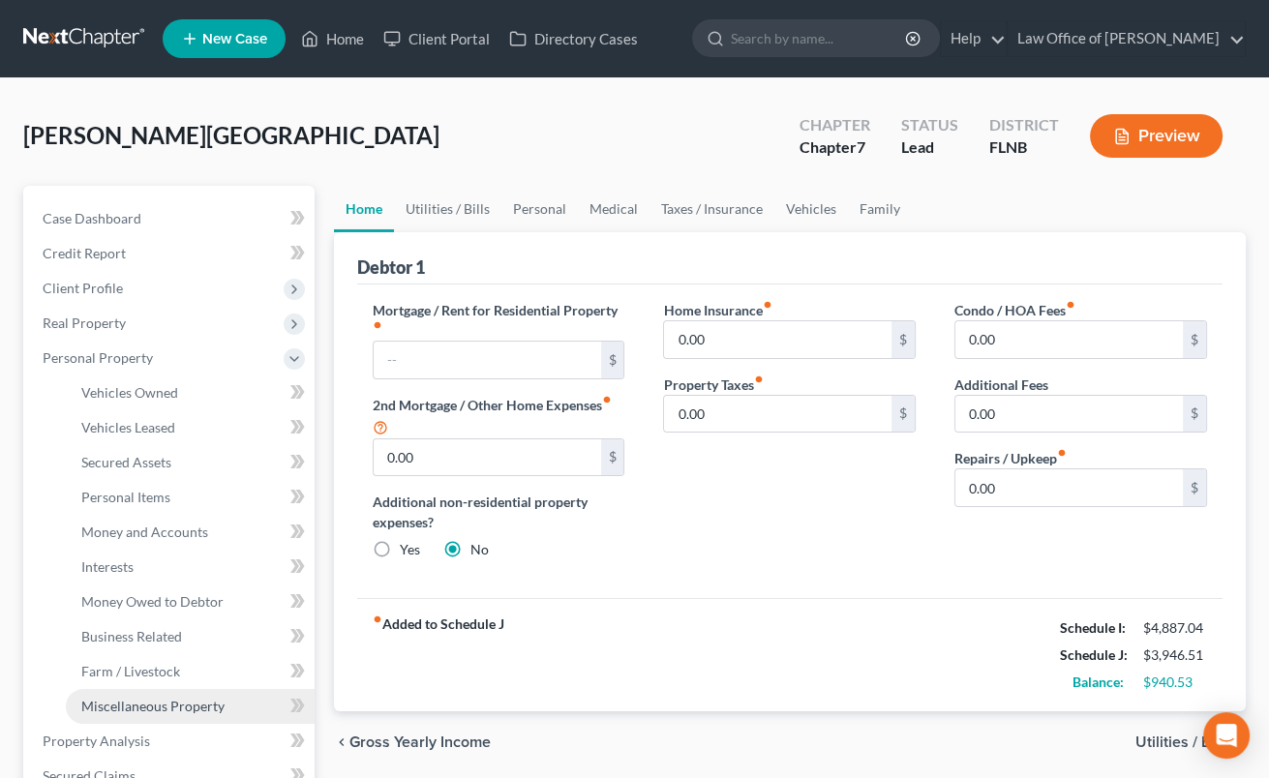
click at [177, 701] on span "Miscellaneous Property" at bounding box center [152, 706] width 143 height 16
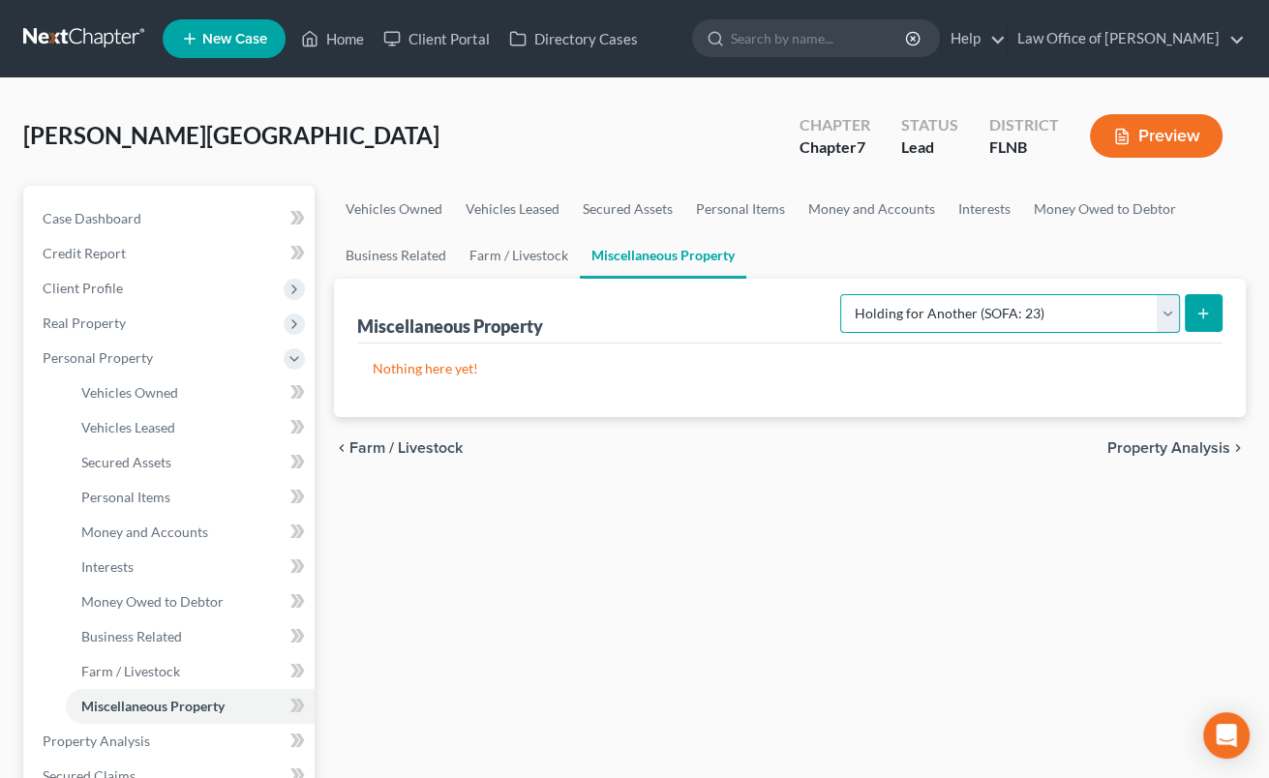
click option "Holding for Another (SOFA: 23)" at bounding box center [0, 0] width 0 height 0
click at [1210, 307] on icon "submit" at bounding box center [1203, 313] width 15 height 15
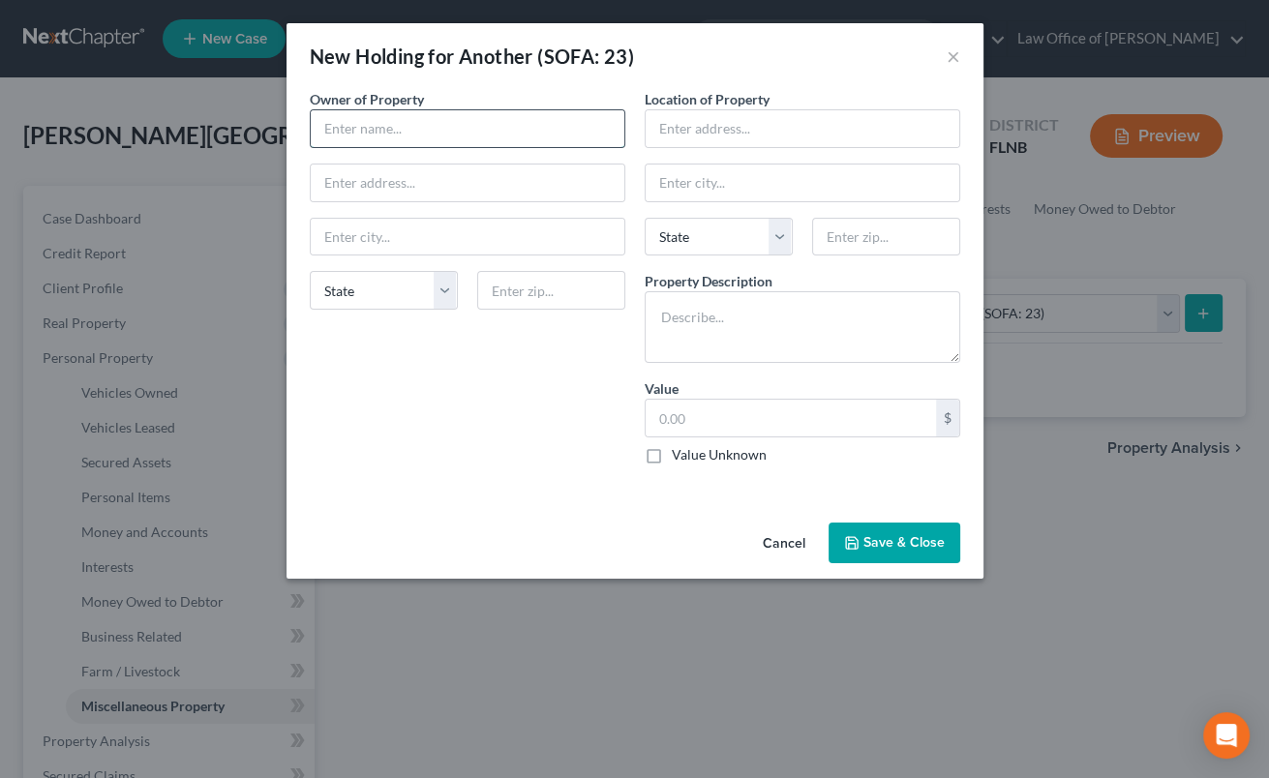
click at [344, 130] on input "text" at bounding box center [468, 128] width 314 height 37
click at [394, 184] on input "2111" at bounding box center [468, 183] width 314 height 37
drag, startPoint x: 468, startPoint y: 175, endPoint x: 304, endPoint y: 176, distance: 163.6
click at [311, 176] on input "[STREET_ADDRESS]" at bounding box center [468, 183] width 314 height 37
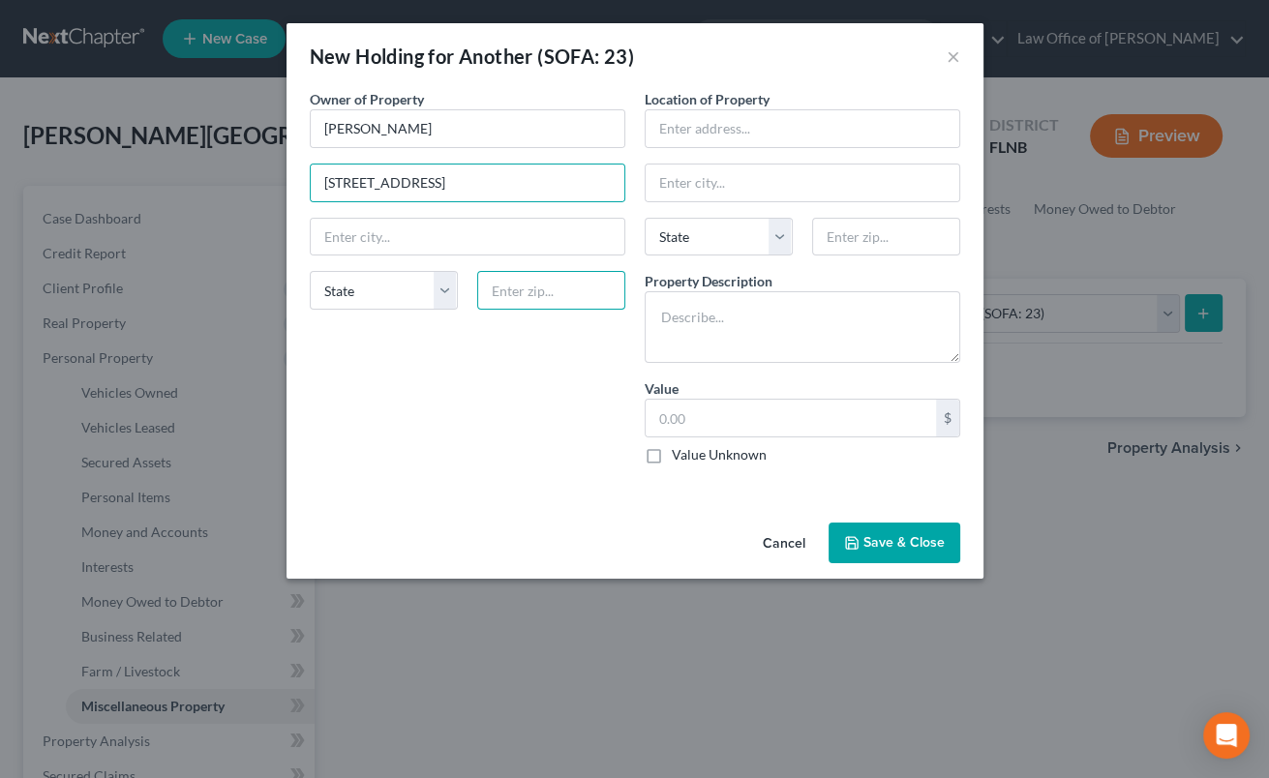
click at [550, 294] on input "text" at bounding box center [551, 290] width 148 height 39
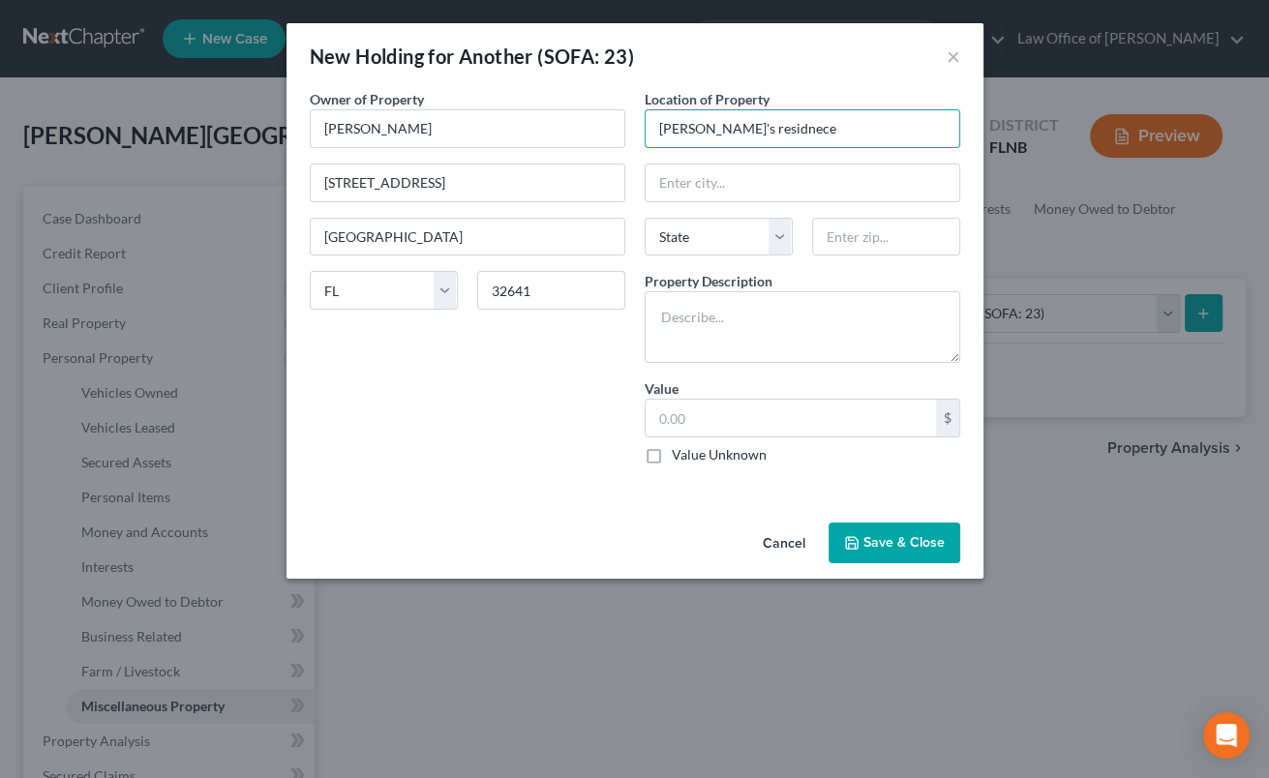
click at [672, 455] on label "Value Unknown" at bounding box center [719, 454] width 95 height 19
click at [680, 455] on input "Value Unknown" at bounding box center [686, 451] width 13 height 13
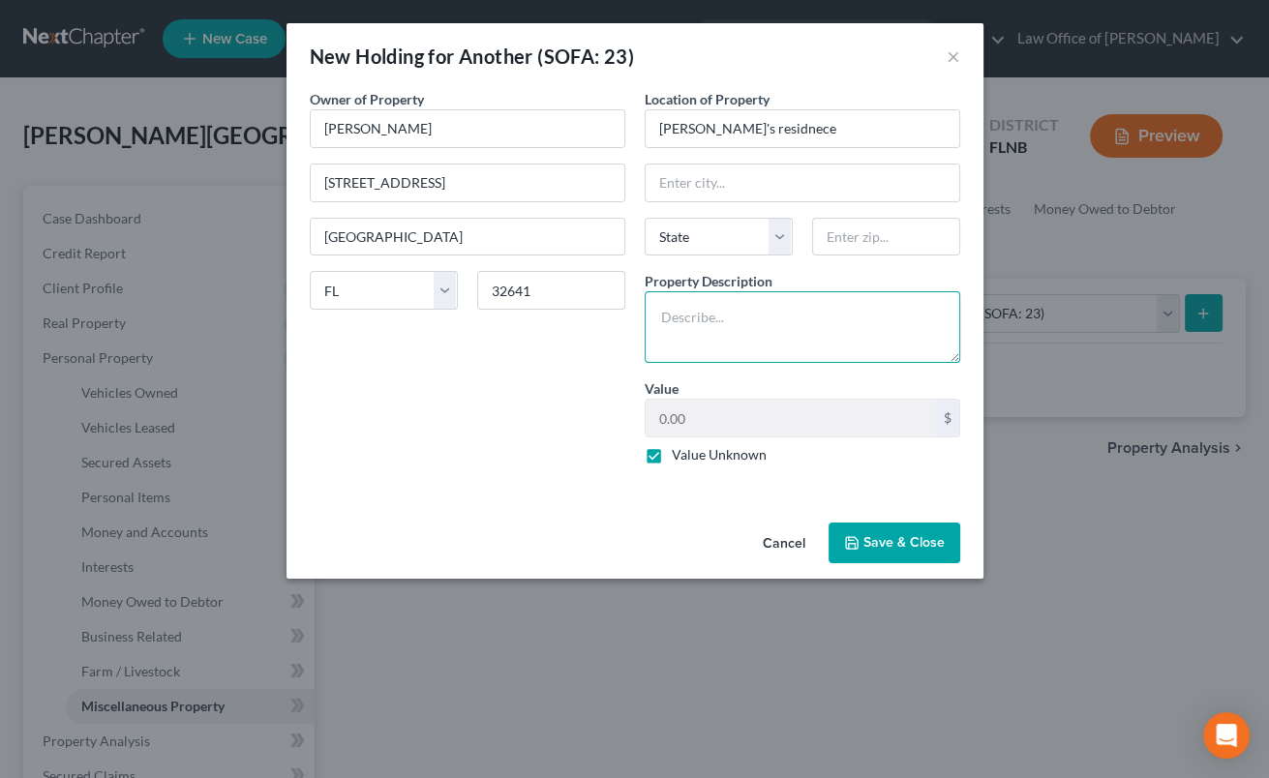
click at [708, 357] on textarea at bounding box center [803, 327] width 316 height 72
click at [878, 537] on button "Save & Close" at bounding box center [895, 543] width 132 height 41
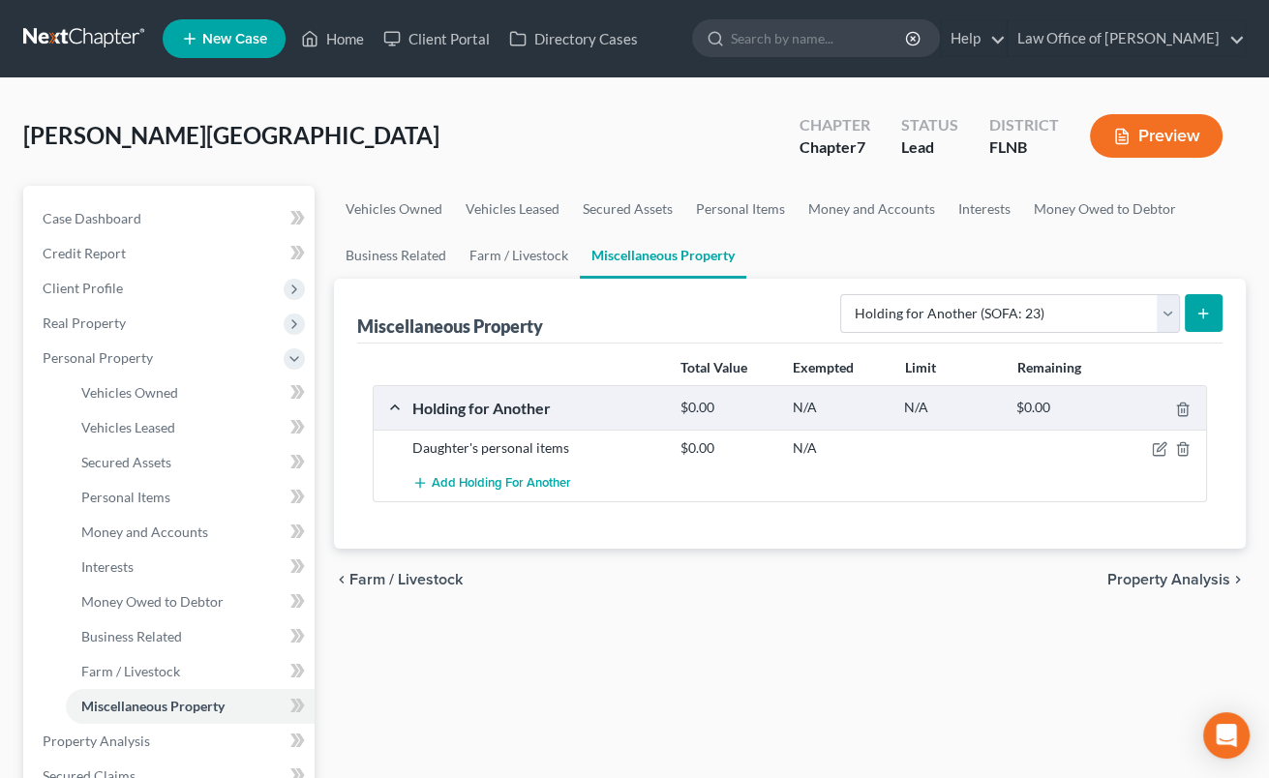
click at [1207, 310] on icon "submit" at bounding box center [1203, 313] width 15 height 15
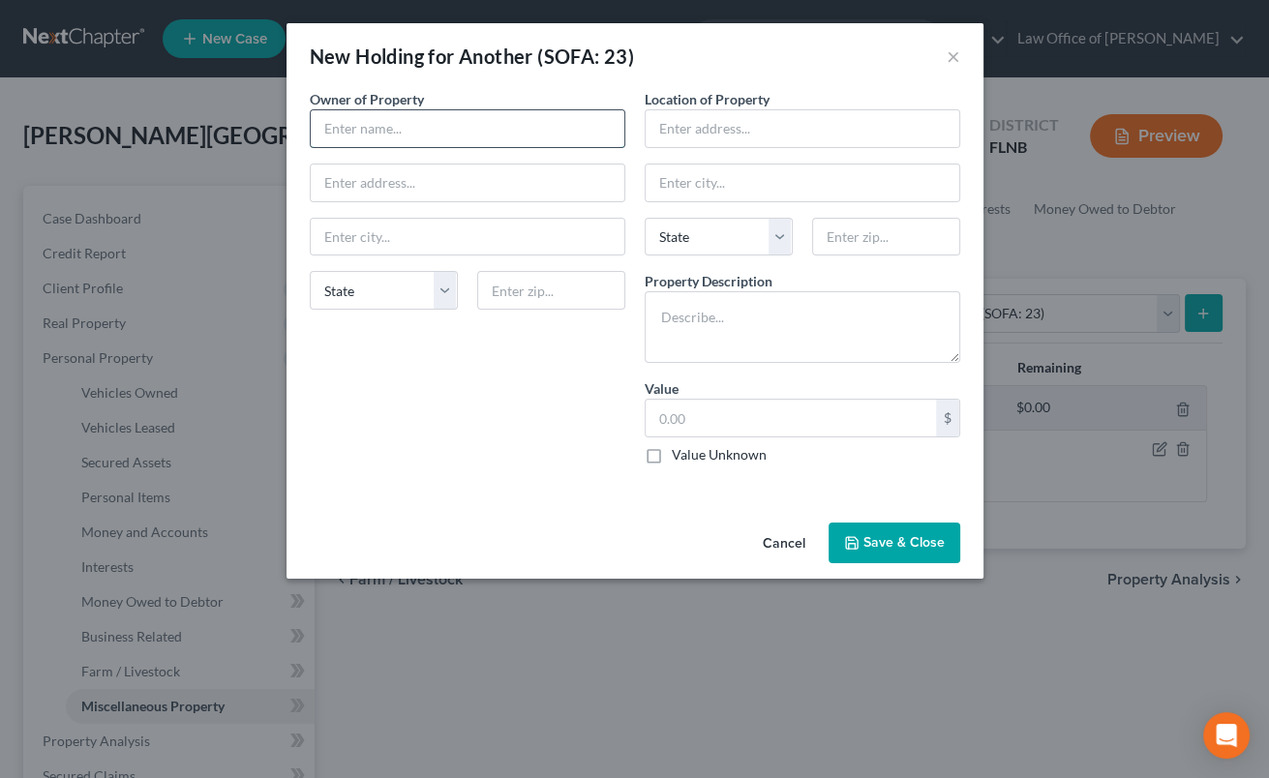
click at [333, 130] on input "text" at bounding box center [468, 128] width 314 height 37
paste input "[STREET_ADDRESS]"
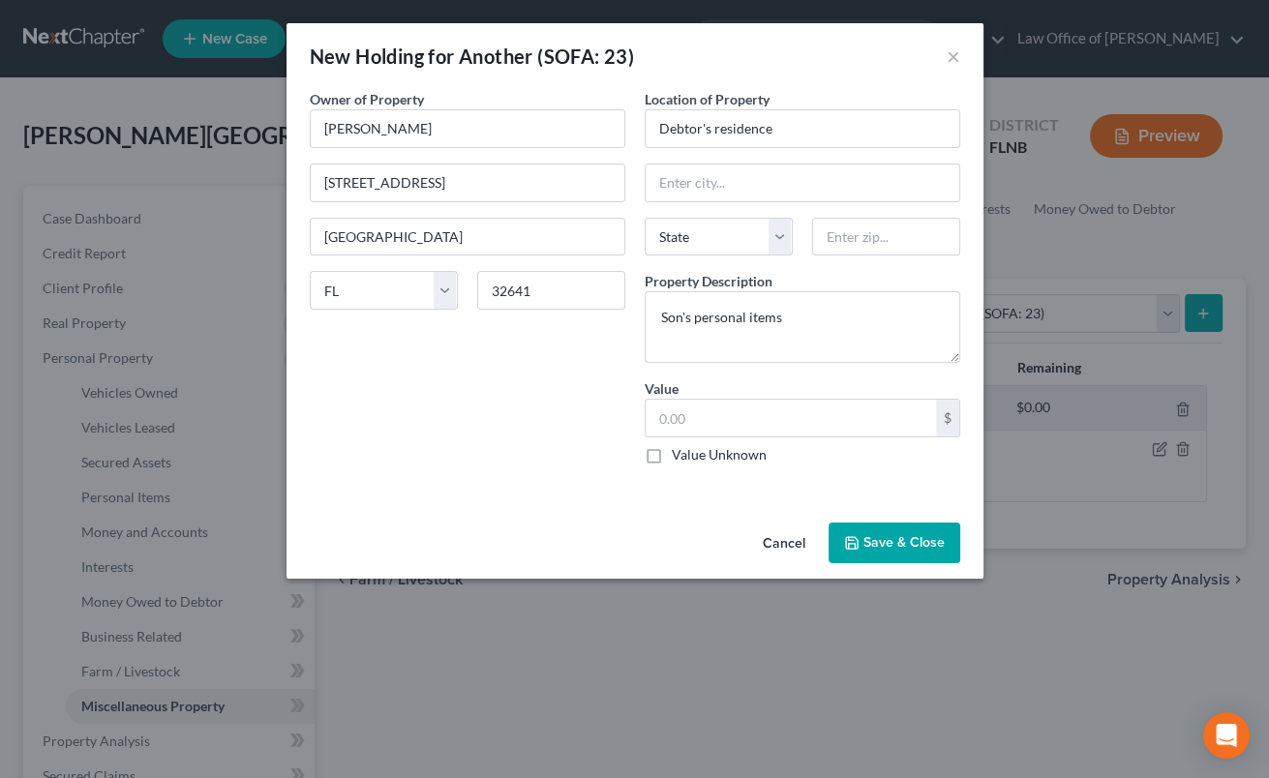
click at [904, 554] on button "Save & Close" at bounding box center [895, 543] width 132 height 41
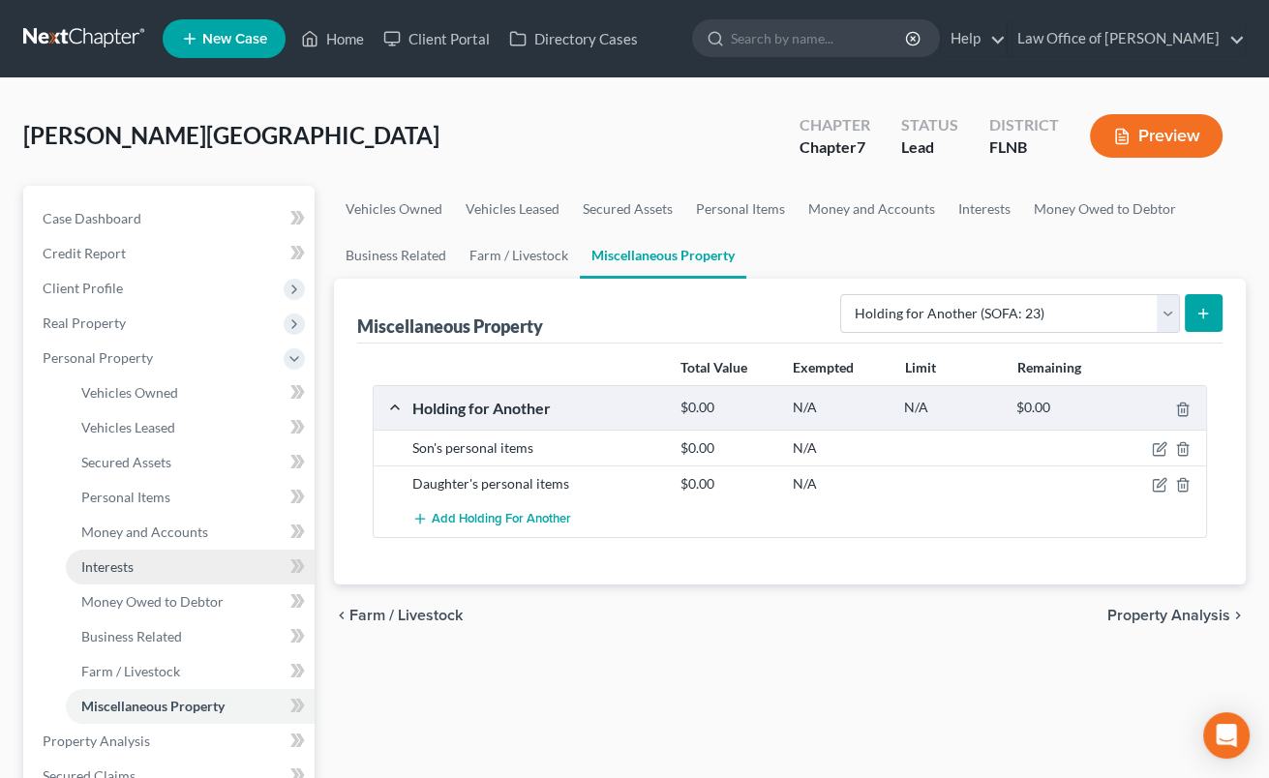
click at [123, 565] on span "Interests" at bounding box center [107, 567] width 52 height 16
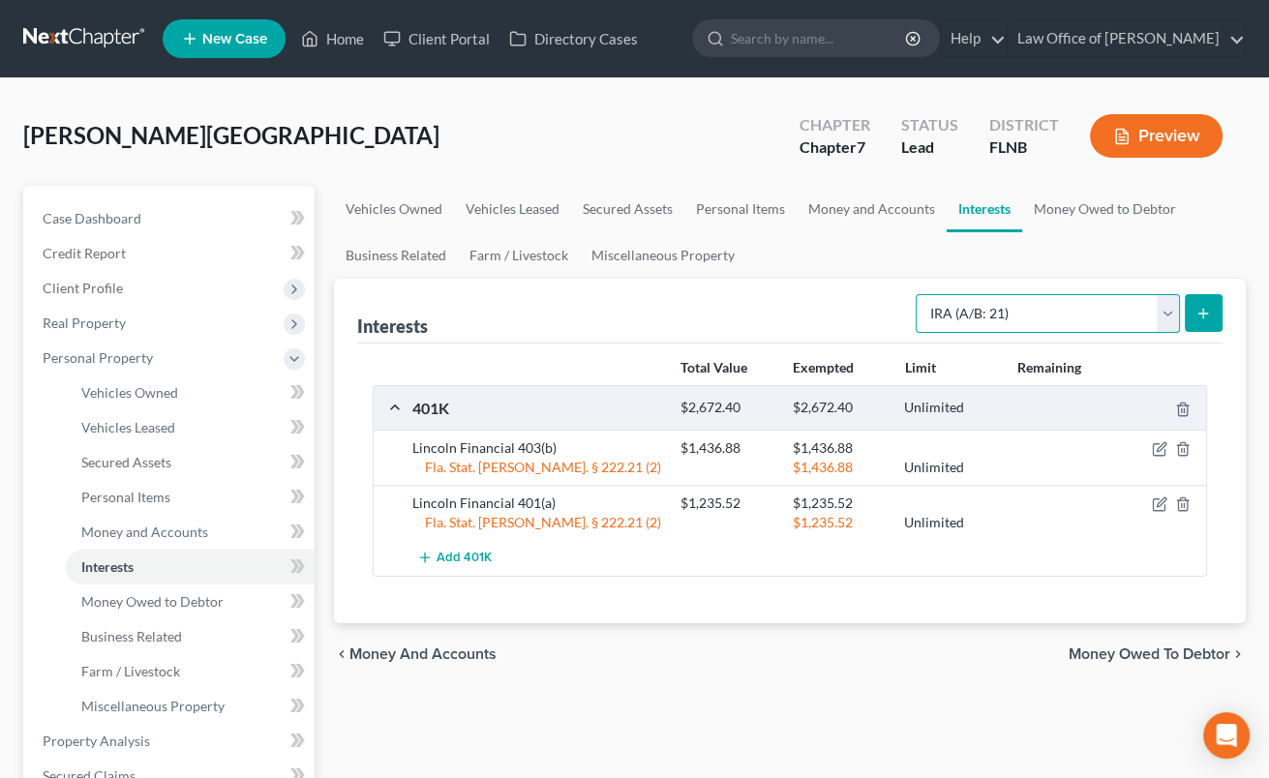
click option "IRA (A/B: 21)" at bounding box center [0, 0] width 0 height 0
click at [1199, 321] on button "submit" at bounding box center [1204, 313] width 38 height 38
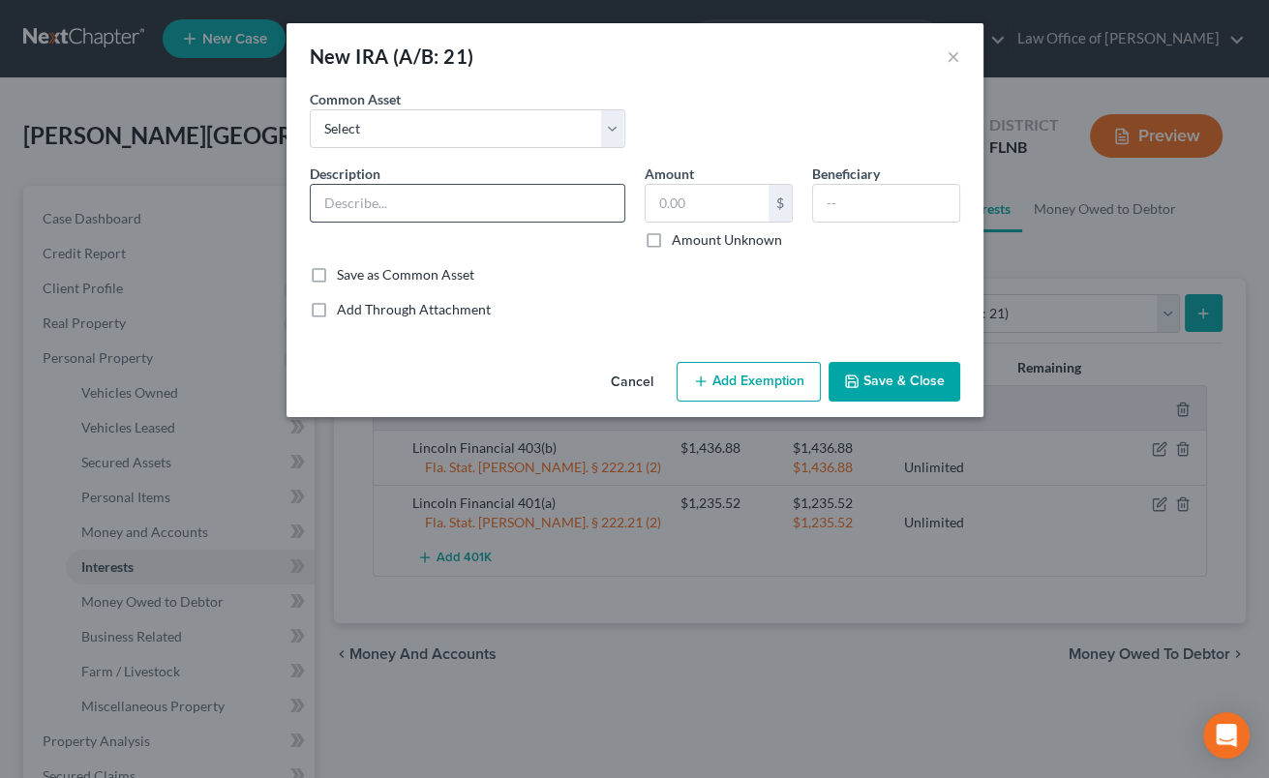
click at [578, 219] on input "text" at bounding box center [468, 203] width 314 height 37
click at [723, 377] on button "Add Exemption" at bounding box center [749, 382] width 144 height 41
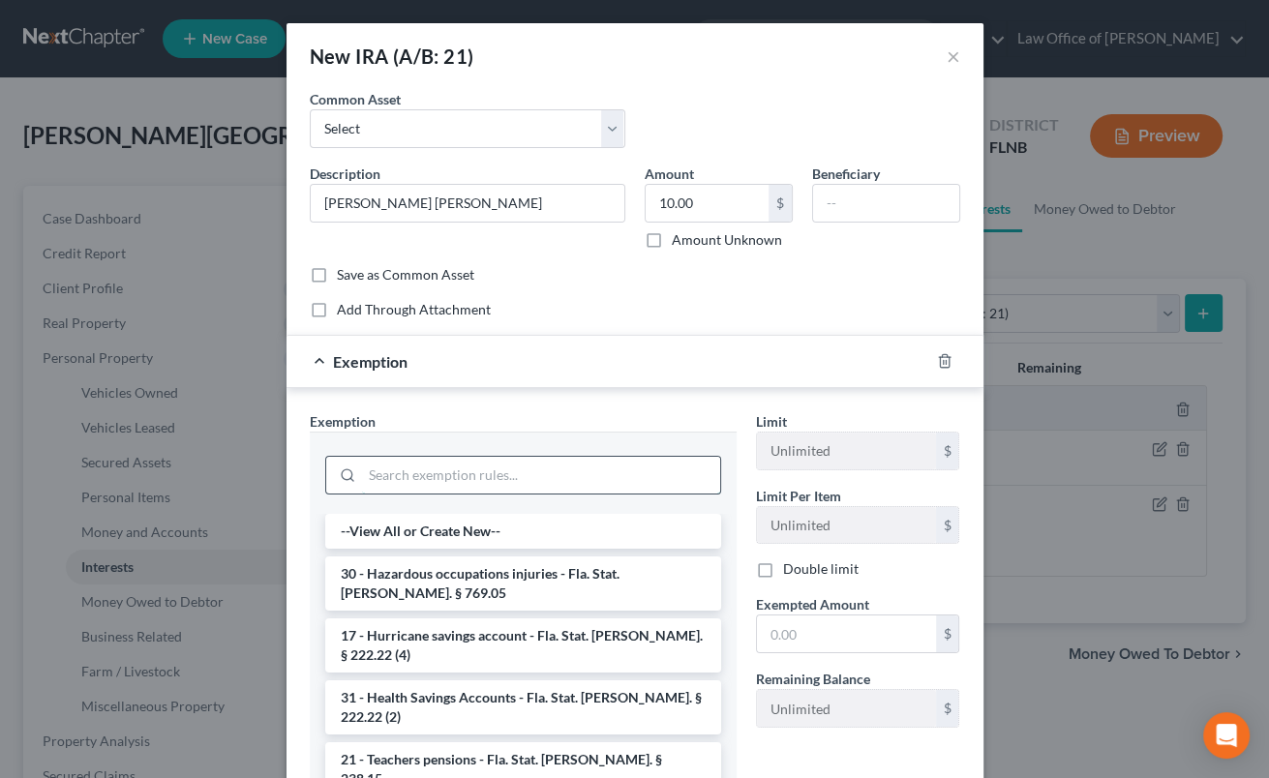
click at [596, 483] on input "search" at bounding box center [541, 475] width 358 height 37
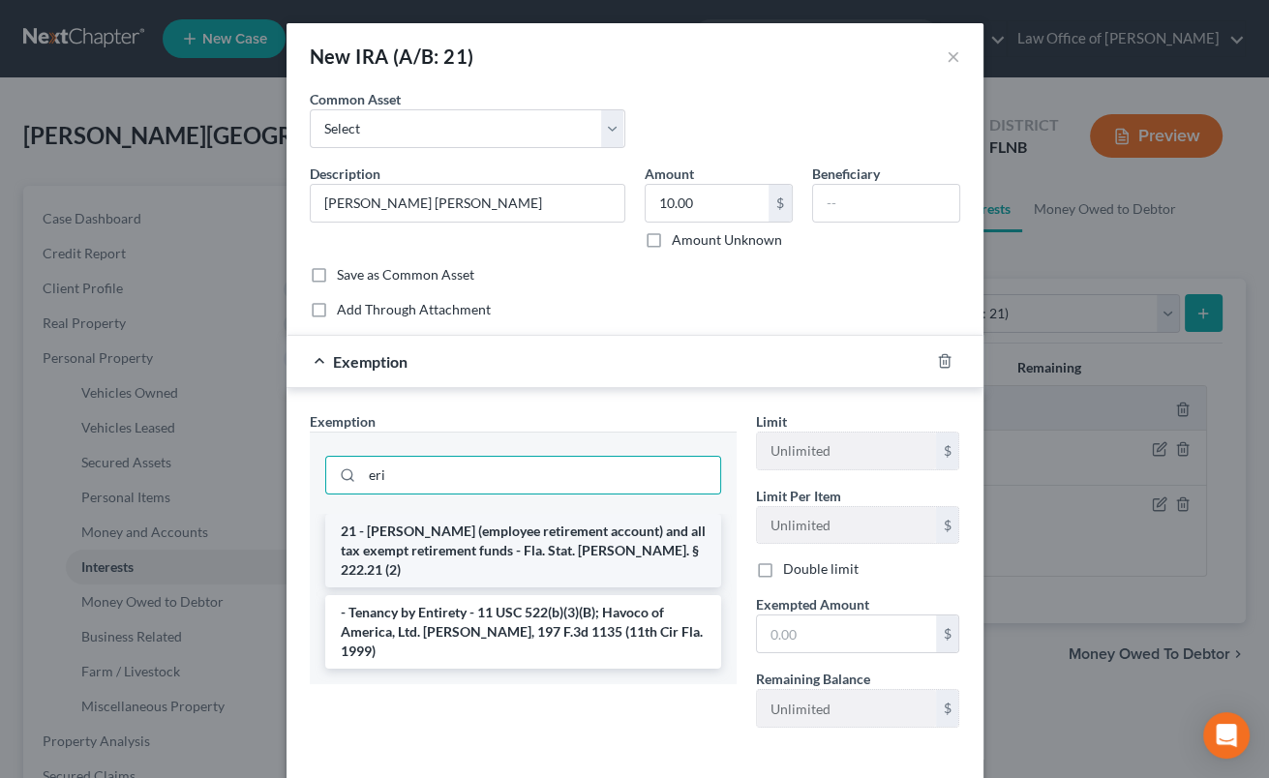
click at [539, 551] on li "21 - [PERSON_NAME] (employee retirement account) and all tax exempt retirement …" at bounding box center [523, 551] width 396 height 74
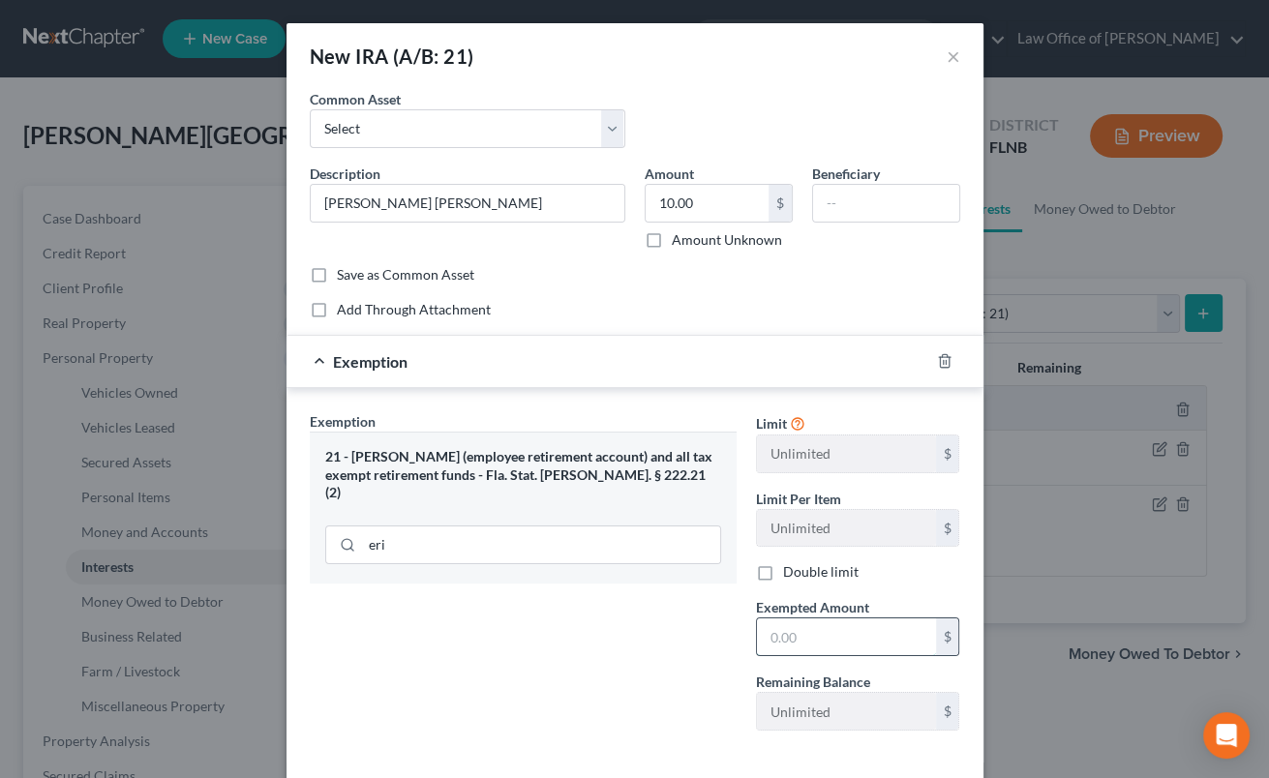
click at [808, 633] on input "text" at bounding box center [846, 637] width 179 height 37
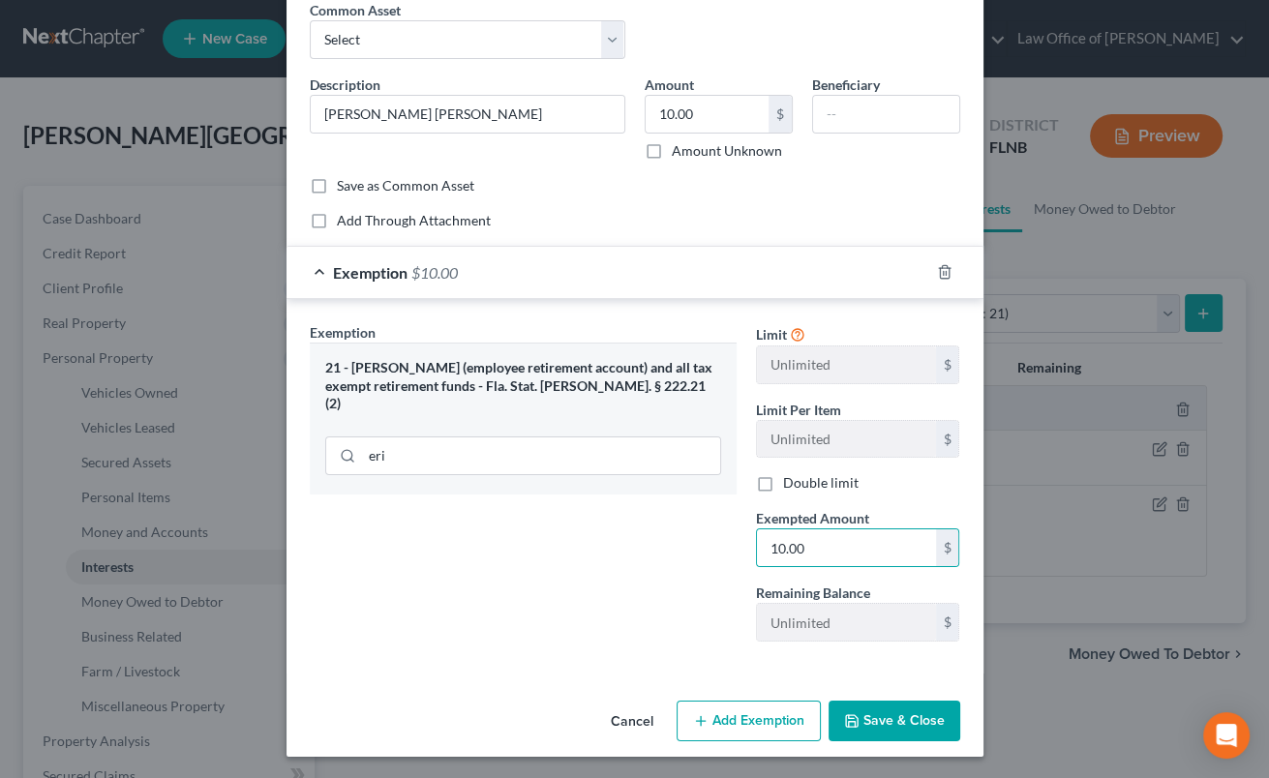
click at [877, 717] on button "Save & Close" at bounding box center [895, 721] width 132 height 41
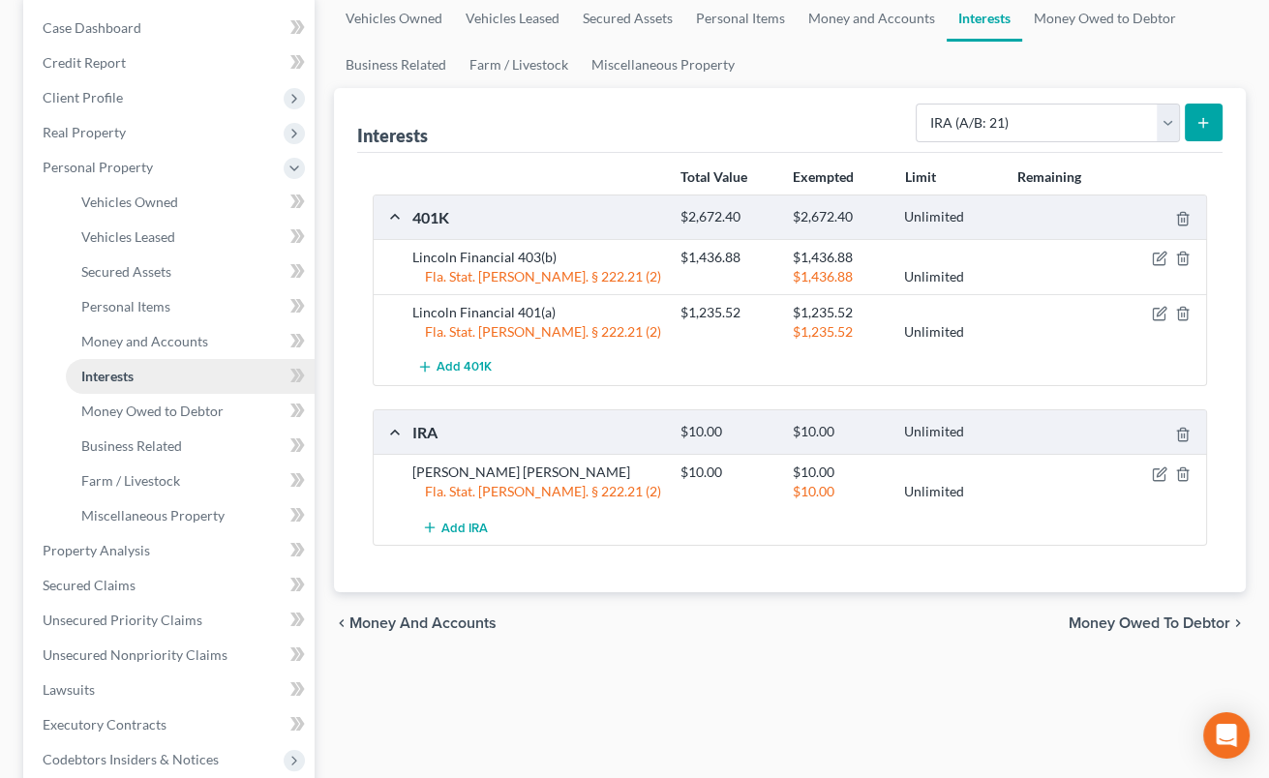
scroll to position [213, 0]
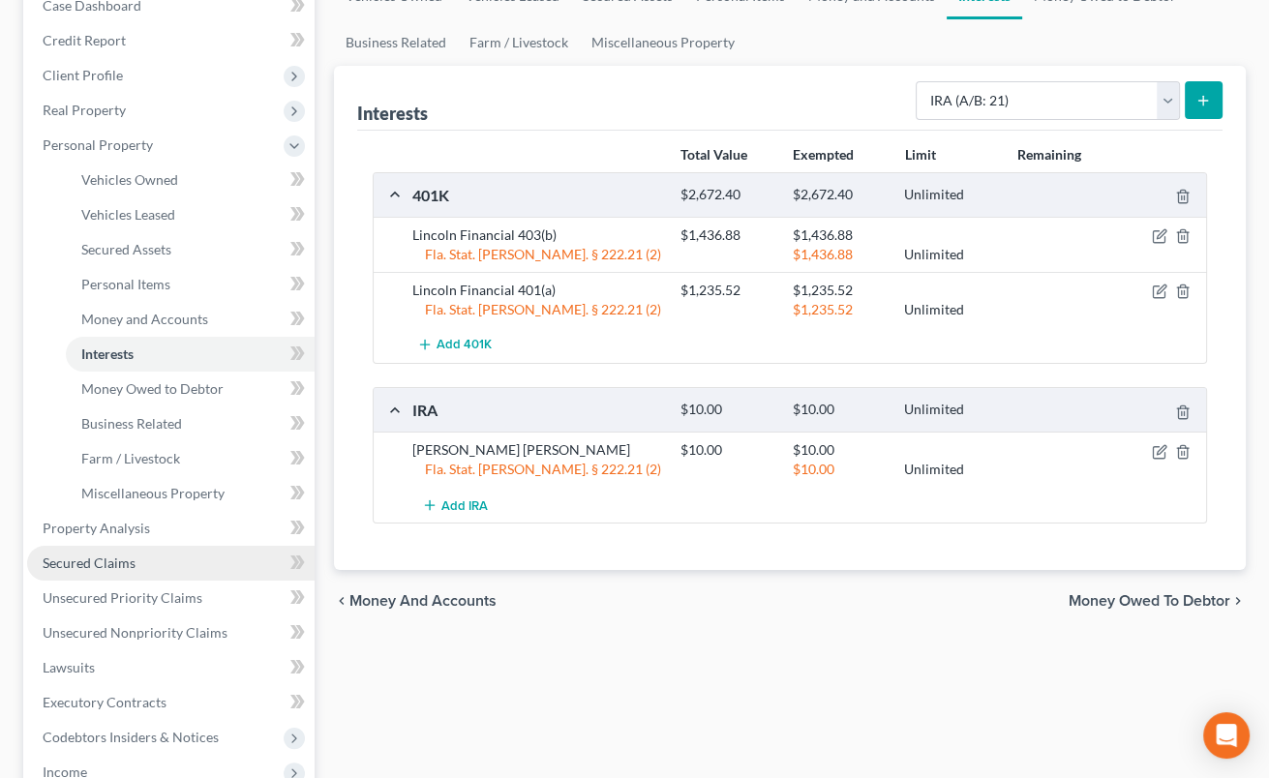
click at [108, 569] on span "Secured Claims" at bounding box center [89, 563] width 93 height 16
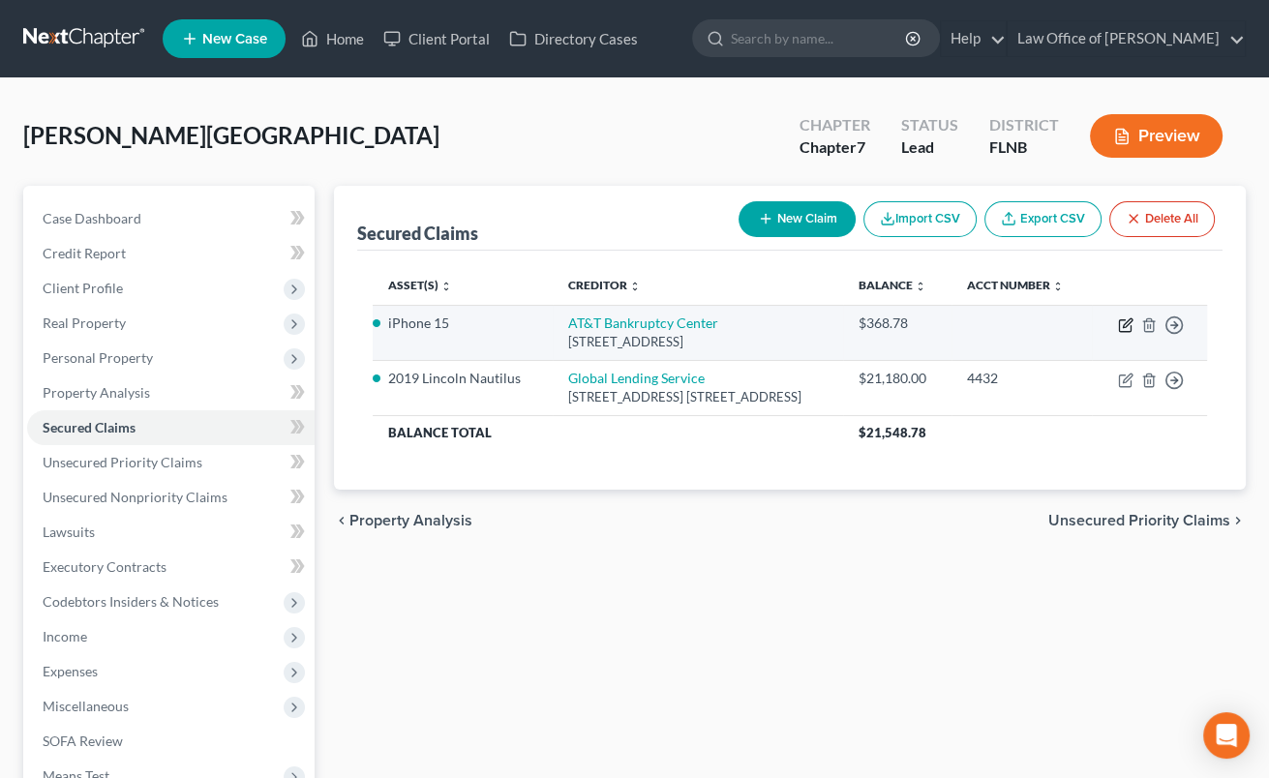
click at [1127, 325] on icon "button" at bounding box center [1127, 323] width 9 height 9
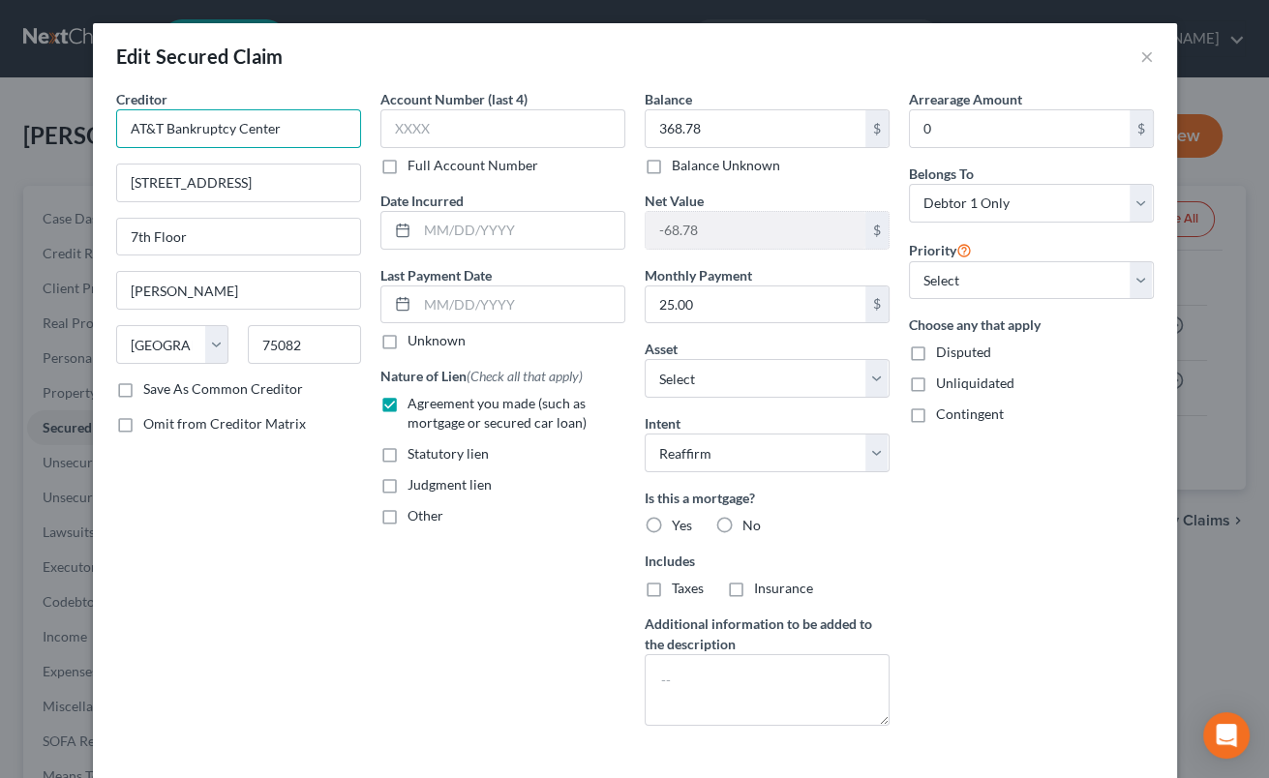
drag, startPoint x: 166, startPoint y: 133, endPoint x: 351, endPoint y: 131, distance: 185.9
click at [351, 131] on input "AT&T Bankruptcy Center" at bounding box center [238, 128] width 245 height 39
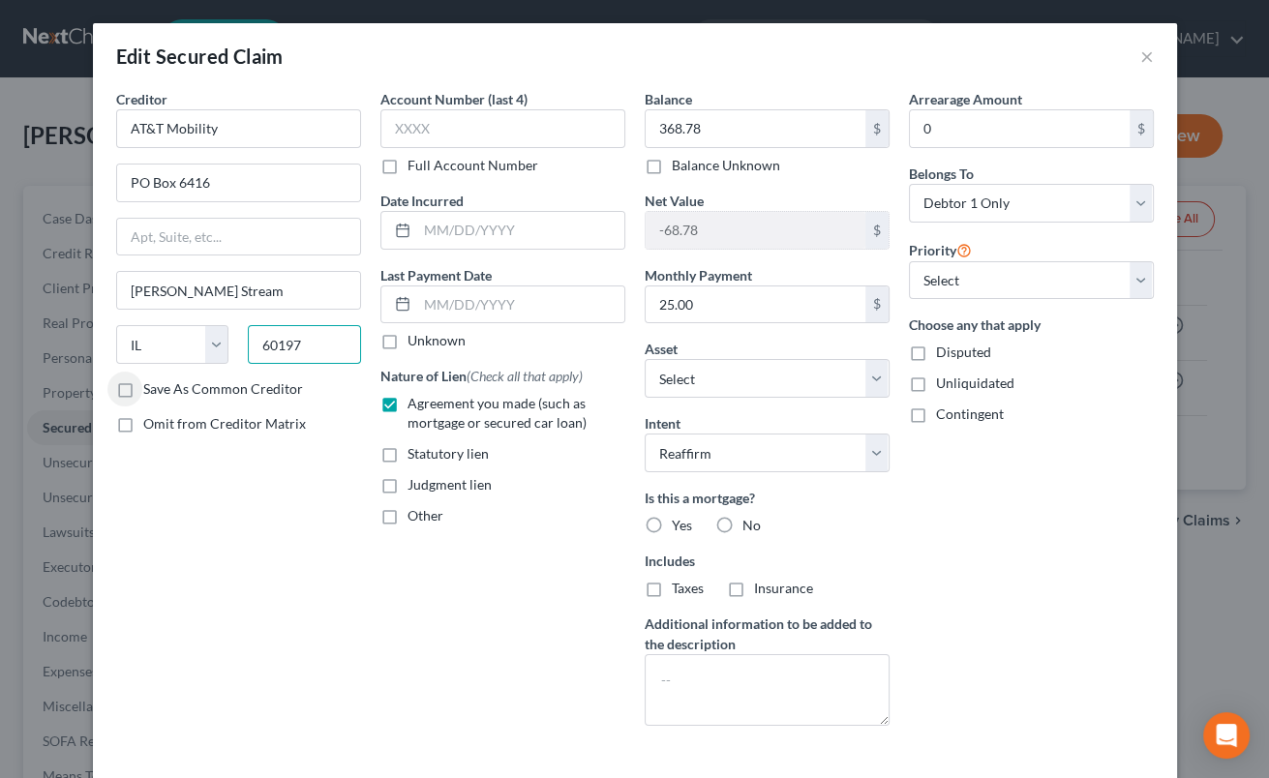
click at [328, 355] on input "60197" at bounding box center [304, 344] width 113 height 39
click at [658, 305] on input "25.00" at bounding box center [756, 305] width 220 height 37
drag, startPoint x: 657, startPoint y: 300, endPoint x: 748, endPoint y: 310, distance: 91.5
click at [748, 310] on input "2,325.00" at bounding box center [756, 305] width 220 height 37
click at [743, 523] on label "No" at bounding box center [752, 525] width 18 height 19
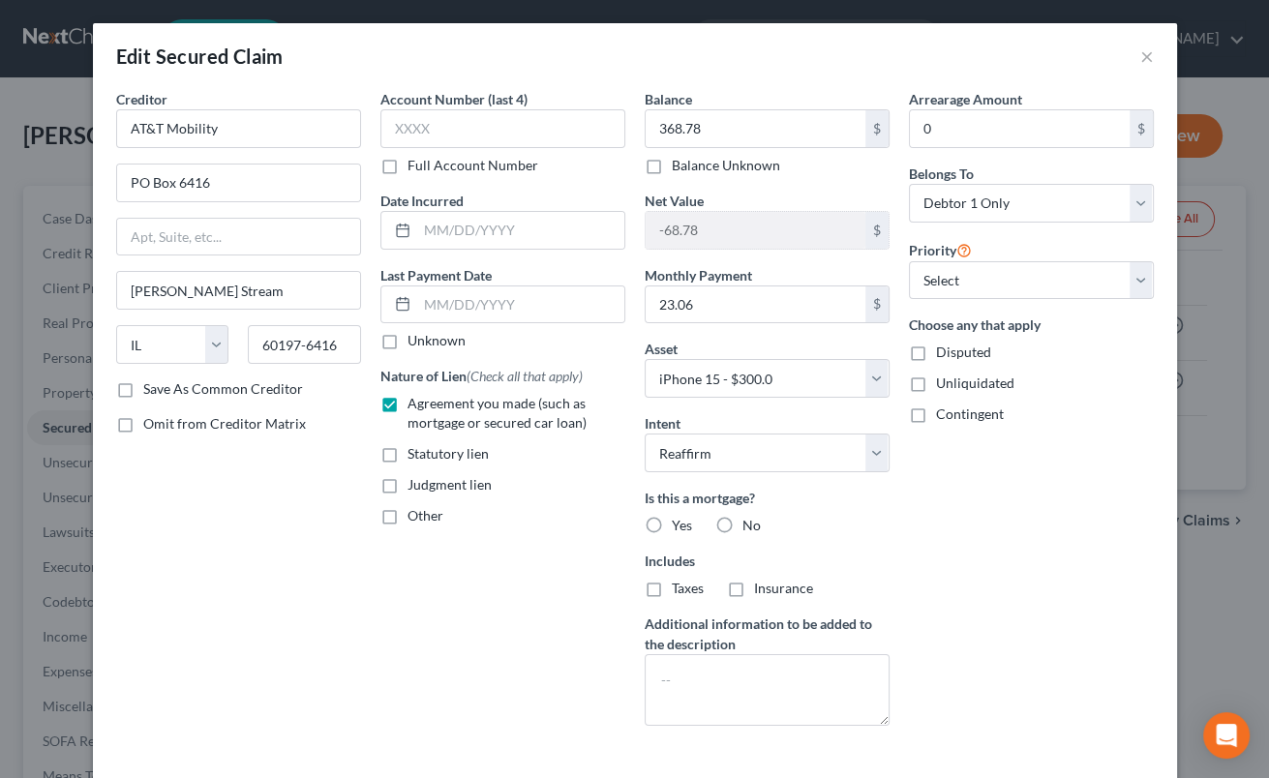
click at [750, 523] on input "No" at bounding box center [756, 522] width 13 height 13
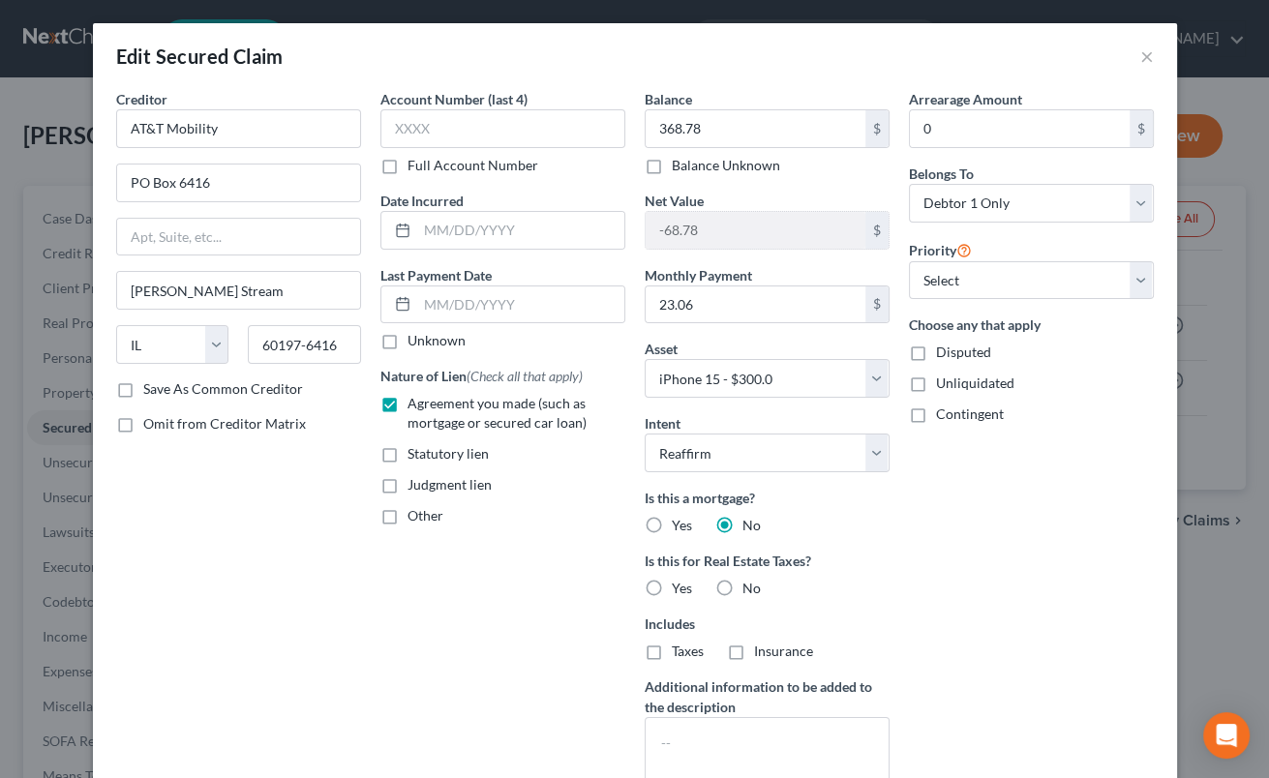
click at [743, 579] on label "No" at bounding box center [752, 588] width 18 height 19
click at [750, 579] on input "No" at bounding box center [756, 585] width 13 height 13
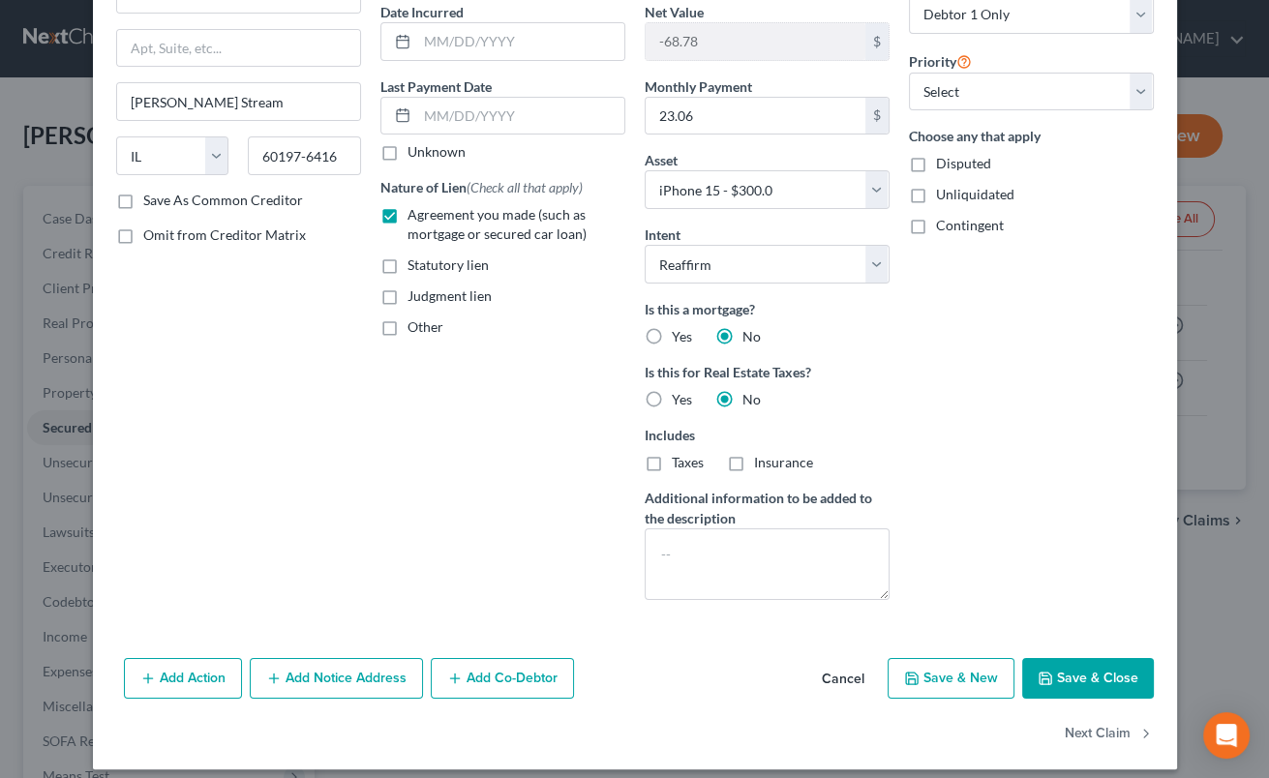
scroll to position [202, 0]
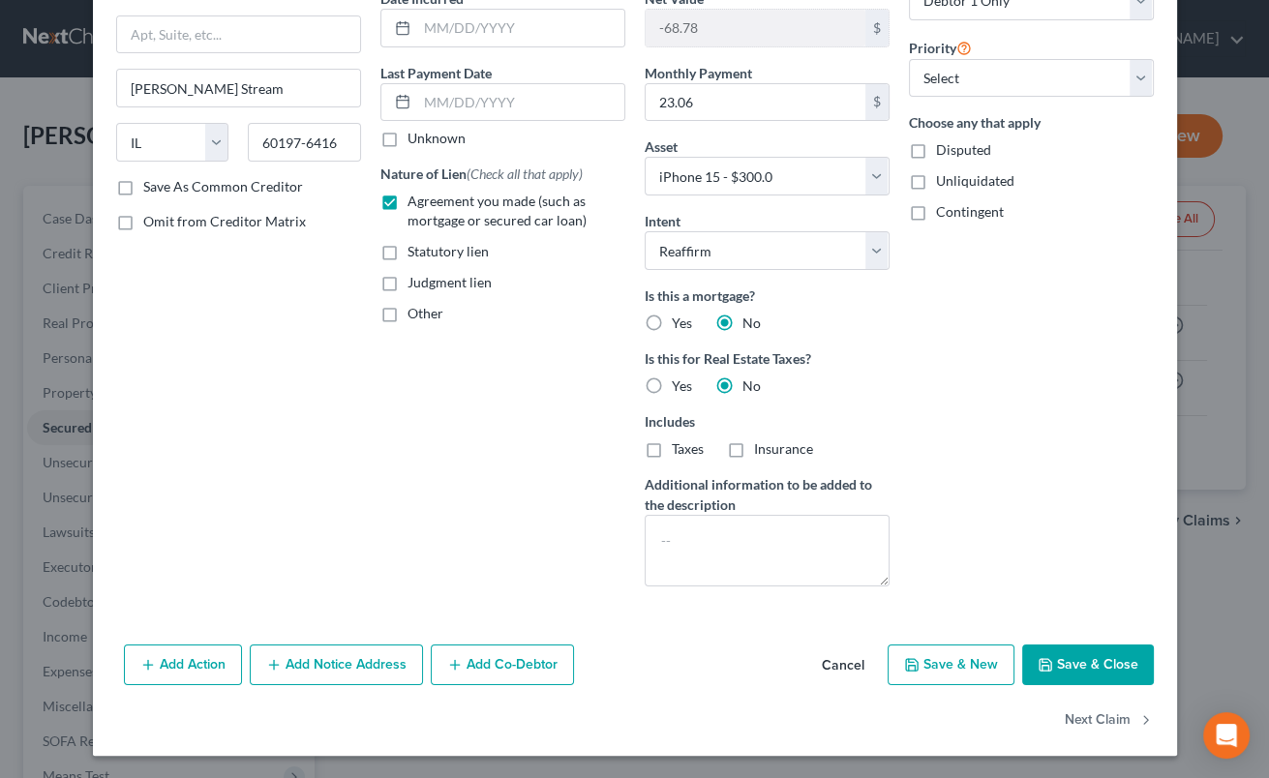
click at [1055, 653] on button "Save & Close" at bounding box center [1088, 665] width 132 height 41
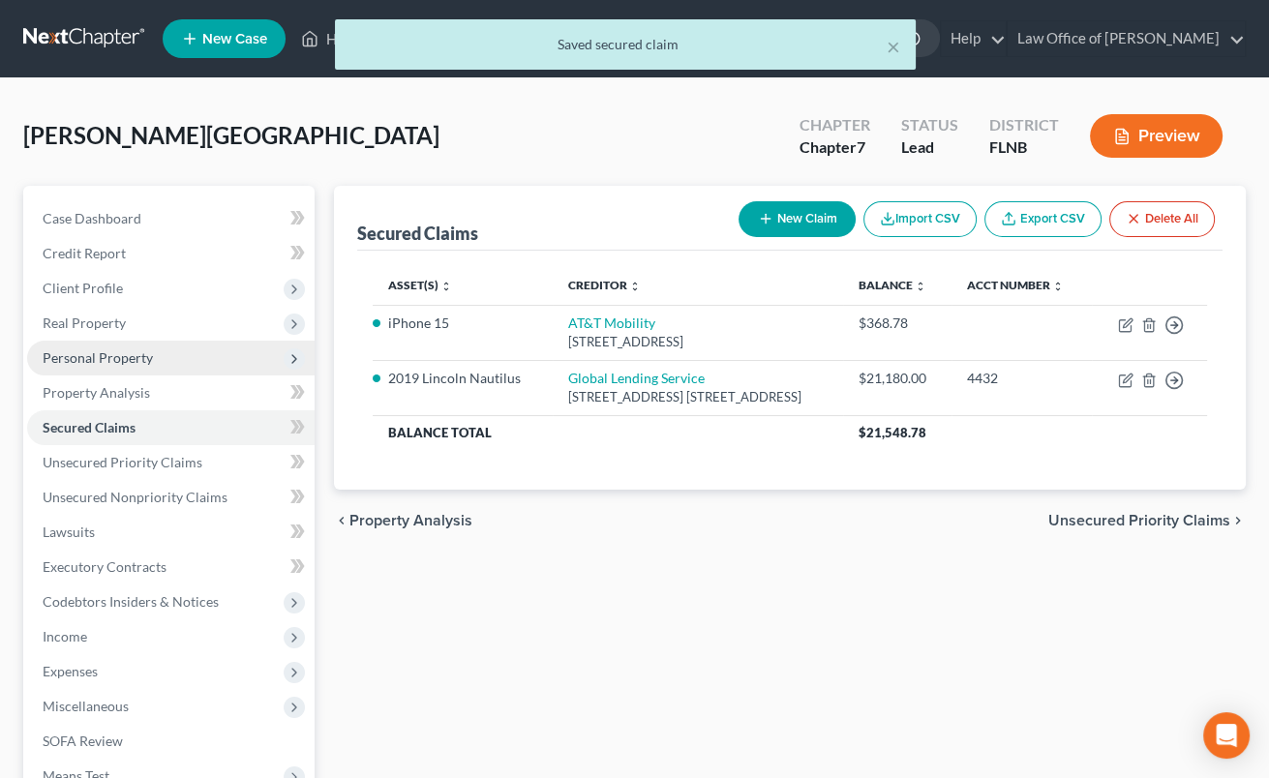
click at [106, 357] on span "Personal Property" at bounding box center [98, 358] width 110 height 16
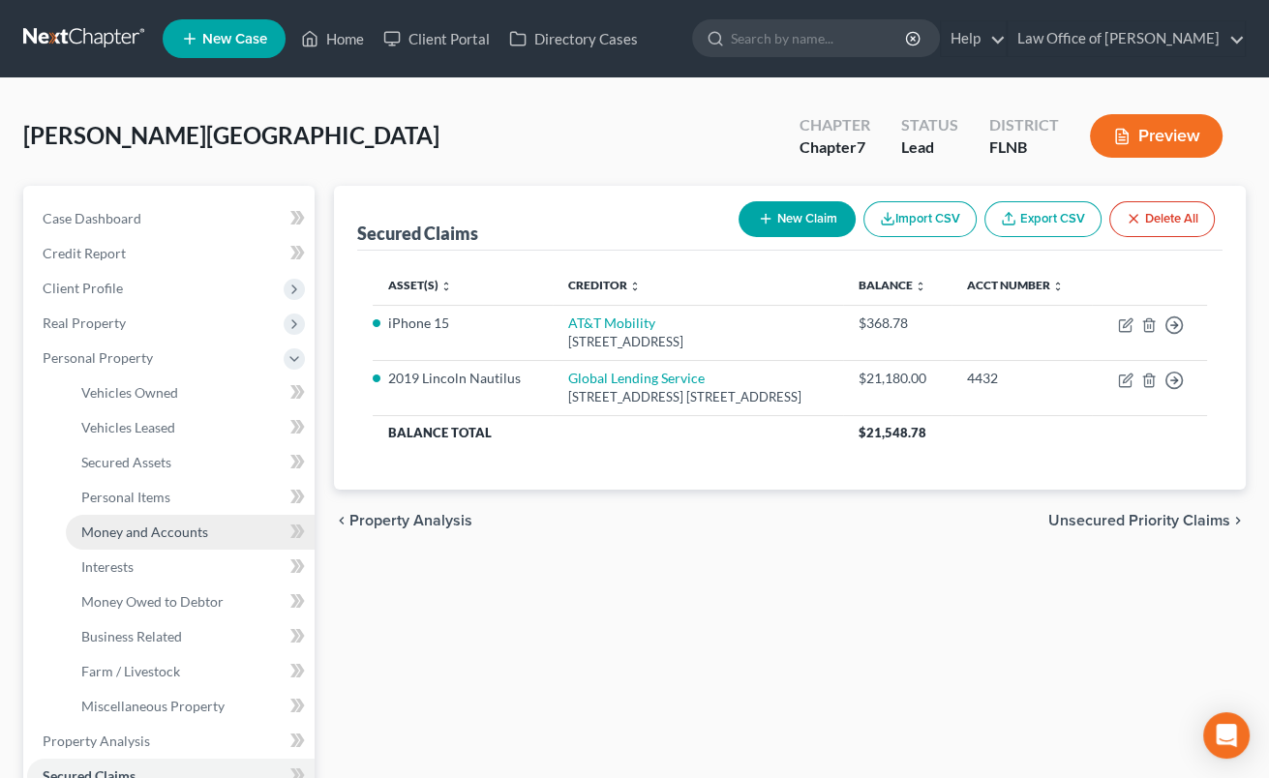
click at [158, 528] on span "Money and Accounts" at bounding box center [144, 532] width 127 height 16
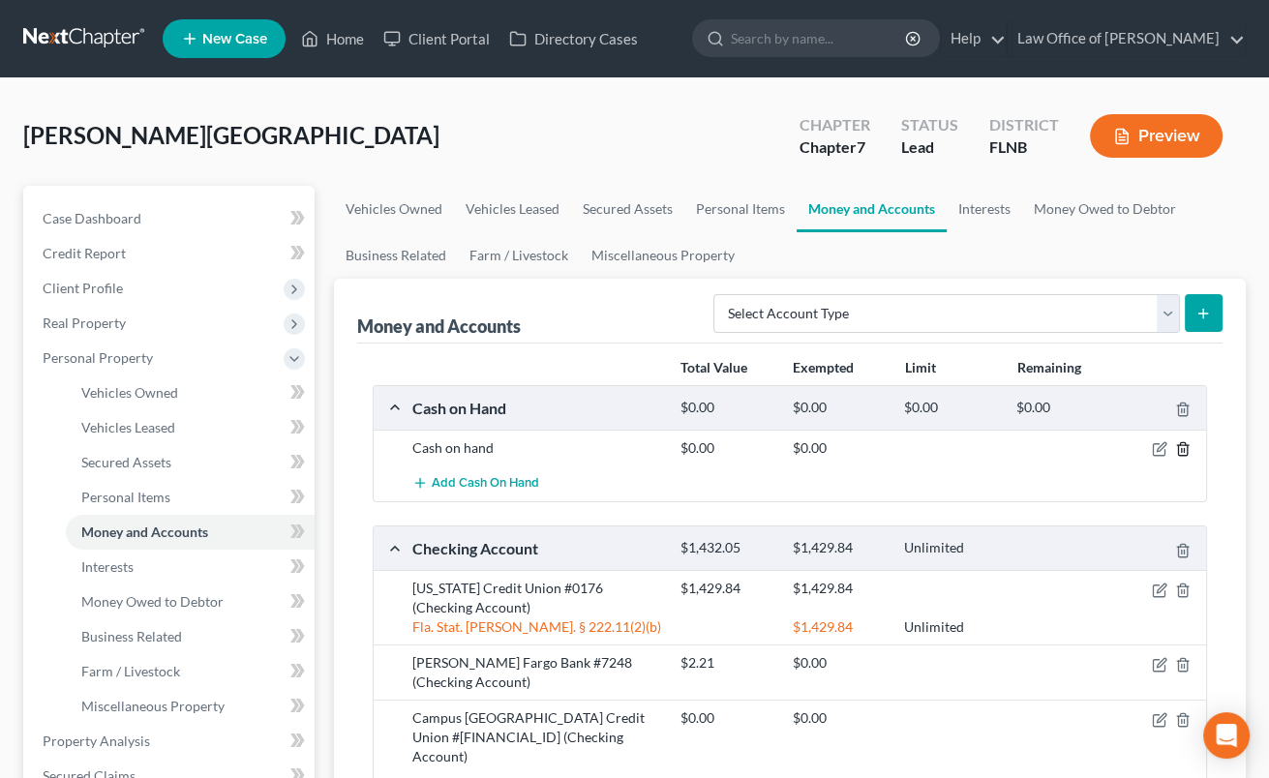
click at [1186, 453] on icon "button" at bounding box center [1182, 449] width 15 height 15
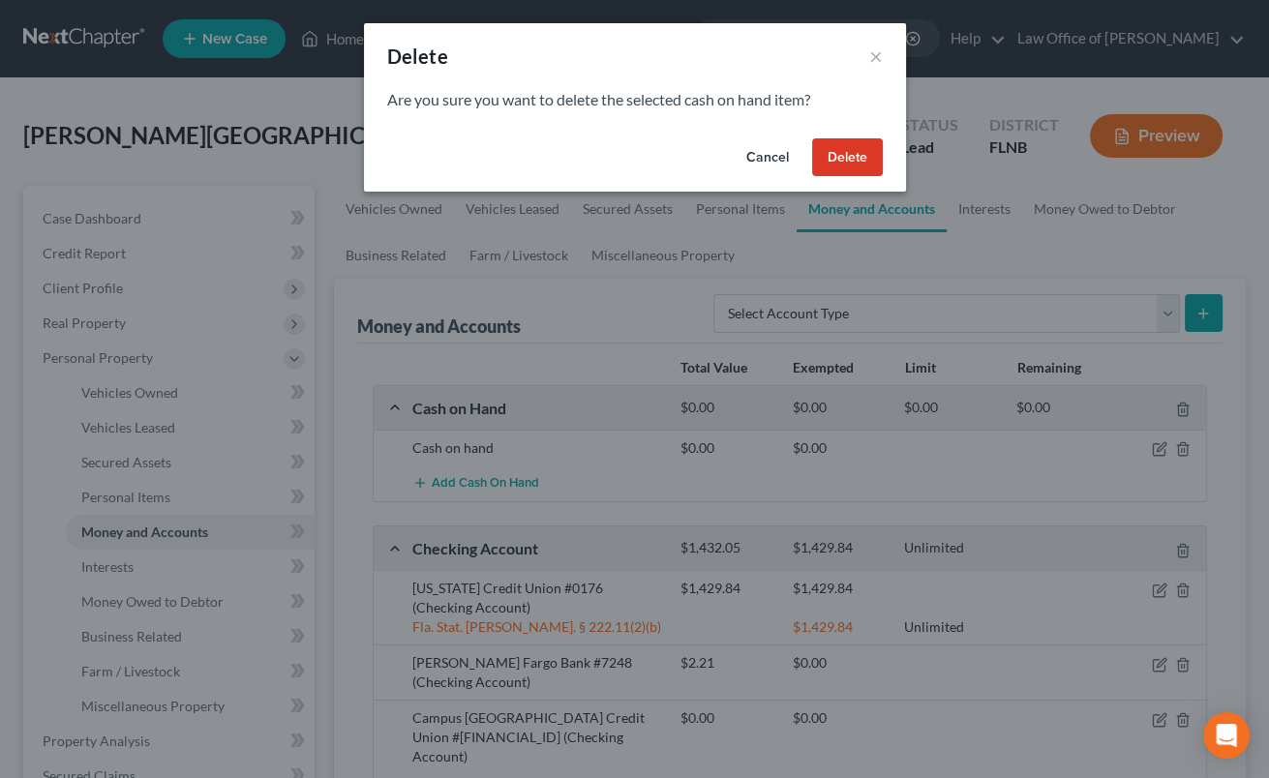
click at [866, 161] on button "Delete" at bounding box center [847, 157] width 71 height 39
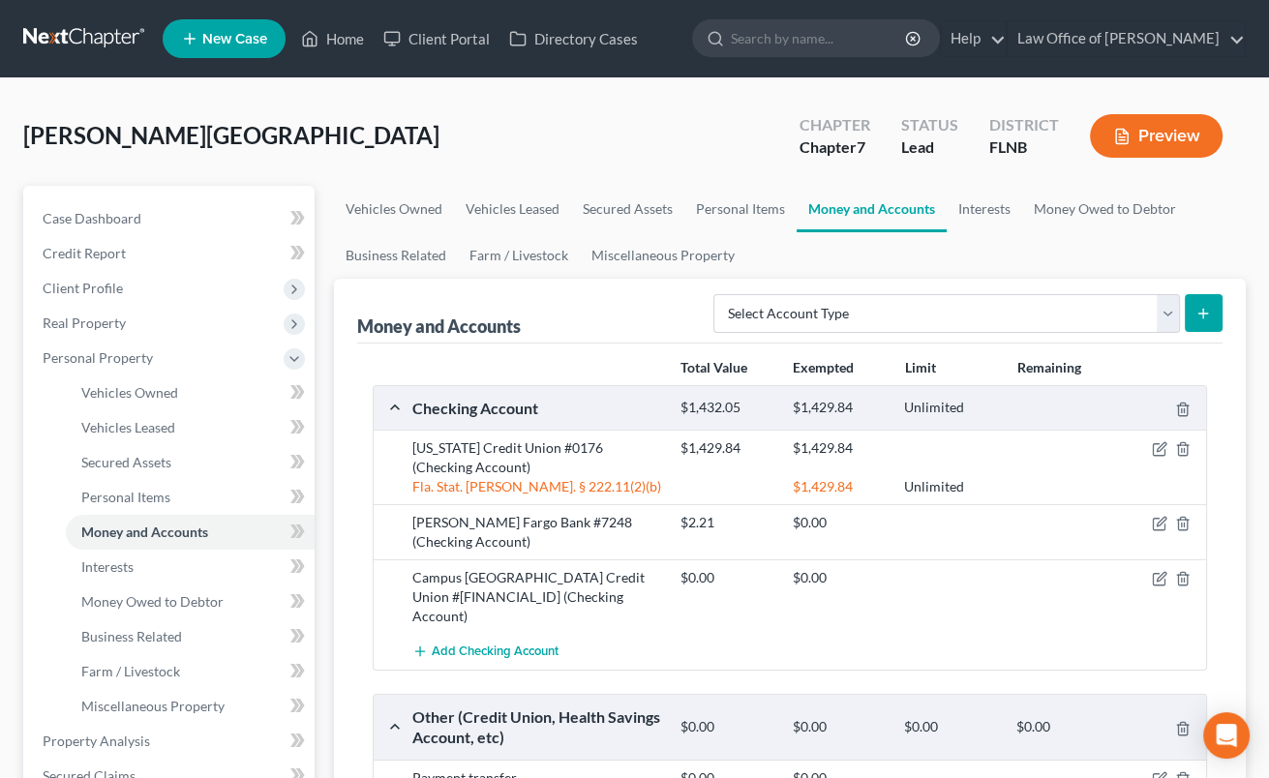
scroll to position [213, 0]
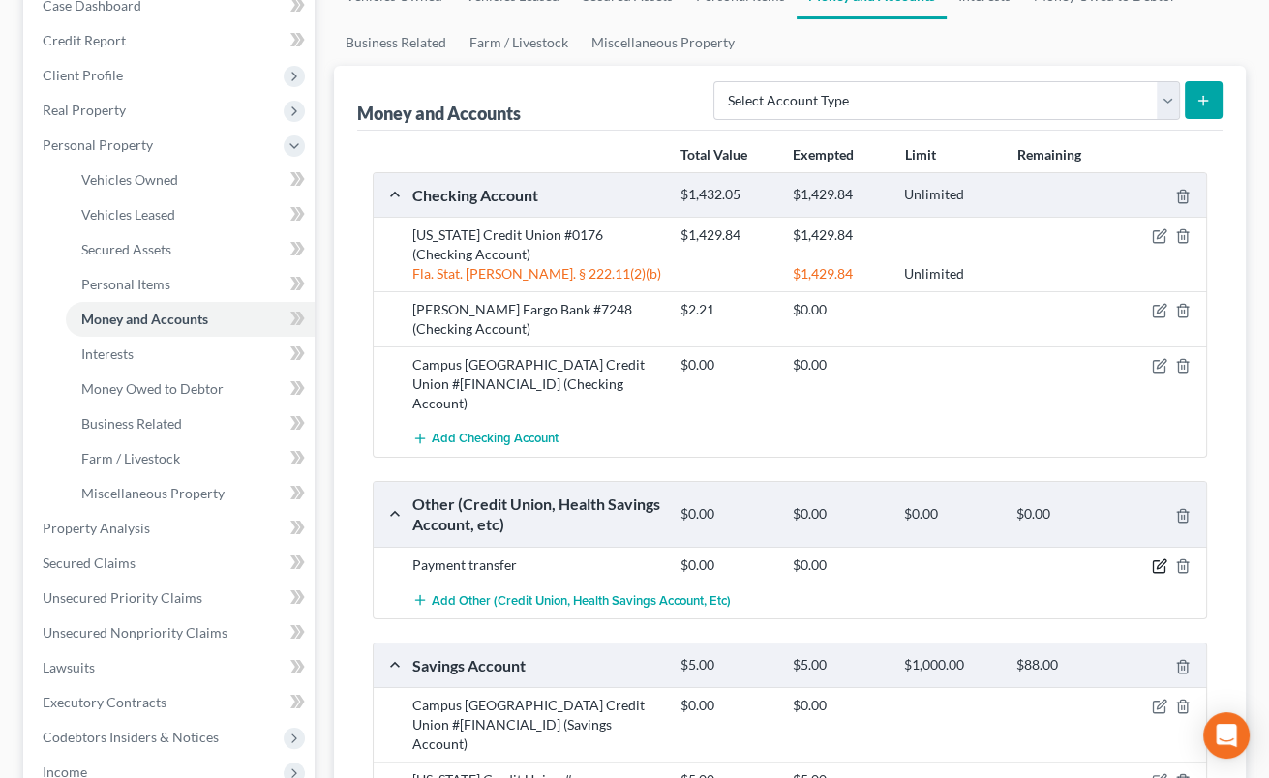
click at [1162, 559] on icon "button" at bounding box center [1159, 566] width 15 height 15
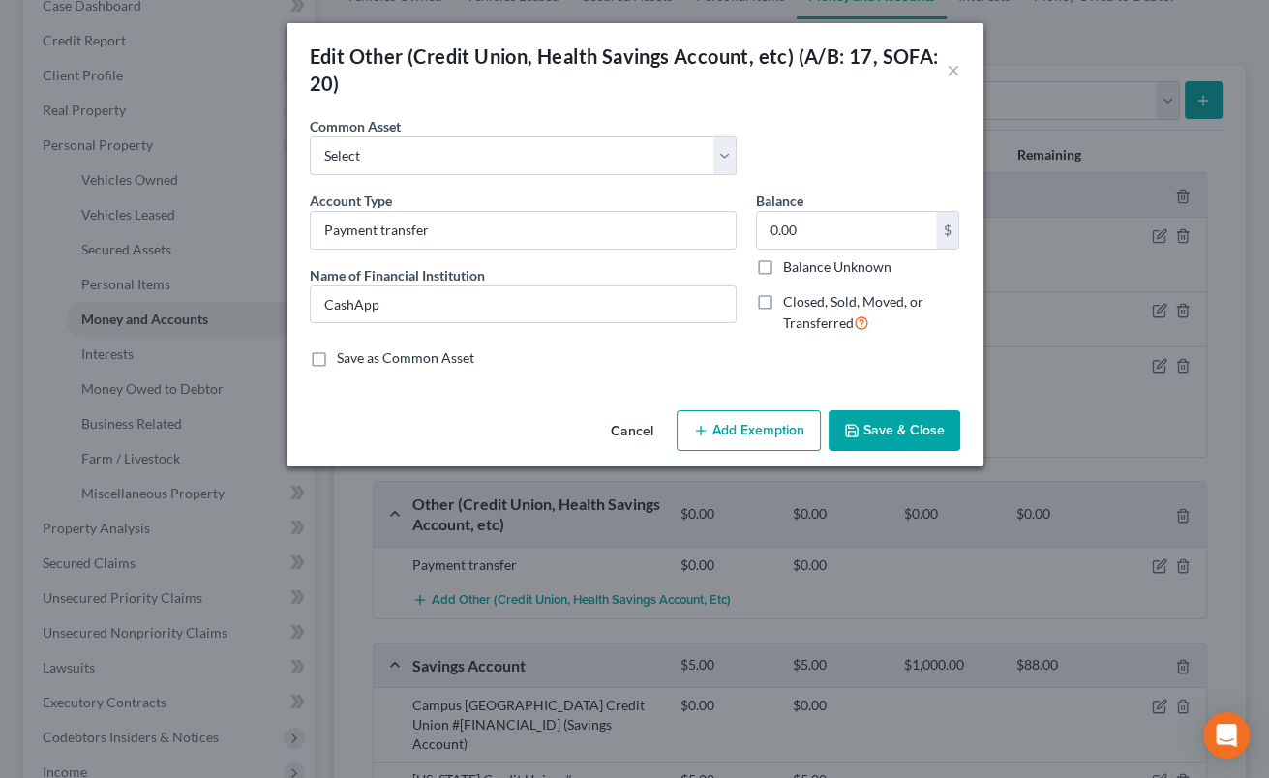
click at [871, 422] on button "Save & Close" at bounding box center [895, 431] width 132 height 41
click at [871, 423] on button "Save & Close" at bounding box center [895, 431] width 132 height 41
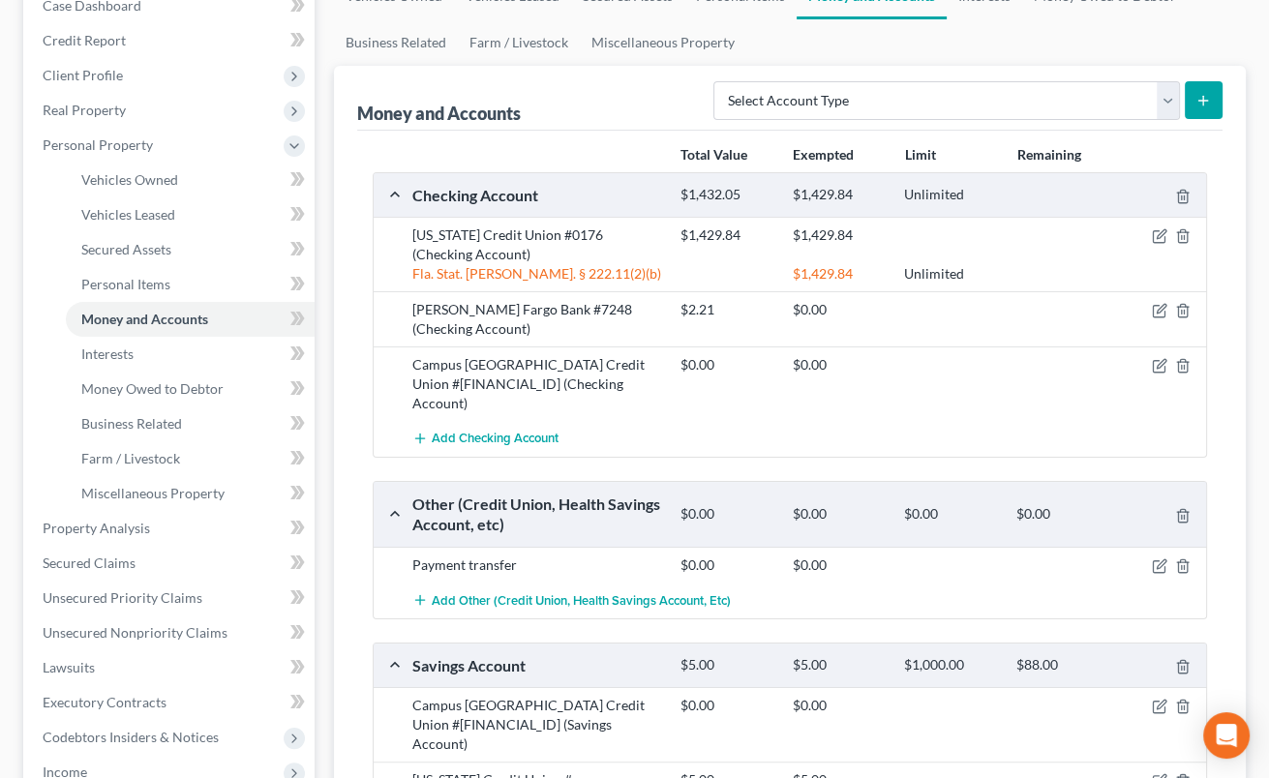
scroll to position [533, 0]
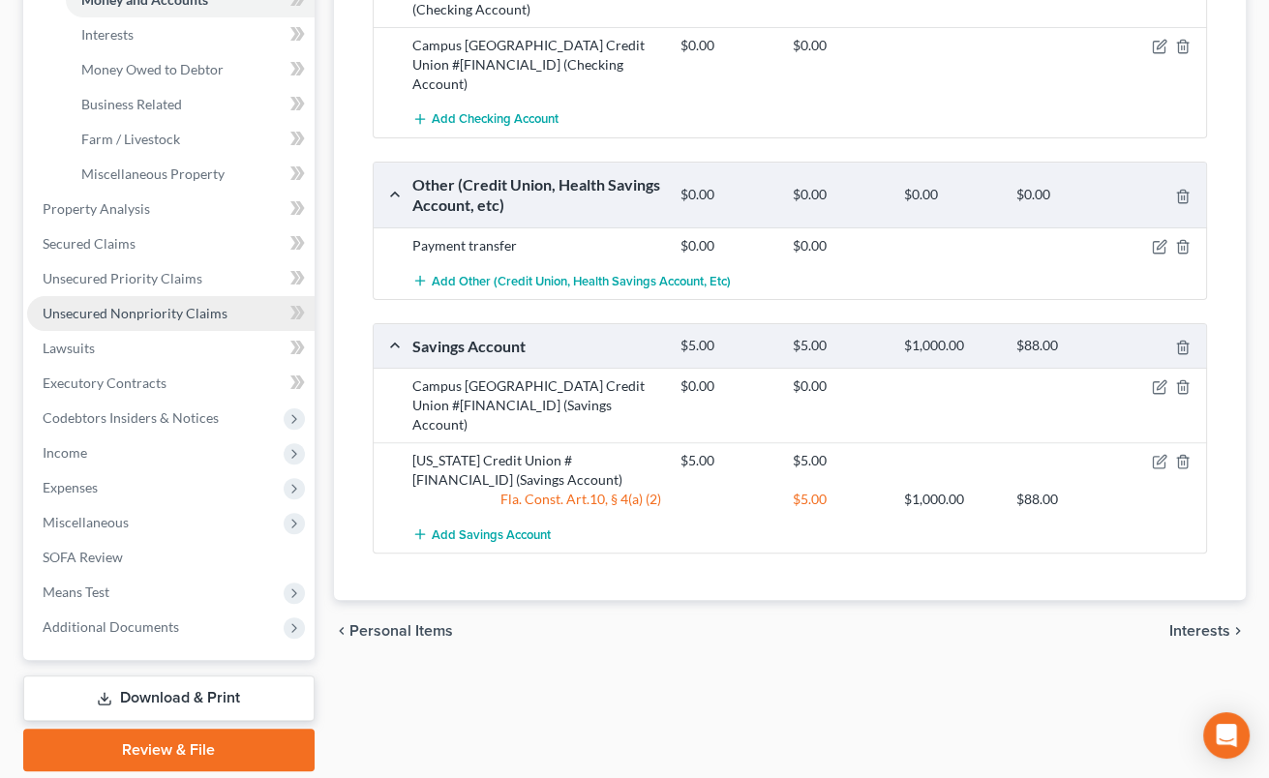
click at [225, 316] on link "Unsecured Nonpriority Claims" at bounding box center [171, 313] width 288 height 35
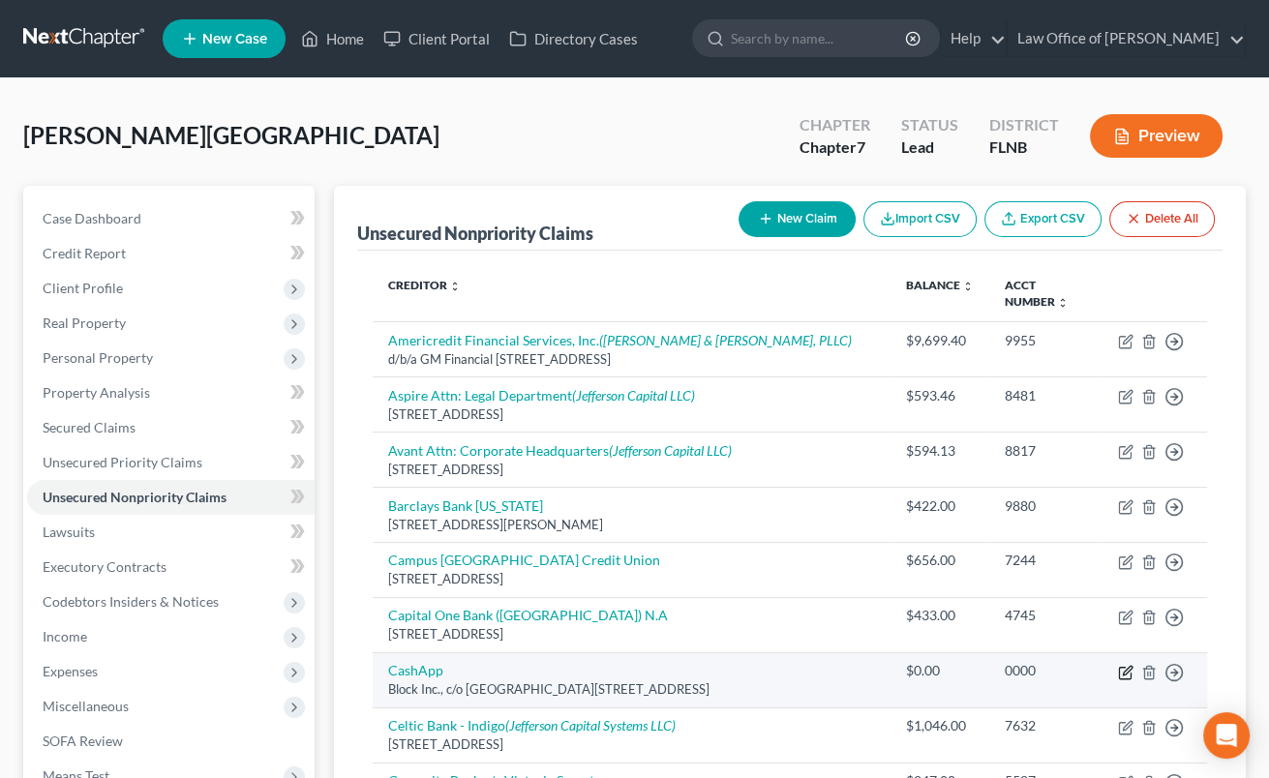
click at [1124, 668] on icon "button" at bounding box center [1125, 674] width 12 height 12
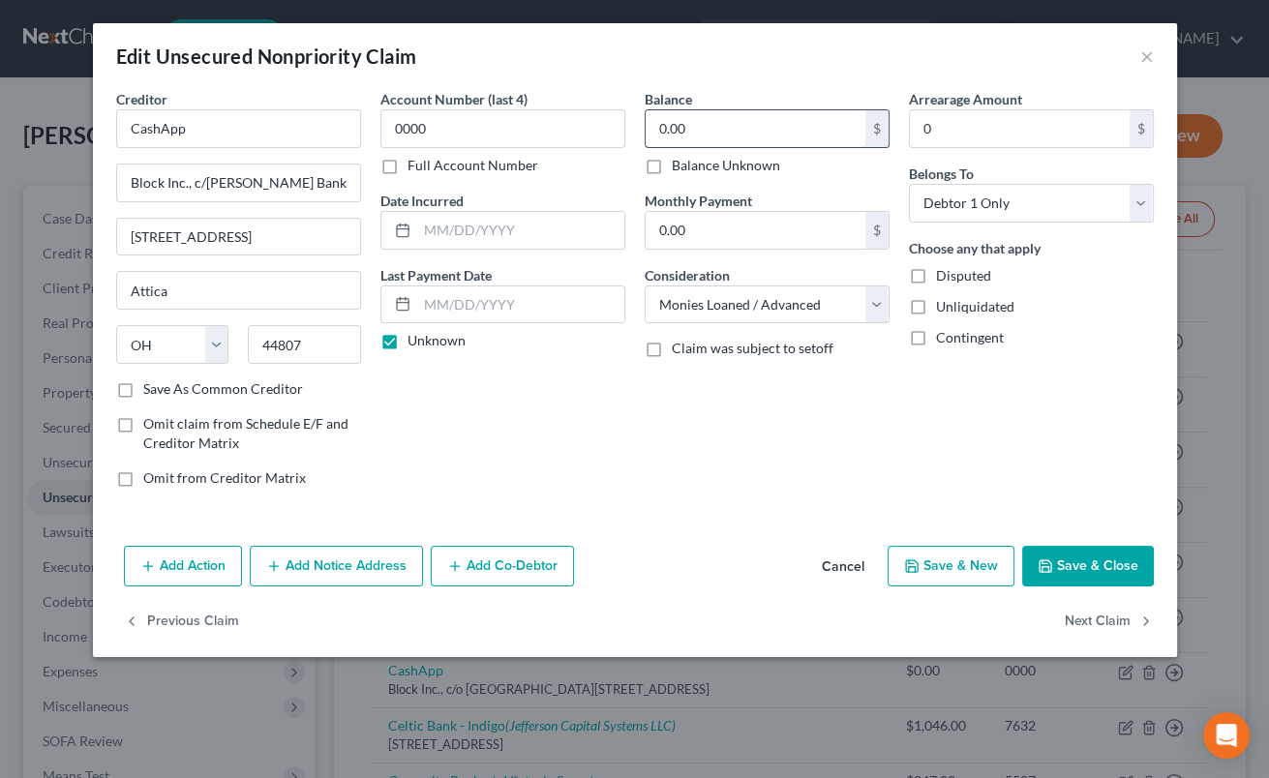
click at [656, 137] on input "0.00" at bounding box center [756, 128] width 220 height 37
click at [1058, 571] on button "Save & Close" at bounding box center [1088, 566] width 132 height 41
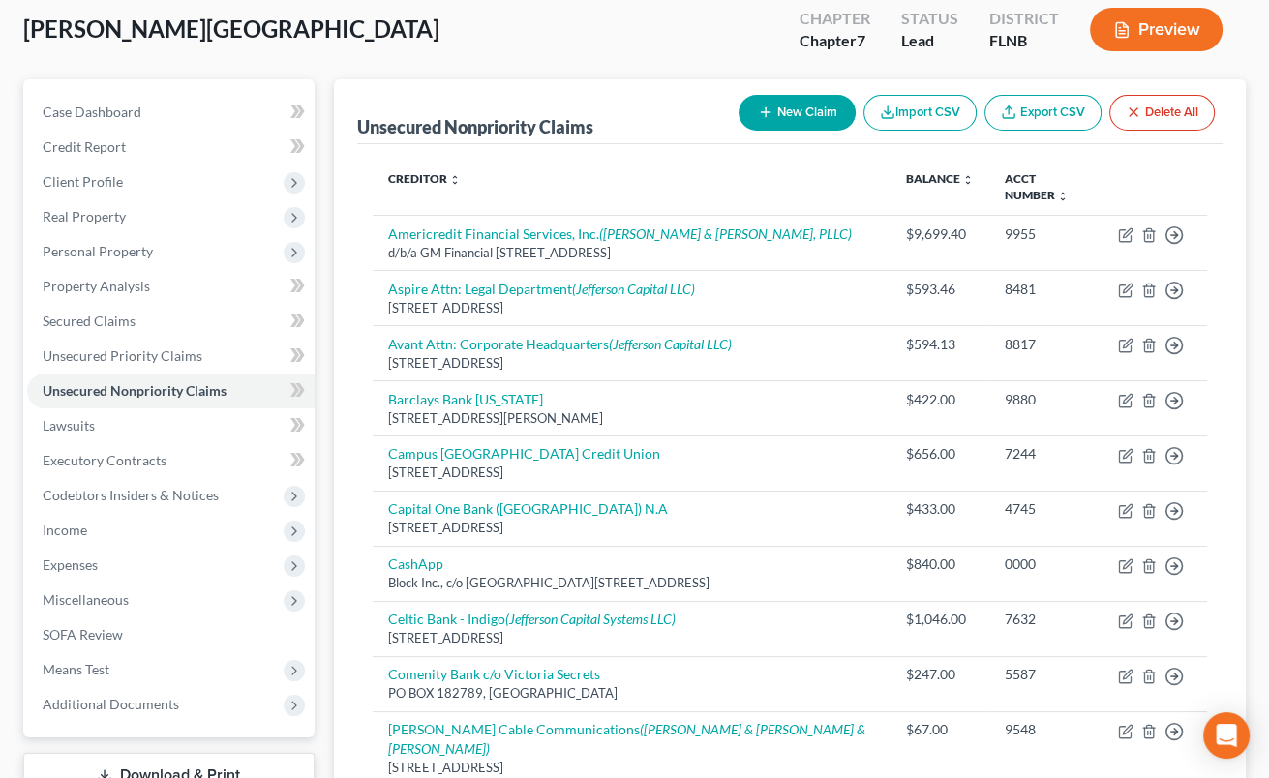
scroll to position [320, 0]
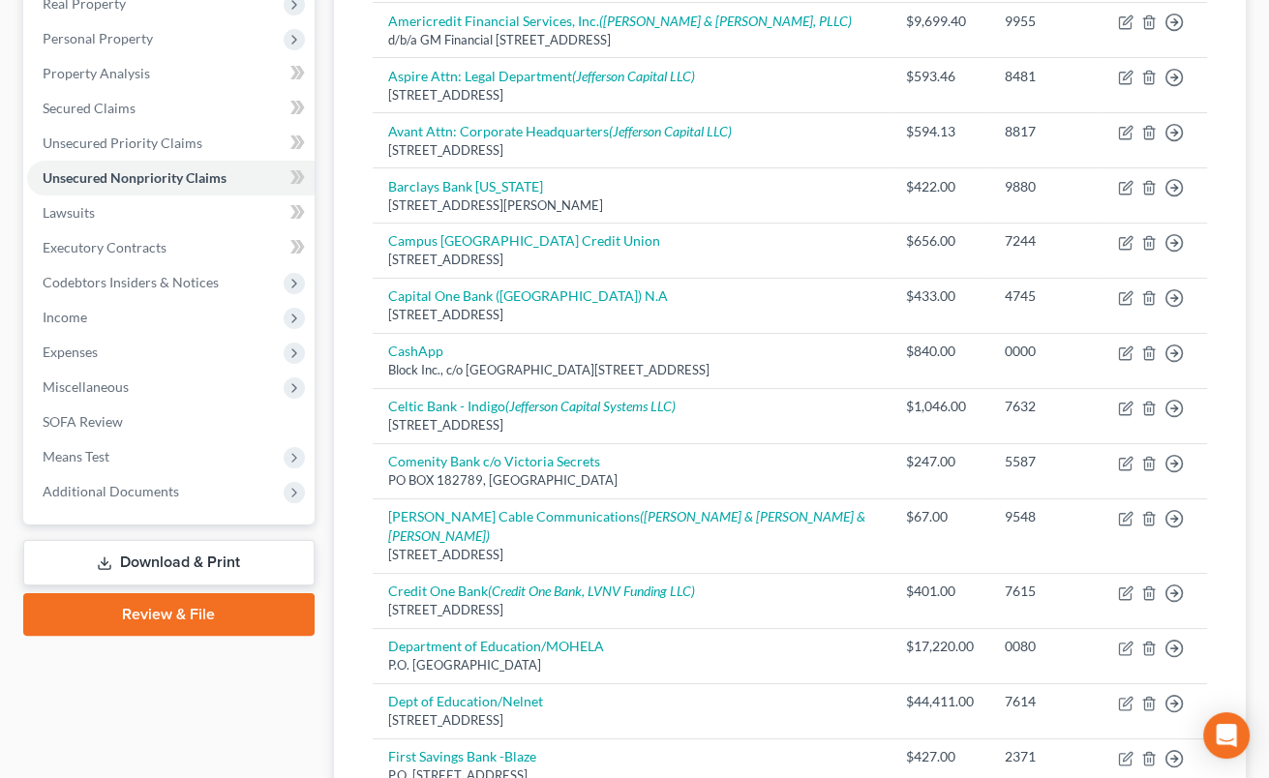
click at [206, 560] on link "Download & Print" at bounding box center [168, 563] width 291 height 46
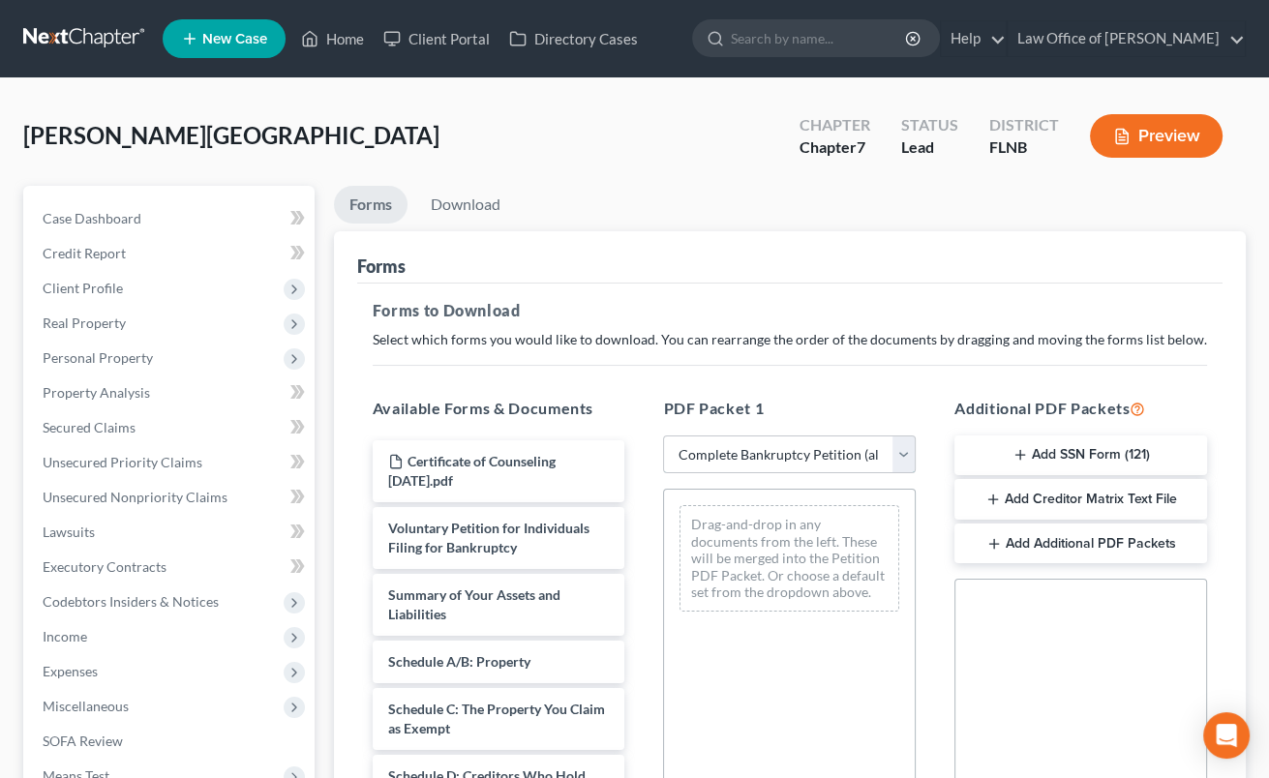
click option "Complete Bankruptcy Petition (all forms and schedules)" at bounding box center [0, 0] width 0 height 0
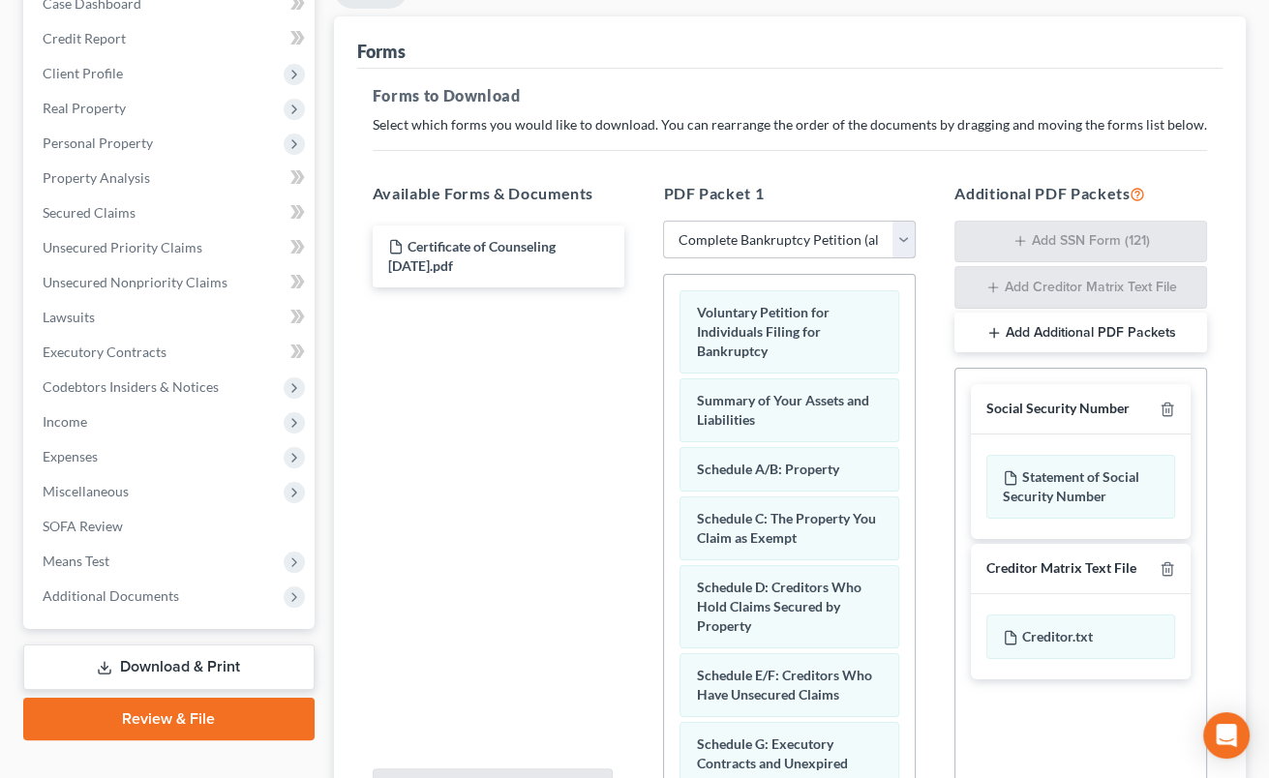
scroll to position [320, 0]
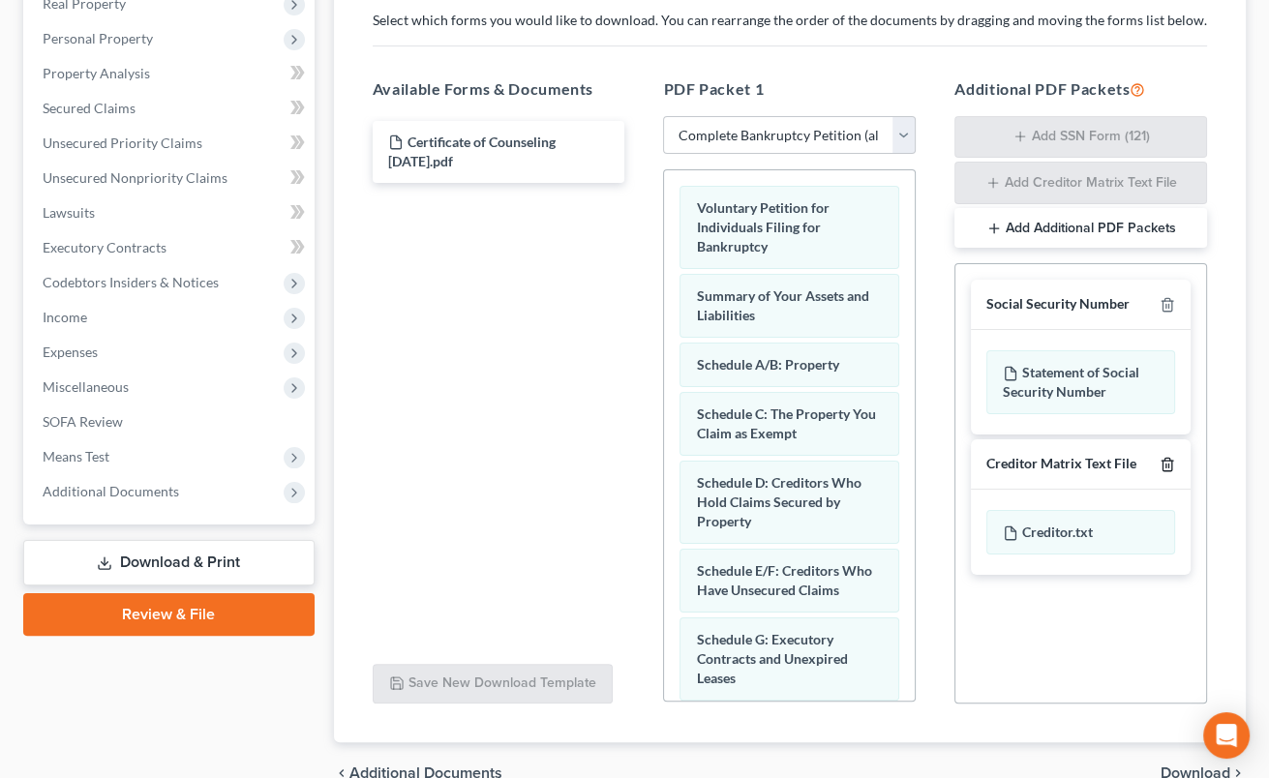
click at [1166, 464] on icon "button" at bounding box center [1167, 464] width 15 height 15
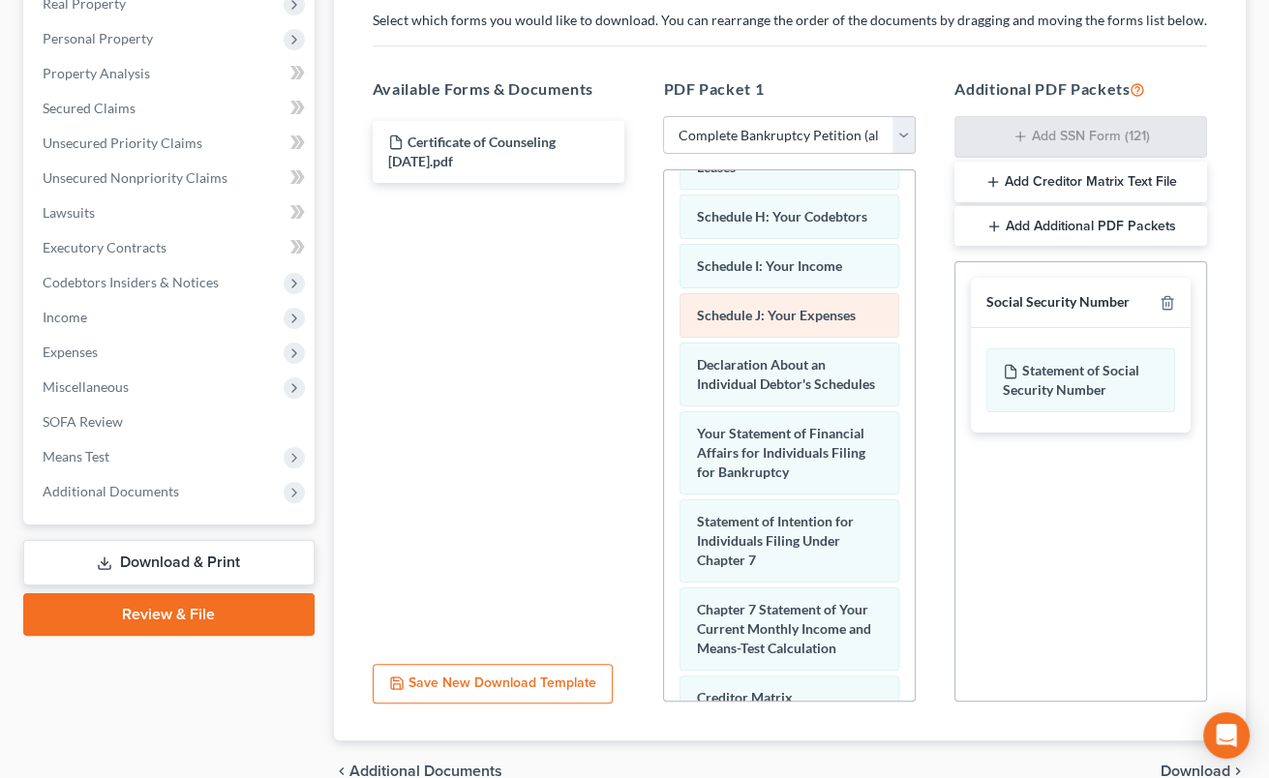
scroll to position [575, 0]
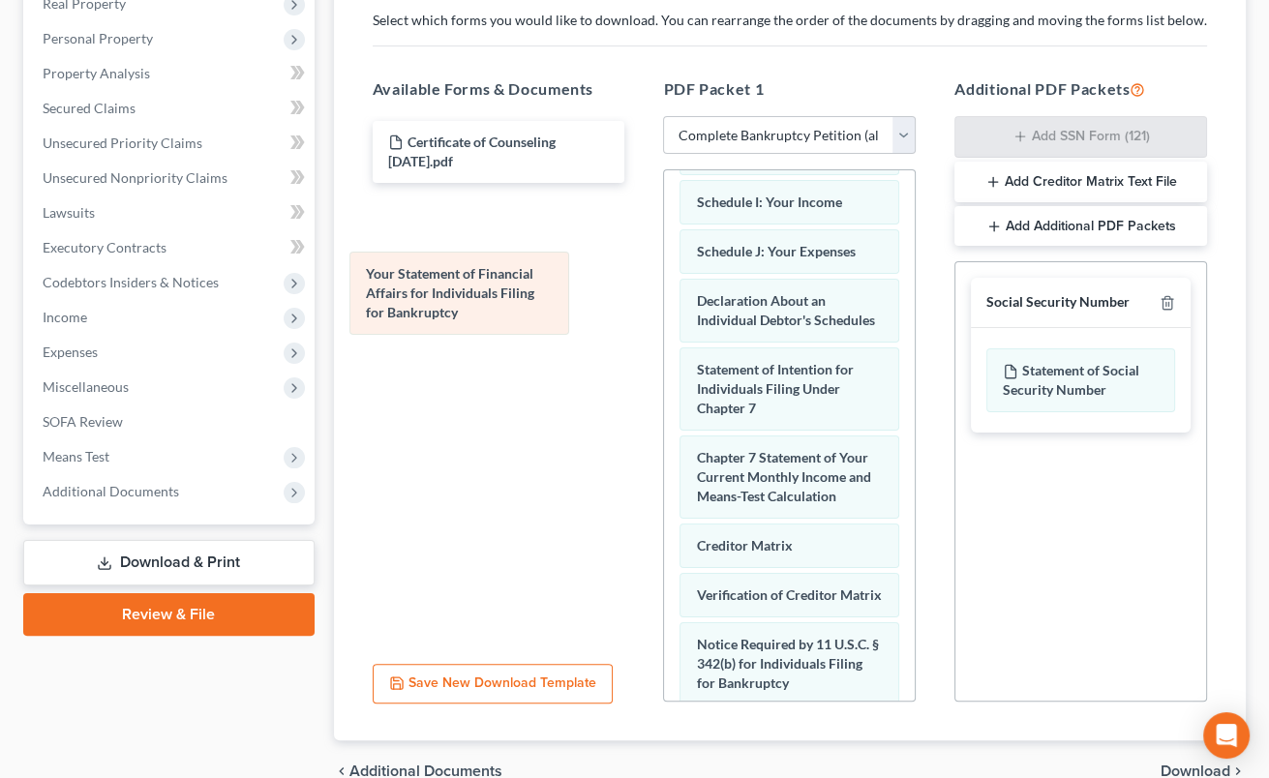
drag, startPoint x: 760, startPoint y: 397, endPoint x: 430, endPoint y: 304, distance: 343.0
click at [664, 304] on div "Your Statement of Financial Affairs for Individuals Filing for Bankruptcy Volun…" at bounding box center [789, 248] width 251 height 1306
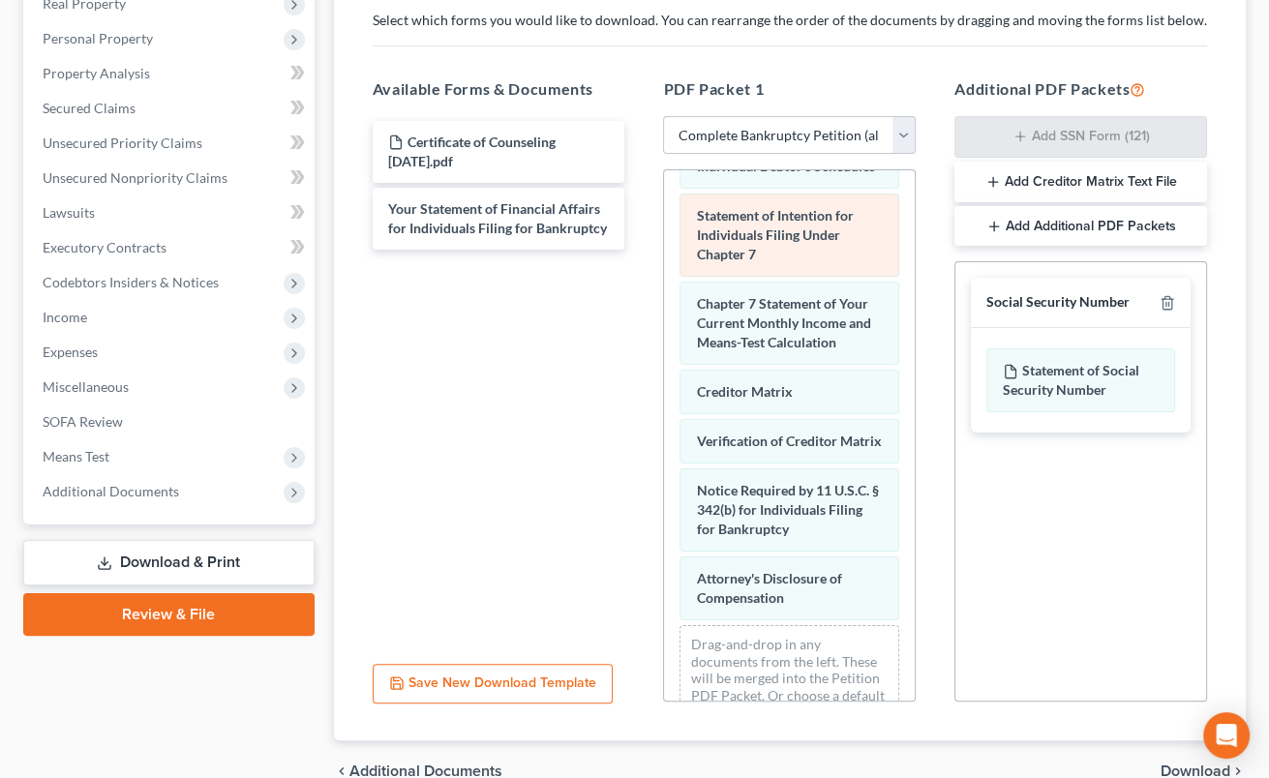
scroll to position [767, 0]
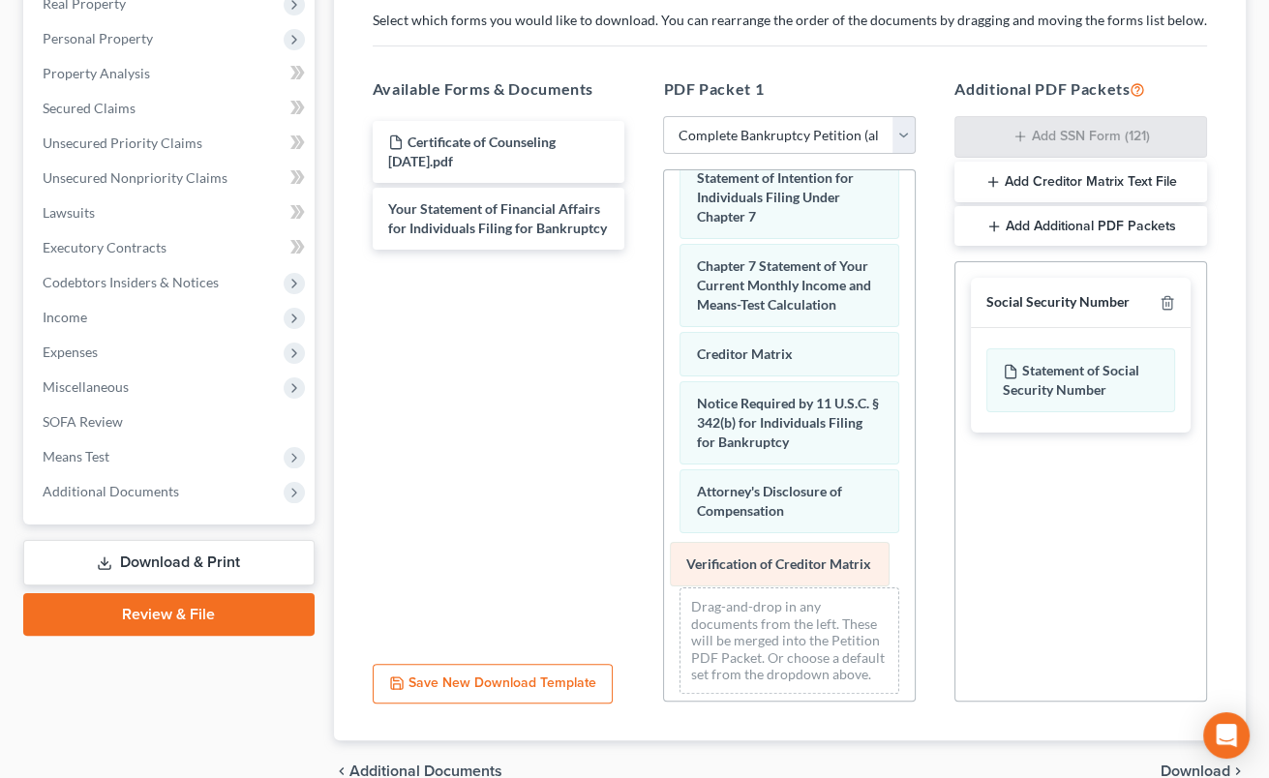
drag, startPoint x: 801, startPoint y: 400, endPoint x: 791, endPoint y: 564, distance: 164.9
click at [791, 564] on div "Verification of Creditor Matrix Voluntary Petition for Individuals Filing for B…" at bounding box center [789, 56] width 251 height 1305
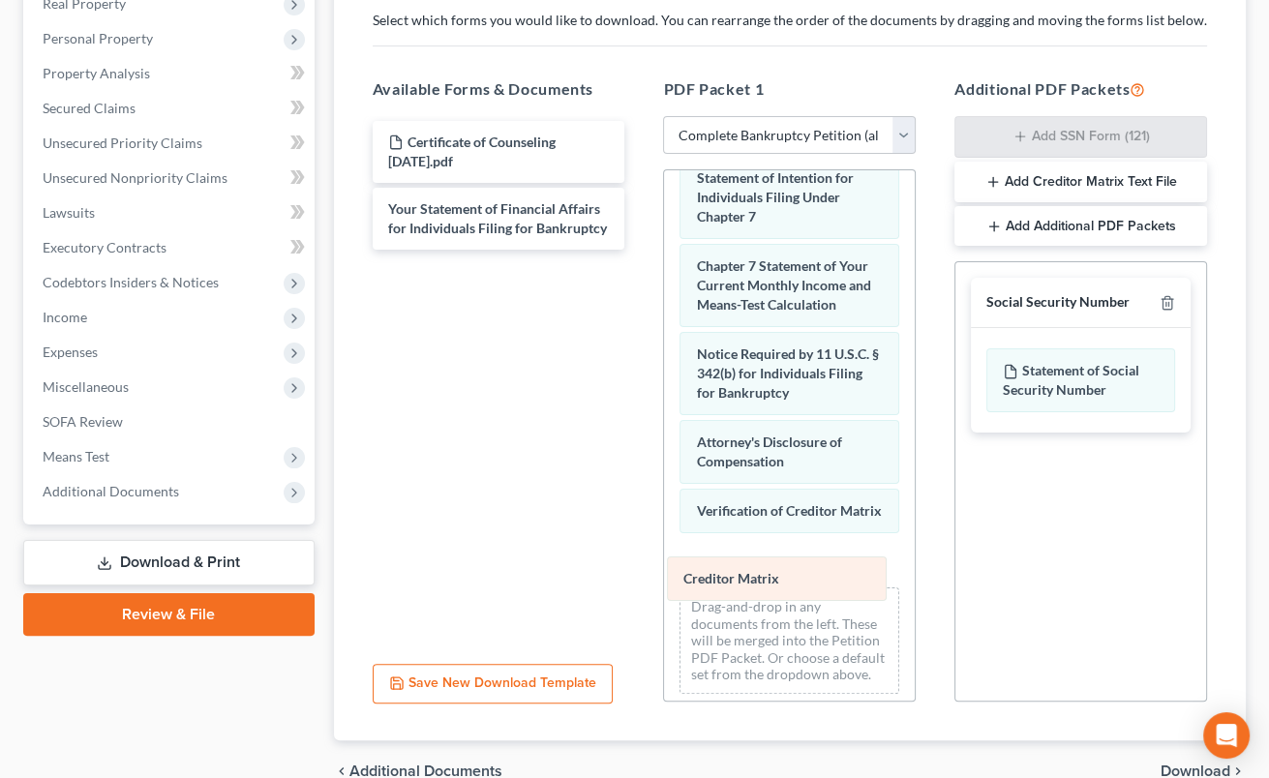
drag, startPoint x: 786, startPoint y: 350, endPoint x: 774, endPoint y: 578, distance: 228.9
click at [774, 578] on div "Creditor Matrix Voluntary Petition for Individuals Filing for Bankruptcy Summar…" at bounding box center [789, 56] width 251 height 1305
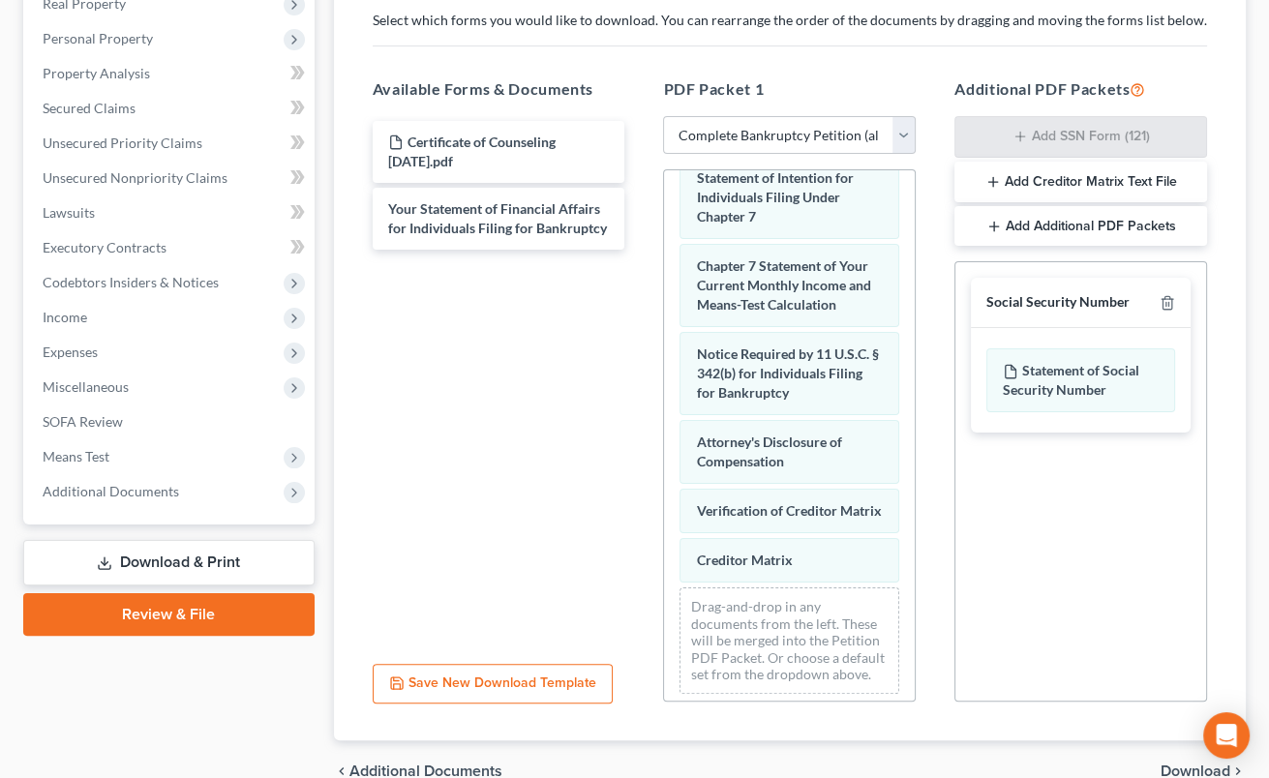
click at [1176, 772] on span "Download" at bounding box center [1196, 771] width 70 height 15
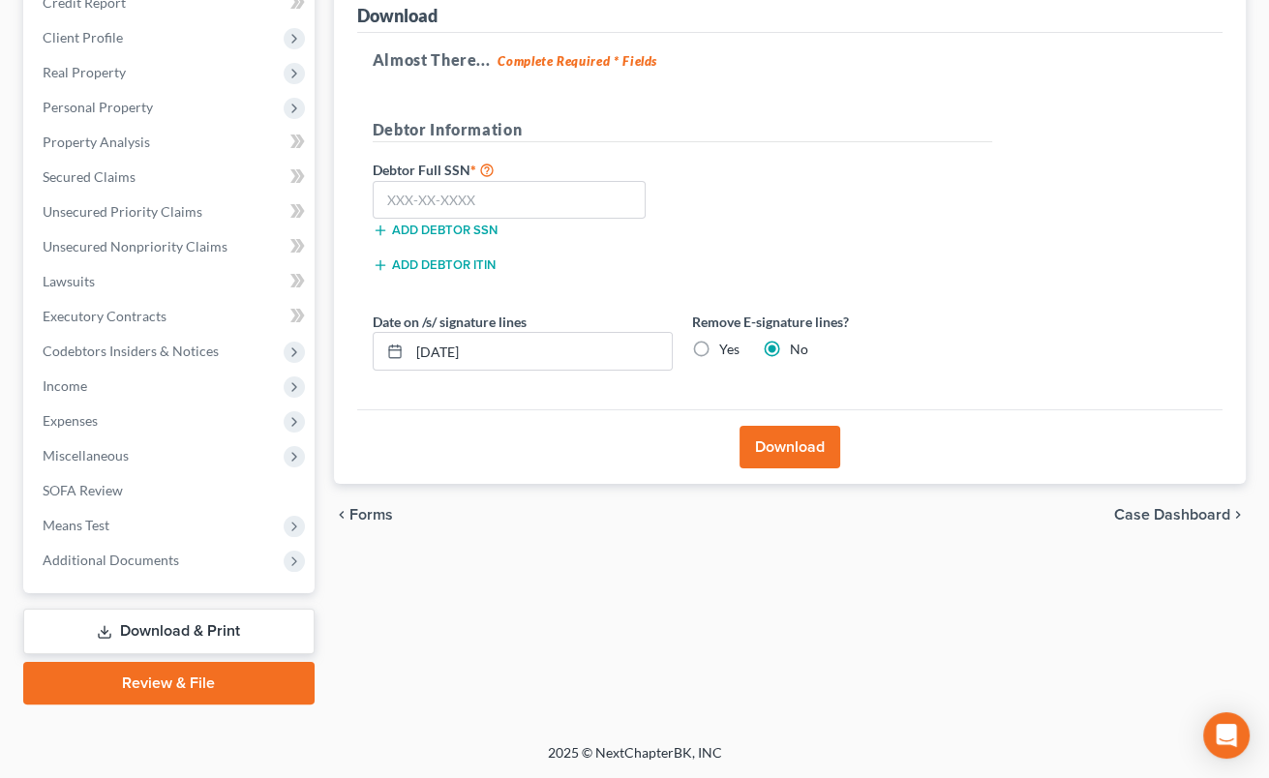
scroll to position [248, 0]
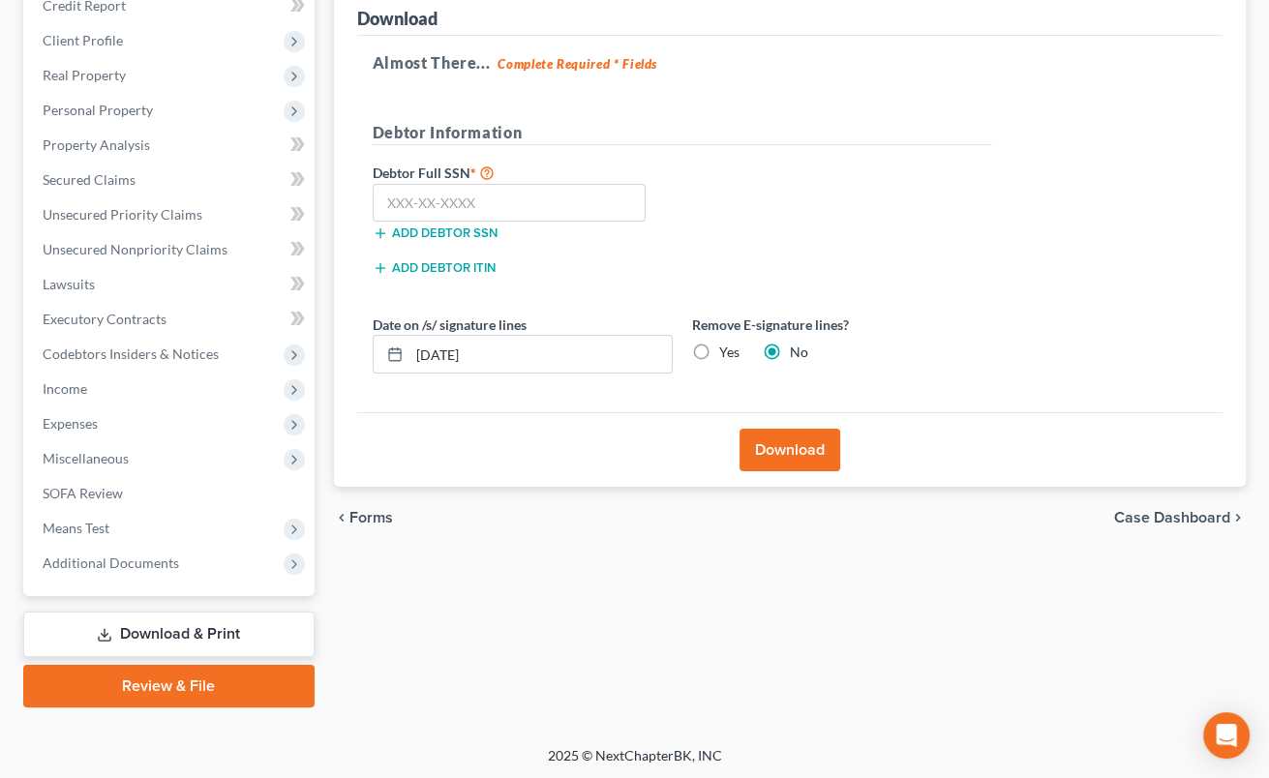
click at [719, 351] on label "Yes" at bounding box center [729, 352] width 20 height 19
click at [727, 351] on input "Yes" at bounding box center [733, 349] width 13 height 13
click at [407, 198] on input "text" at bounding box center [510, 203] width 274 height 39
click at [781, 432] on button "Download" at bounding box center [790, 450] width 101 height 43
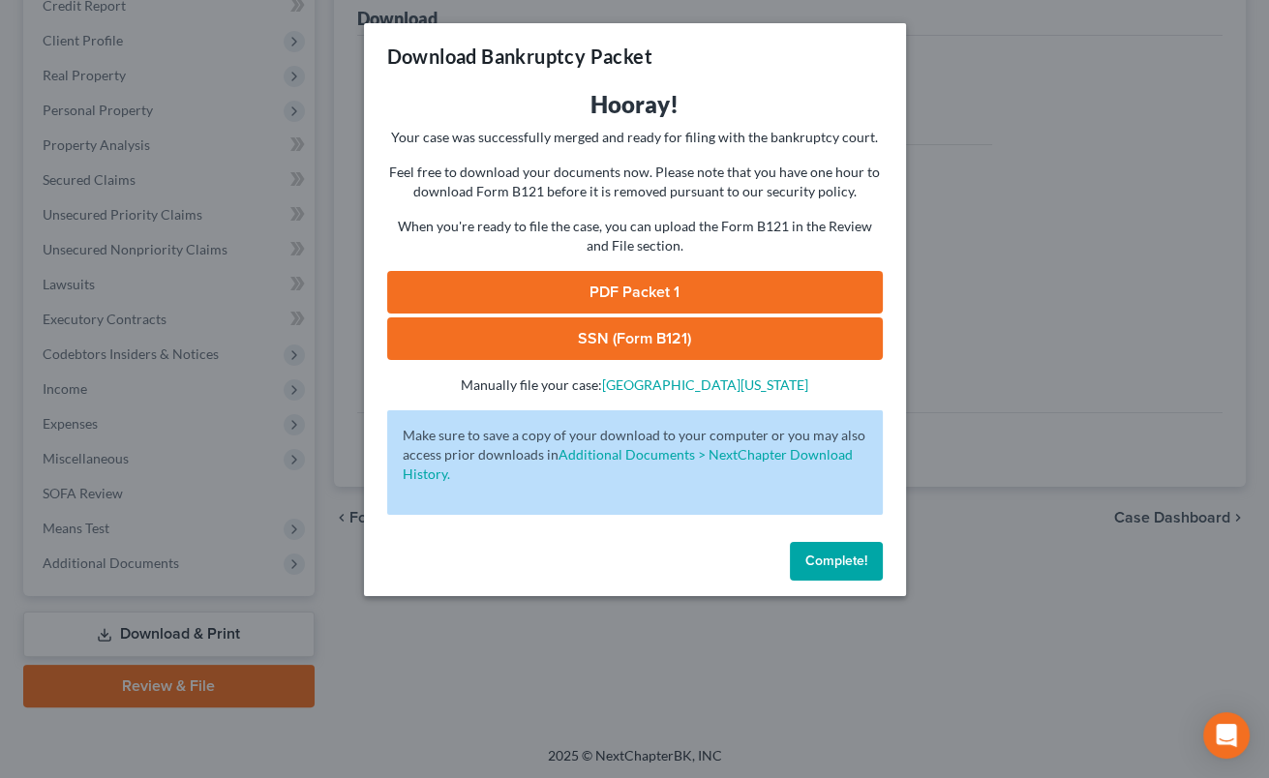
click at [657, 342] on link "SSN (Form B121)" at bounding box center [635, 339] width 496 height 43
click at [595, 290] on link "PDF Packet 1" at bounding box center [635, 292] width 496 height 43
click at [835, 564] on span "Complete!" at bounding box center [837, 561] width 62 height 16
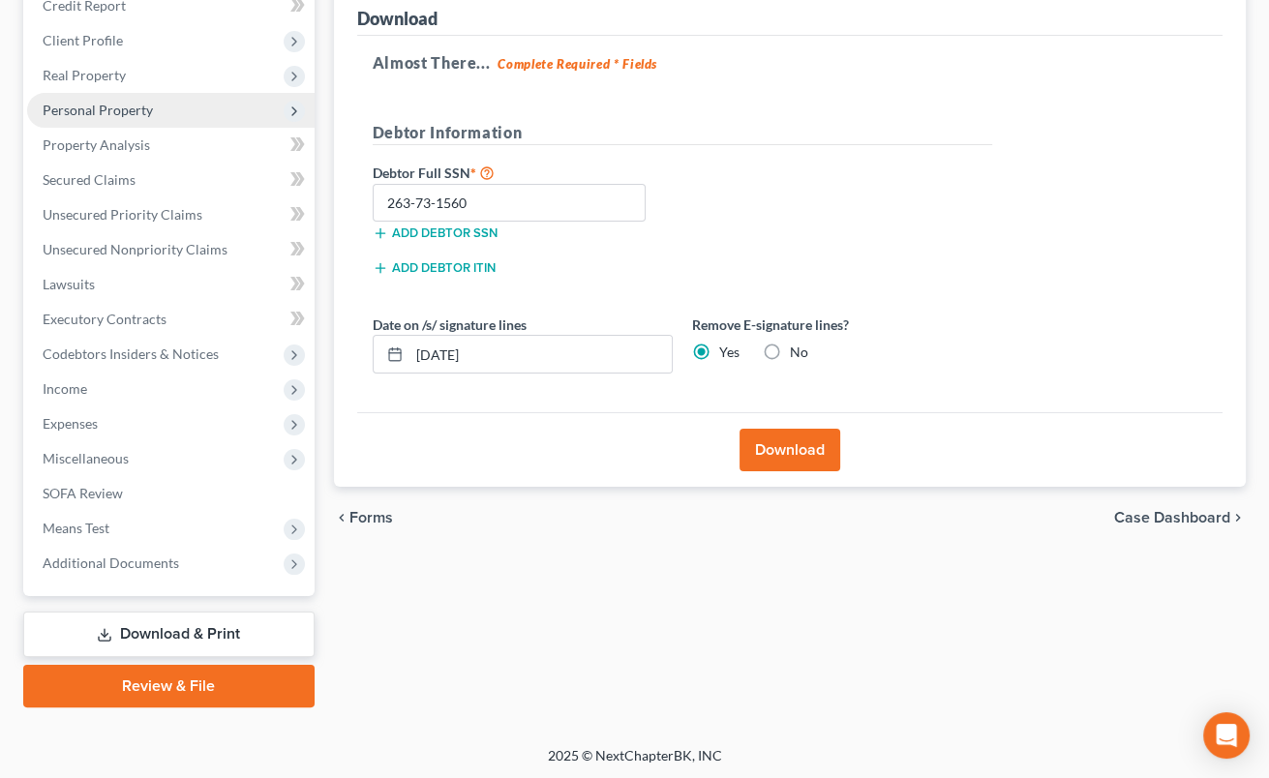
click at [127, 109] on span "Personal Property" at bounding box center [98, 110] width 110 height 16
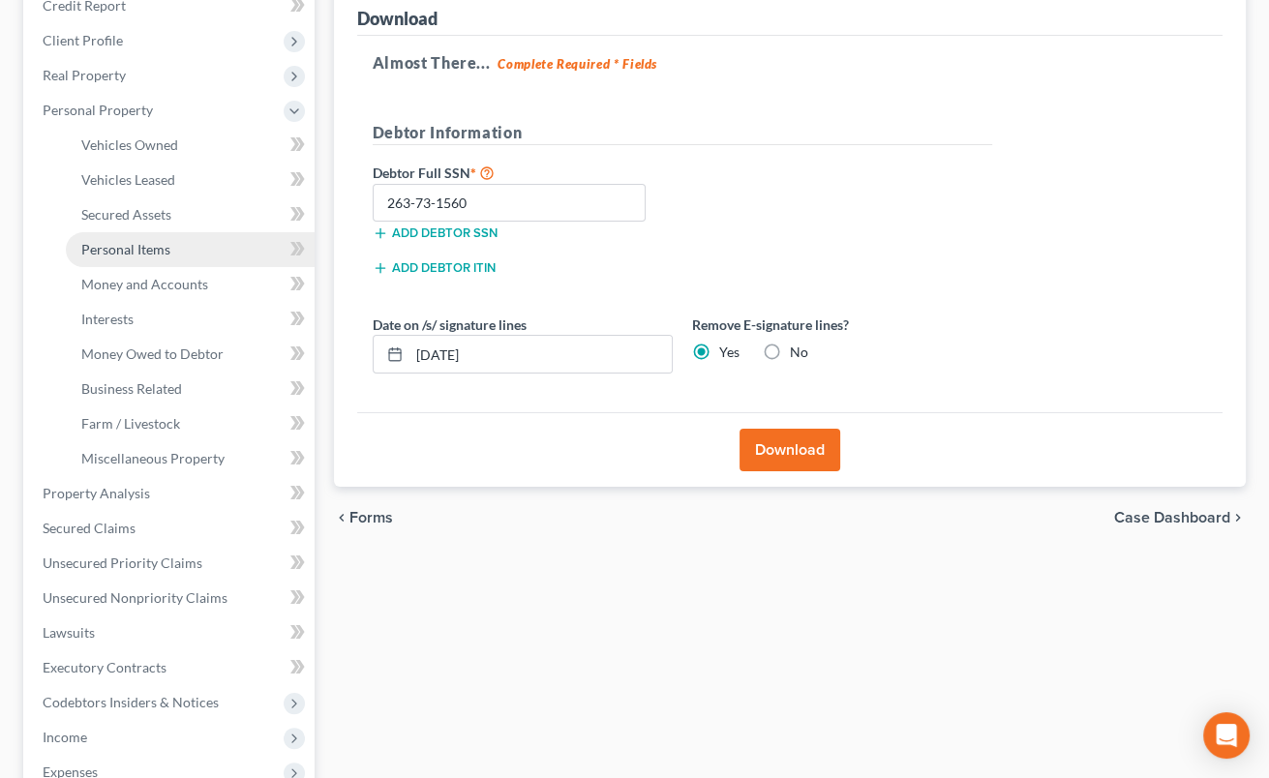
click at [142, 244] on span "Personal Items" at bounding box center [125, 249] width 89 height 16
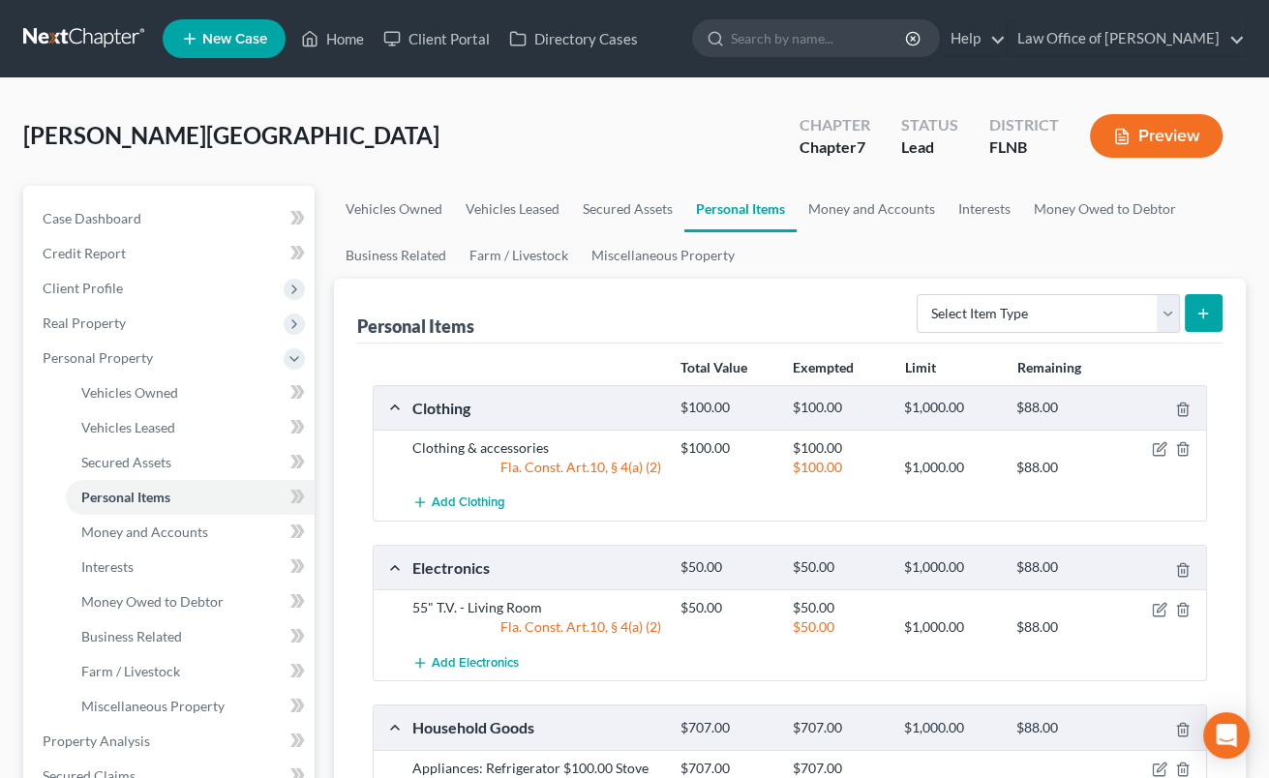
scroll to position [426, 0]
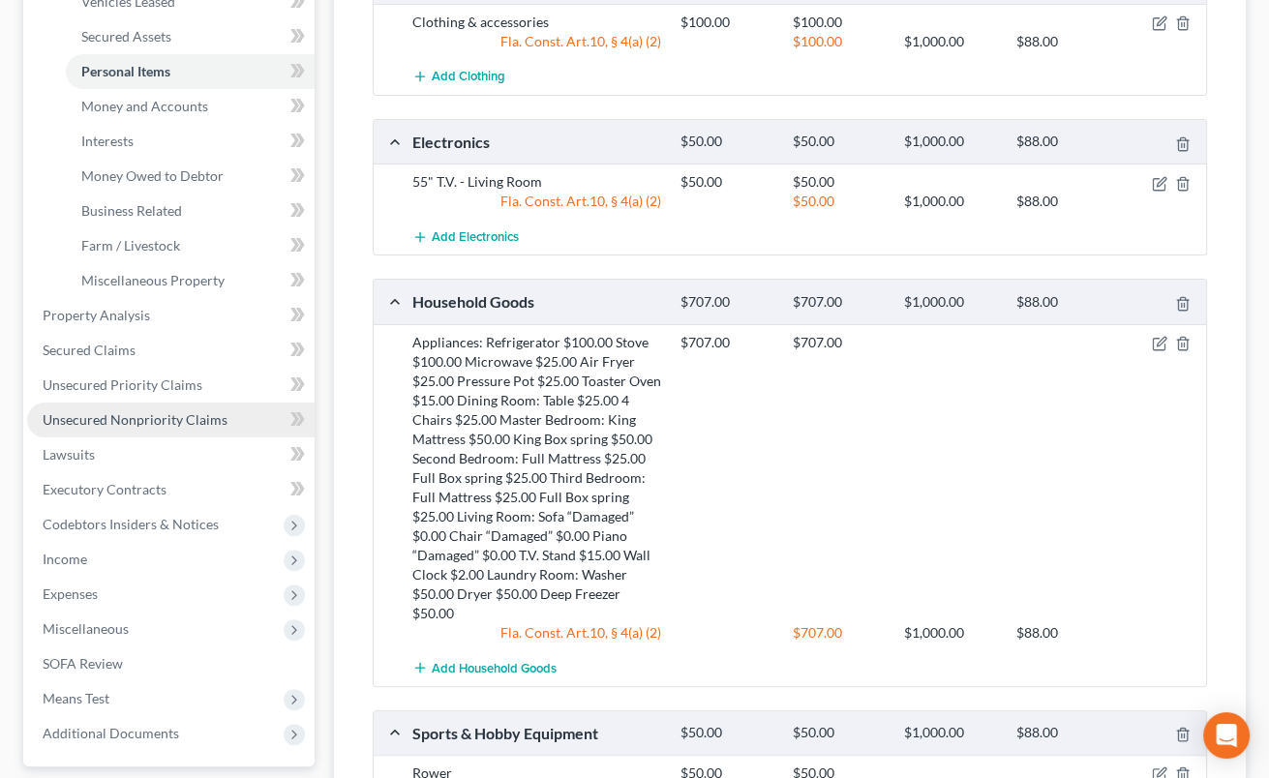
click at [184, 421] on span "Unsecured Nonpriority Claims" at bounding box center [135, 420] width 185 height 16
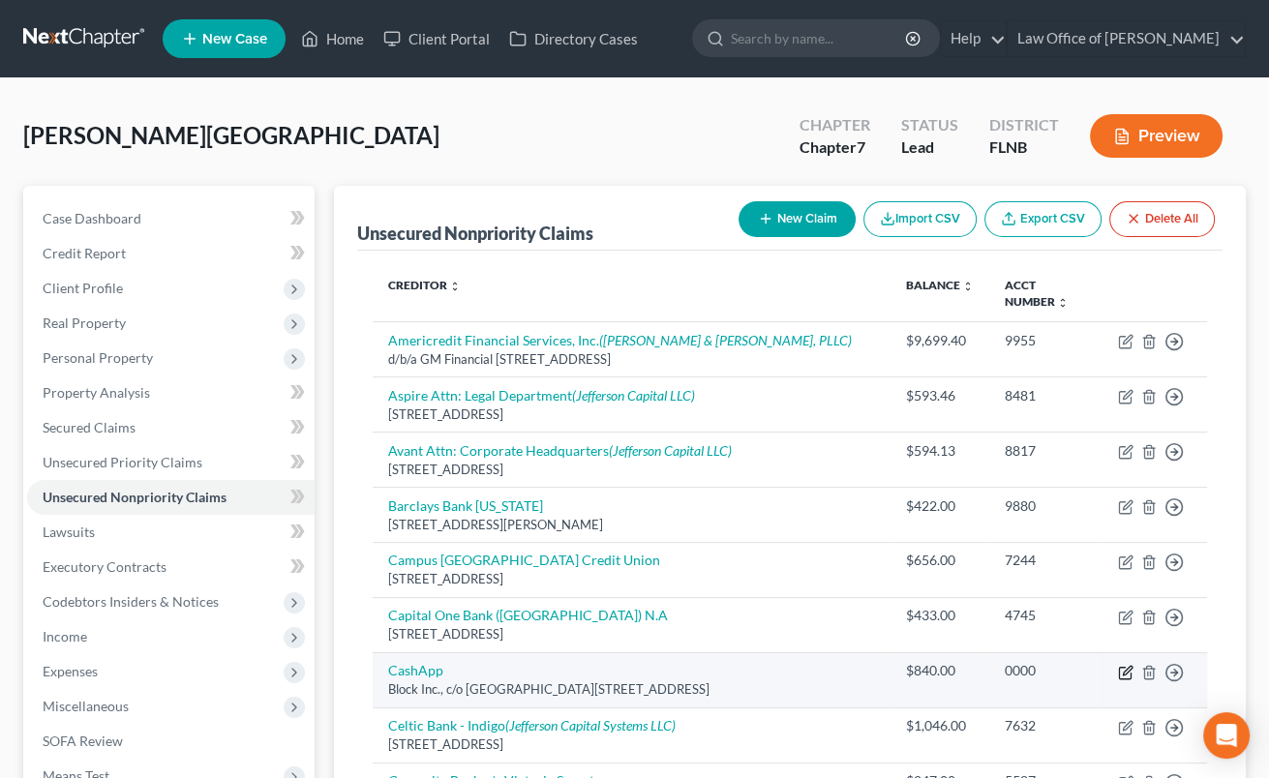
click at [1127, 665] on icon "button" at bounding box center [1125, 672] width 15 height 15
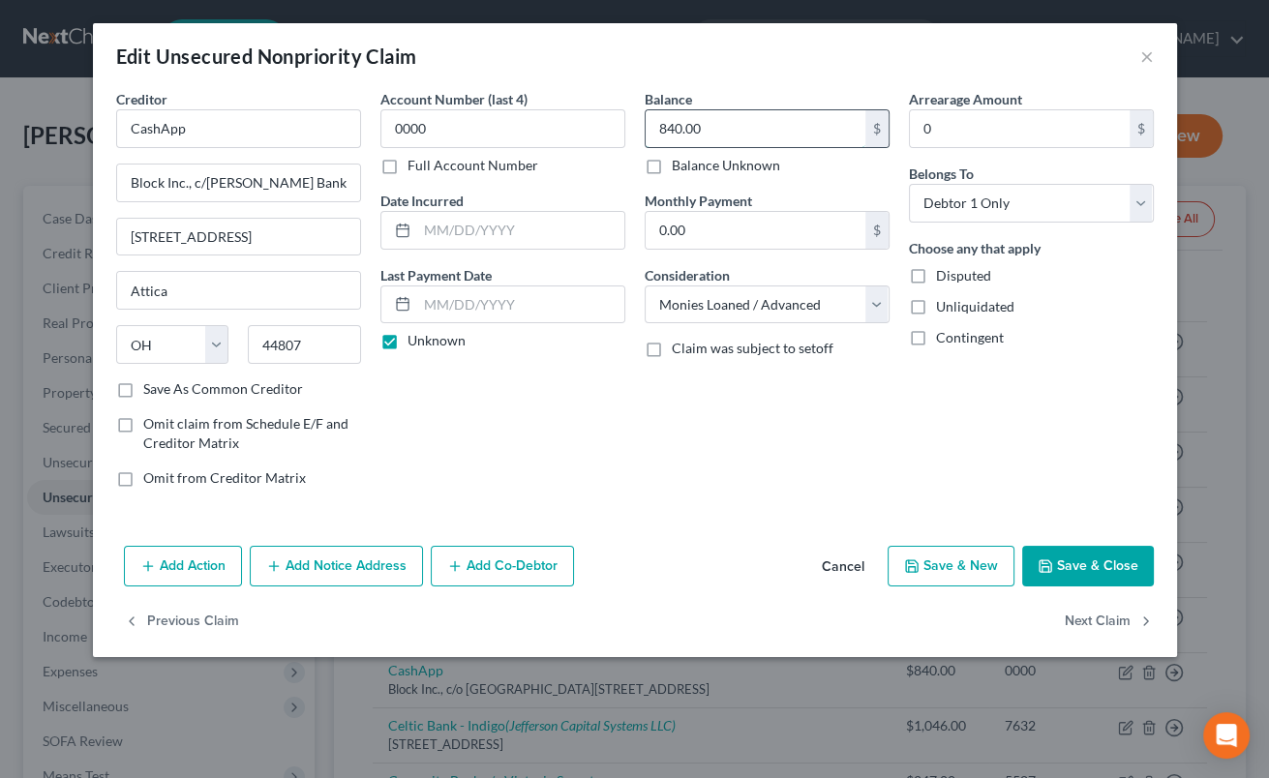
click at [656, 128] on input "840.00" at bounding box center [756, 128] width 220 height 37
click at [515, 226] on input "text" at bounding box center [520, 230] width 207 height 37
click at [408, 346] on label "Unknown" at bounding box center [437, 340] width 58 height 19
click at [415, 344] on input "Unknown" at bounding box center [421, 337] width 13 height 13
click at [452, 299] on input "text" at bounding box center [520, 305] width 207 height 37
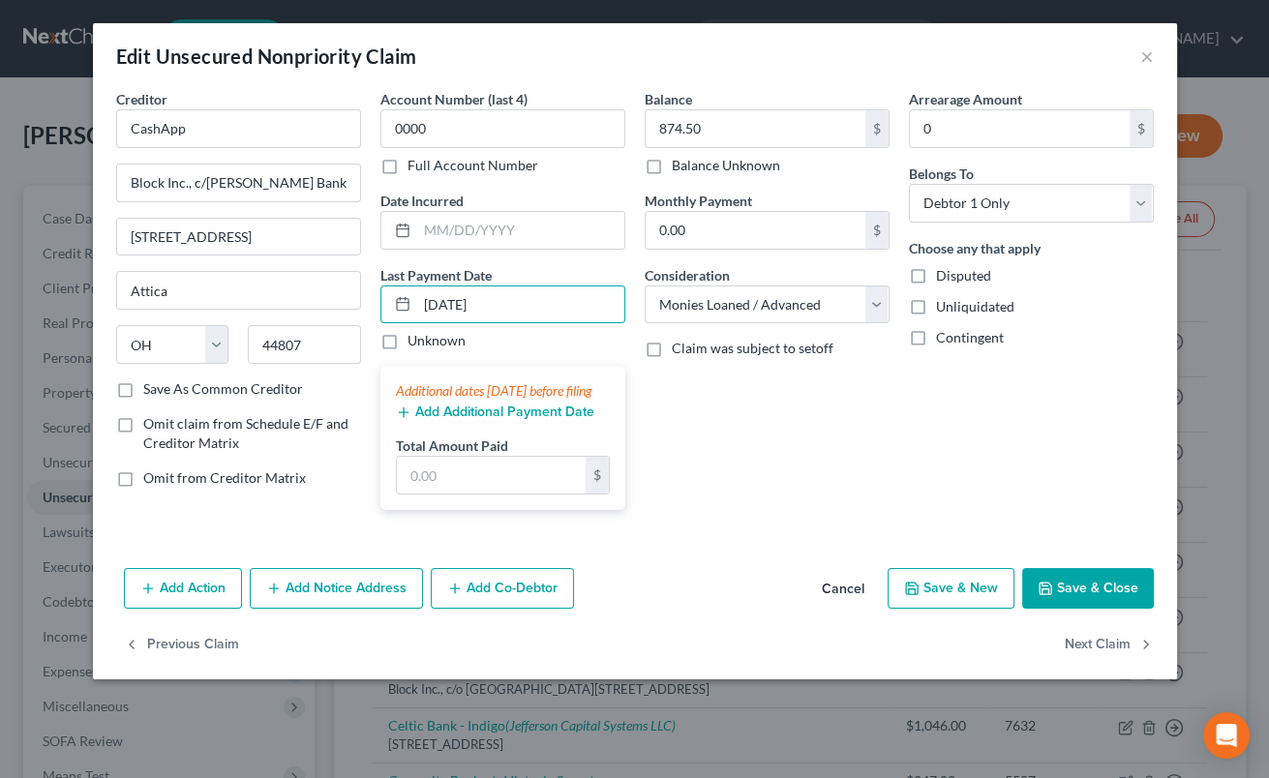
click at [502, 420] on button "Add Additional Payment Date" at bounding box center [495, 412] width 198 height 15
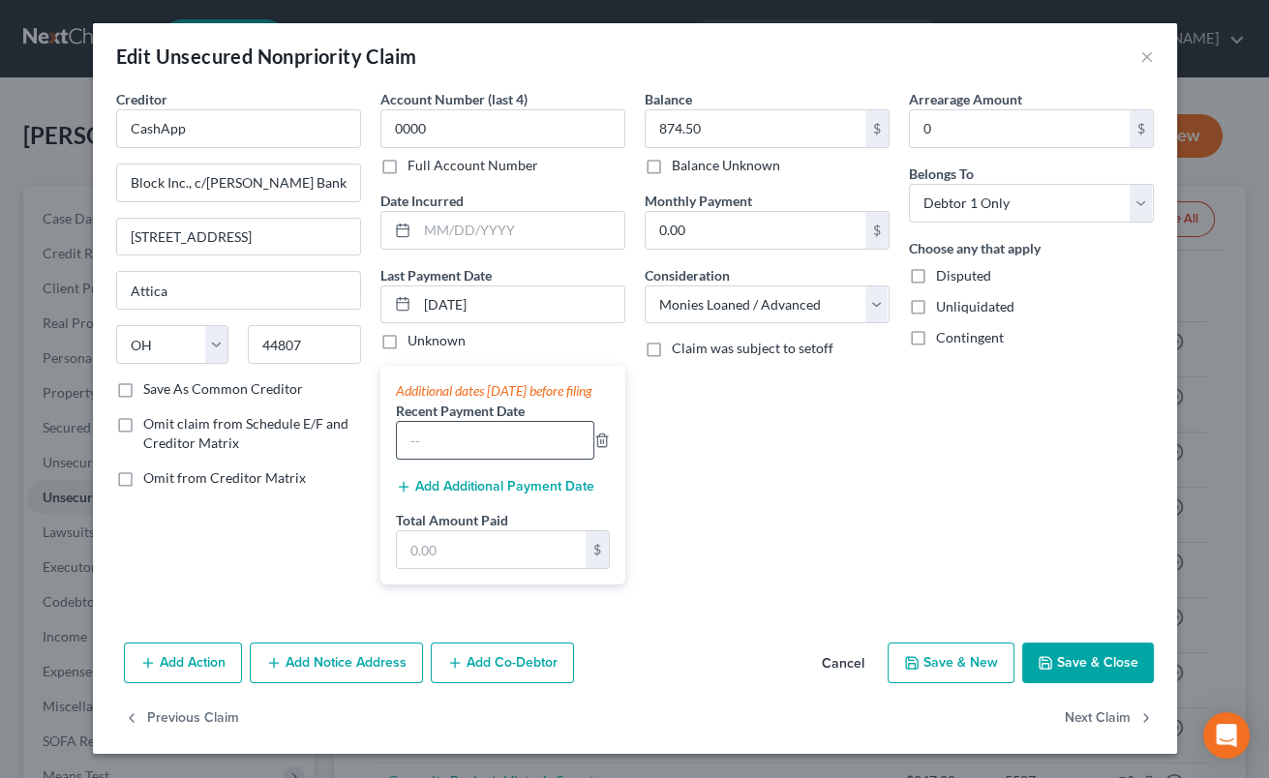
click at [487, 454] on input "text" at bounding box center [495, 440] width 197 height 37
click at [513, 495] on button "Add Additional Payment Date" at bounding box center [495, 486] width 198 height 15
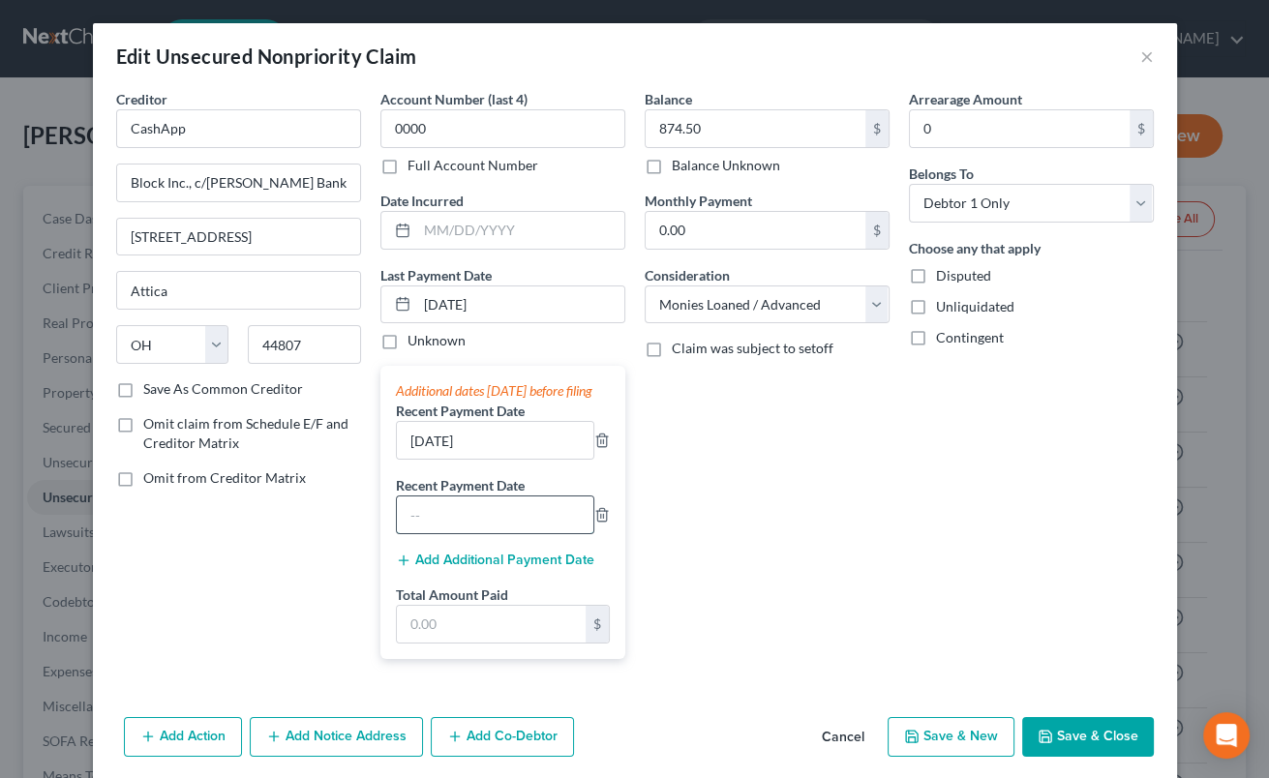
click at [506, 523] on input "text" at bounding box center [495, 515] width 197 height 37
click at [480, 568] on button "Add Additional Payment Date" at bounding box center [495, 560] width 198 height 15
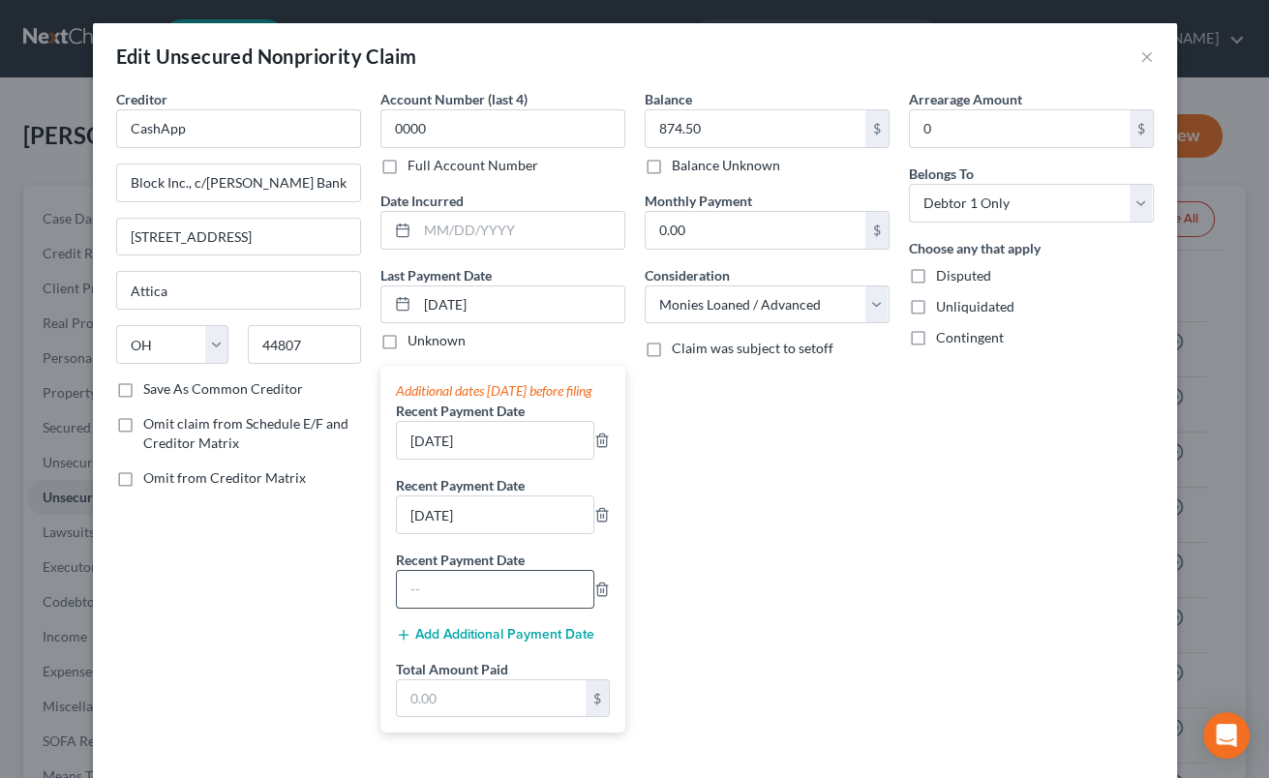
click at [460, 595] on input "text" at bounding box center [495, 589] width 197 height 37
drag, startPoint x: 407, startPoint y: 459, endPoint x: 495, endPoint y: 469, distance: 88.6
click at [495, 459] on input "[DATE]" at bounding box center [495, 440] width 197 height 37
drag, startPoint x: 405, startPoint y: 532, endPoint x: 513, endPoint y: 535, distance: 108.5
click at [513, 534] on input "[DATE]" at bounding box center [495, 515] width 197 height 37
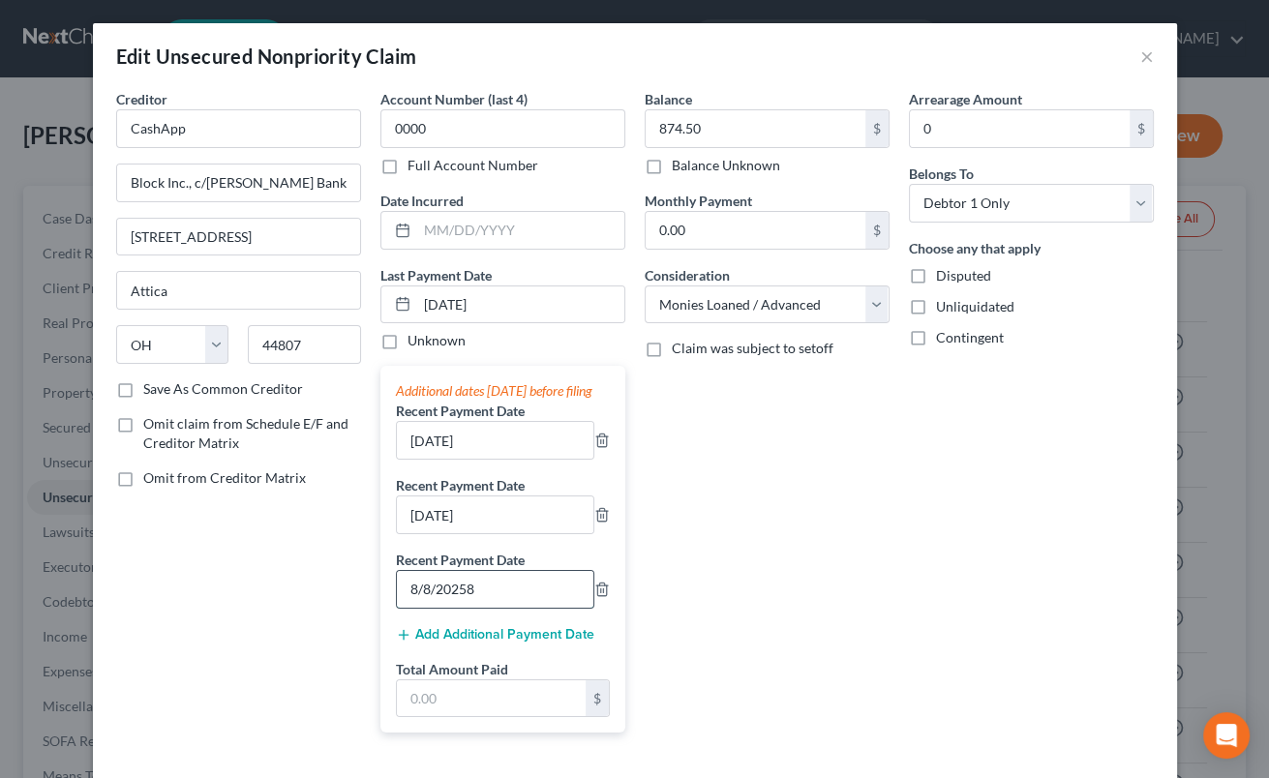
drag, startPoint x: 407, startPoint y: 612, endPoint x: 533, endPoint y: 609, distance: 125.9
click at [533, 608] on input "8/8/20258" at bounding box center [495, 589] width 197 height 37
click at [524, 643] on button "Add Additional Payment Date" at bounding box center [495, 634] width 198 height 15
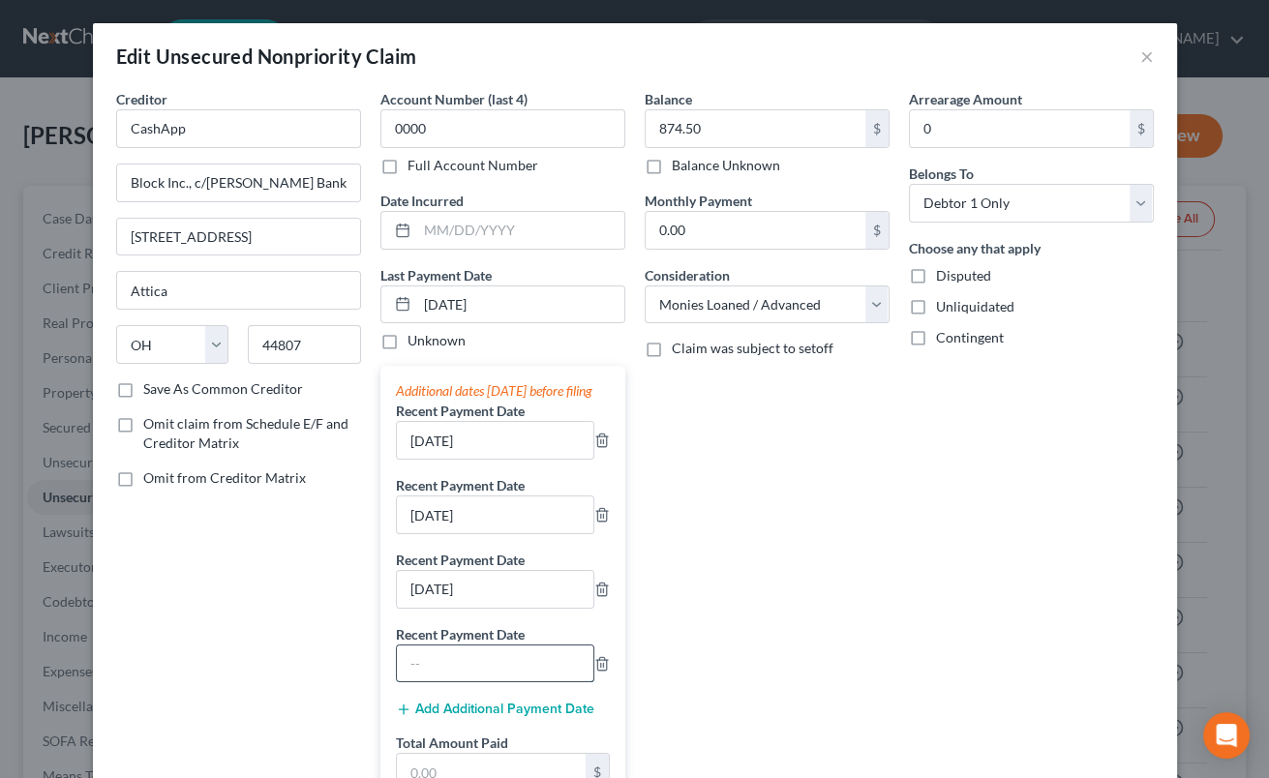
click at [506, 672] on input "text" at bounding box center [495, 664] width 197 height 37
click at [522, 717] on button "Add Additional Payment Date" at bounding box center [495, 709] width 198 height 15
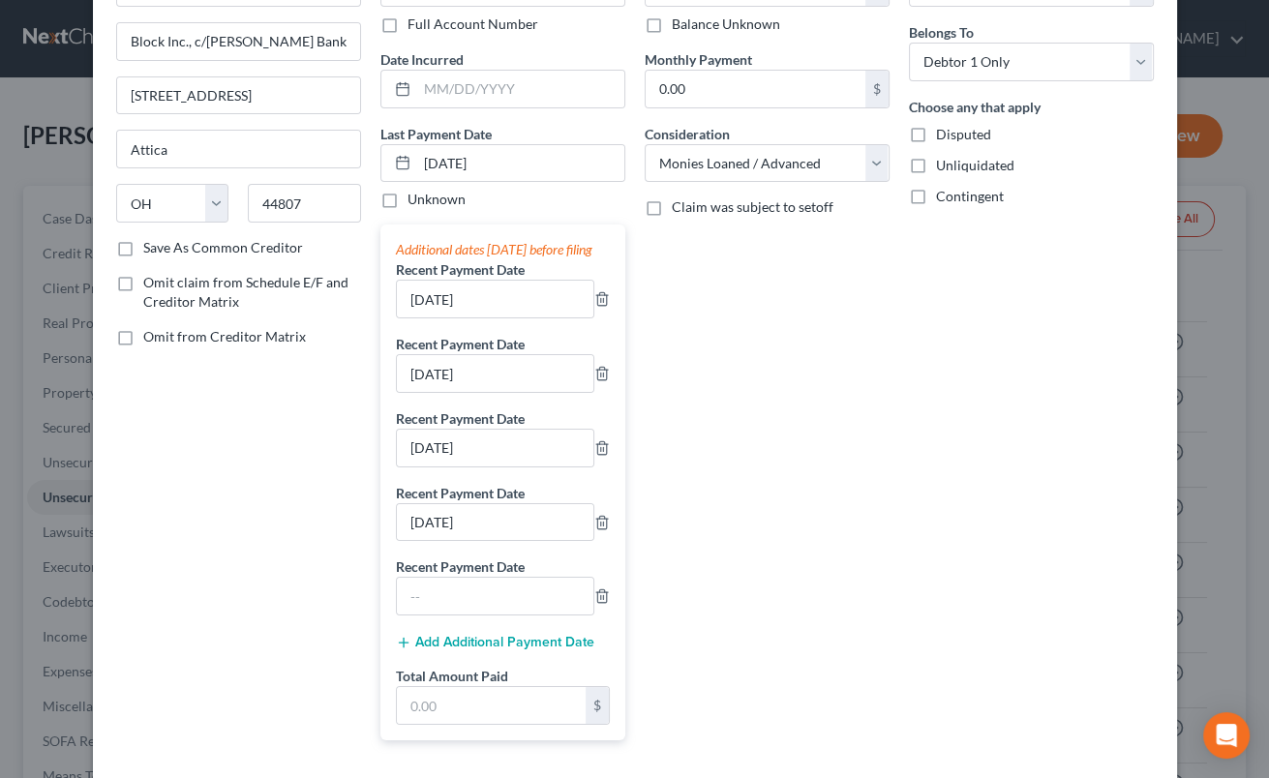
scroll to position [192, 0]
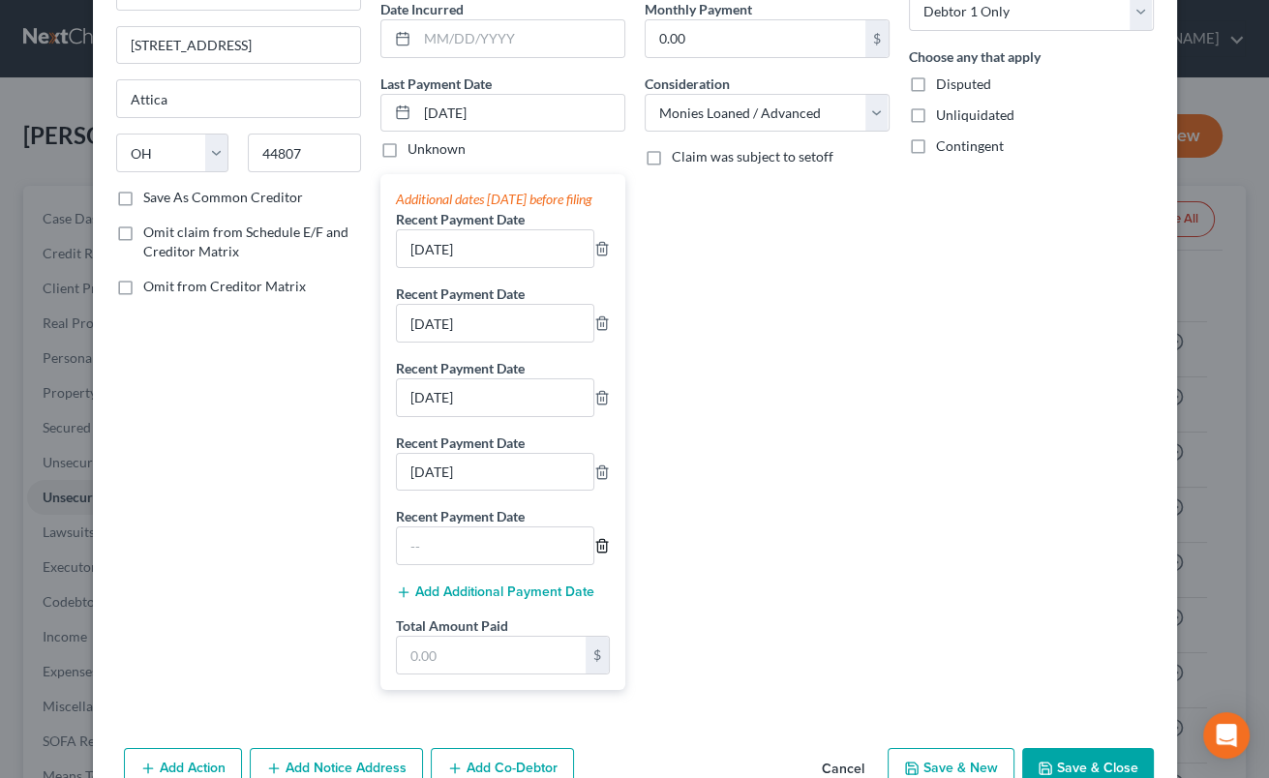
click at [605, 554] on icon "button" at bounding box center [602, 545] width 15 height 15
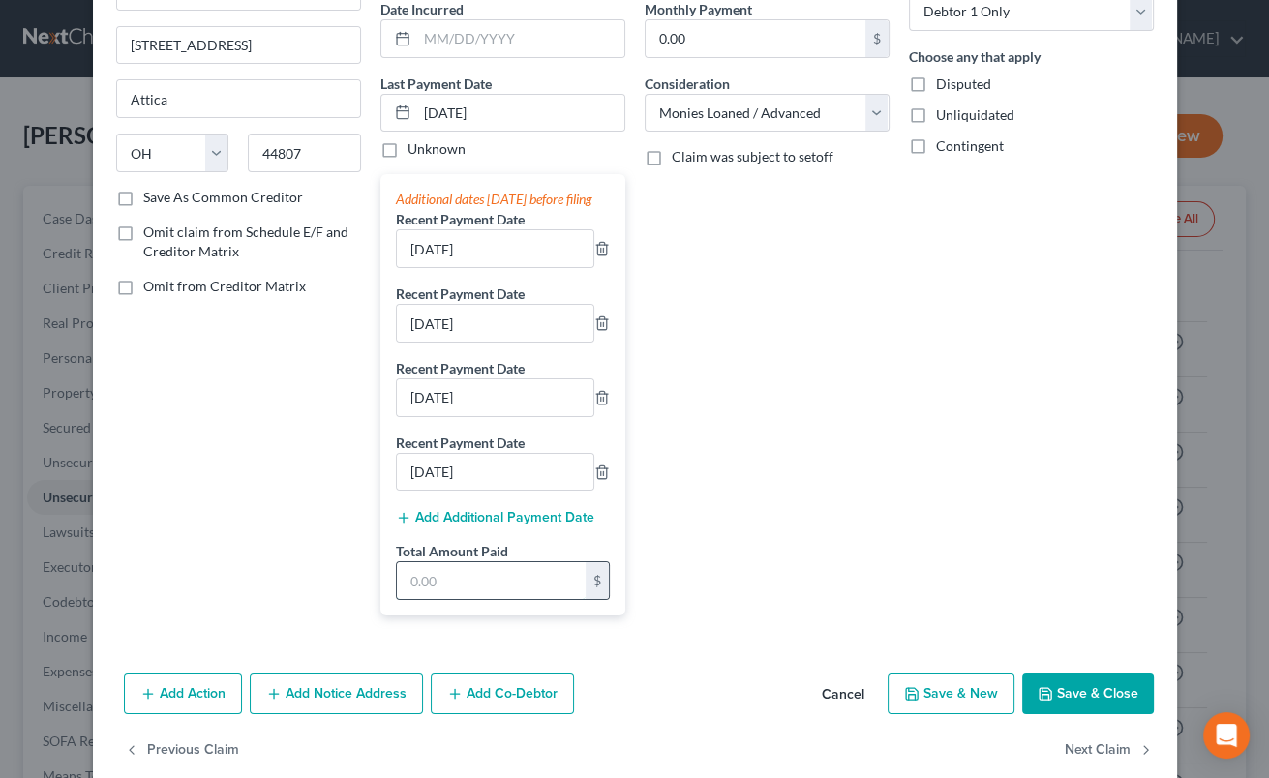
click at [507, 597] on input "text" at bounding box center [491, 581] width 189 height 37
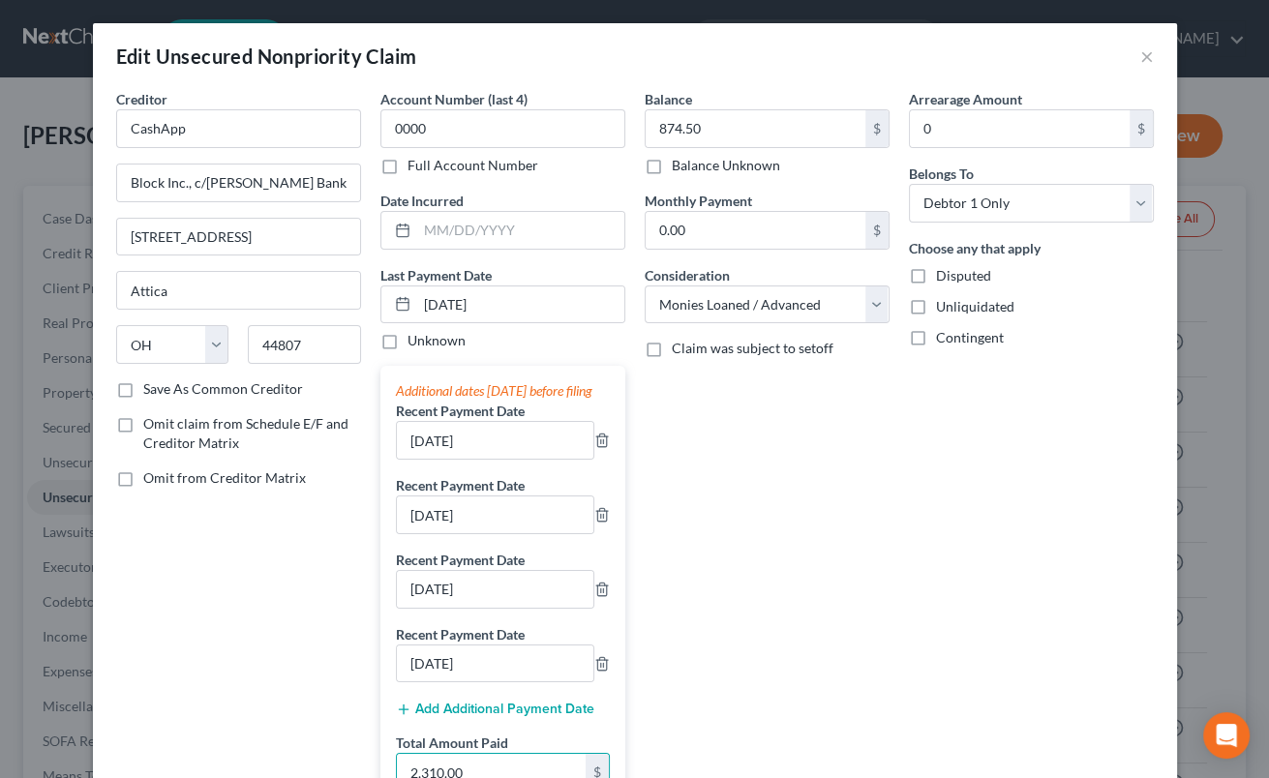
scroll to position [240, 0]
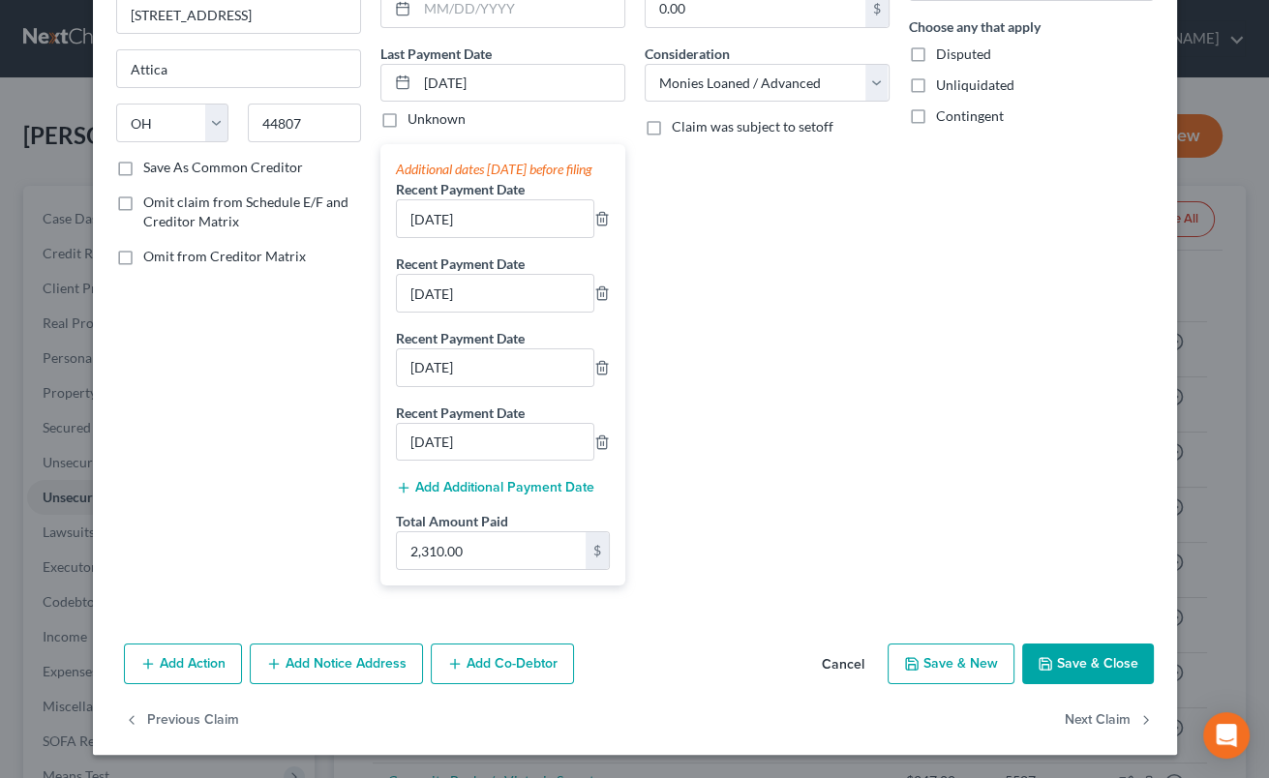
click at [1063, 659] on button "Save & Close" at bounding box center [1088, 664] width 132 height 41
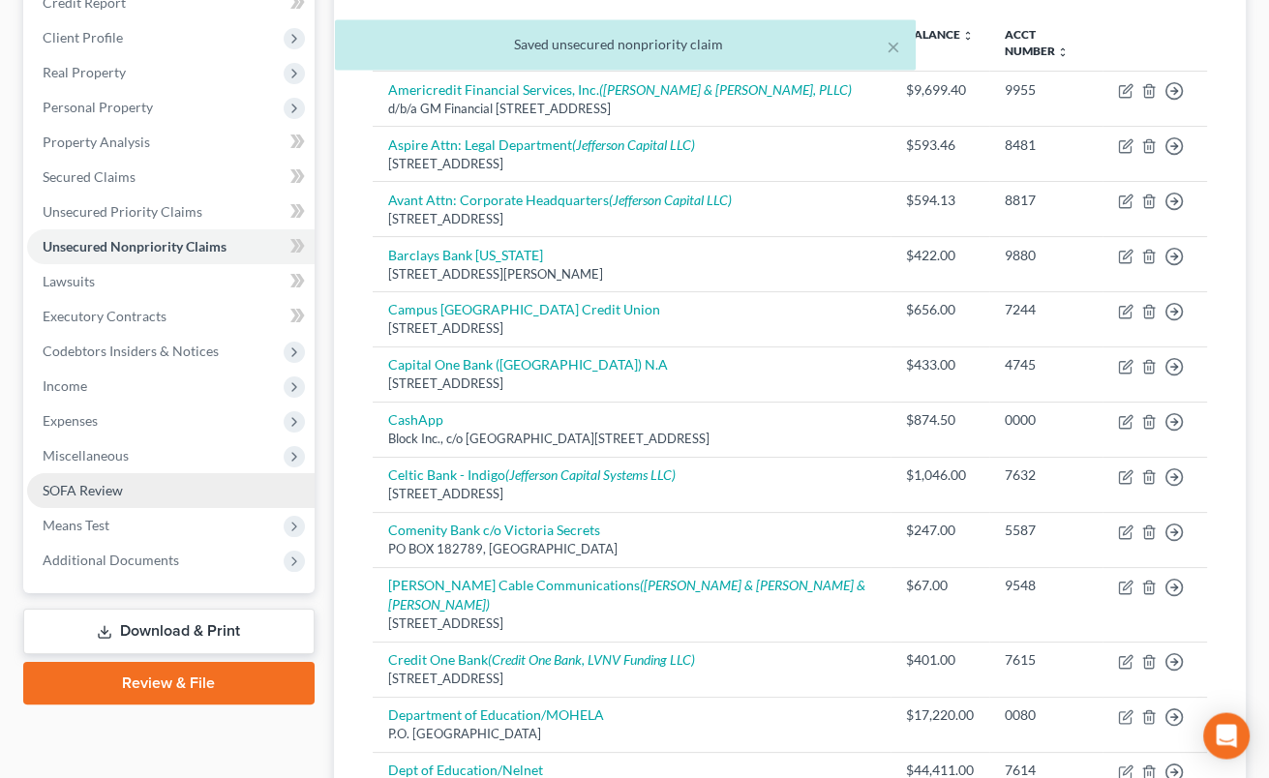
scroll to position [320, 0]
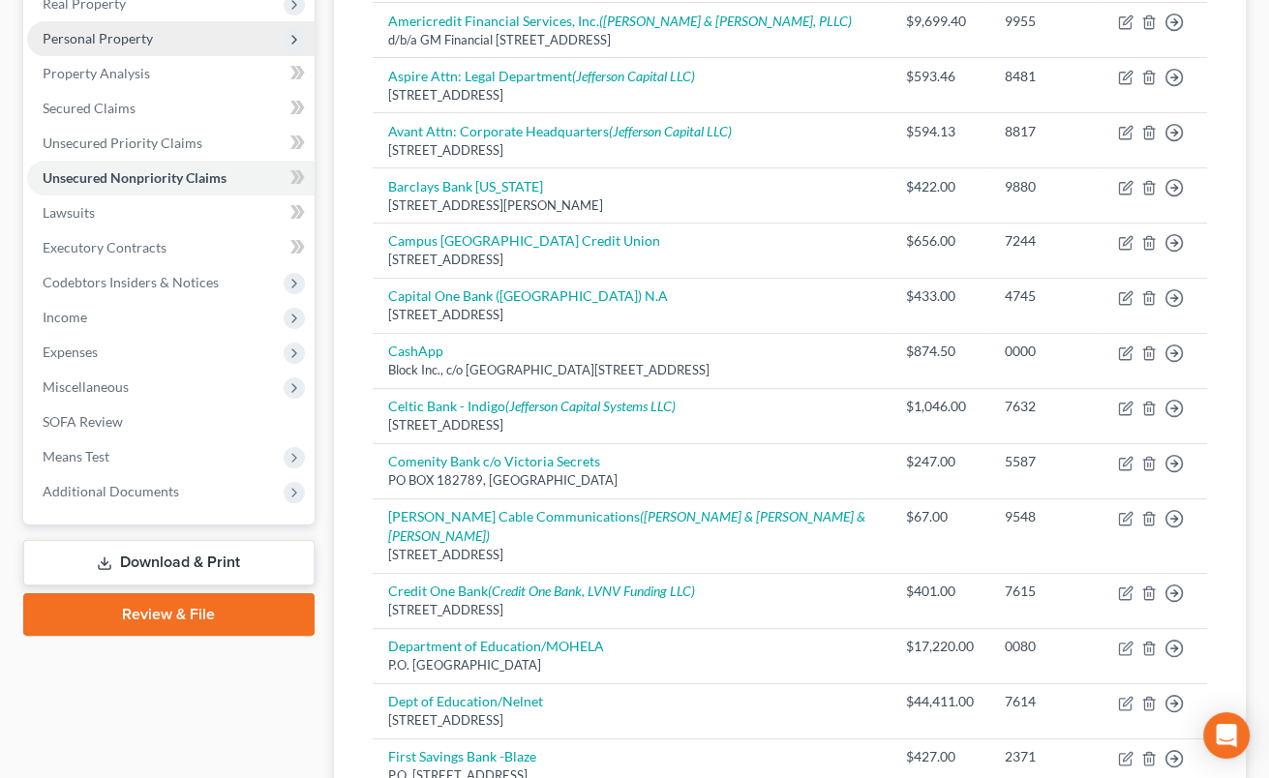
click at [121, 39] on span "Personal Property" at bounding box center [98, 38] width 110 height 16
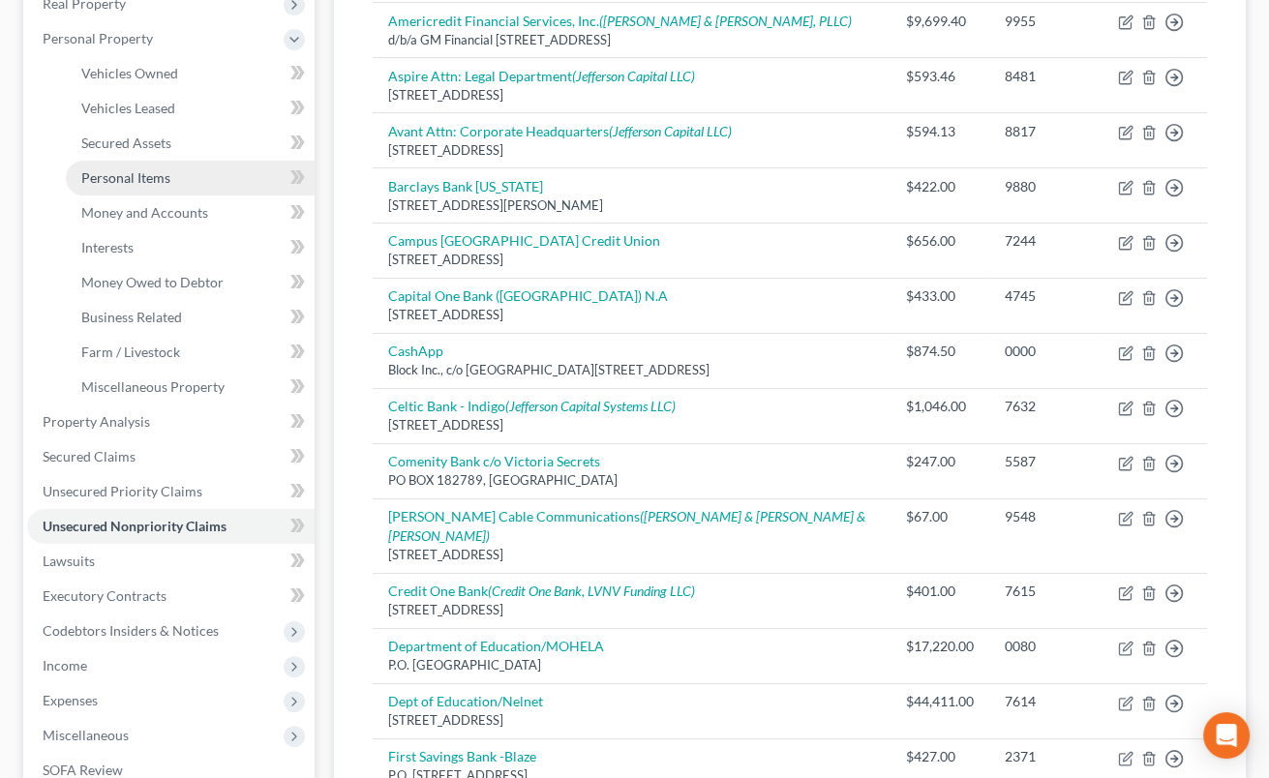
click at [155, 176] on span "Personal Items" at bounding box center [125, 177] width 89 height 16
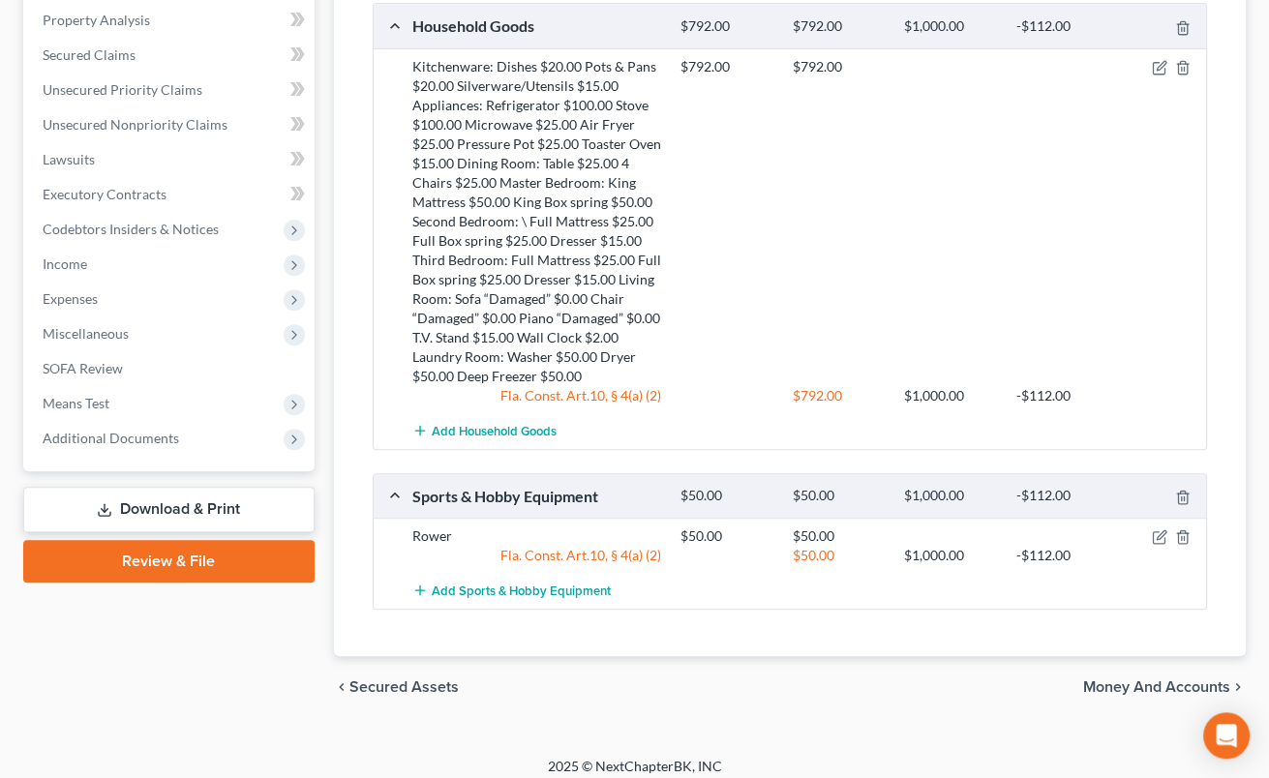
scroll to position [732, 0]
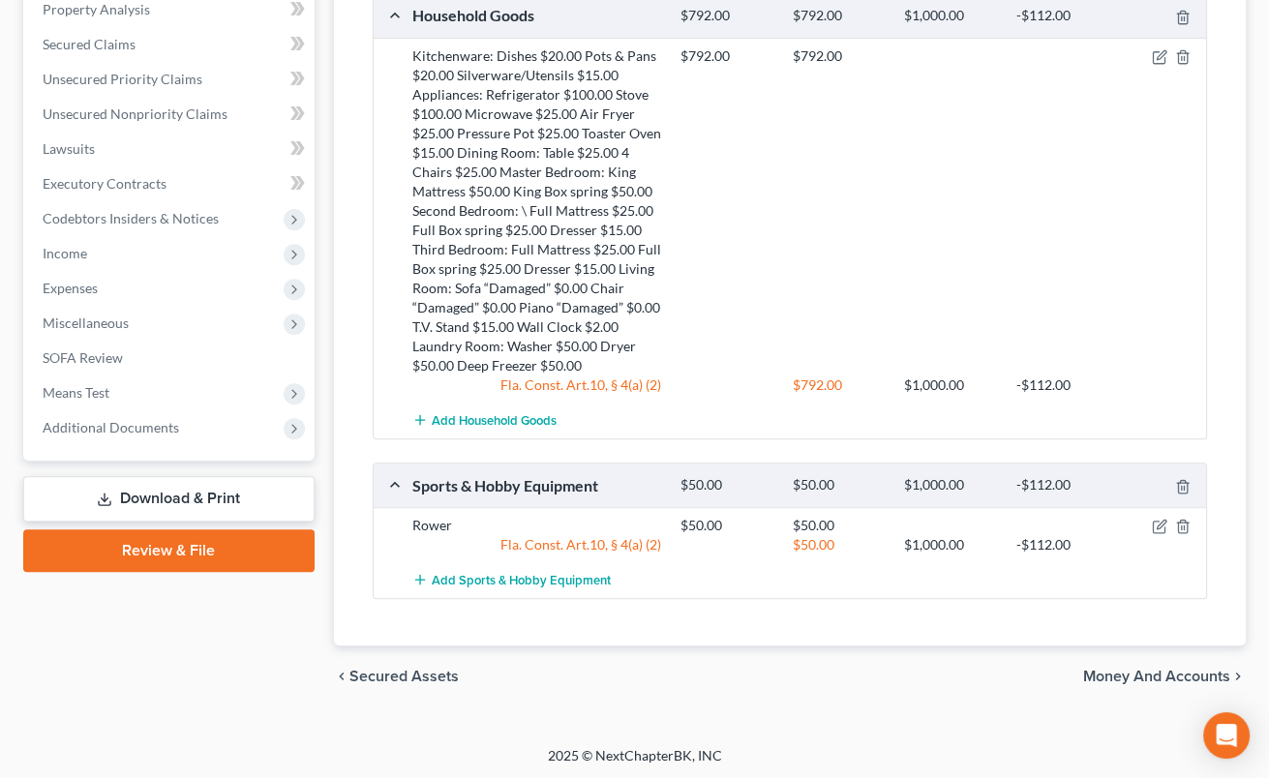
click at [1159, 535] on div "$50.00 $1,000.00 -$112.00" at bounding box center [939, 544] width 537 height 19
click at [1160, 529] on icon "button" at bounding box center [1159, 526] width 15 height 15
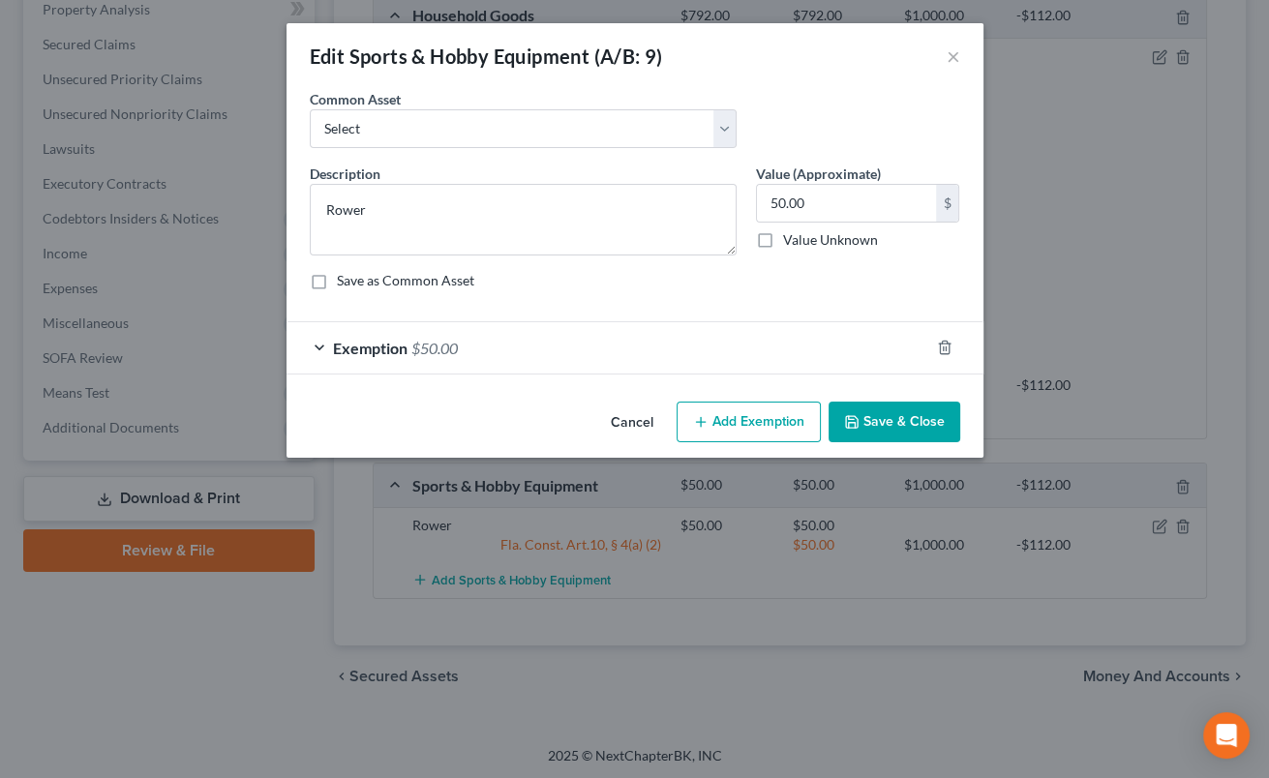
click at [671, 340] on div "Exemption $50.00" at bounding box center [608, 347] width 643 height 51
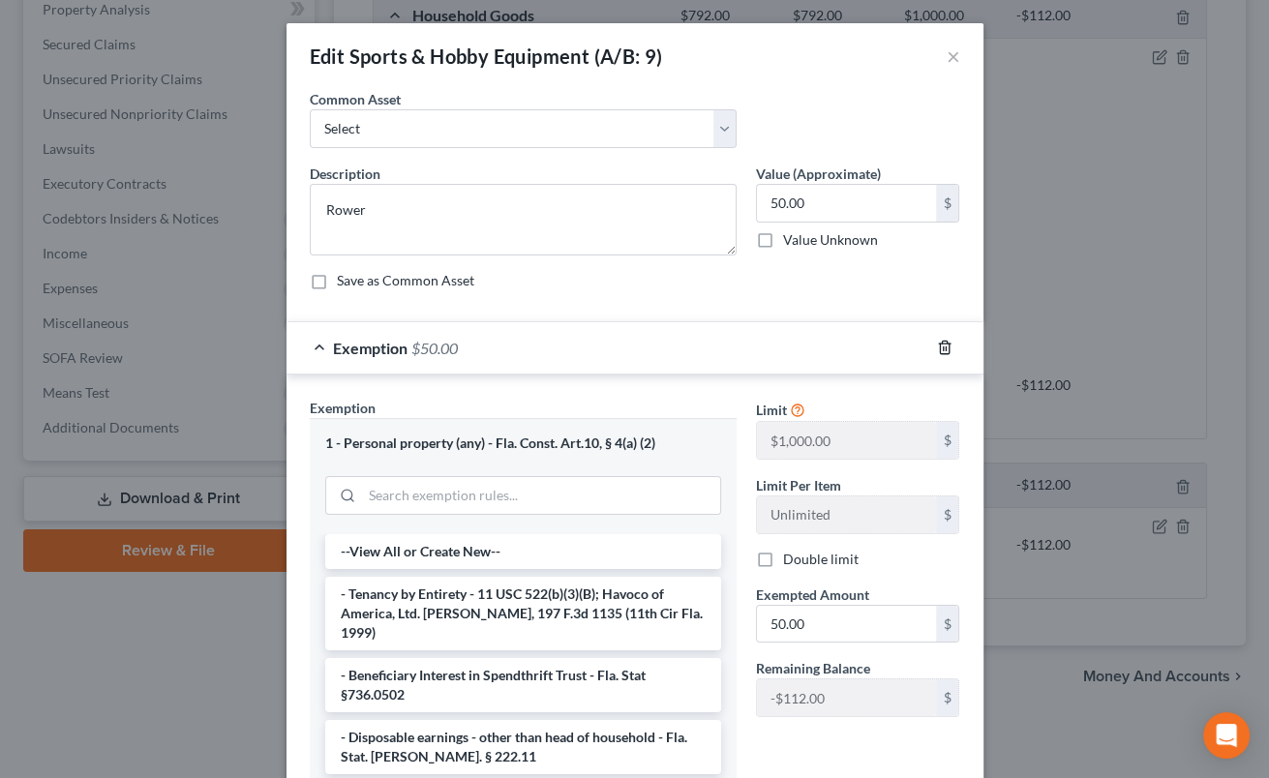
click at [943, 342] on icon "button" at bounding box center [944, 348] width 9 height 13
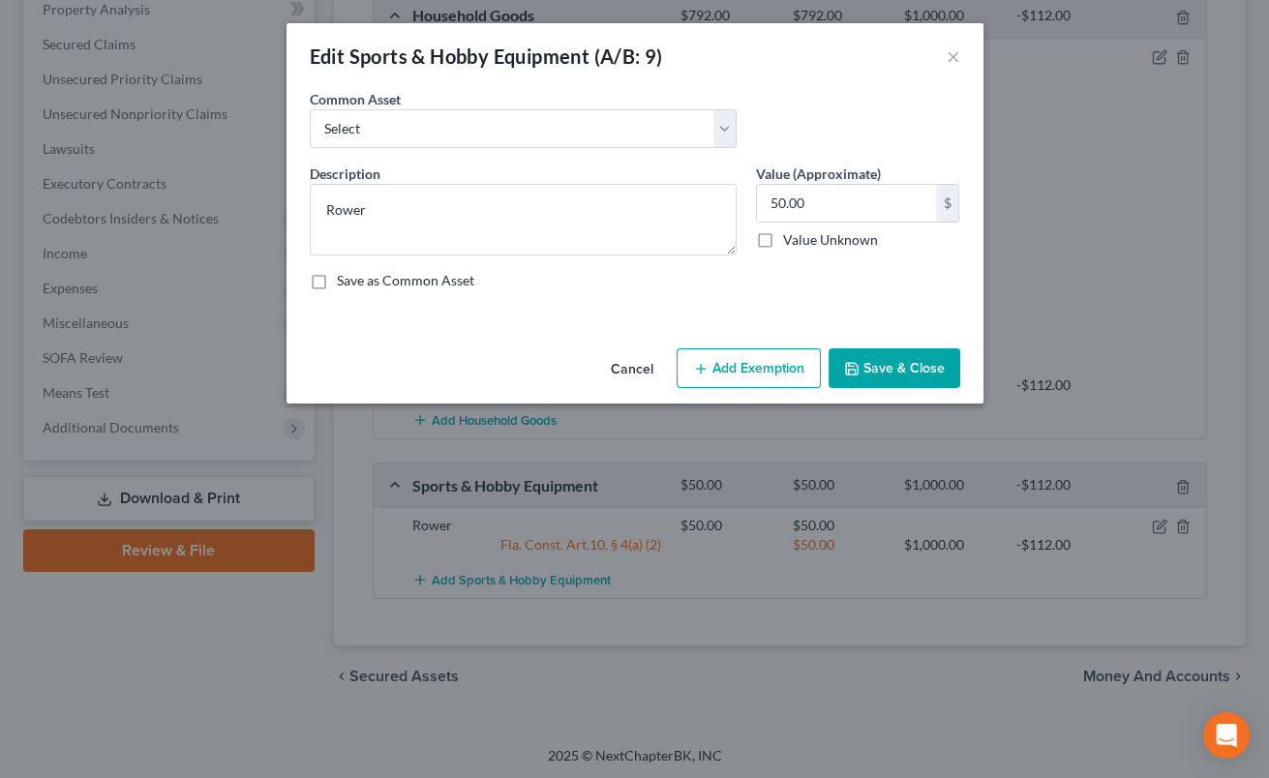
click at [910, 368] on button "Save & Close" at bounding box center [895, 369] width 132 height 41
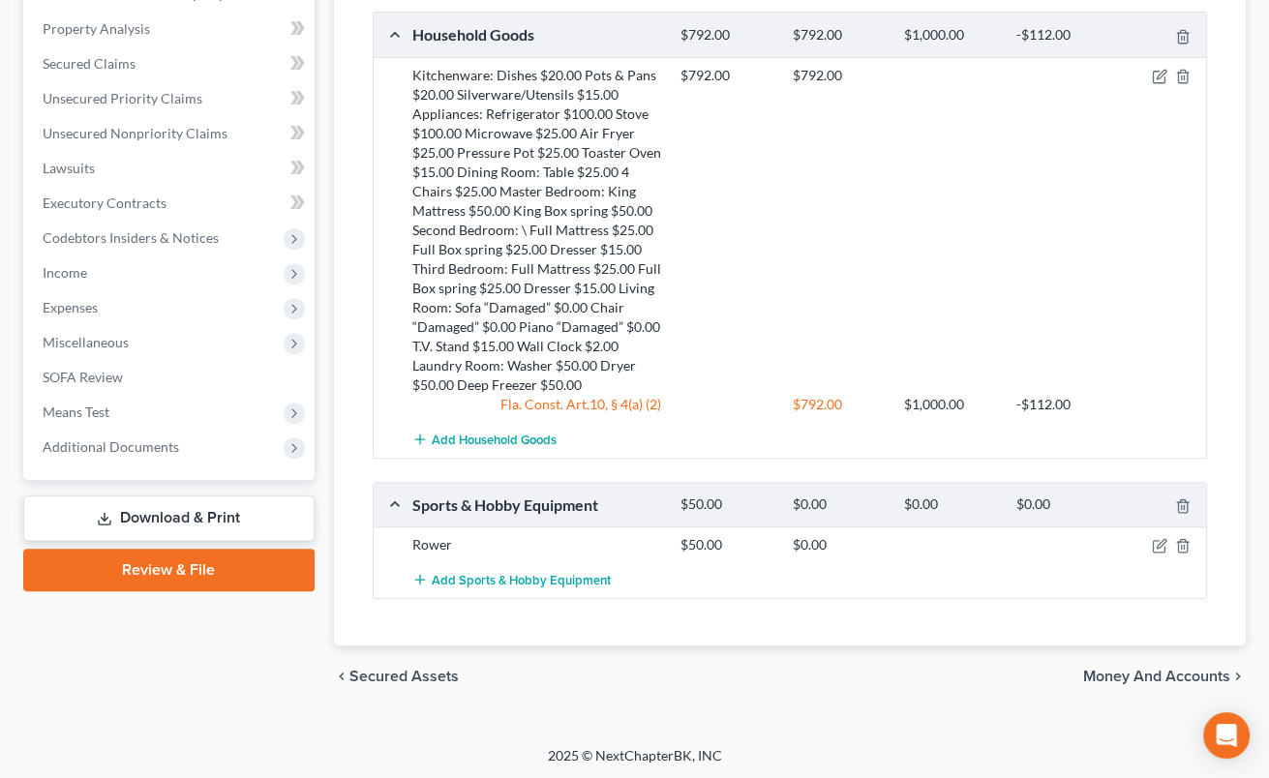
scroll to position [287, 0]
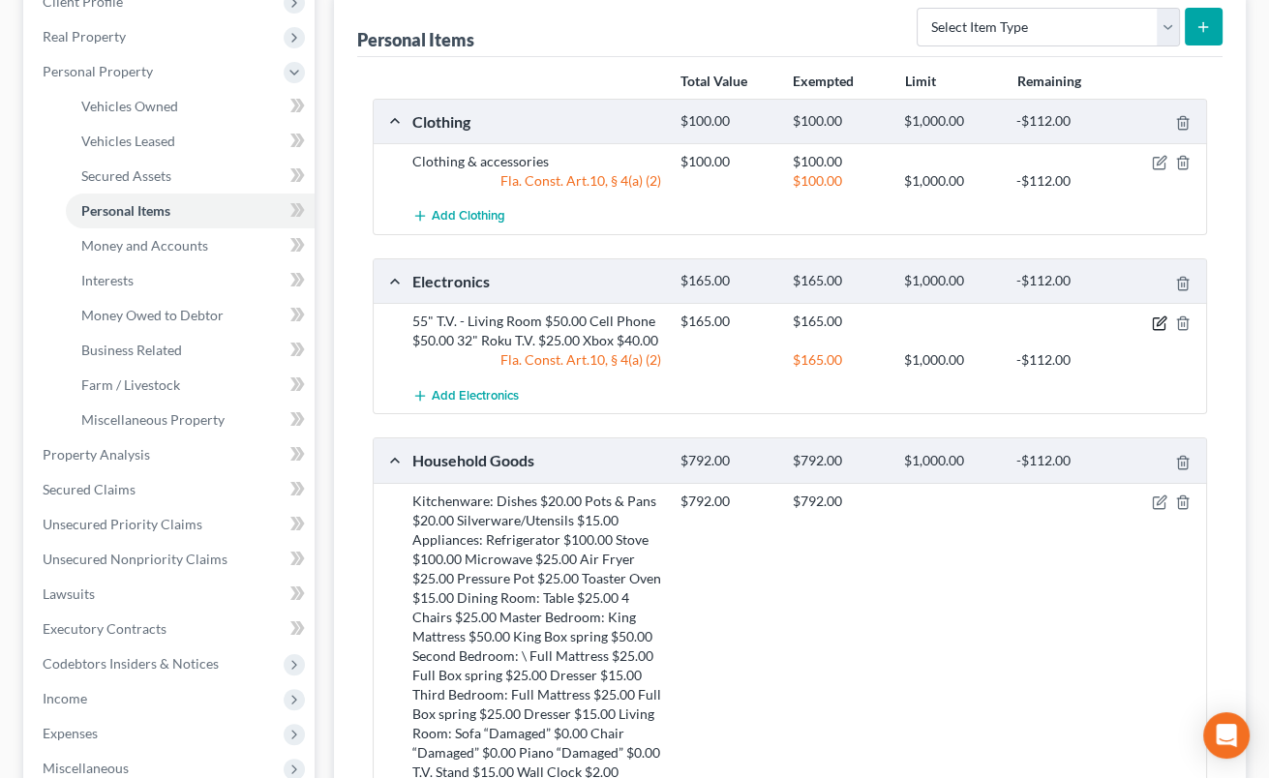
click at [1159, 319] on icon "button" at bounding box center [1159, 323] width 15 height 15
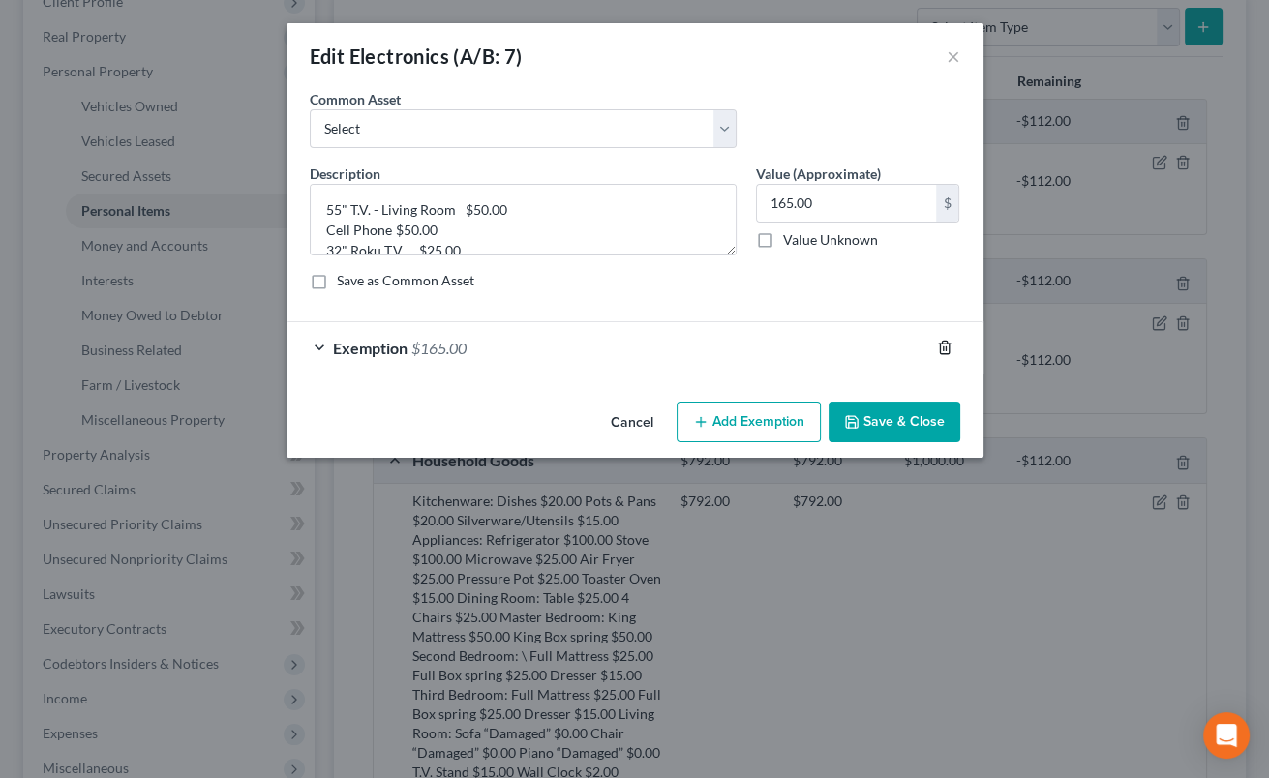
click at [946, 344] on icon "button" at bounding box center [944, 348] width 9 height 13
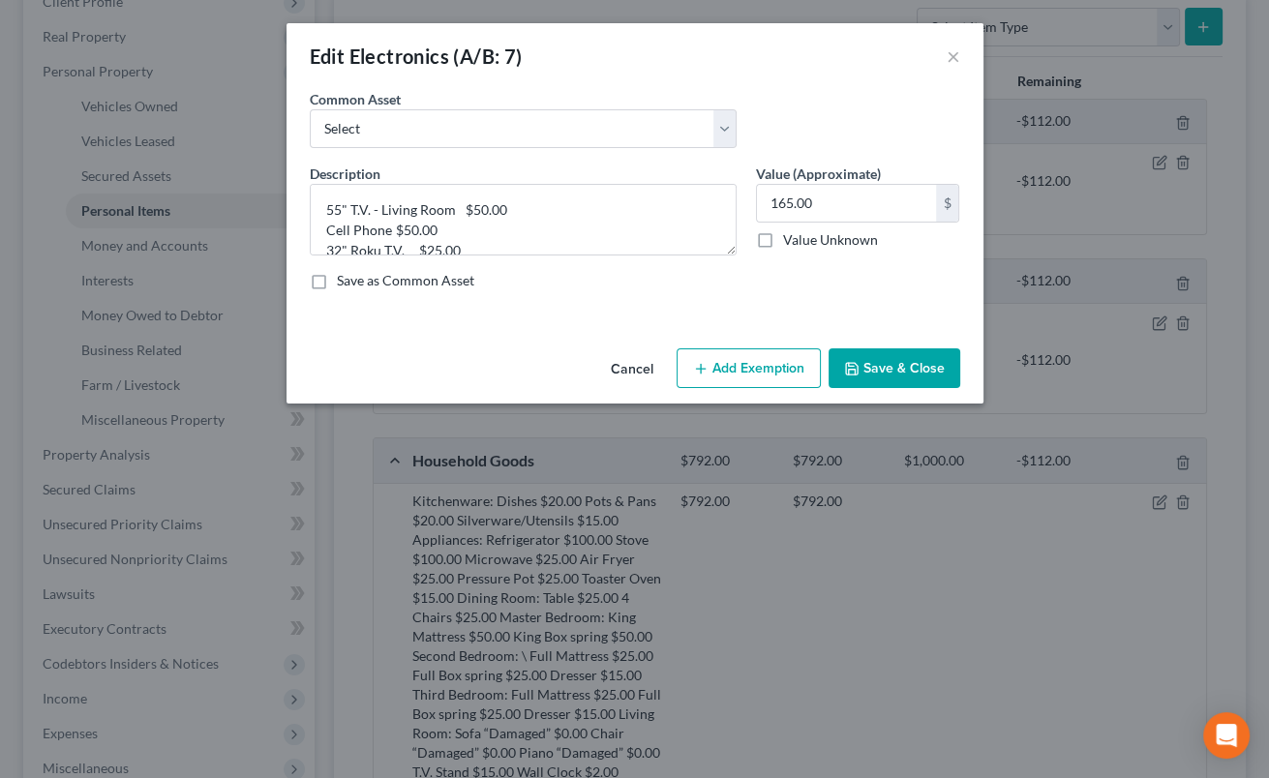
click at [708, 365] on icon "button" at bounding box center [700, 368] width 15 height 15
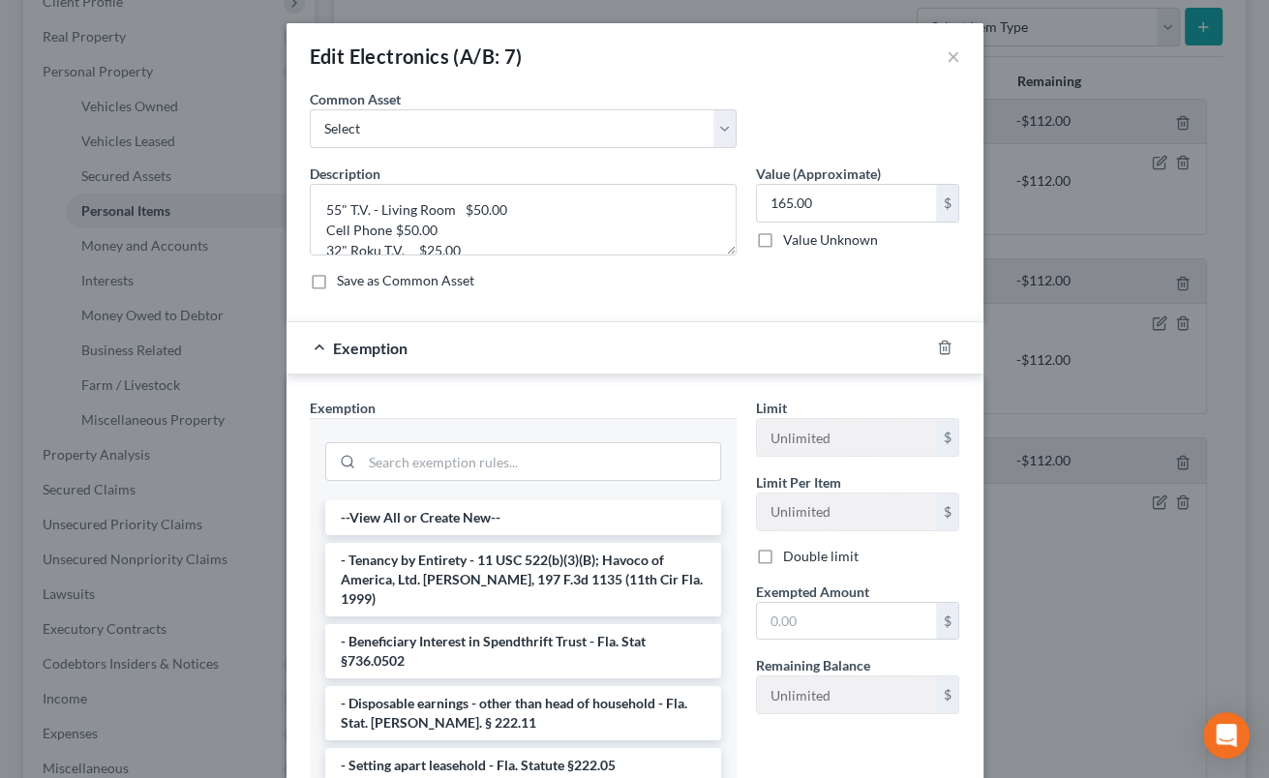
scroll to position [169, 0]
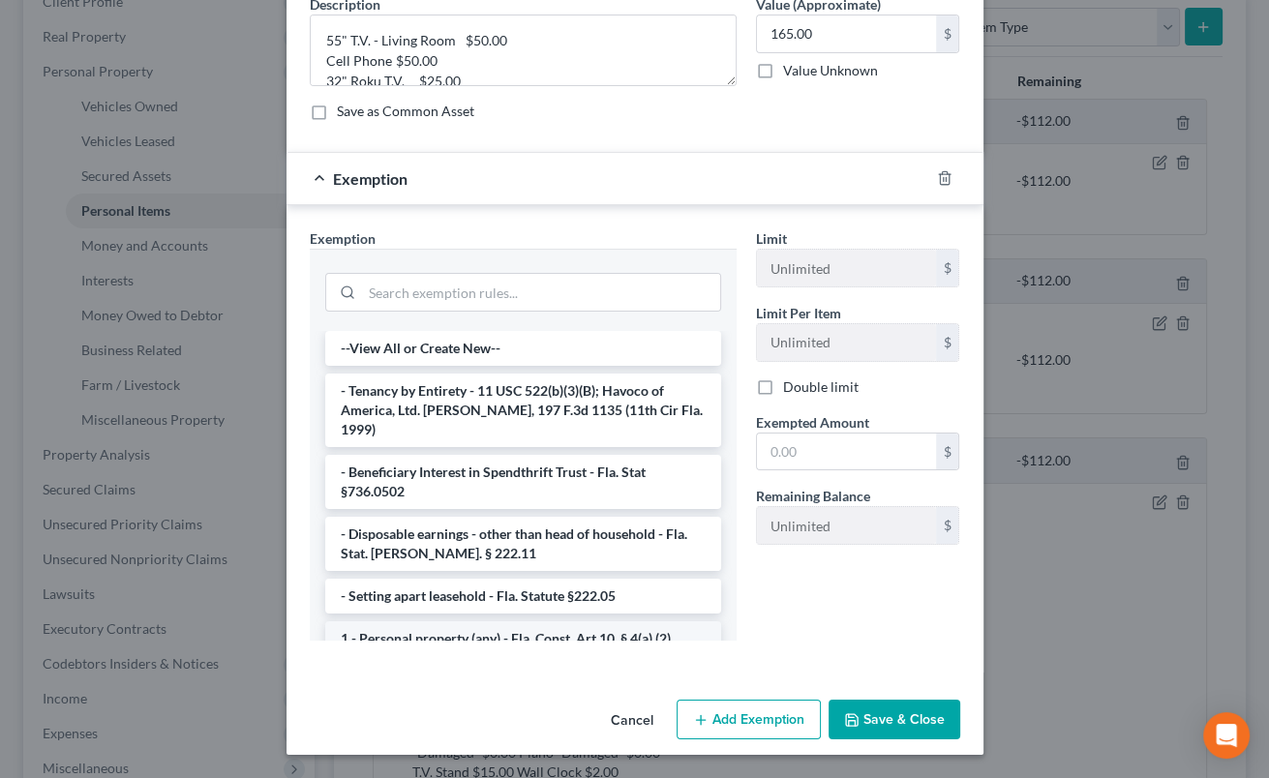
click at [532, 622] on li "1 - Personal property (any) - Fla. Const. Art.10, § 4(a) (2)" at bounding box center [523, 639] width 396 height 35
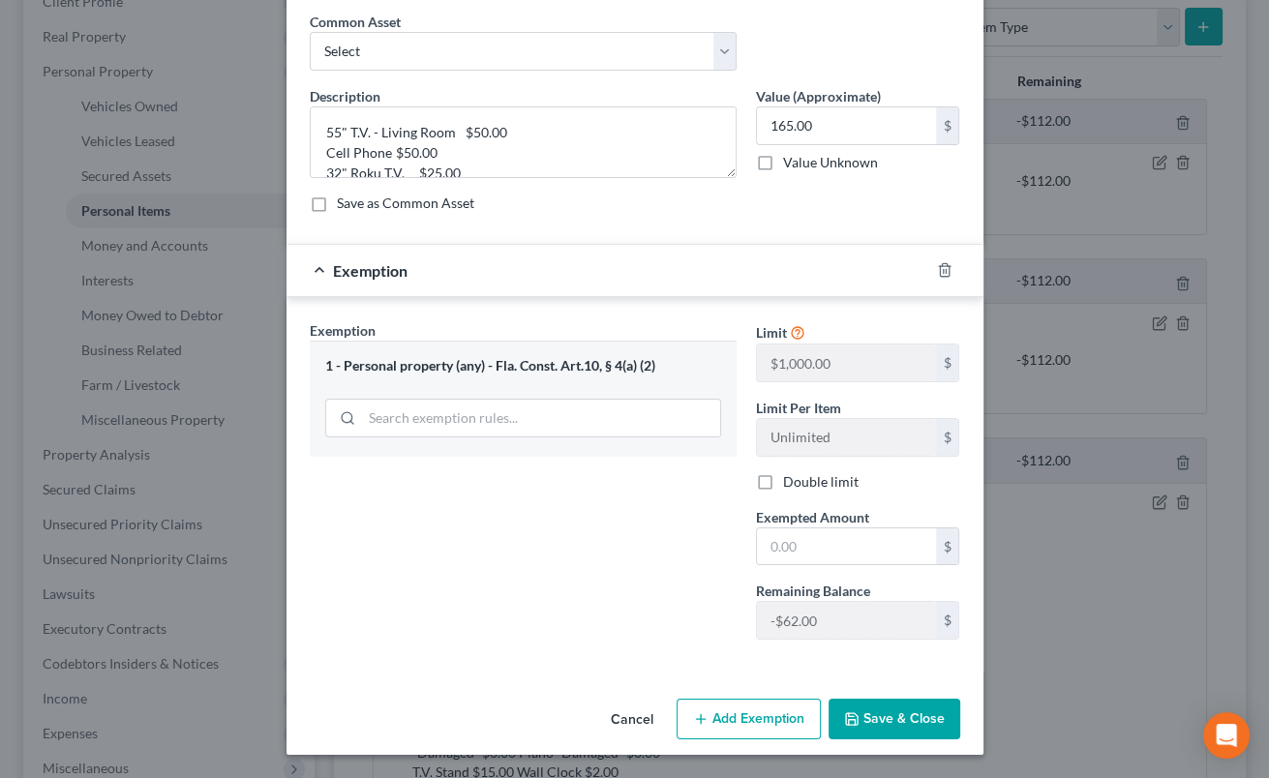
scroll to position [76, 0]
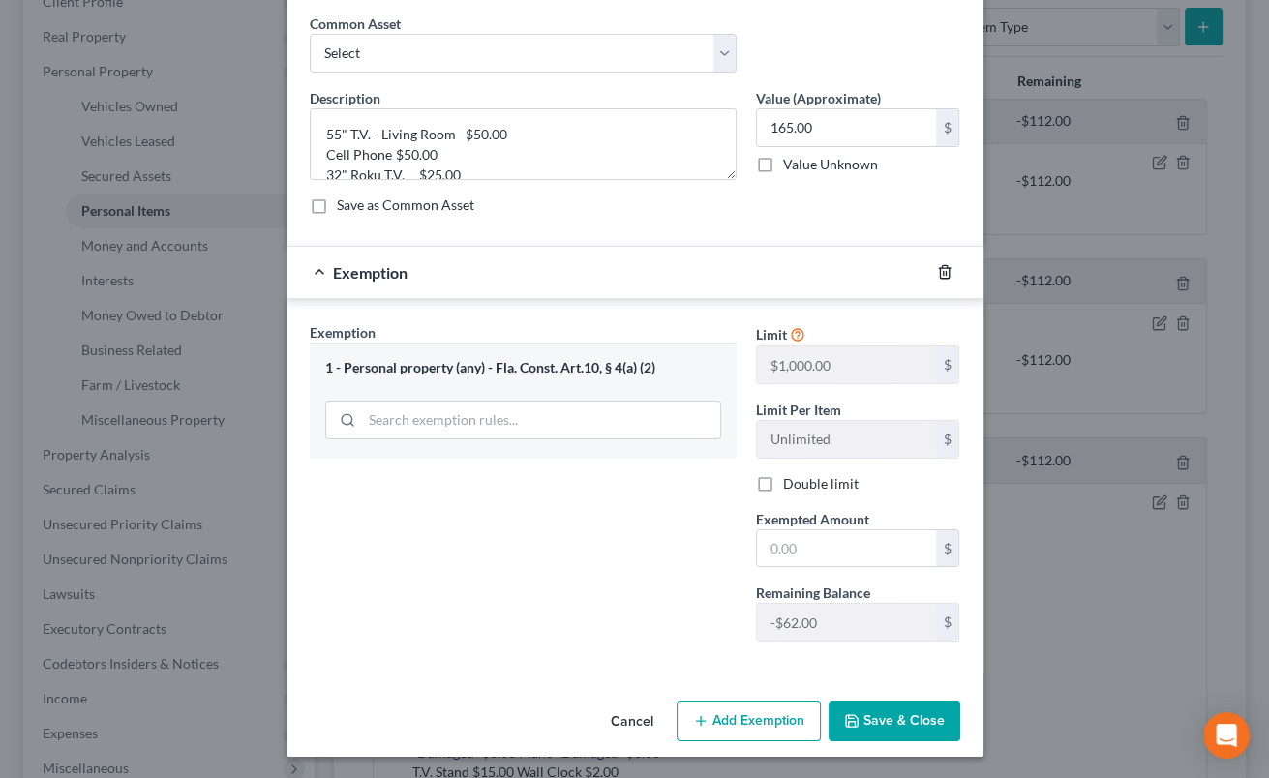
click at [943, 272] on icon "button" at bounding box center [944, 271] width 15 height 15
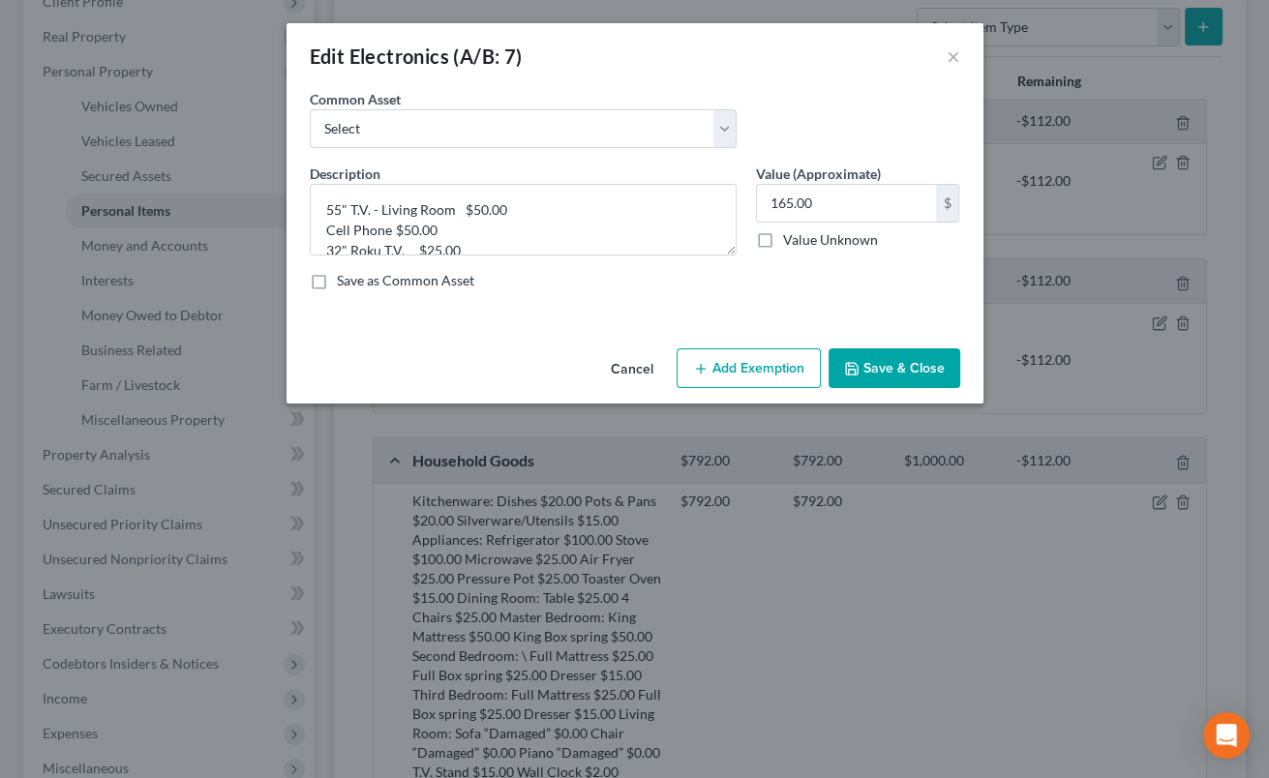
scroll to position [0, 0]
click at [869, 369] on button "Save & Close" at bounding box center [895, 369] width 132 height 41
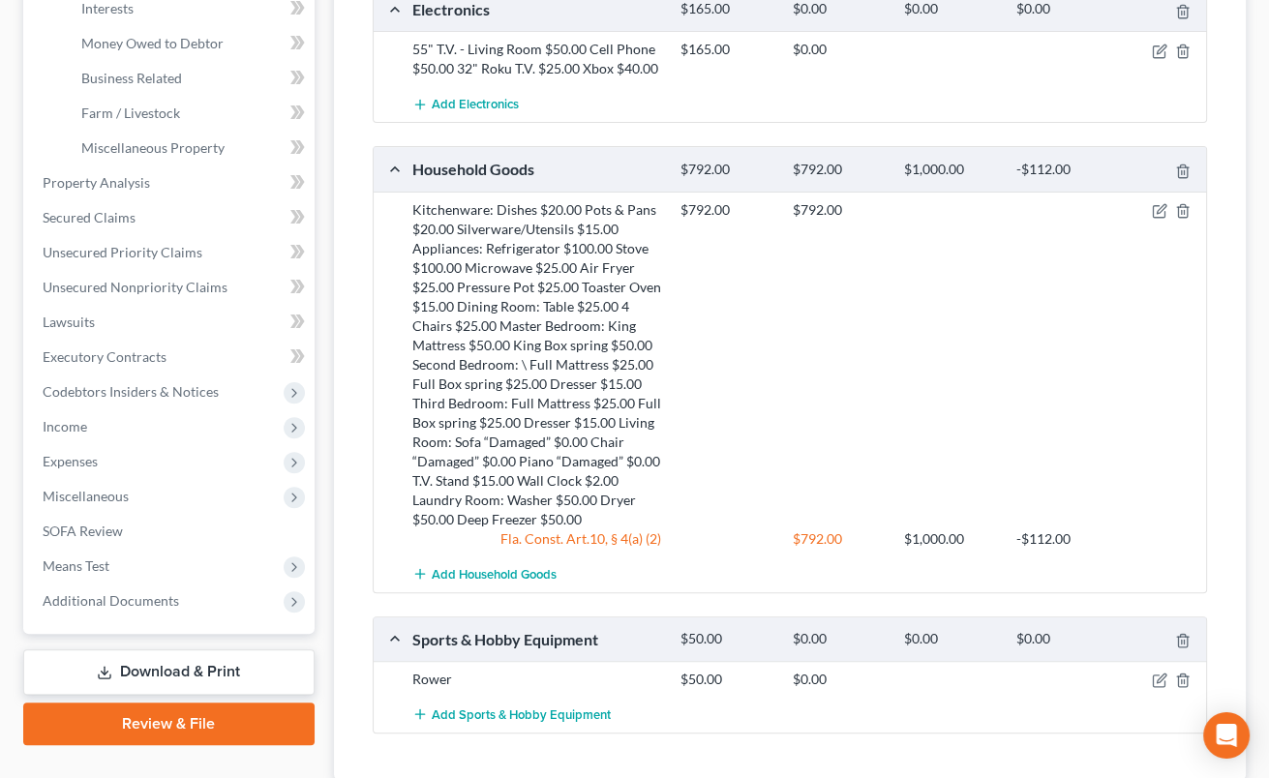
scroll to position [606, 0]
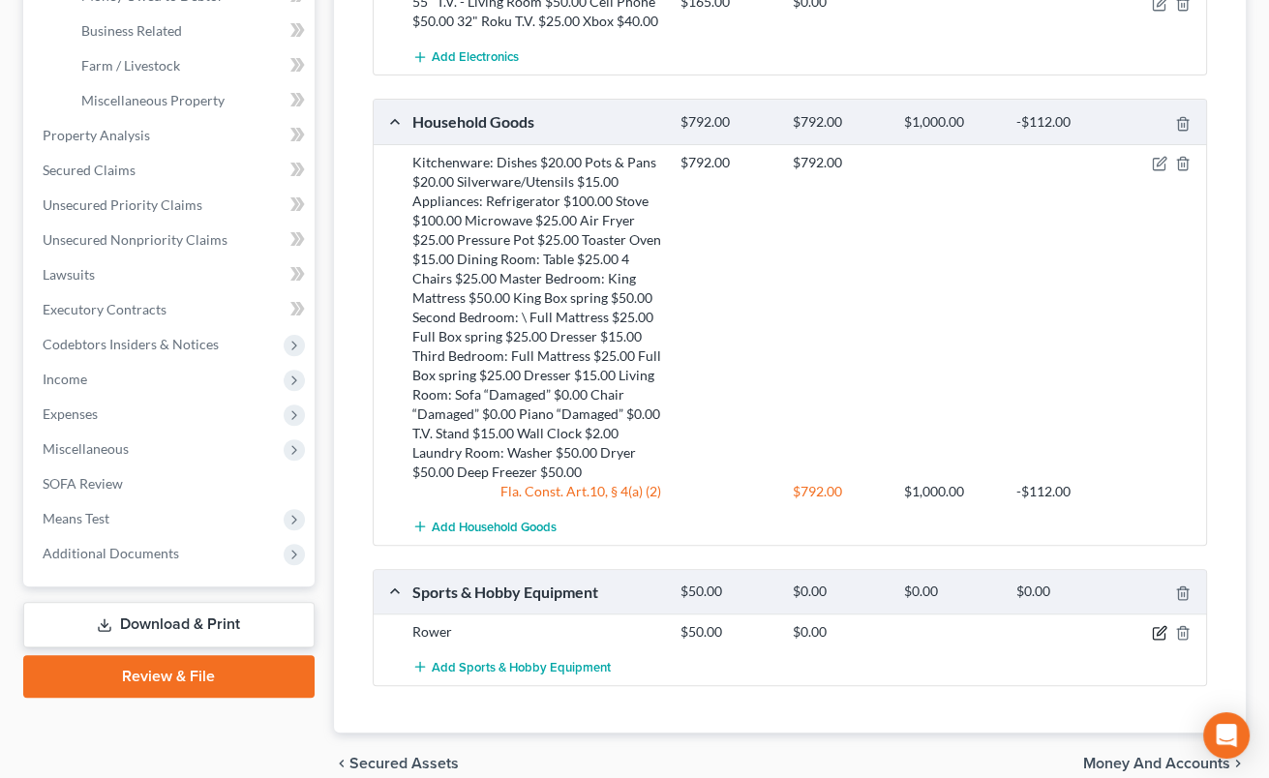
click at [1163, 634] on icon "button" at bounding box center [1159, 632] width 15 height 15
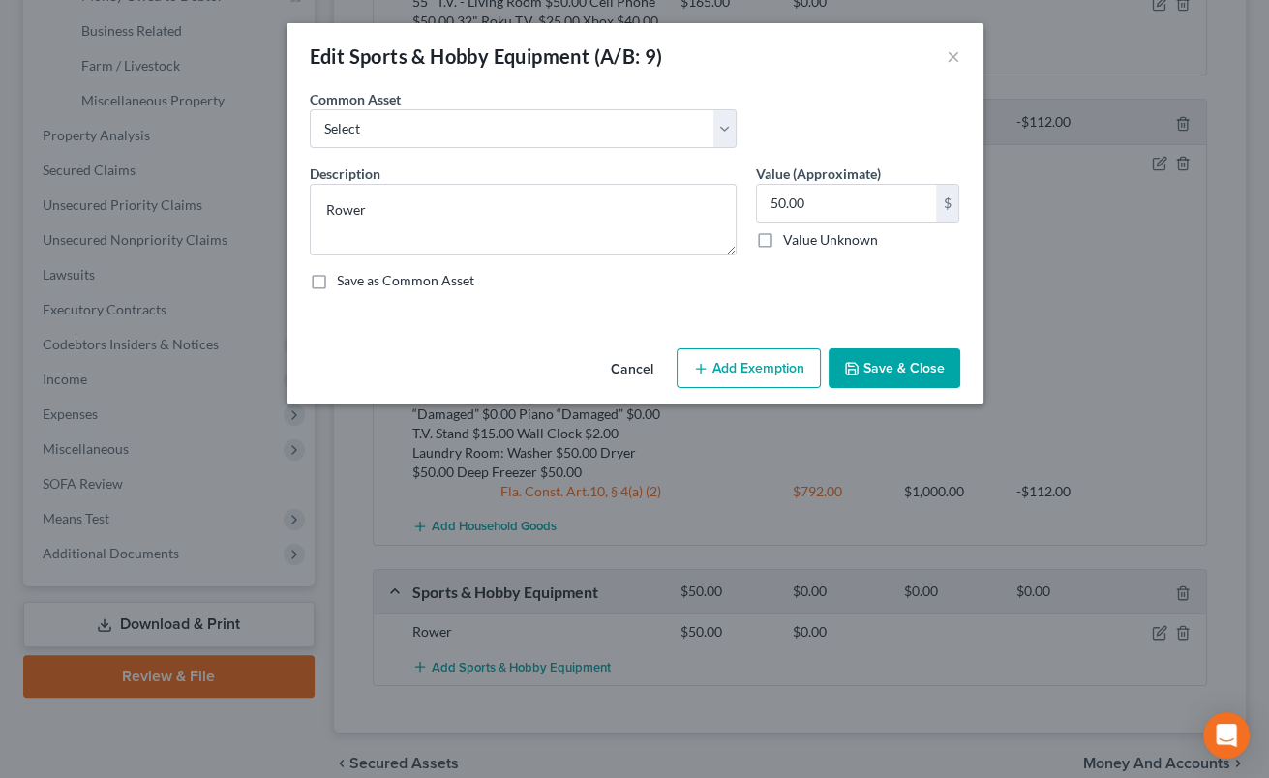
click at [907, 367] on button "Save & Close" at bounding box center [895, 369] width 132 height 41
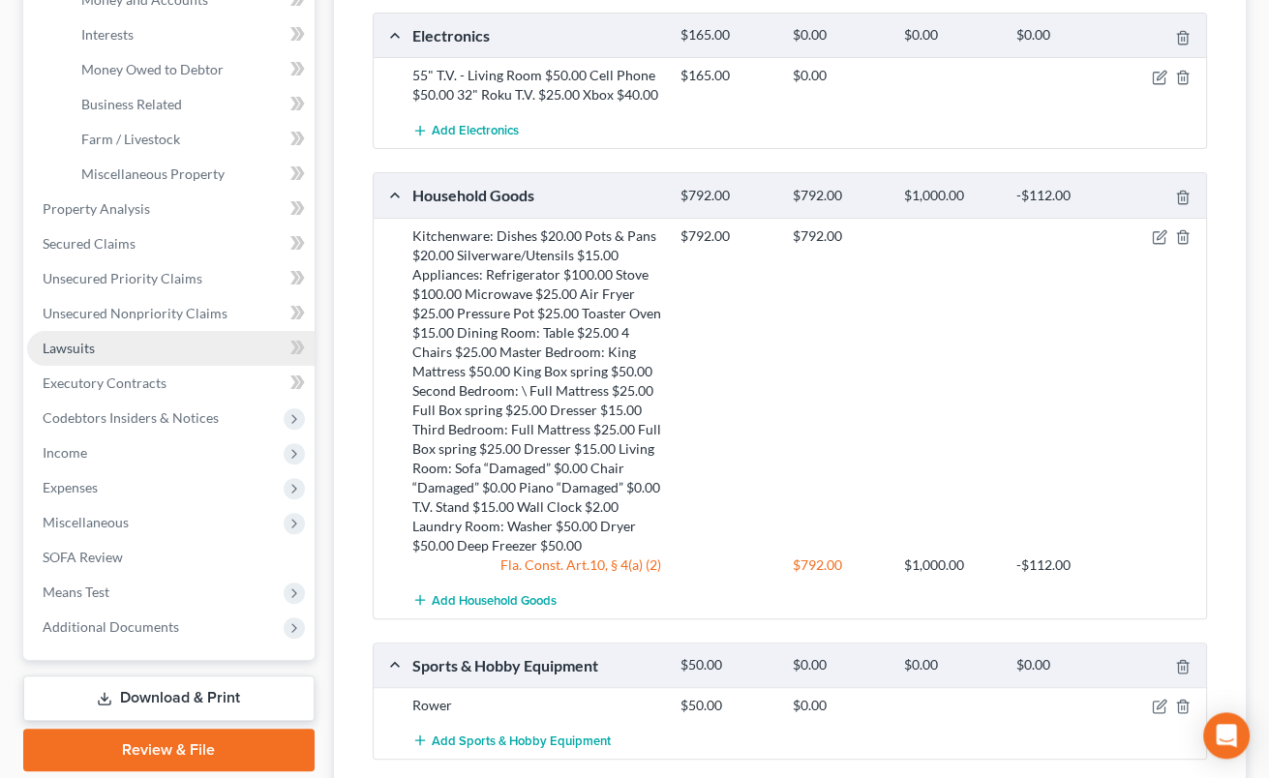
scroll to position [500, 0]
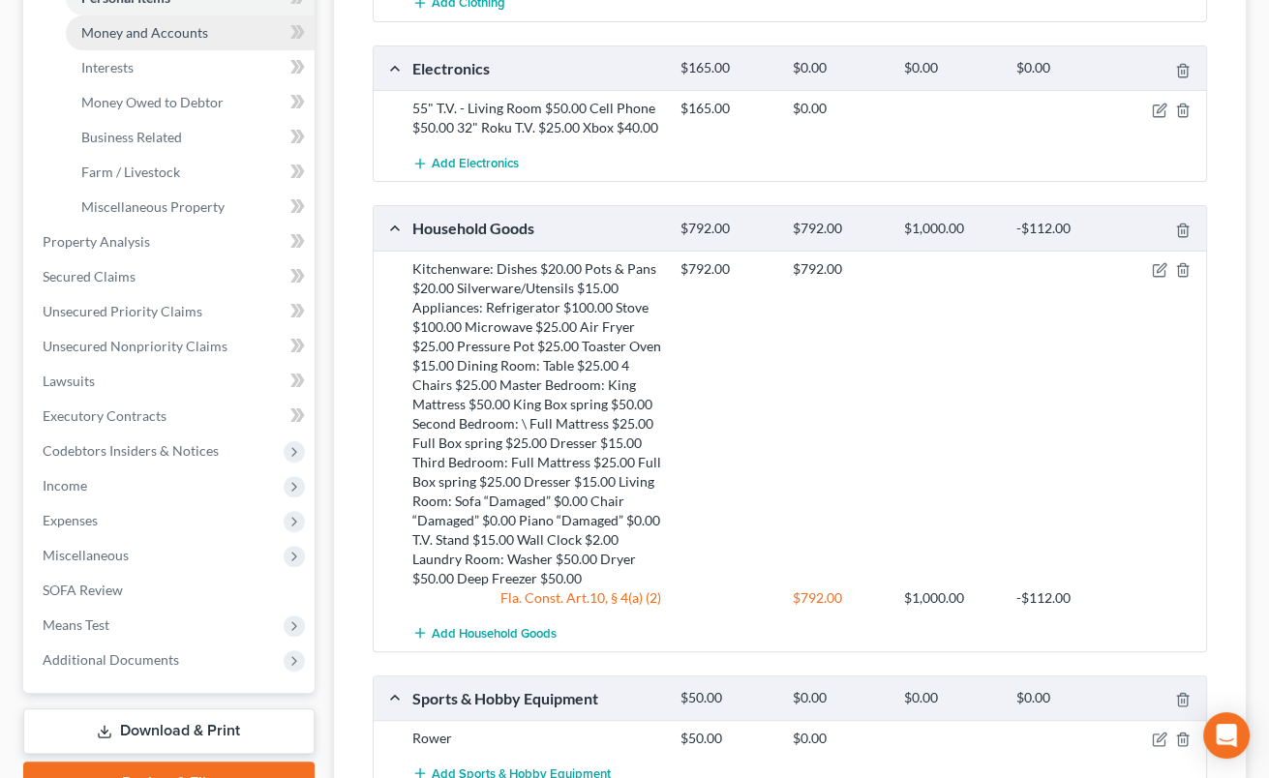
click at [164, 38] on span "Money and Accounts" at bounding box center [144, 32] width 127 height 16
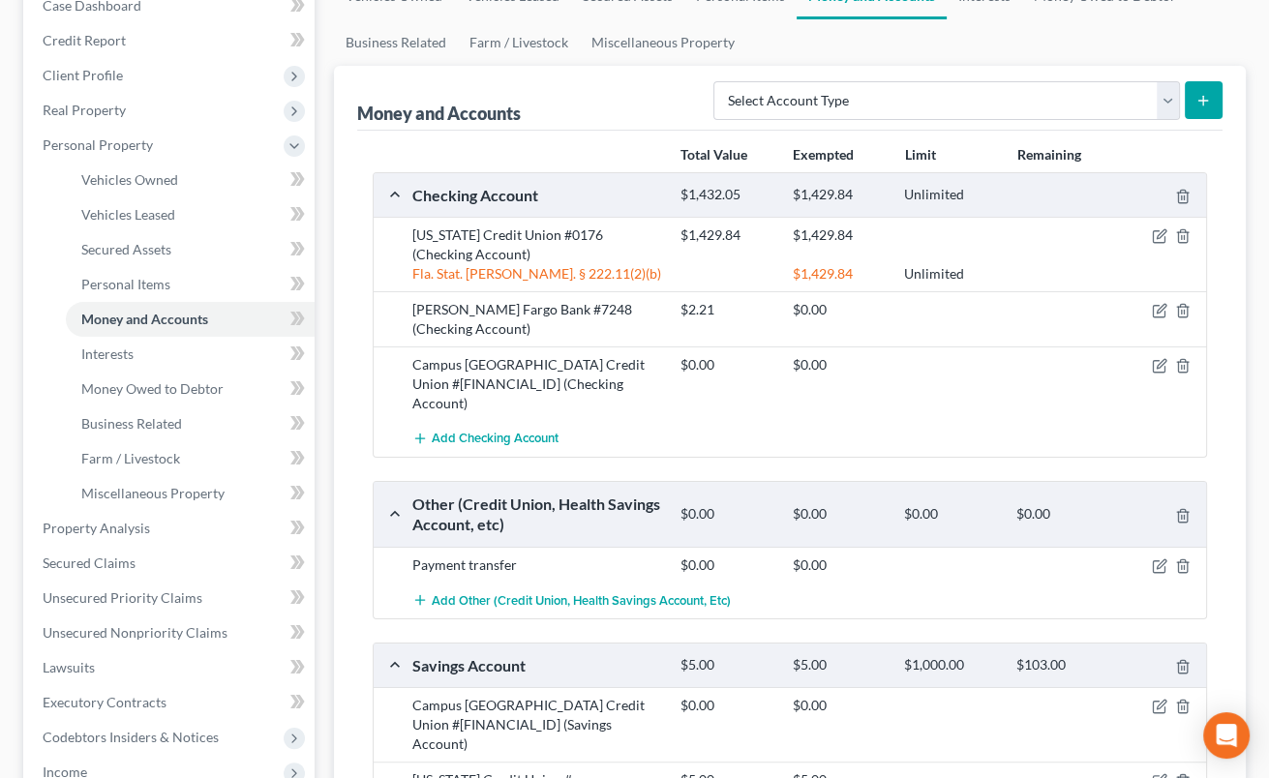
scroll to position [533, 0]
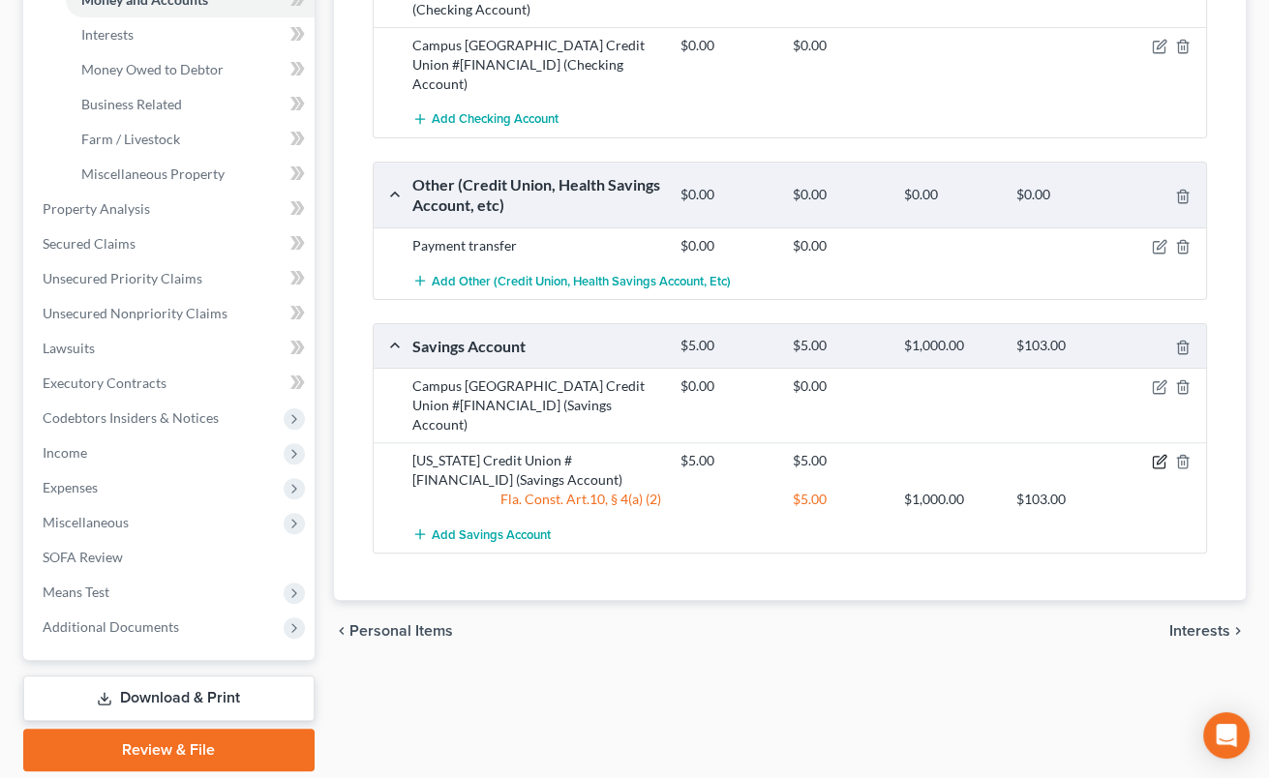
click at [1157, 454] on icon "button" at bounding box center [1159, 461] width 15 height 15
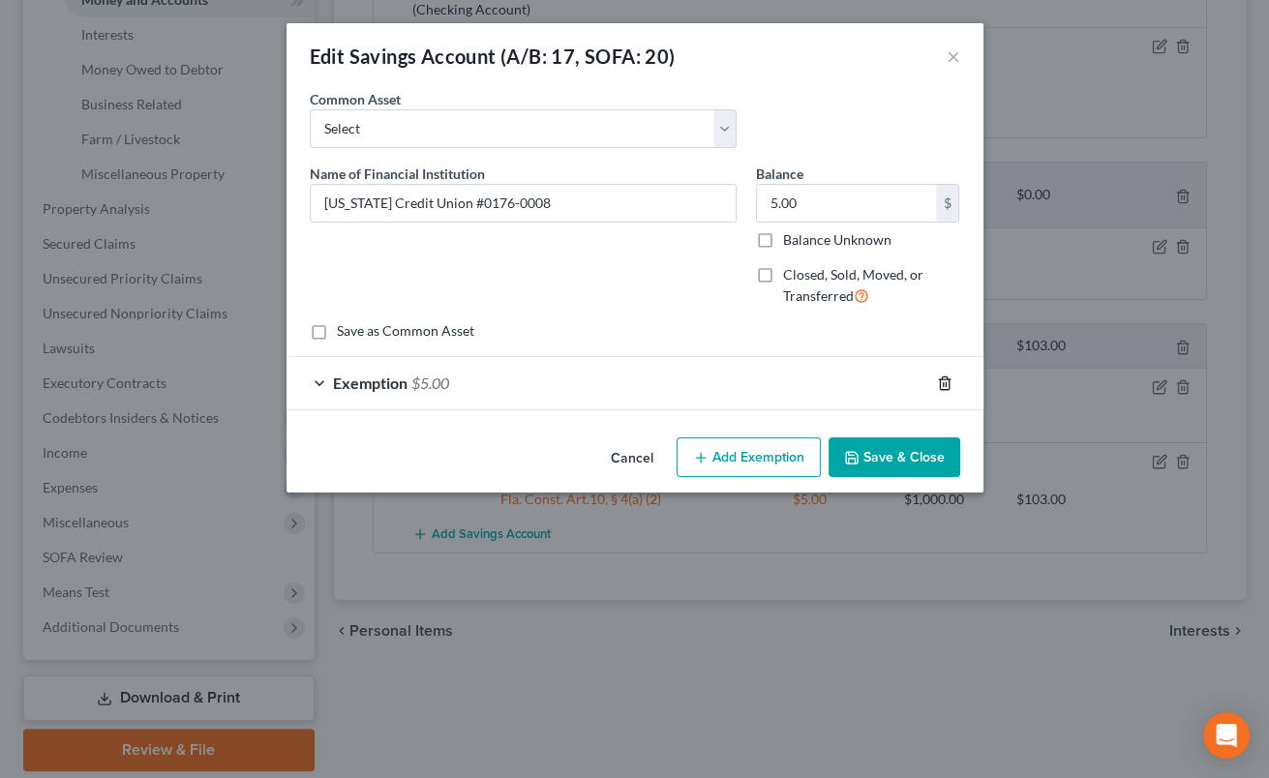
click at [942, 389] on icon "button" at bounding box center [944, 383] width 15 height 15
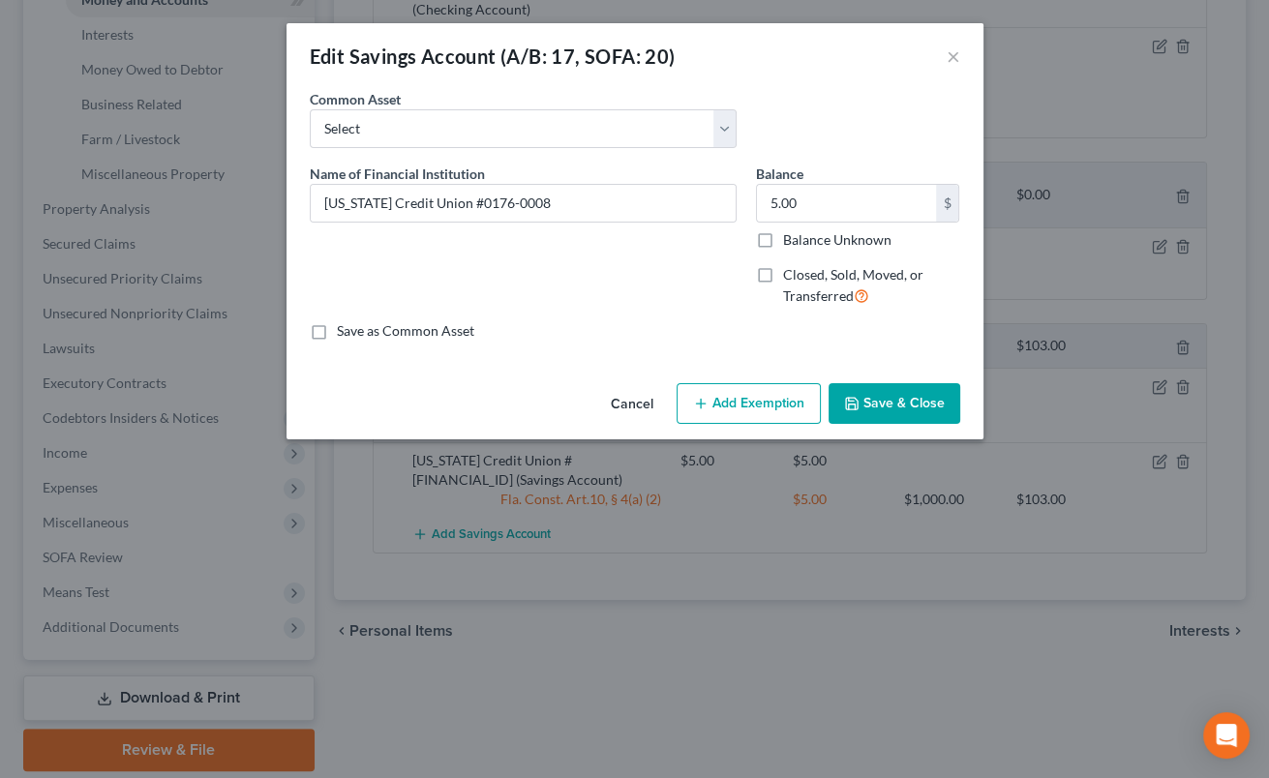
click at [907, 405] on button "Save & Close" at bounding box center [895, 403] width 132 height 41
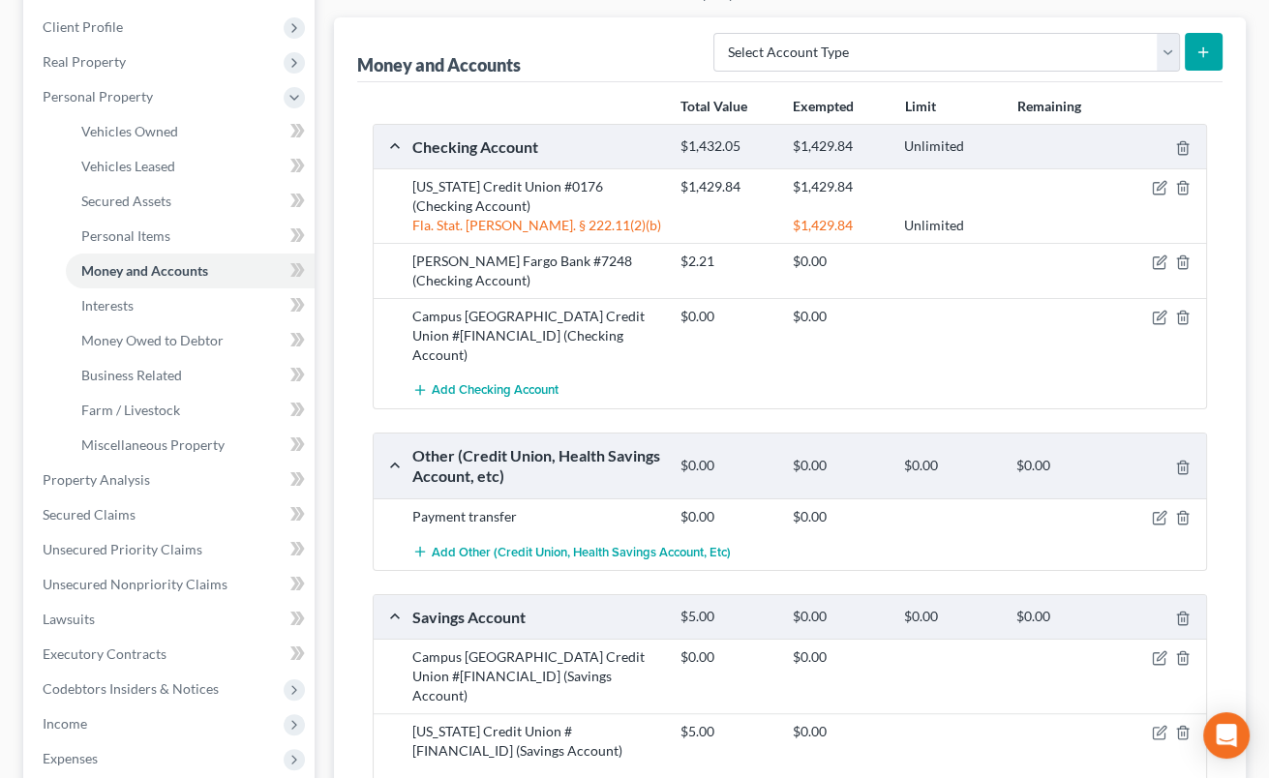
scroll to position [213, 0]
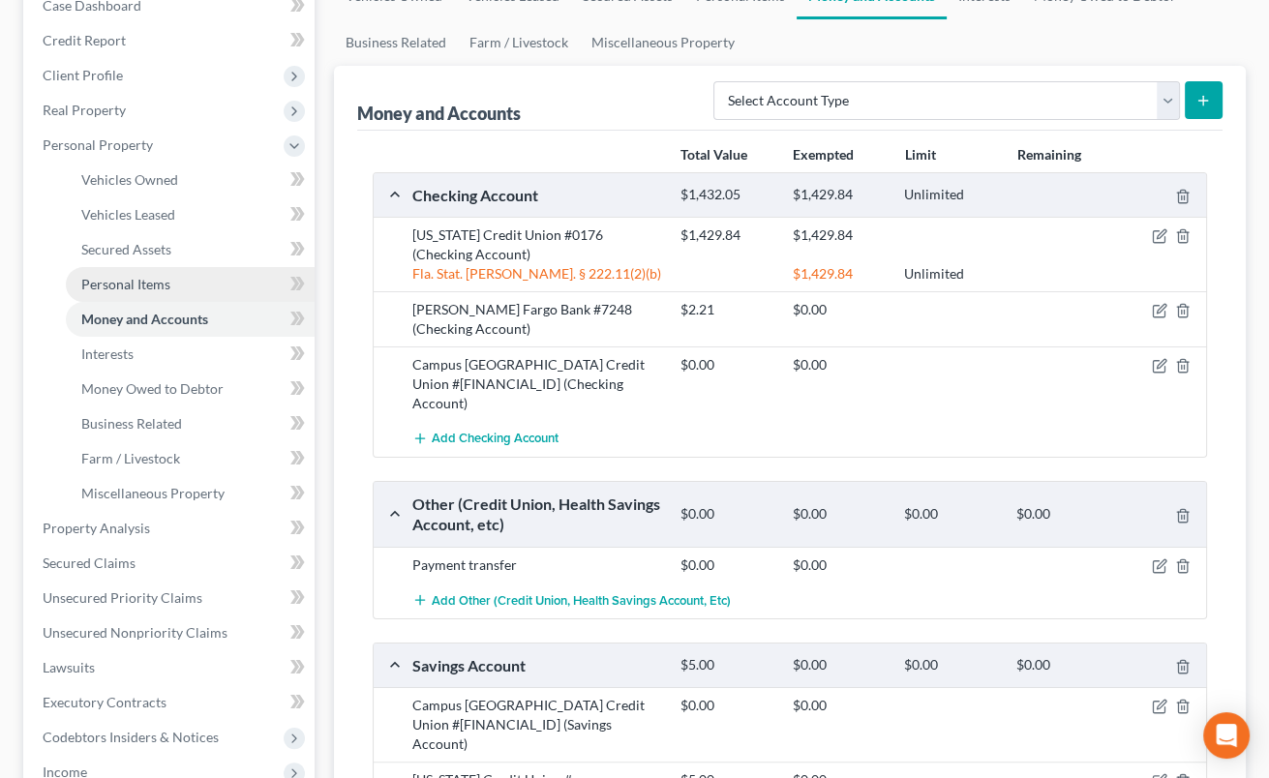
click at [140, 280] on span "Personal Items" at bounding box center [125, 284] width 89 height 16
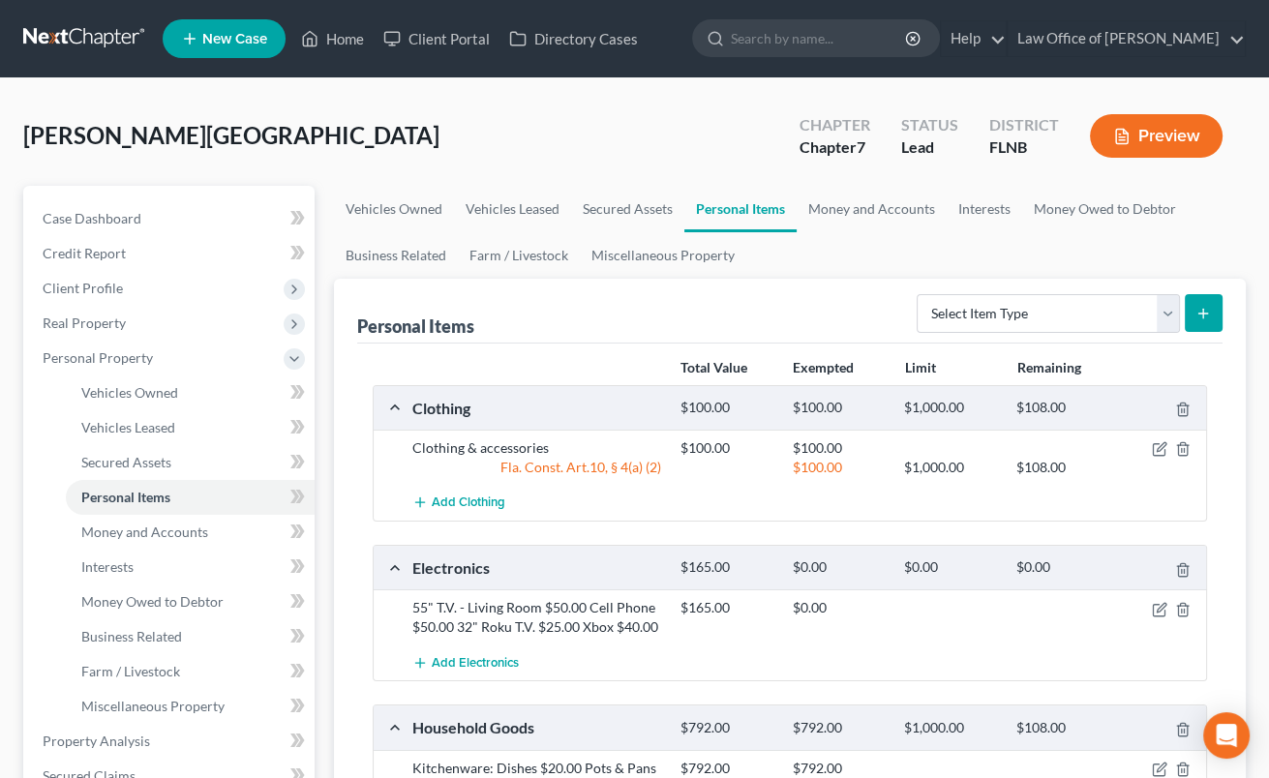
scroll to position [213, 0]
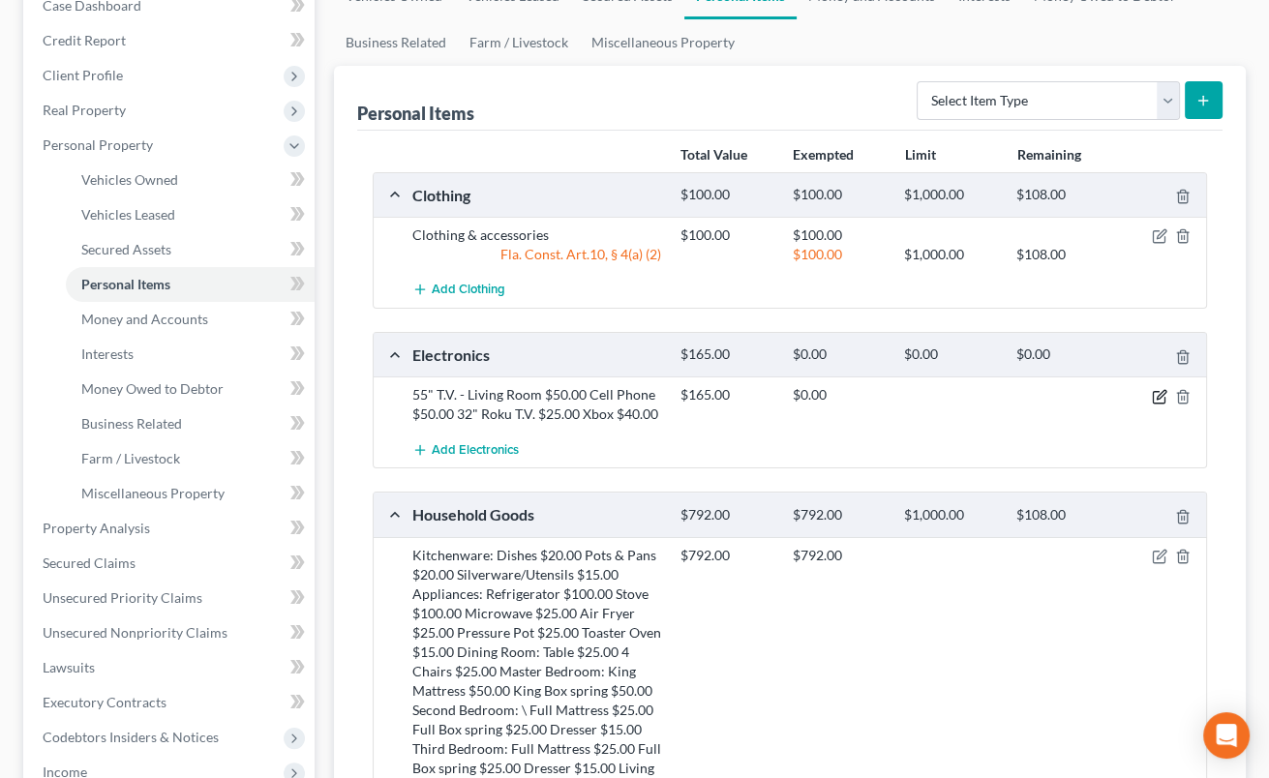
click at [1160, 395] on icon "button" at bounding box center [1159, 396] width 15 height 15
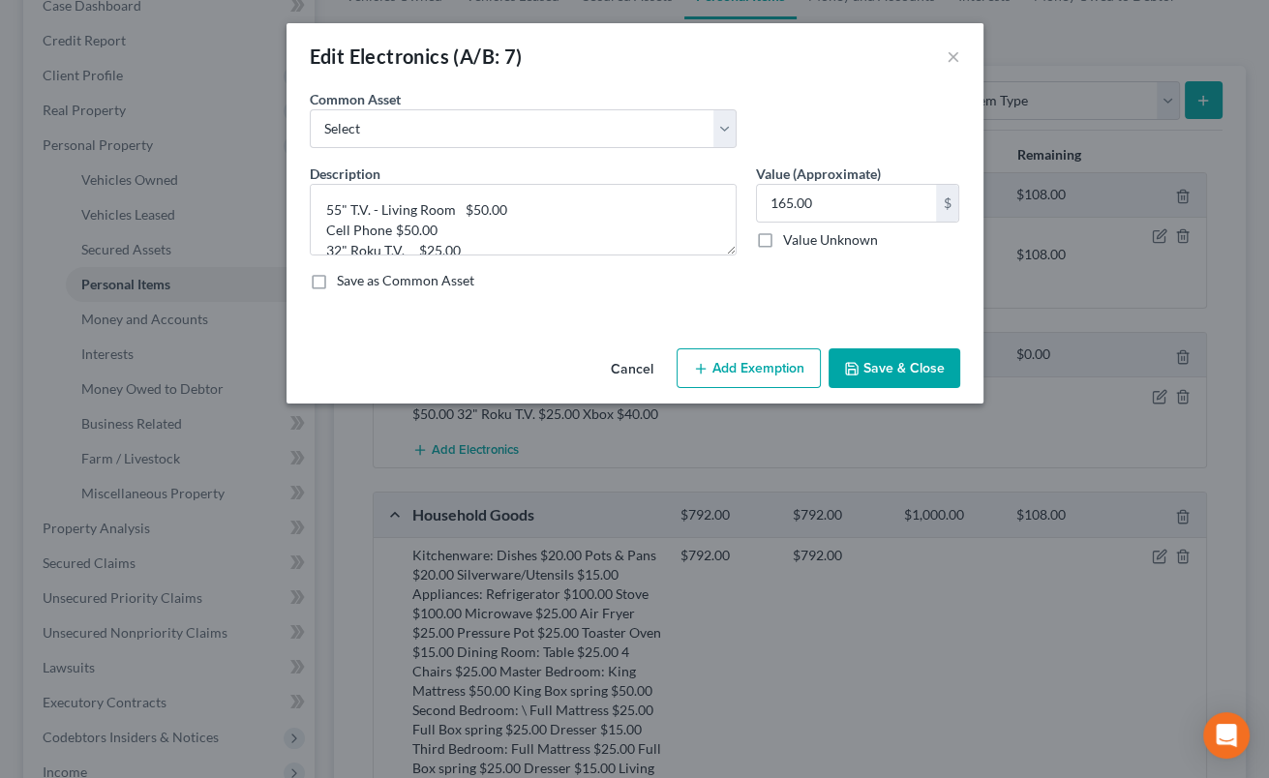
click at [703, 370] on icon "button" at bounding box center [700, 368] width 15 height 15
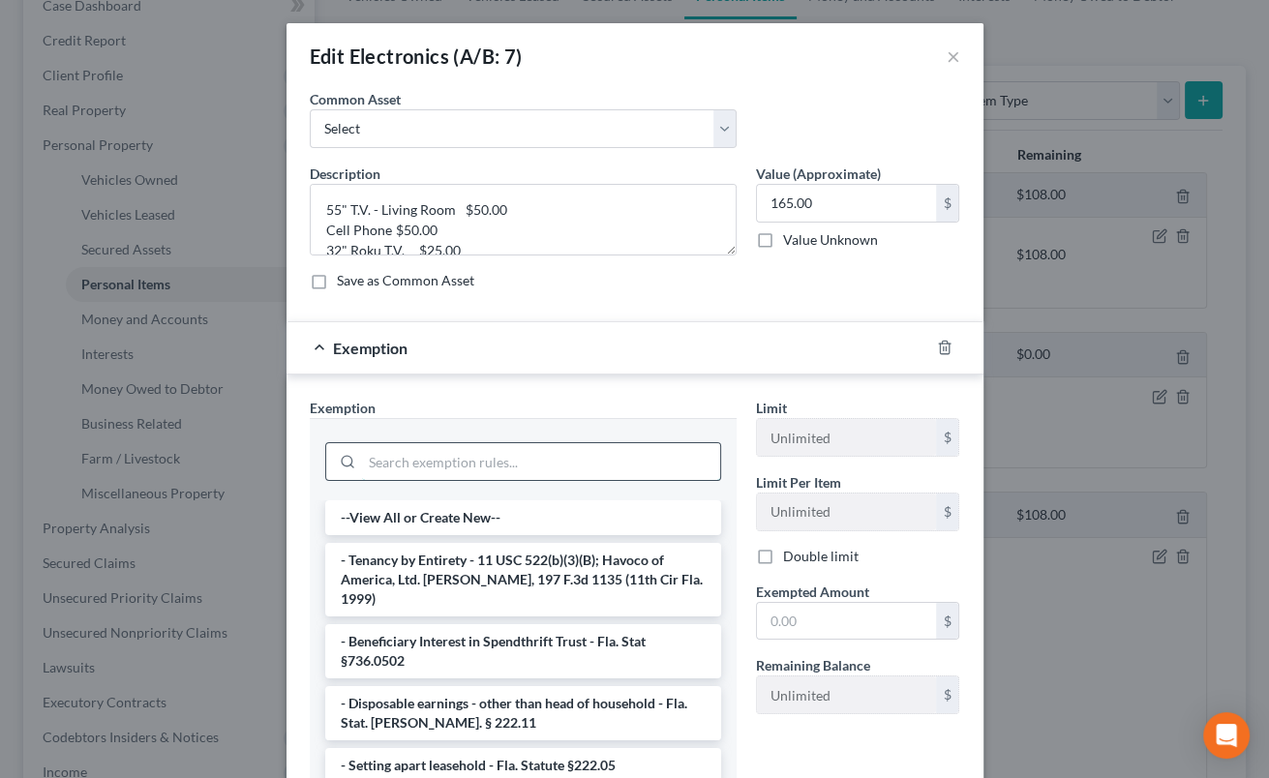
click at [631, 467] on input "search" at bounding box center [541, 461] width 358 height 37
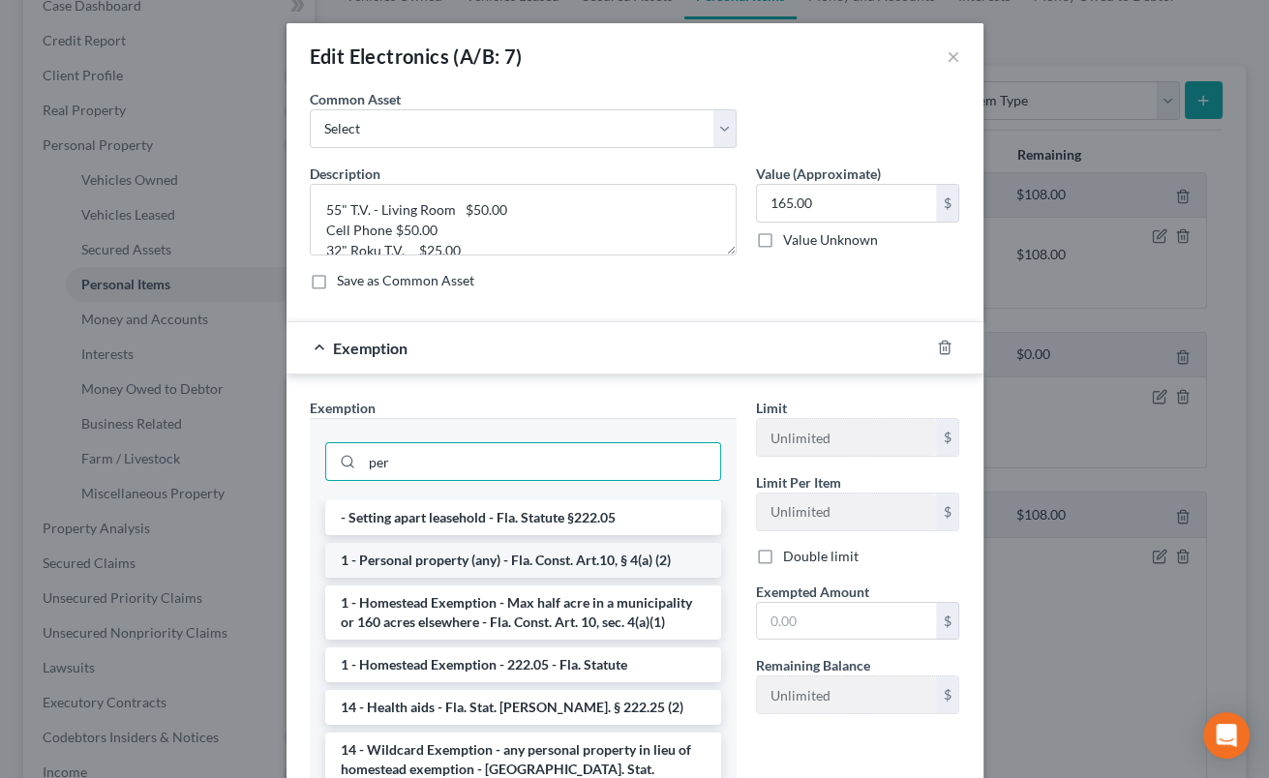
click at [604, 566] on li "1 - Personal property (any) - Fla. Const. Art.10, § 4(a) (2)" at bounding box center [523, 560] width 396 height 35
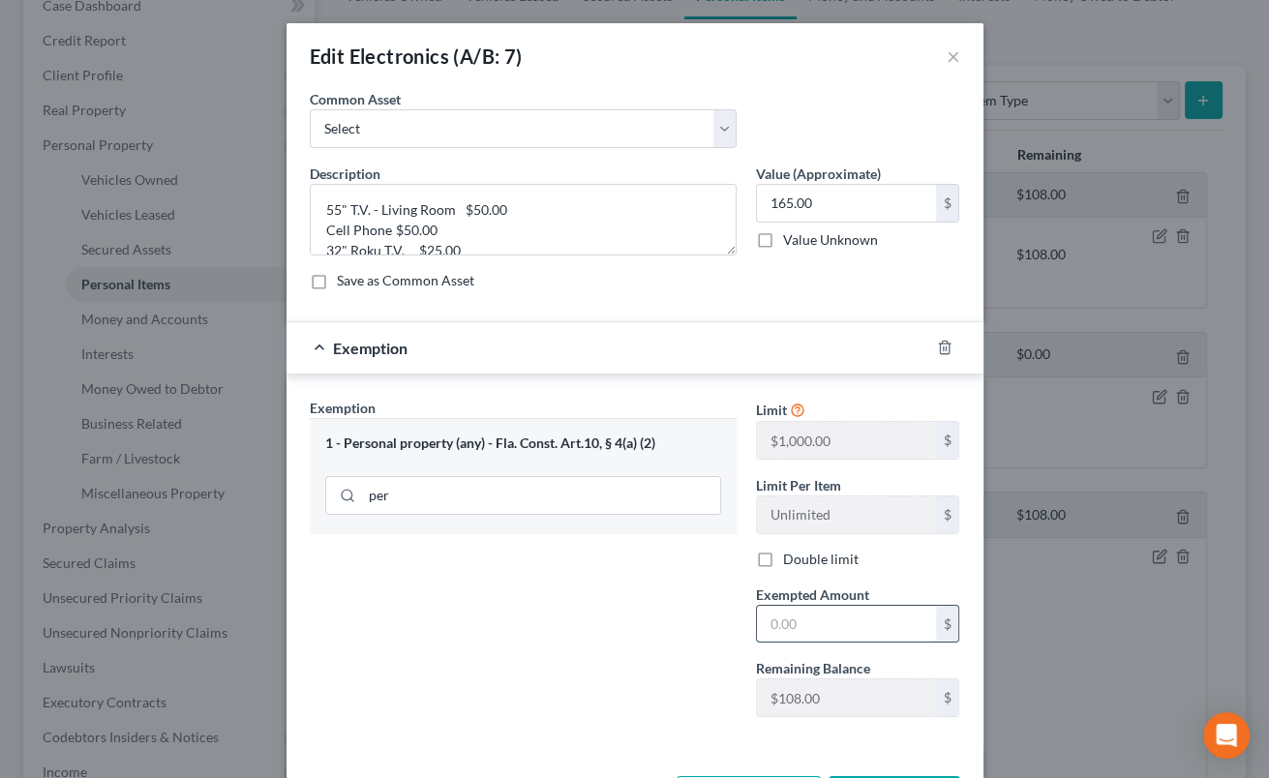
click at [776, 611] on input "text" at bounding box center [846, 624] width 179 height 37
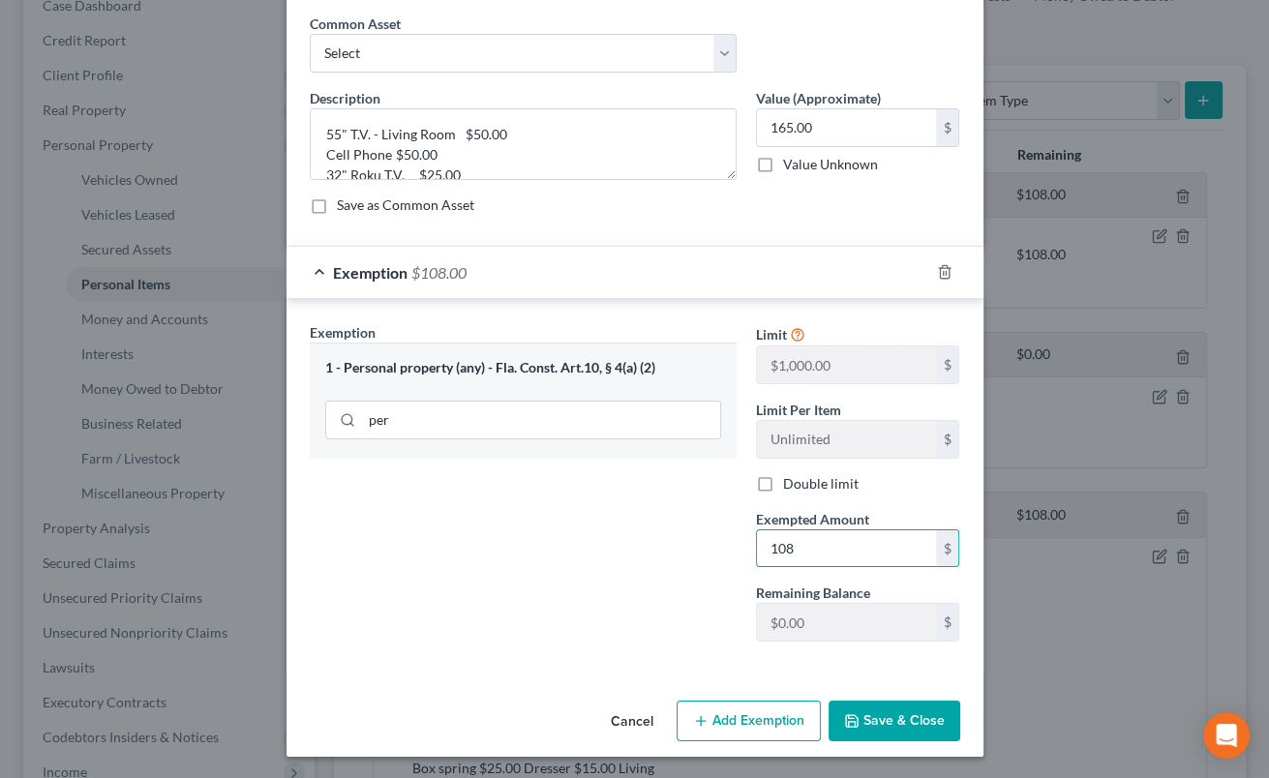
click at [888, 723] on button "Save & Close" at bounding box center [895, 721] width 132 height 41
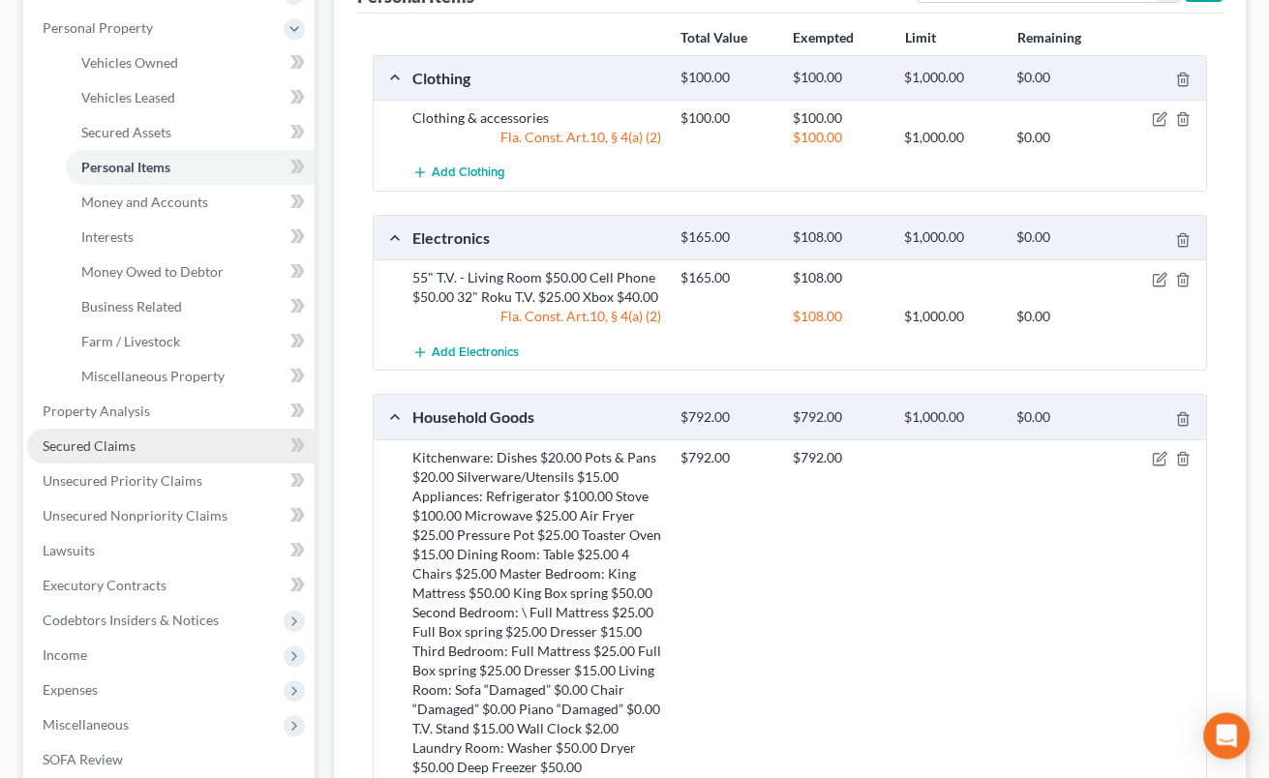
scroll to position [426, 0]
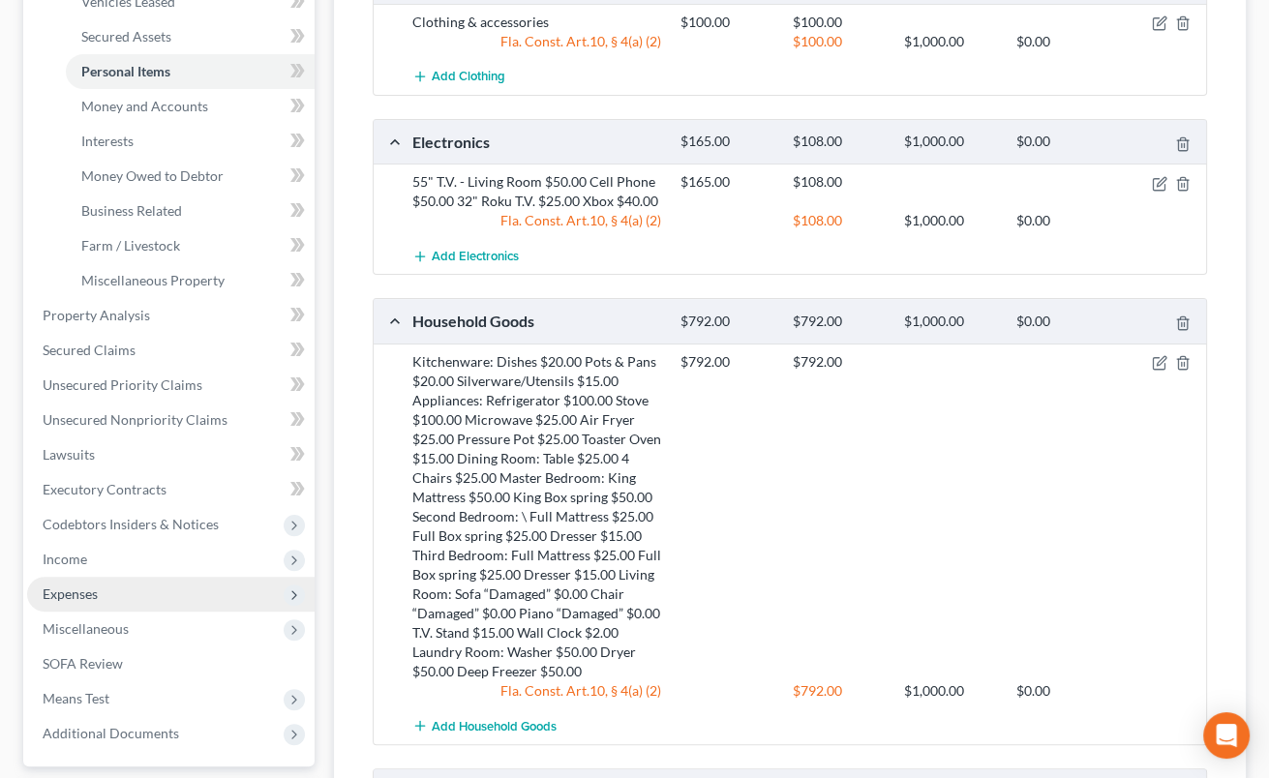
click at [153, 589] on span "Expenses" at bounding box center [171, 594] width 288 height 35
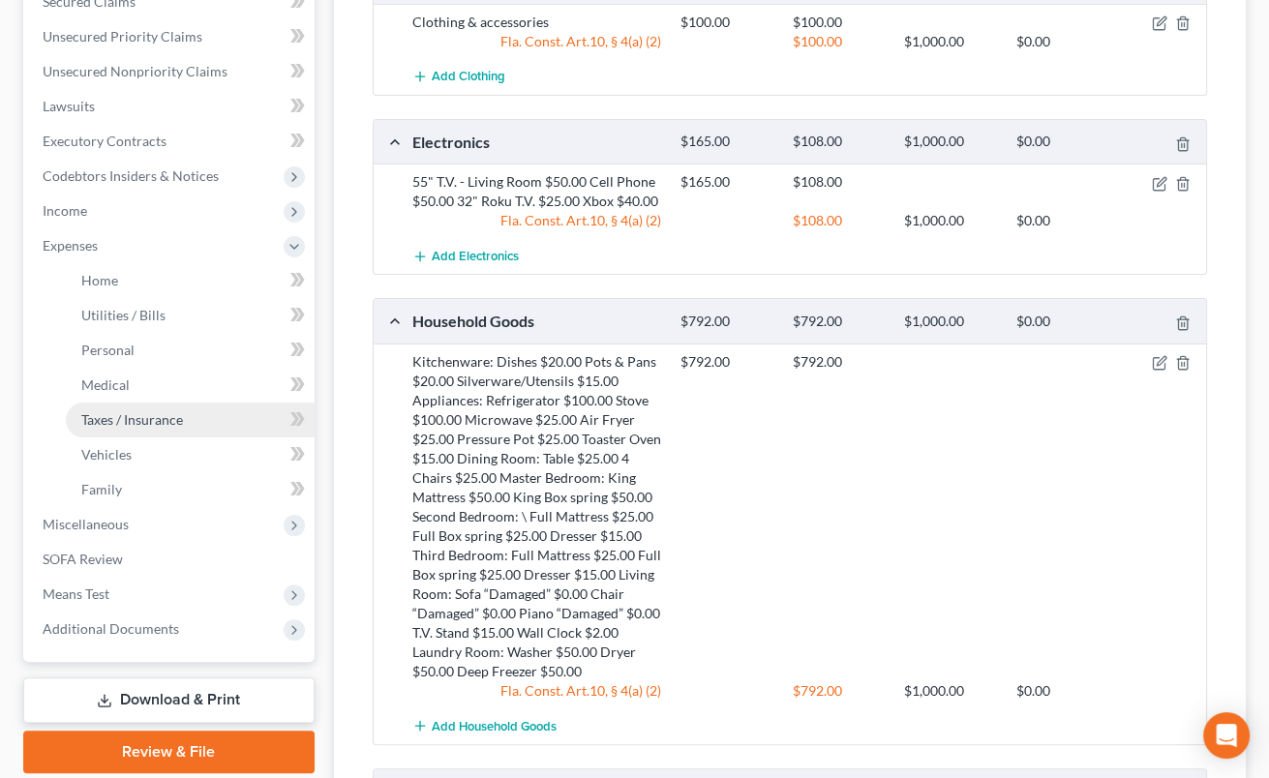
click at [132, 422] on span "Taxes / Insurance" at bounding box center [132, 420] width 102 height 16
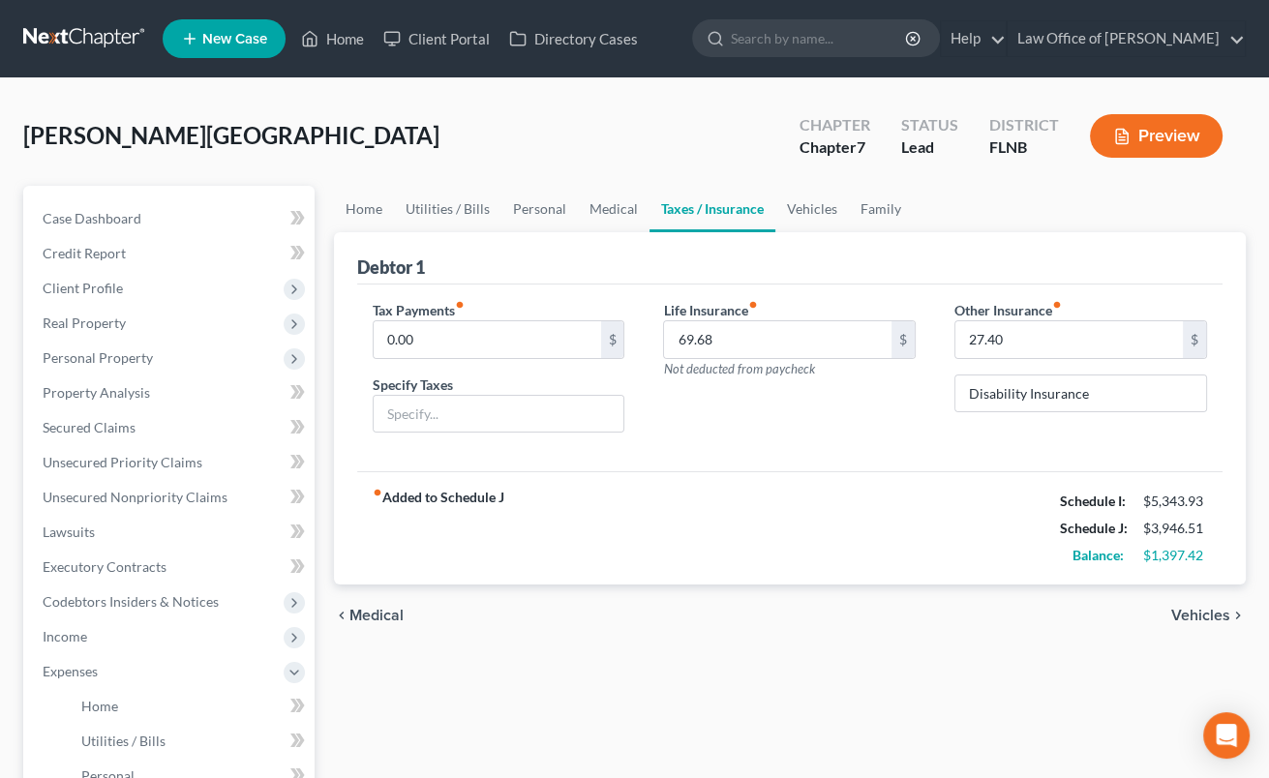
scroll to position [213, 0]
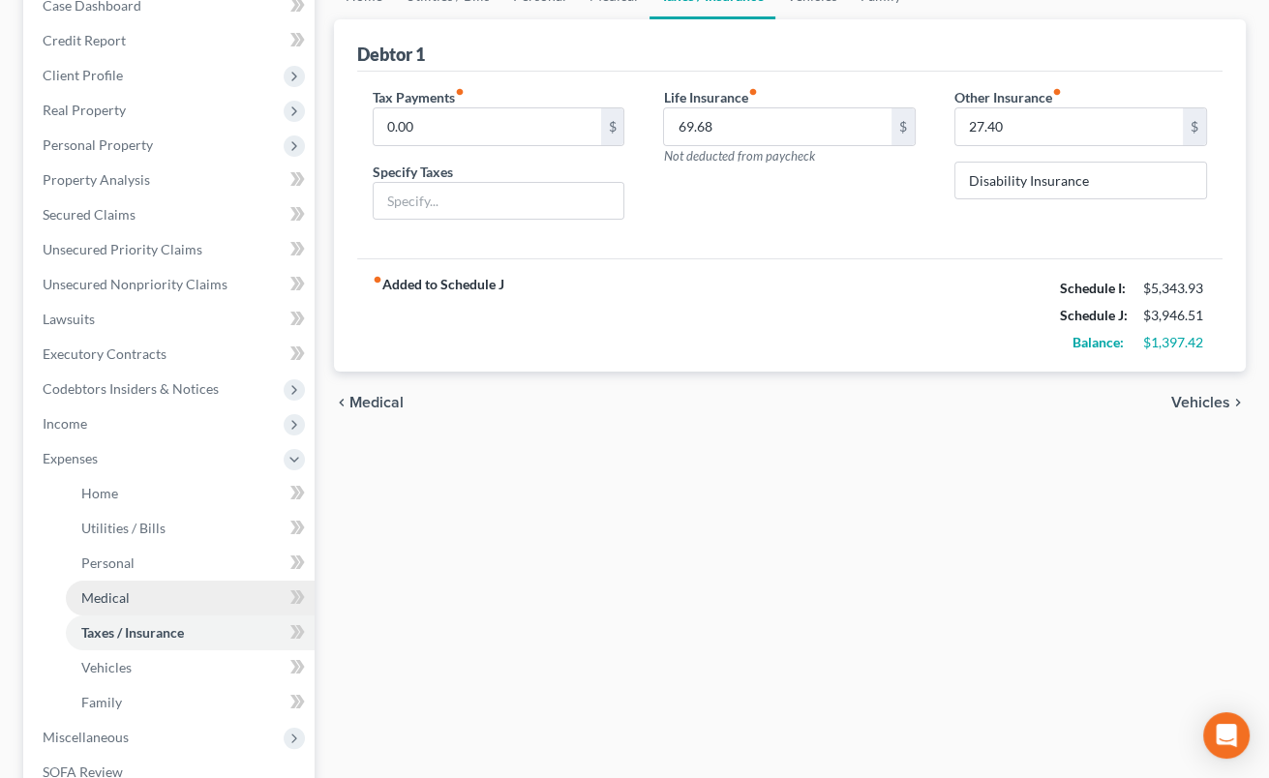
click at [155, 600] on link "Medical" at bounding box center [190, 598] width 249 height 35
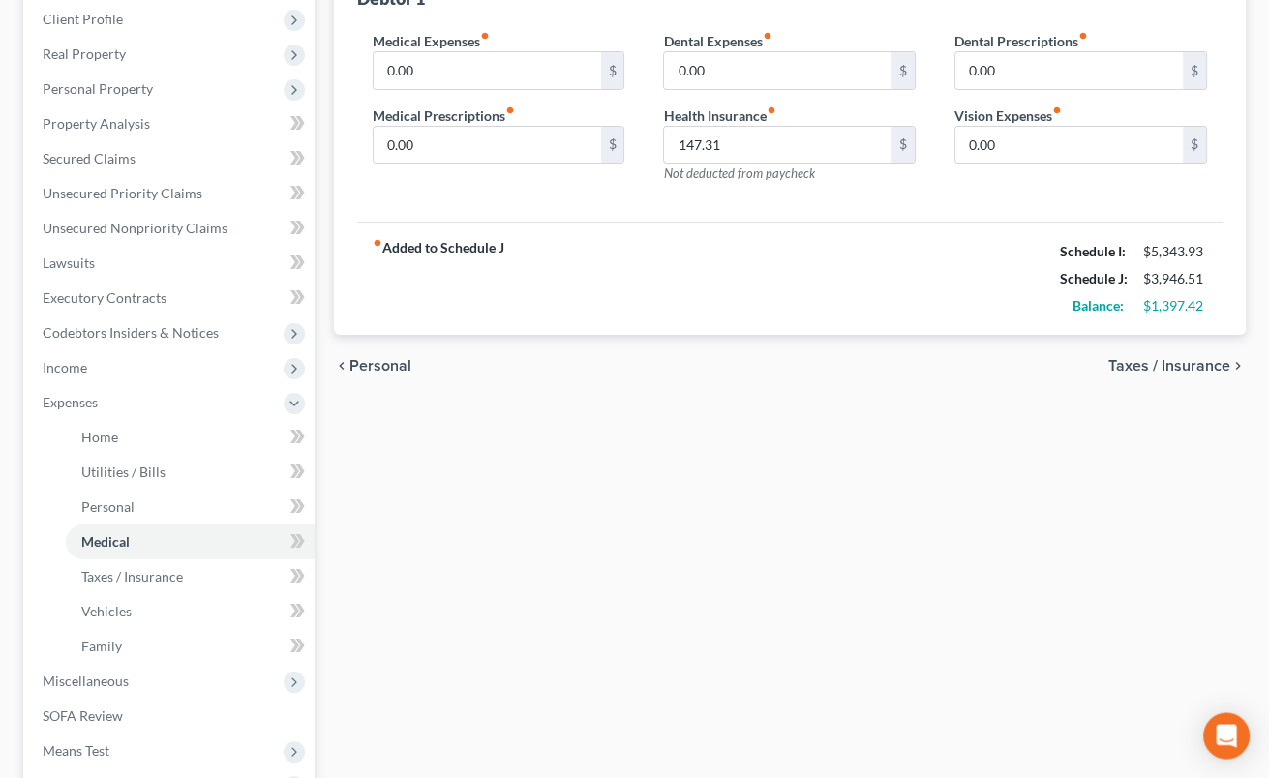
scroll to position [213, 0]
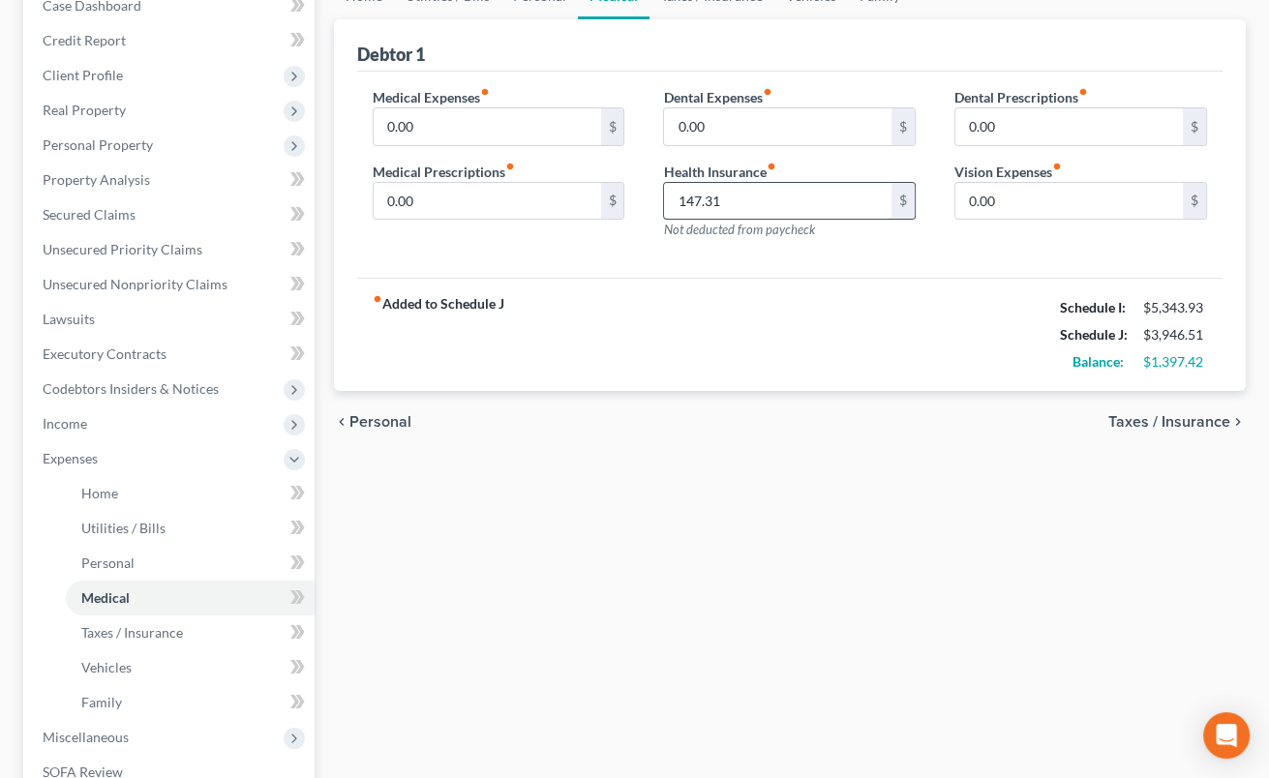
drag, startPoint x: 672, startPoint y: 198, endPoint x: 834, endPoint y: 198, distance: 161.7
click at [834, 198] on input "147.31" at bounding box center [778, 201] width 228 height 37
click at [105, 697] on span "Family" at bounding box center [101, 702] width 41 height 16
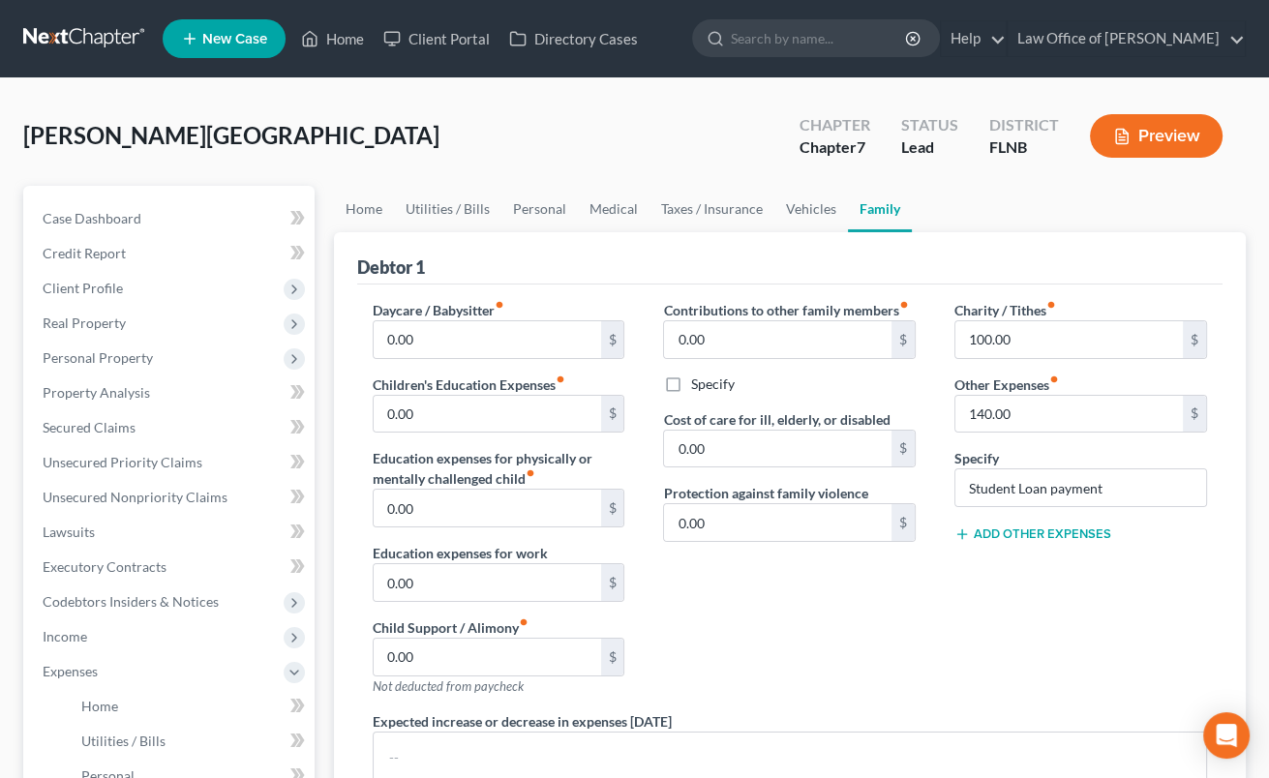
scroll to position [492, 0]
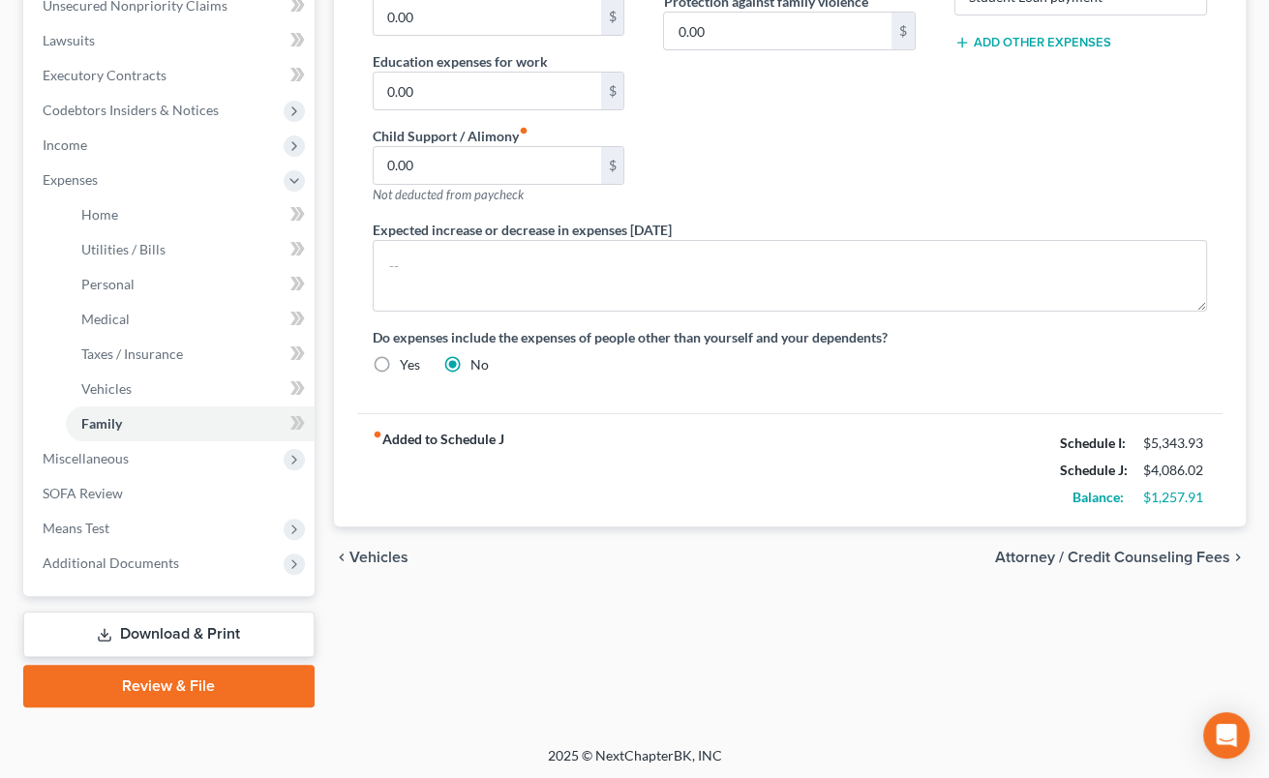
click at [1087, 558] on span "Attorney / Credit Counseling Fees" at bounding box center [1112, 557] width 235 height 15
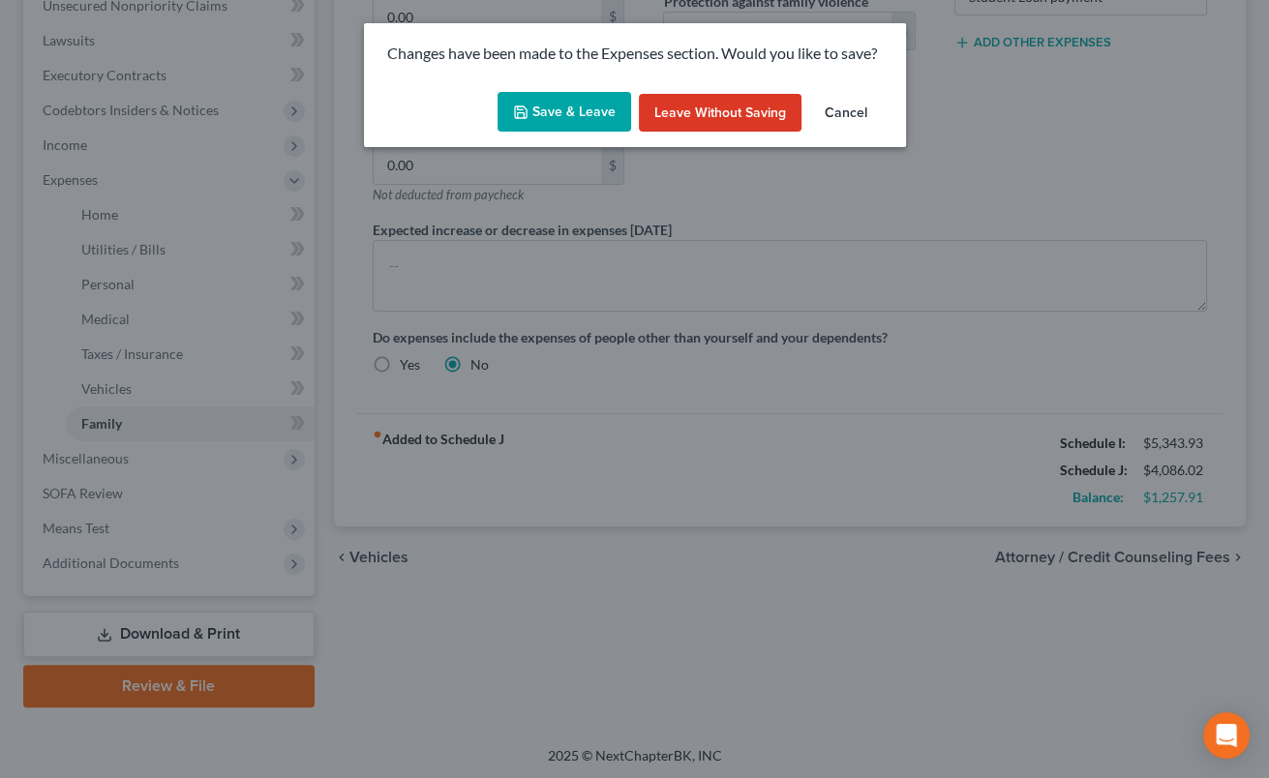
click at [587, 108] on button "Save & Leave" at bounding box center [565, 112] width 134 height 41
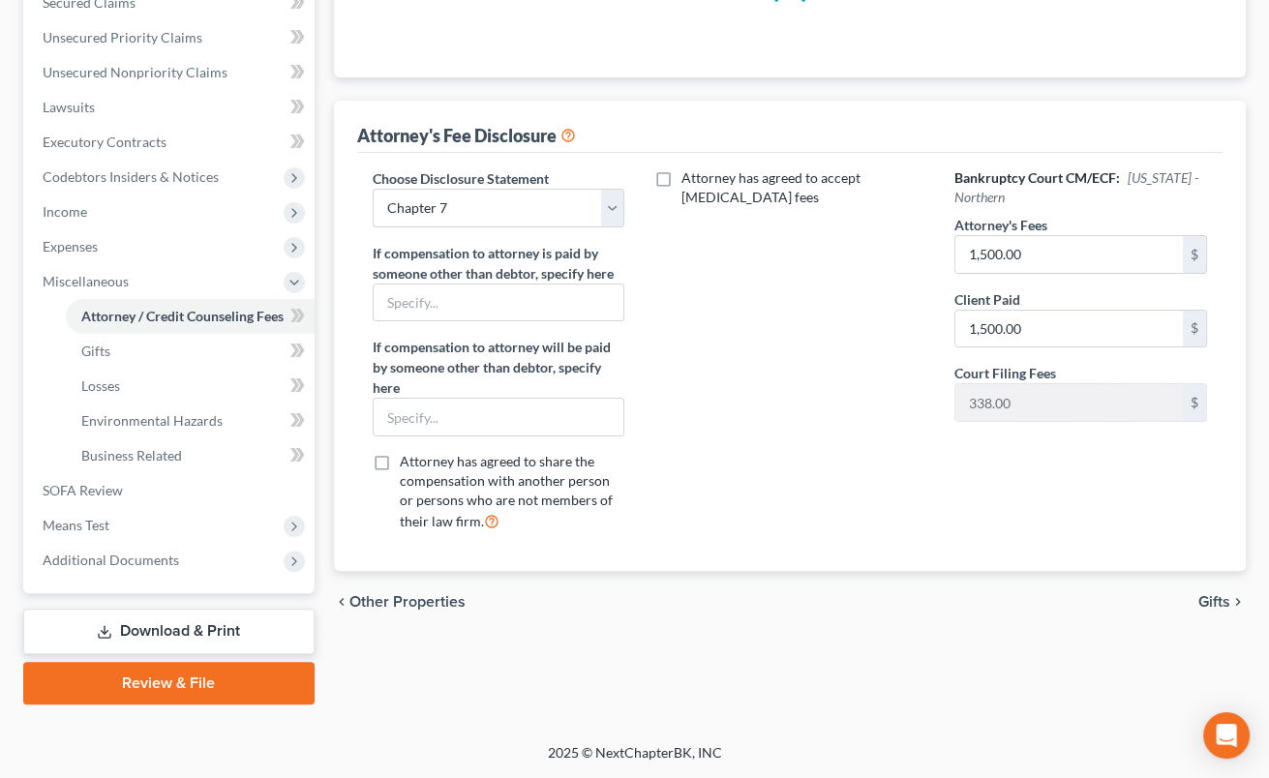
scroll to position [422, 0]
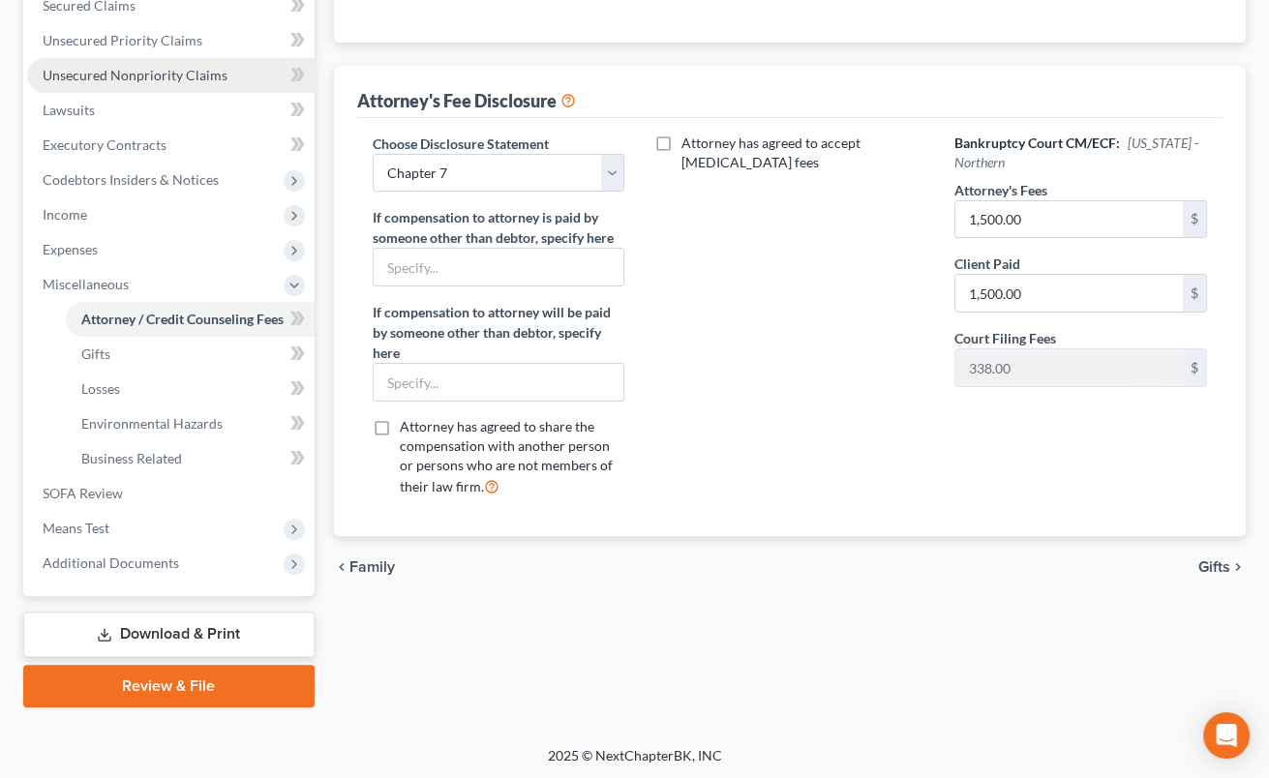
click at [211, 72] on span "Unsecured Nonpriority Claims" at bounding box center [135, 75] width 185 height 16
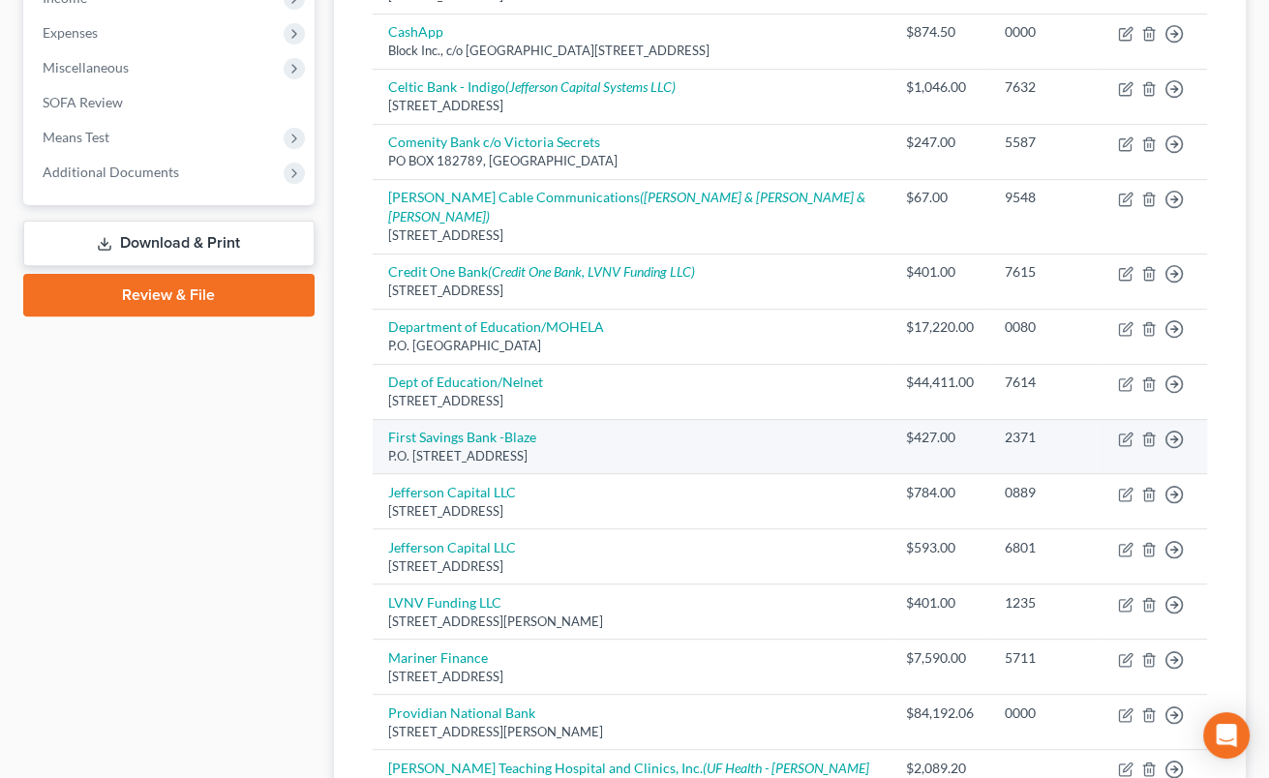
scroll to position [947, 0]
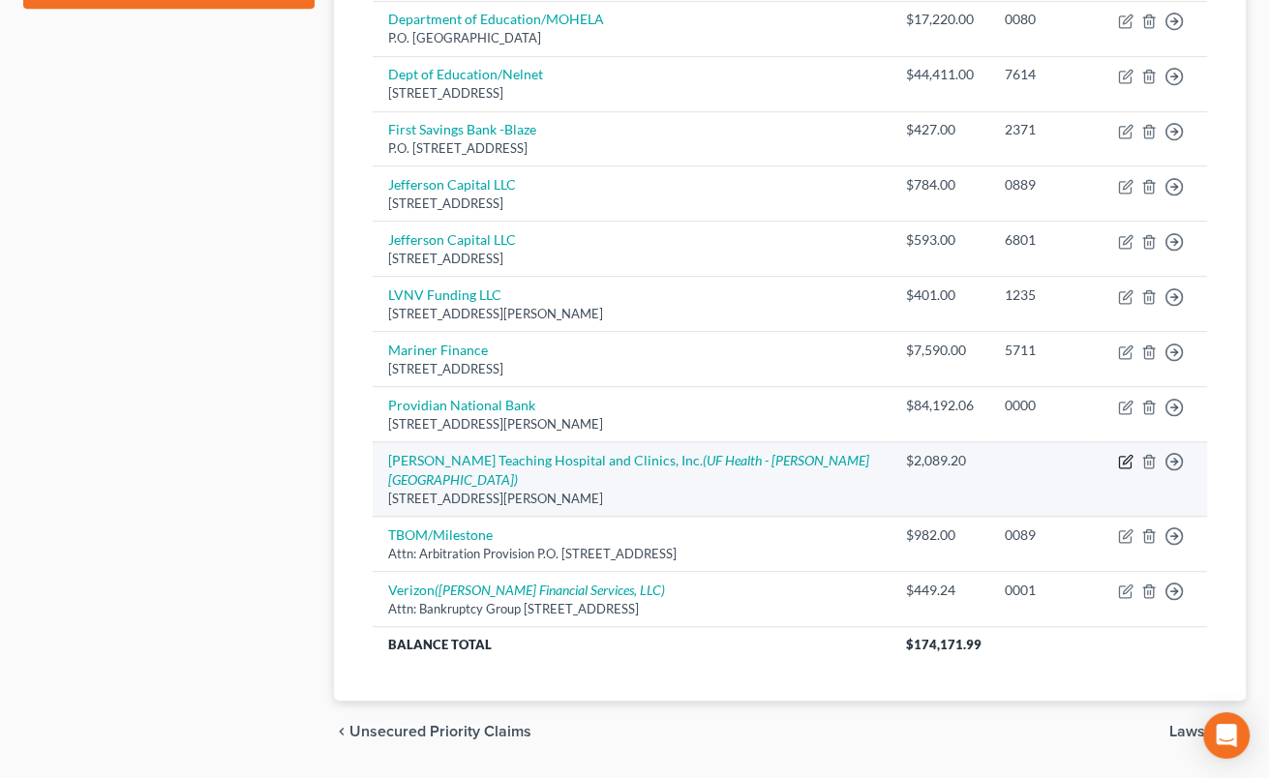
click at [1124, 454] on icon "button" at bounding box center [1125, 461] width 15 height 15
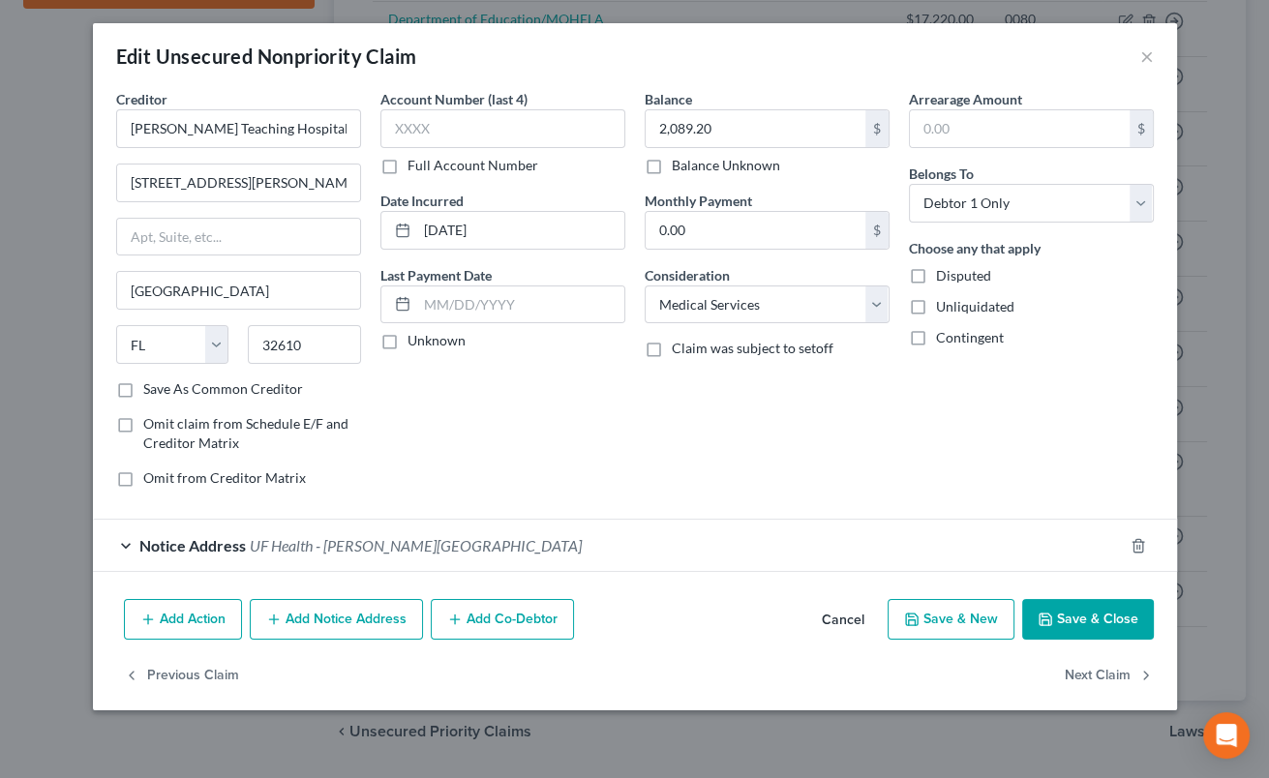
click at [936, 273] on label "Disputed" at bounding box center [963, 275] width 55 height 19
click at [944, 273] on input "Disputed" at bounding box center [950, 272] width 13 height 13
click at [1048, 612] on icon "button" at bounding box center [1045, 619] width 15 height 15
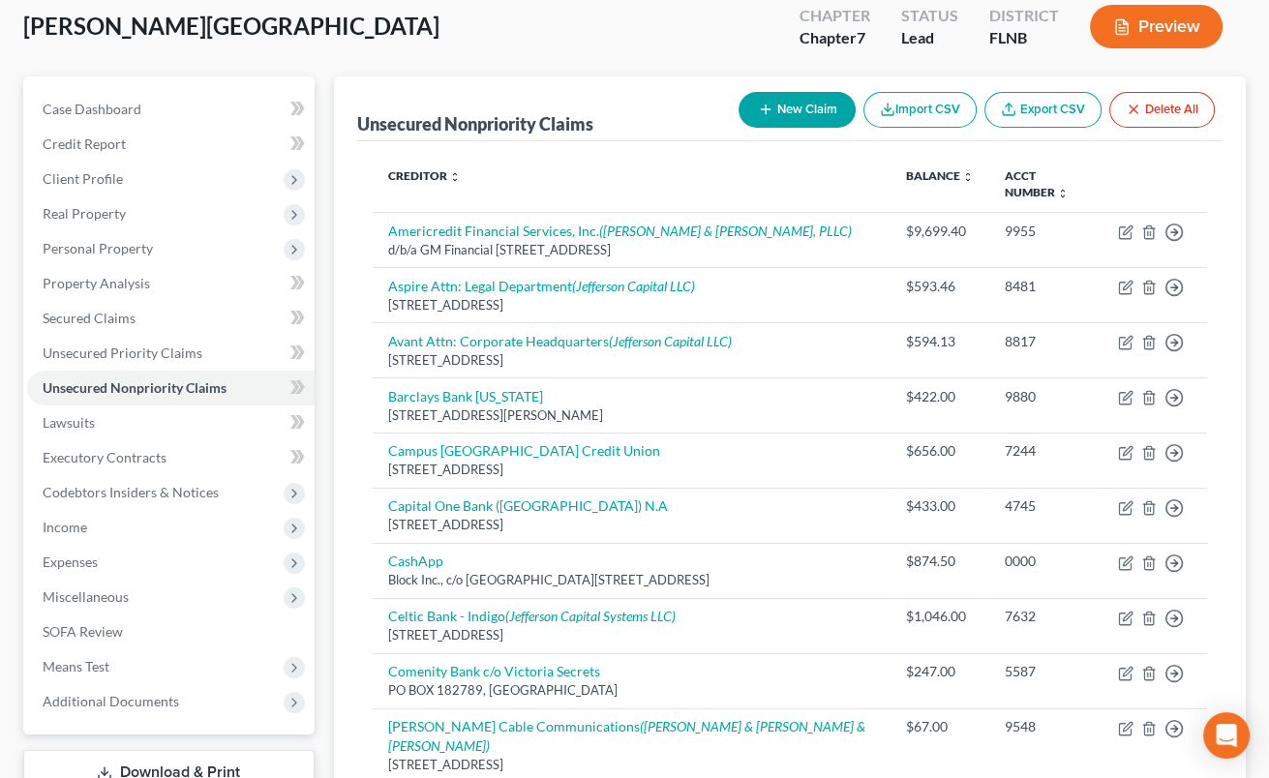
scroll to position [95, 0]
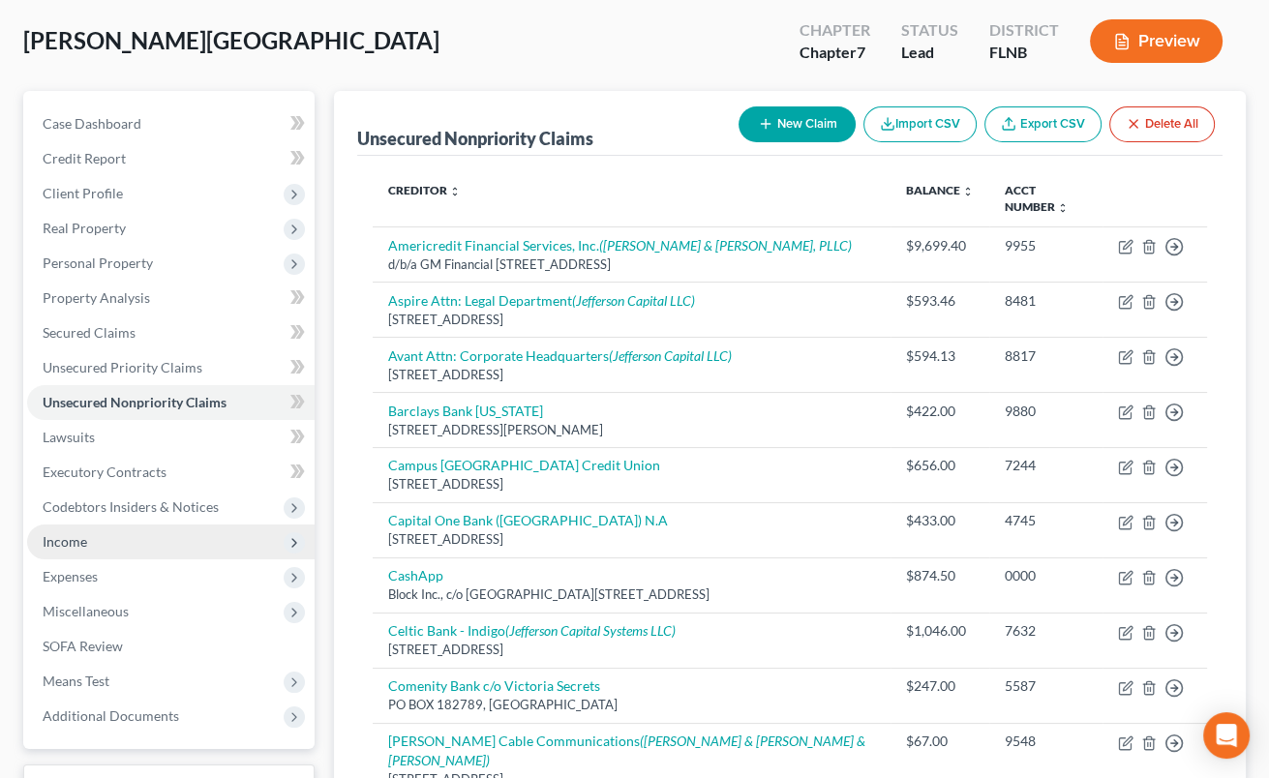
click at [134, 553] on span "Income" at bounding box center [171, 542] width 288 height 35
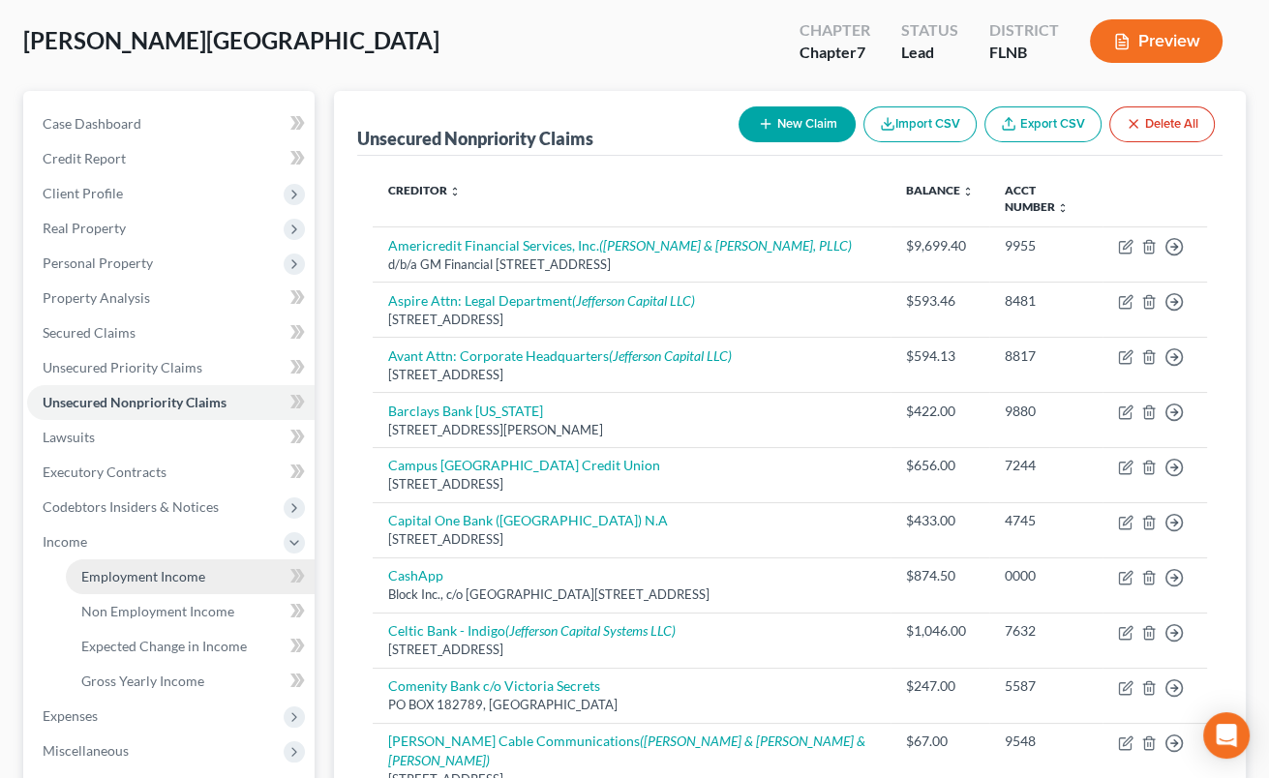
click at [135, 571] on span "Employment Income" at bounding box center [143, 576] width 124 height 16
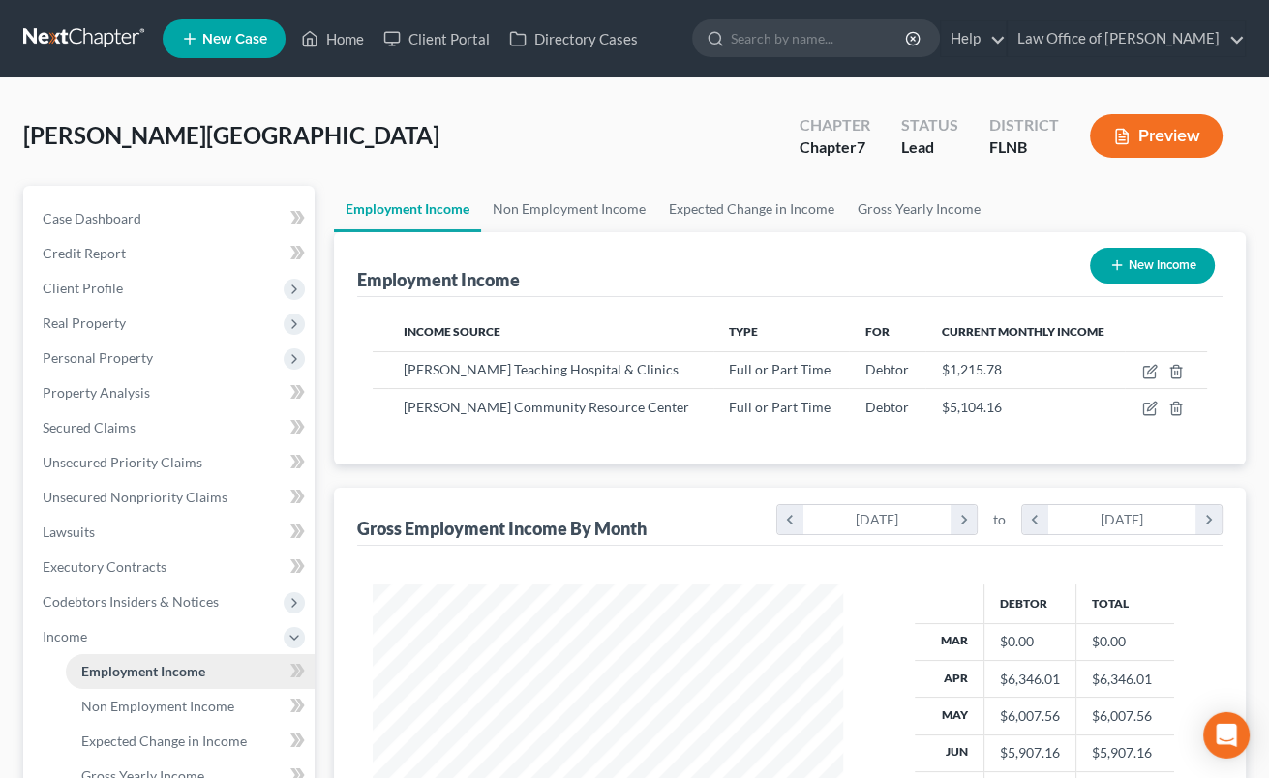
scroll to position [346, 509]
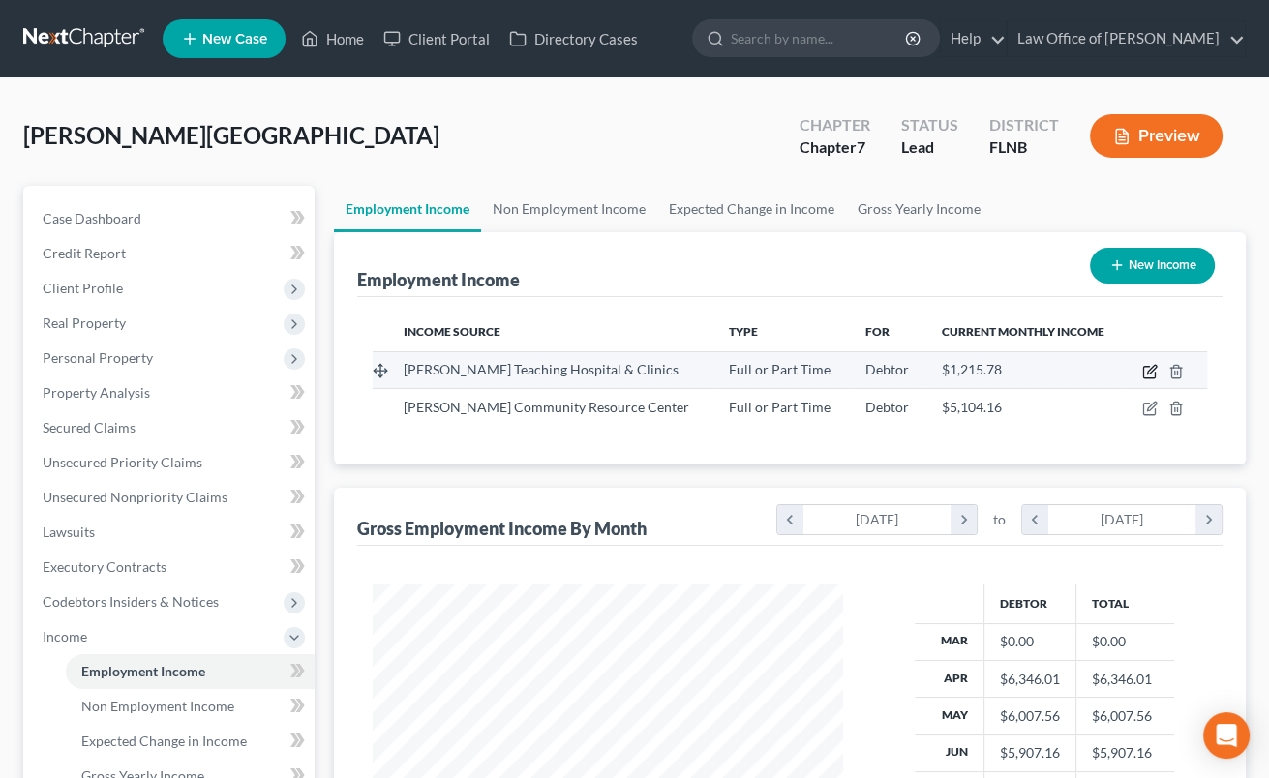
click at [1153, 368] on icon "button" at bounding box center [1150, 371] width 15 height 15
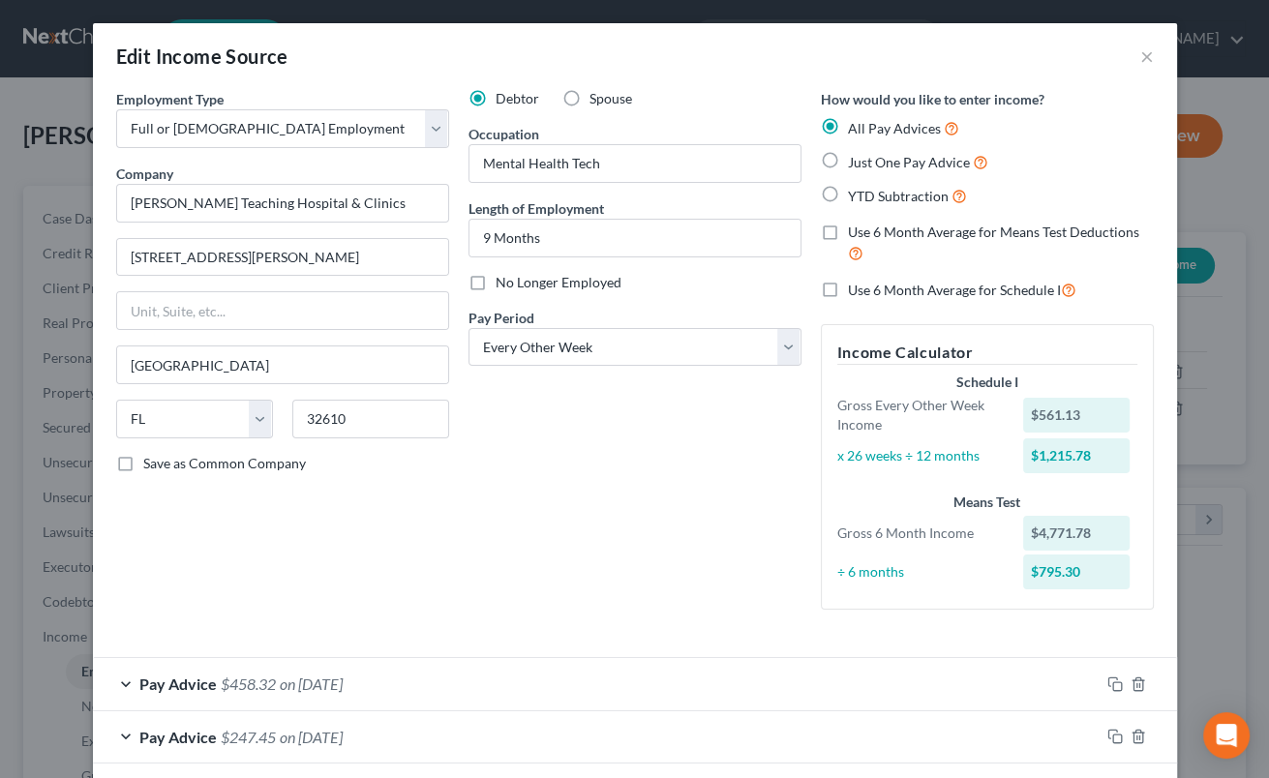
click at [848, 233] on label "Use 6 Month Average for Means Test Deductions" at bounding box center [1001, 244] width 306 height 42
click at [856, 233] on input "Use 6 Month Average for Means Test Deductions" at bounding box center [862, 229] width 13 height 13
click at [848, 288] on label "Use 6 Month Average for Schedule I" at bounding box center [962, 290] width 229 height 22
click at [856, 288] on input "Use 6 Month Average for Schedule I" at bounding box center [862, 285] width 13 height 13
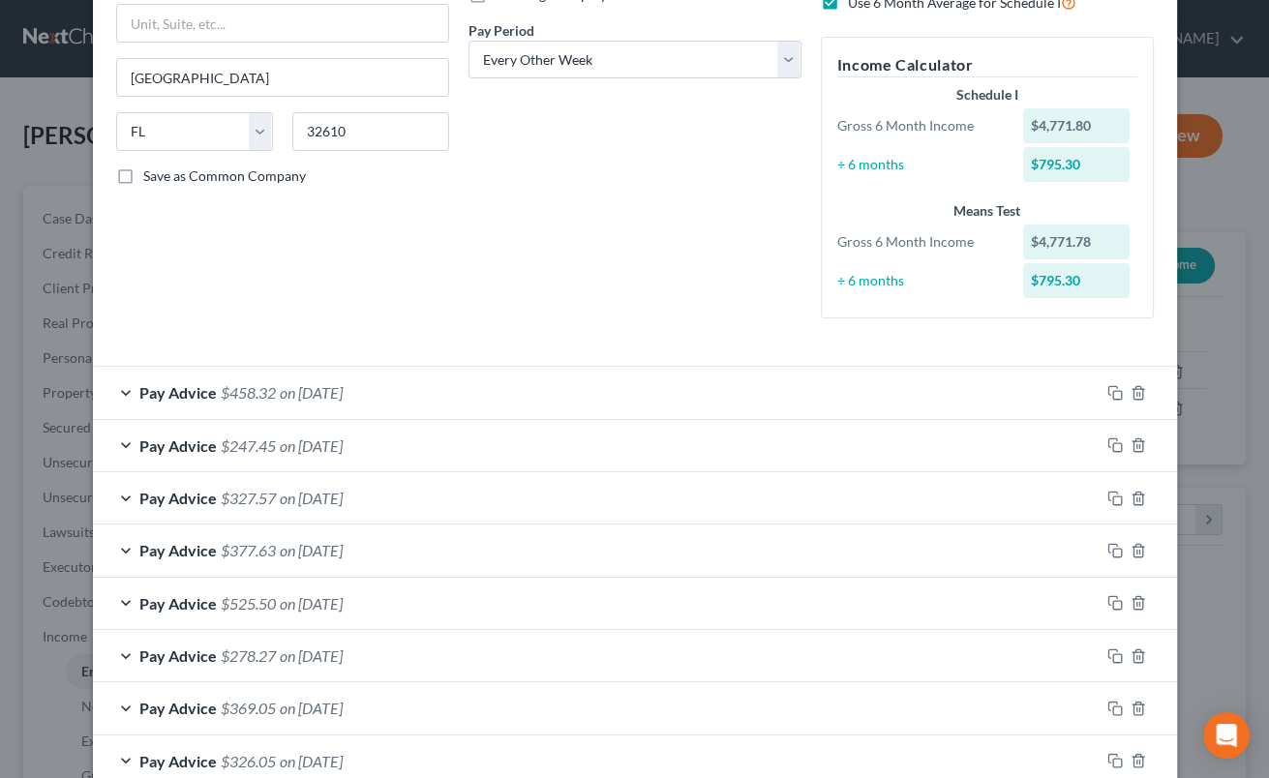
scroll to position [560, 0]
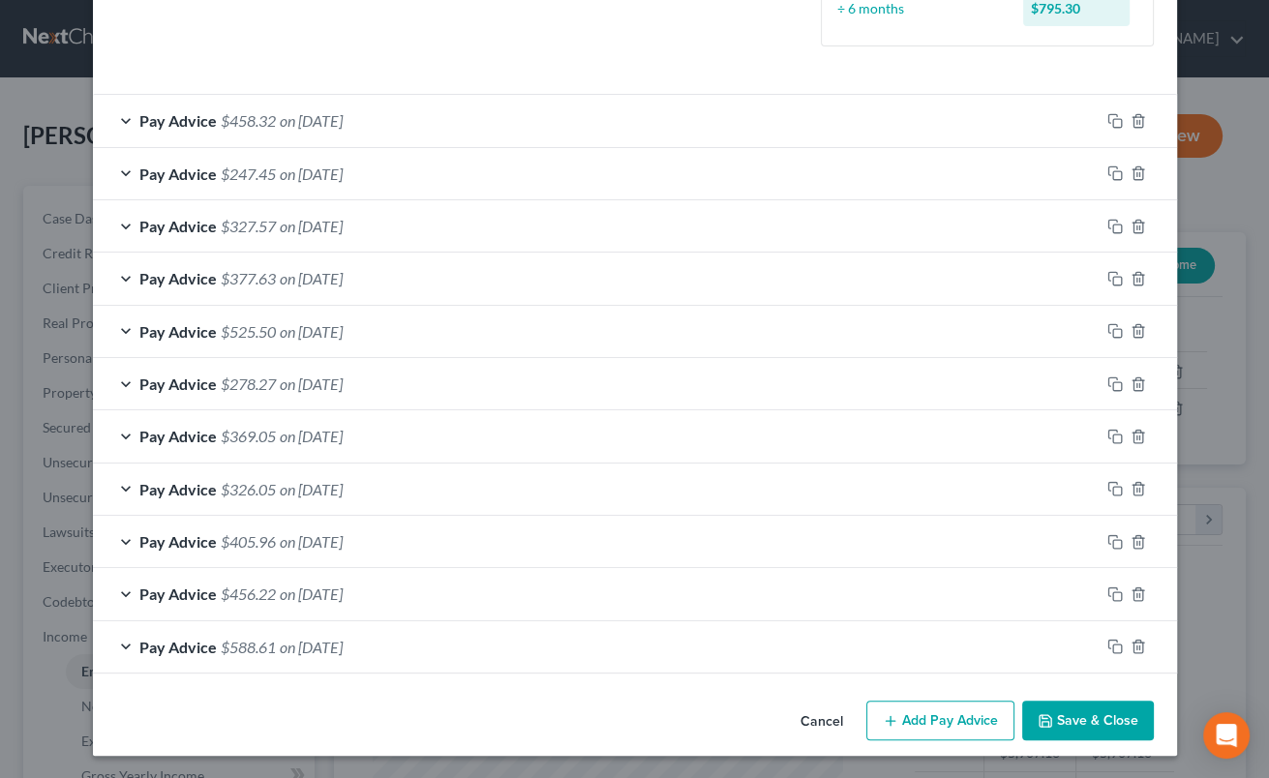
click at [1056, 714] on button "Save & Close" at bounding box center [1088, 721] width 132 height 41
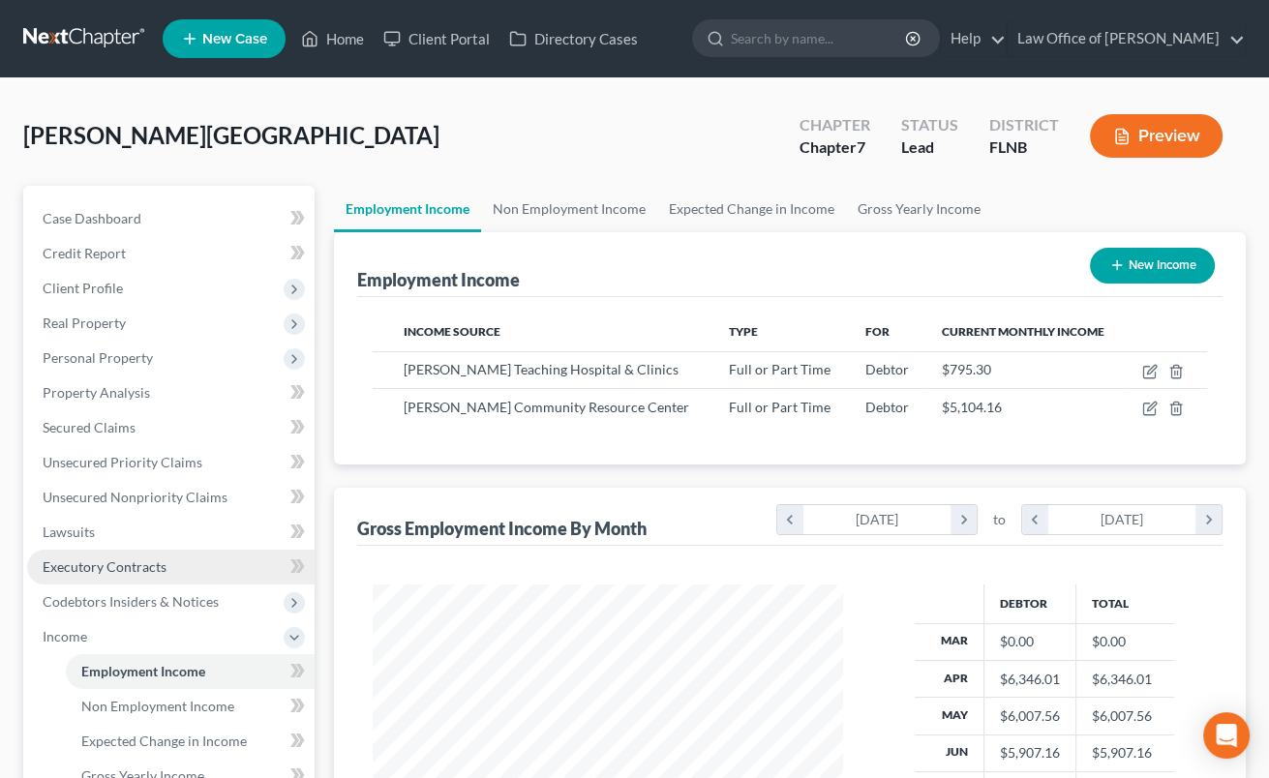
scroll to position [320, 0]
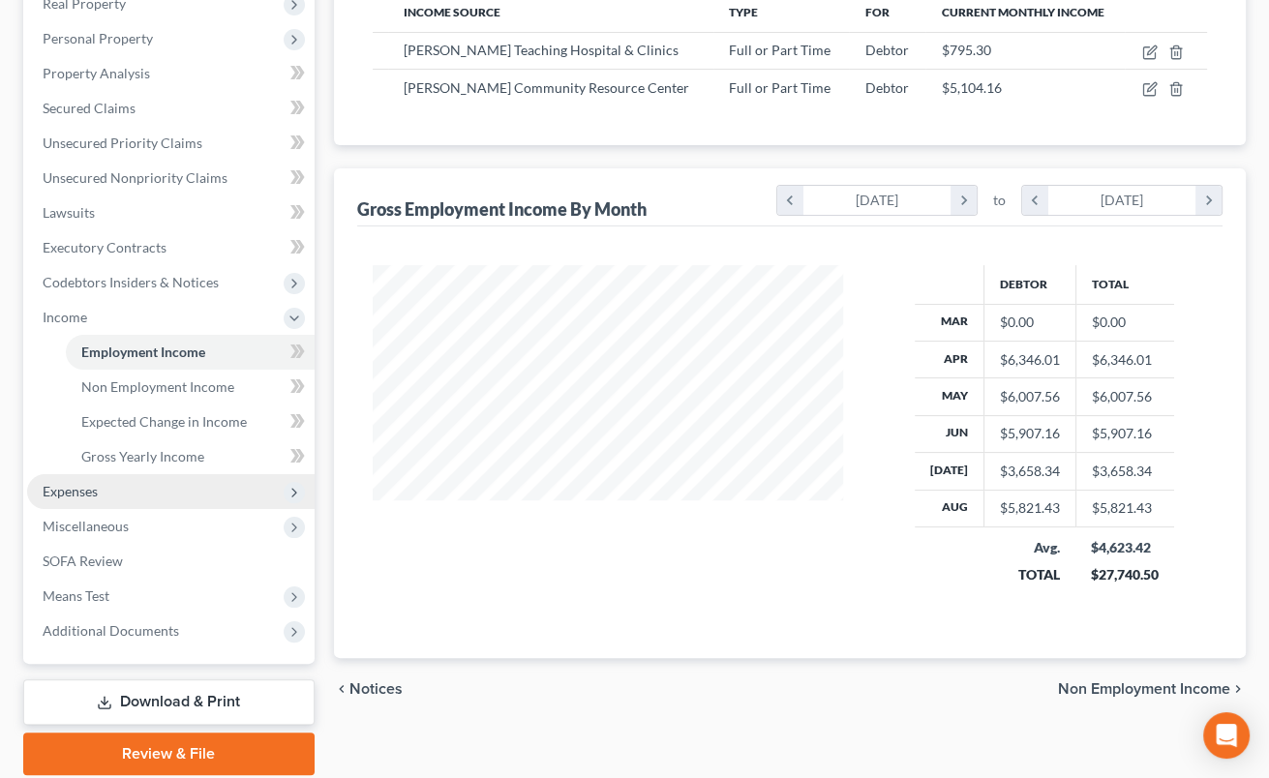
click at [93, 485] on span "Expenses" at bounding box center [70, 491] width 55 height 16
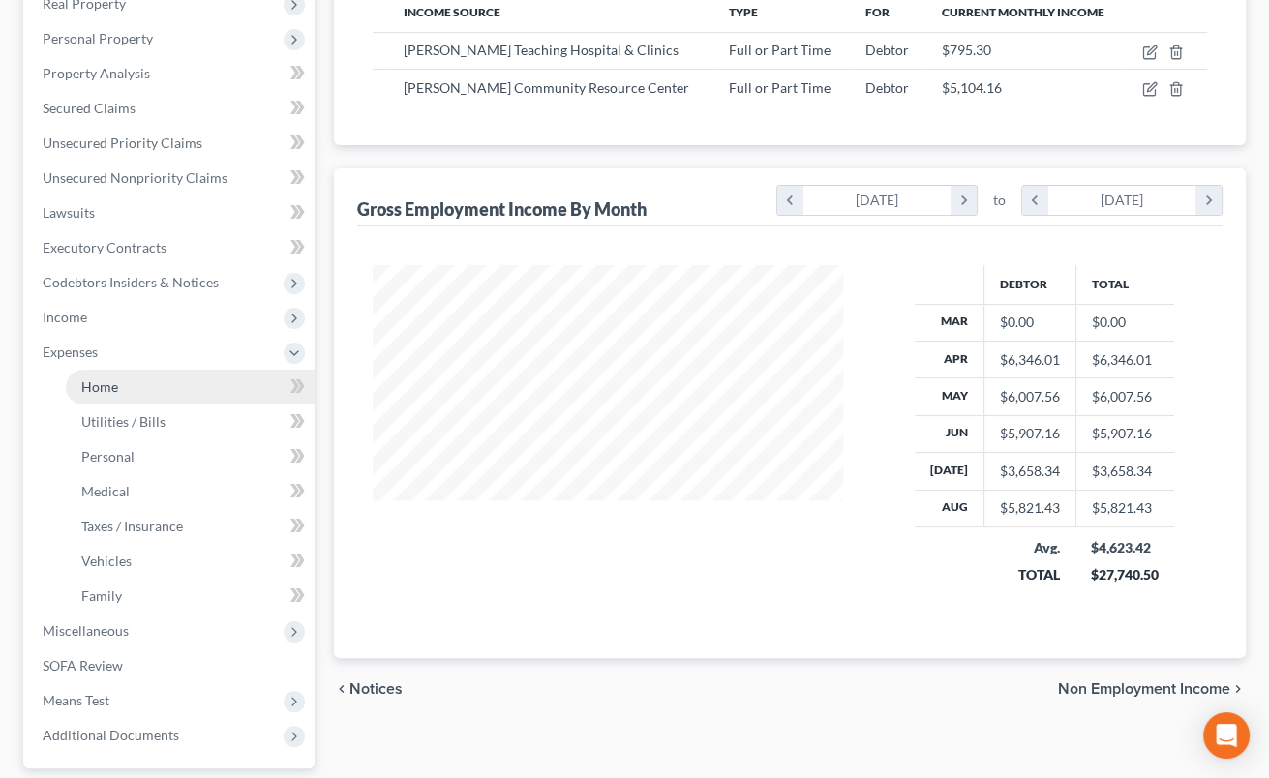
click at [120, 394] on link "Home" at bounding box center [190, 387] width 249 height 35
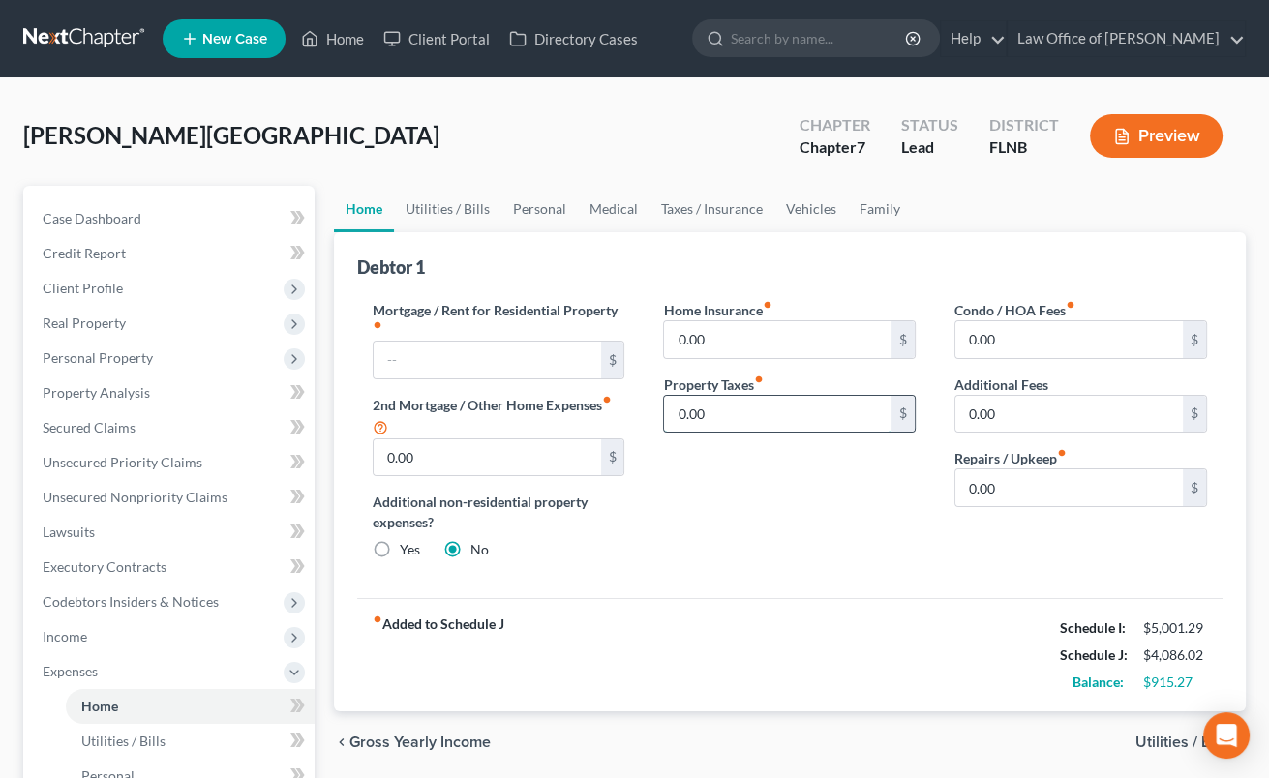
click at [677, 411] on input "0.00" at bounding box center [778, 414] width 228 height 37
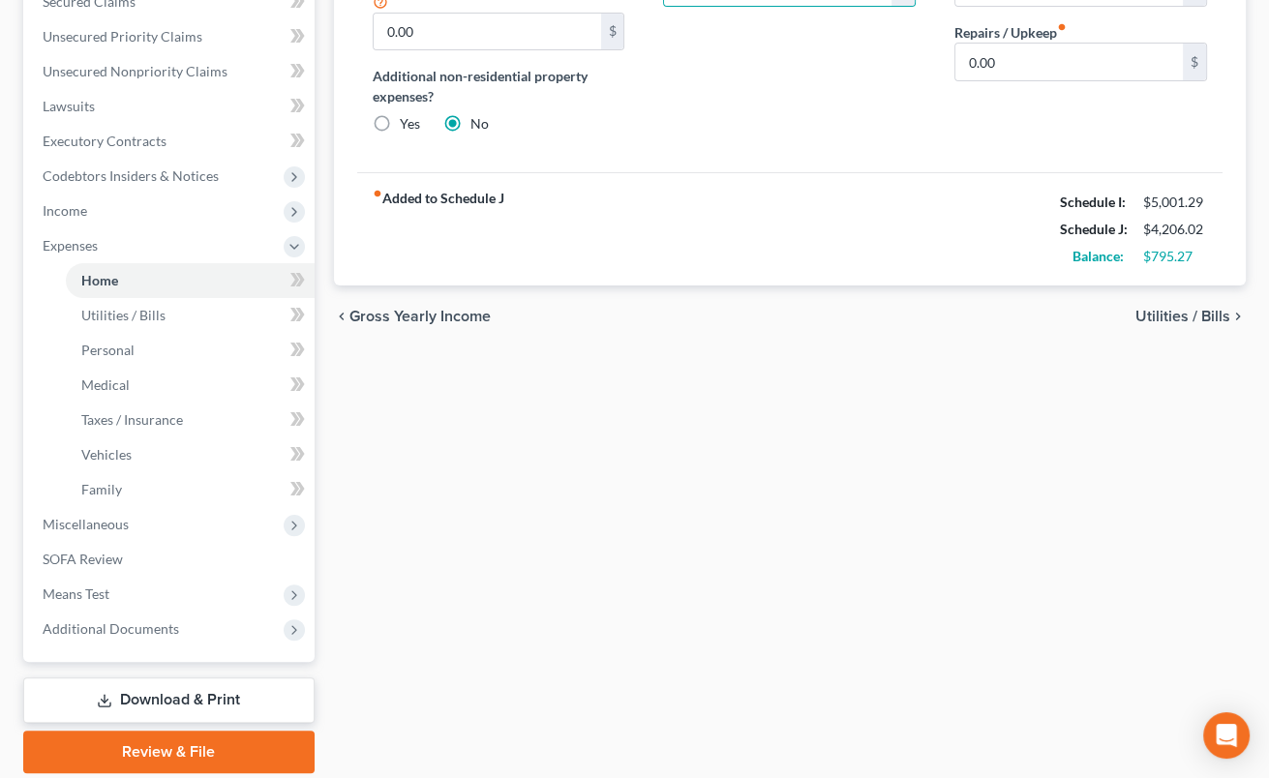
click at [1161, 315] on span "Utilities / Bills" at bounding box center [1183, 316] width 95 height 15
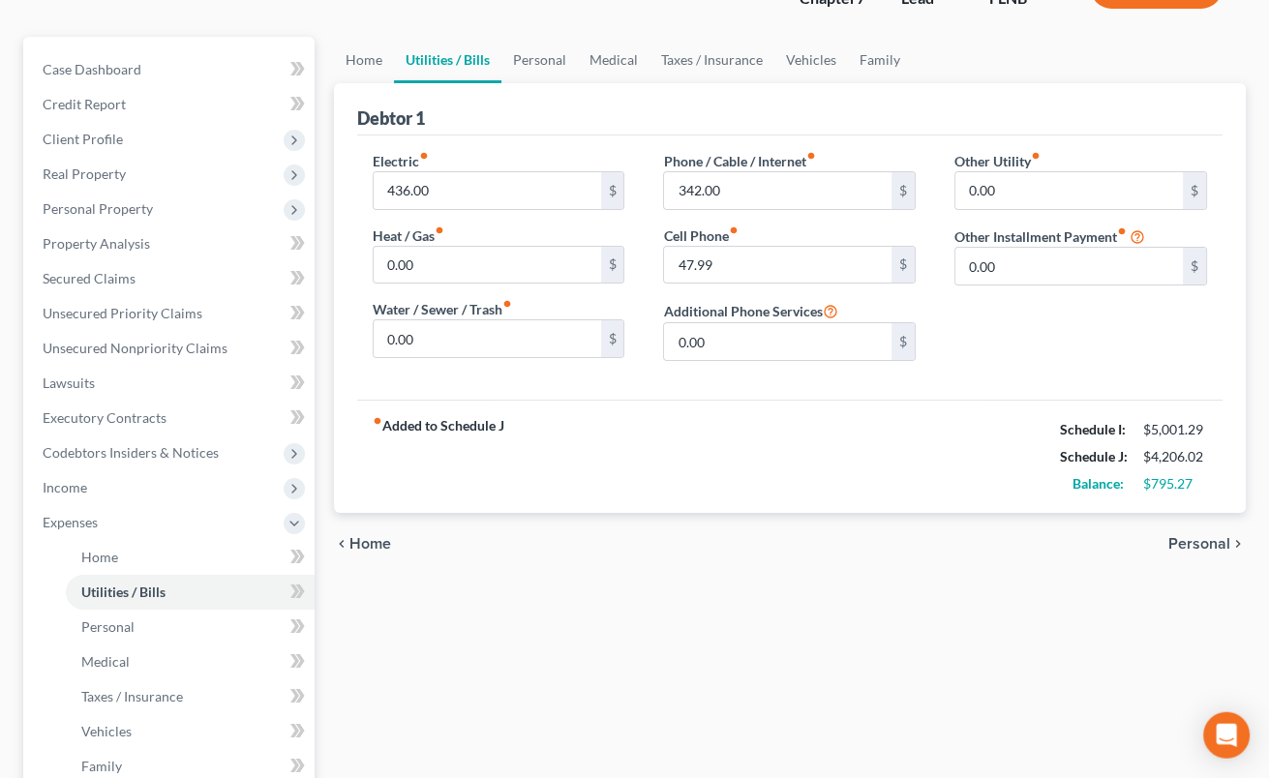
scroll to position [213, 0]
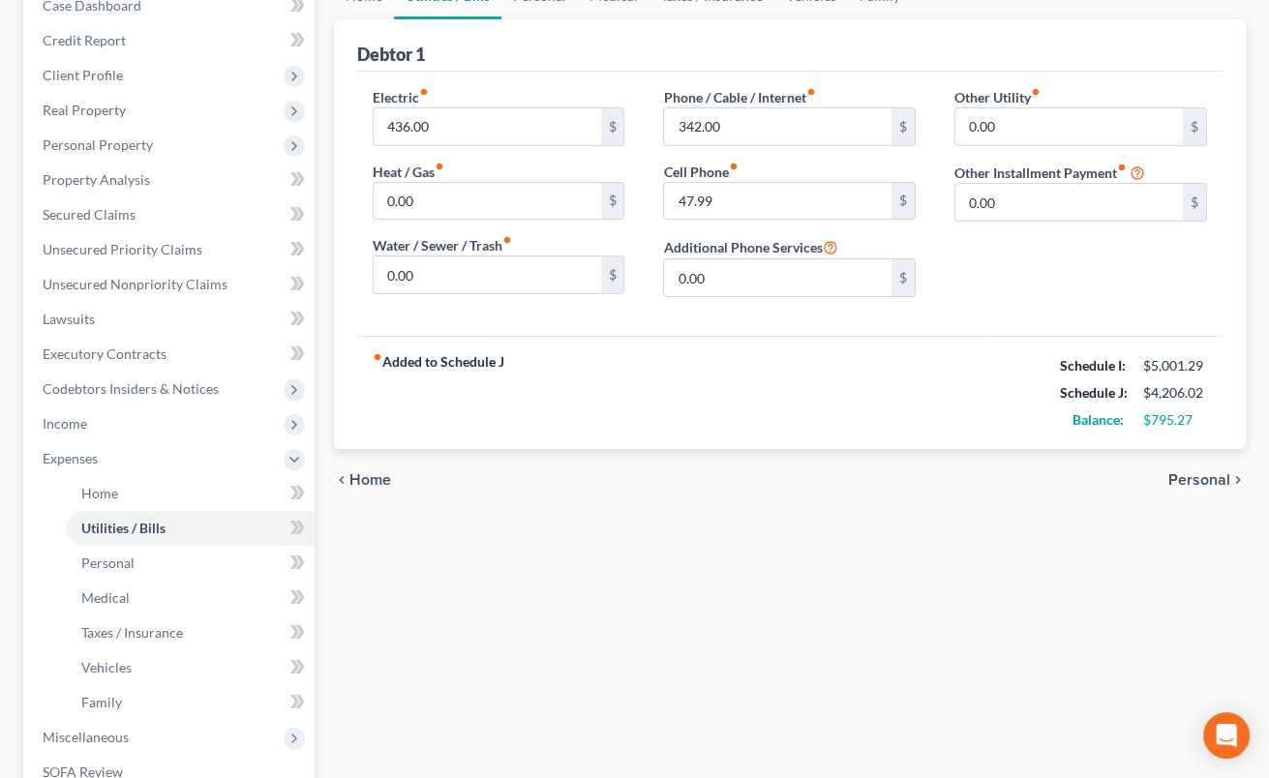
click at [1196, 476] on span "Personal" at bounding box center [1200, 480] width 62 height 15
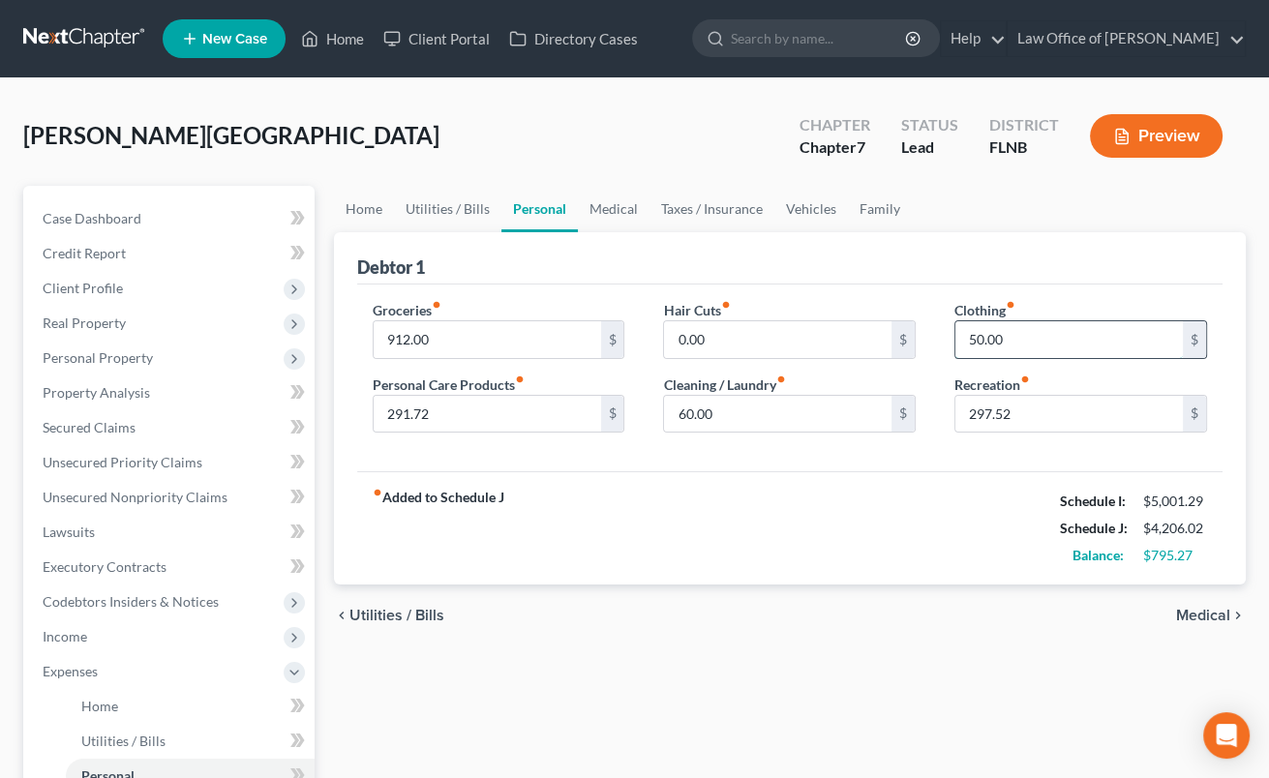
click at [974, 334] on input "50.00" at bounding box center [1070, 339] width 228 height 37
click at [1192, 610] on span "Medical" at bounding box center [1203, 615] width 54 height 15
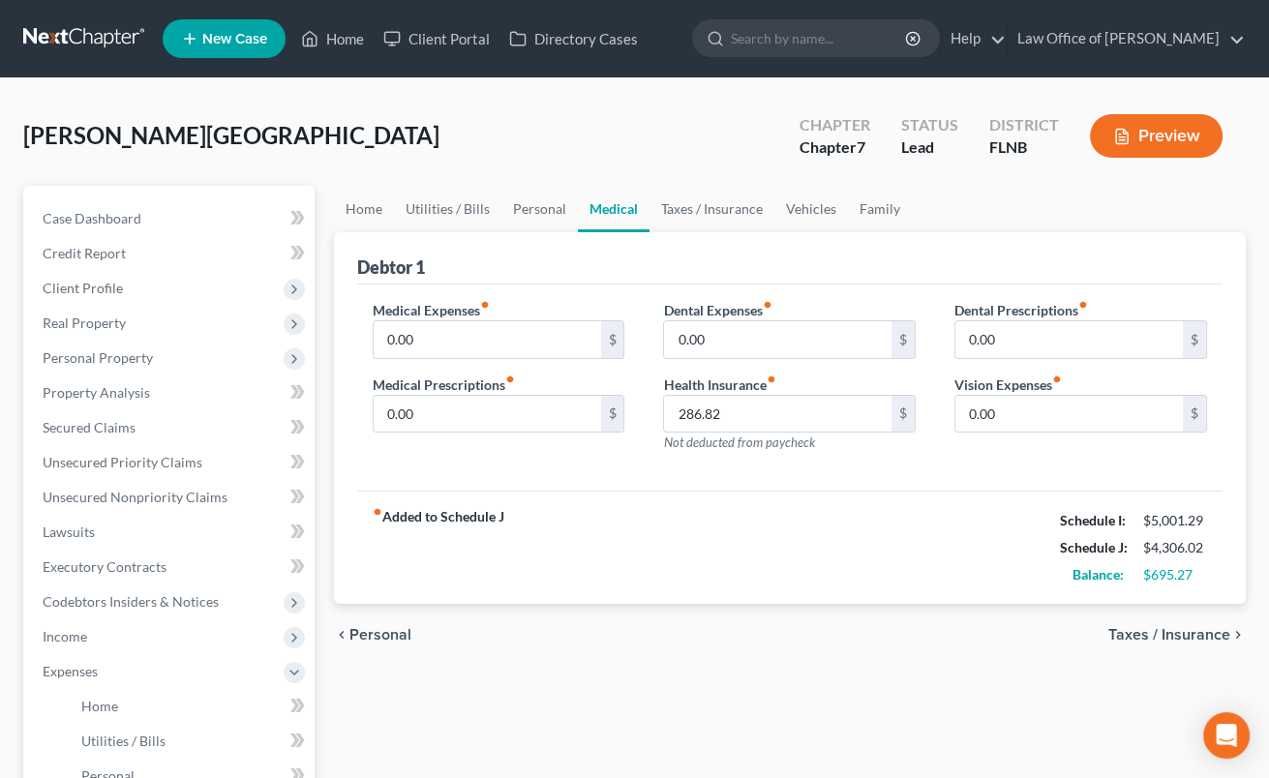
click at [1166, 634] on span "Taxes / Insurance" at bounding box center [1170, 634] width 122 height 15
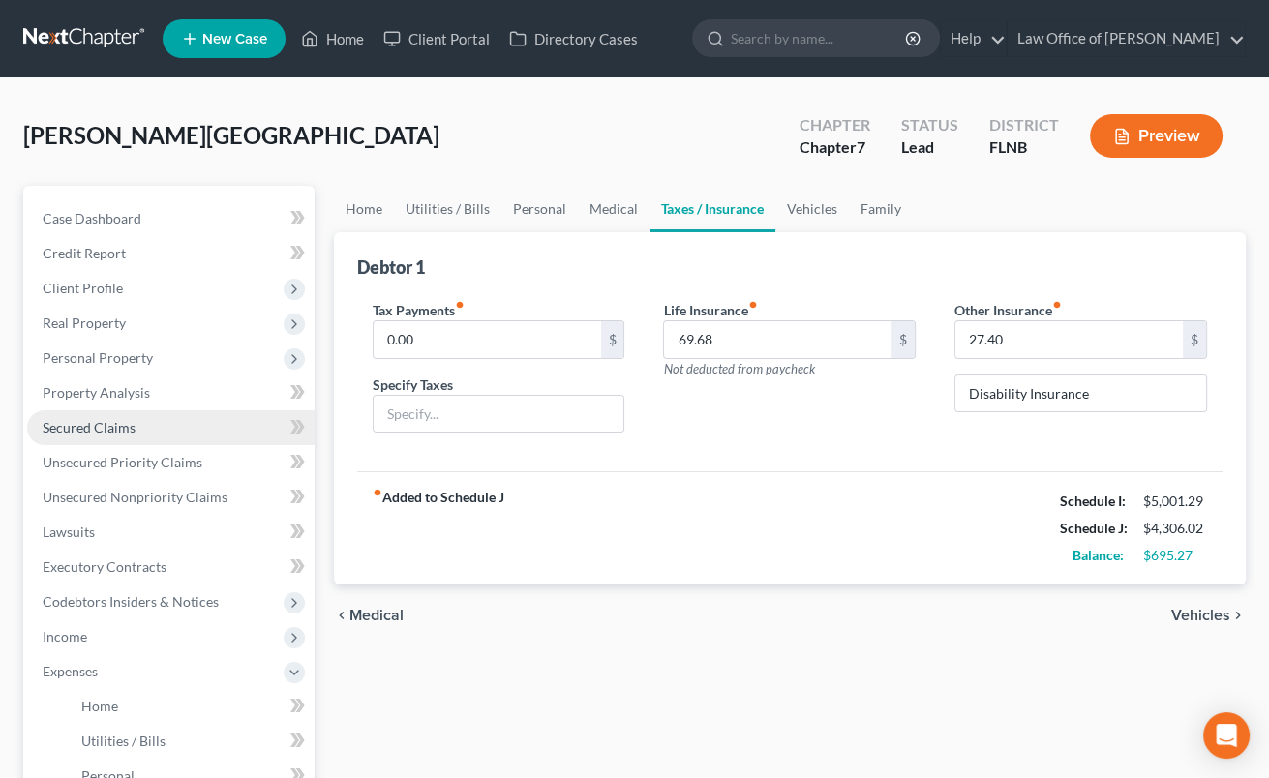
scroll to position [492, 0]
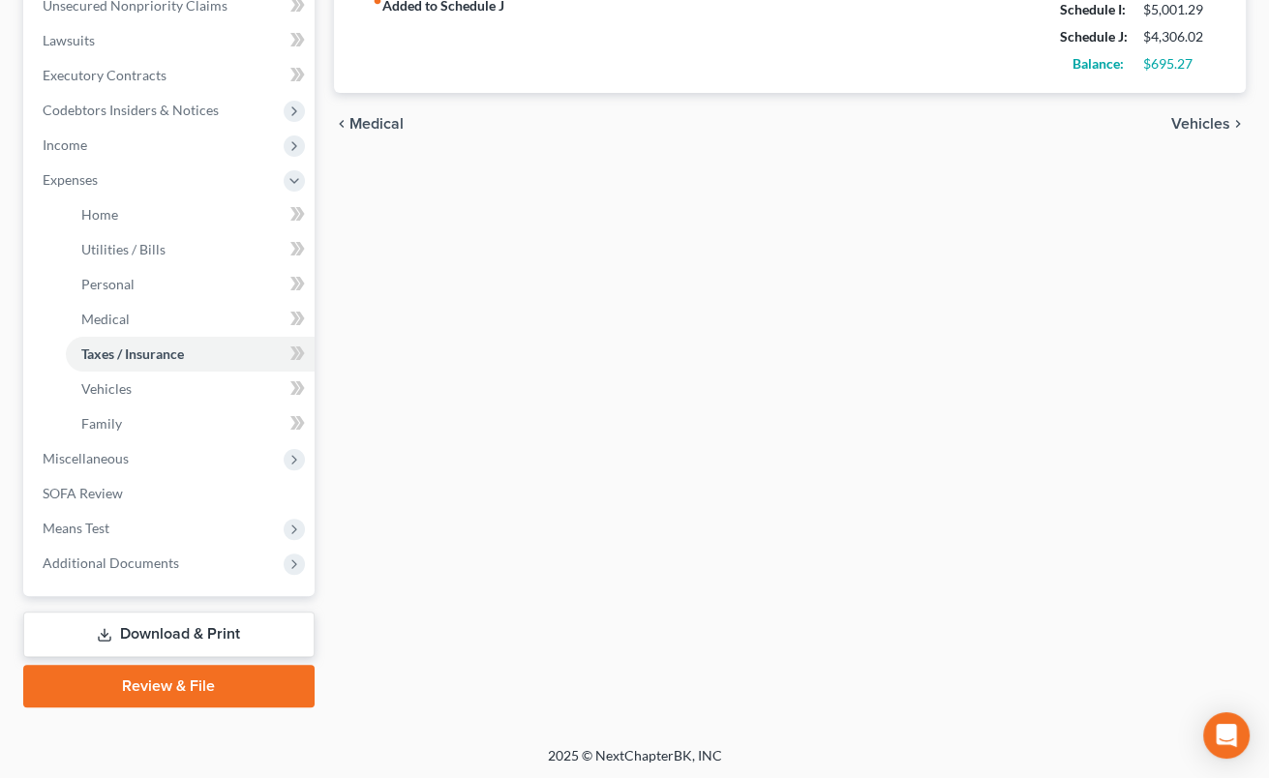
click at [182, 631] on link "Download & Print" at bounding box center [168, 635] width 291 height 46
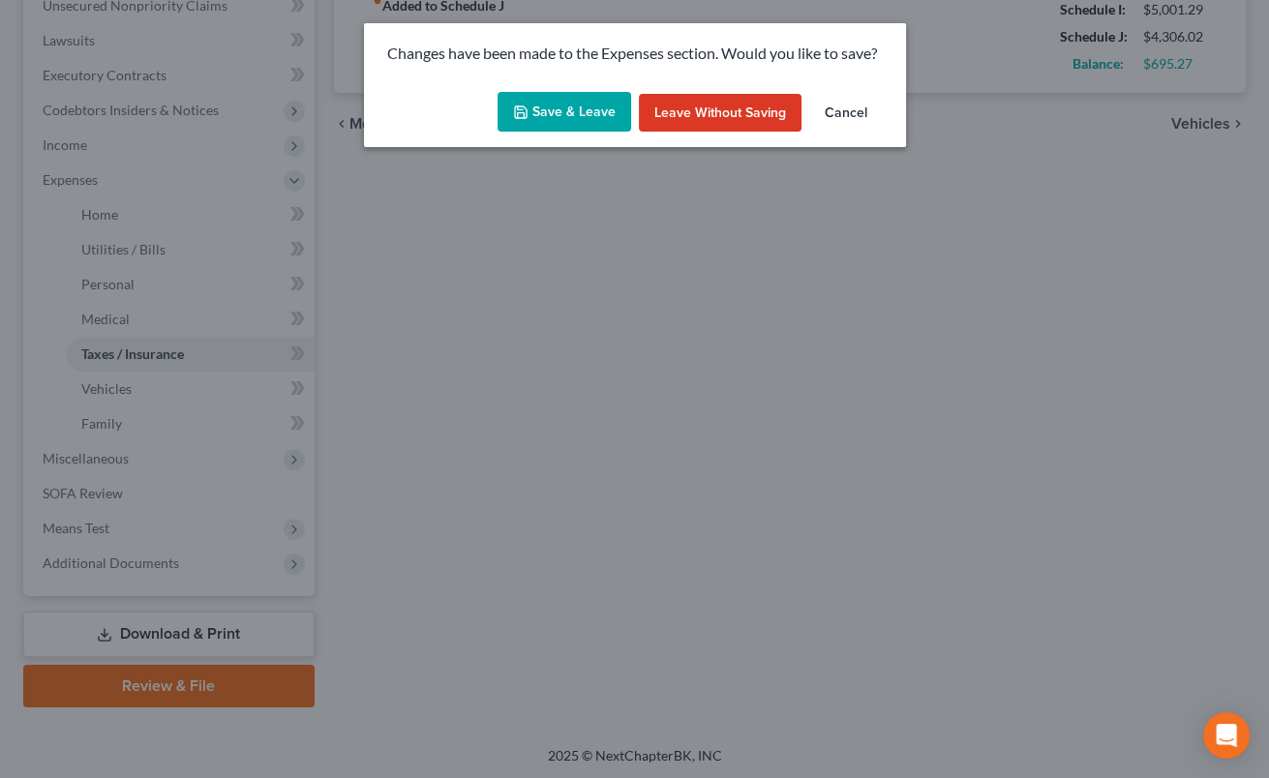
click at [606, 105] on button "Save & Leave" at bounding box center [565, 112] width 134 height 41
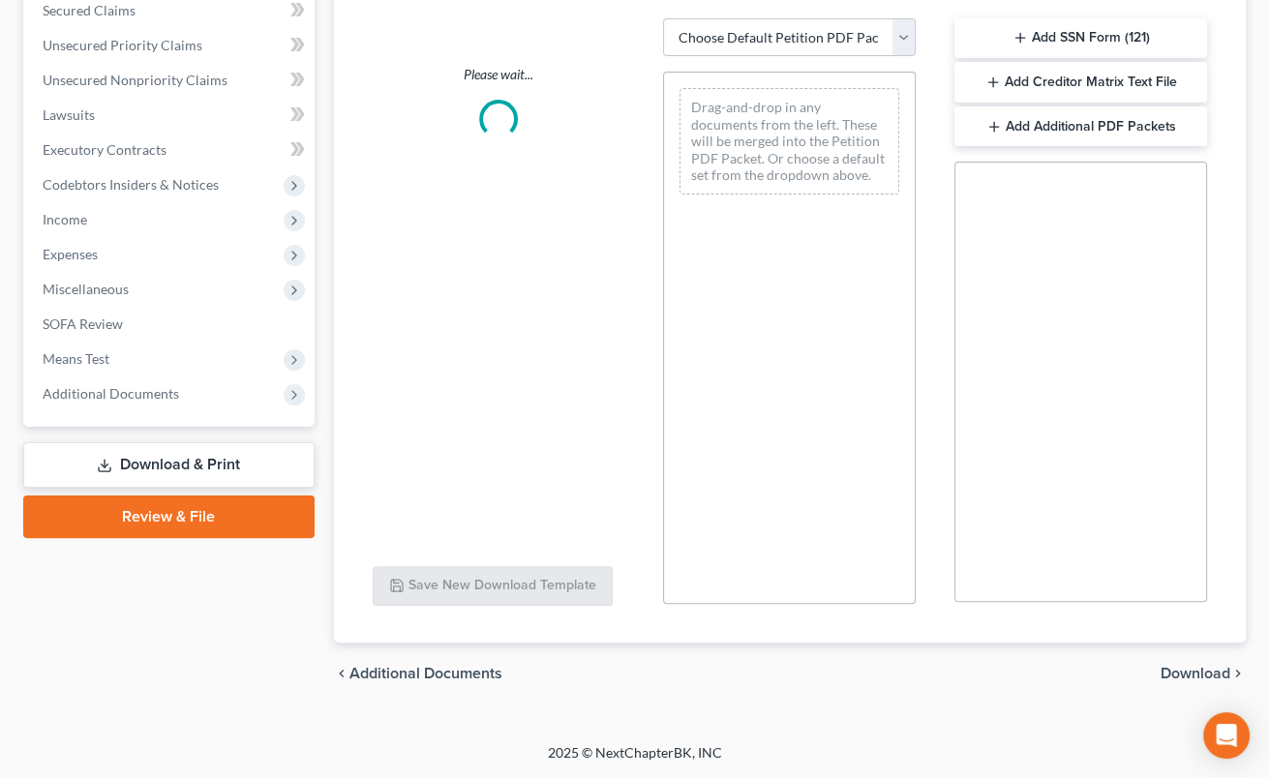
scroll to position [415, 0]
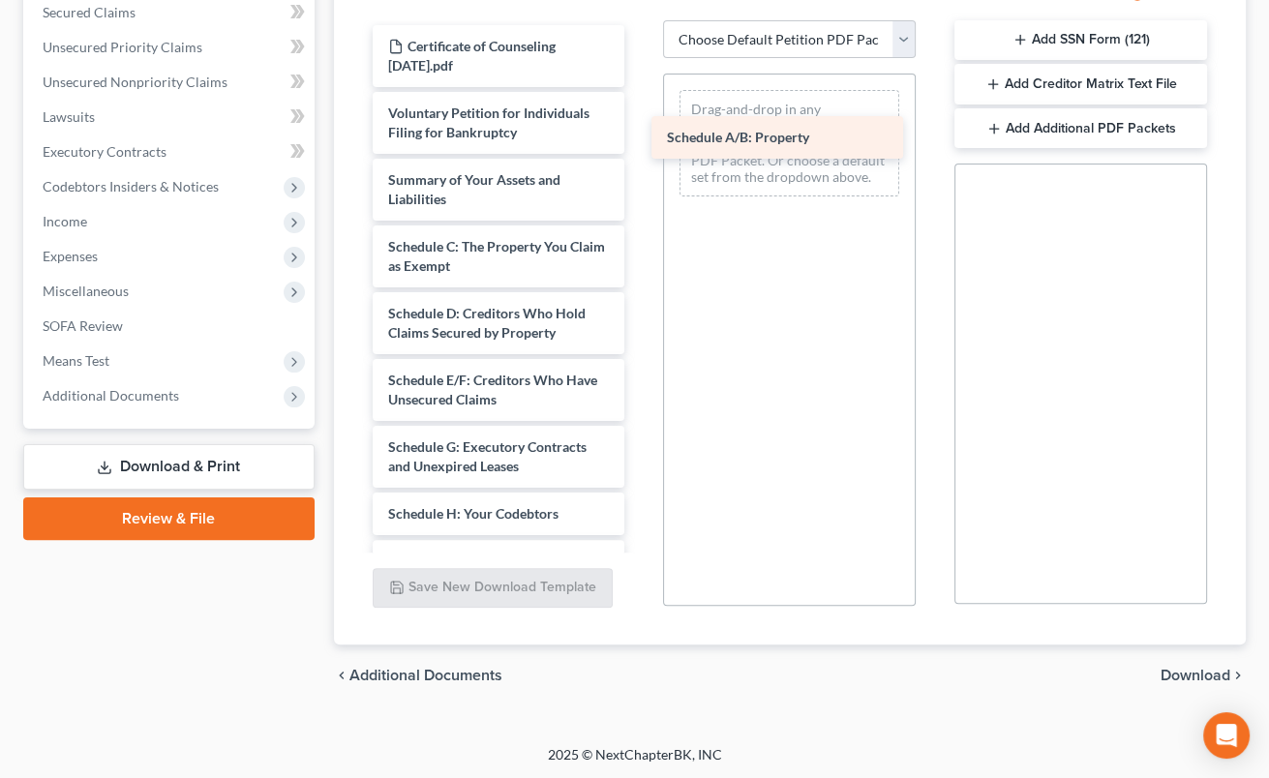
drag, startPoint x: 494, startPoint y: 237, endPoint x: 773, endPoint y: 131, distance: 298.5
click at [641, 131] on div "Schedule A/B: Property Certificate of Counseling [DATE].pdf Voluntary Petition …" at bounding box center [499, 595] width 284 height 1140
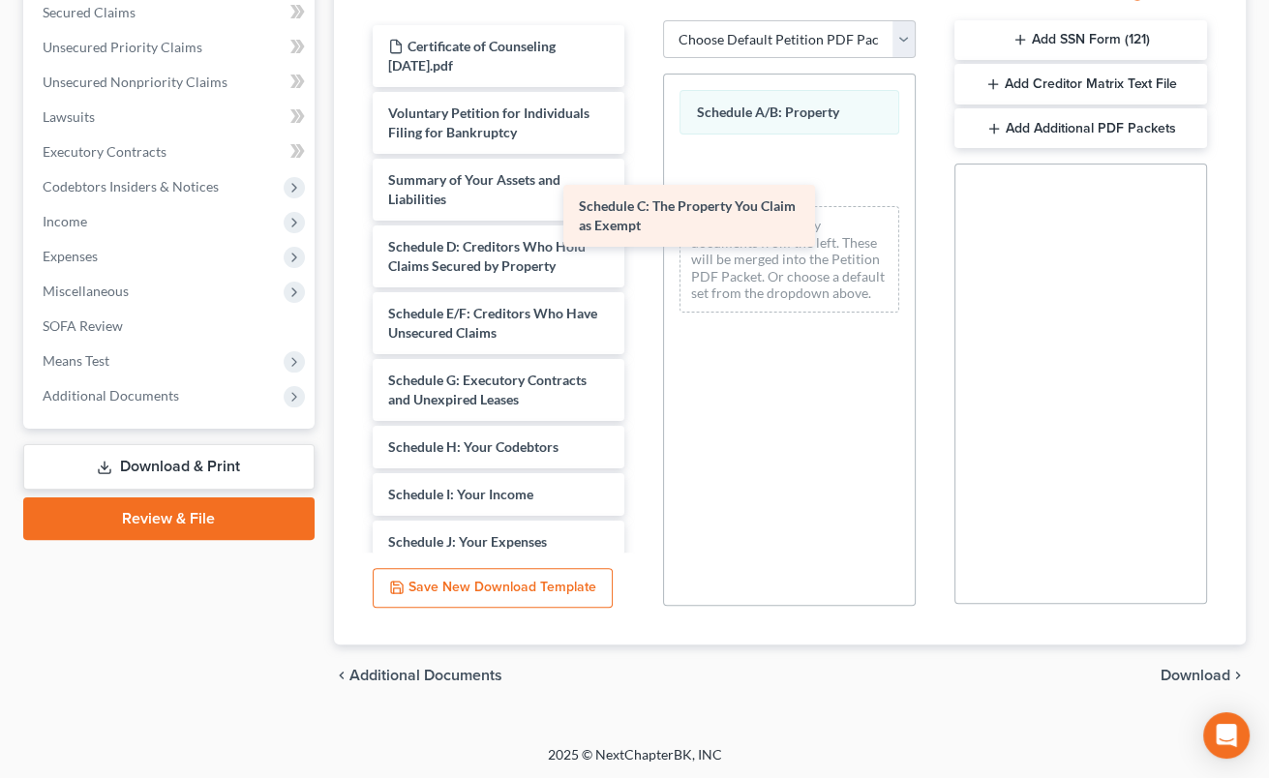
drag, startPoint x: 569, startPoint y: 236, endPoint x: 795, endPoint y: 167, distance: 236.1
click at [641, 168] on div "Schedule C: The Property You Claim as Exempt Certificate of Counseling [DATE].p…" at bounding box center [499, 561] width 284 height 1073
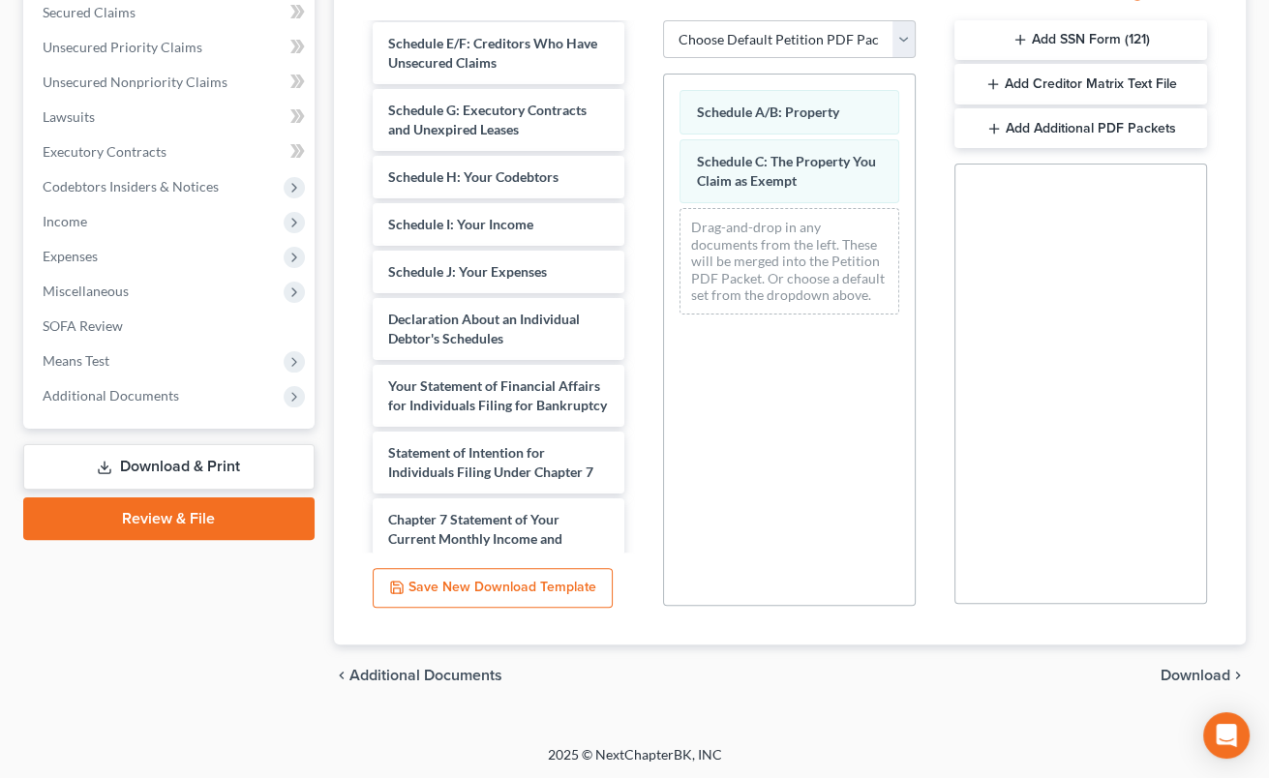
scroll to position [288, 0]
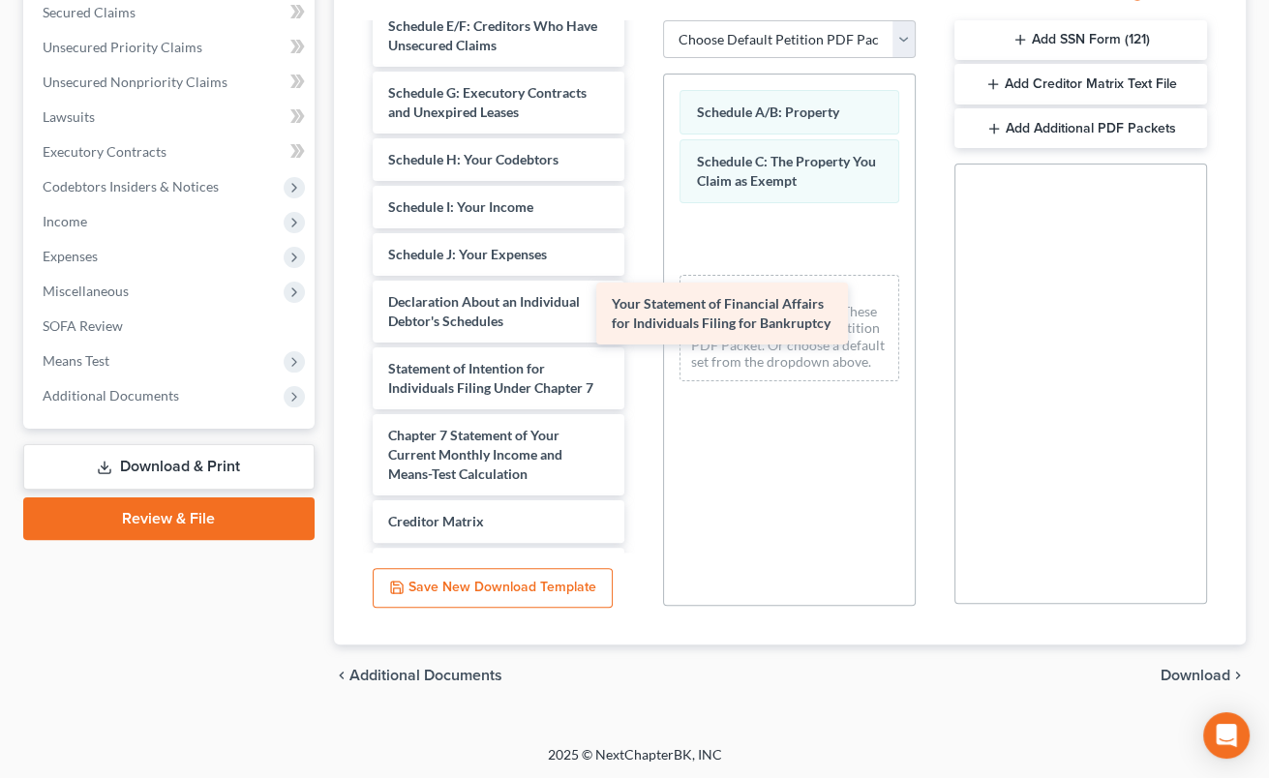
drag, startPoint x: 532, startPoint y: 363, endPoint x: 755, endPoint y: 296, distance: 233.4
click at [641, 298] on div "Your Statement of Financial Affairs for Individuals Filing for Bankruptcy Certi…" at bounding box center [499, 241] width 284 height 1006
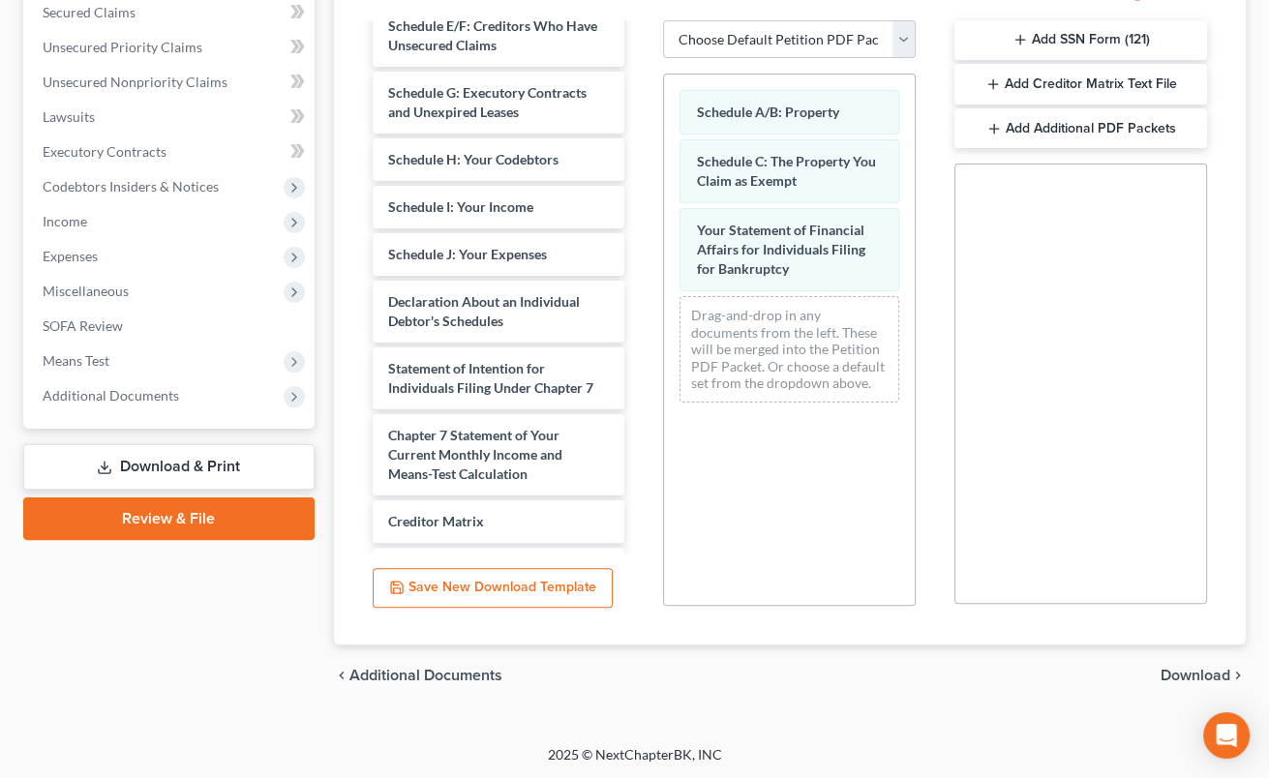
click at [1183, 677] on span "Download" at bounding box center [1196, 675] width 70 height 15
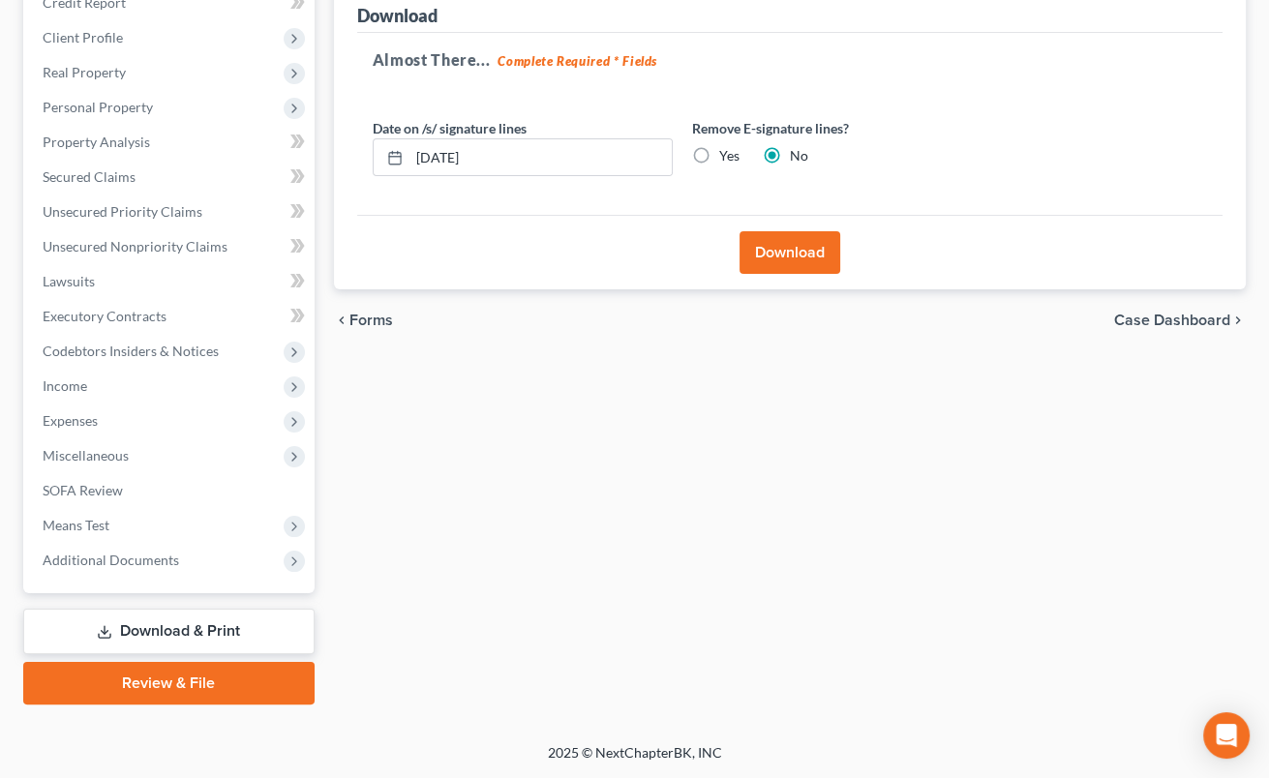
scroll to position [248, 0]
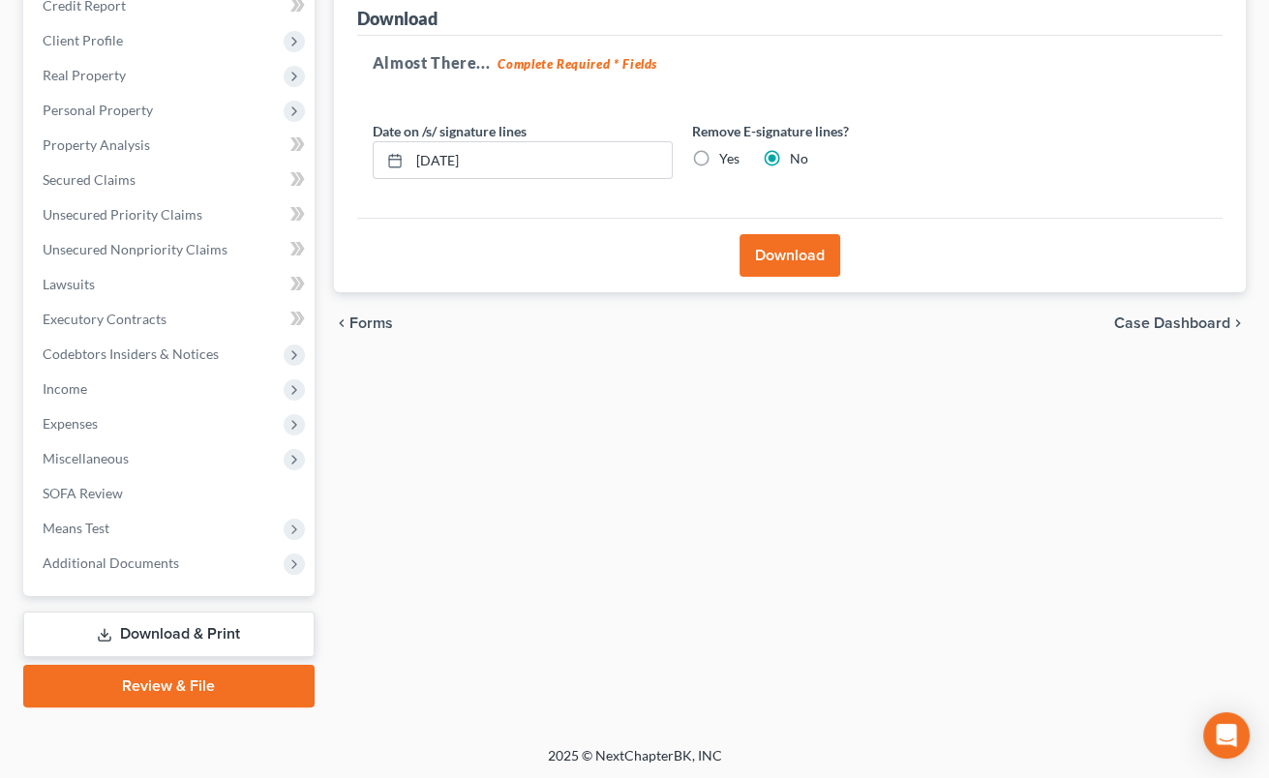
click at [719, 159] on label "Yes" at bounding box center [729, 158] width 20 height 19
click at [727, 159] on input "Yes" at bounding box center [733, 155] width 13 height 13
click at [786, 244] on button "Download" at bounding box center [790, 255] width 101 height 43
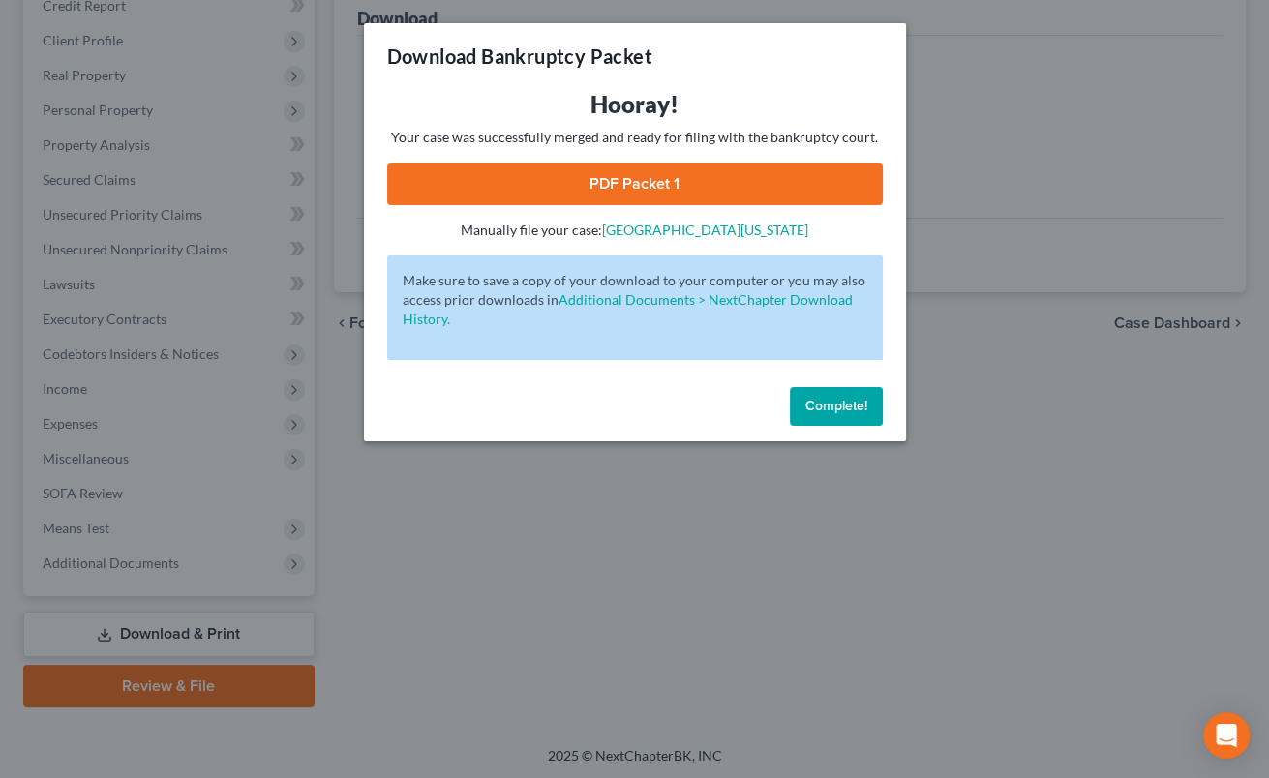
click at [802, 177] on link "PDF Packet 1" at bounding box center [635, 184] width 496 height 43
click at [852, 406] on span "Complete!" at bounding box center [837, 406] width 62 height 16
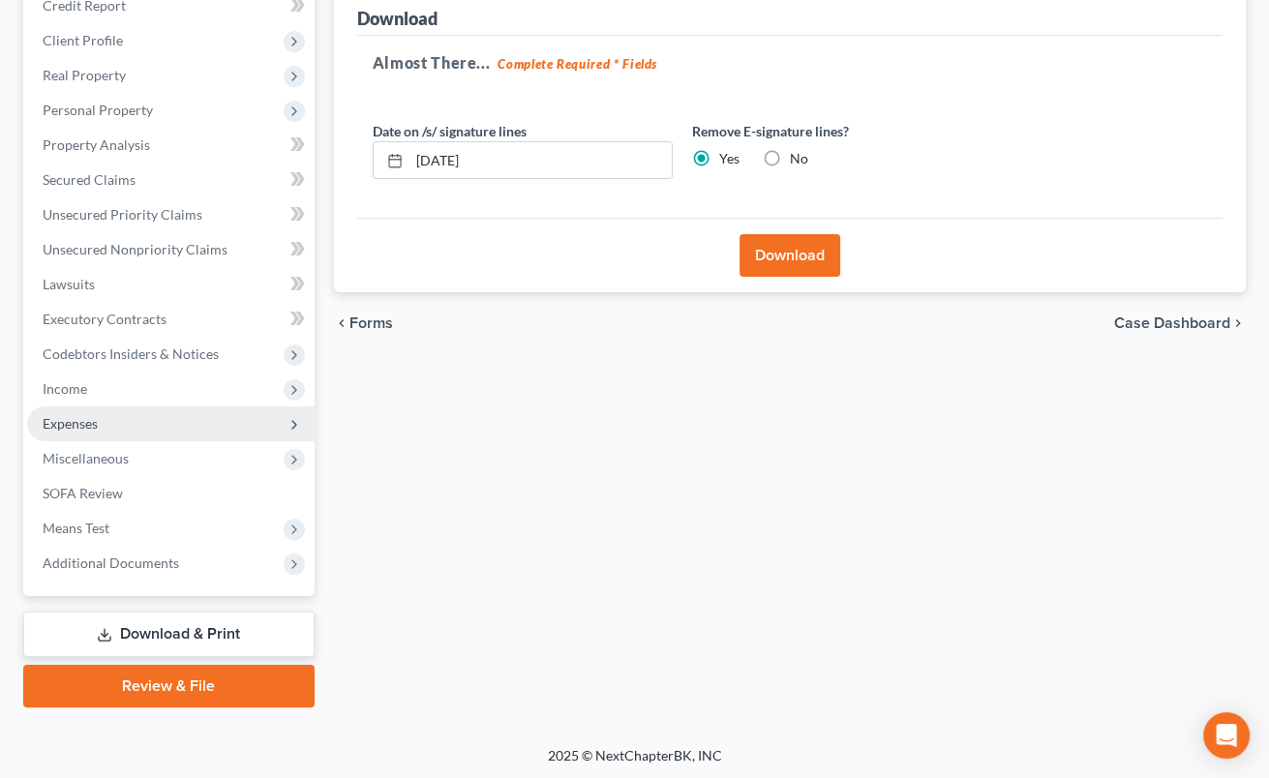
click at [89, 419] on span "Expenses" at bounding box center [70, 423] width 55 height 16
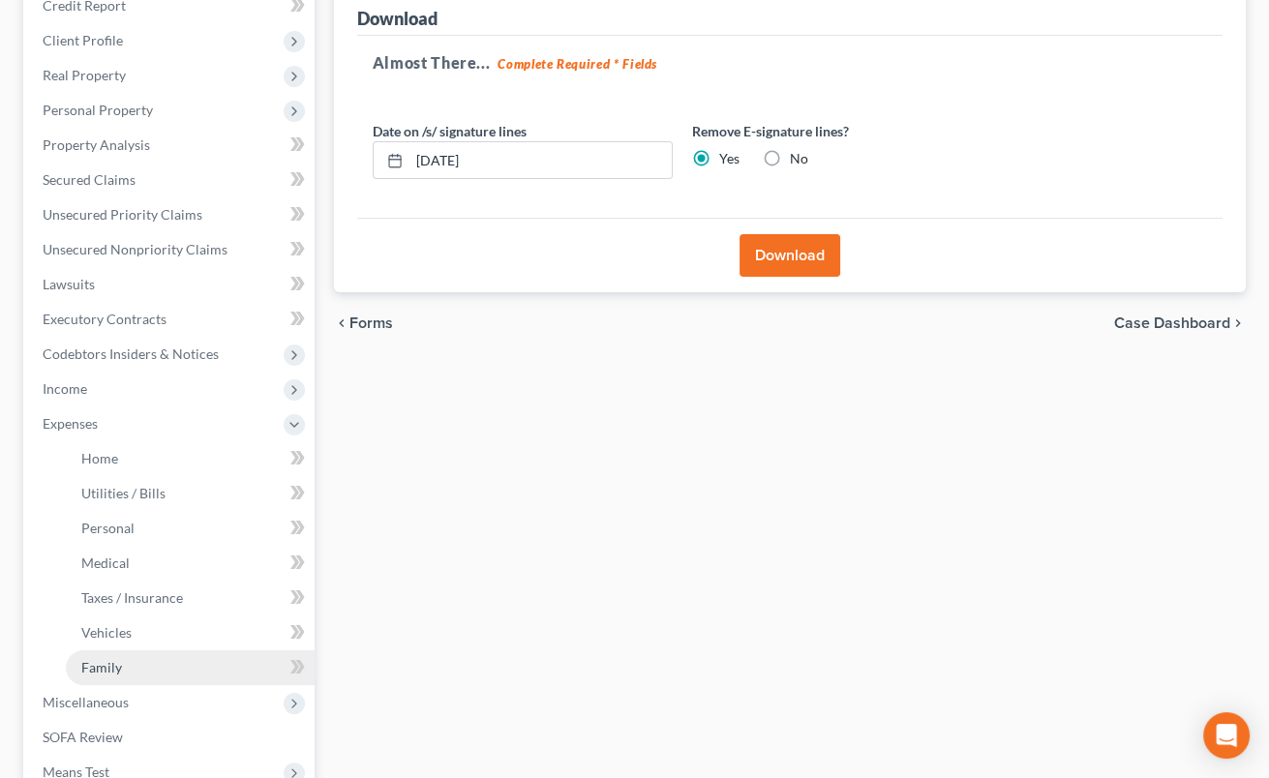
click at [106, 665] on span "Family" at bounding box center [101, 667] width 41 height 16
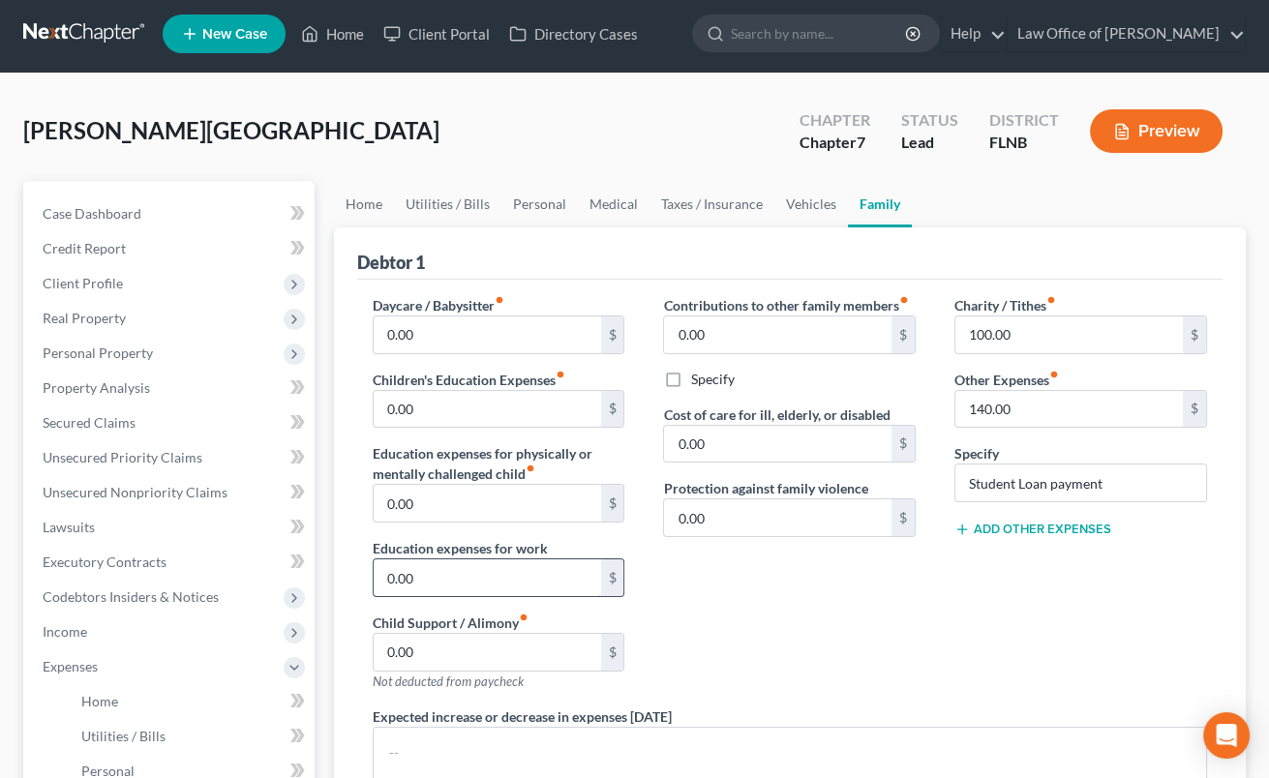
scroll to position [492, 0]
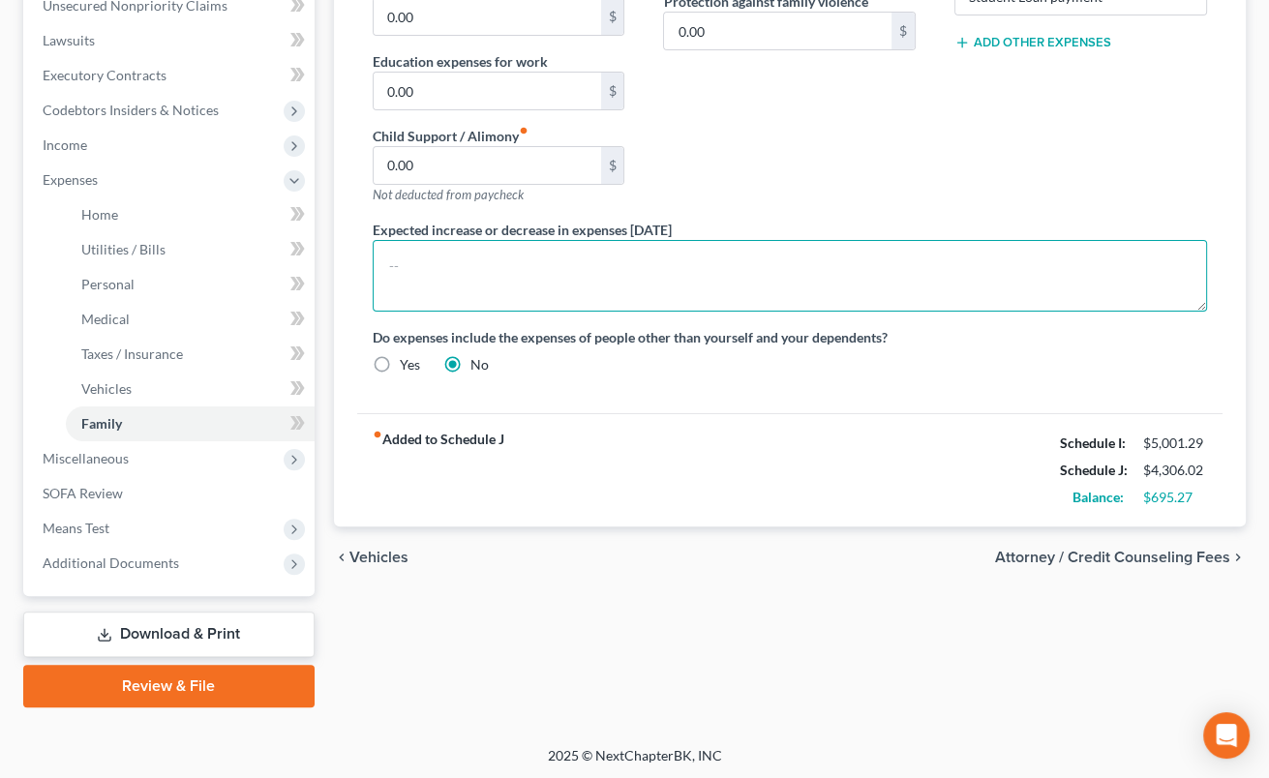
click at [441, 264] on textarea at bounding box center [790, 276] width 835 height 72
click at [389, 261] on textarea "Debtor is surrendering vehicle and will have to replace it" at bounding box center [790, 276] width 835 height 72
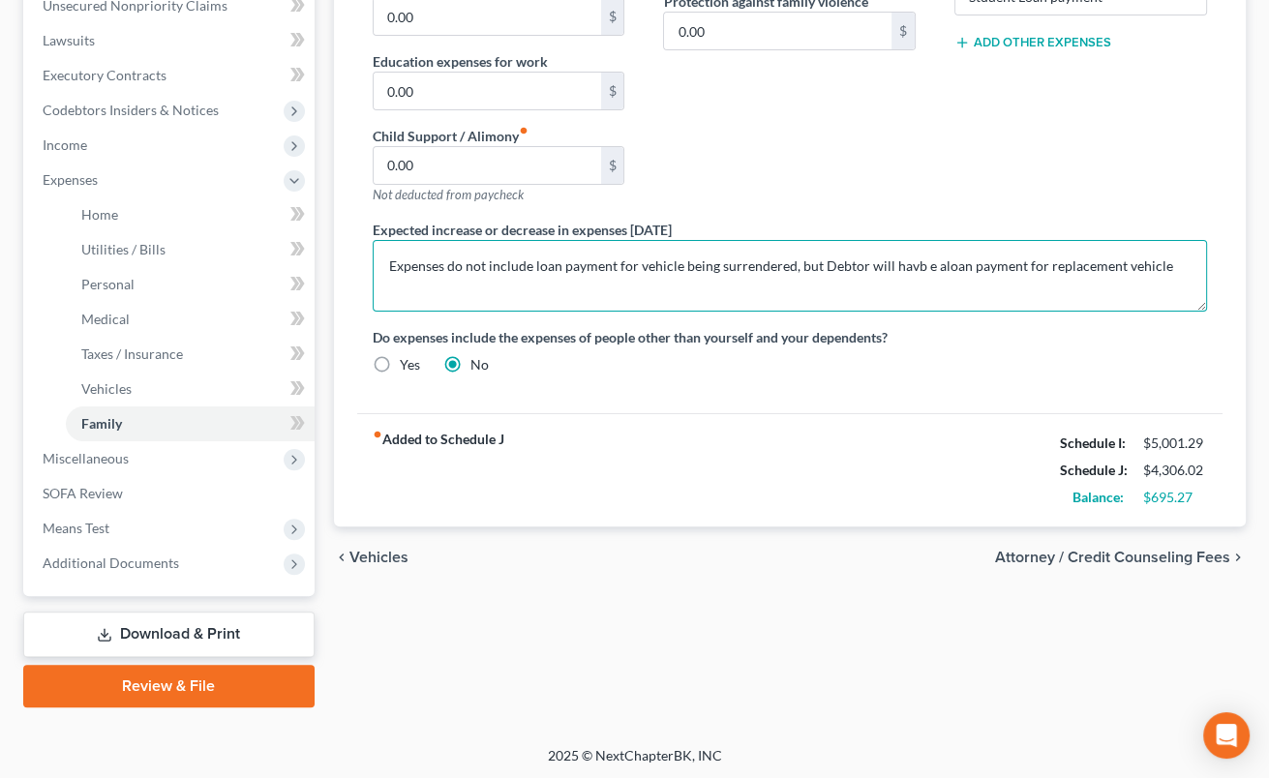
click at [909, 266] on textarea "Expenses do not include loan payment for vehicle being surrendered, but Debtor …" at bounding box center [790, 276] width 835 height 72
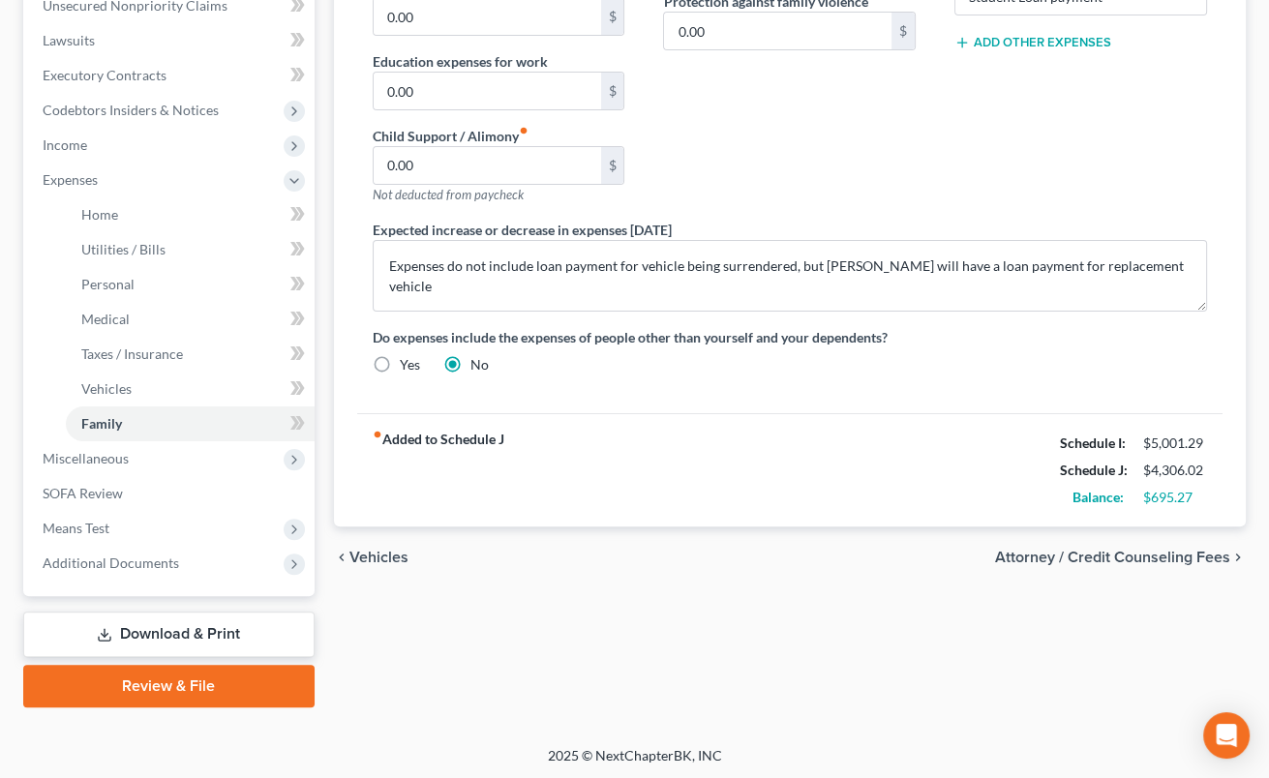
click at [1027, 550] on span "Attorney / Credit Counseling Fees" at bounding box center [1112, 557] width 235 height 15
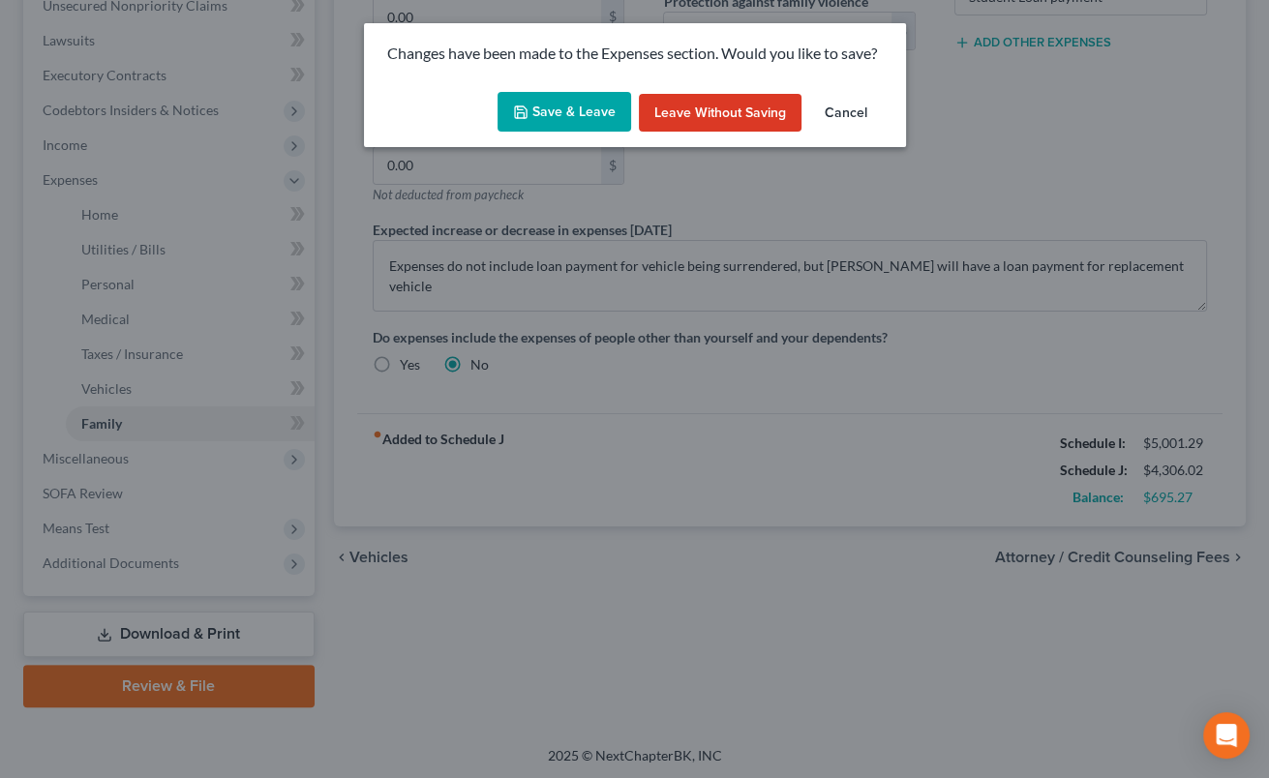
click at [538, 106] on button "Save & Leave" at bounding box center [565, 112] width 134 height 41
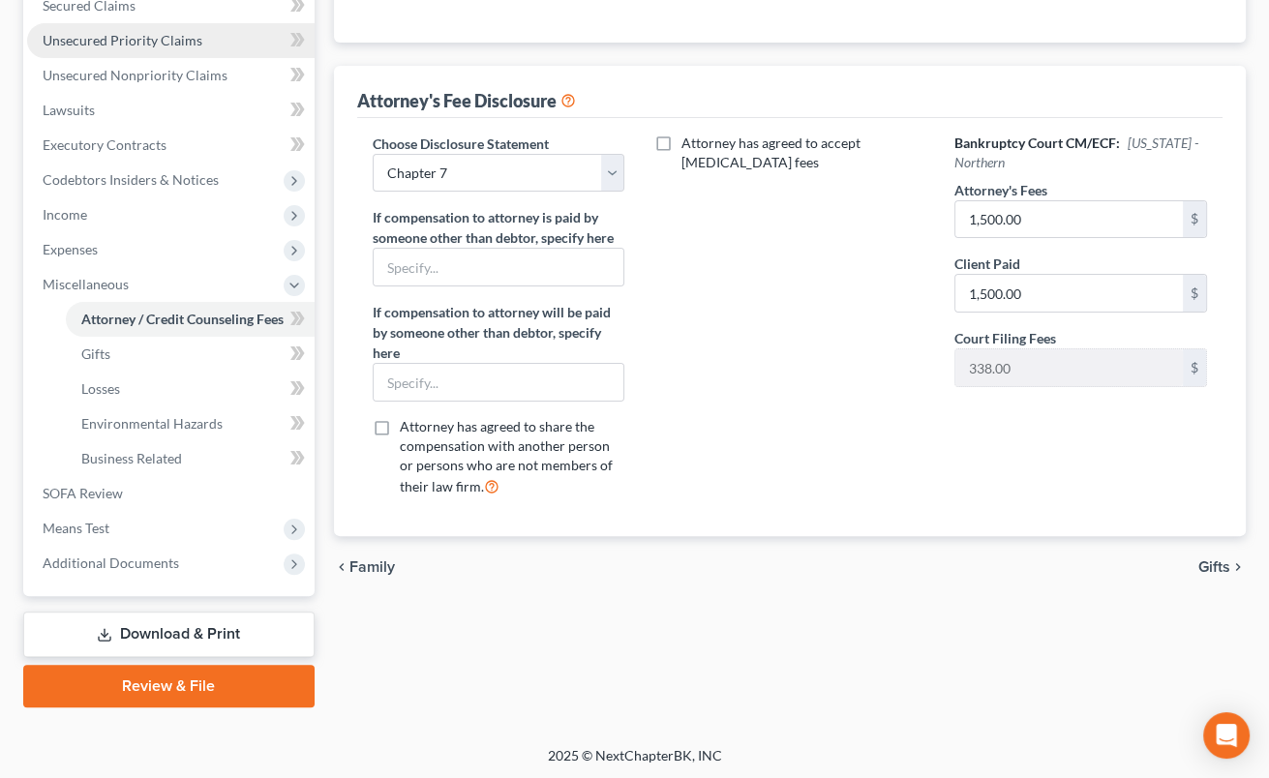
scroll to position [209, 0]
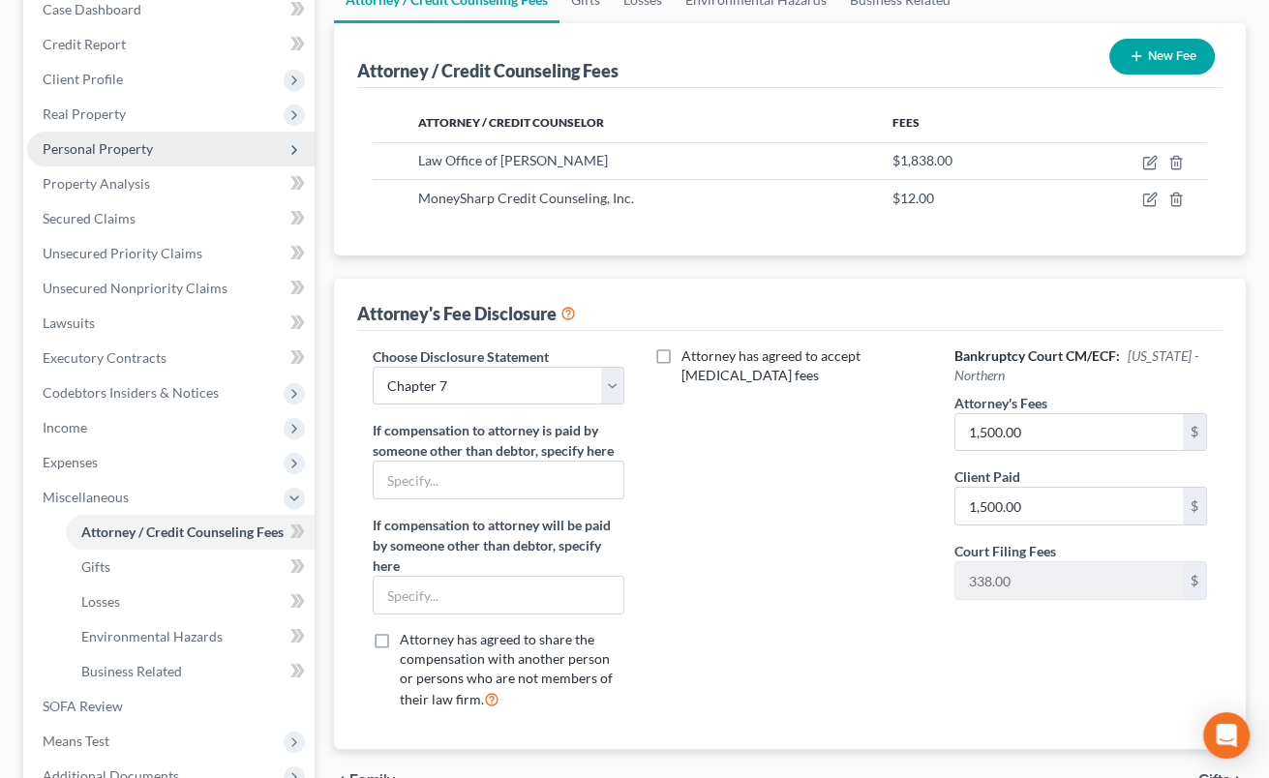
click at [140, 144] on span "Personal Property" at bounding box center [98, 148] width 110 height 16
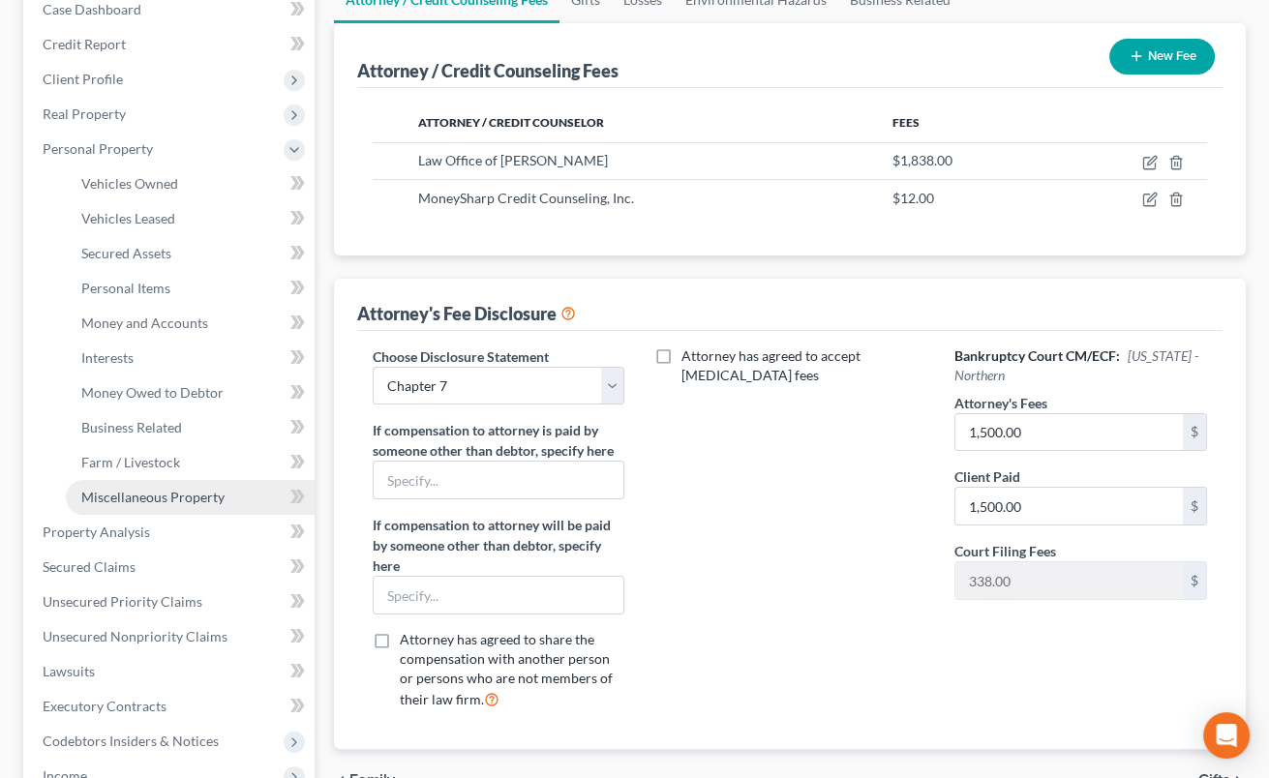
click at [171, 495] on span "Miscellaneous Property" at bounding box center [152, 497] width 143 height 16
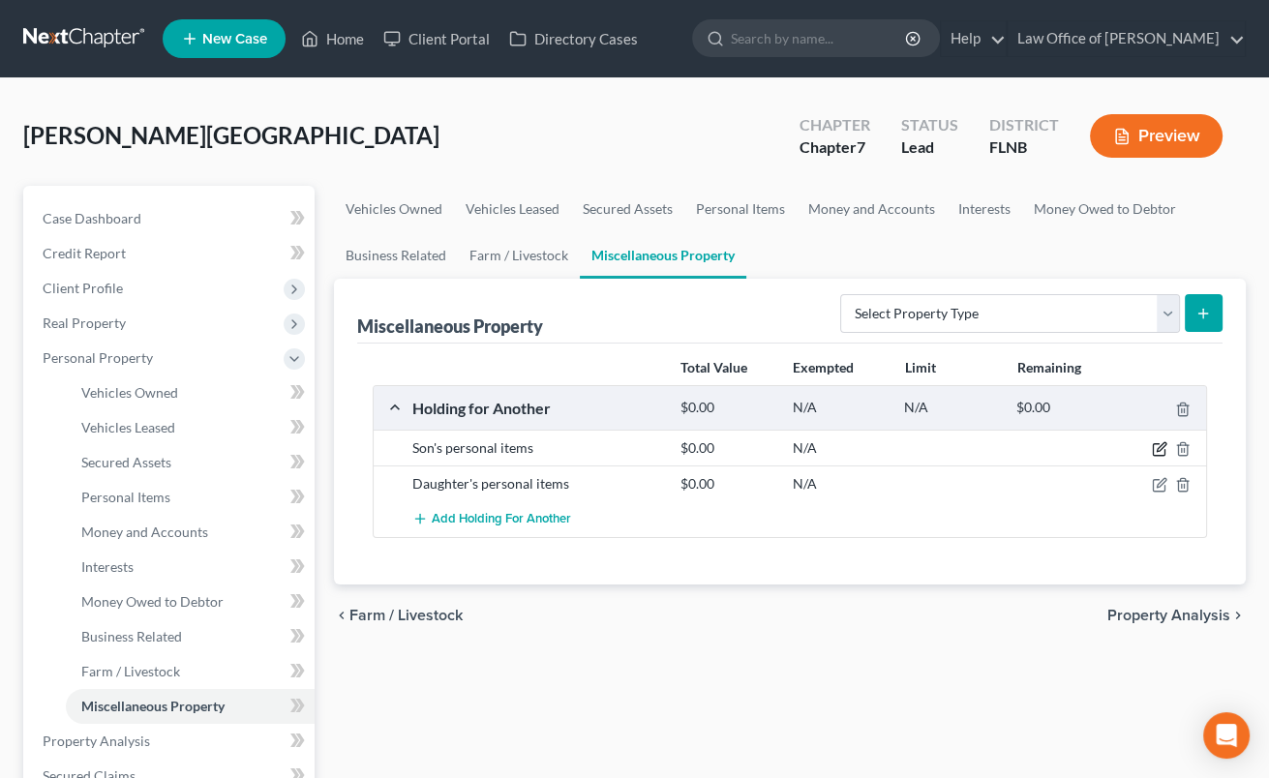
click at [1158, 450] on icon "button" at bounding box center [1161, 447] width 9 height 9
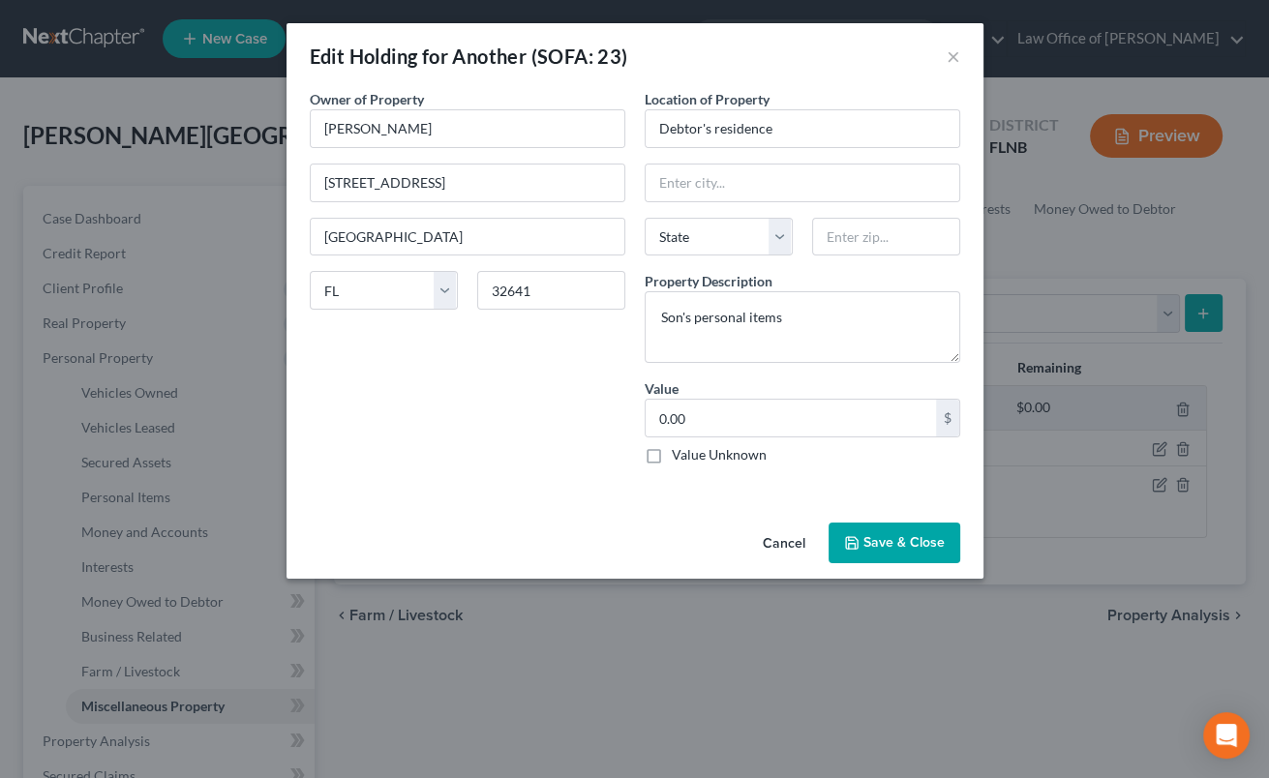
click at [743, 453] on label "Value Unknown" at bounding box center [719, 454] width 95 height 19
click at [692, 453] on input "Value Unknown" at bounding box center [686, 451] width 13 height 13
click at [887, 535] on button "Save & Close" at bounding box center [895, 543] width 132 height 41
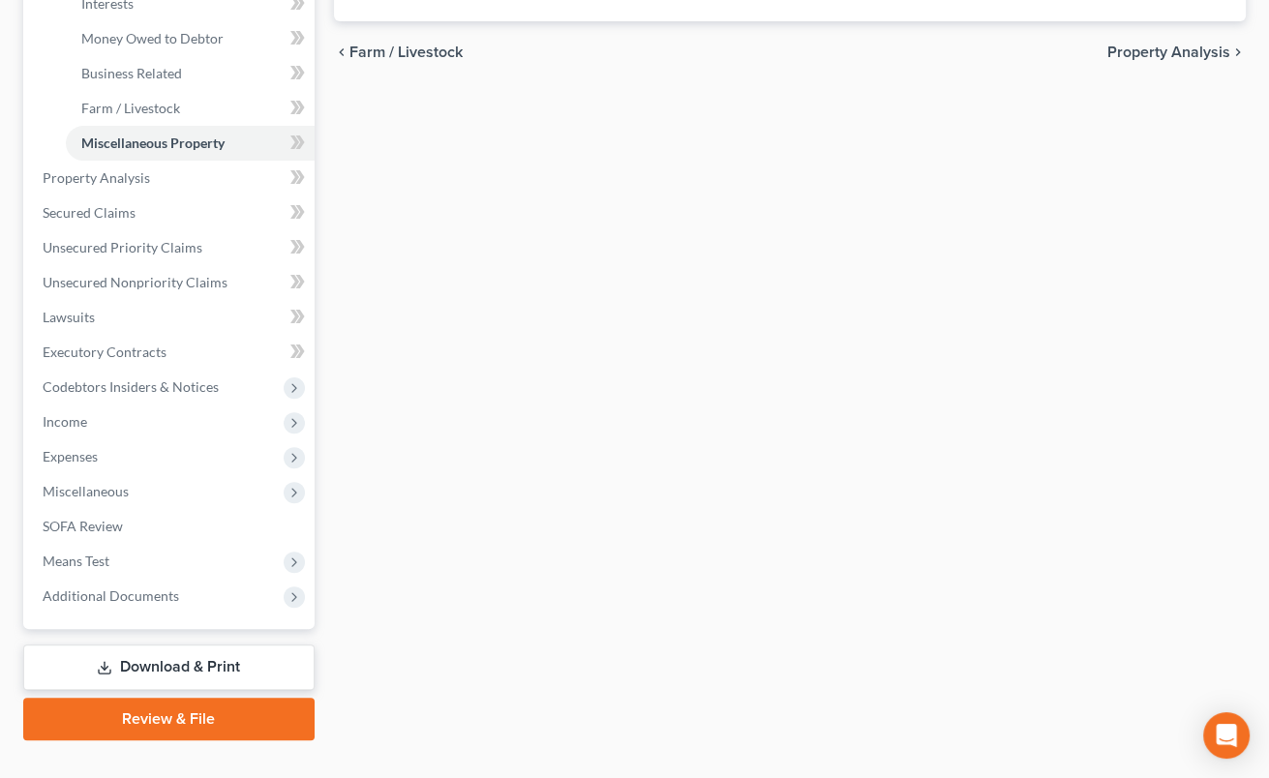
scroll to position [596, 0]
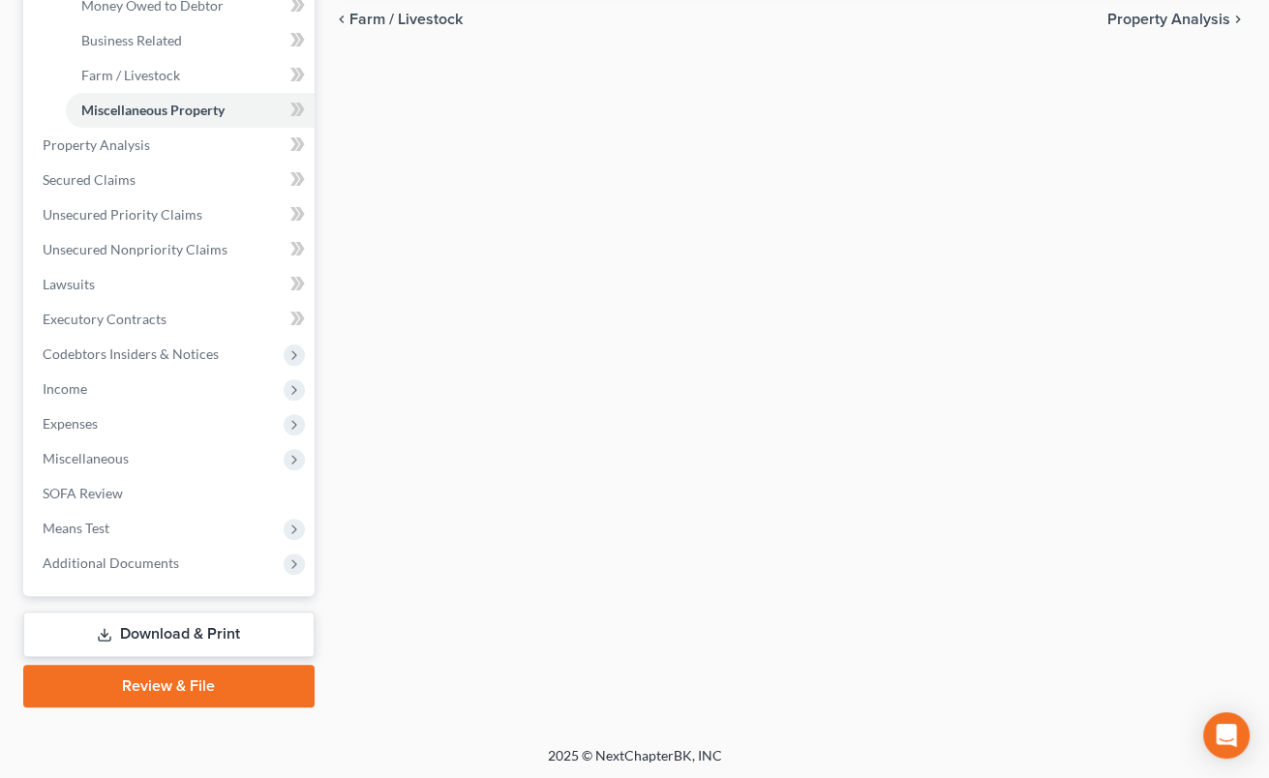
click at [199, 626] on link "Download & Print" at bounding box center [168, 635] width 291 height 46
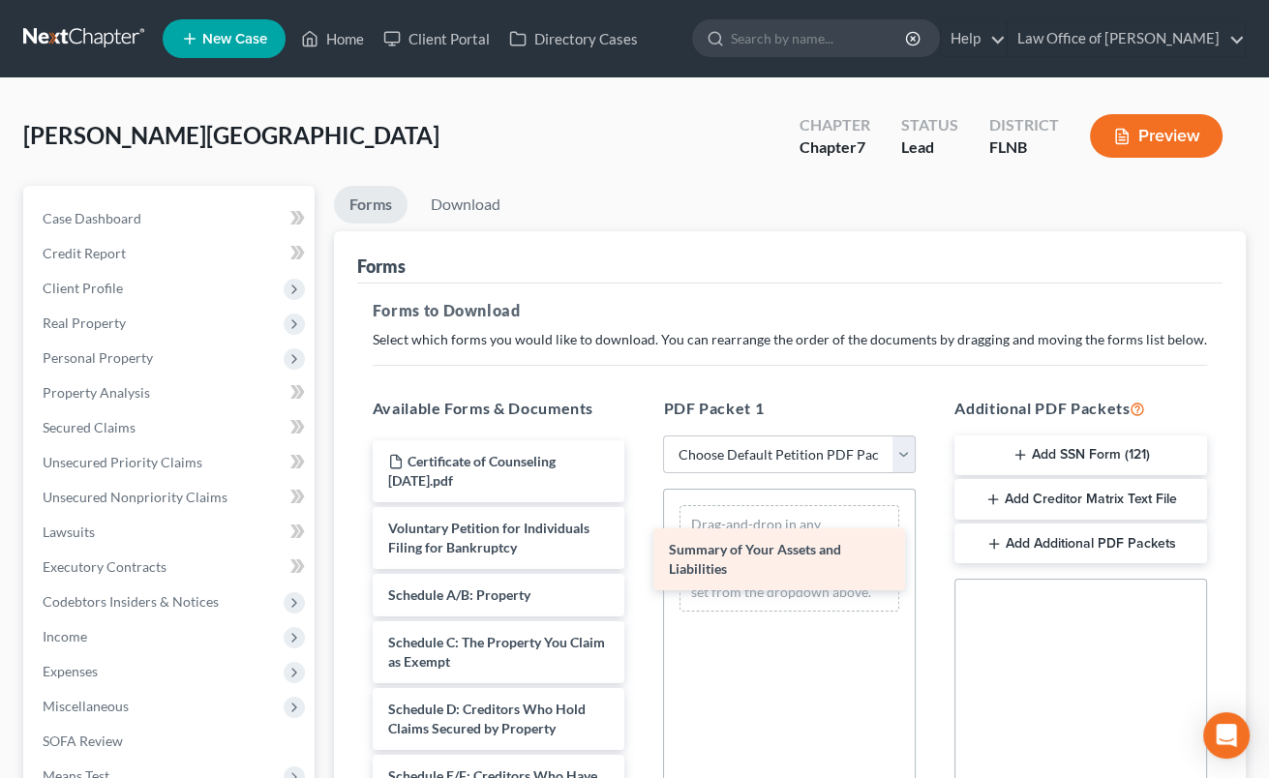
drag, startPoint x: 426, startPoint y: 598, endPoint x: 717, endPoint y: 549, distance: 294.6
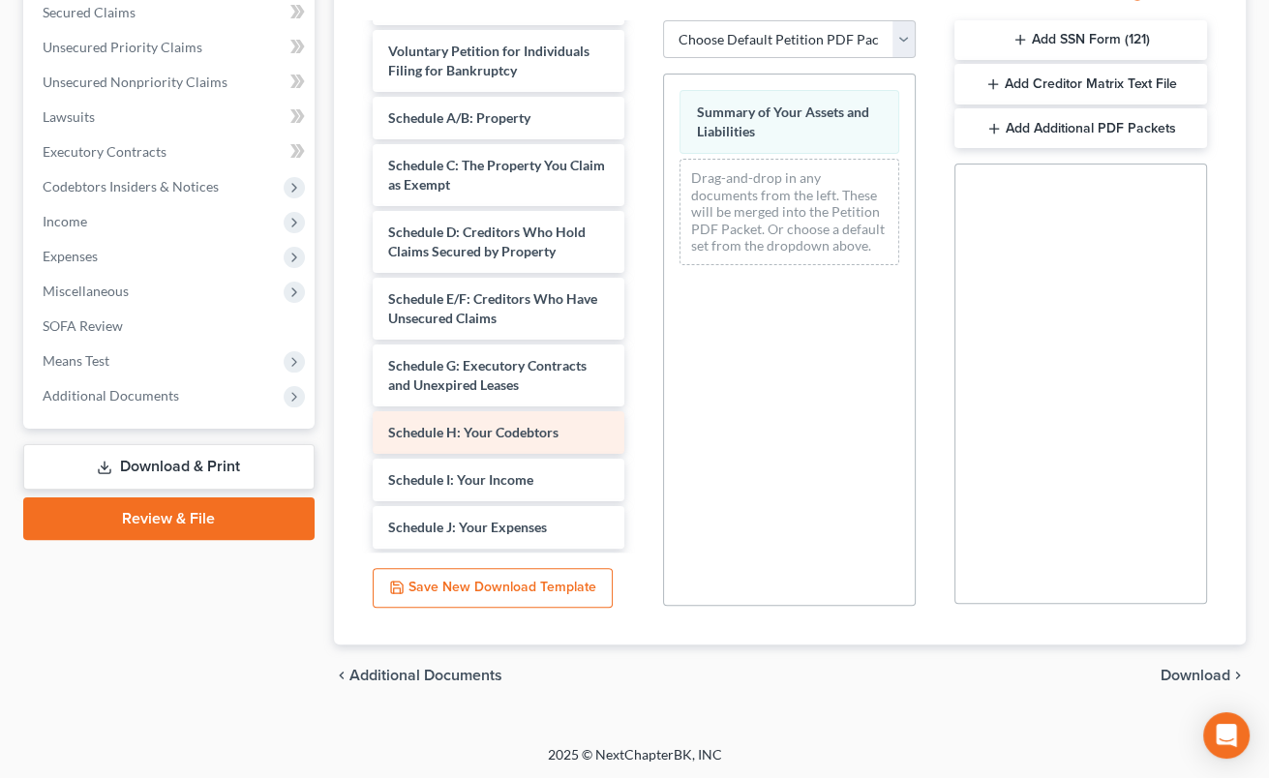
scroll to position [96, 0]
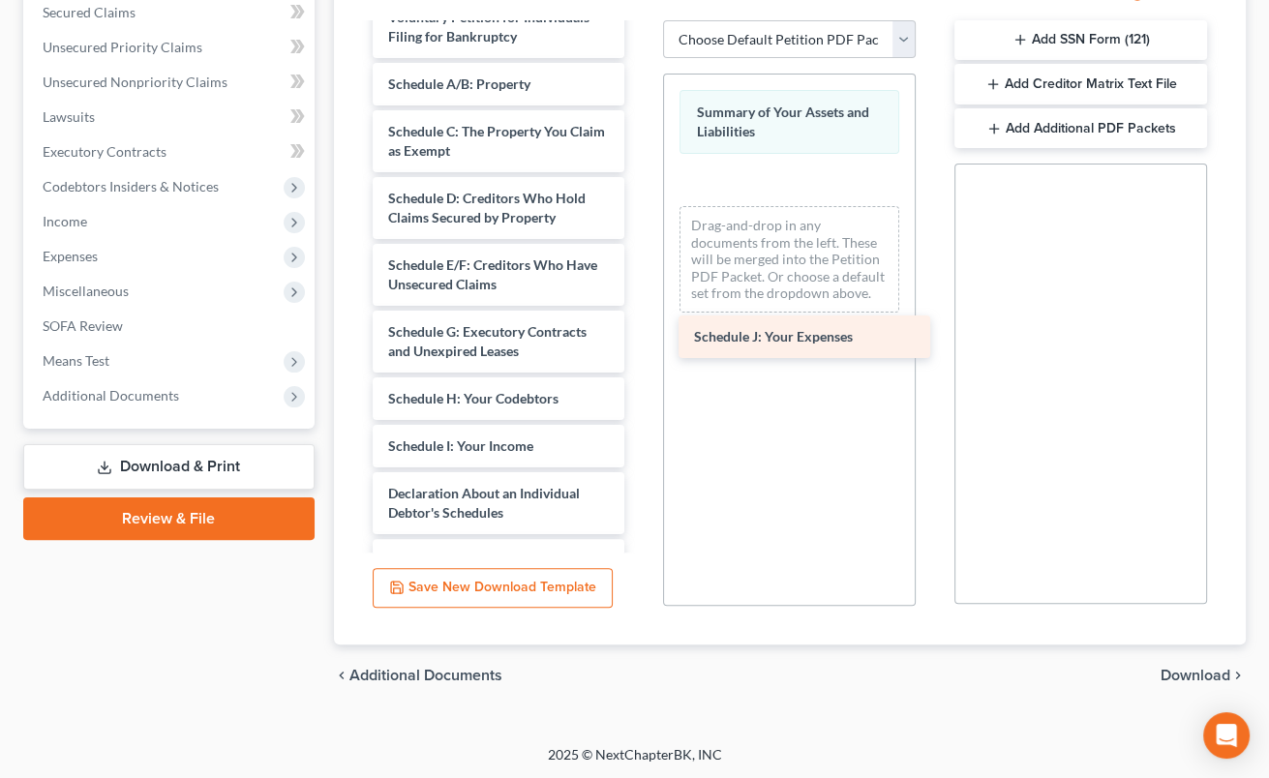
drag, startPoint x: 537, startPoint y: 490, endPoint x: 843, endPoint y: 336, distance: 342.5
click at [641, 336] on div "Schedule J: Your Expenses Certificate of Counseling [DATE].pdf Voluntary Petiti…" at bounding box center [499, 465] width 284 height 1073
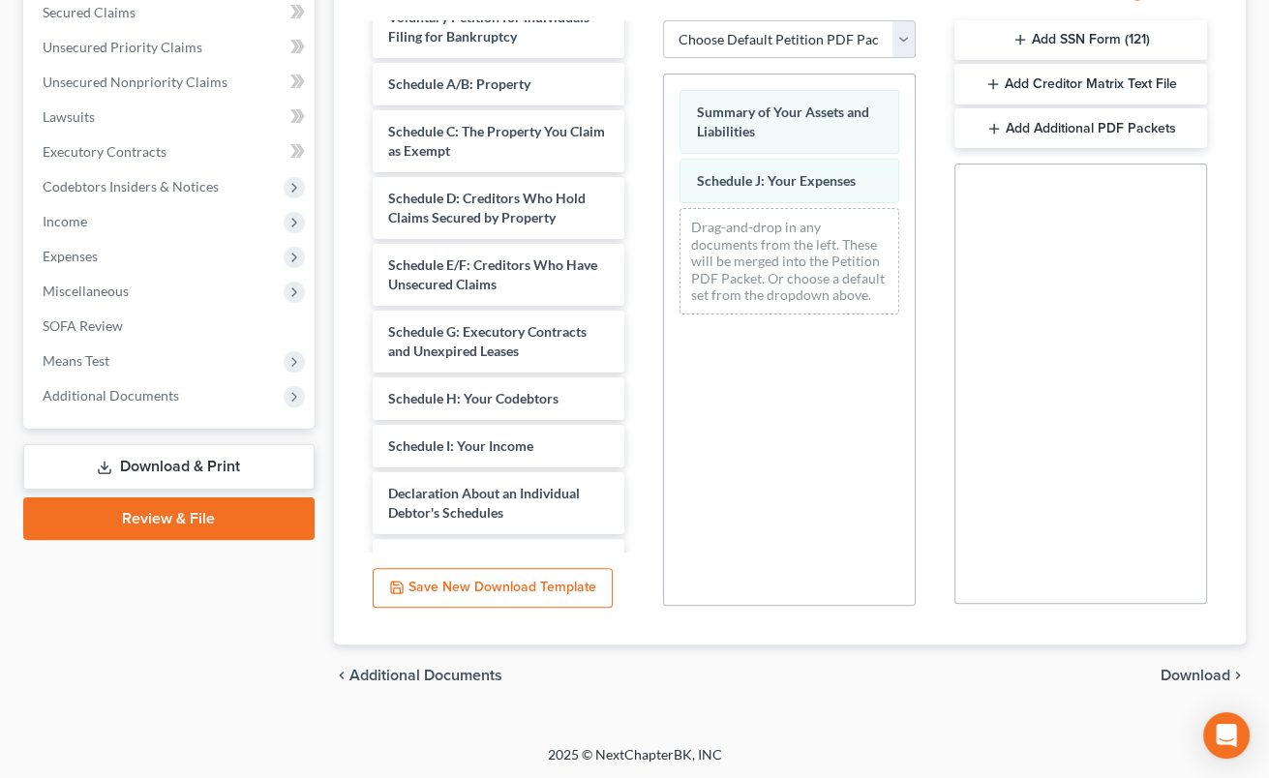
click at [1178, 674] on span "Download" at bounding box center [1196, 675] width 70 height 15
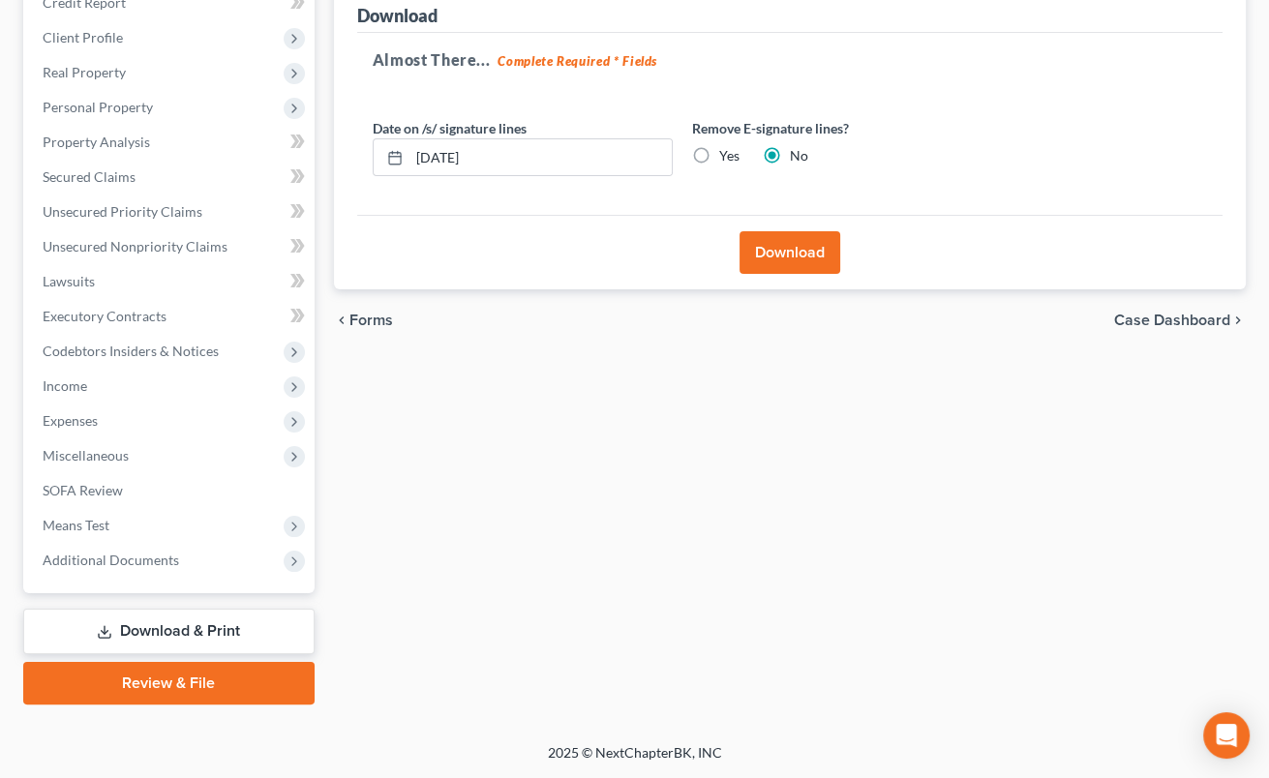
scroll to position [248, 0]
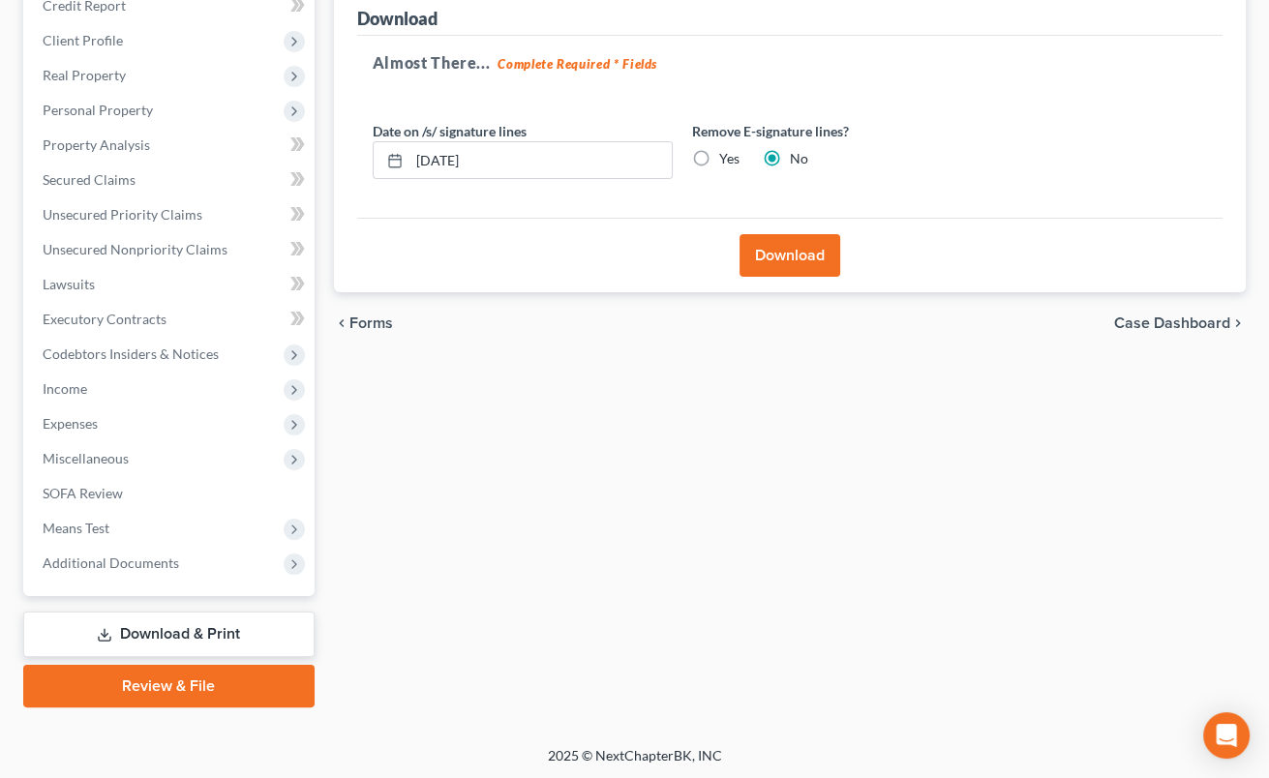
click at [719, 157] on label "Yes" at bounding box center [729, 158] width 20 height 19
click at [727, 157] on input "Yes" at bounding box center [733, 155] width 13 height 13
click at [749, 243] on button "Download" at bounding box center [790, 255] width 101 height 43
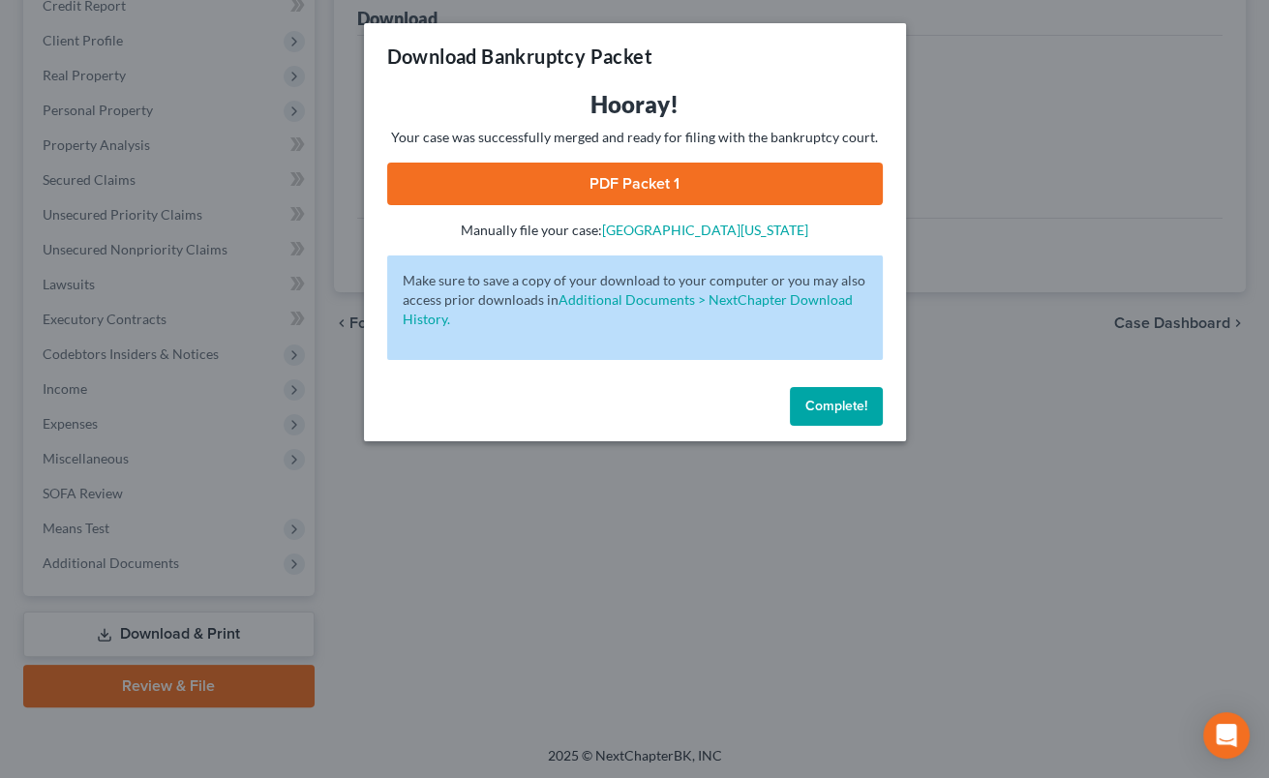
click at [826, 168] on link "PDF Packet 1" at bounding box center [635, 184] width 496 height 43
click at [803, 405] on button "Complete!" at bounding box center [836, 406] width 93 height 39
